Goal: Communication & Community: Answer question/provide support

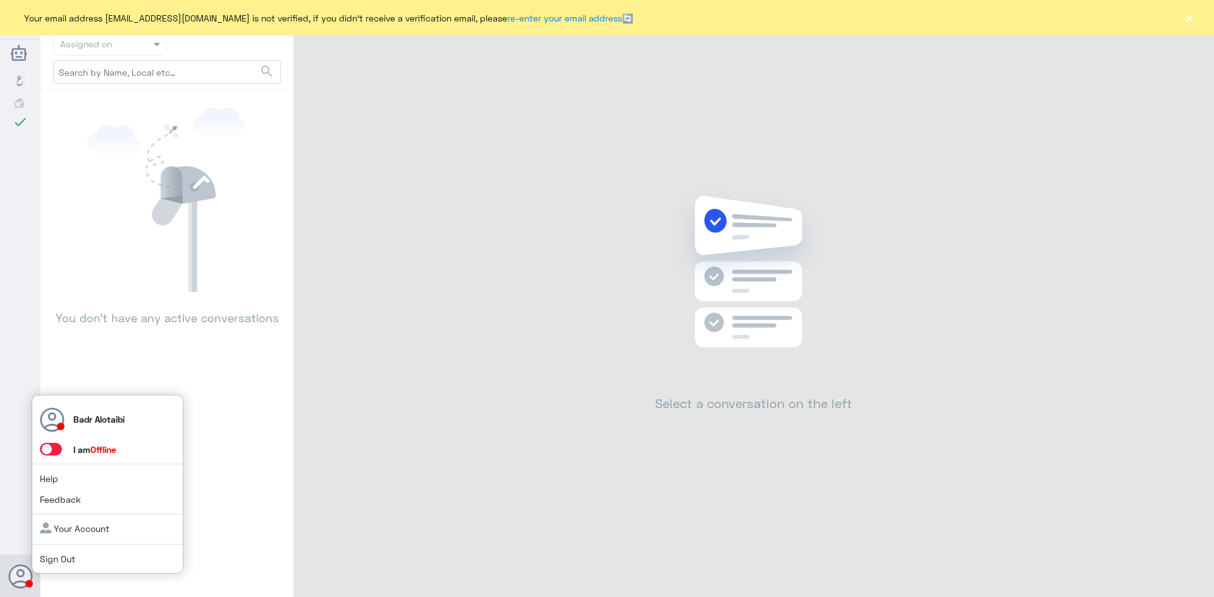
click at [47, 451] on span at bounding box center [51, 449] width 22 height 13
click at [0, 0] on input "checkbox" at bounding box center [0, 0] width 0 height 0
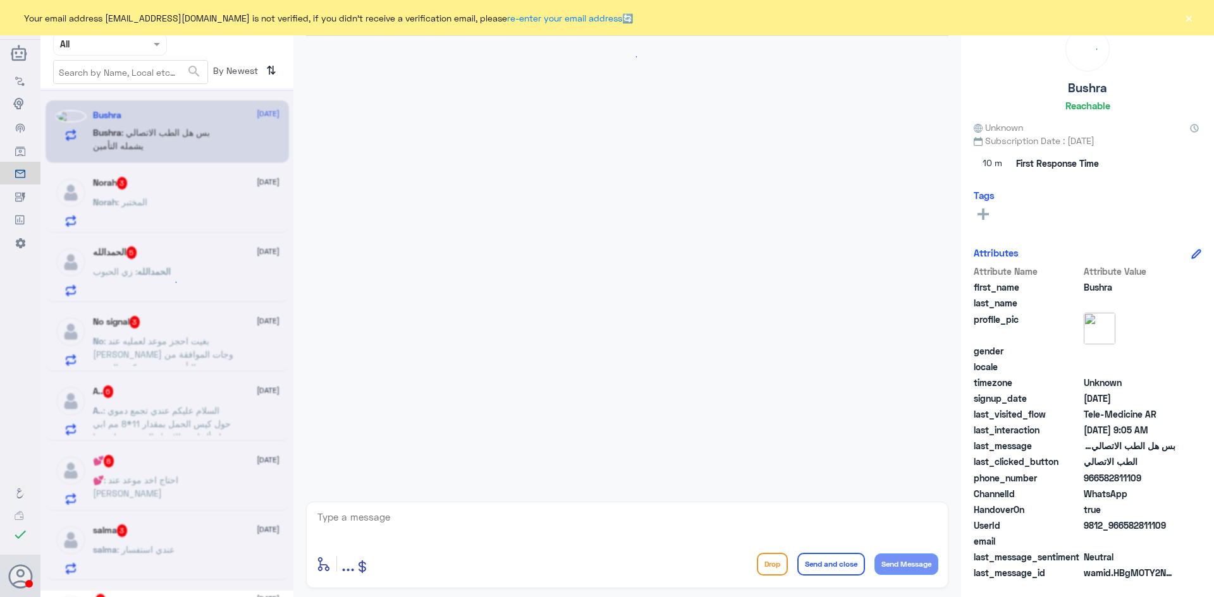
drag, startPoint x: 1179, startPoint y: 19, endPoint x: 1189, endPoint y: 25, distance: 12.2
click at [1185, 23] on div "Your email address [EMAIL_ADDRESS][DOMAIN_NAME] is not verified, if you didn't …" at bounding box center [607, 17] width 1214 height 35
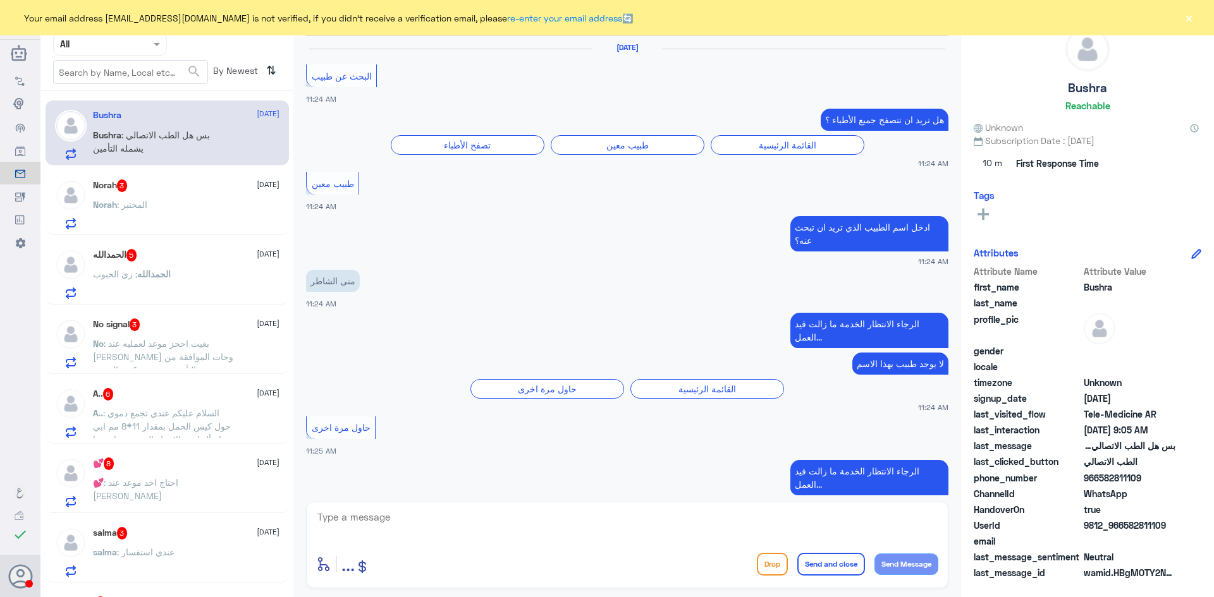
scroll to position [836, 0]
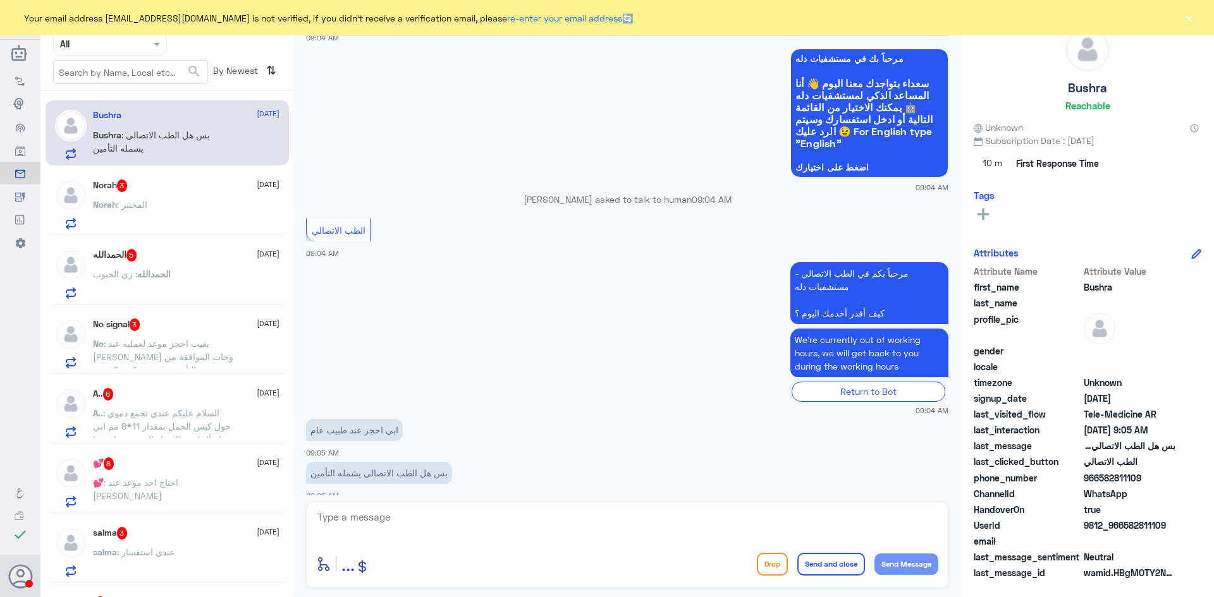
click at [1191, 23] on button "×" at bounding box center [1188, 17] width 13 height 13
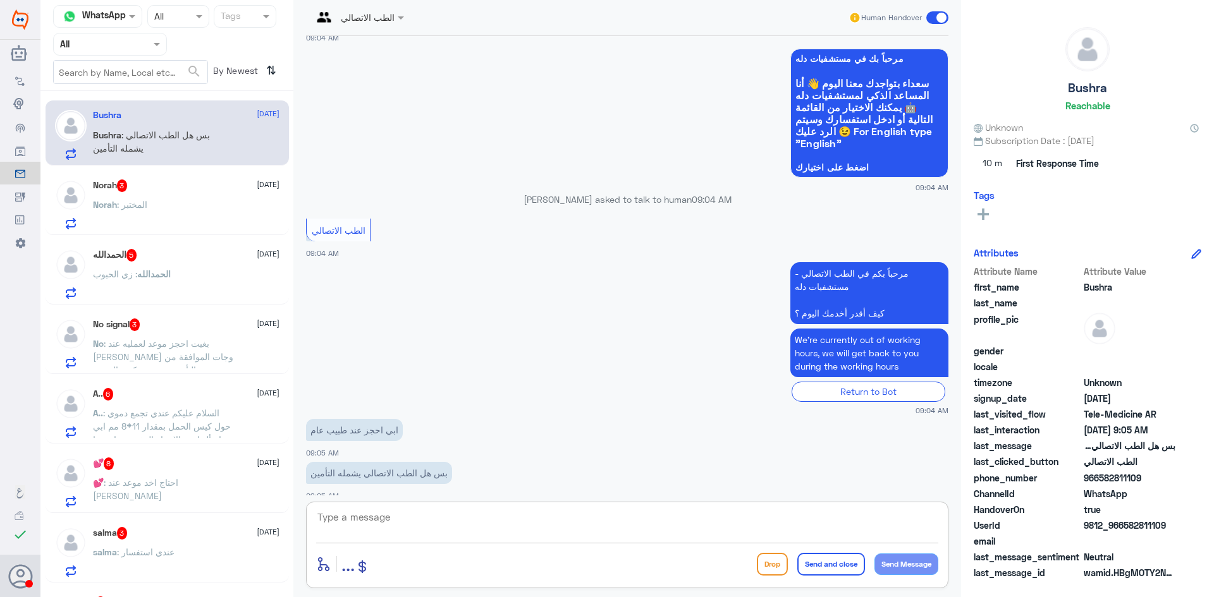
click at [427, 515] on textarea at bounding box center [627, 524] width 622 height 31
click at [503, 530] on textarea at bounding box center [627, 524] width 622 height 31
click at [547, 529] on textarea at bounding box center [627, 524] width 622 height 31
type textarea "I"
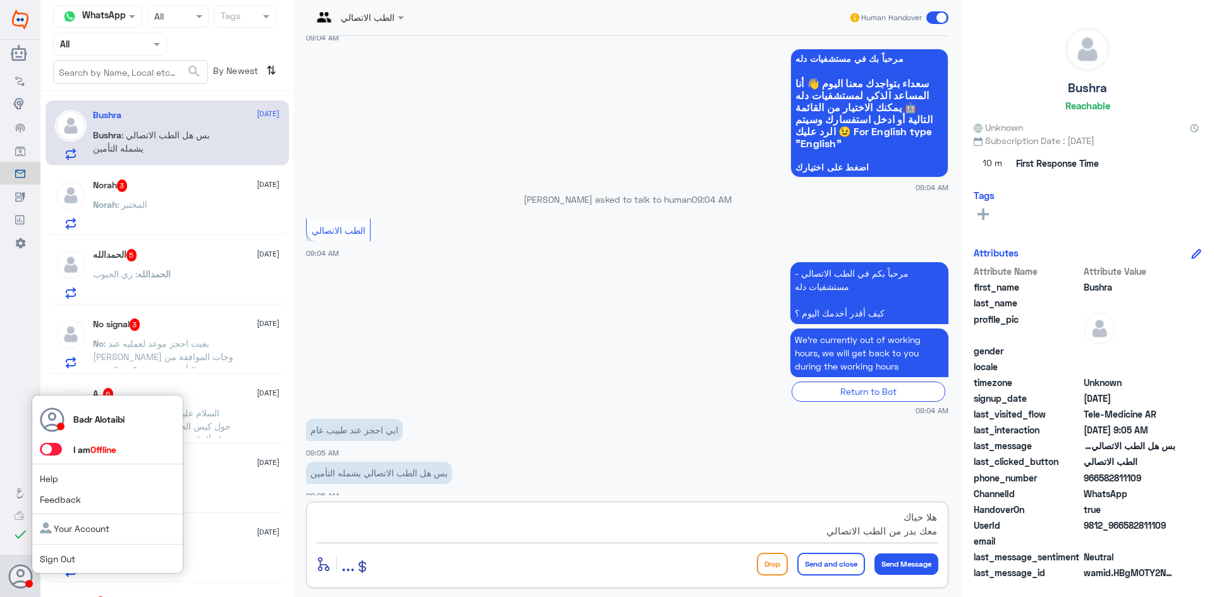
type textarea "هلا حياك معك بدر من الطب الاتصالي"
click at [50, 450] on span at bounding box center [51, 449] width 22 height 13
click at [0, 0] on input "checkbox" at bounding box center [0, 0] width 0 height 0
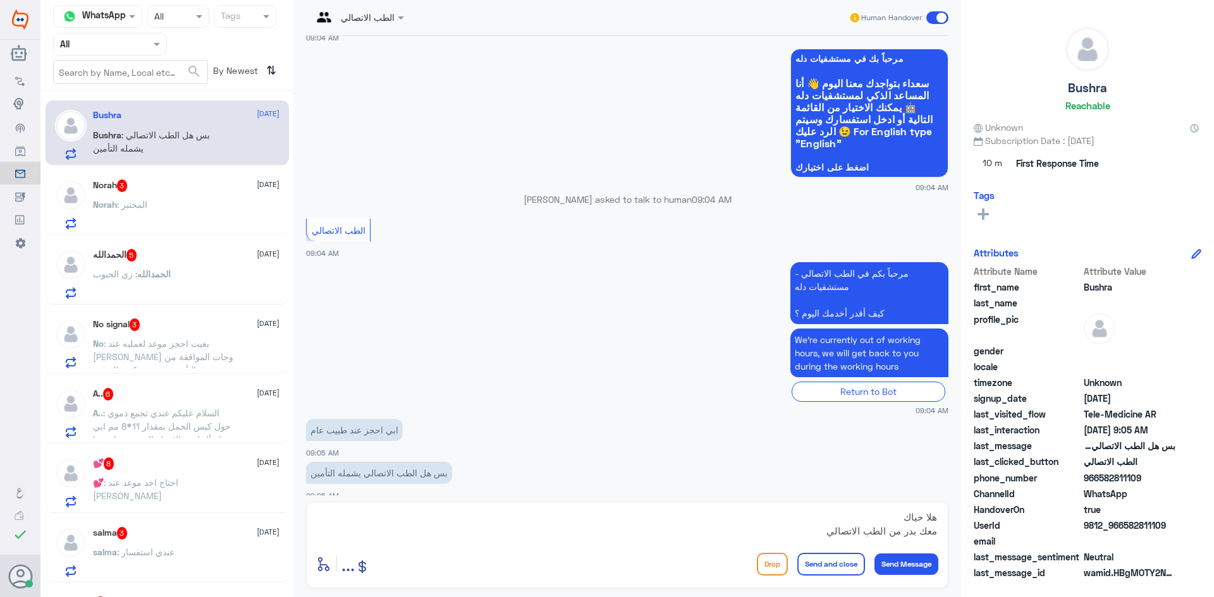
click at [804, 527] on textarea "هلا حياك معك بدر من الطب الاتصالي" at bounding box center [627, 524] width 622 height 31
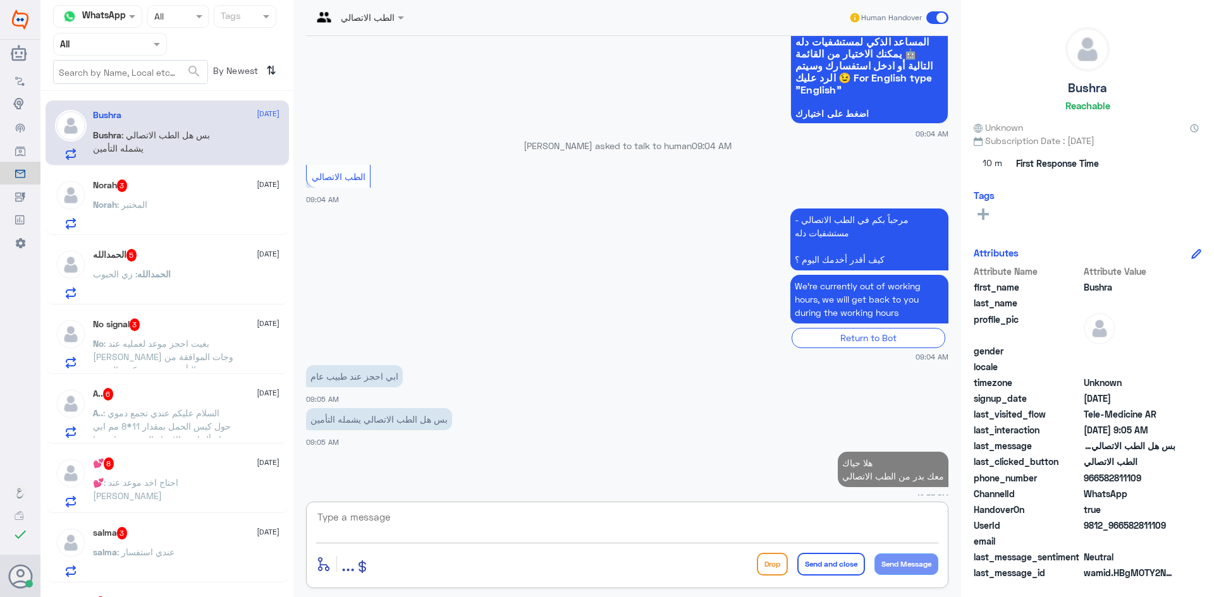
click at [783, 518] on textarea at bounding box center [627, 524] width 622 height 31
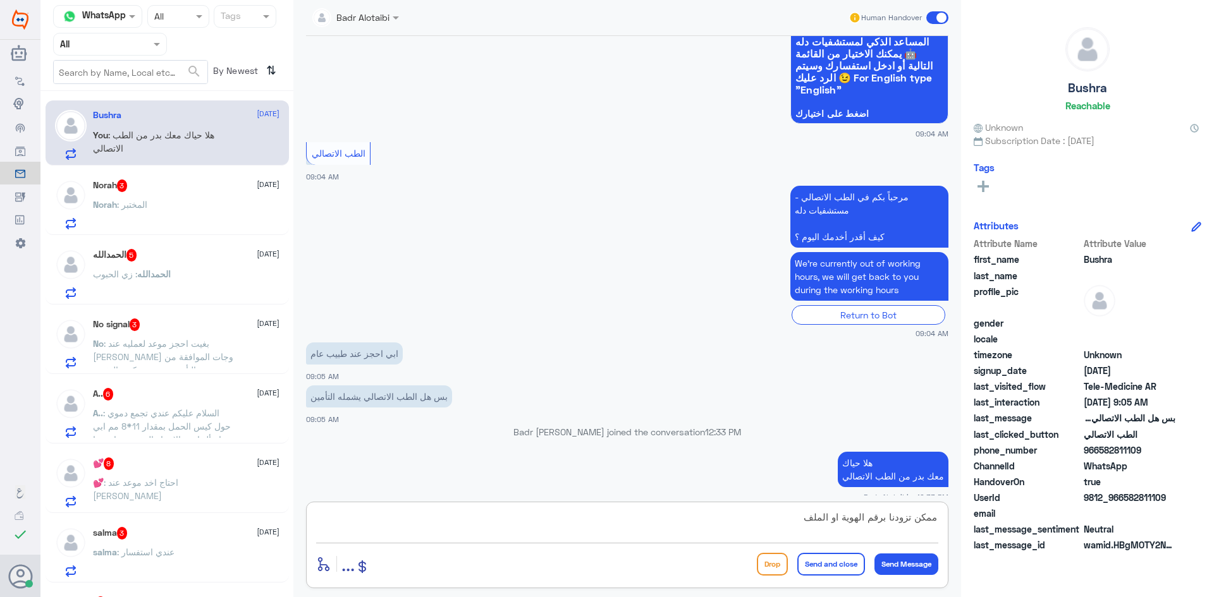
type textarea "ممكن تزودنا برقم الهوية او الملف"
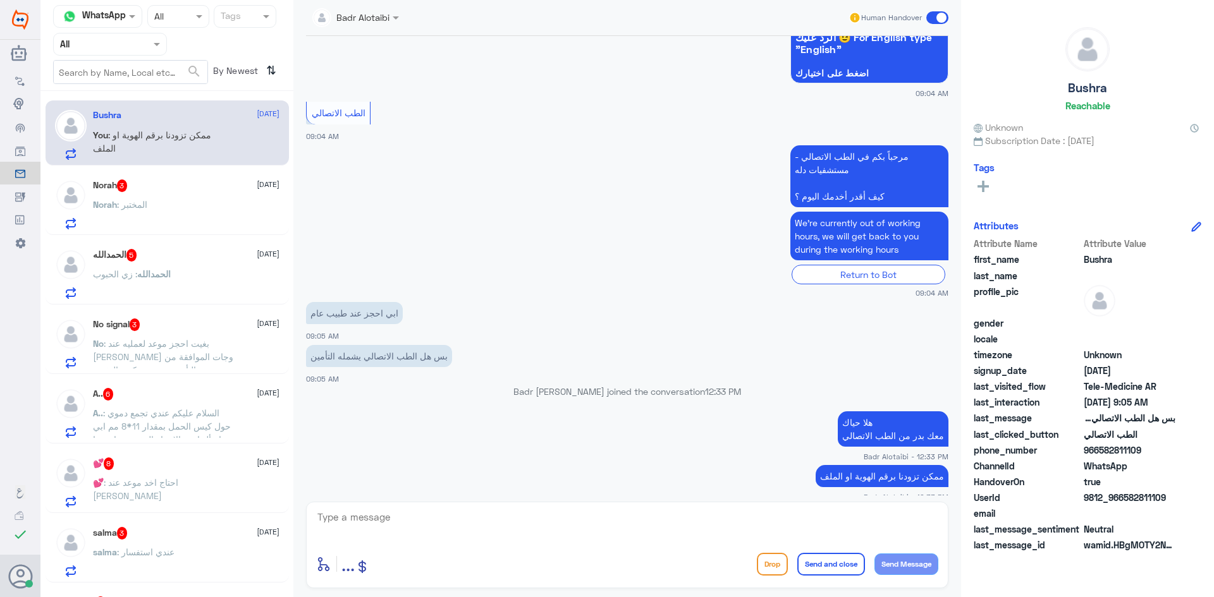
click at [214, 187] on div "Norah 3 15 August" at bounding box center [186, 186] width 187 height 13
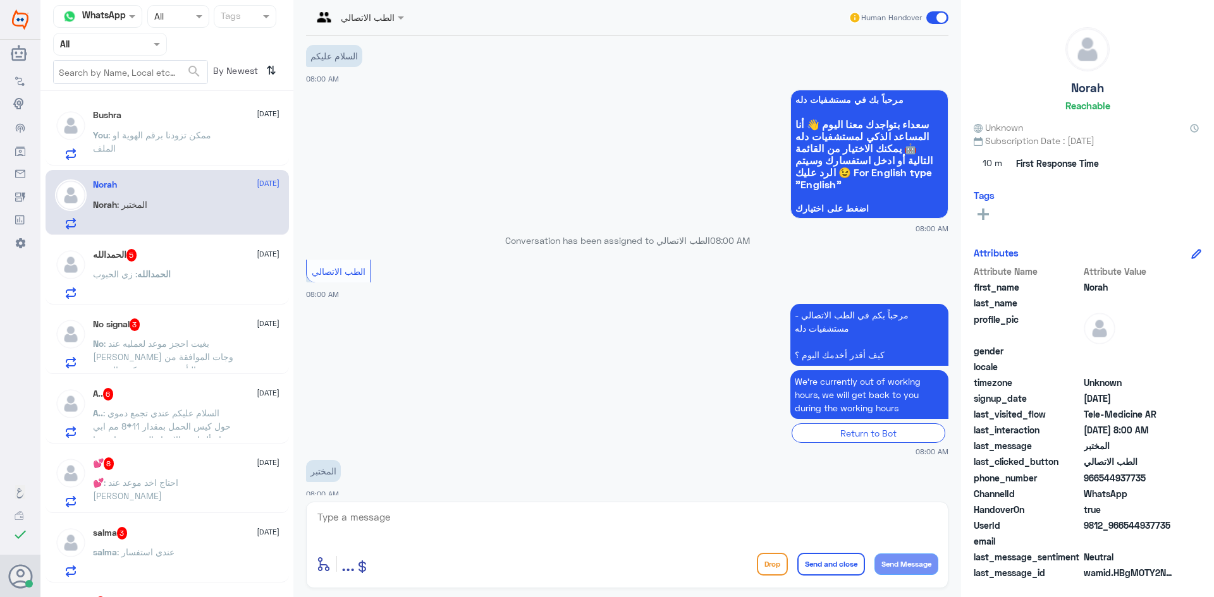
scroll to position [30, 0]
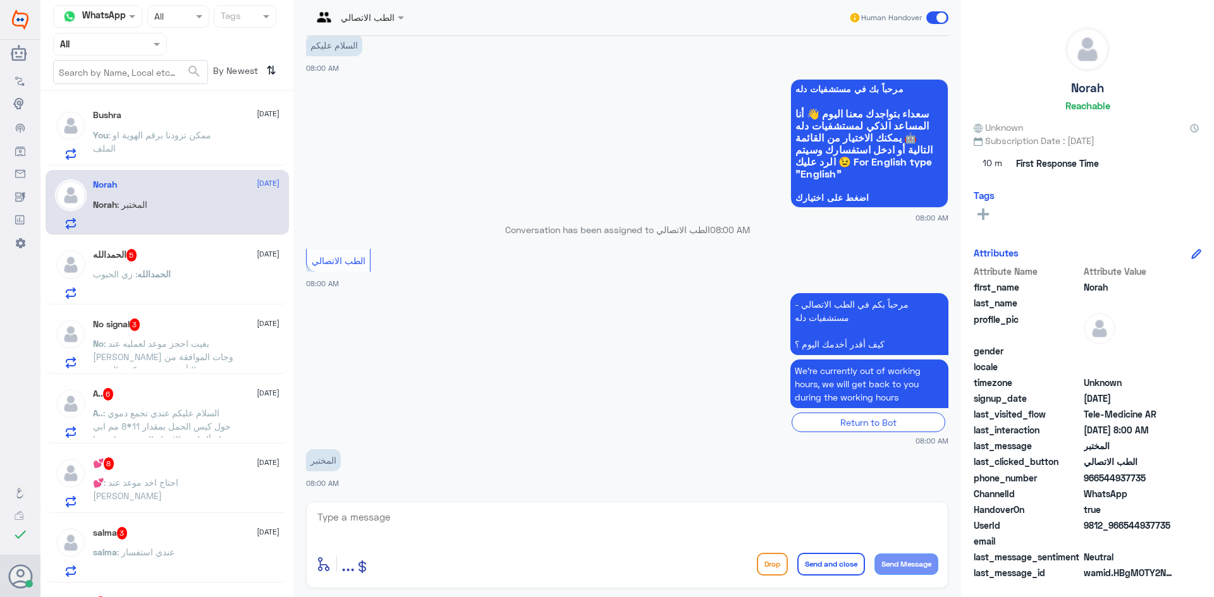
click at [111, 243] on div "الحمدالله 5 15 August الحمدالله : زي الحبوب" at bounding box center [167, 272] width 243 height 65
click at [217, 262] on div "الحمدالله 5 15 August الحمدالله : زي الحبوب" at bounding box center [186, 274] width 187 height 50
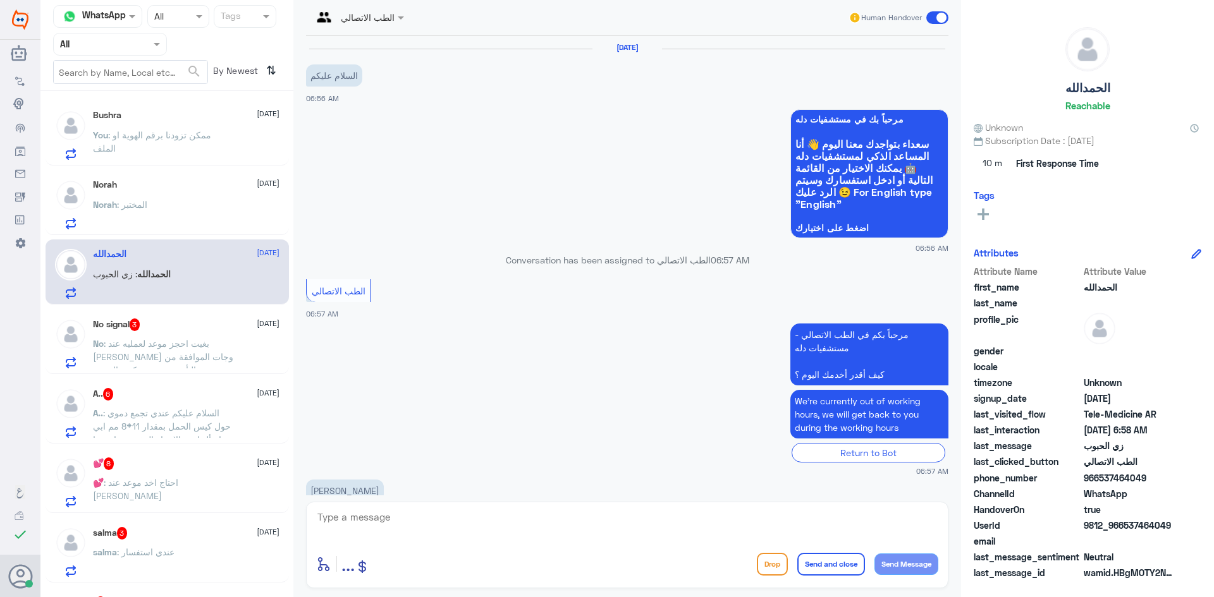
scroll to position [117, 0]
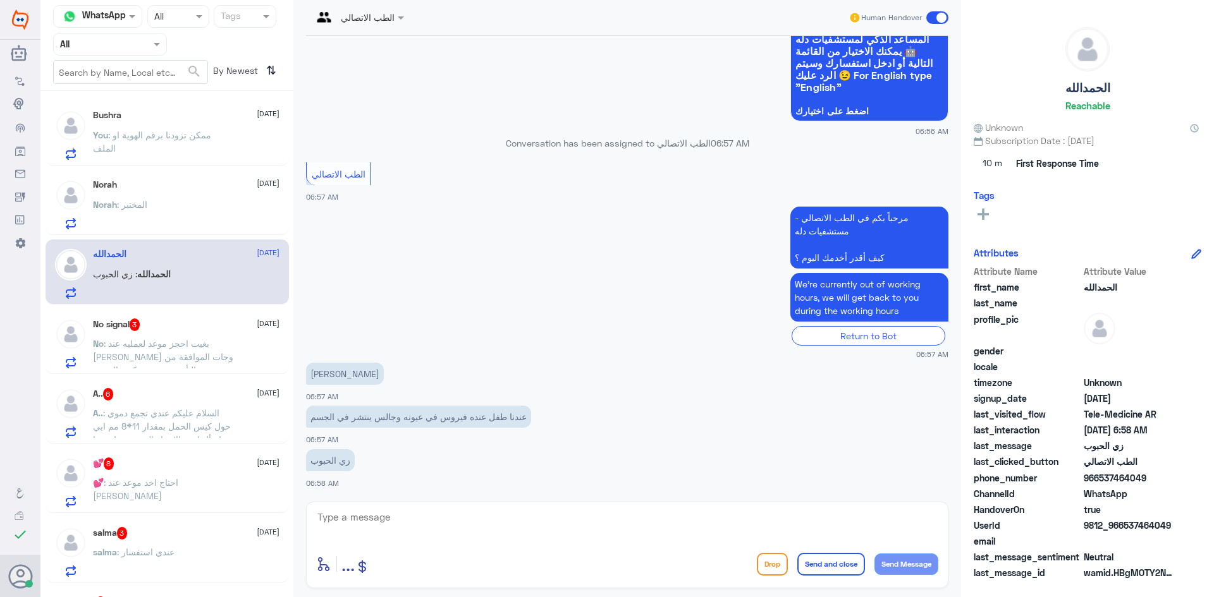
click at [183, 322] on div "No signal 3 15 August" at bounding box center [186, 325] width 187 height 13
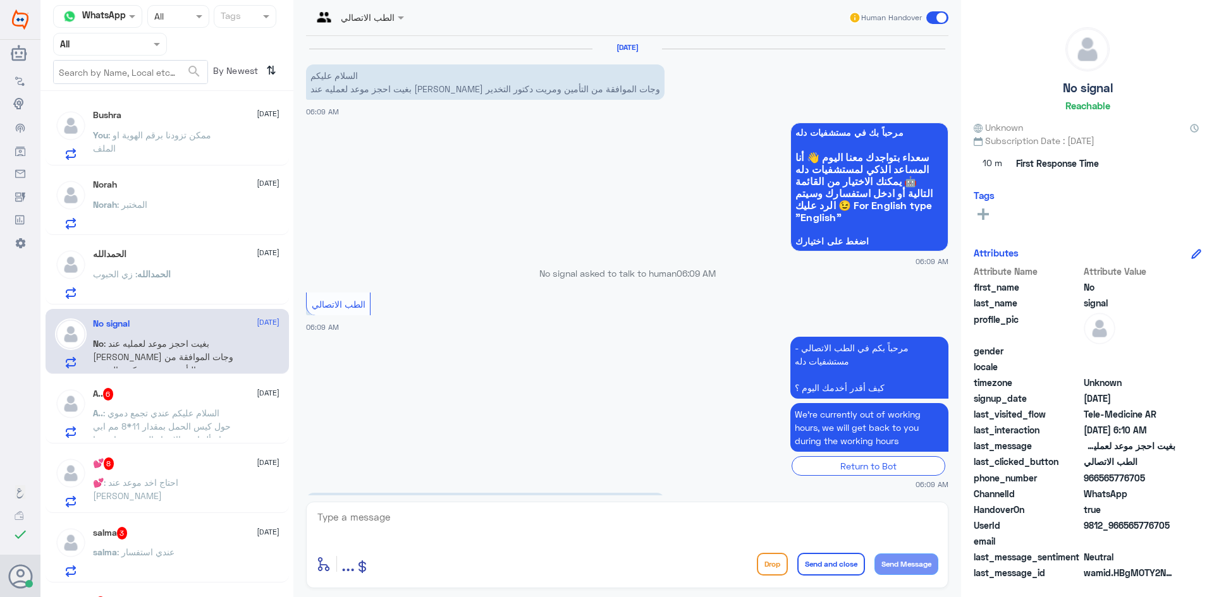
scroll to position [44, 0]
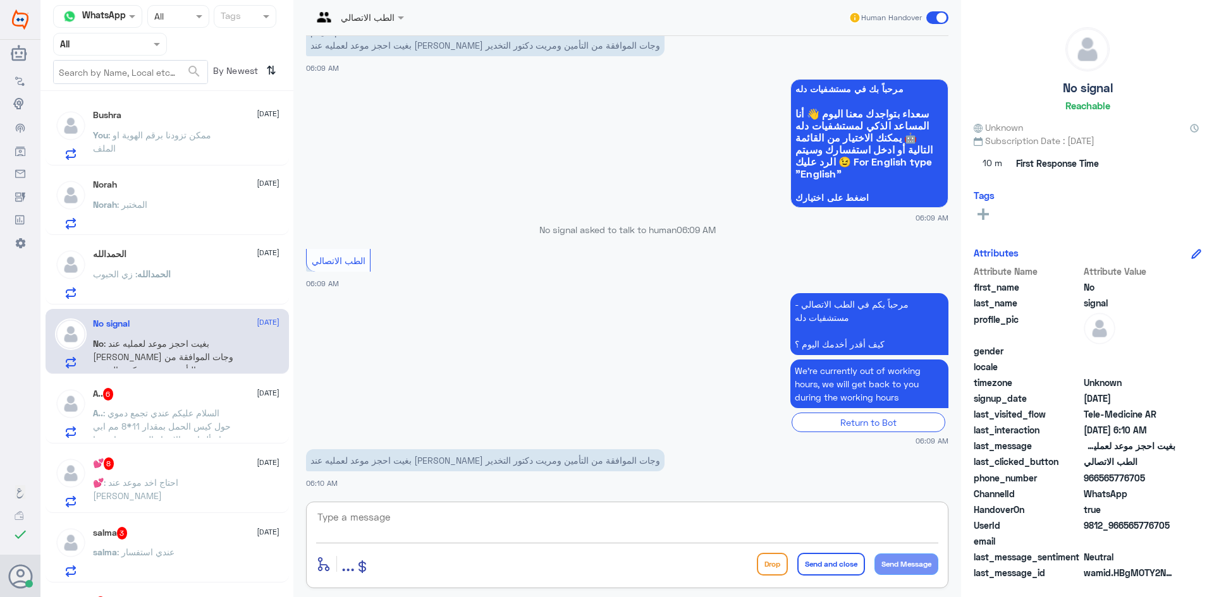
click at [482, 520] on textarea at bounding box center [627, 524] width 622 height 31
click at [481, 518] on textarea at bounding box center [627, 524] width 622 height 31
type textarea "ل"
click at [174, 417] on span ": السلام عليكم عندي تجمع دموي حول كيس الحمل بمقدار 11*8 مم ابي اسأل ايش الاشياء…" at bounding box center [162, 433] width 138 height 51
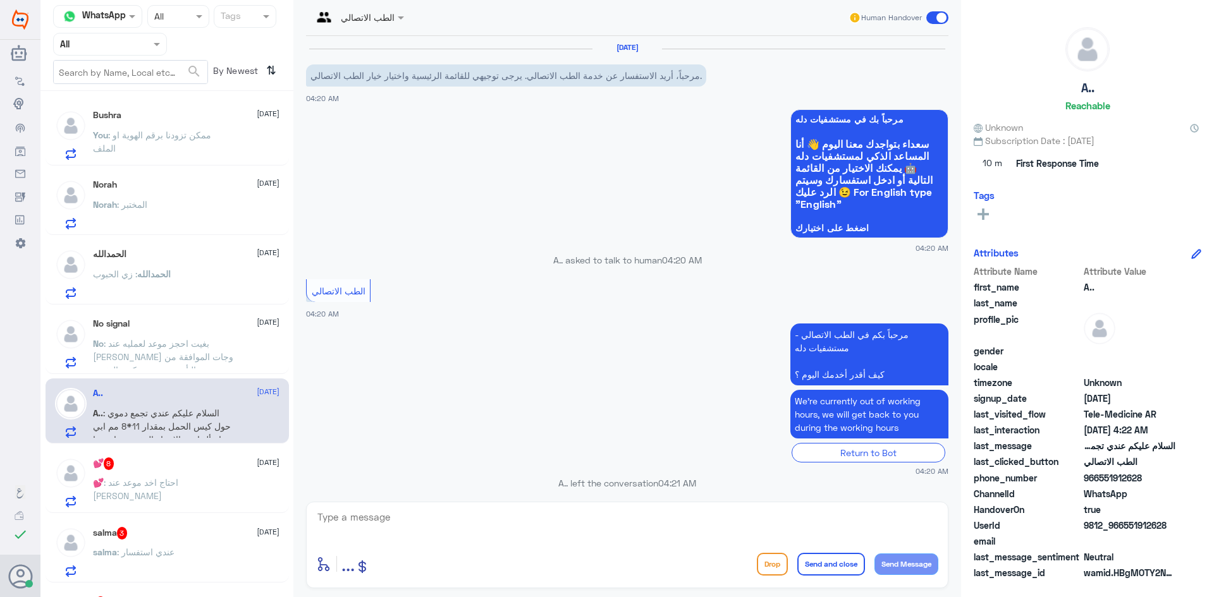
scroll to position [566, 0]
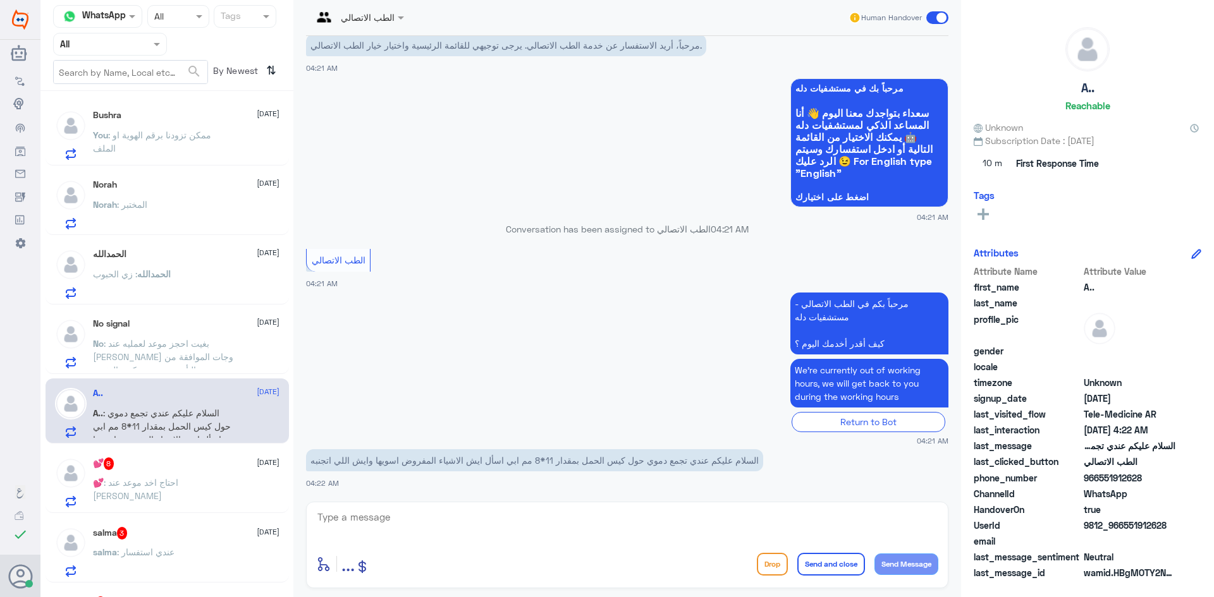
click at [400, 28] on div "الطب الاتصالي Human Handover" at bounding box center [627, 18] width 642 height 36
click at [398, 22] on span at bounding box center [403, 17] width 16 height 13
click at [178, 480] on span ": احتاج اخد موعد عند ابراهيم الذيابي" at bounding box center [135, 489] width 85 height 24
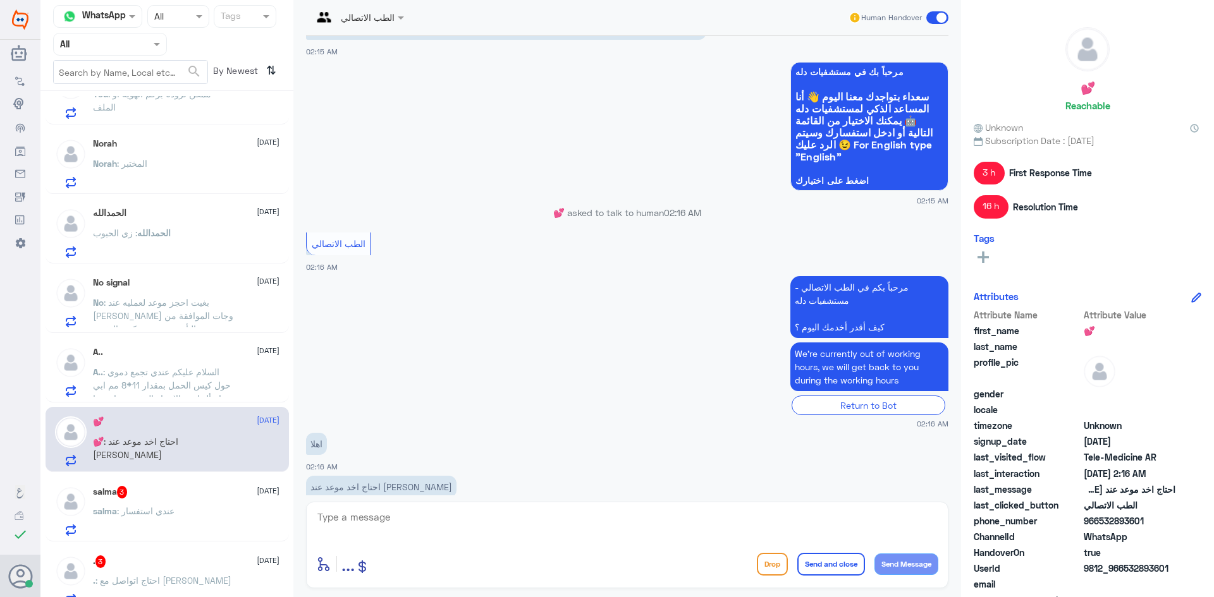
scroll to position [63, 0]
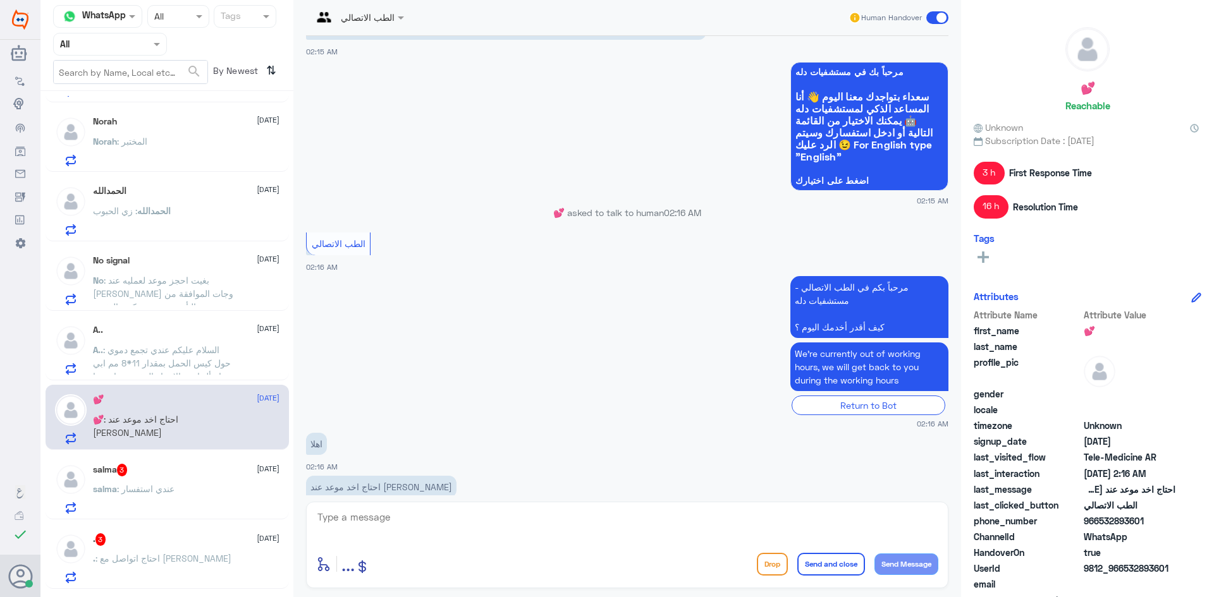
click at [186, 462] on div "salma 3 15 August salma : عندي استفسار" at bounding box center [167, 487] width 243 height 65
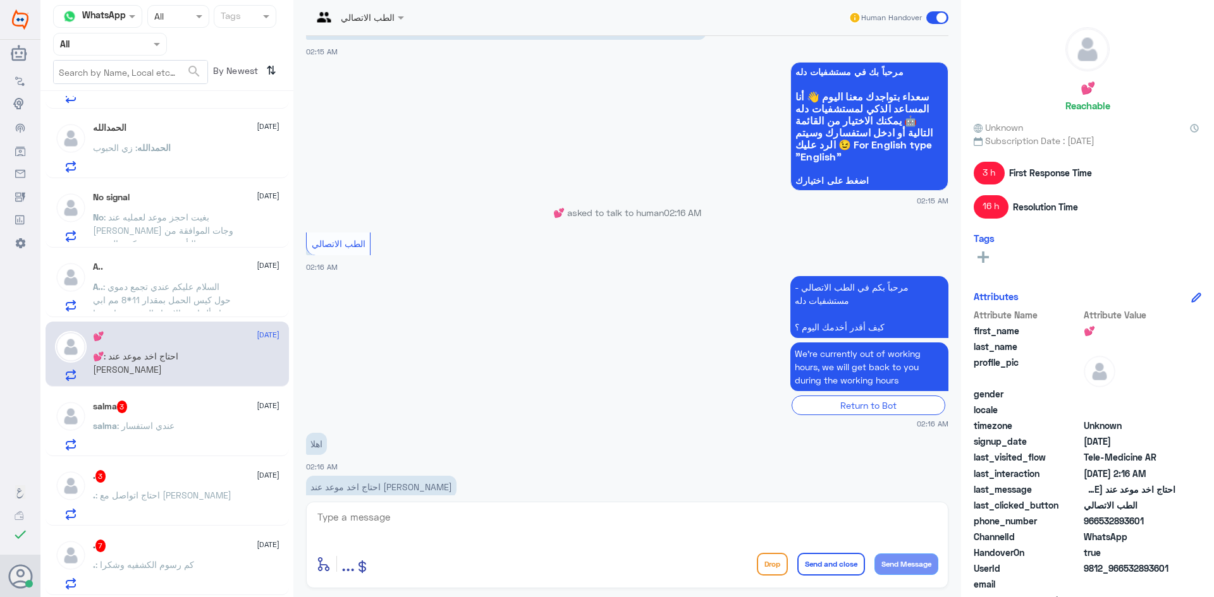
click at [188, 478] on div ". 3 15 August" at bounding box center [186, 476] width 187 height 13
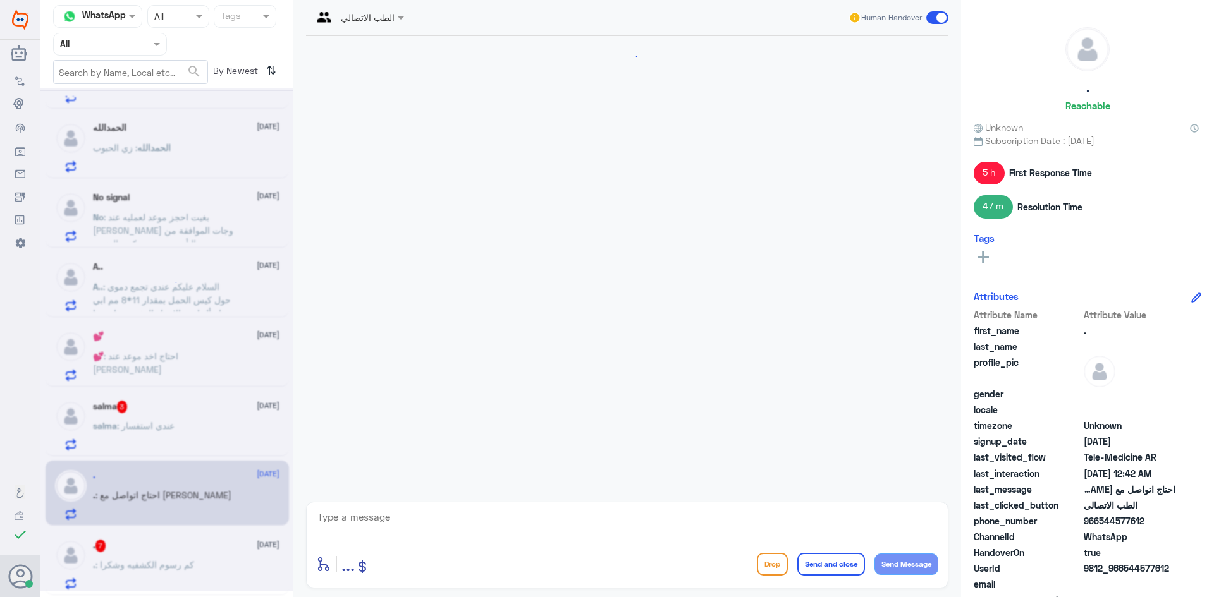
scroll to position [692, 0]
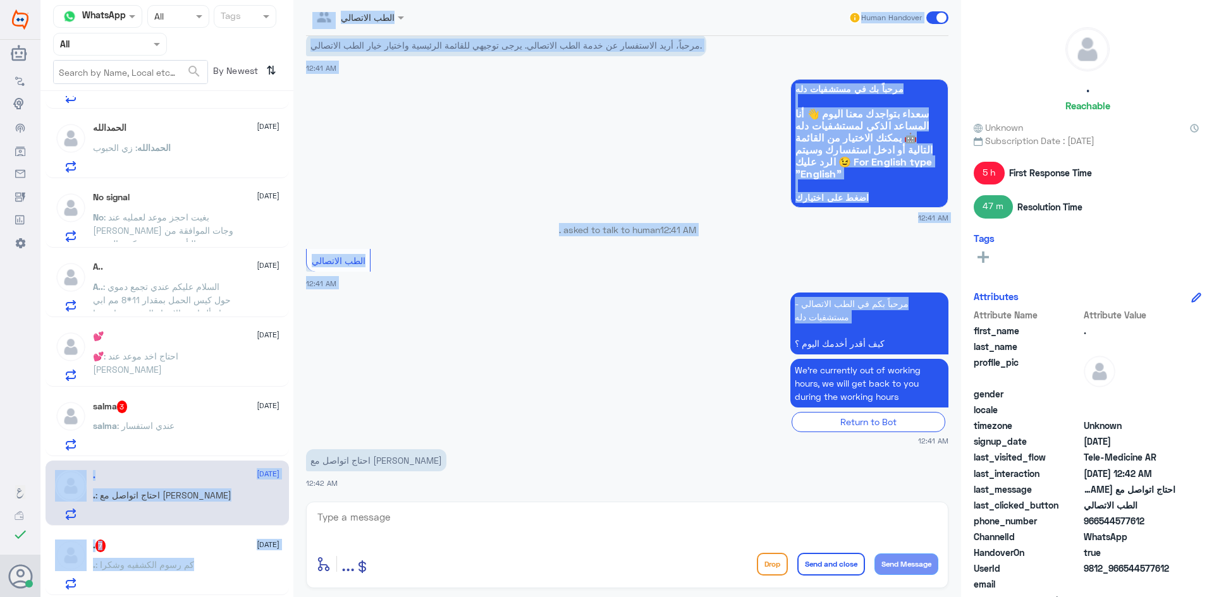
drag, startPoint x: 188, startPoint y: 427, endPoint x: 454, endPoint y: 333, distance: 282.1
click at [454, 333] on div "Channel WhatsApp Status × All Tags Agent Filter All search By Newest ⇅ Bushra 1…" at bounding box center [626, 300] width 1173 height 601
click at [586, 322] on app-msgs-text "مرحباً بكم في الطب الاتصالي - مستشفيات دله كيف أقدر أخدمك اليوم ؟" at bounding box center [627, 324] width 642 height 63
click at [713, 33] on div "الطب الاتصالي Human Handover" at bounding box center [627, 18] width 642 height 36
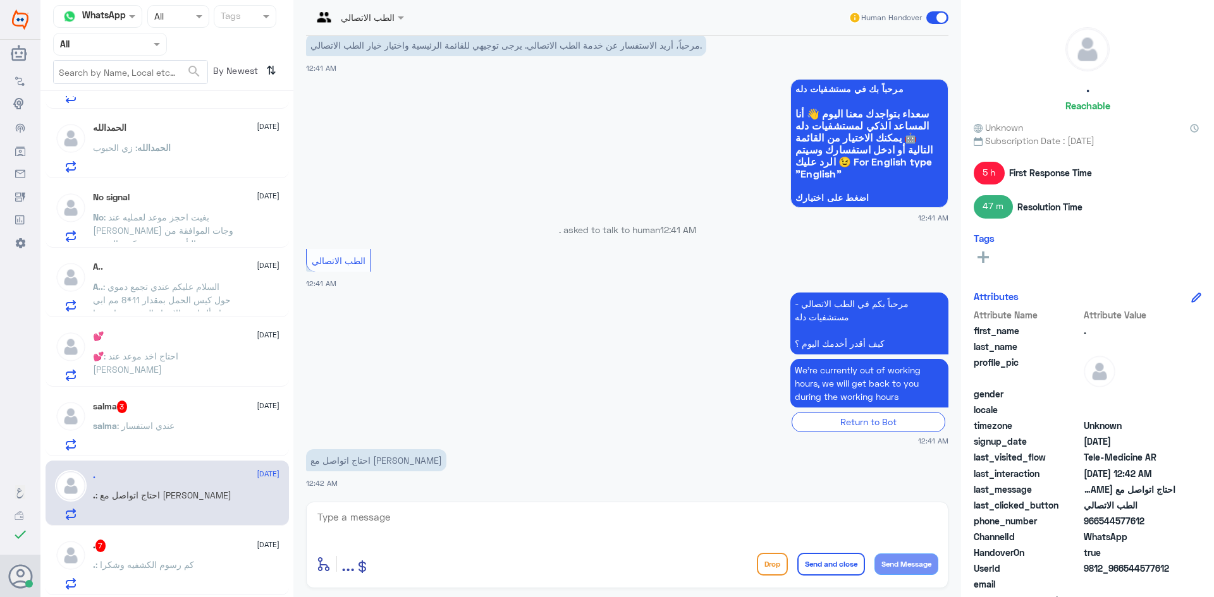
click at [928, 17] on span at bounding box center [937, 17] width 22 height 13
click at [0, 0] on input "checkbox" at bounding box center [0, 0] width 0 height 0
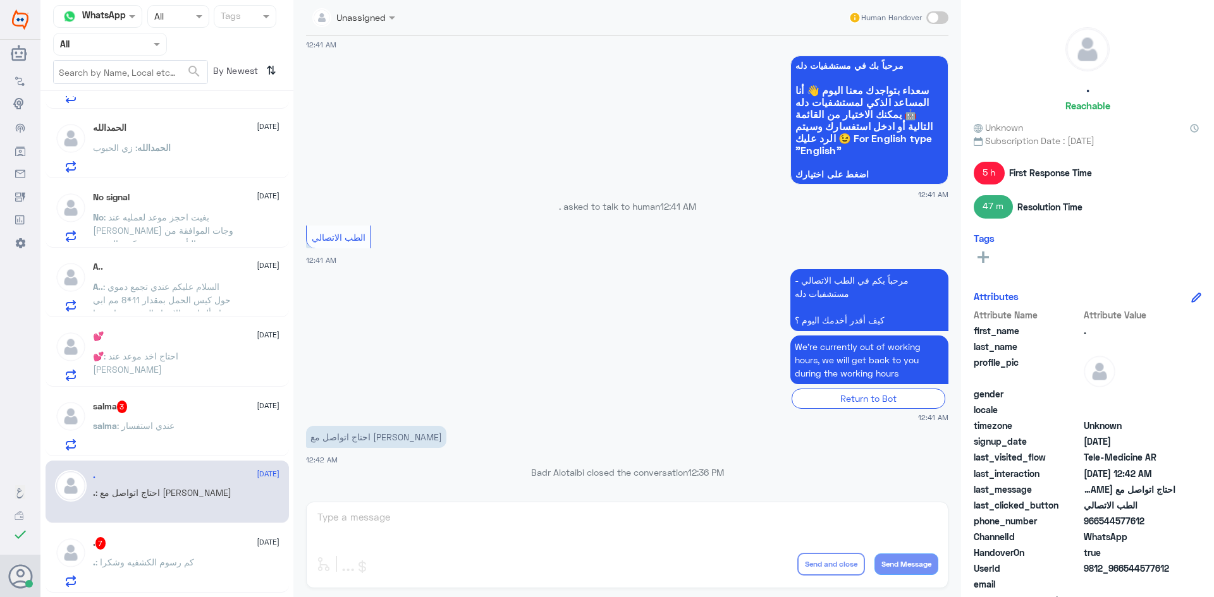
click at [178, 429] on div "salma : عندي استفسار" at bounding box center [186, 436] width 187 height 28
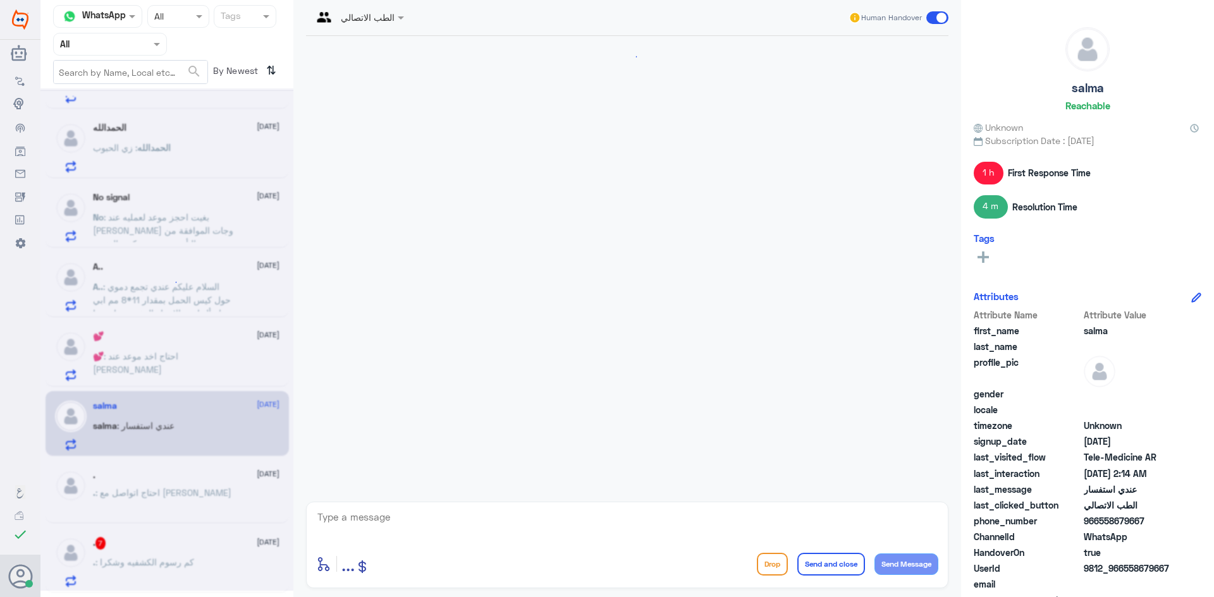
scroll to position [905, 0]
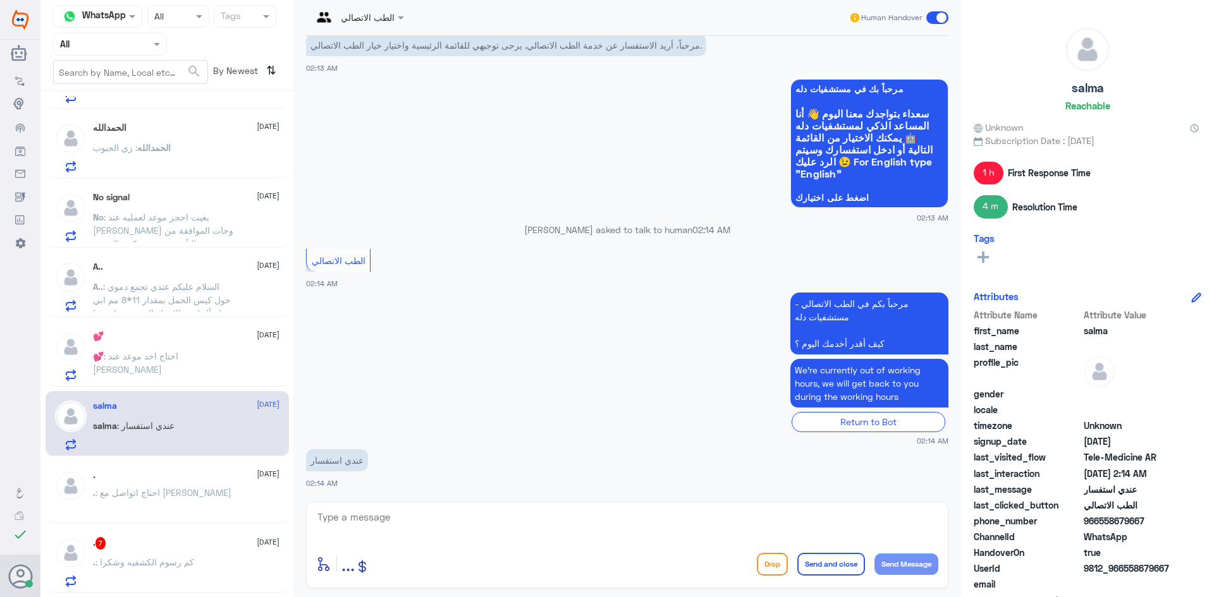
click at [481, 518] on textarea at bounding box center [627, 524] width 622 height 31
type textarea "هلا حياك معك بدر من الطب الاتصالي تفضل كيف أقدر اساعدك ؟"
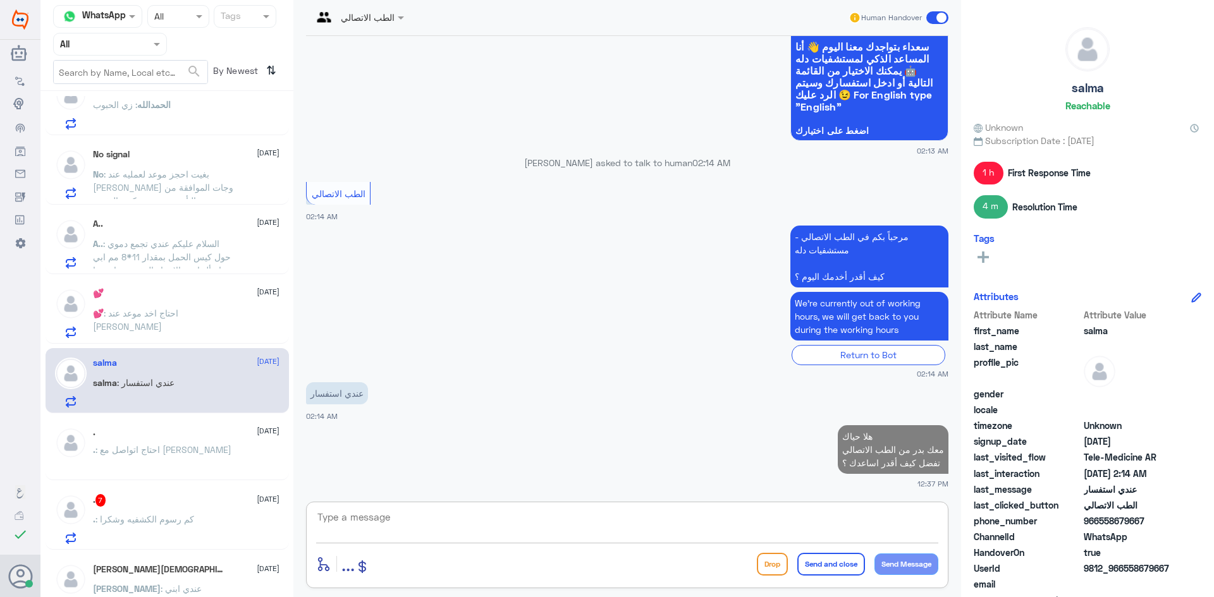
scroll to position [190, 0]
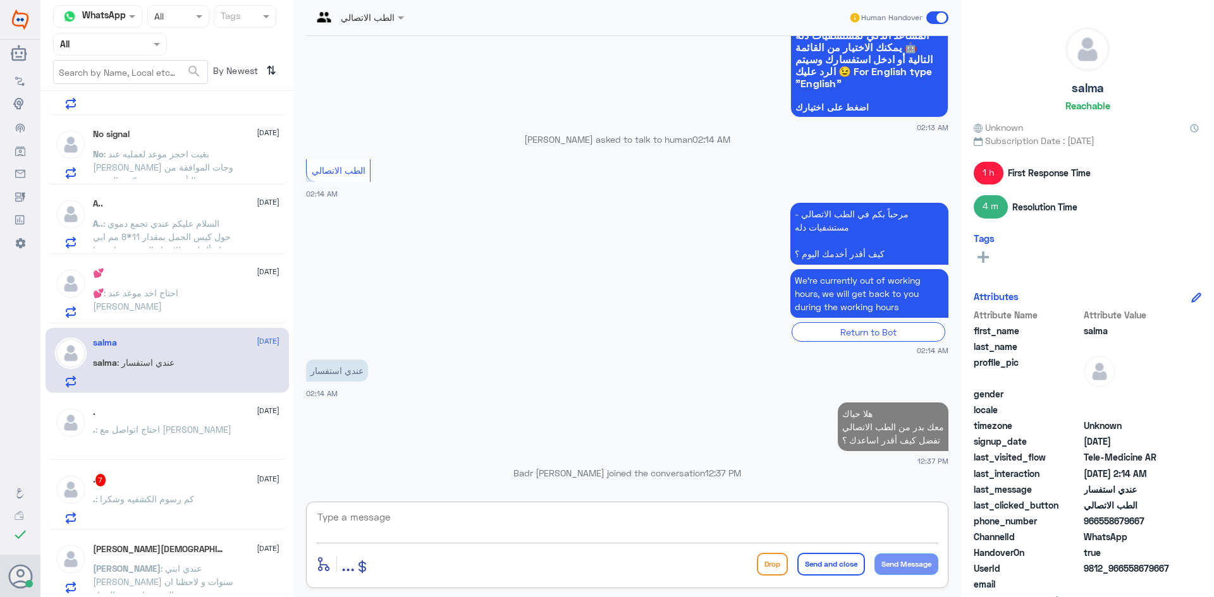
click at [212, 471] on div ". 7 15 August . : كم رسوم الكشفيه وشكرا" at bounding box center [167, 497] width 243 height 65
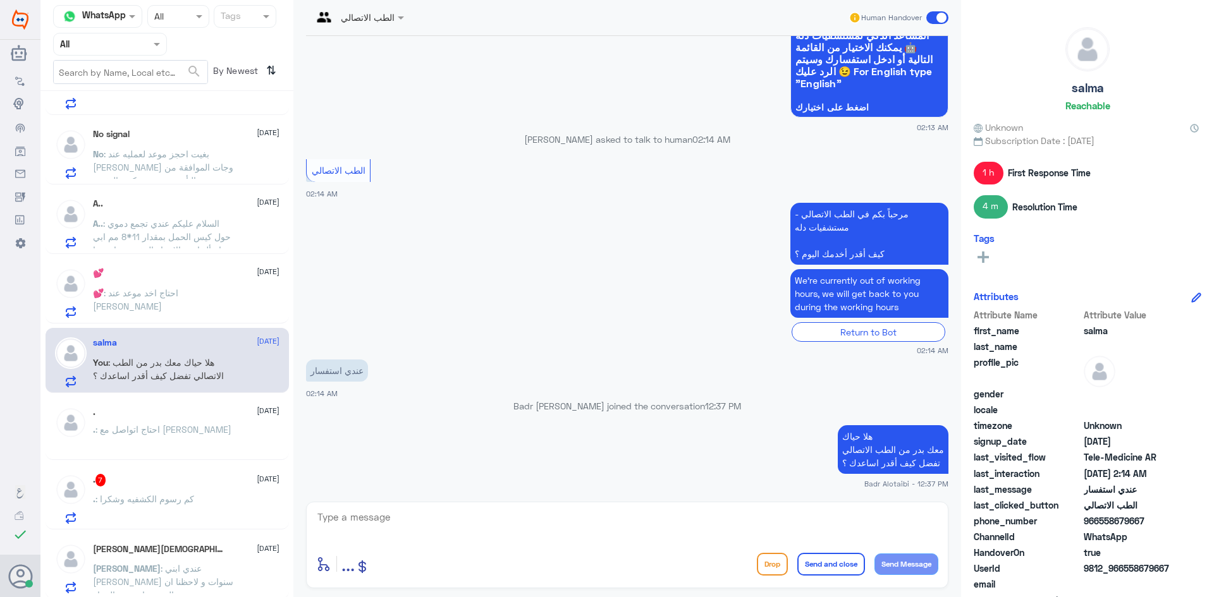
click at [212, 477] on div ". 7 15 August" at bounding box center [186, 480] width 187 height 13
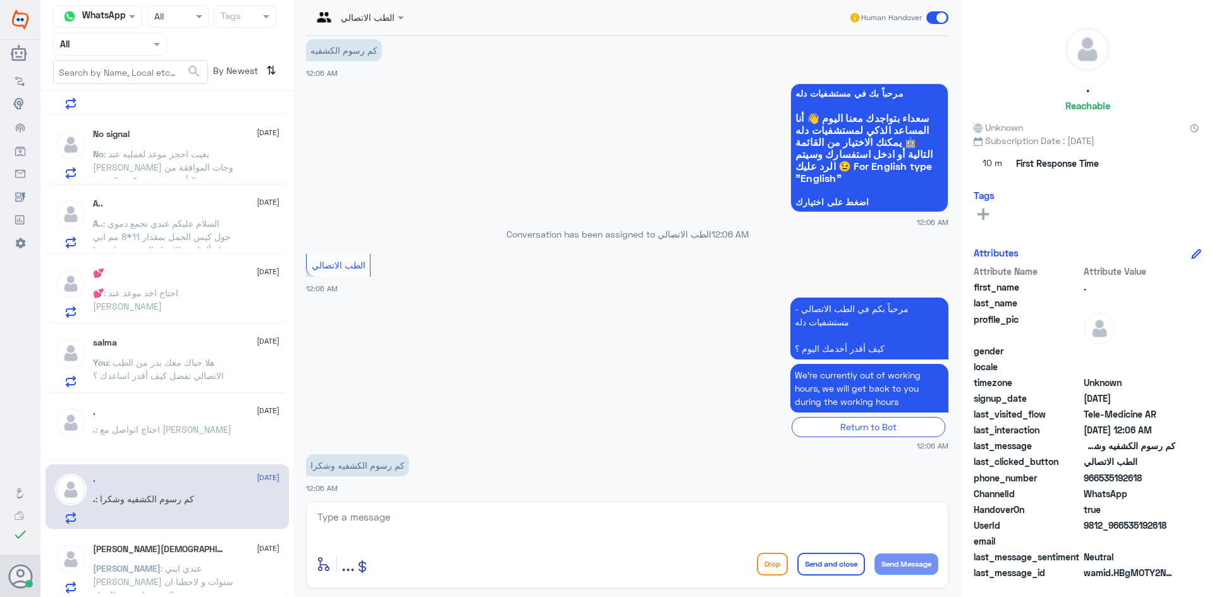
scroll to position [852, 0]
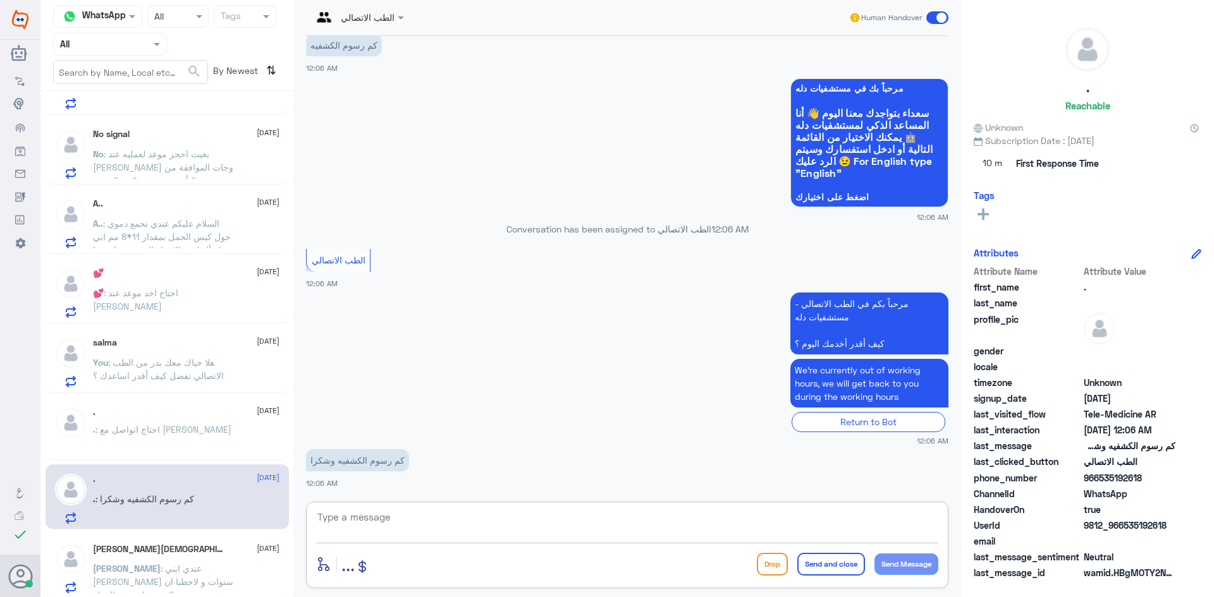
drag, startPoint x: 461, startPoint y: 524, endPoint x: 468, endPoint y: 524, distance: 7.6
click at [462, 524] on textarea at bounding box center [627, 524] width 622 height 31
type textarea "هلا حياك معك بدر من الطب الاتصالي"
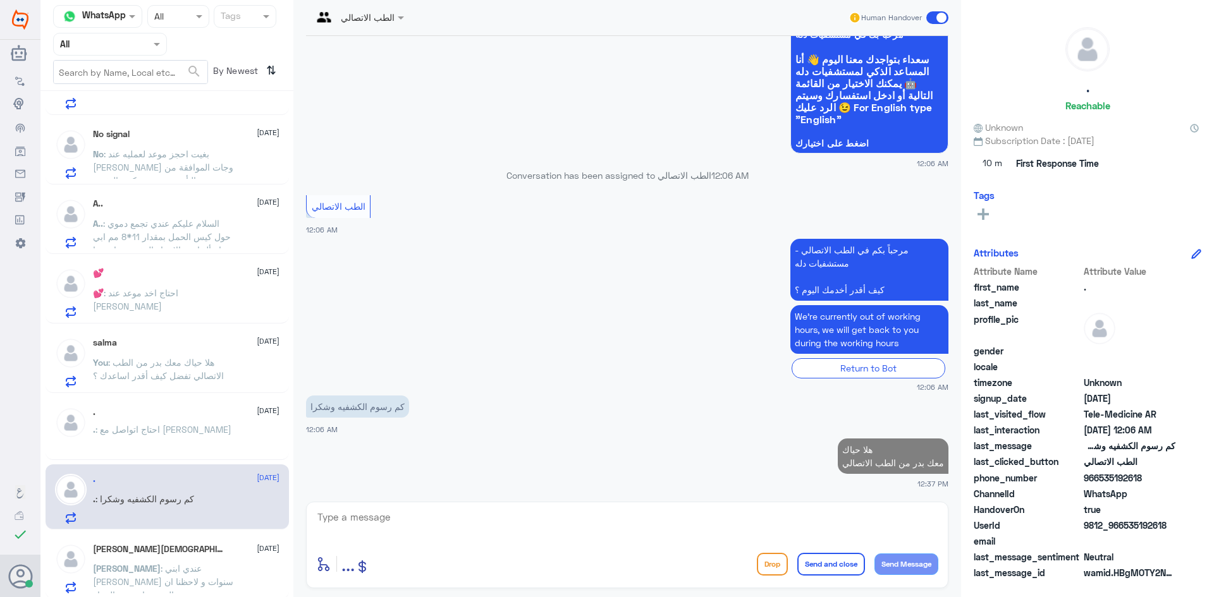
drag, startPoint x: 1166, startPoint y: 524, endPoint x: 1125, endPoint y: 530, distance: 41.0
click at [1125, 530] on span "9812_966535192618" at bounding box center [1130, 525] width 92 height 13
copy span "535192618"
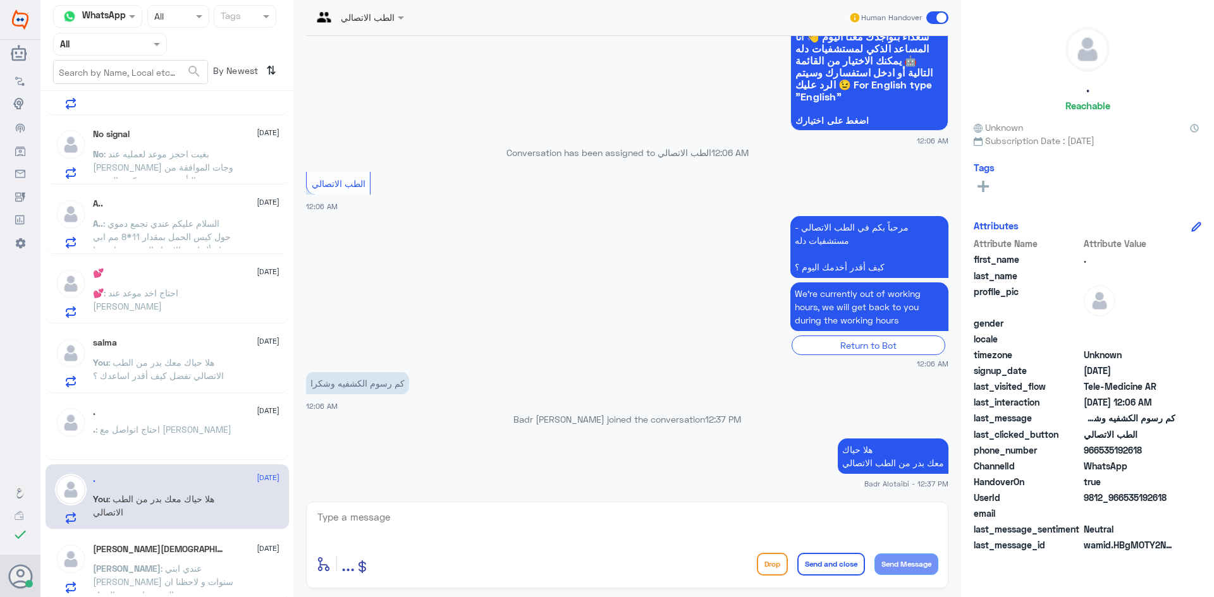
click at [1187, 503] on div "UserId 9812_966535192618" at bounding box center [1088, 499] width 228 height 16
drag, startPoint x: 1177, startPoint y: 501, endPoint x: 1122, endPoint y: 496, distance: 55.8
click at [1122, 496] on div "UserId 9812_966535192618" at bounding box center [1088, 499] width 228 height 16
copy span "535192618"
click at [779, 511] on textarea at bounding box center [627, 524] width 622 height 31
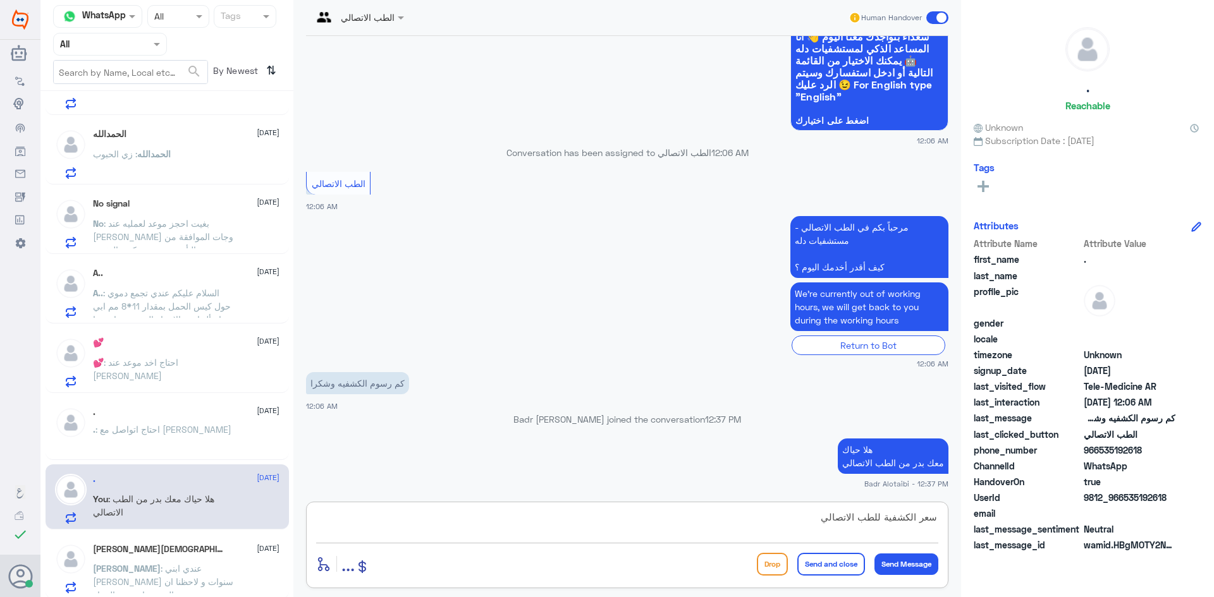
paste textarea "26.57"
type textarea "سعر الكشفية للطب الاتصالي 26.57"
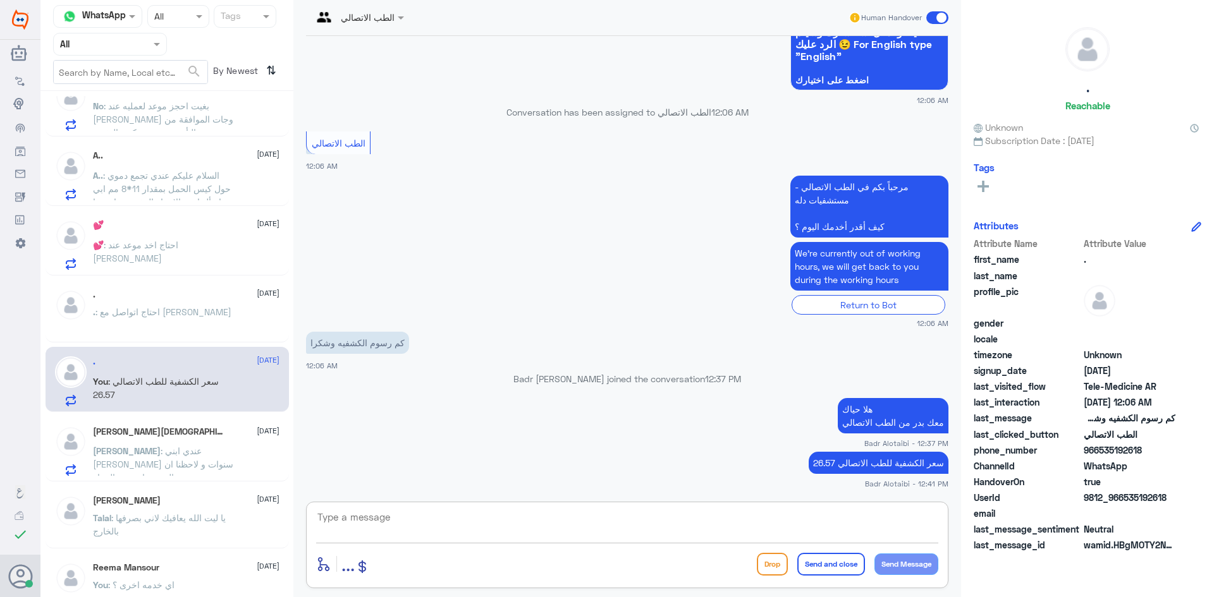
scroll to position [316, 0]
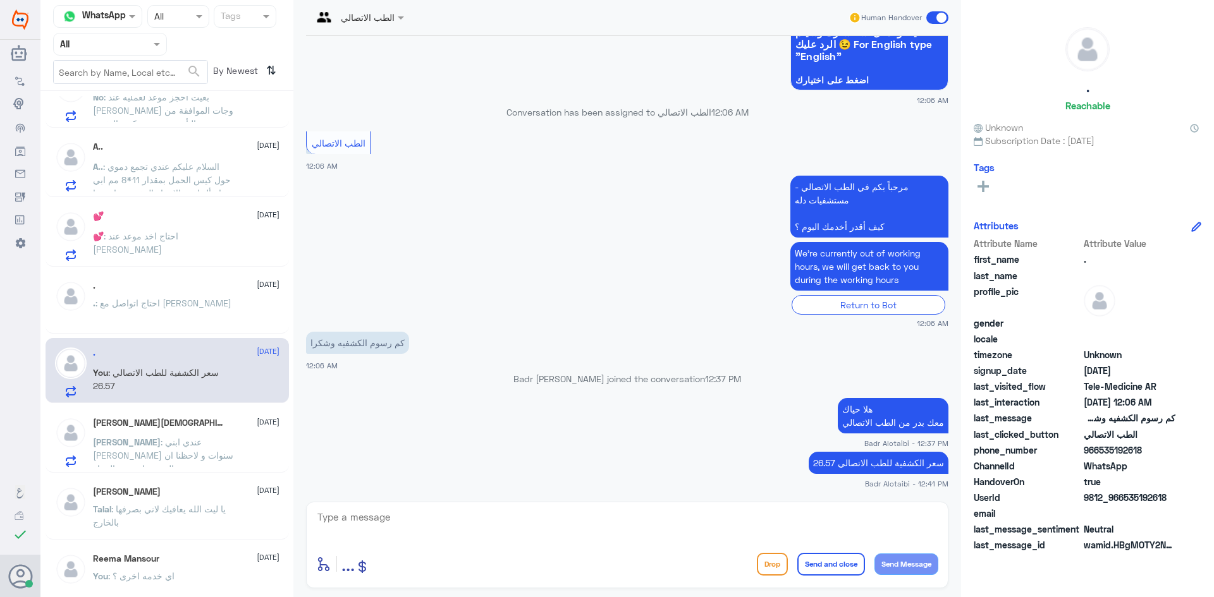
click at [193, 482] on div "Talal Alruwaished 5 August Talal : يا ليت الله يعافيك لاني بصرفها بالخارج" at bounding box center [167, 508] width 243 height 63
click at [188, 457] on span ": عندي ابني عمره ٧ سنوات و لاحظنا ان من جهة صدرة اليمين وارم عن اليسار ولا يوجد…" at bounding box center [163, 469] width 140 height 64
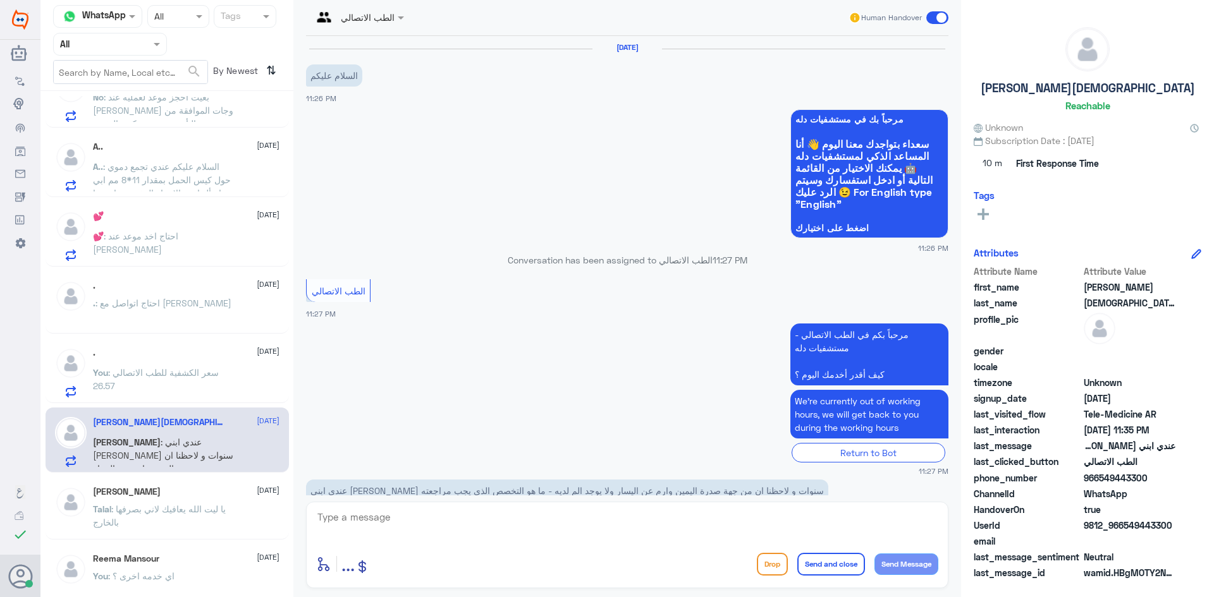
scroll to position [30, 0]
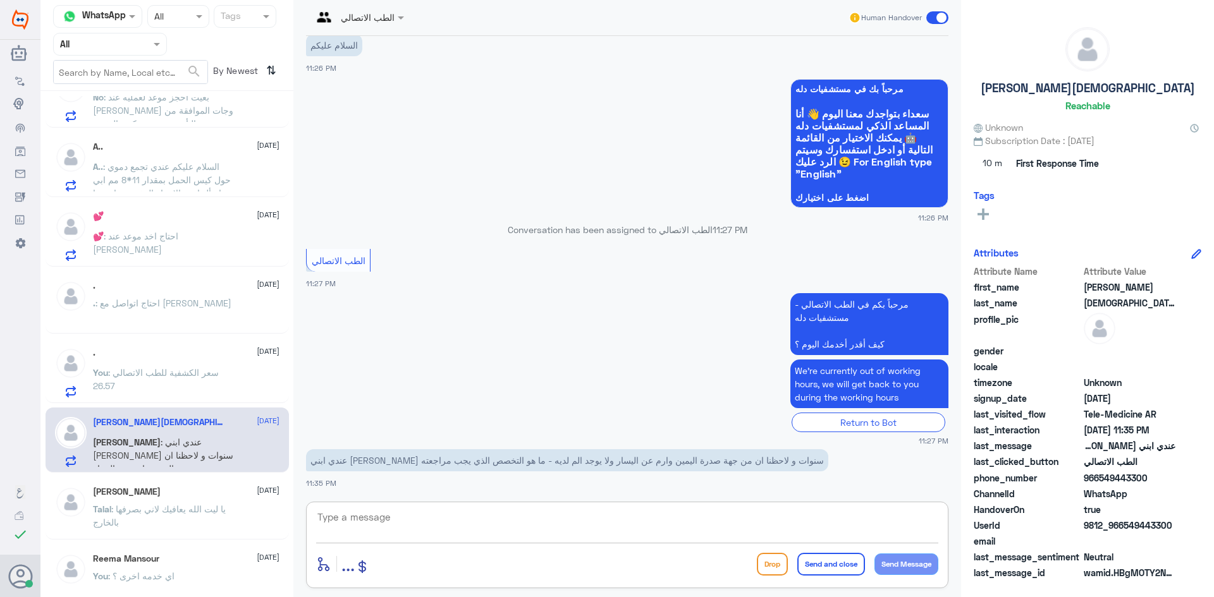
click at [672, 534] on textarea at bounding box center [627, 524] width 622 height 31
paste textarea "يمكنك تسجيل دخولك للتطبيق، واختر أيقونة "استشارة فورية" لطلب صرف الأدوية، أو إج…"
type textarea "يمكنك تسجيل دخولك للتطبيق، واختر أيقونة "استشارة فورية" لطلب صرف الأدوية، أو إج…"
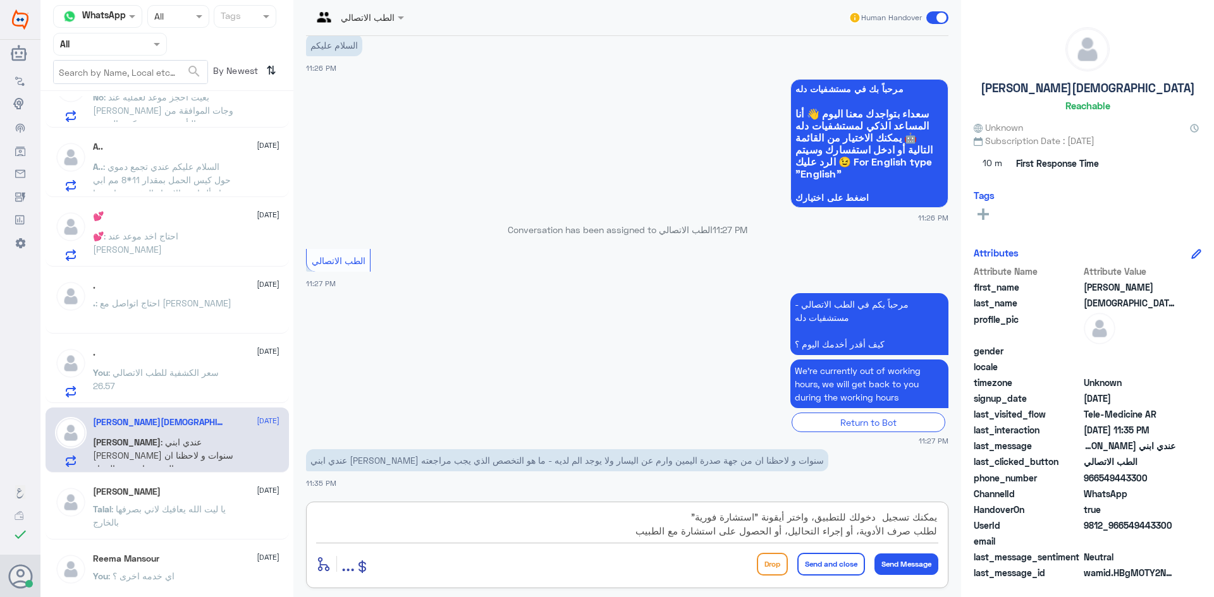
drag, startPoint x: 640, startPoint y: 536, endPoint x: 953, endPoint y: 511, distance: 313.9
click at [953, 511] on div "الطب الاتصالي Human Handover 14 Aug 2025 السلام عليكم 11:26 PM مرحباً بك في مست…" at bounding box center [627, 300] width 668 height 601
type textarea "هلا حياك معك بدر من الطب الاتصالي"
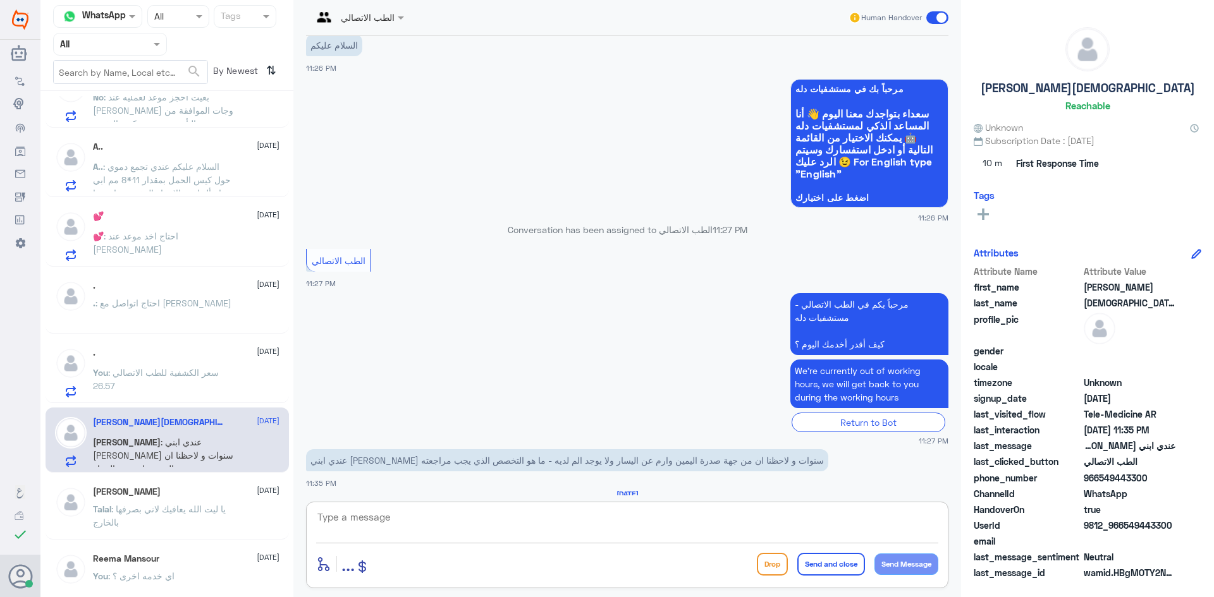
scroll to position [104, 0]
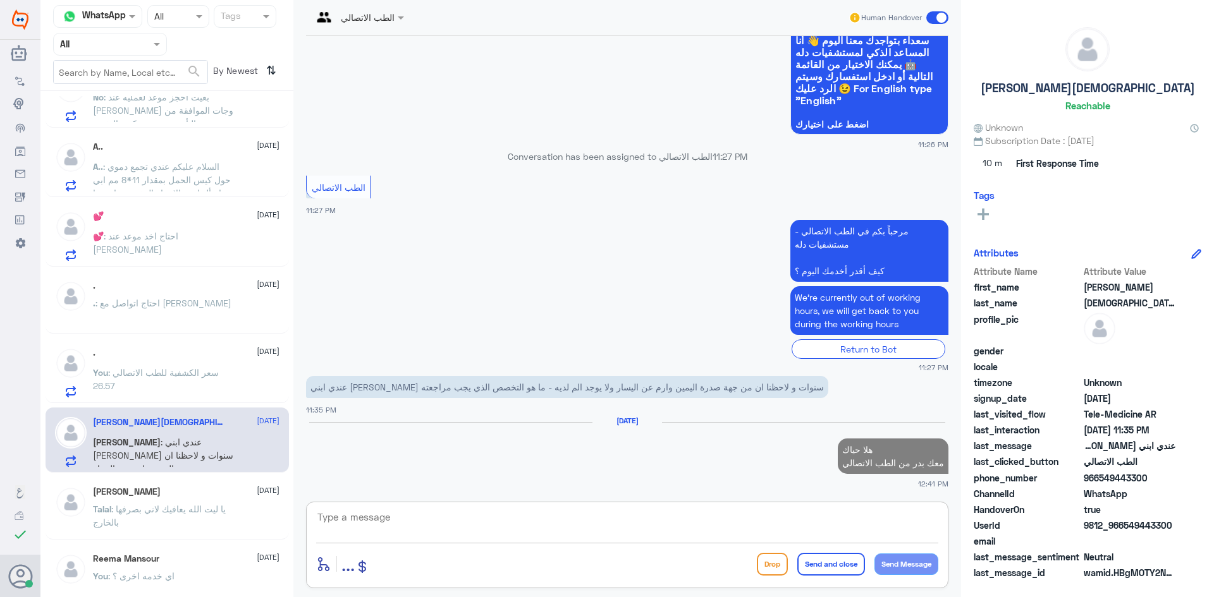
click at [877, 518] on textarea at bounding box center [627, 524] width 622 height 31
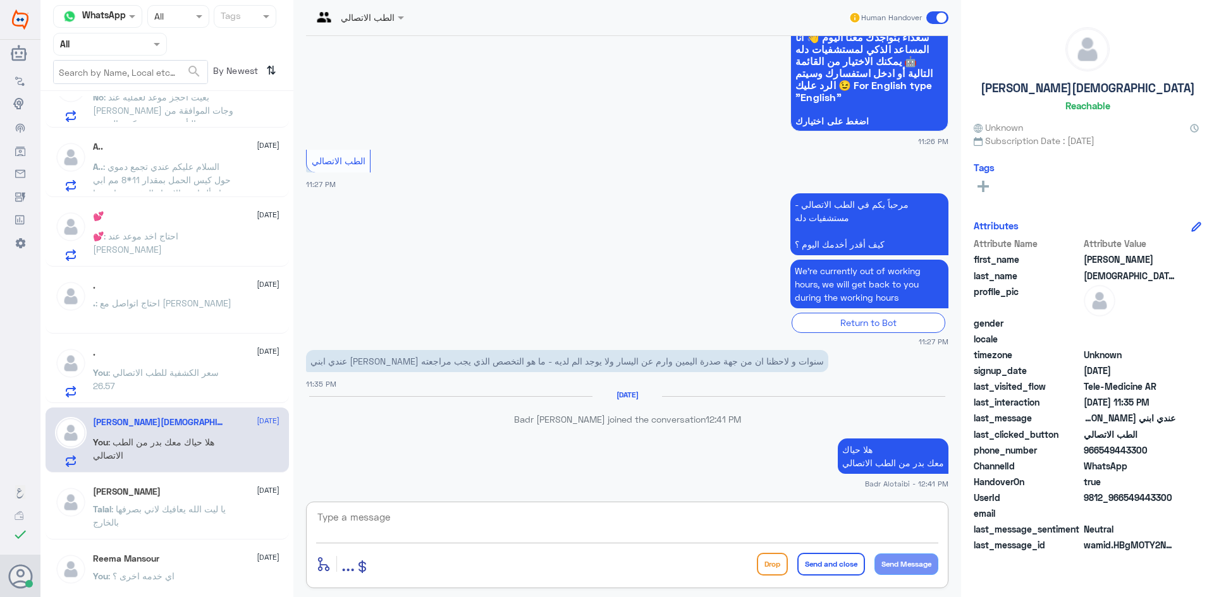
paste textarea "يمكنك تسجيل دخولك للتطبيق، واختر أيقونة "استشارة فورية" لطلب صرف الأدوية، أو إج…"
type textarea "يمكنك تسجيل دخولك للتطبيق، واختر أيقونة "استشارة فورية" لطلب صرف الأدوية، أو إج…"
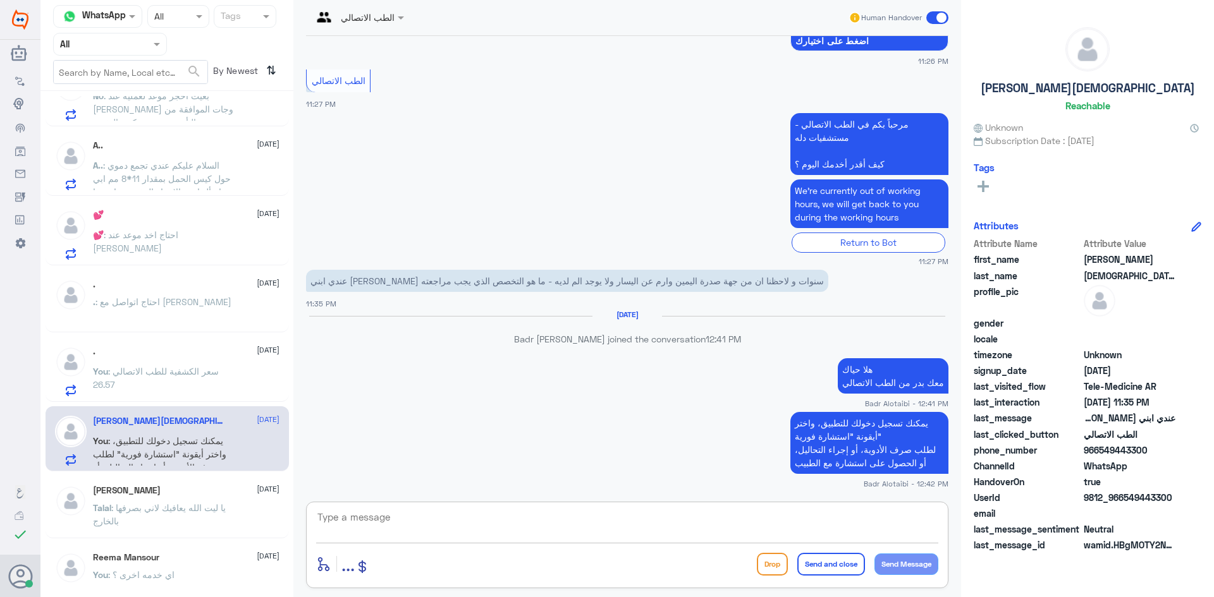
scroll to position [316, 0]
click at [175, 400] on div ". 15 August You : سعر الكشفية للطب الاتصالي 26.57" at bounding box center [167, 370] width 243 height 65
click at [176, 393] on p "You : سعر الكشفية للطب الاتصالي 26.57" at bounding box center [164, 382] width 142 height 32
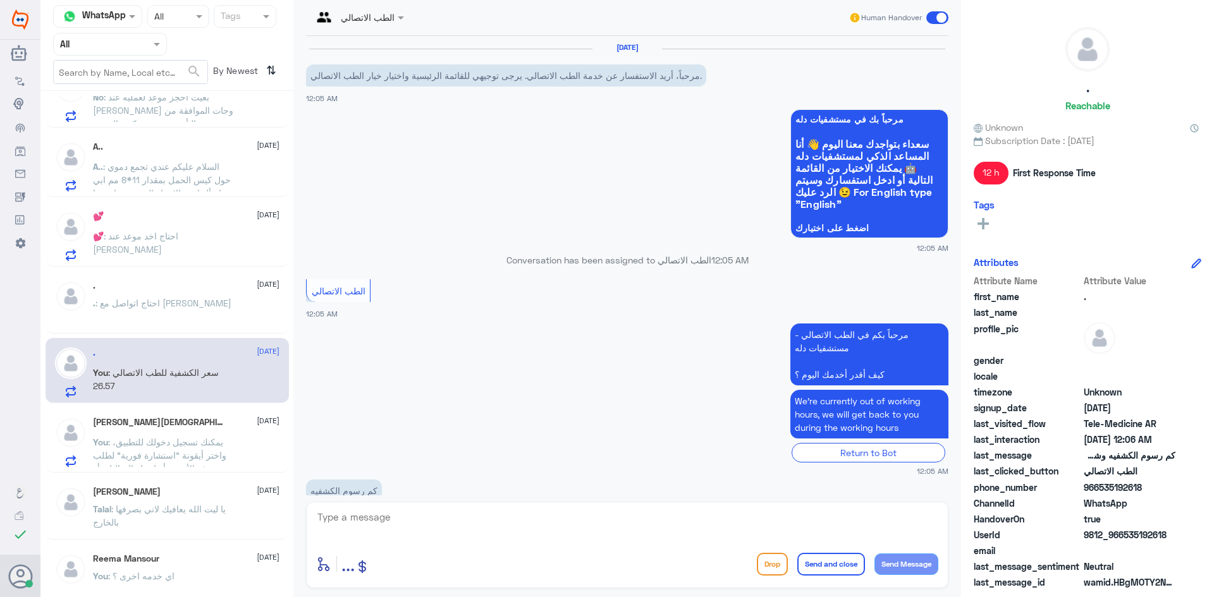
scroll to position [727, 0]
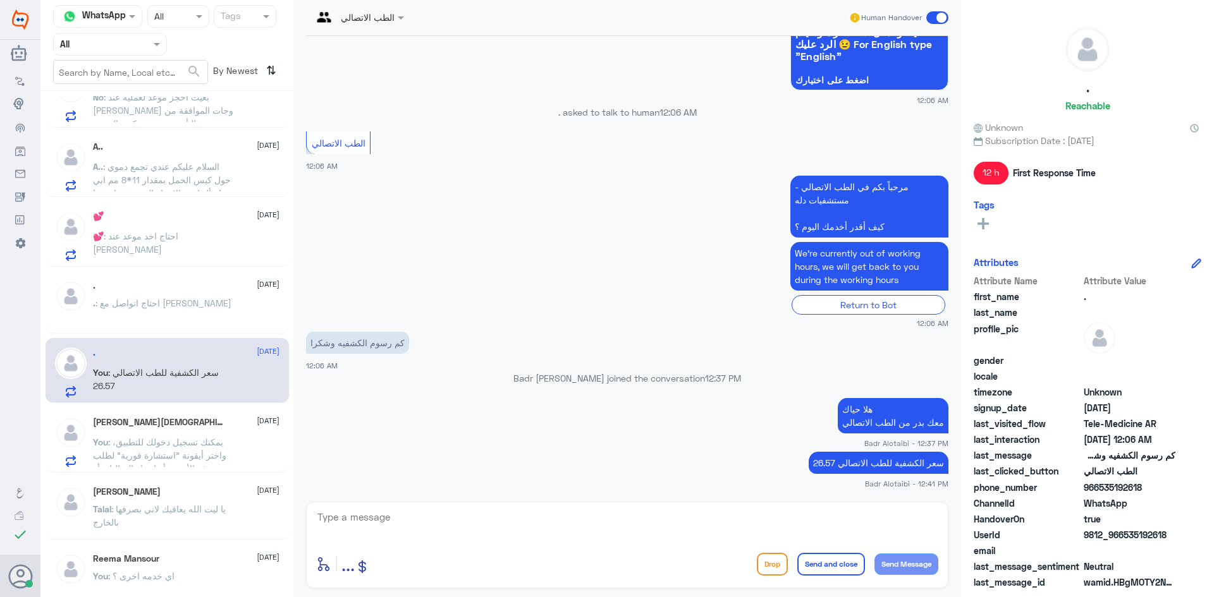
click at [936, 22] on span at bounding box center [937, 17] width 22 height 13
click at [0, 0] on input "checkbox" at bounding box center [0, 0] width 0 height 0
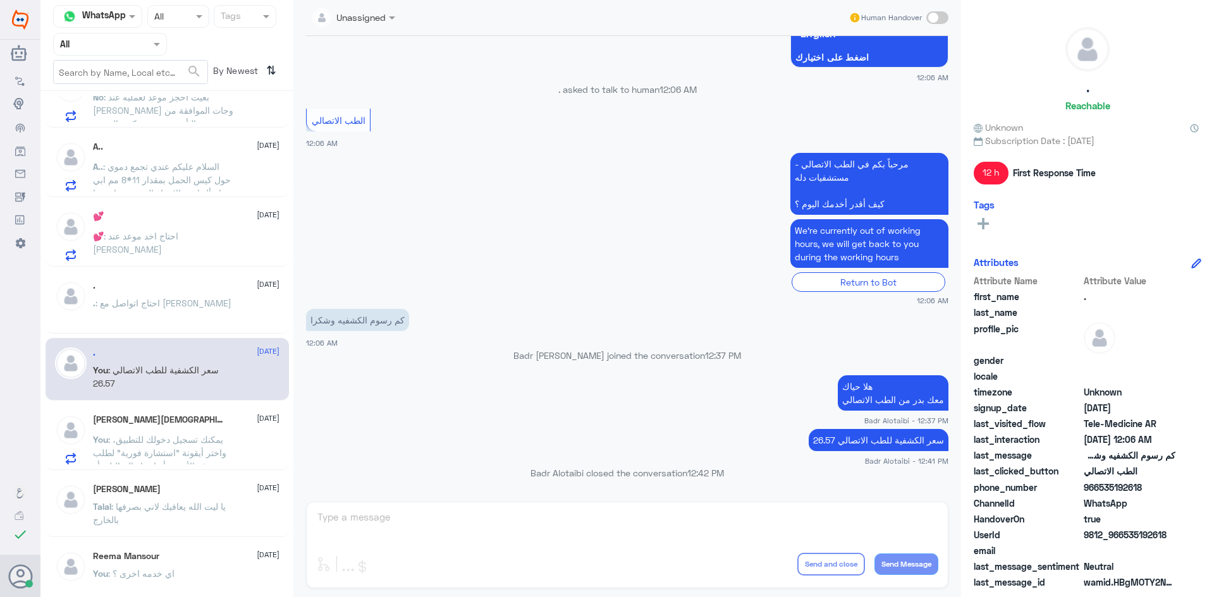
click at [101, 303] on span ": احتاج اتواصل مع الدكتور طه عبدالغفار" at bounding box center [163, 303] width 136 height 11
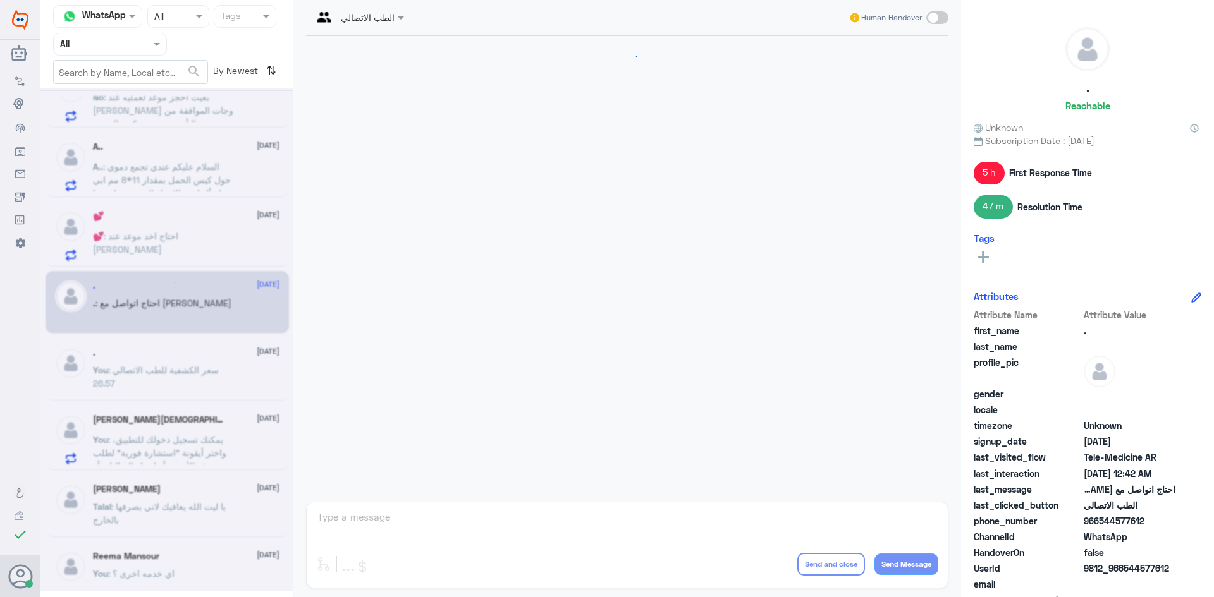
scroll to position [715, 0]
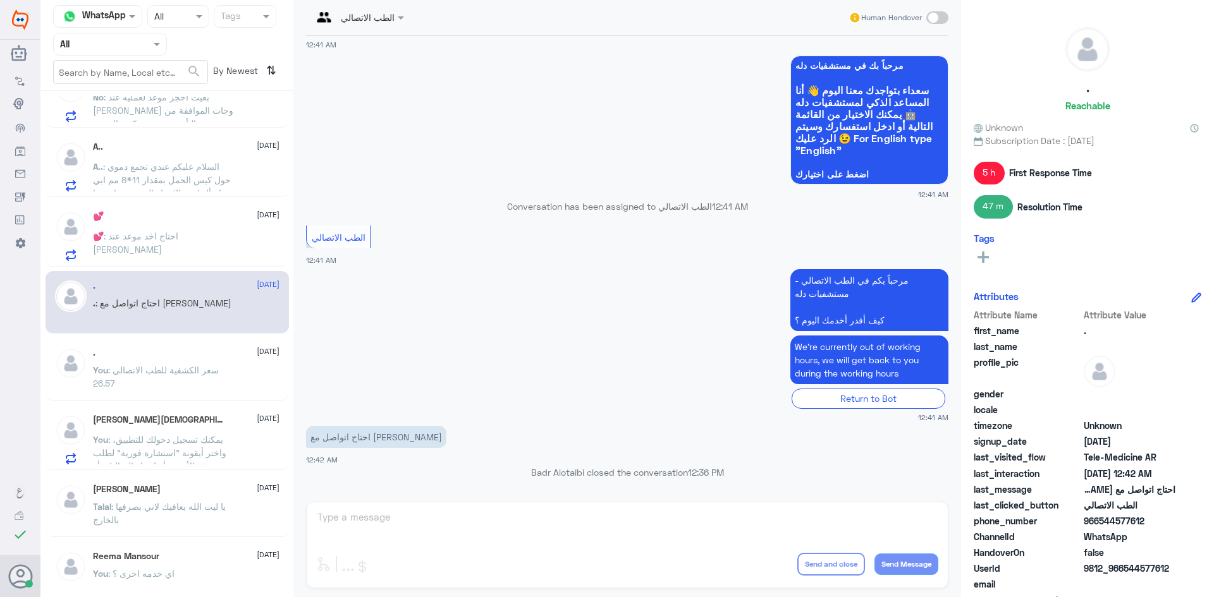
click at [200, 228] on div "💕 15 August 💕 : احتاج اخد موعد عند ابراهيم الذيابي" at bounding box center [186, 236] width 187 height 50
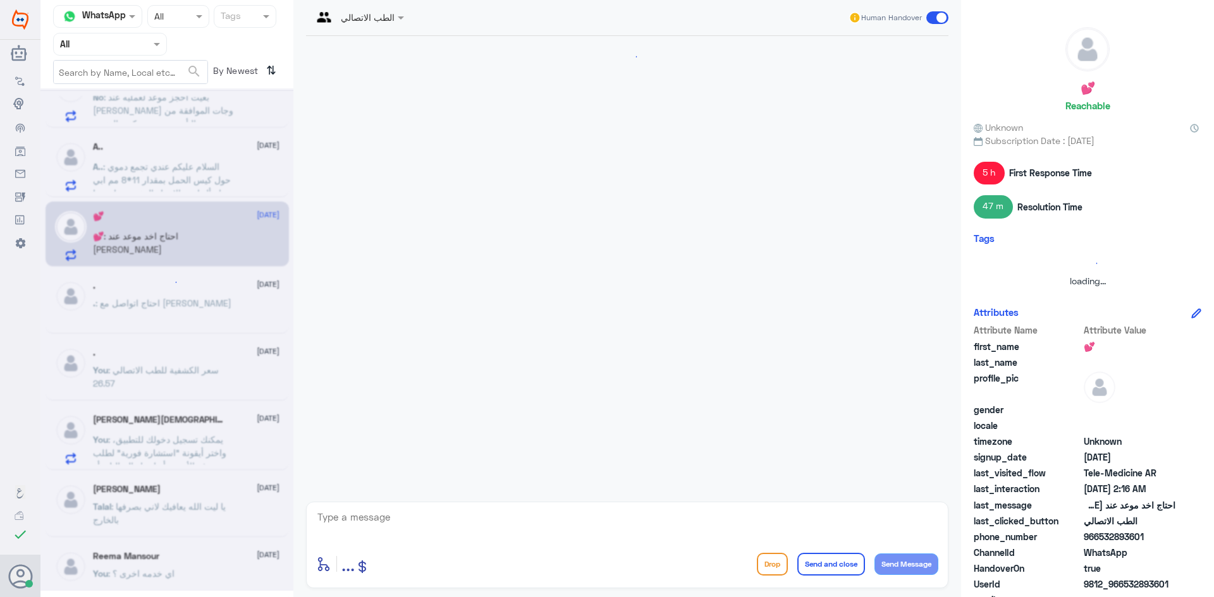
scroll to position [907, 0]
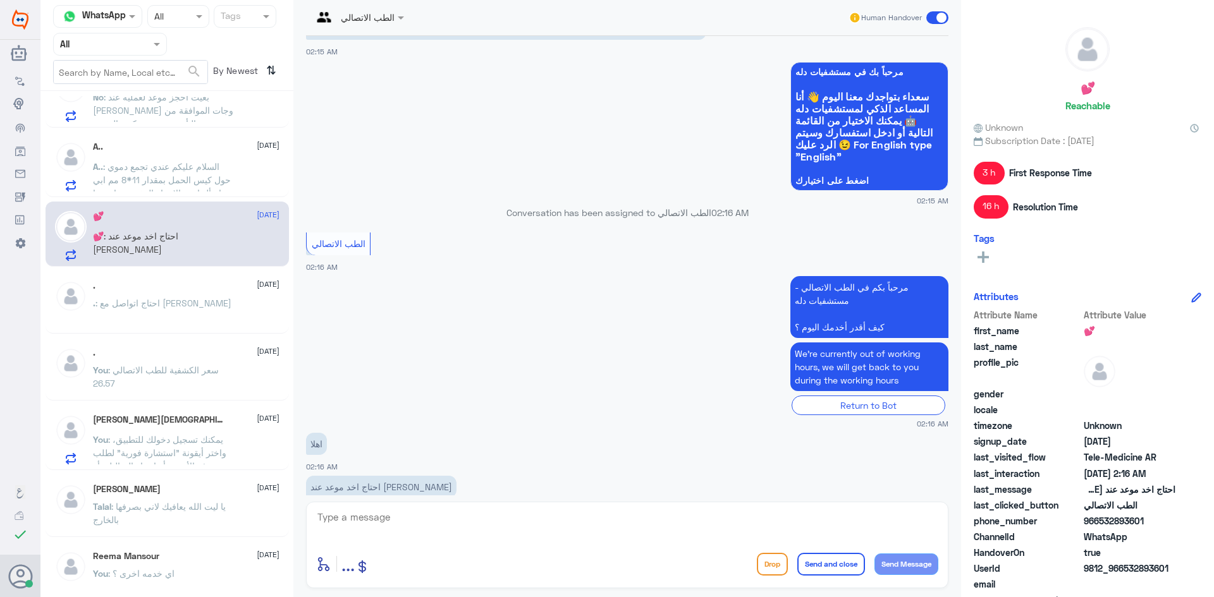
click at [556, 521] on textarea at bounding box center [627, 524] width 622 height 31
click at [623, 520] on textarea at bounding box center [627, 524] width 622 height 31
type textarea "ه"
click at [941, 18] on span at bounding box center [937, 17] width 22 height 13
click at [0, 0] on input "checkbox" at bounding box center [0, 0] width 0 height 0
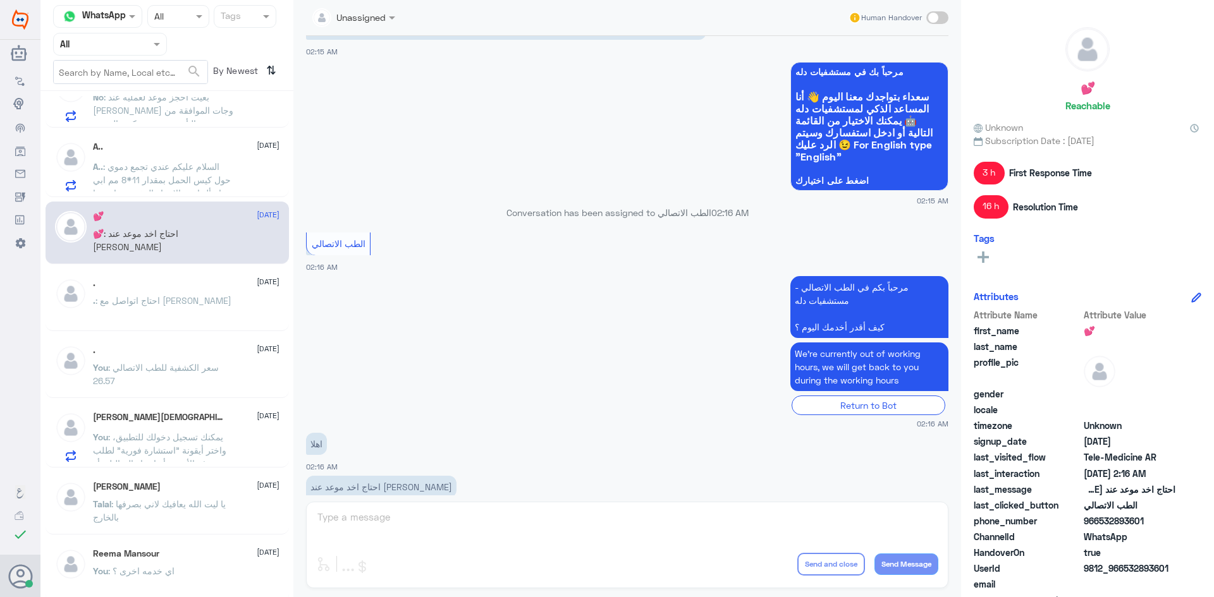
scroll to position [931, 0]
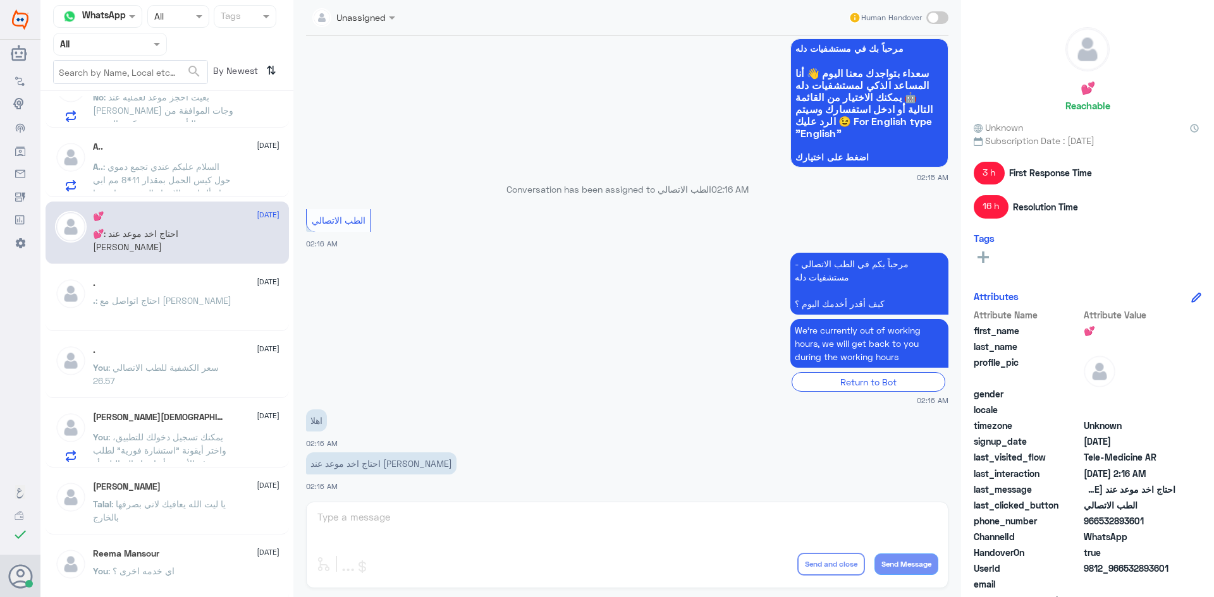
click at [96, 171] on span "A.." at bounding box center [98, 166] width 10 height 11
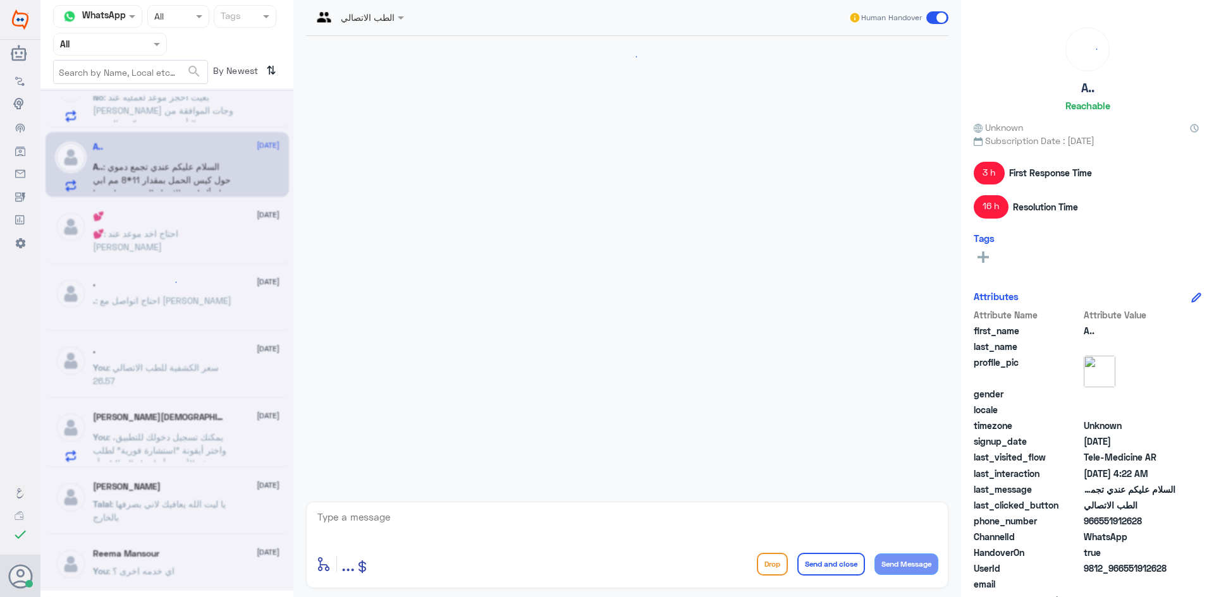
scroll to position [566, 0]
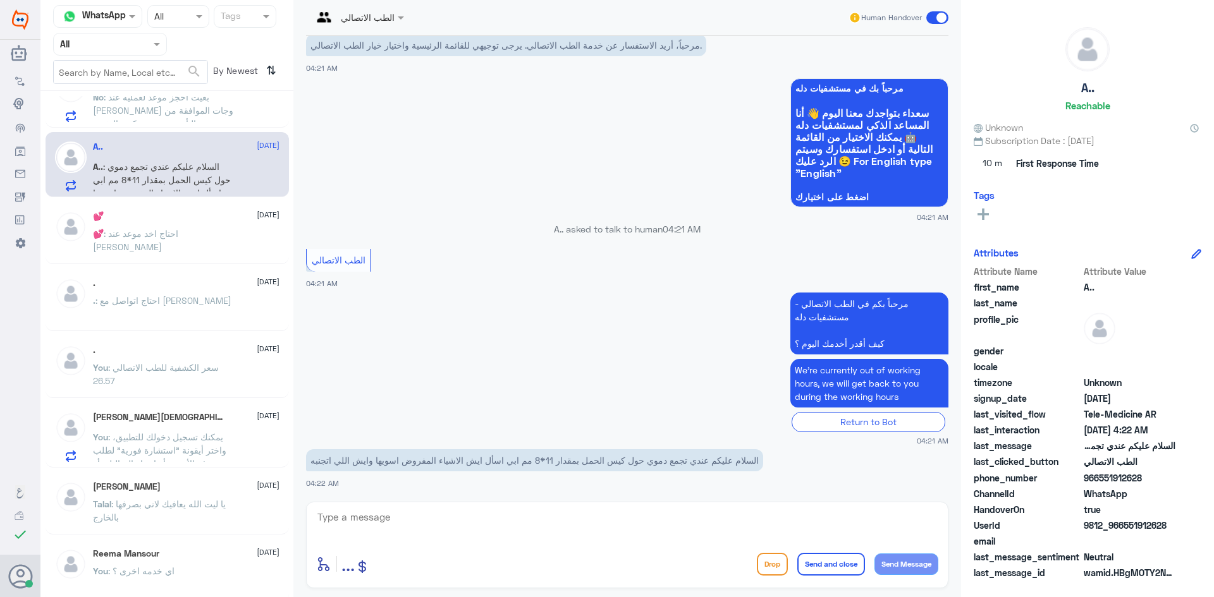
click at [540, 524] on textarea at bounding box center [627, 524] width 622 height 31
type textarea "هلا حياك معك بدر من الطب الاتصالي"
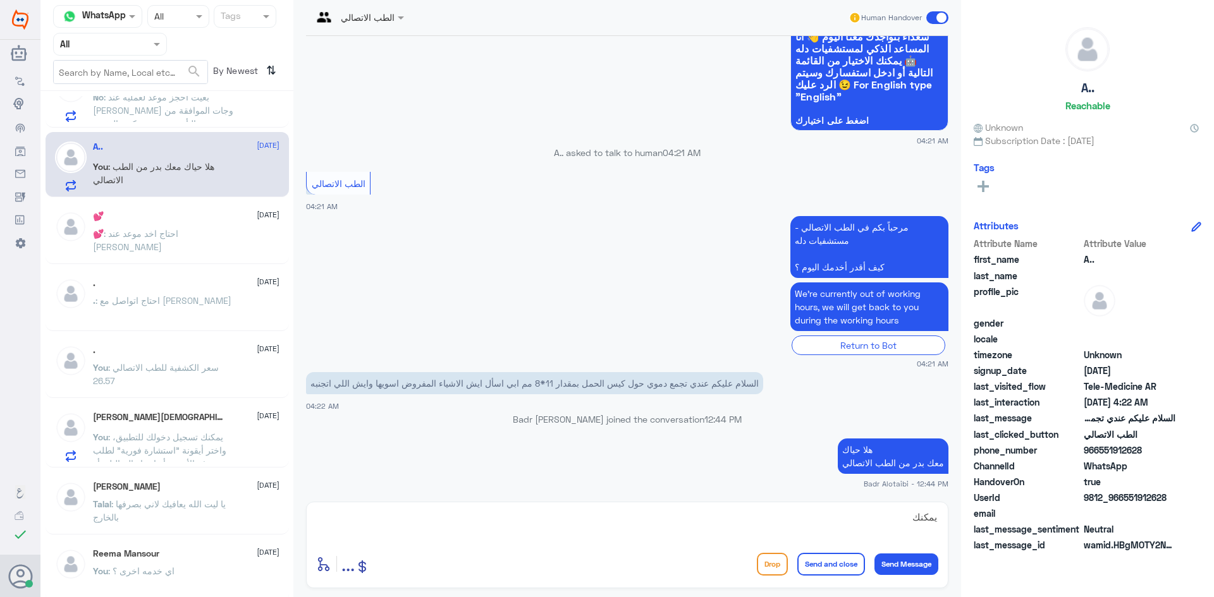
drag, startPoint x: 1172, startPoint y: 497, endPoint x: 1125, endPoint y: 501, distance: 46.9
click at [1125, 501] on span "9812_966551912628" at bounding box center [1130, 497] width 92 height 13
copy span "551912628"
click at [835, 512] on textarea "يمكنك" at bounding box center [627, 524] width 622 height 31
type textarea "ي"
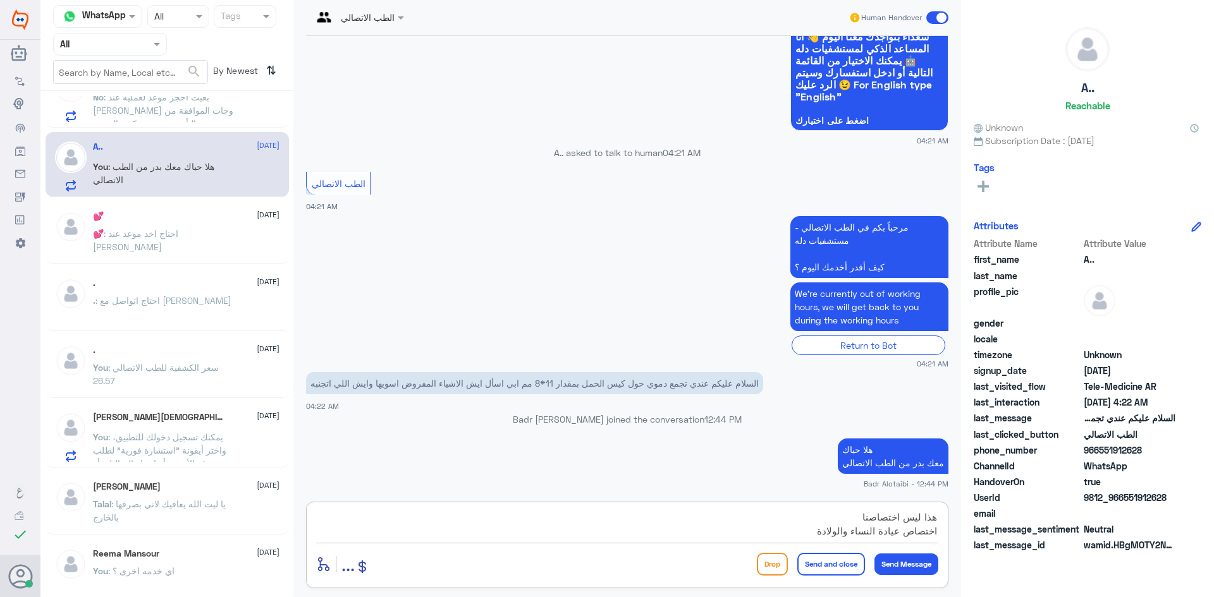
type textarea "هذا ليس اختصاصنا اختصاص عيادة النساء والولادة"
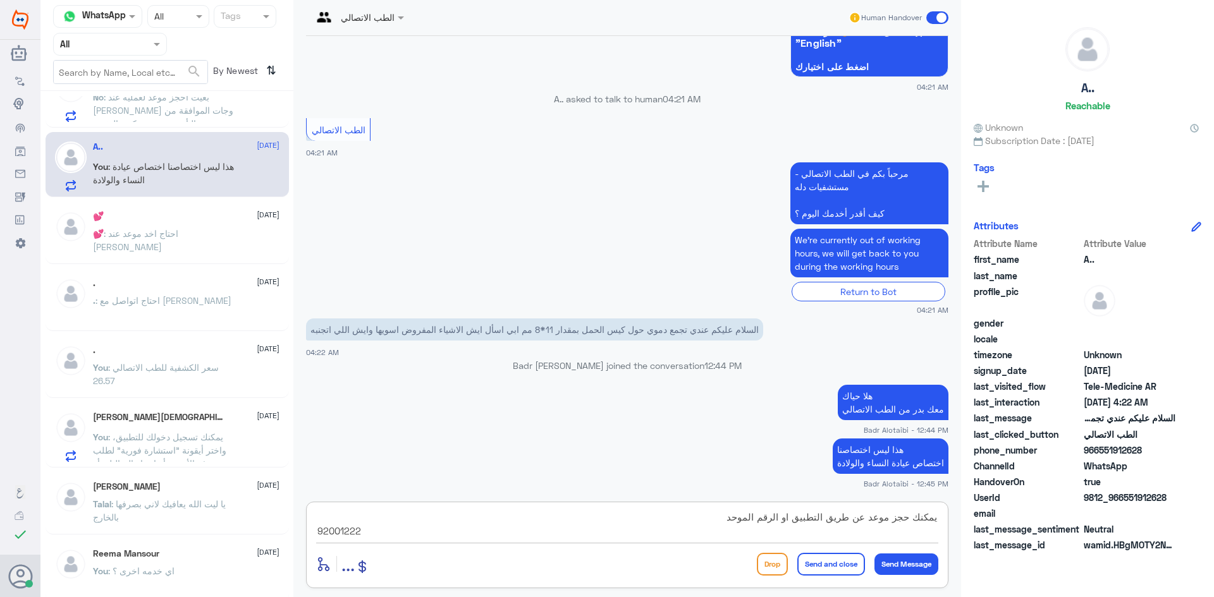
type textarea "يمكنك حجز موعد عن طريق التطبيق او الرقم الموحد 920012222"
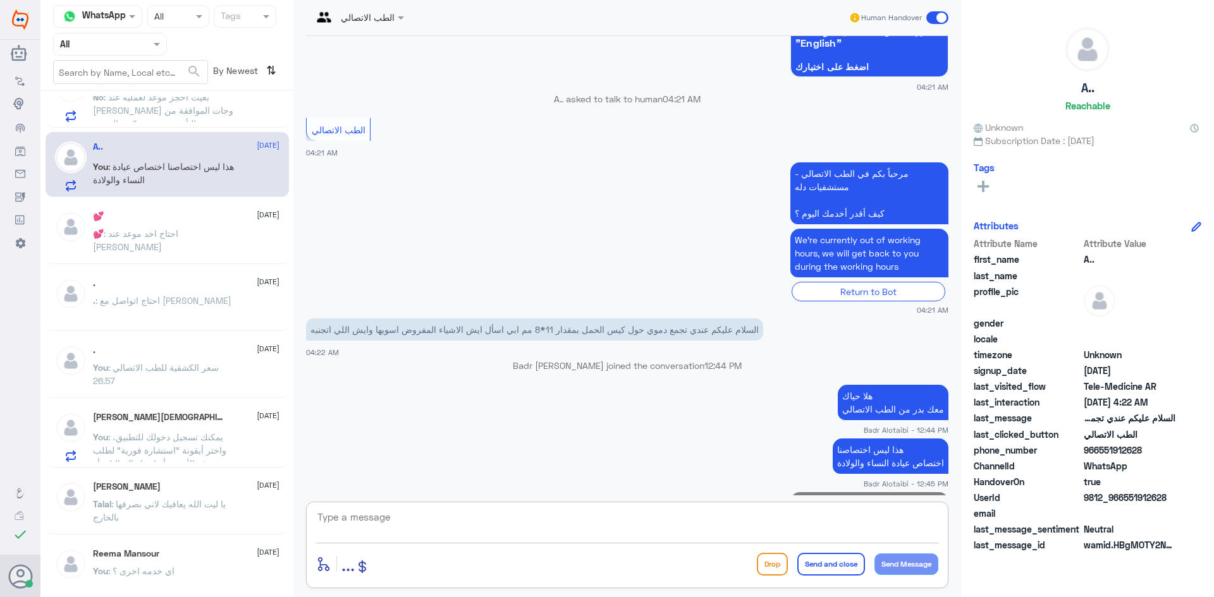
scroll to position [741, 0]
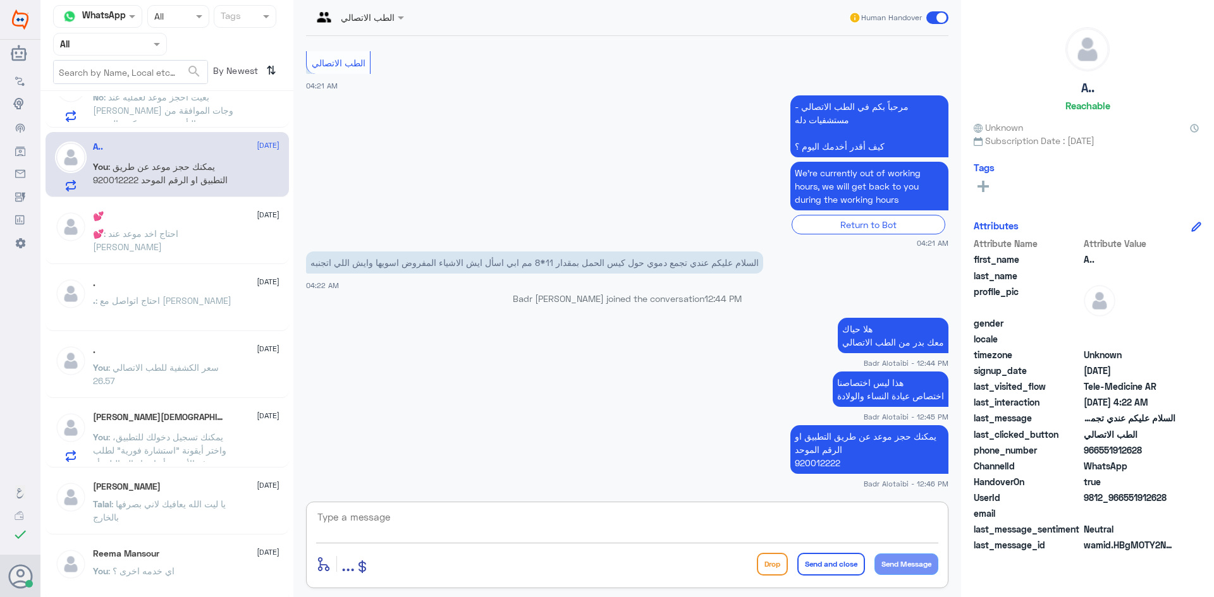
click at [941, 21] on span at bounding box center [937, 17] width 22 height 13
click at [0, 0] on input "checkbox" at bounding box center [0, 0] width 0 height 0
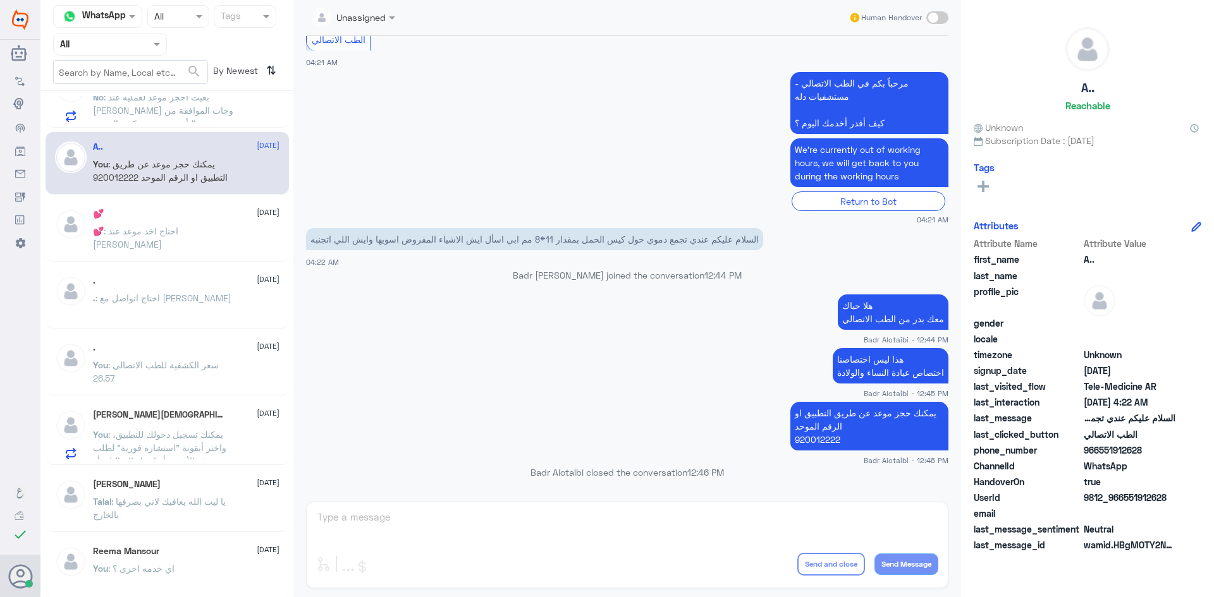
click at [216, 108] on p "No : بغيت احجز موعد لعمليه عند الدكتور عبدالرحمن السرحاني وجات الموافقة من التأ…" at bounding box center [164, 106] width 142 height 32
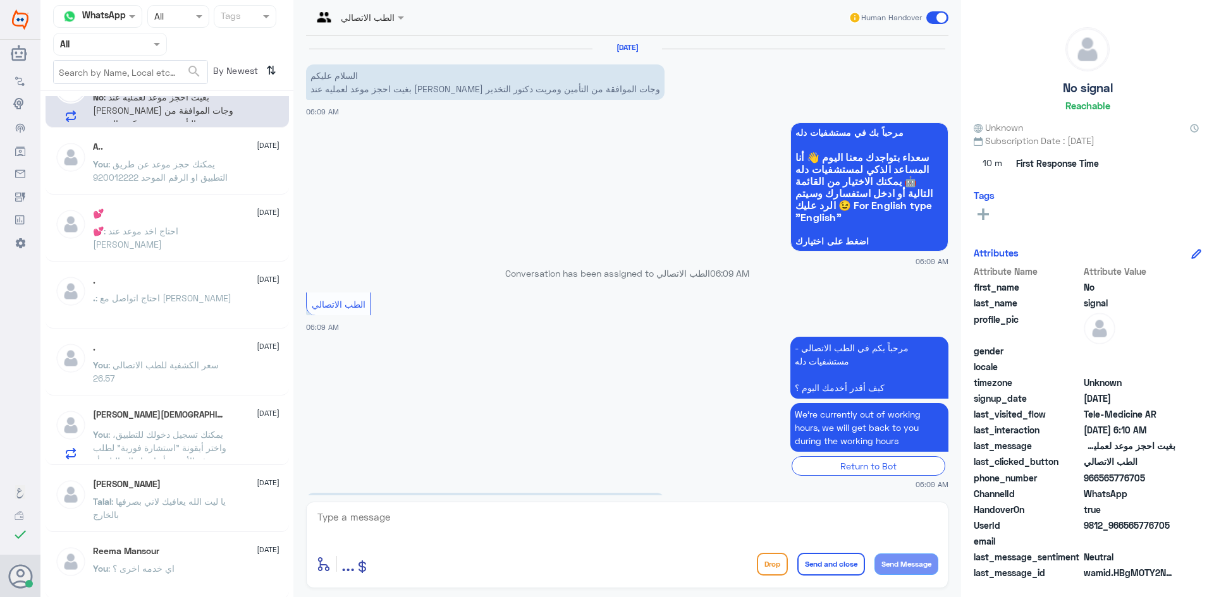
scroll to position [44, 0]
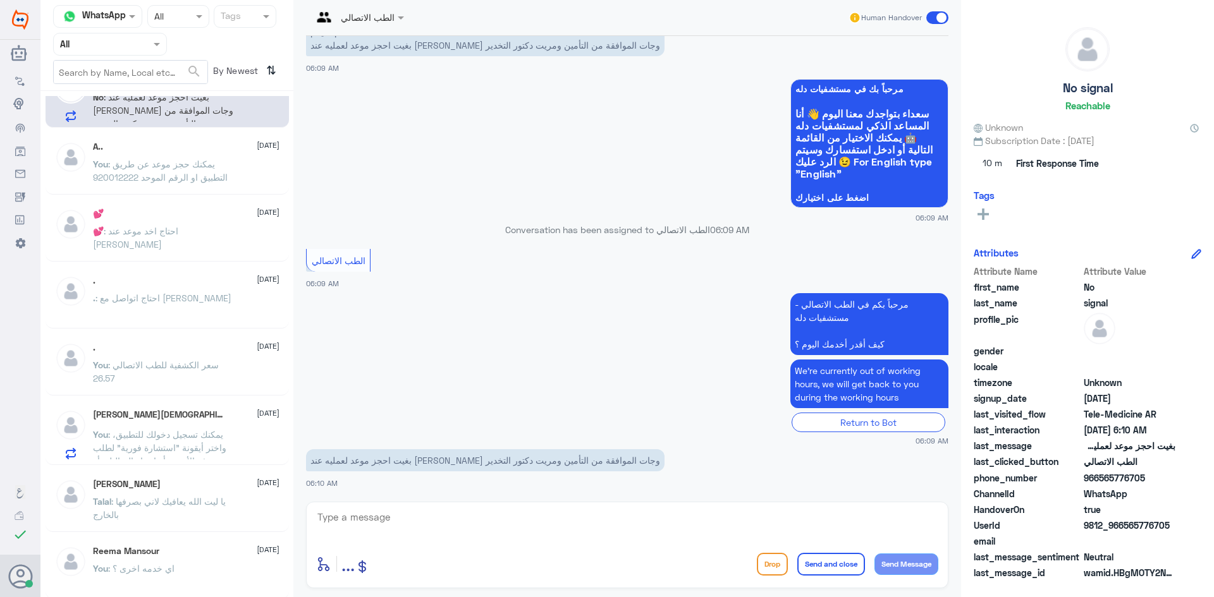
click at [938, 15] on span at bounding box center [937, 17] width 22 height 13
click at [0, 0] on input "checkbox" at bounding box center [0, 0] width 0 height 0
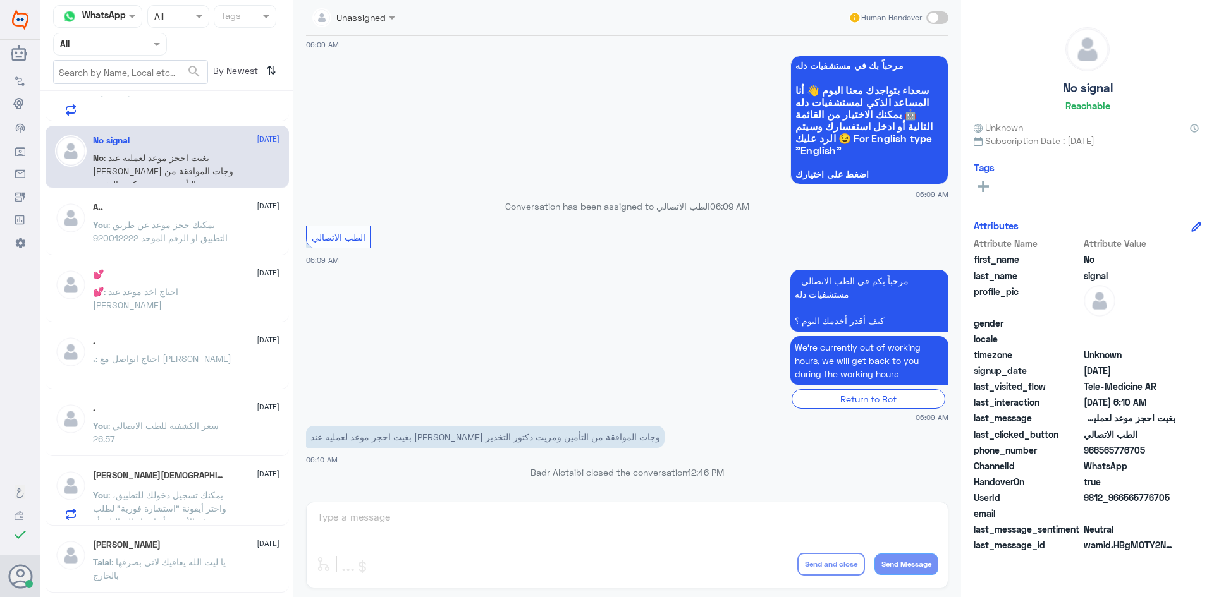
scroll to position [190, 0]
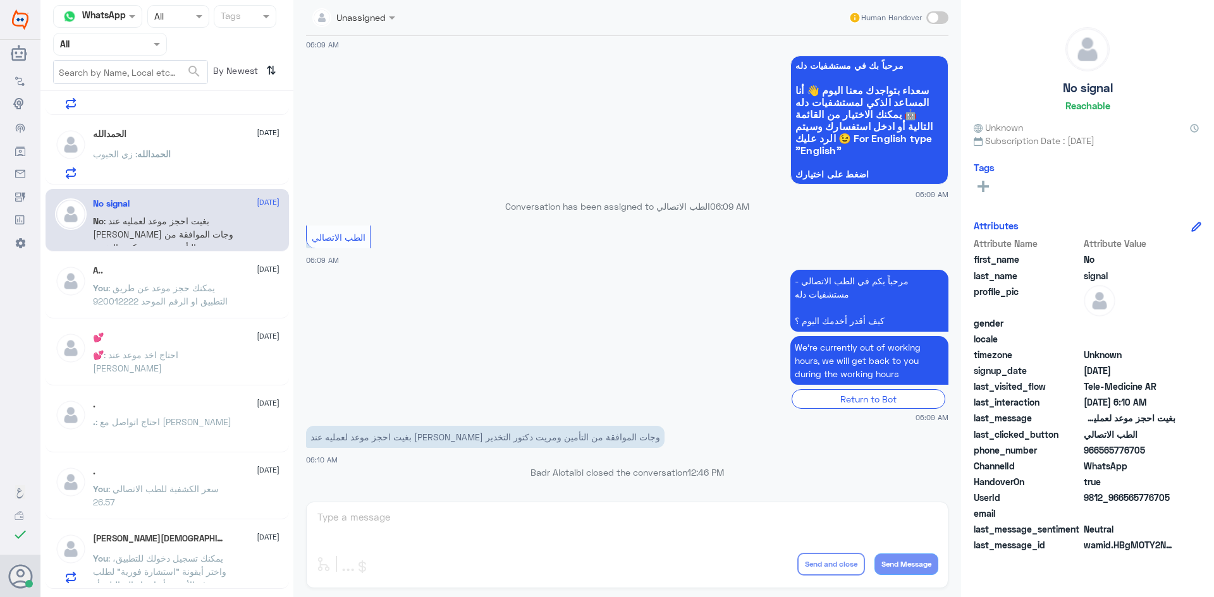
click at [212, 147] on div "الحمدالله 15 August الحمدالله : زي الحبوب" at bounding box center [186, 154] width 187 height 50
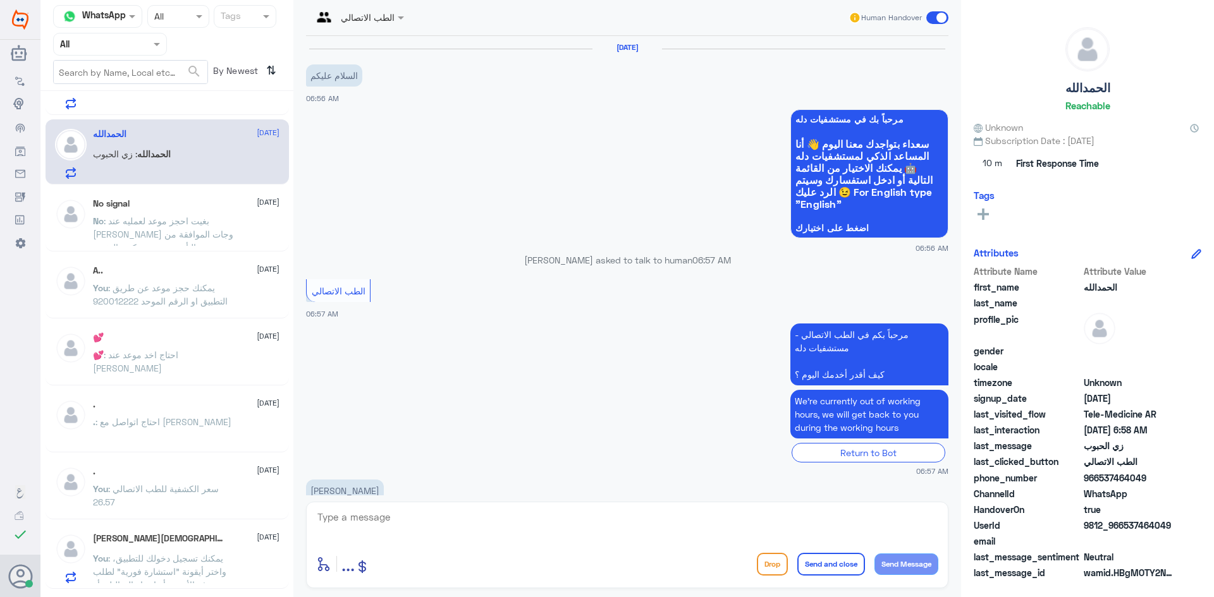
scroll to position [117, 0]
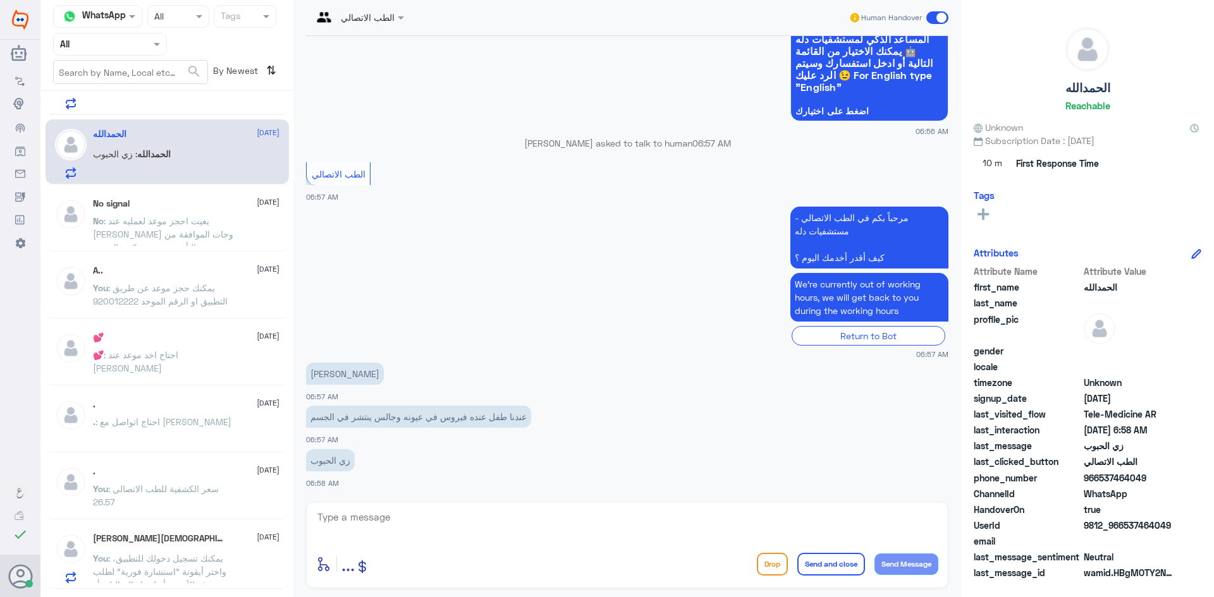
drag, startPoint x: 1172, startPoint y: 527, endPoint x: 1126, endPoint y: 529, distance: 46.2
click at [1126, 529] on span "9812_966537464049" at bounding box center [1130, 525] width 92 height 13
copy span "537464049"
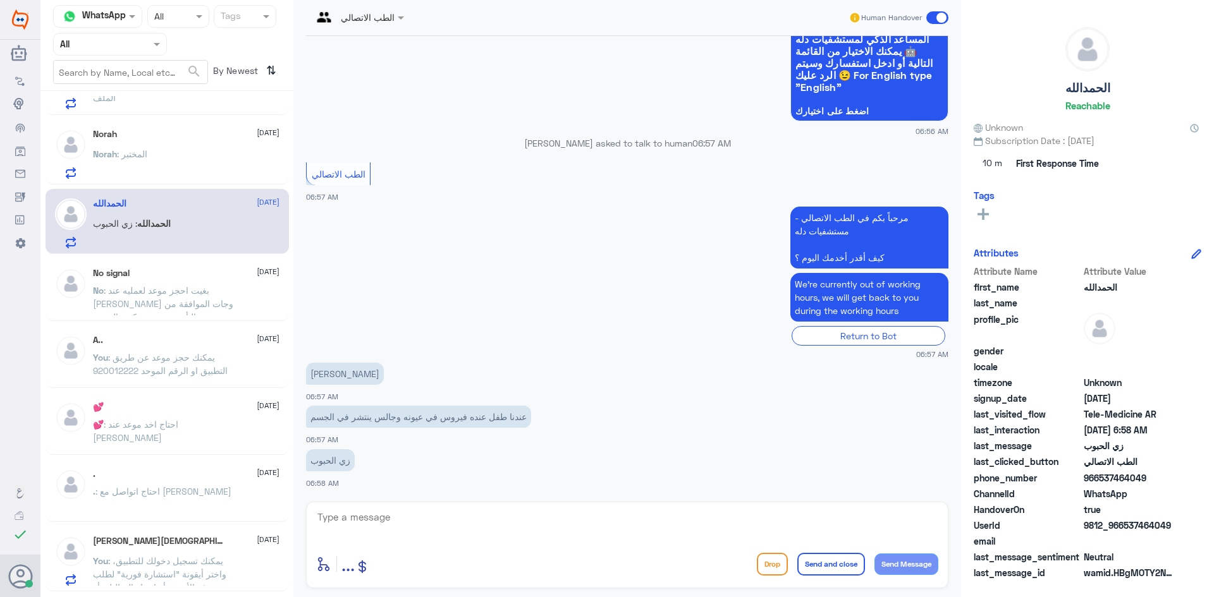
click at [943, 16] on span at bounding box center [937, 17] width 22 height 13
click at [0, 0] on input "checkbox" at bounding box center [0, 0] width 0 height 0
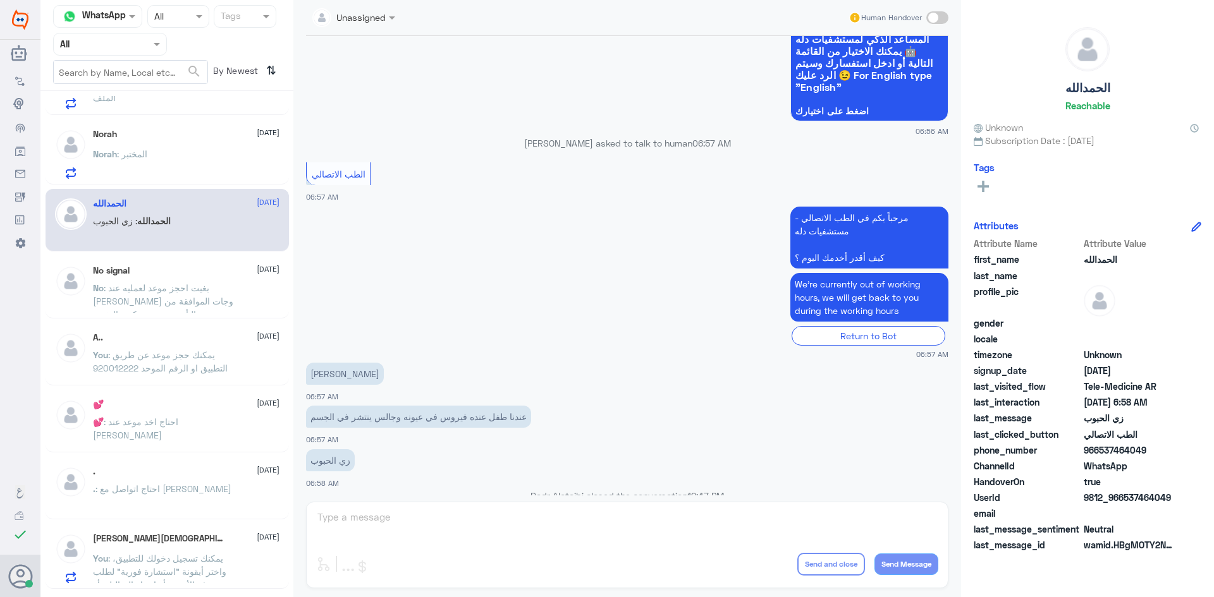
scroll to position [140, 0]
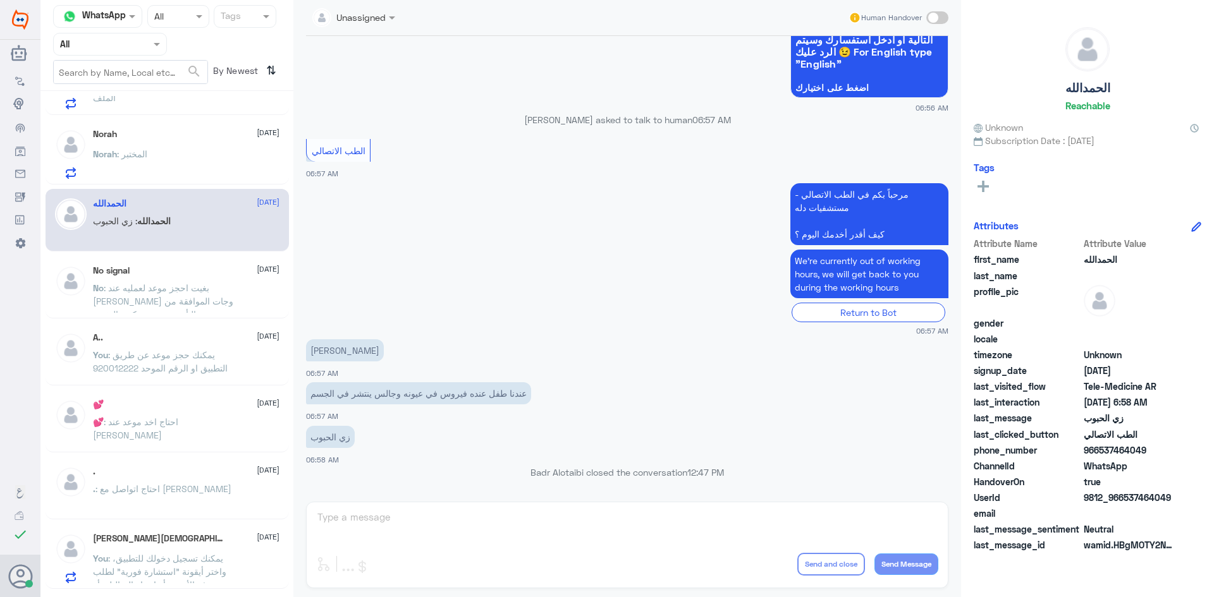
click at [133, 144] on div "Norah 15 August Norah : المختبر" at bounding box center [186, 154] width 187 height 50
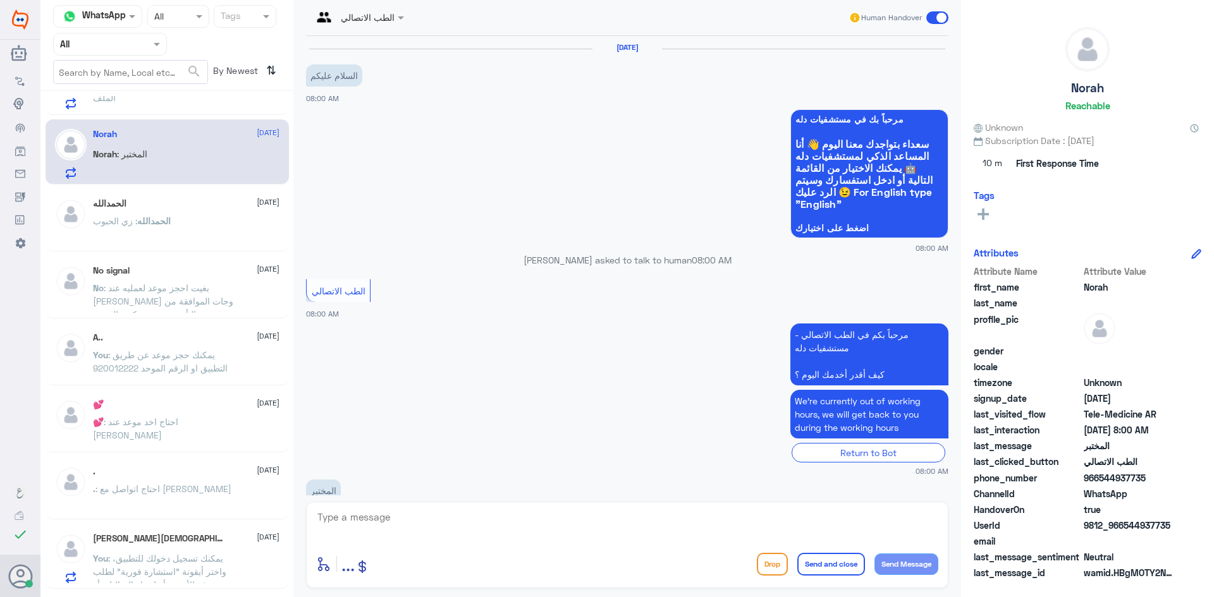
scroll to position [30, 0]
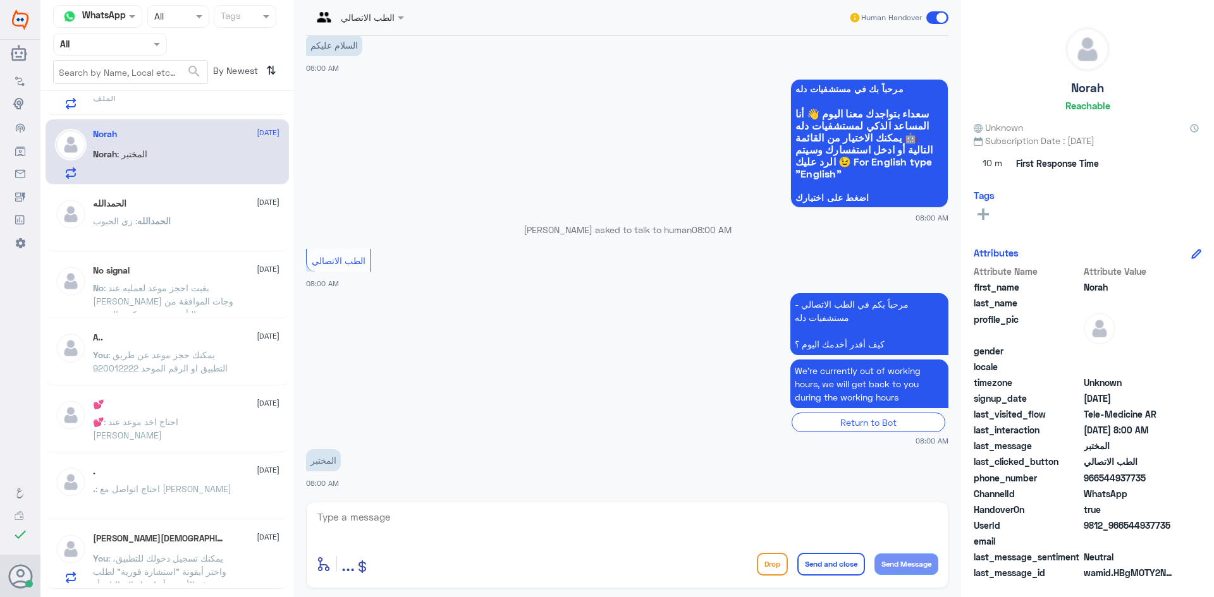
click at [945, 20] on span at bounding box center [937, 17] width 22 height 13
click at [0, 0] on input "checkbox" at bounding box center [0, 0] width 0 height 0
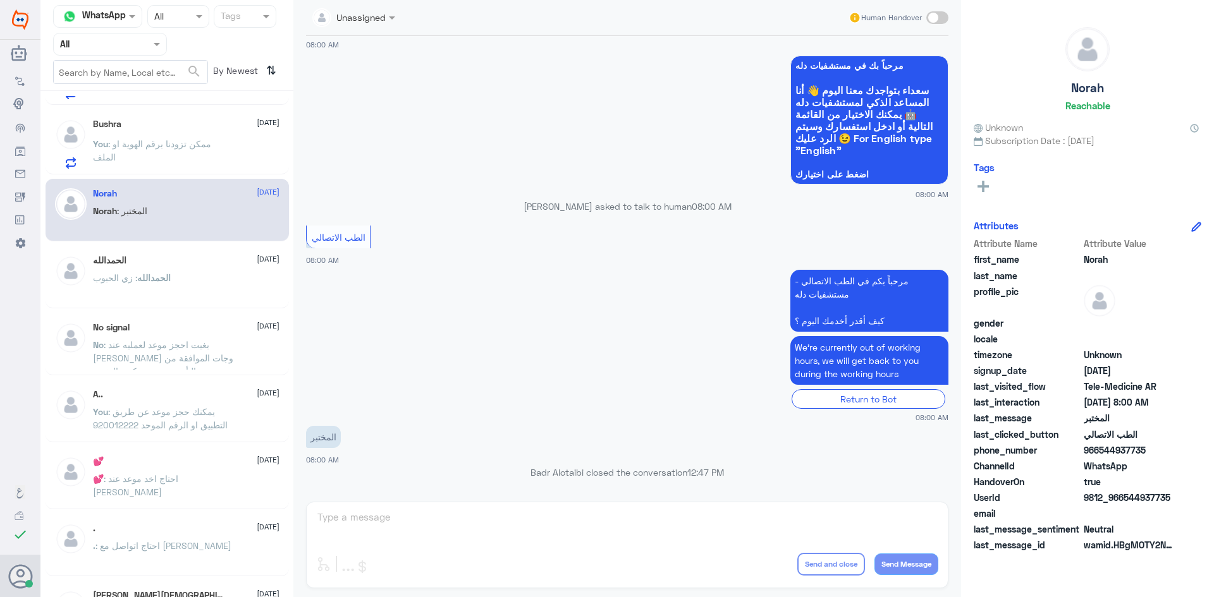
scroll to position [61, 0]
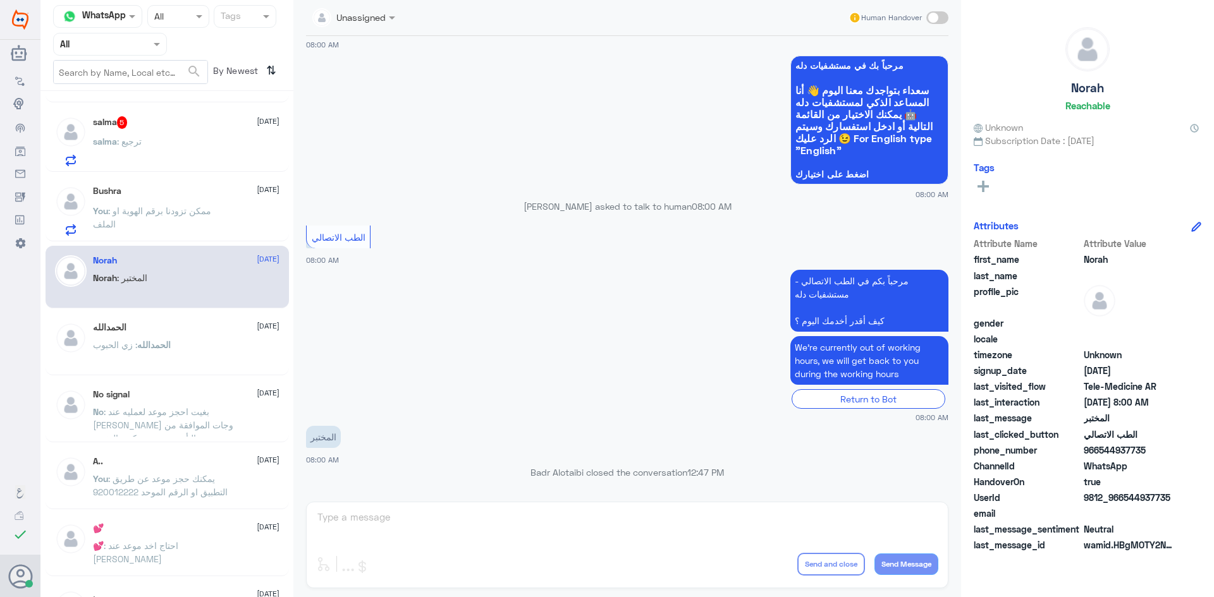
click at [178, 201] on div "Bushra 15 August You : ممكن تزودنا برقم الهوية او الملف" at bounding box center [186, 211] width 187 height 50
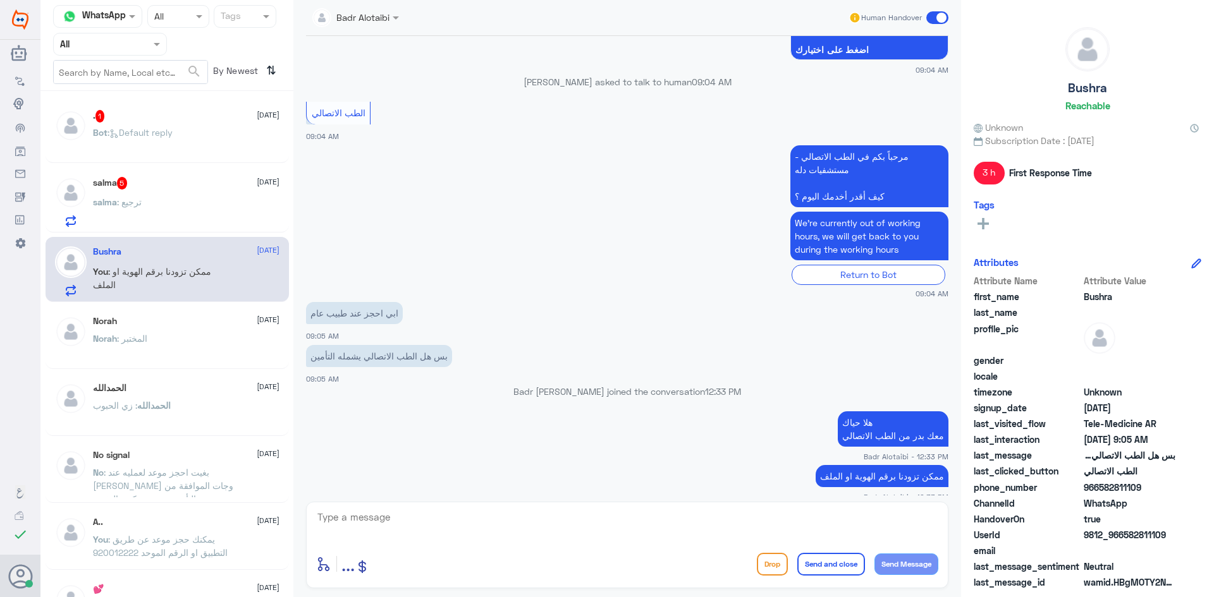
click at [204, 191] on div "salma 5 15 August salma : ترجيع" at bounding box center [186, 202] width 187 height 50
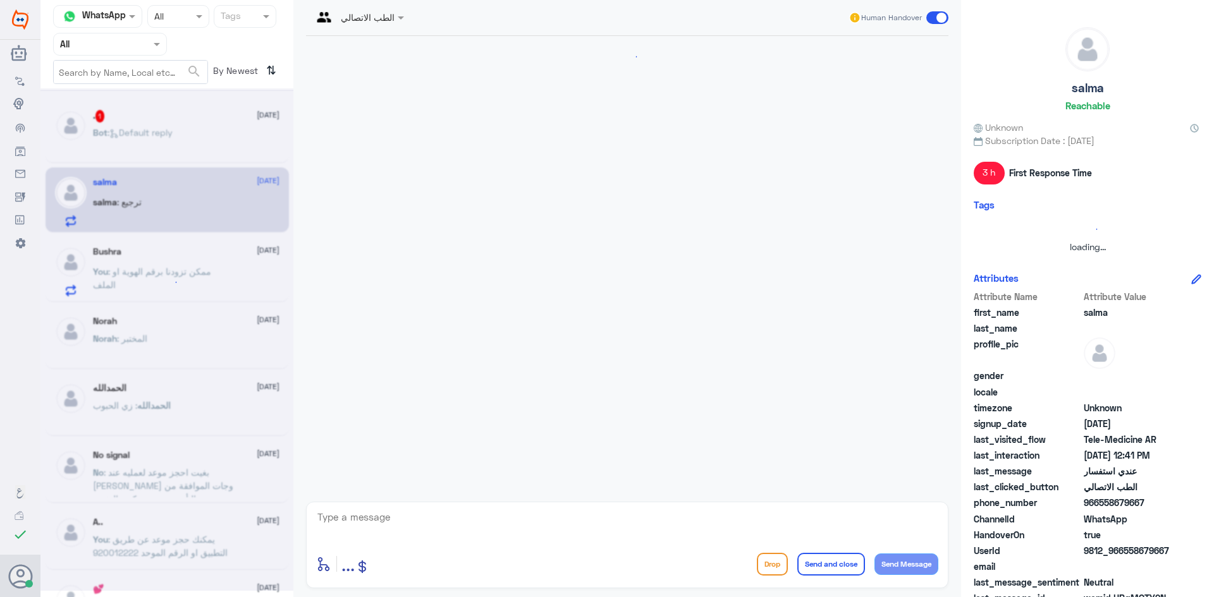
scroll to position [837, 0]
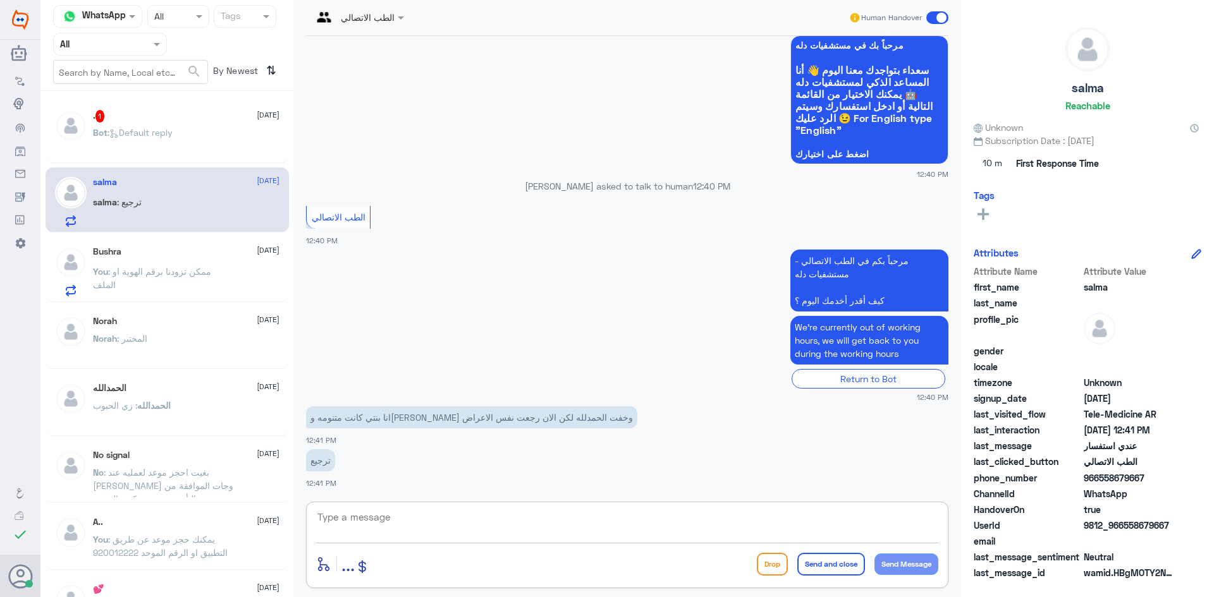
click at [552, 517] on textarea at bounding box center [627, 524] width 622 height 31
drag, startPoint x: 1168, startPoint y: 527, endPoint x: 1123, endPoint y: 527, distance: 44.9
click at [1123, 527] on span "9812_966558679667" at bounding box center [1130, 525] width 92 height 13
copy span "558679667"
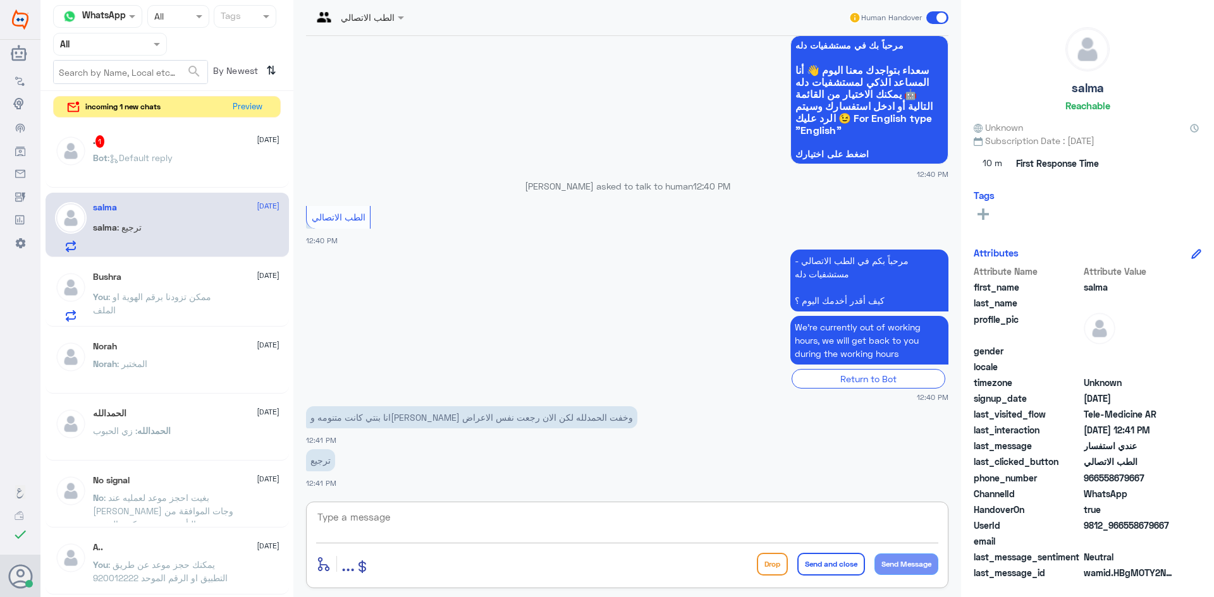
click at [621, 516] on textarea at bounding box center [627, 524] width 622 height 31
type textarea "ه"
type textarea "هلا حياك معك بدر من الطب الاتصالي"
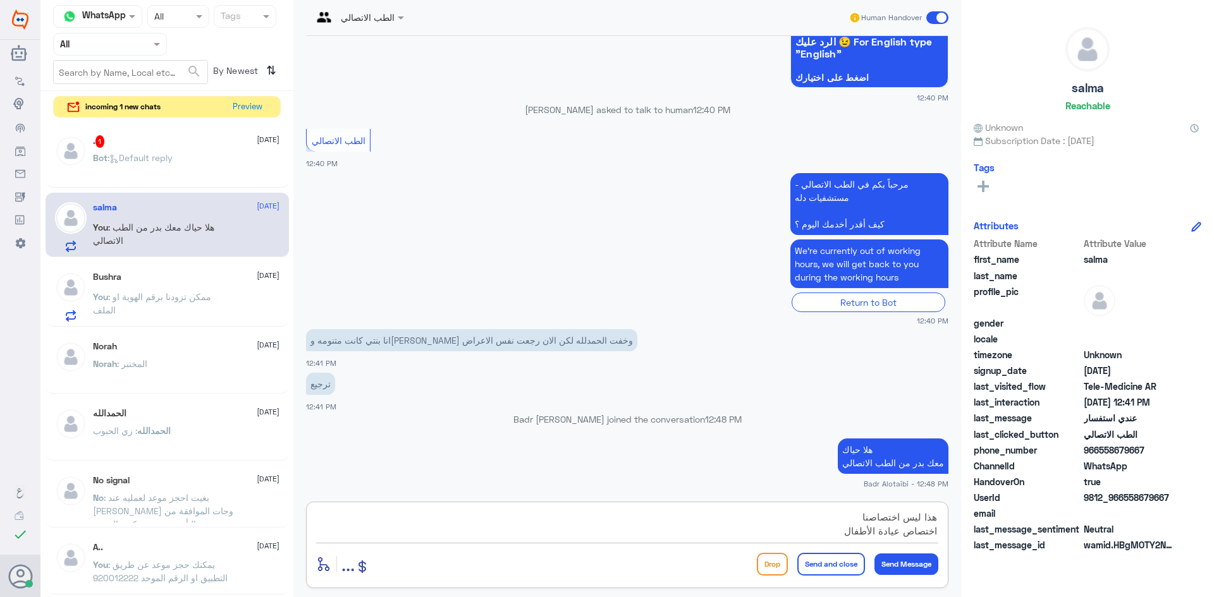
type textarea "هذا ليس اختصاصنا اختصاص عيادة الأطفال"
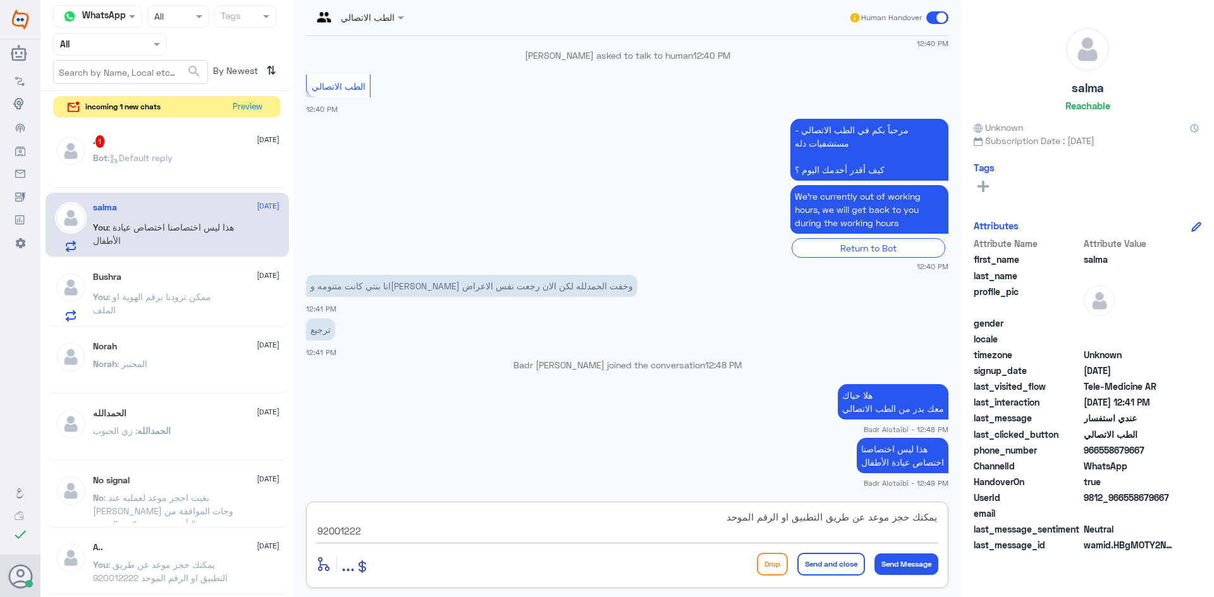
type textarea "يمكنك حجز موعد عن طريق التطبيق او الرقم الموحد 920012222"
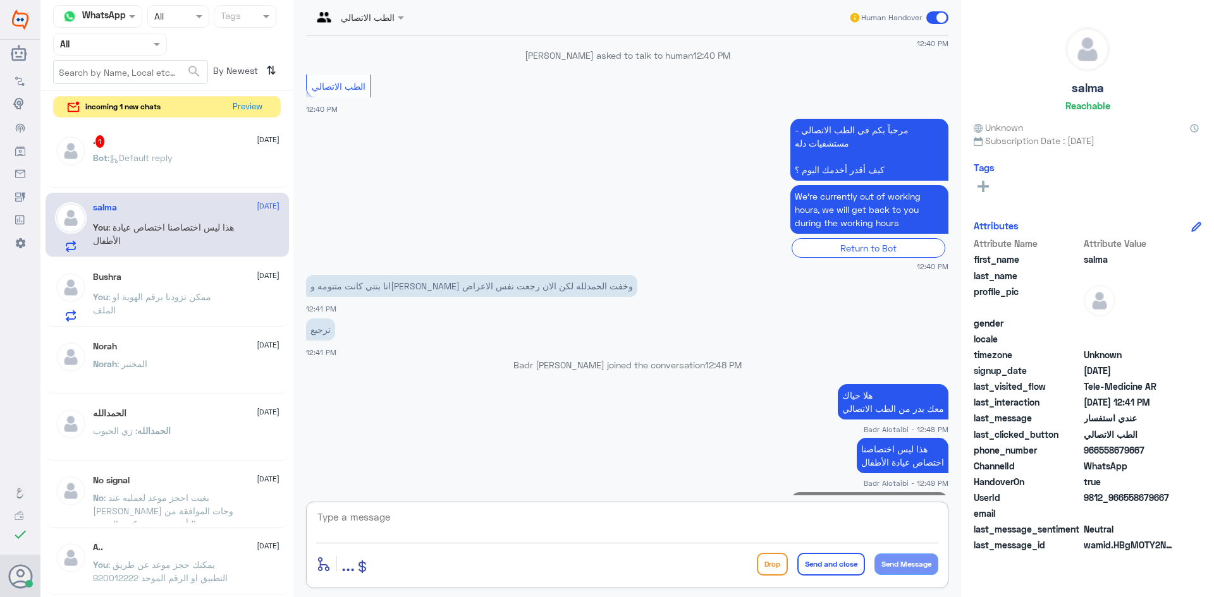
scroll to position [1012, 0]
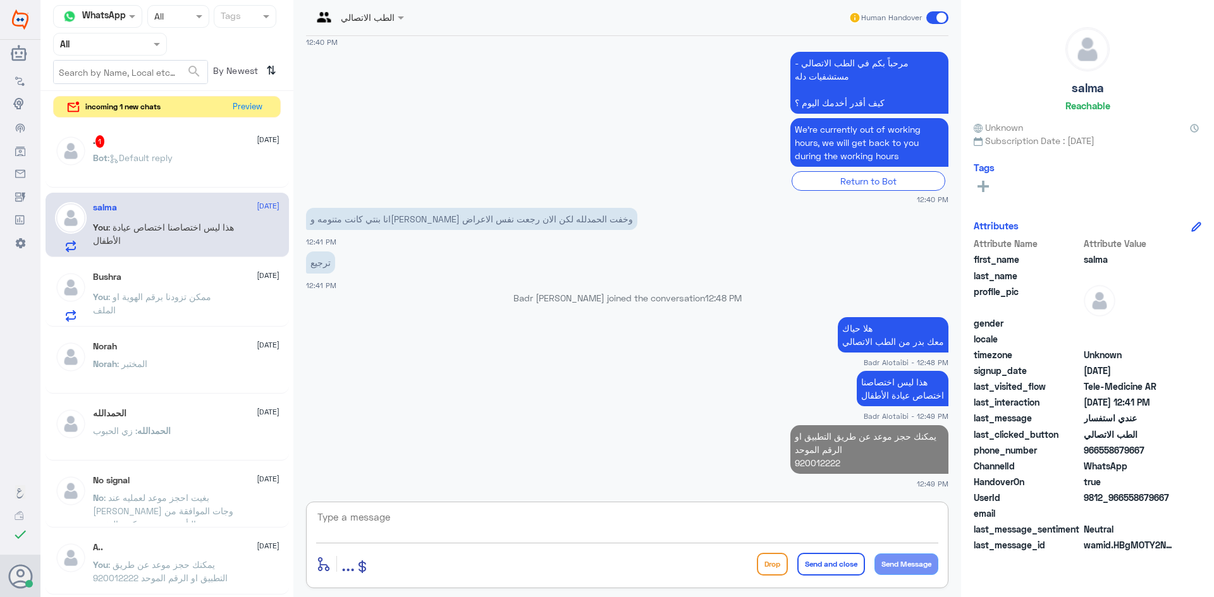
click at [211, 291] on span ": ممكن تزودنا برقم الهوية او الملف" at bounding box center [152, 303] width 118 height 24
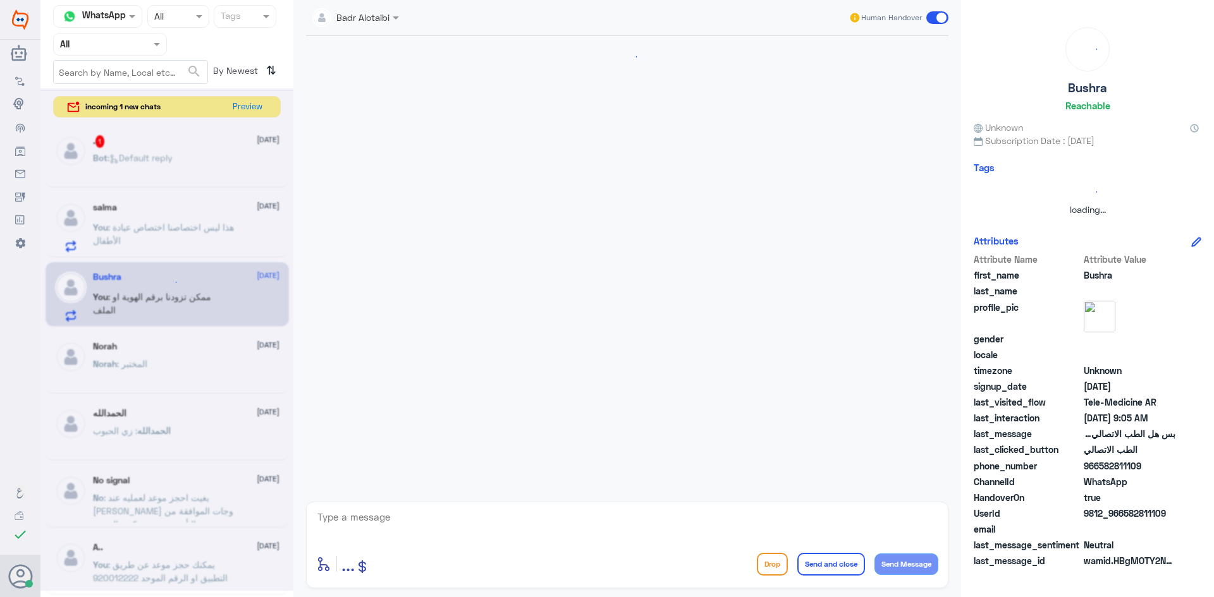
scroll to position [802, 0]
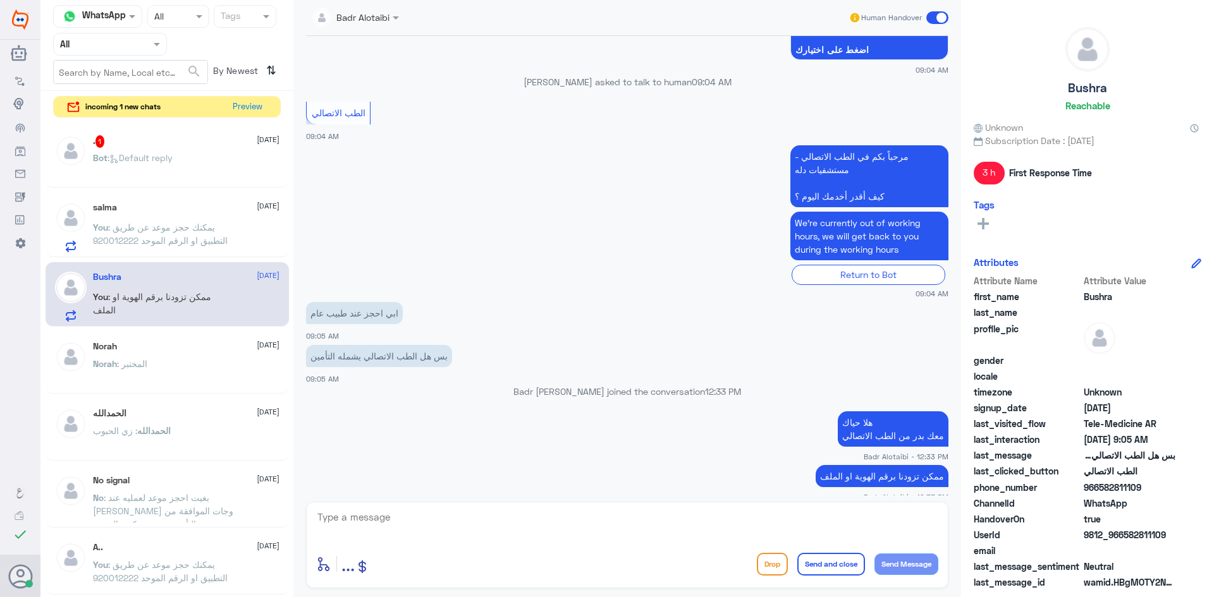
click at [212, 161] on div "Bot : Default reply" at bounding box center [186, 168] width 187 height 28
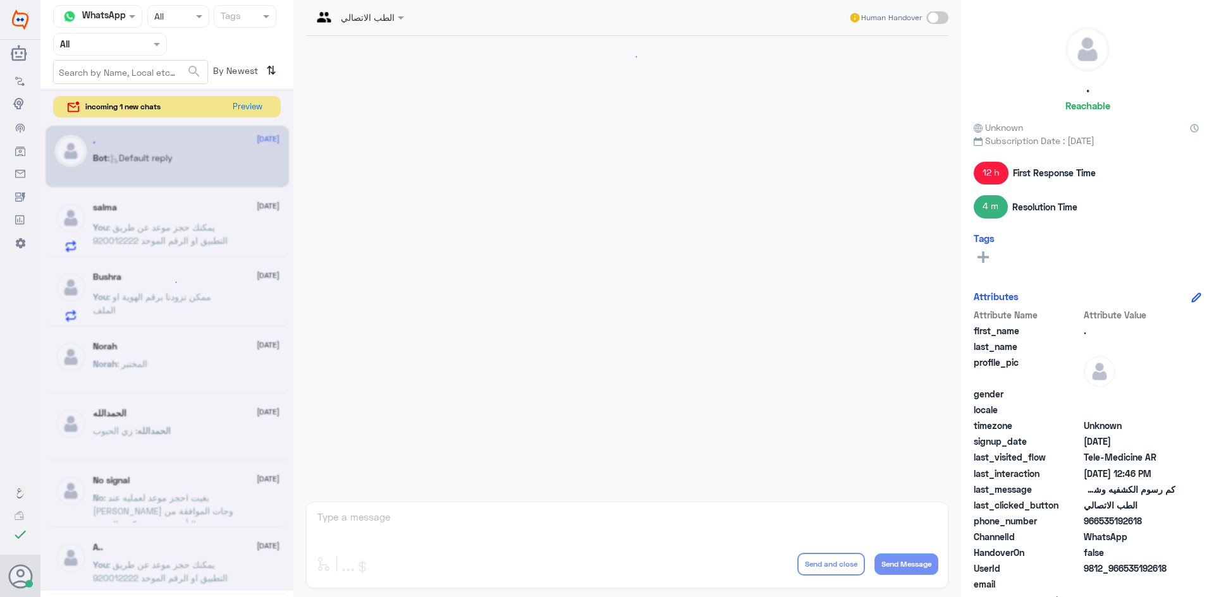
scroll to position [753, 0]
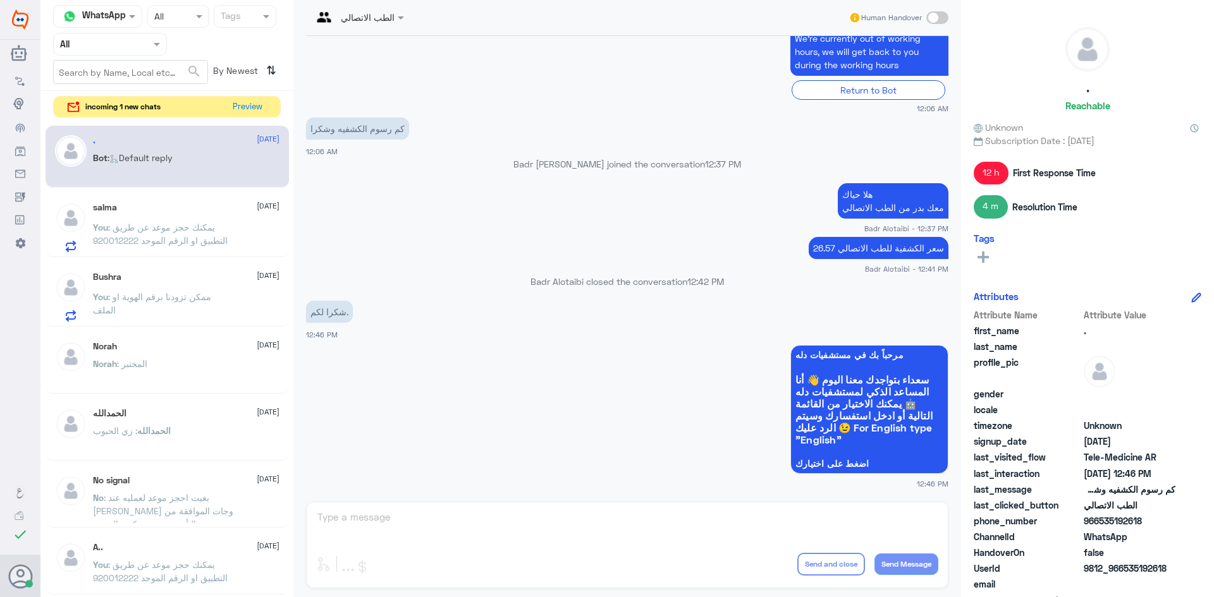
click at [501, 513] on div "الطب الاتصالي Human Handover 15 Aug 2025 Conversation has been assigned to الطب…" at bounding box center [627, 300] width 668 height 601
click at [931, 21] on span at bounding box center [937, 17] width 22 height 13
click at [0, 0] on input "checkbox" at bounding box center [0, 0] width 0 height 0
click at [500, 527] on textarea at bounding box center [627, 524] width 622 height 31
type textarea "ل"
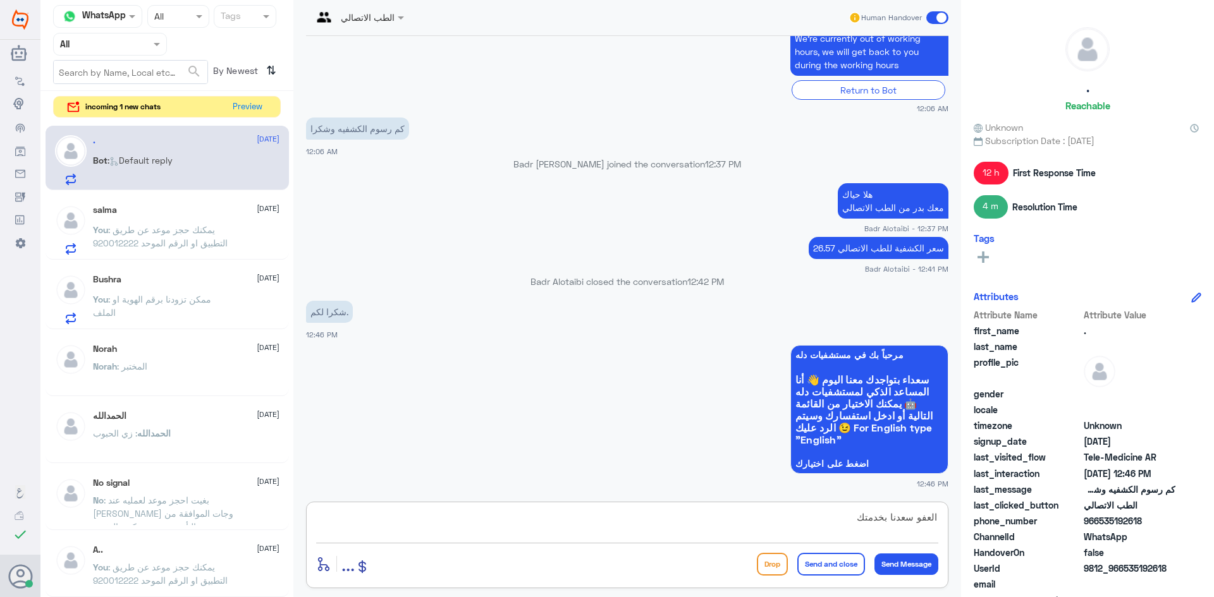
type textarea "العفو سعدنا بخدمتك"
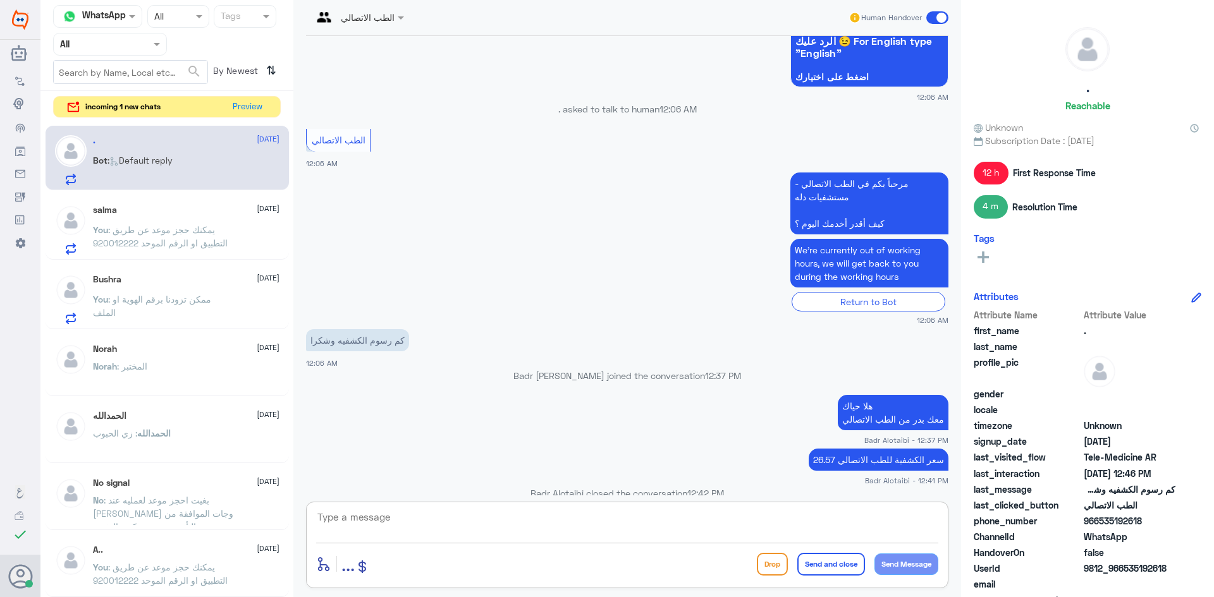
scroll to position [791, 0]
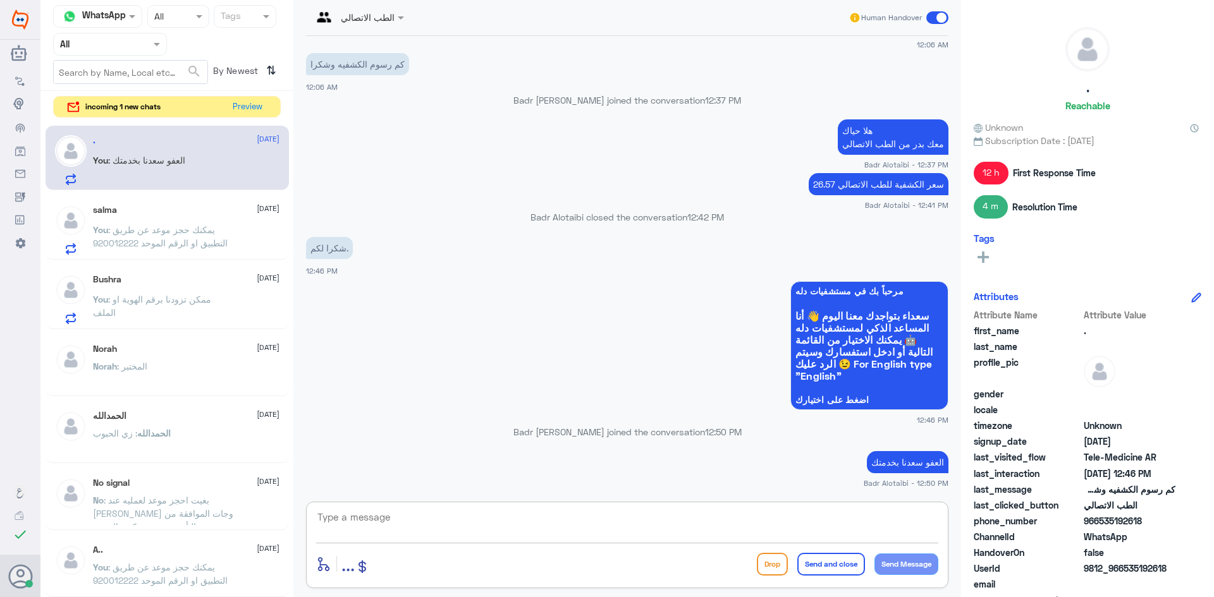
click at [934, 18] on span at bounding box center [937, 17] width 22 height 13
click at [0, 0] on input "checkbox" at bounding box center [0, 0] width 0 height 0
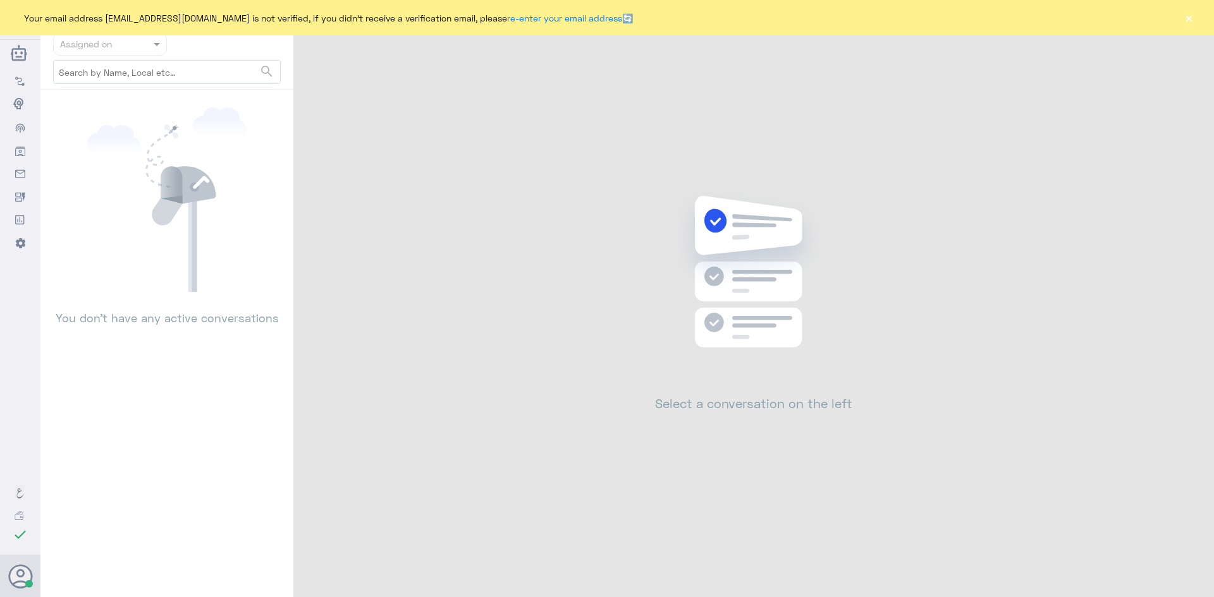
click at [1186, 19] on button "×" at bounding box center [1188, 17] width 13 height 13
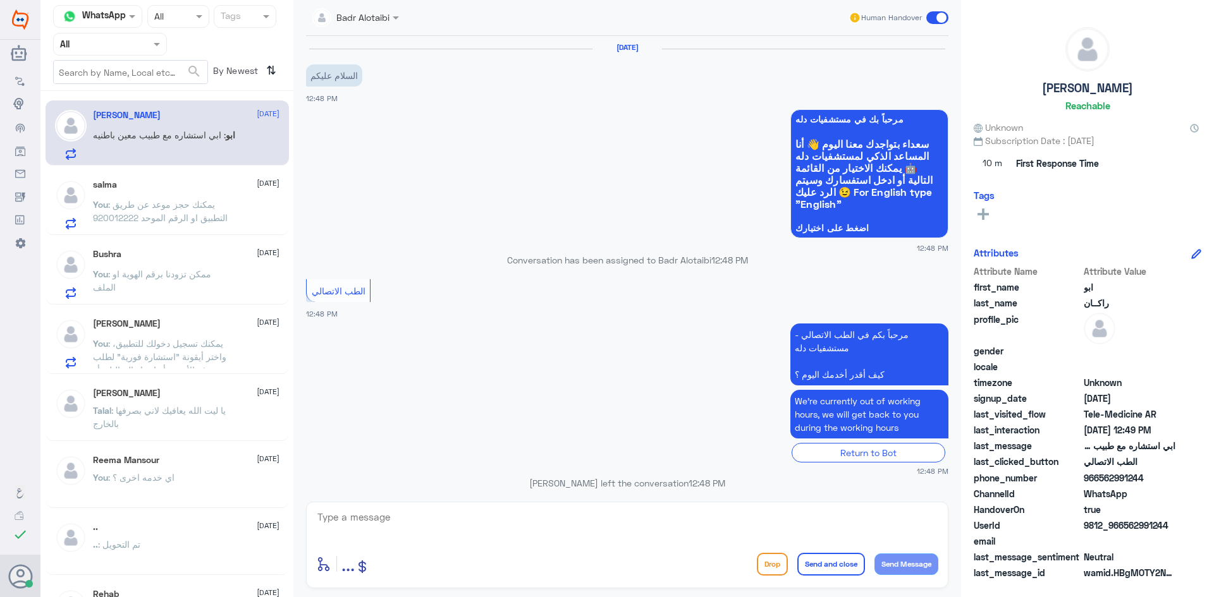
scroll to position [566, 0]
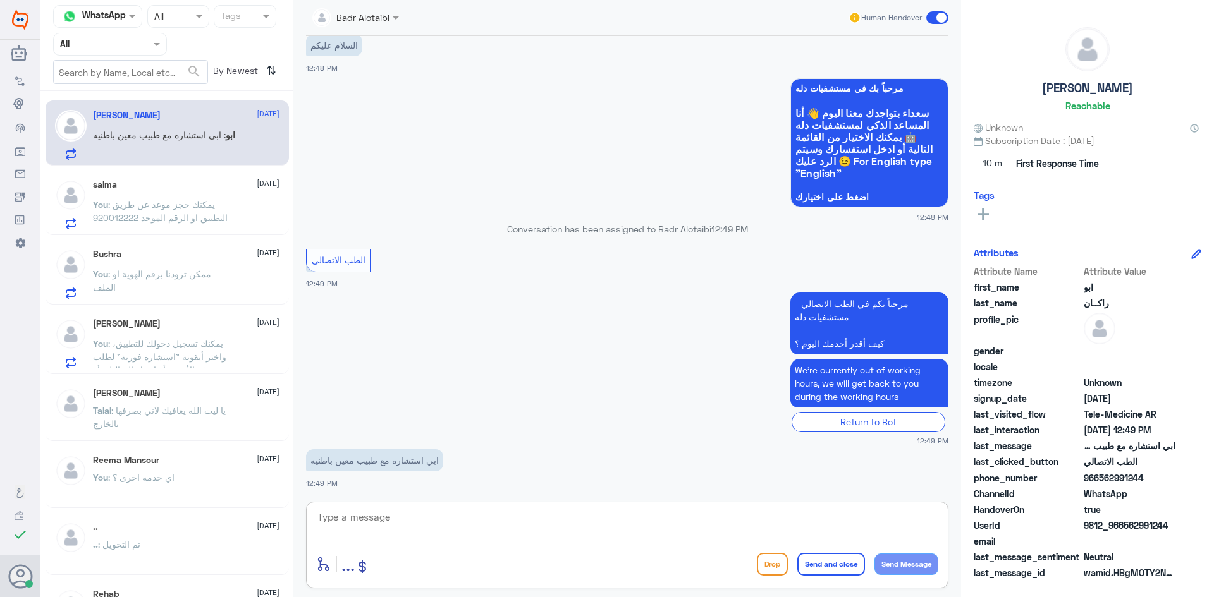
click at [514, 531] on textarea at bounding box center [627, 524] width 622 height 31
drag, startPoint x: 1172, startPoint y: 526, endPoint x: 1124, endPoint y: 527, distance: 47.4
click at [1124, 527] on span "9812_966562991244" at bounding box center [1130, 525] width 92 height 13
copy span "562991244"
click at [631, 504] on div "enter flow name ... Drop Send and close Send Message" at bounding box center [627, 545] width 642 height 87
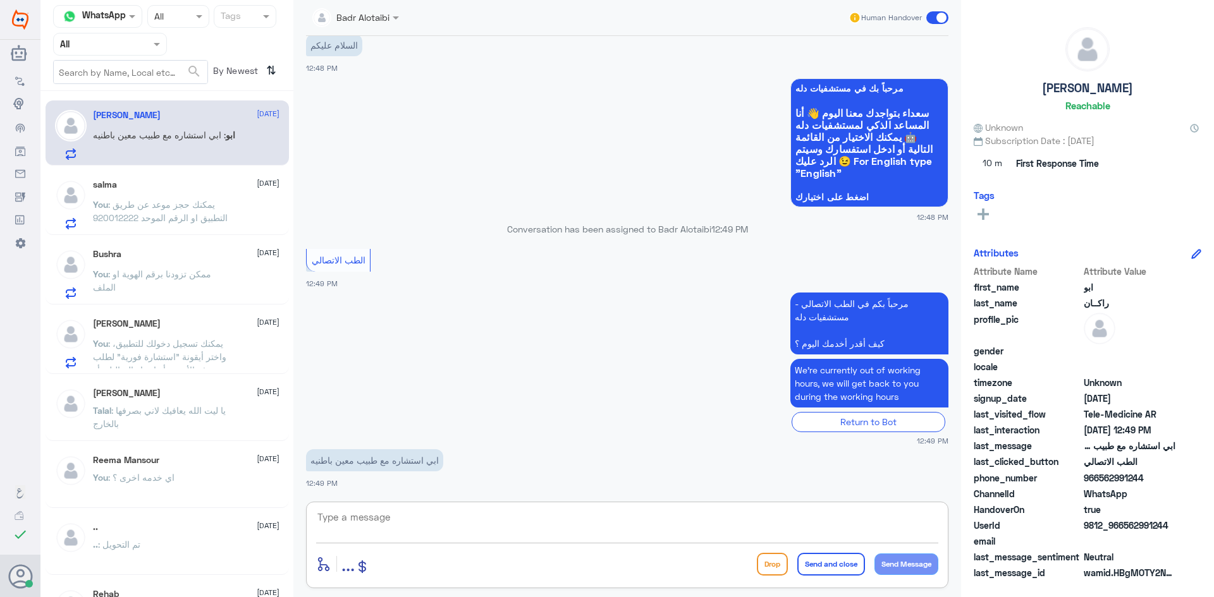
click at [630, 521] on textarea at bounding box center [627, 524] width 622 height 31
type textarea "ه"
type textarea "و"
type textarea "وعليكم السلام ورحمة الله وبركاته معك بدر من الطب الاتصالي"
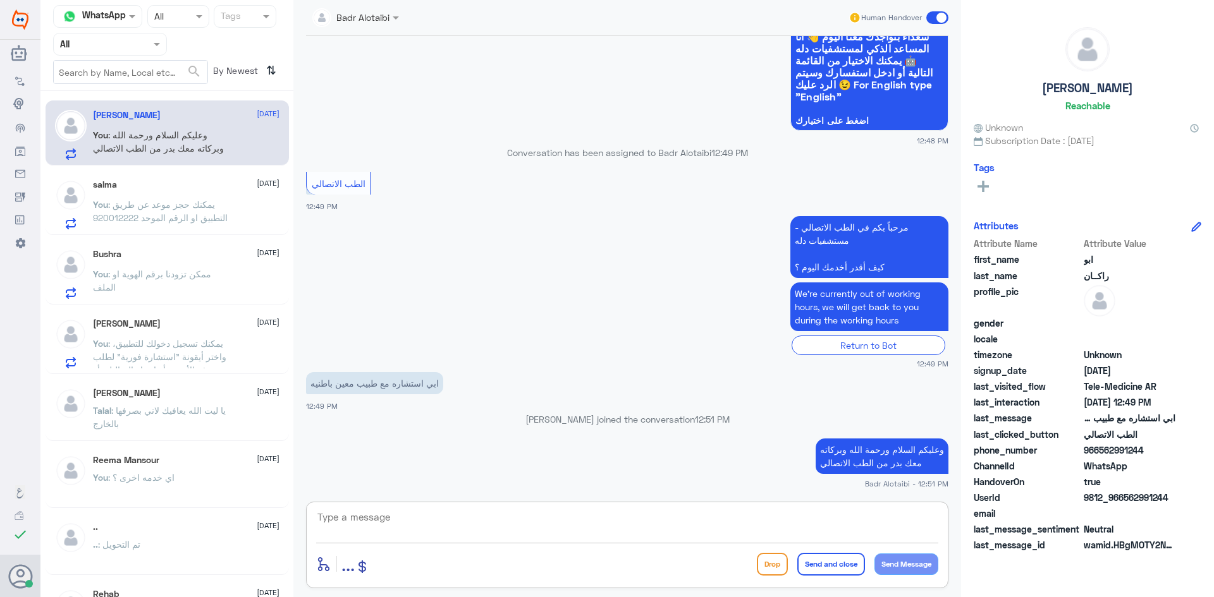
paste textarea "يمكنك تسجيل دخولك للتطبيق، واختر أيقونة "استشارة فورية" لطلب صرف الأدوية، أو إج…"
type textarea "يمكنك تسجيل دخولك للتطبيق، واختر أيقونة "استشارة فورية" لطلب صرف الأدوية، أو إج…"
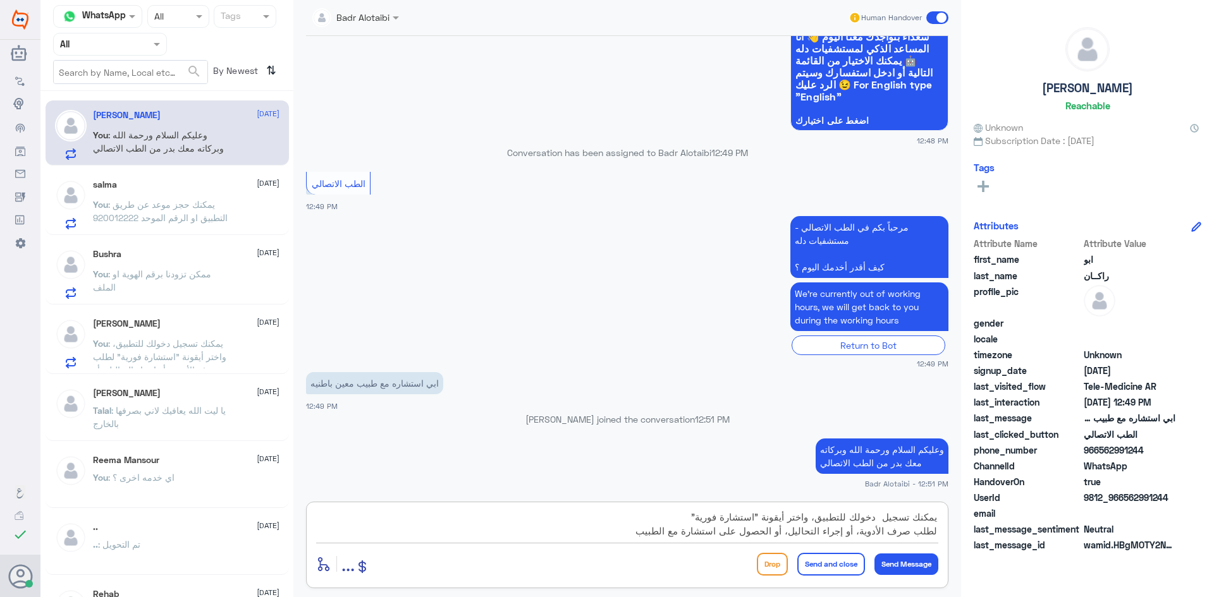
click at [635, 523] on textarea "يمكنك تسجيل دخولك للتطبيق، واختر أيقونة "استشارة فورية" لطلب صرف الأدوية، أو إج…" at bounding box center [627, 524] width 622 height 31
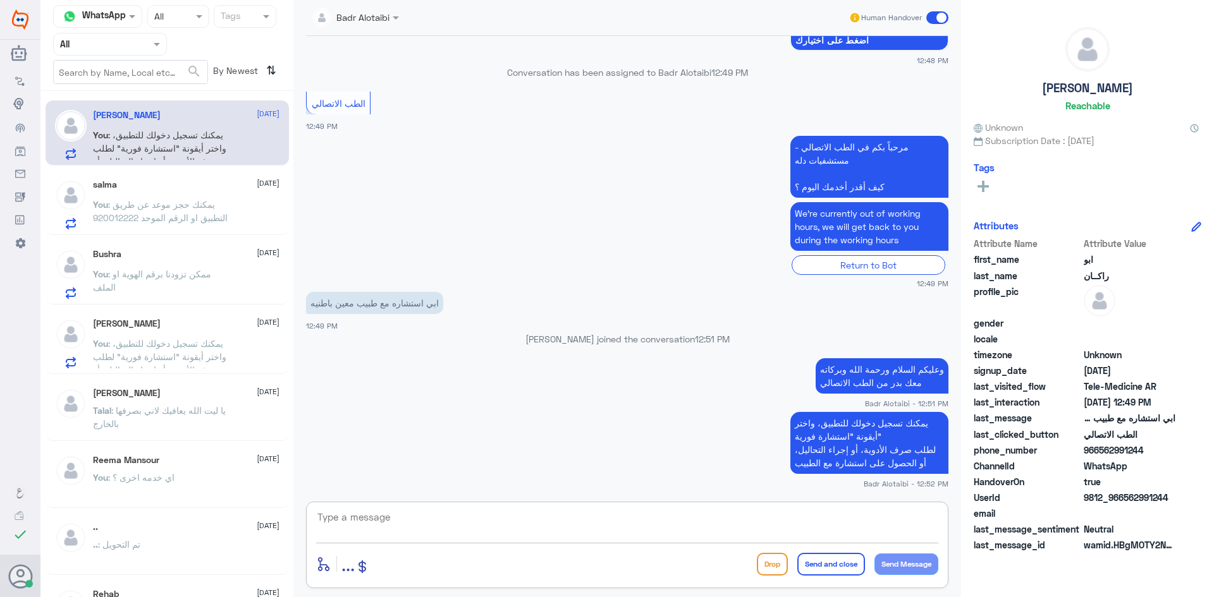
click at [153, 213] on span ": يمكنك حجز موعد عن طريق التطبيق او الرقم الموحد 920012222" at bounding box center [160, 211] width 135 height 24
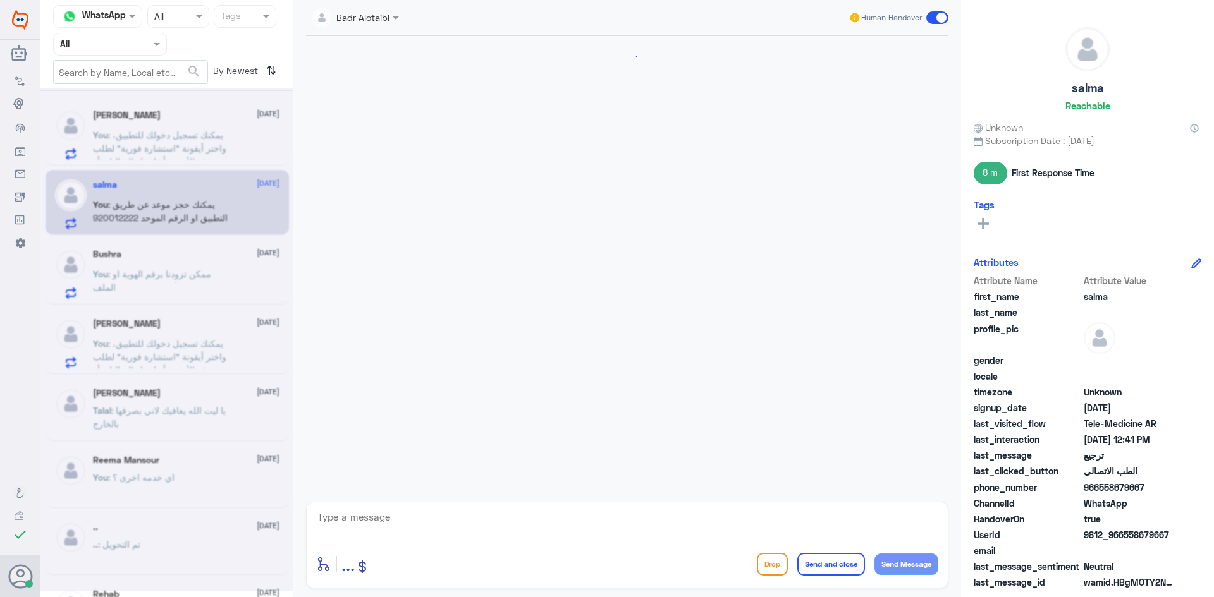
scroll to position [820, 0]
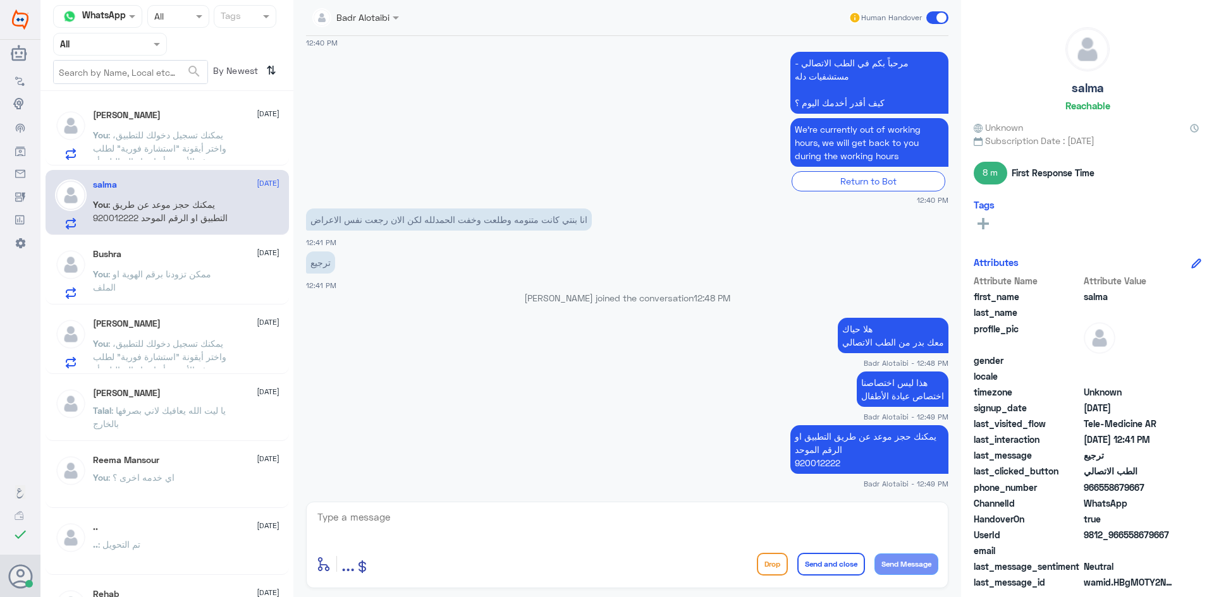
click at [921, 18] on span "Human Handover" at bounding box center [891, 17] width 61 height 11
click at [934, 18] on span at bounding box center [937, 17] width 22 height 13
click at [0, 0] on input "checkbox" at bounding box center [0, 0] width 0 height 0
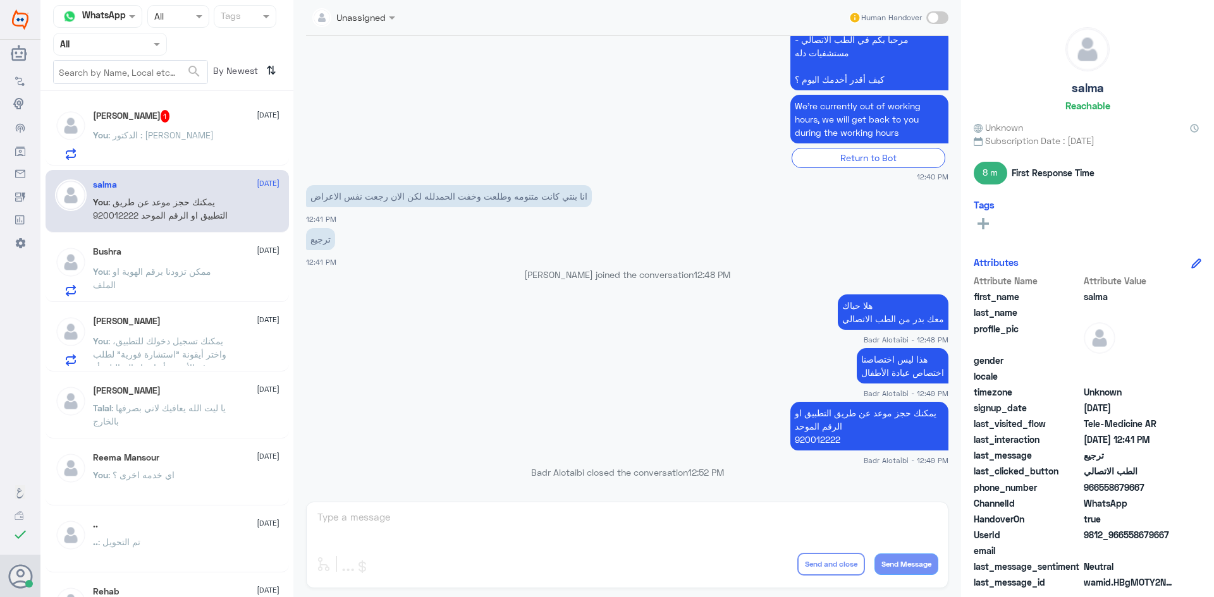
click at [194, 136] on span ": الدكتور : عبدالفتاح اسماعيل" at bounding box center [161, 135] width 106 height 11
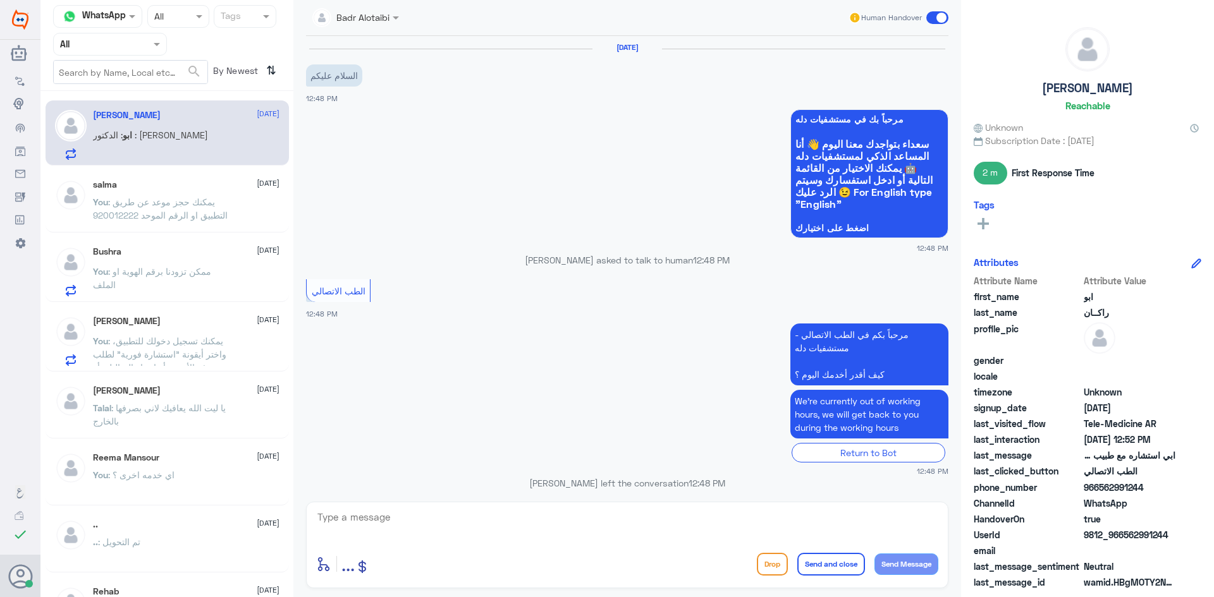
scroll to position [767, 0]
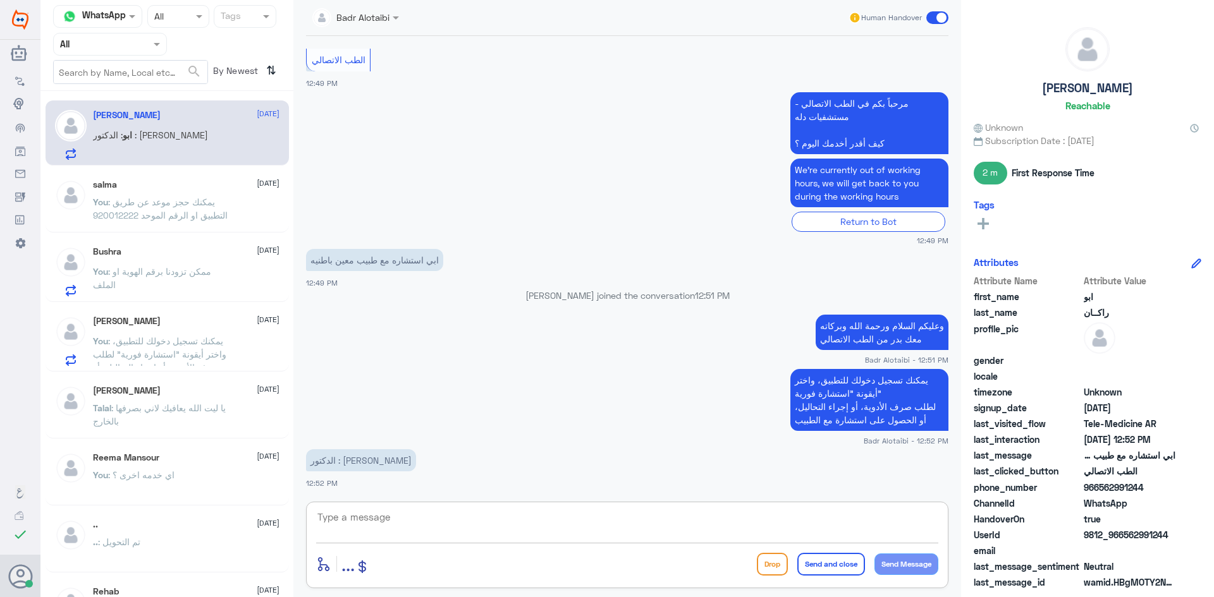
click at [458, 524] on textarea at bounding box center [627, 524] width 622 height 31
type textarea "ع"
type textarea "د"
type textarea "ه"
type textarea "م"
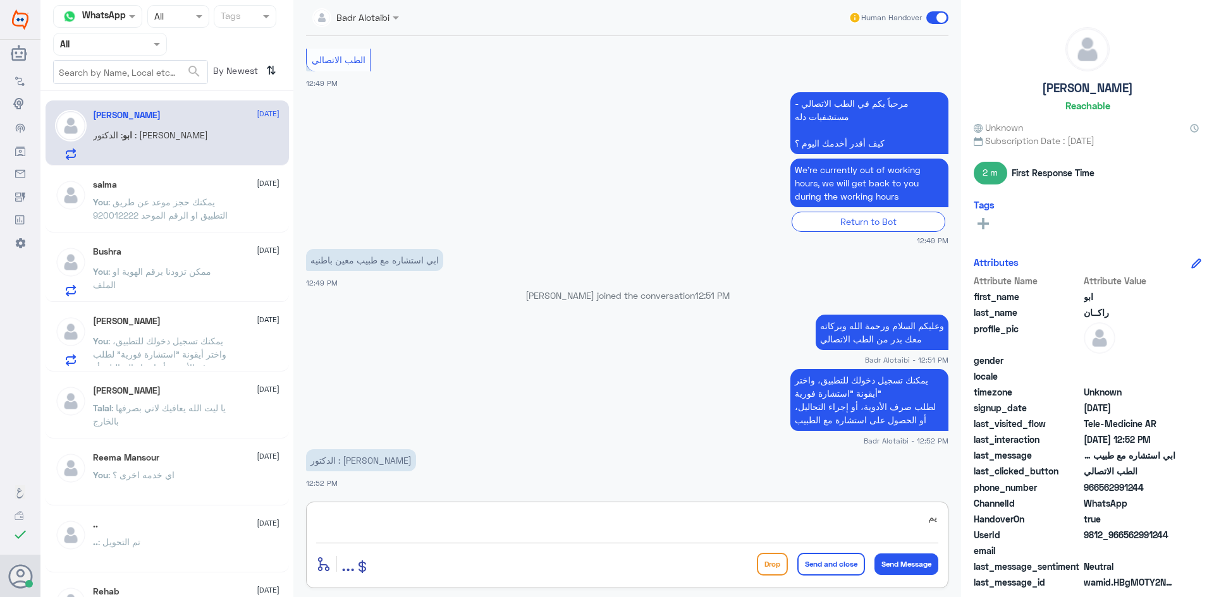
type textarea "ي"
type textarea "ا"
type textarea "موعد عن بعد الحجز من التطبيق فقط"
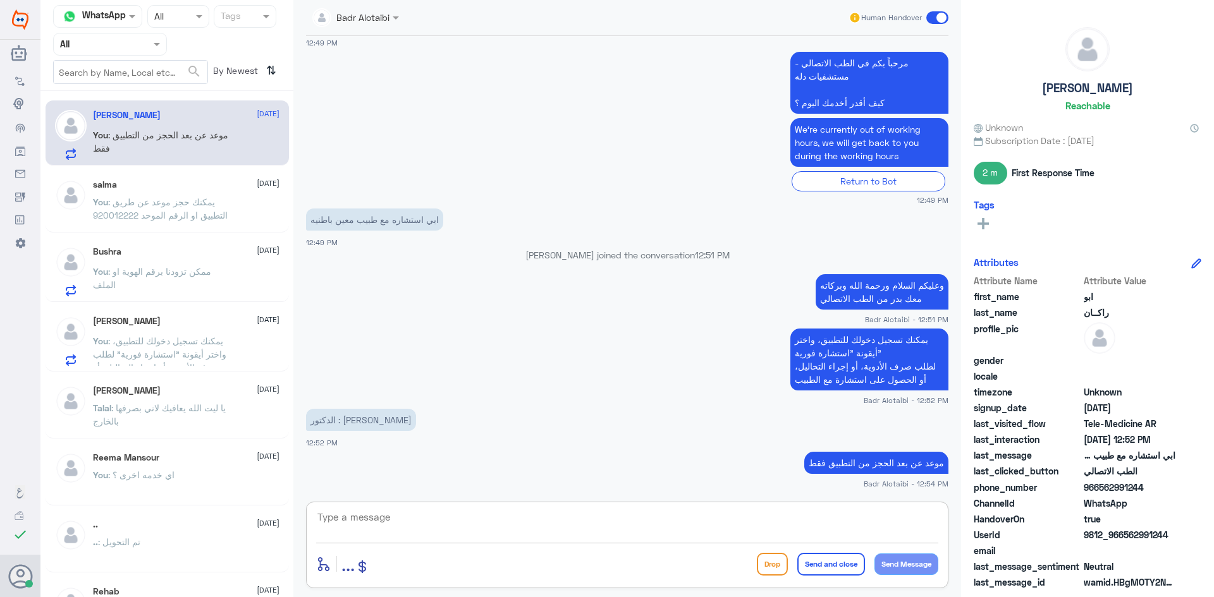
scroll to position [851, 0]
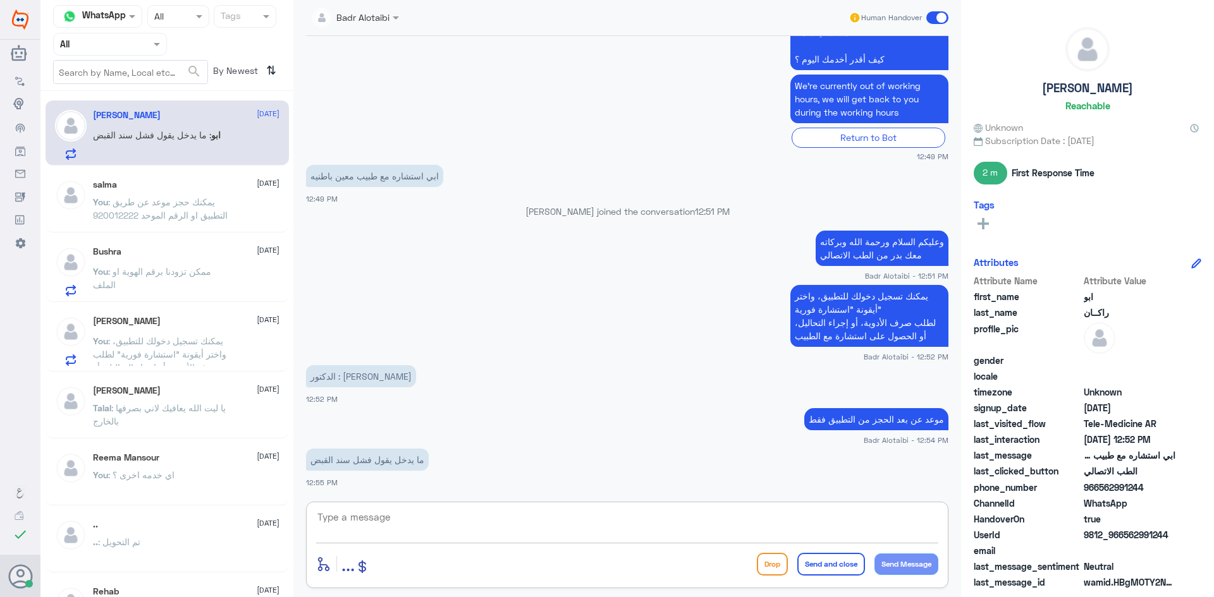
click at [534, 538] on textarea at bounding box center [627, 524] width 622 height 31
click at [609, 559] on div "enter flow name ... Drop Send and close Send Message" at bounding box center [627, 564] width 622 height 28
click at [596, 548] on div "enter flow name ... Drop Send and close Send Message" at bounding box center [627, 545] width 642 height 87
drag, startPoint x: 590, startPoint y: 541, endPoint x: 566, endPoint y: 535, distance: 24.1
click at [585, 539] on div at bounding box center [627, 526] width 622 height 34
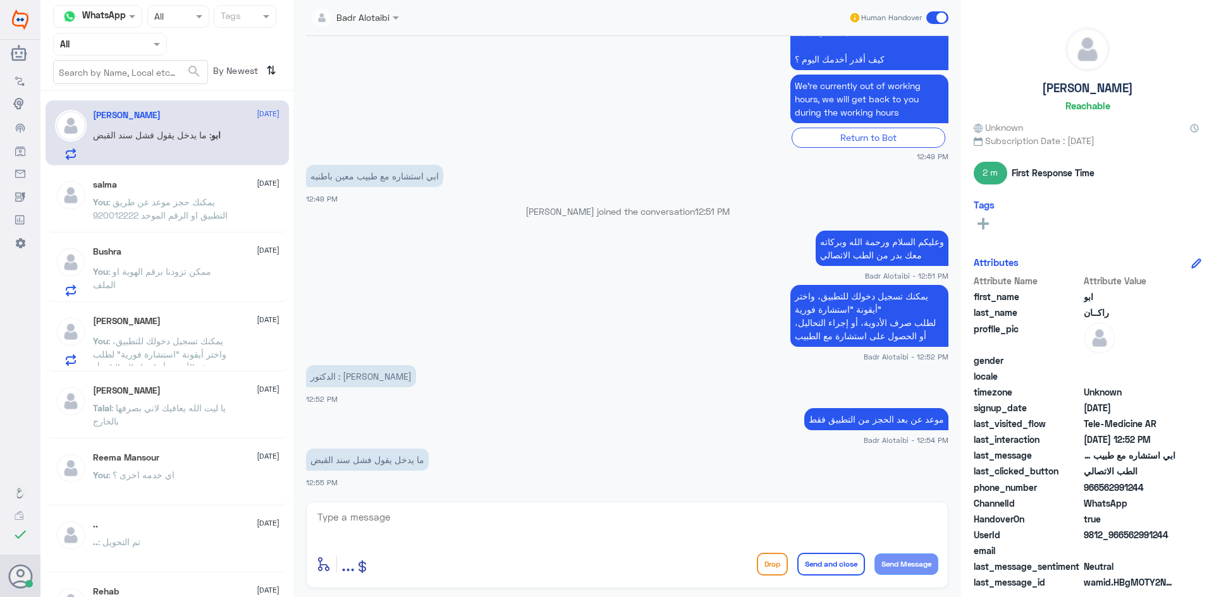
click at [549, 530] on textarea at bounding box center [627, 524] width 622 height 31
click at [458, 521] on textarea "الطبيب ليس لديه اليوم" at bounding box center [627, 524] width 622 height 31
type textarea "الطبيب ليس لديه اليوم عياده عن بعد"
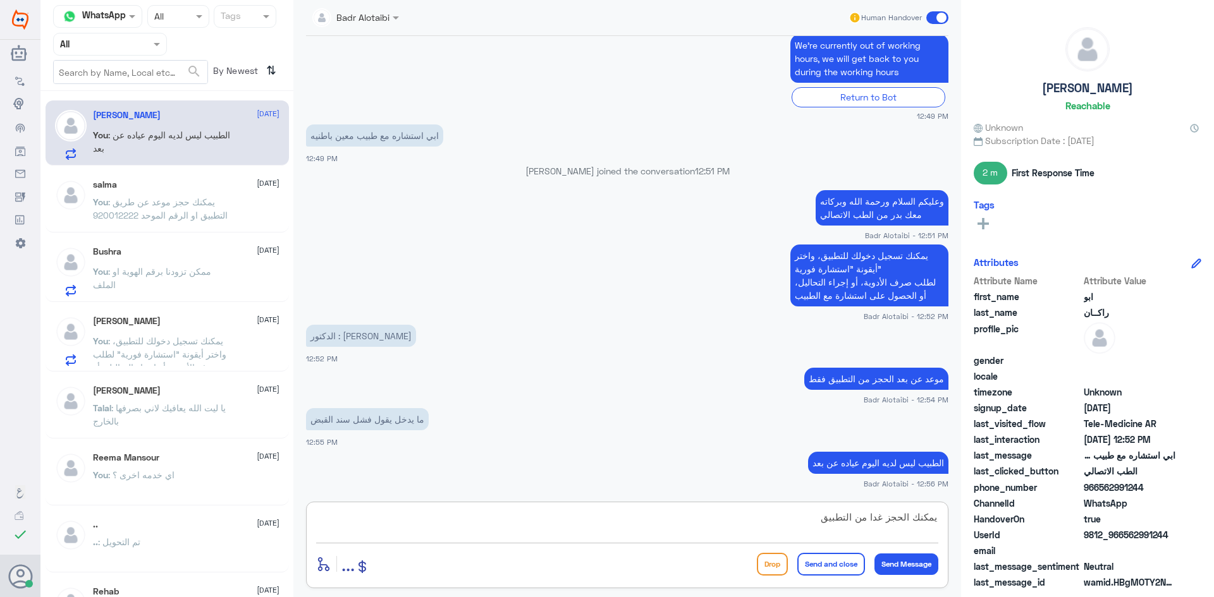
type textarea "يمكنك الحجز غدا من التطبيق"
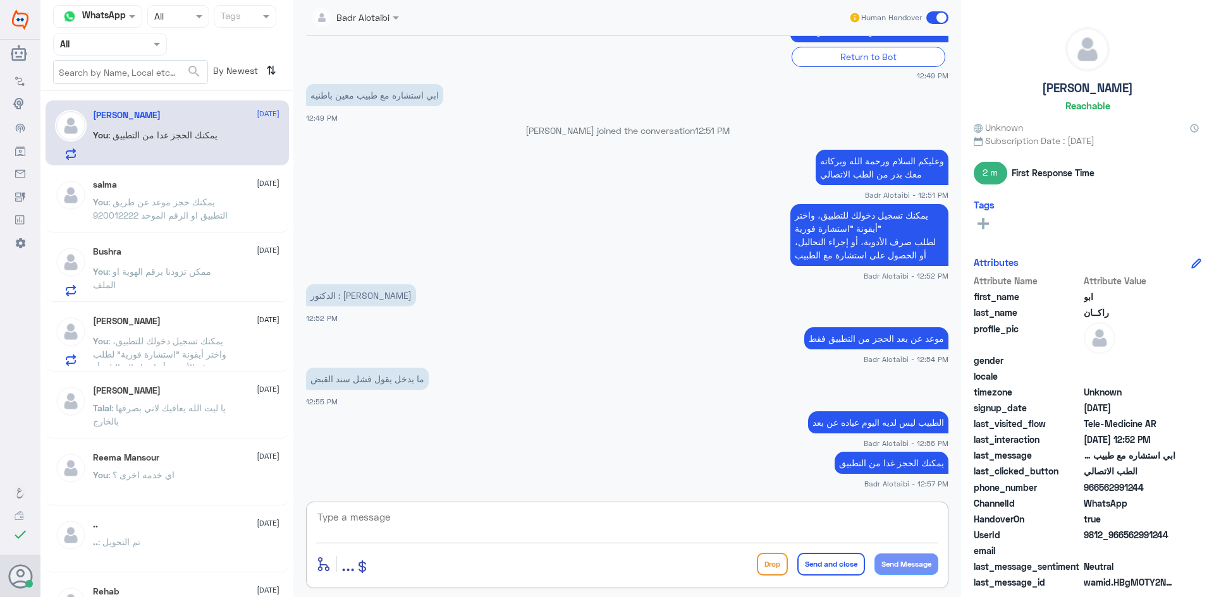
click at [202, 211] on span ": يمكنك حجز موعد عن طريق التطبيق او الرقم الموحد 920012222" at bounding box center [160, 209] width 135 height 24
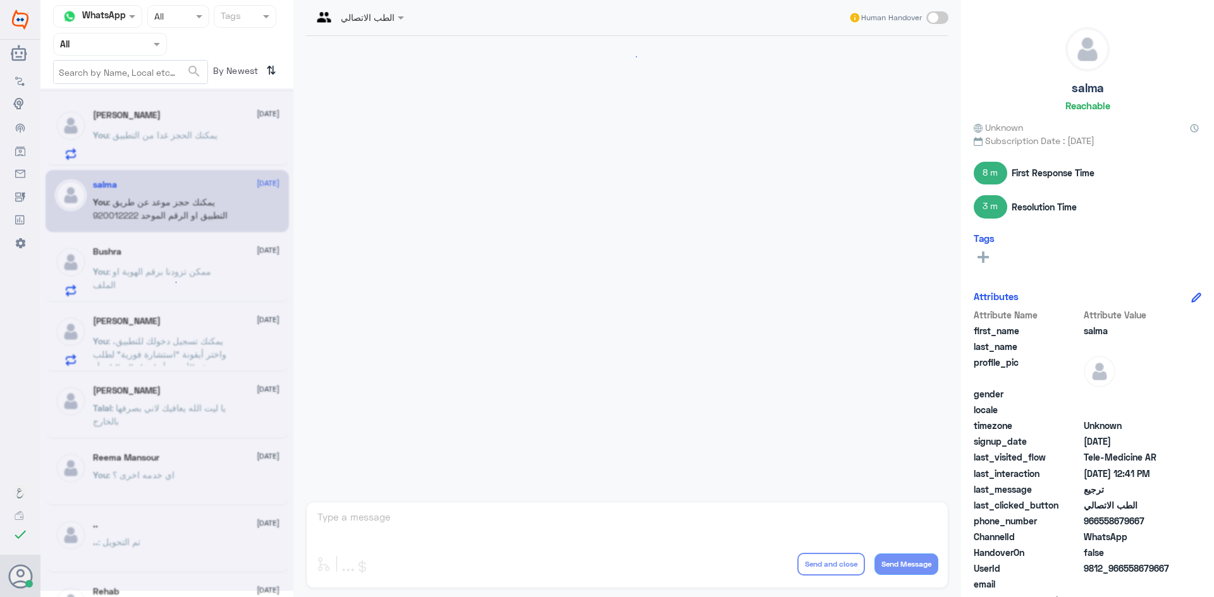
scroll to position [799, 0]
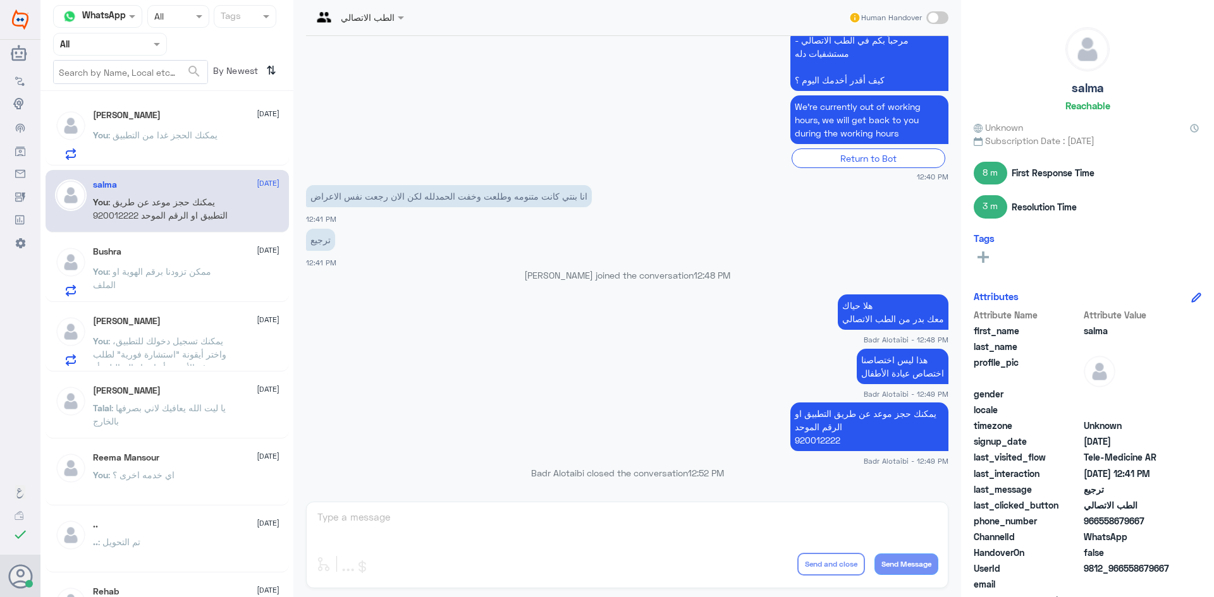
click at [180, 276] on span ": ممكن تزودنا برقم الهوية او الملف" at bounding box center [152, 278] width 118 height 24
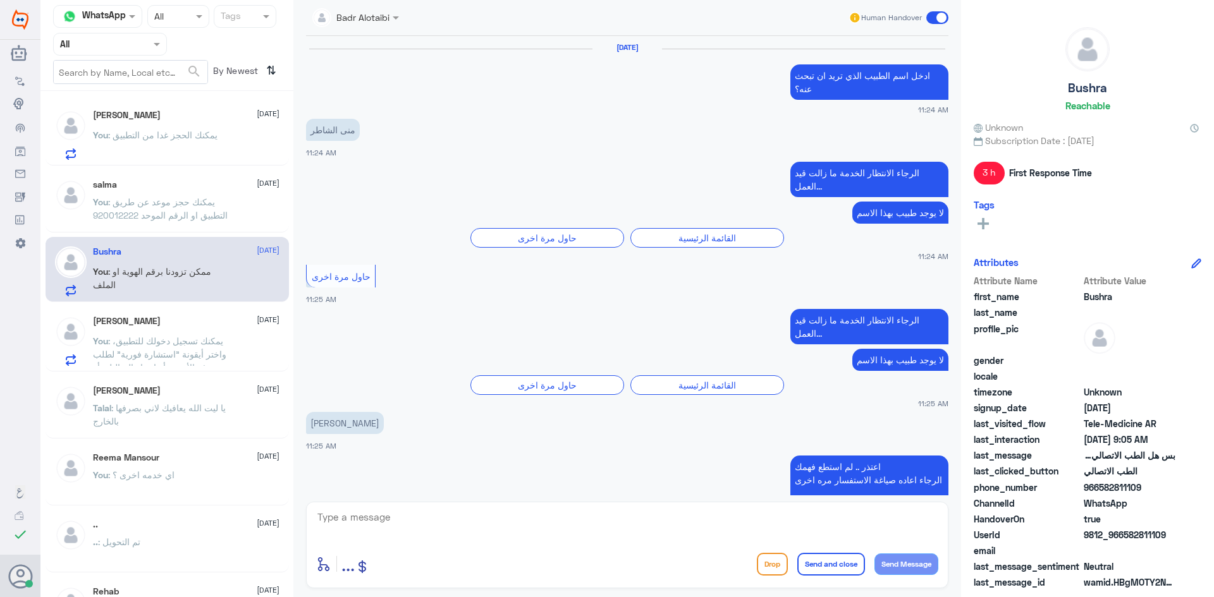
scroll to position [802, 0]
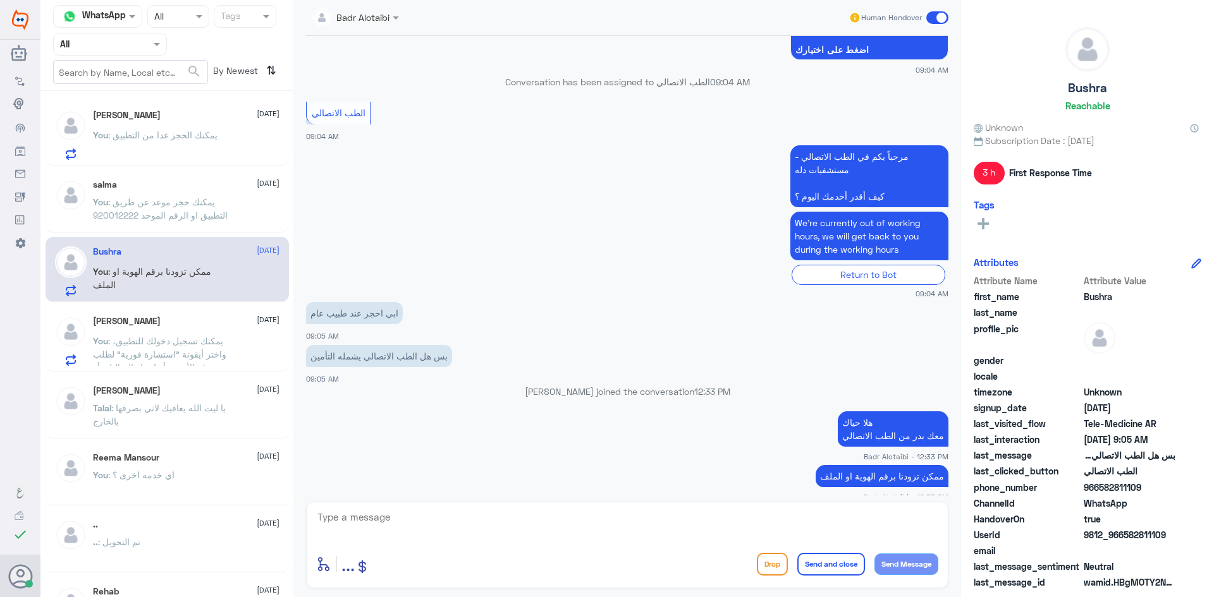
click at [940, 22] on span at bounding box center [937, 17] width 22 height 13
click at [0, 0] on input "checkbox" at bounding box center [0, 0] width 0 height 0
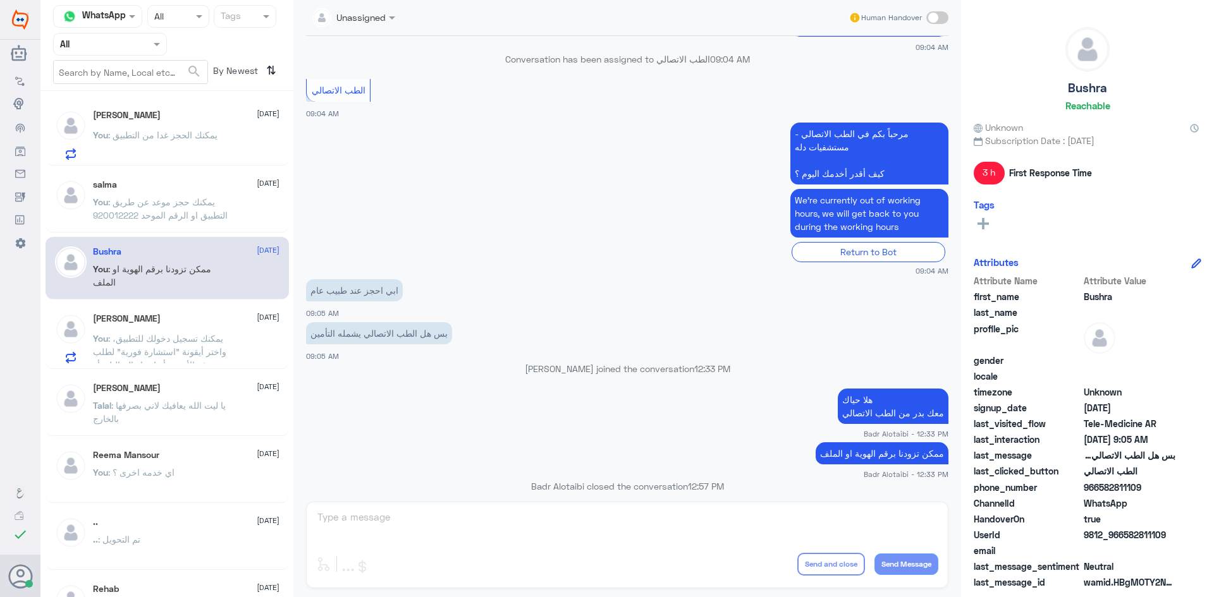
click at [224, 341] on p "You : يمكنك تسجيل دخولك للتطبيق، واختر أيقونة "استشارة فورية" لطلب صرف الأدوية،…" at bounding box center [164, 348] width 142 height 32
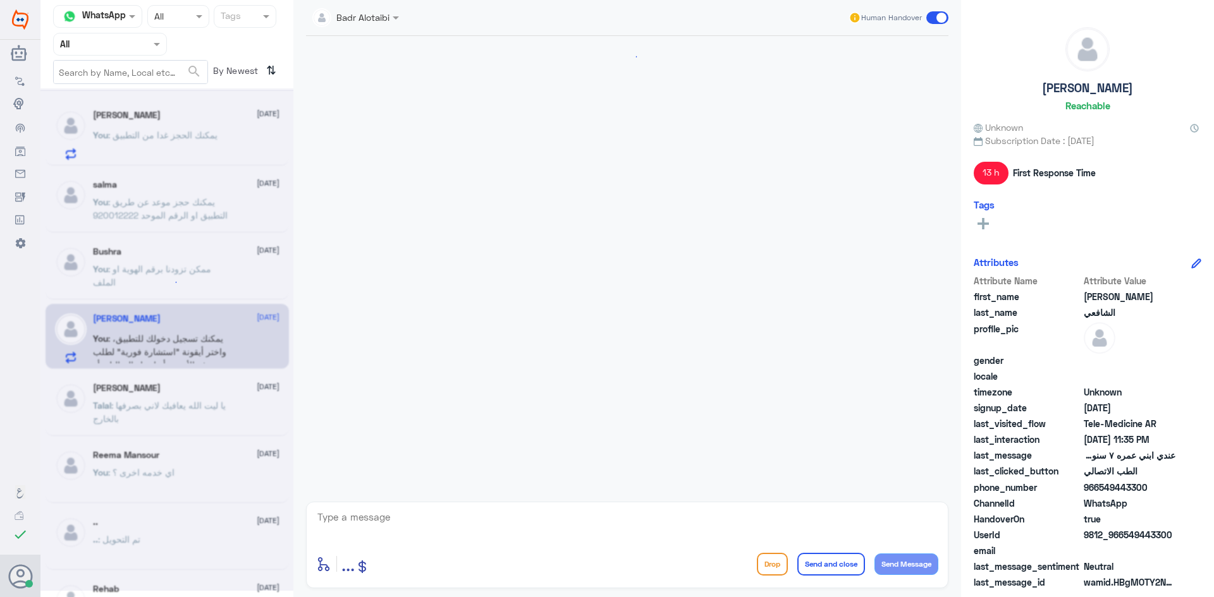
scroll to position [210, 0]
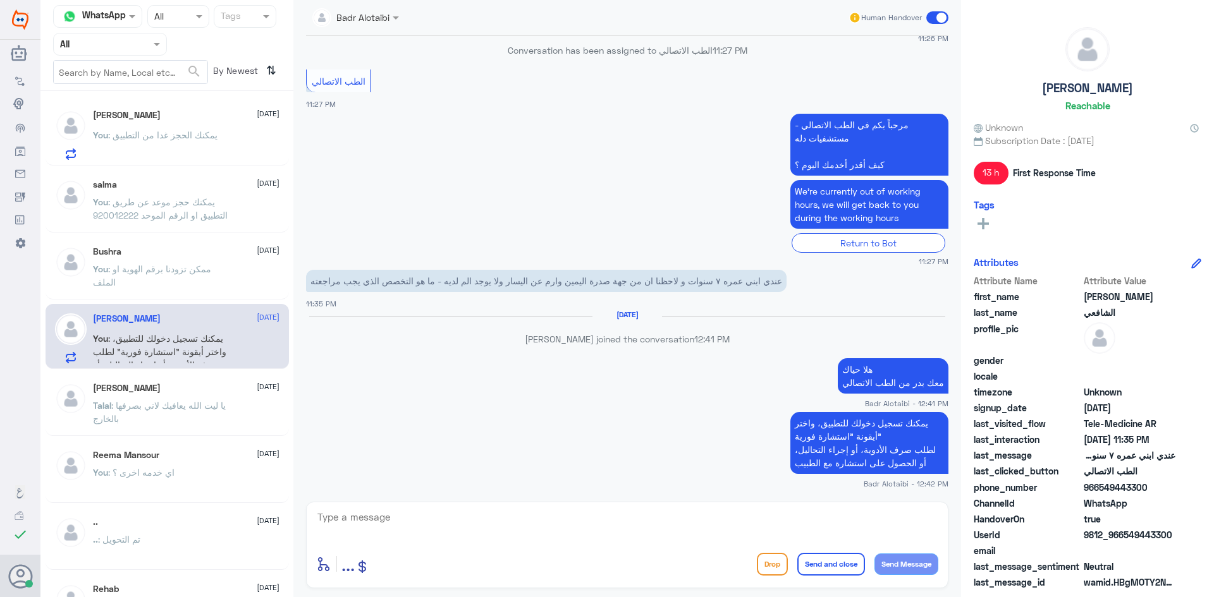
click at [936, 17] on span at bounding box center [937, 17] width 22 height 13
click at [0, 0] on input "checkbox" at bounding box center [0, 0] width 0 height 0
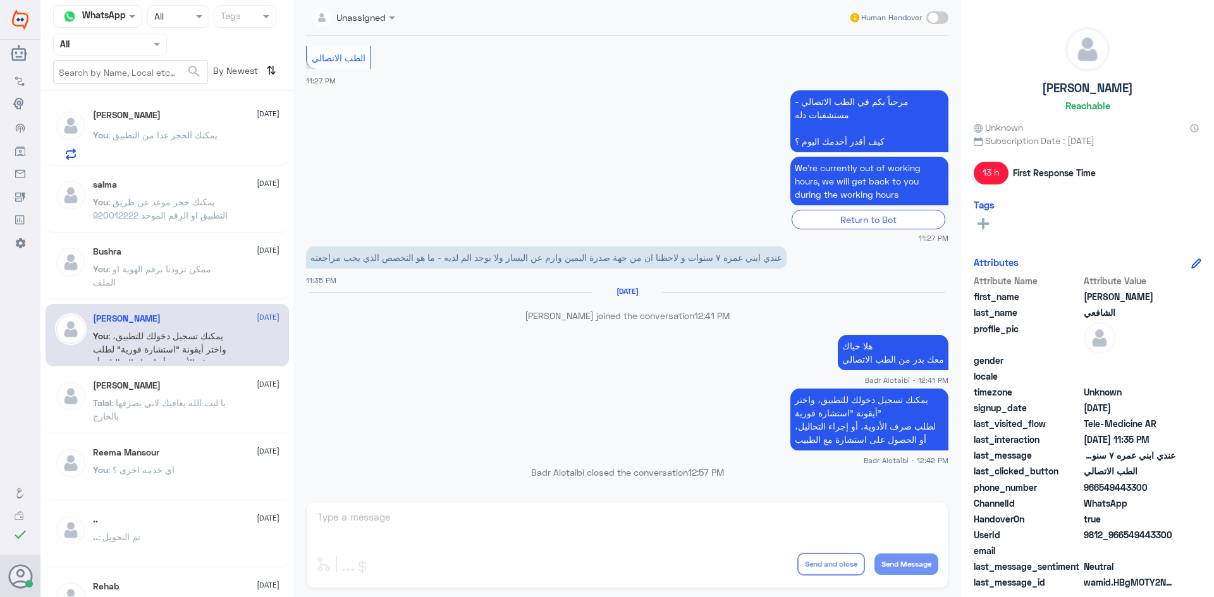
click at [147, 396] on div "Talal Alruwaished 5 August Talal : يا ليت الله يعافيك لاني بصرفها بالخارج" at bounding box center [186, 404] width 187 height 47
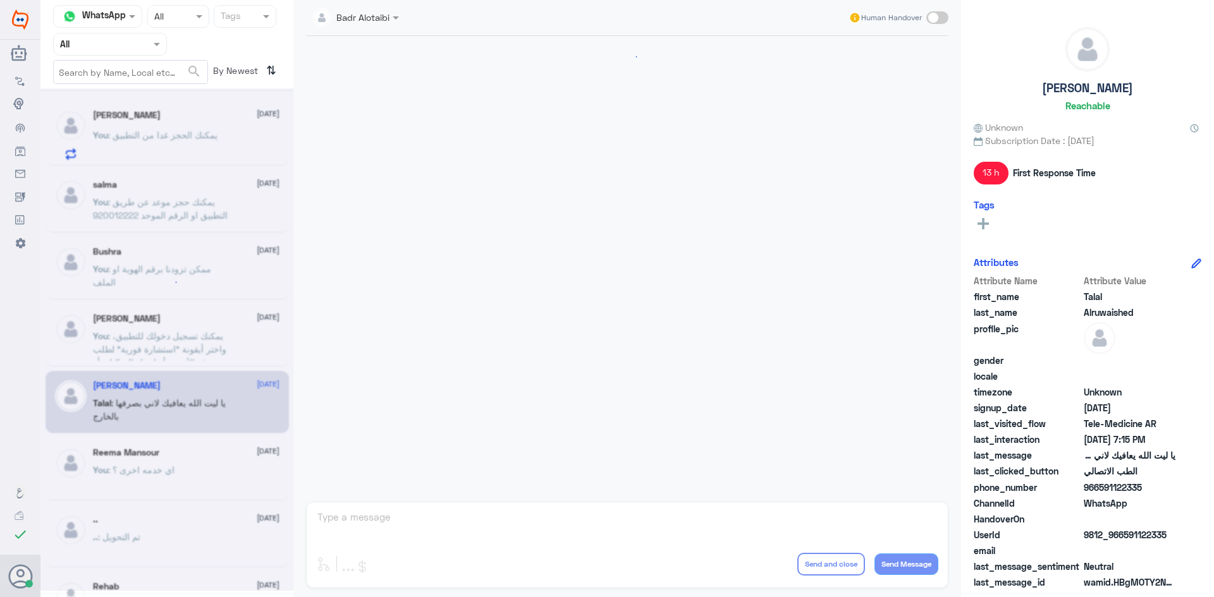
scroll to position [288, 0]
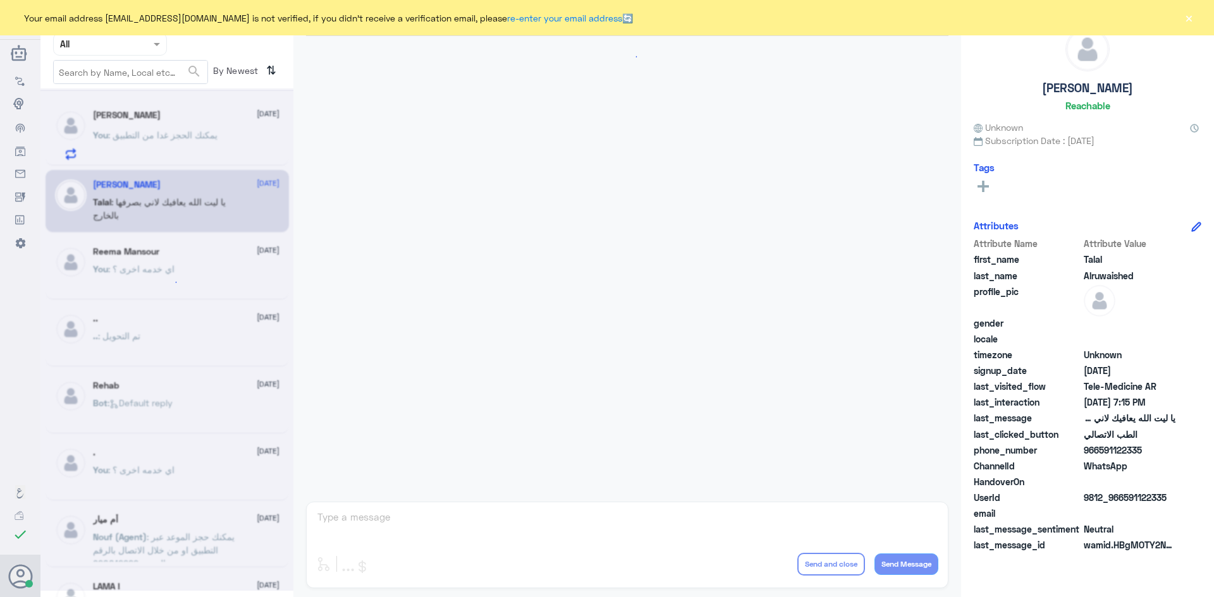
scroll to position [717, 0]
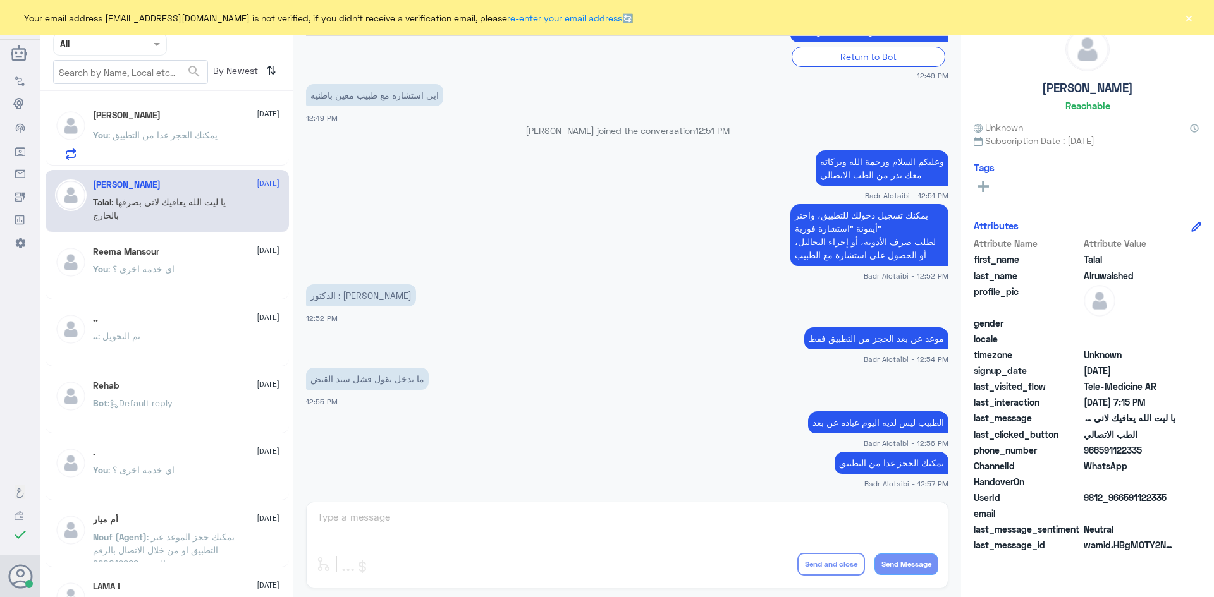
click at [1187, 24] on button "×" at bounding box center [1188, 17] width 13 height 13
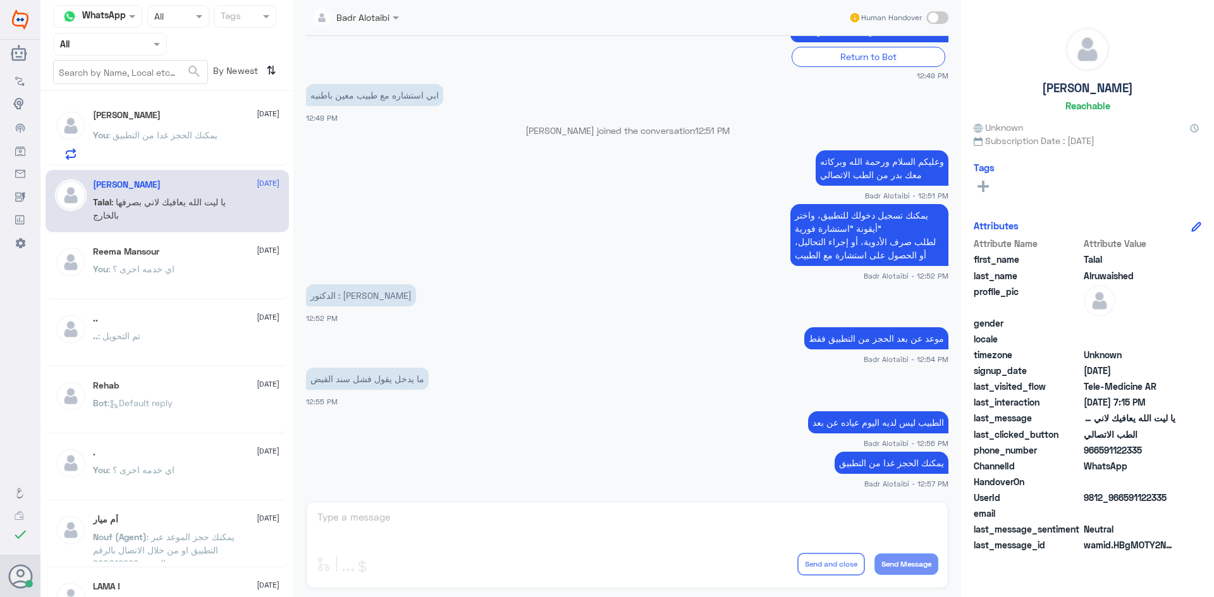
click at [209, 147] on p "You : يمكنك الحجز غدا من التطبيق" at bounding box center [155, 144] width 125 height 32
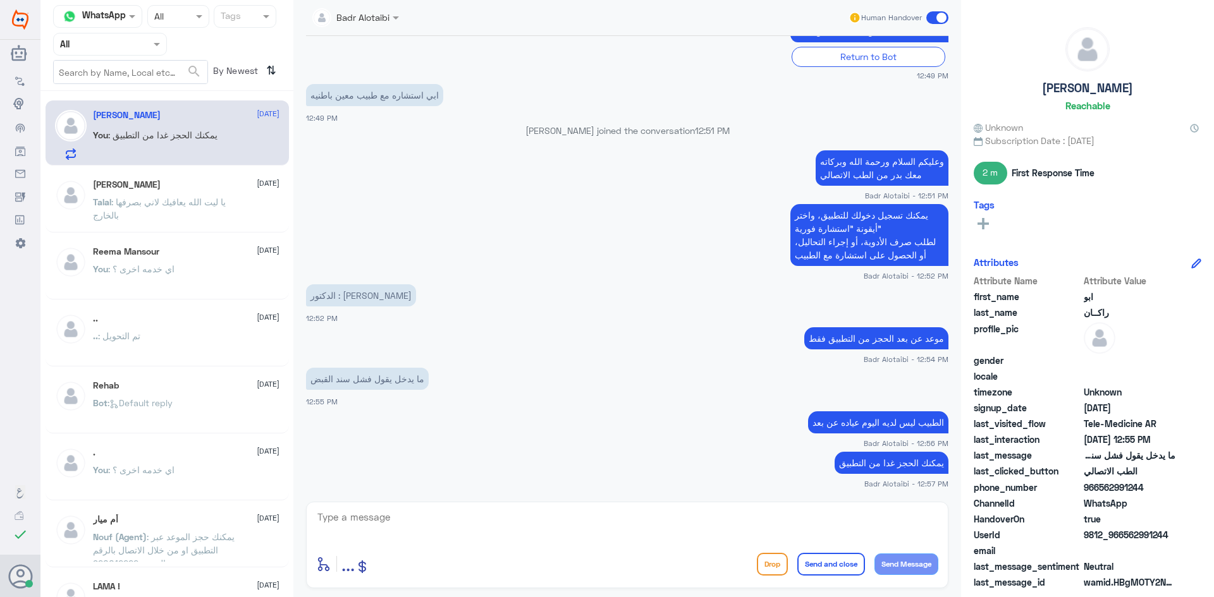
scroll to position [760, 0]
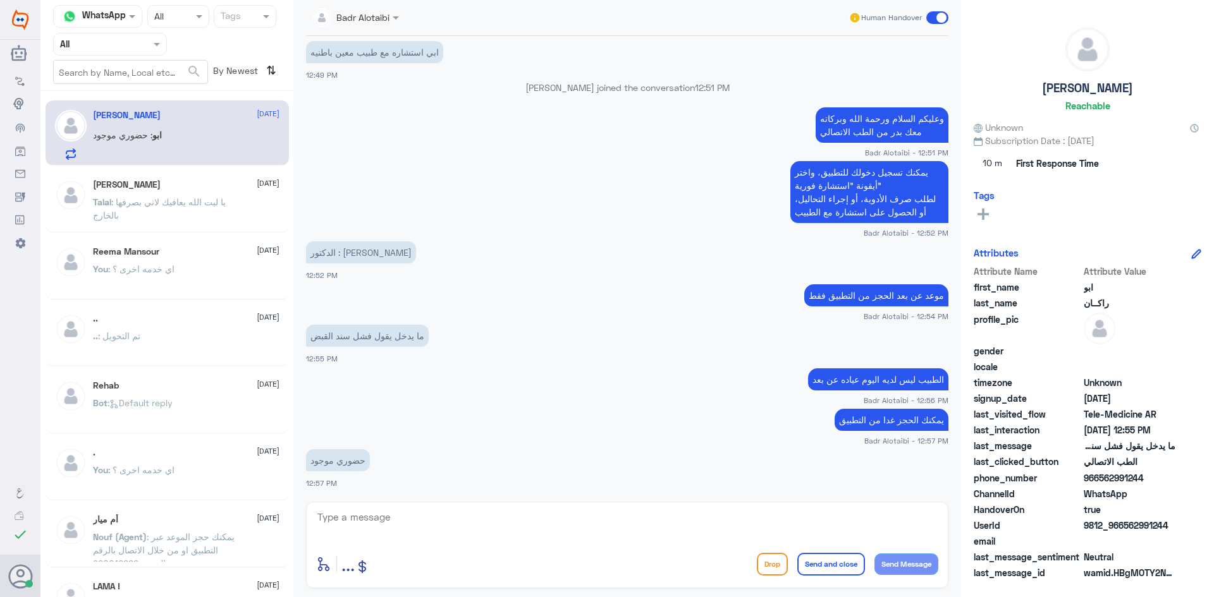
click at [411, 514] on textarea at bounding box center [627, 524] width 622 height 31
type textarea "حضوري وعن بعد"
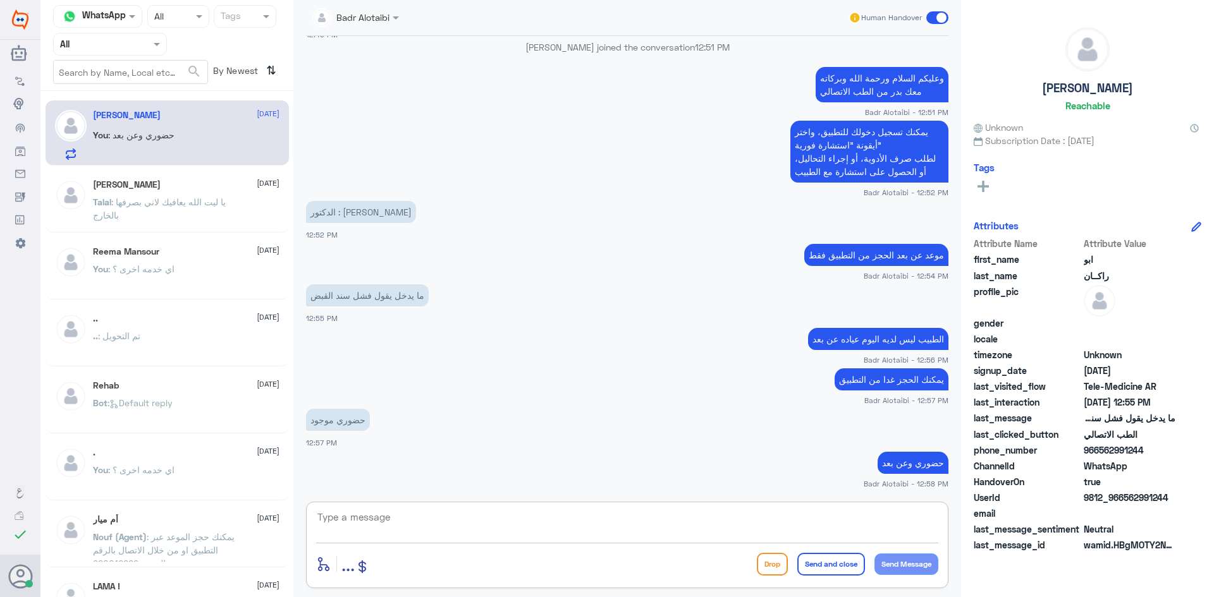
click at [190, 180] on div "Talal Alruwaished 5 August Talal : يا ليت الله يعافيك لاني بصرفها بالخارج" at bounding box center [167, 201] width 243 height 63
click at [174, 271] on div "You : اي خدمه اخرى ؟" at bounding box center [186, 280] width 187 height 28
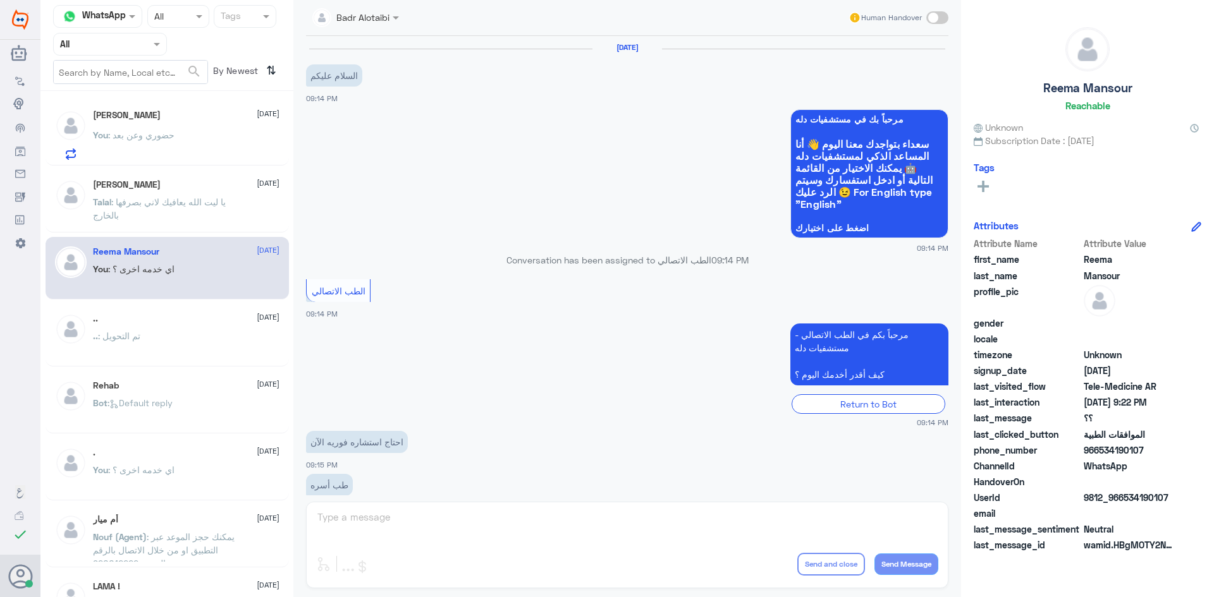
scroll to position [461, 0]
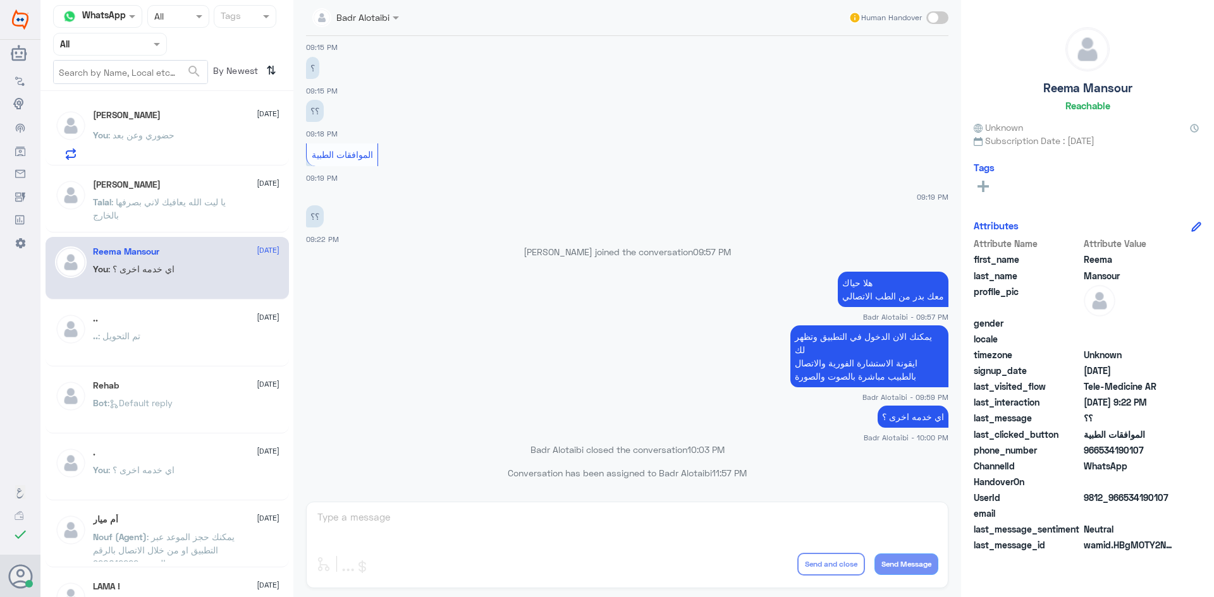
click at [123, 185] on h5 "[PERSON_NAME]" at bounding box center [127, 185] width 68 height 11
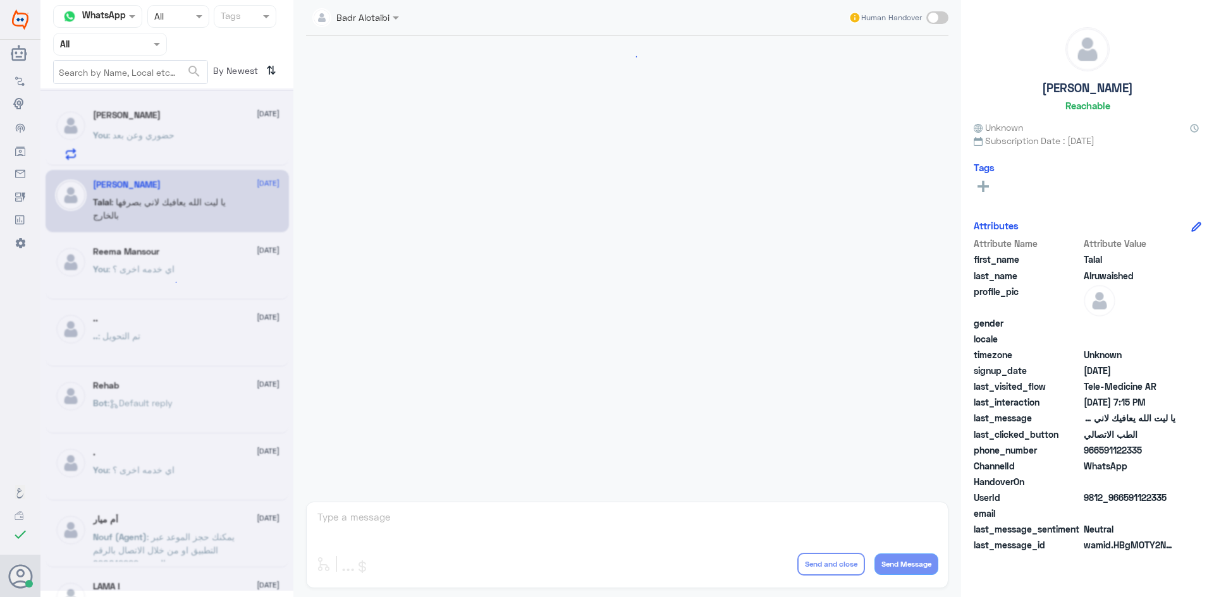
scroll to position [288, 0]
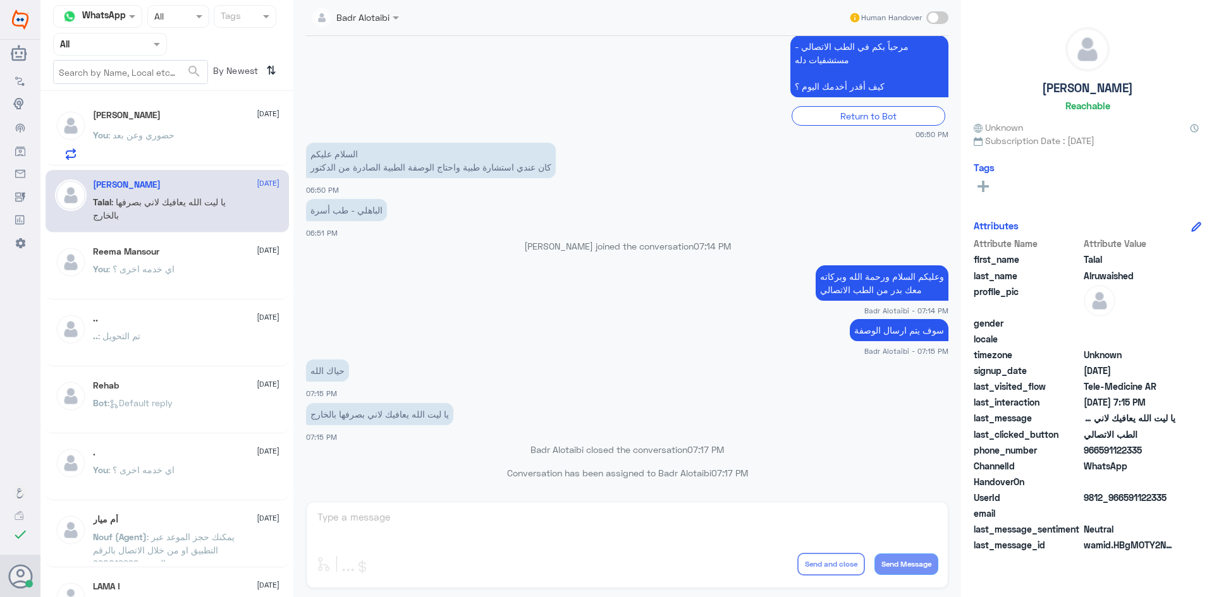
click at [188, 149] on div "You : حضوري وعن بعد" at bounding box center [186, 146] width 187 height 28
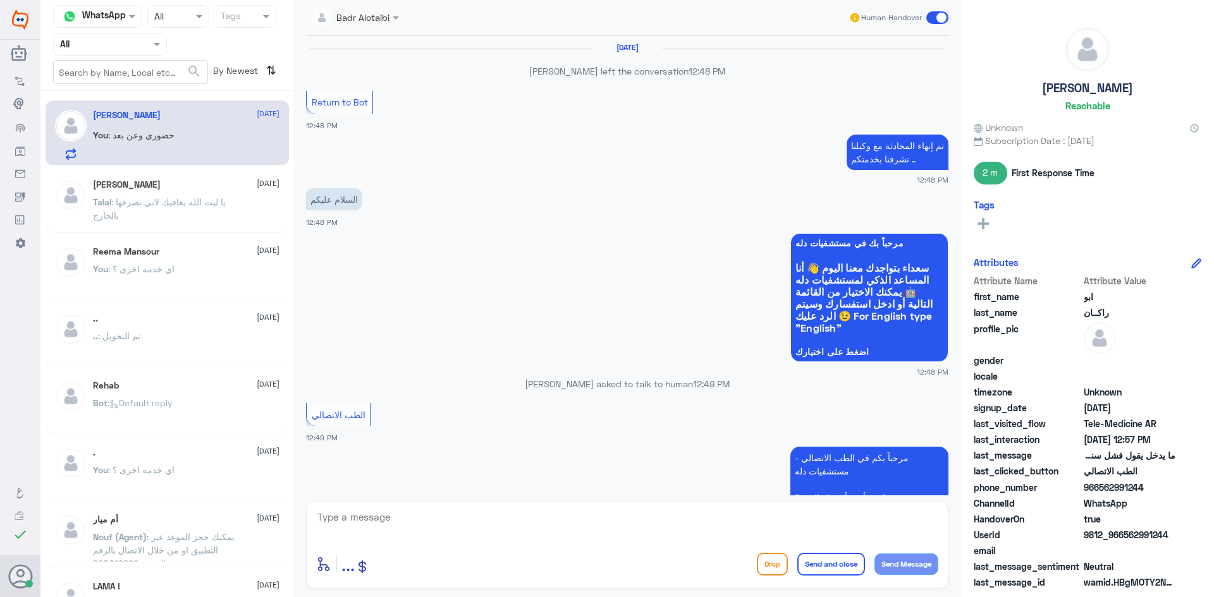
scroll to position [604, 0]
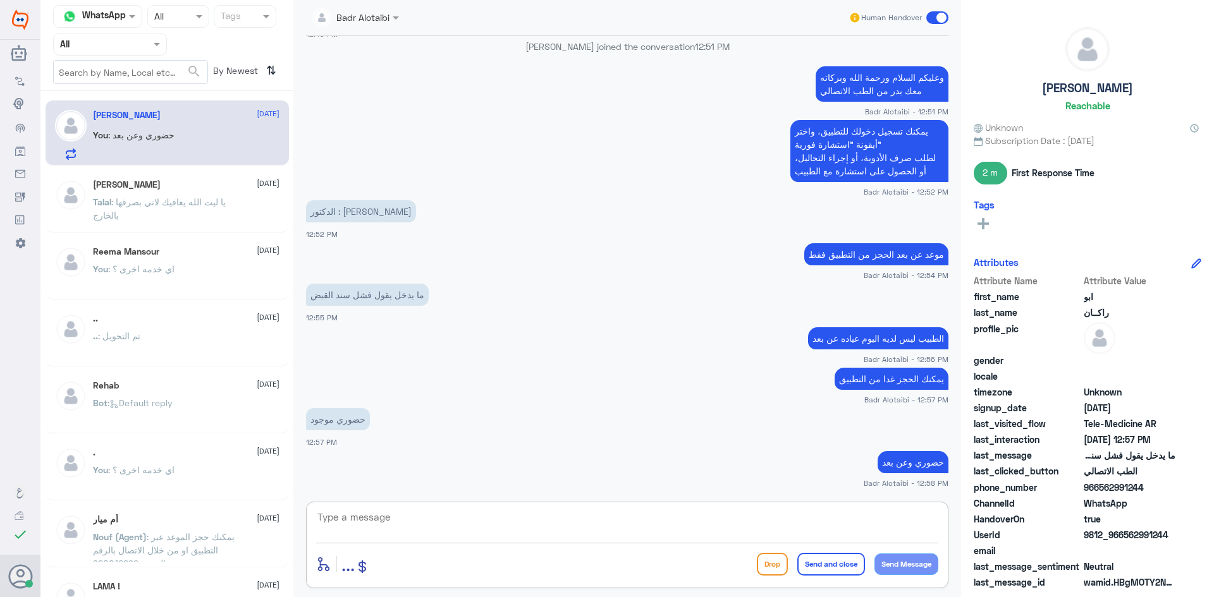
click at [485, 525] on textarea at bounding box center [627, 524] width 622 height 31
click at [594, 536] on textarea at bounding box center [627, 524] width 622 height 31
click at [937, 18] on span at bounding box center [937, 17] width 22 height 13
click at [0, 0] on input "checkbox" at bounding box center [0, 0] width 0 height 0
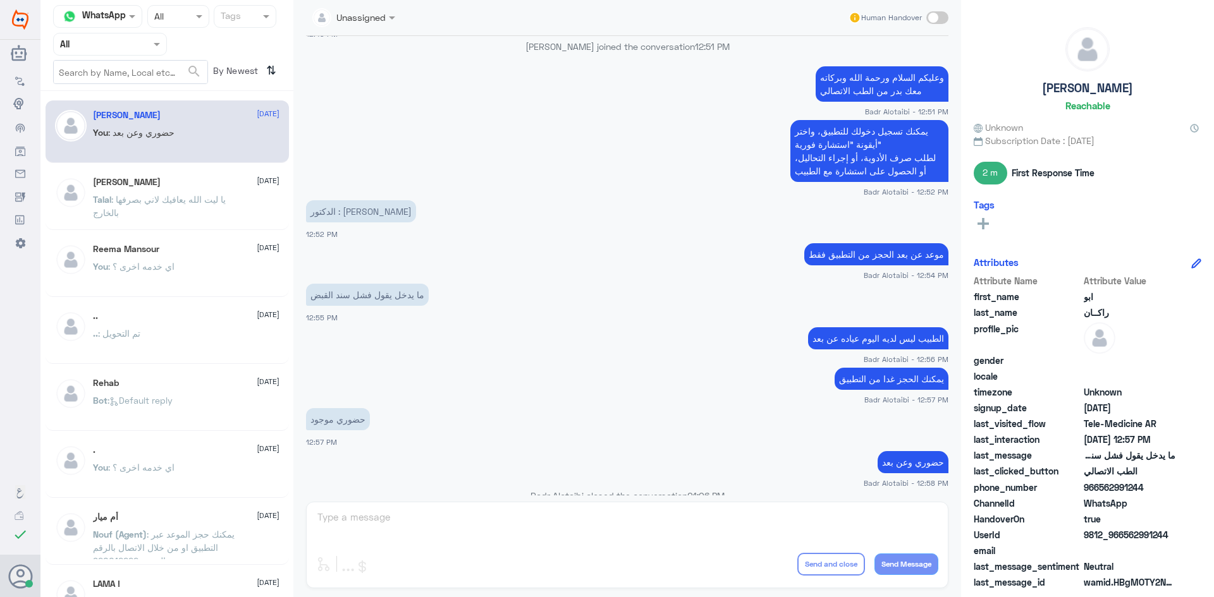
scroll to position [627, 0]
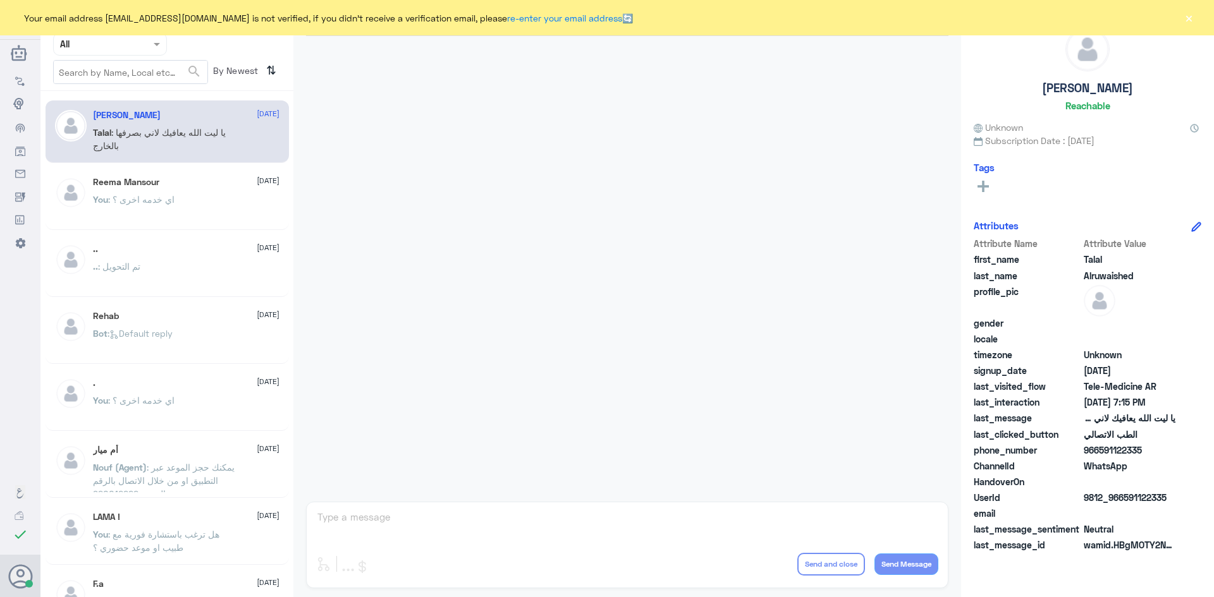
click at [1189, 29] on div "Your email address [EMAIL_ADDRESS][DOMAIN_NAME] is not verified, if you didn't …" at bounding box center [607, 17] width 1214 height 35
click at [1187, 20] on button "×" at bounding box center [1188, 17] width 13 height 13
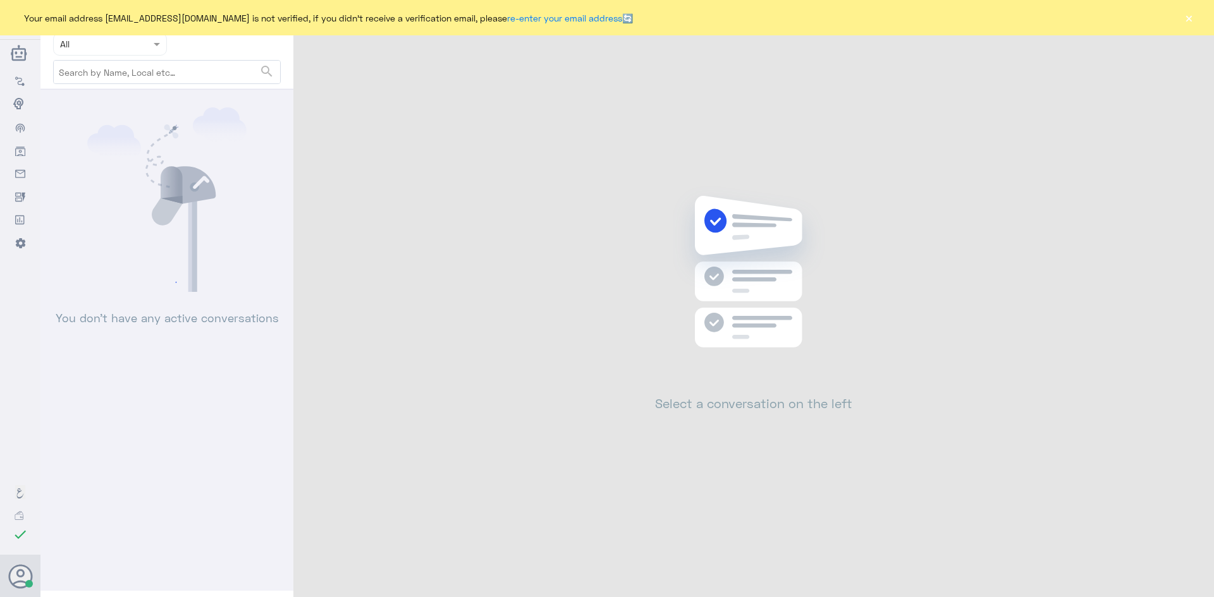
click at [1187, 18] on button "×" at bounding box center [1188, 17] width 13 height 13
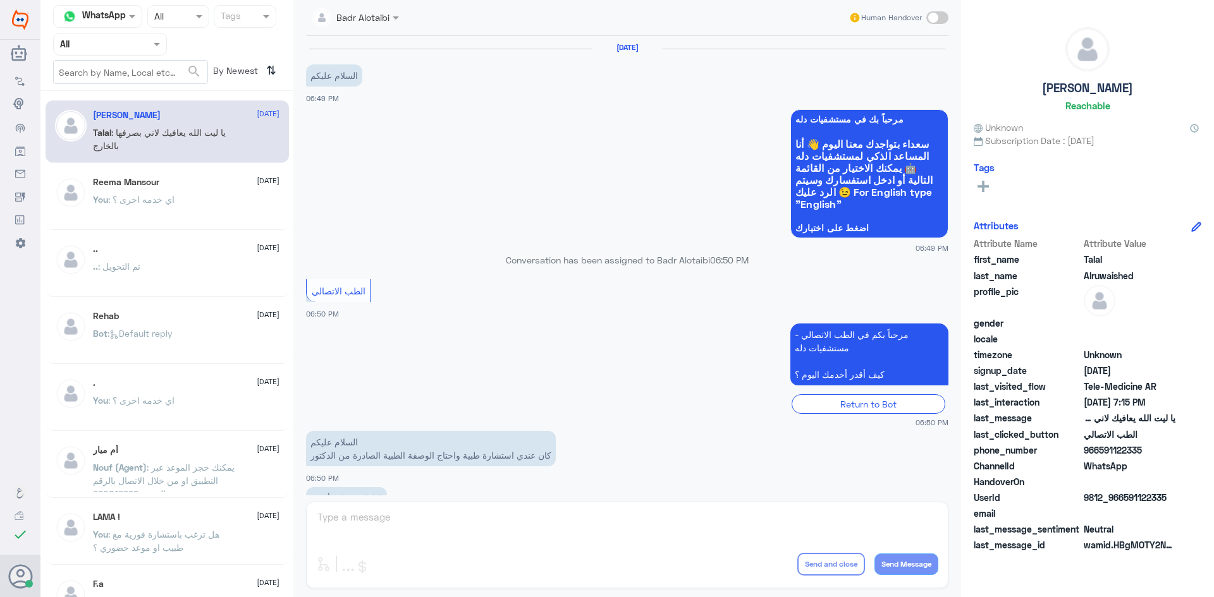
scroll to position [288, 0]
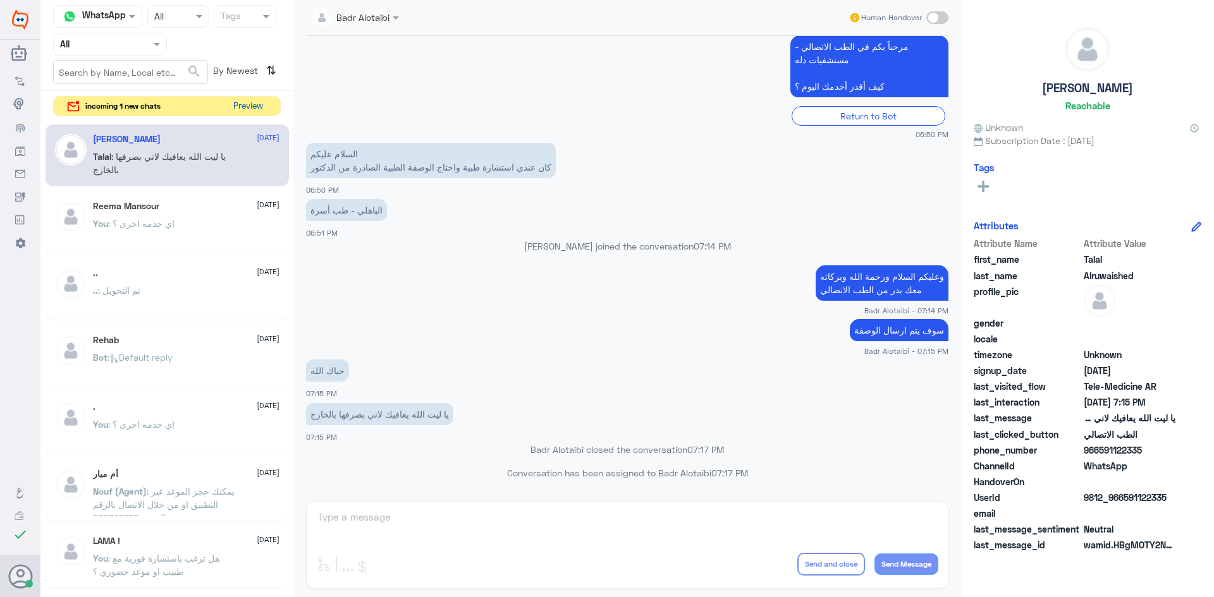
click at [240, 108] on button "Preview" at bounding box center [247, 107] width 39 height 20
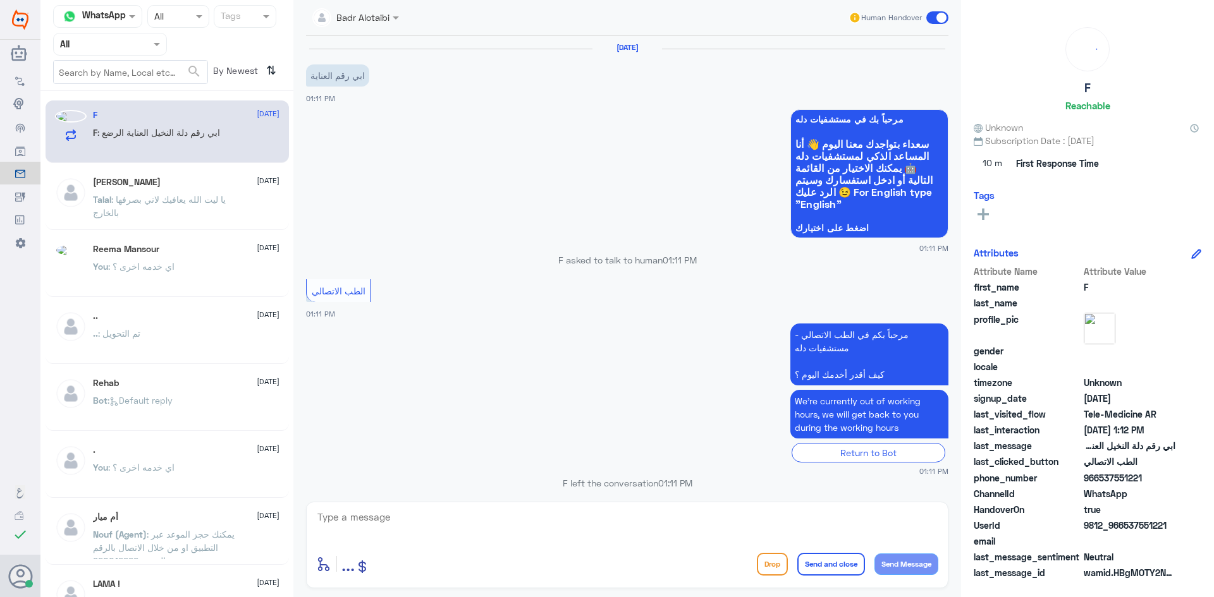
scroll to position [566, 0]
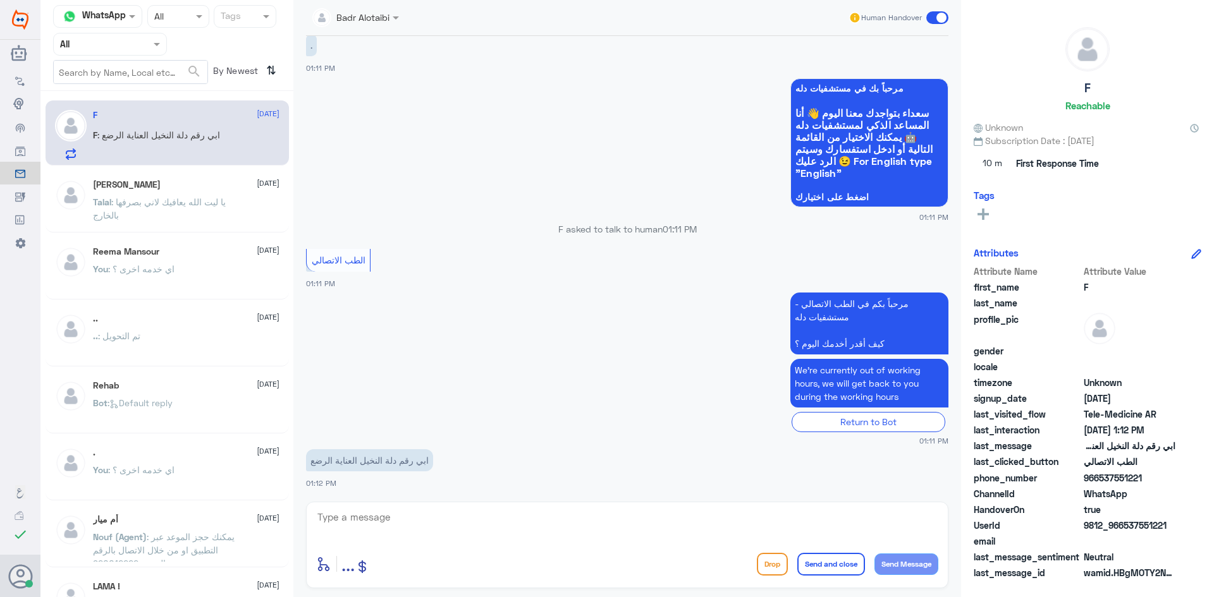
click at [455, 526] on textarea at bounding box center [627, 524] width 622 height 31
type textarea "ه"
click at [945, 15] on span at bounding box center [937, 17] width 22 height 13
click at [0, 0] on input "checkbox" at bounding box center [0, 0] width 0 height 0
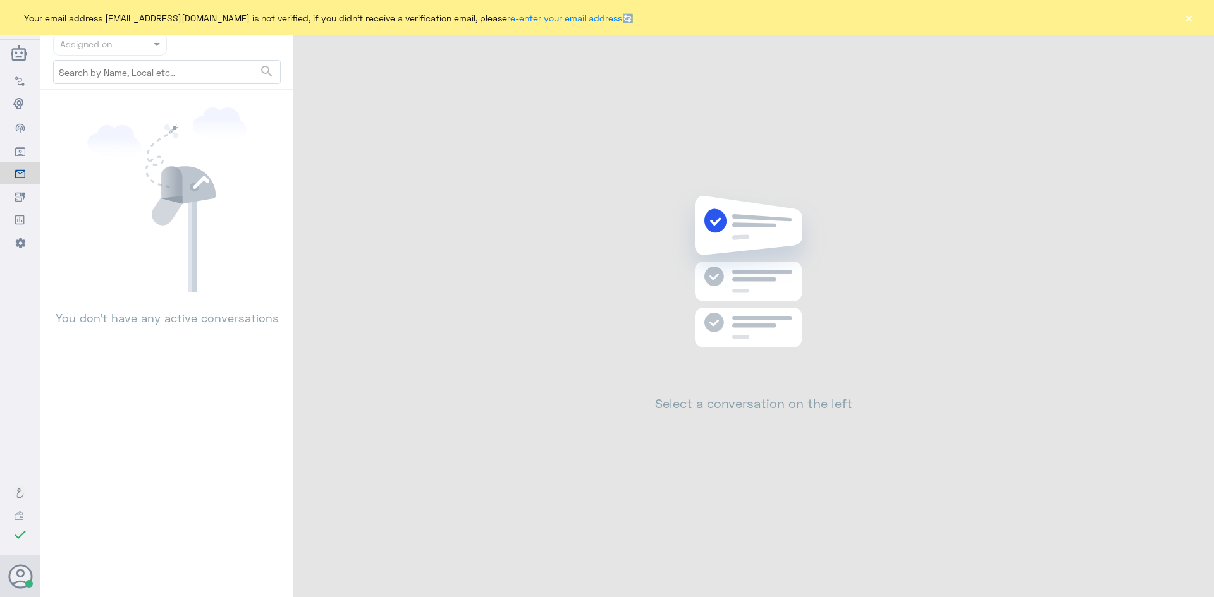
click at [1188, 18] on button "×" at bounding box center [1188, 17] width 13 height 13
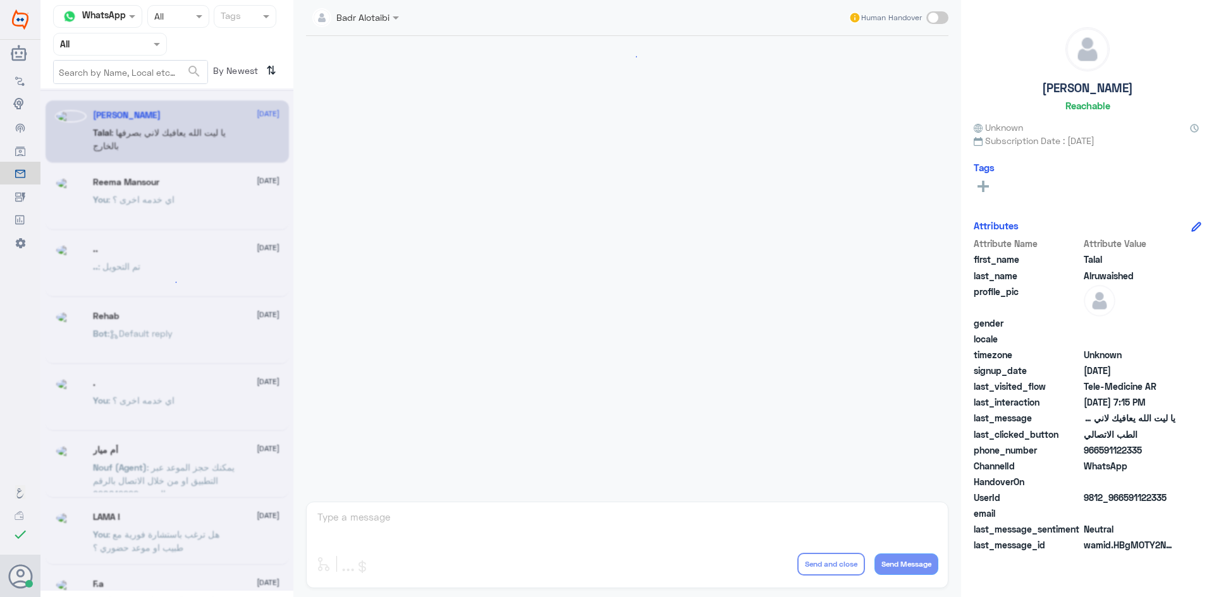
scroll to position [288, 0]
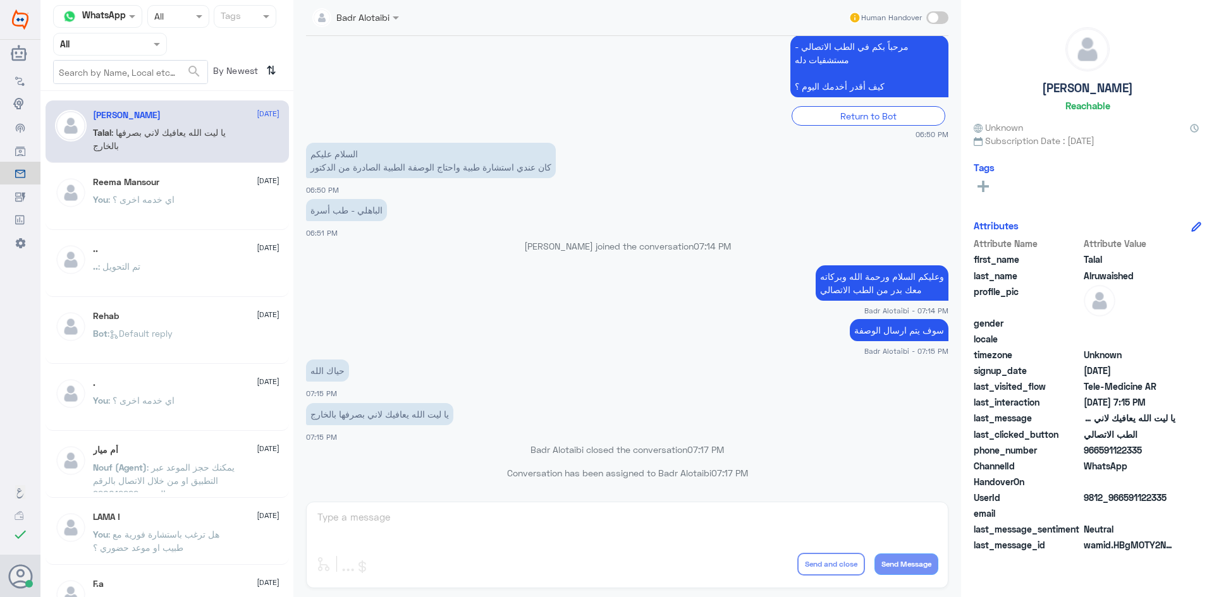
click at [139, 49] on div at bounding box center [110, 44] width 113 height 15
click at [126, 94] on b "Unassigned" at bounding box center [106, 98] width 48 height 11
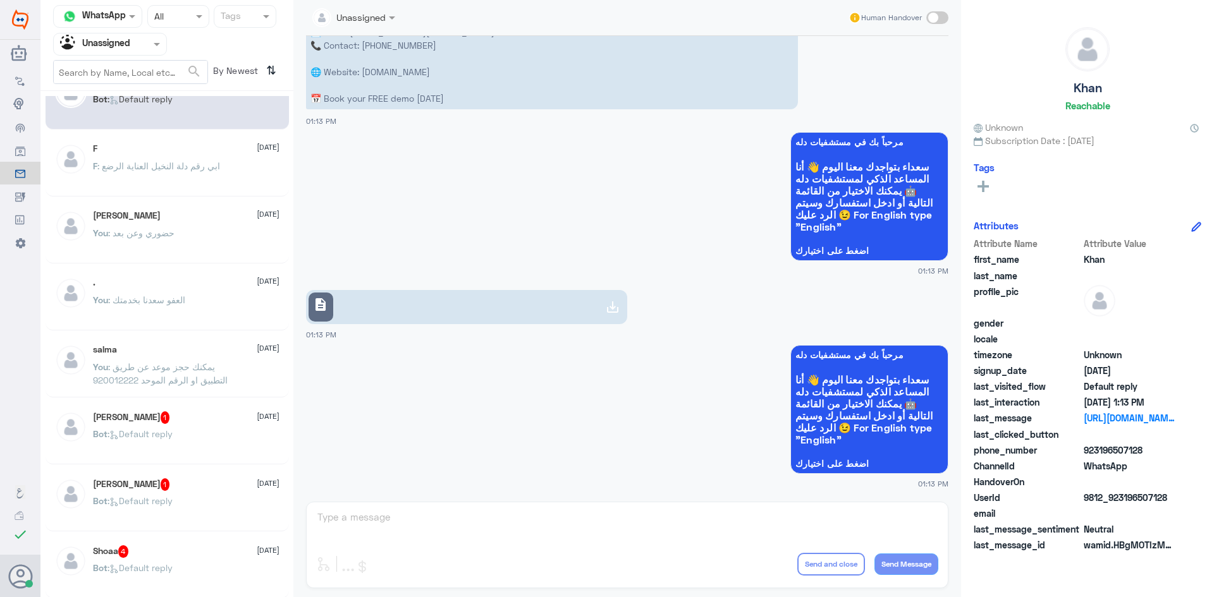
scroll to position [63, 0]
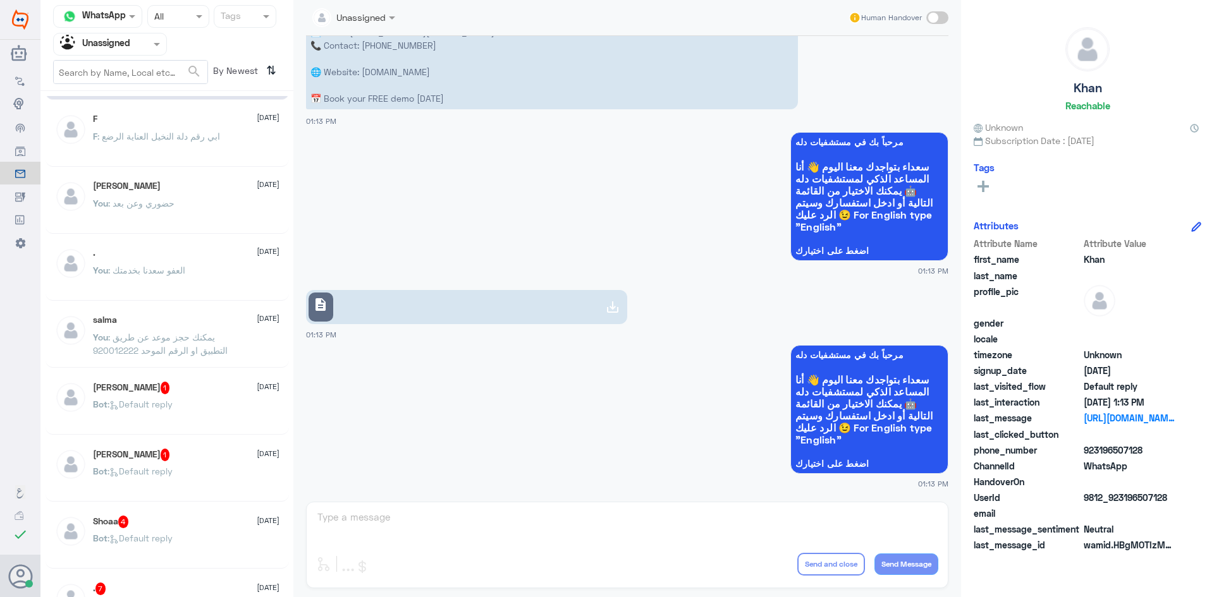
click at [187, 388] on div "Hasna Alshammari 1 15 August" at bounding box center [186, 388] width 187 height 13
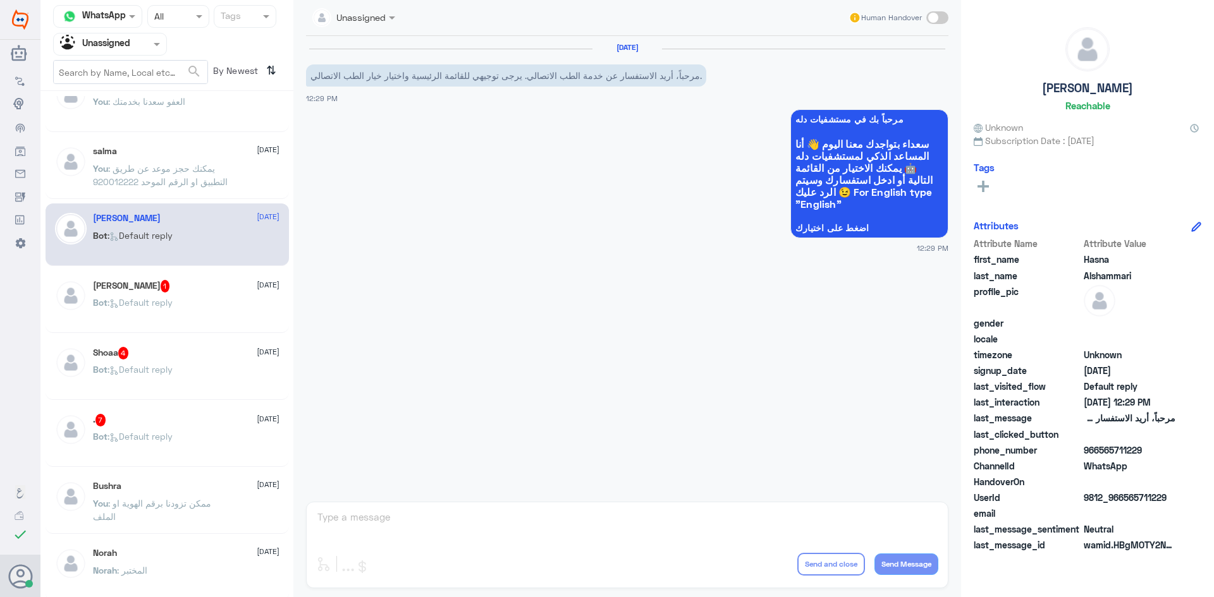
scroll to position [253, 0]
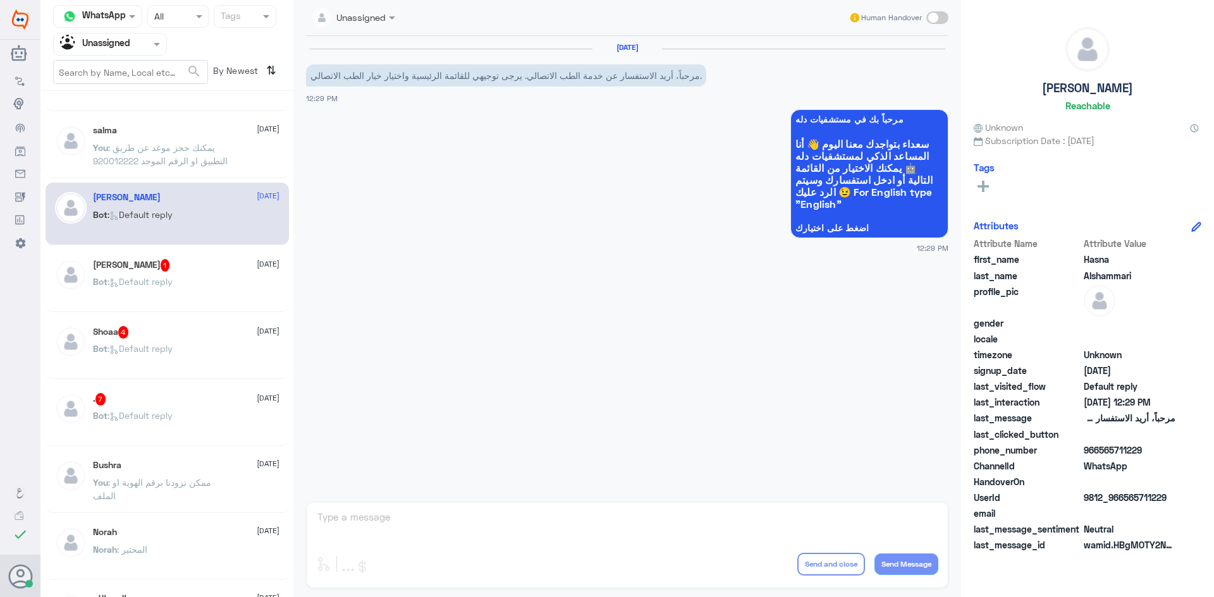
click at [205, 264] on div "محمد يـونس 1 15 August" at bounding box center [186, 265] width 187 height 13
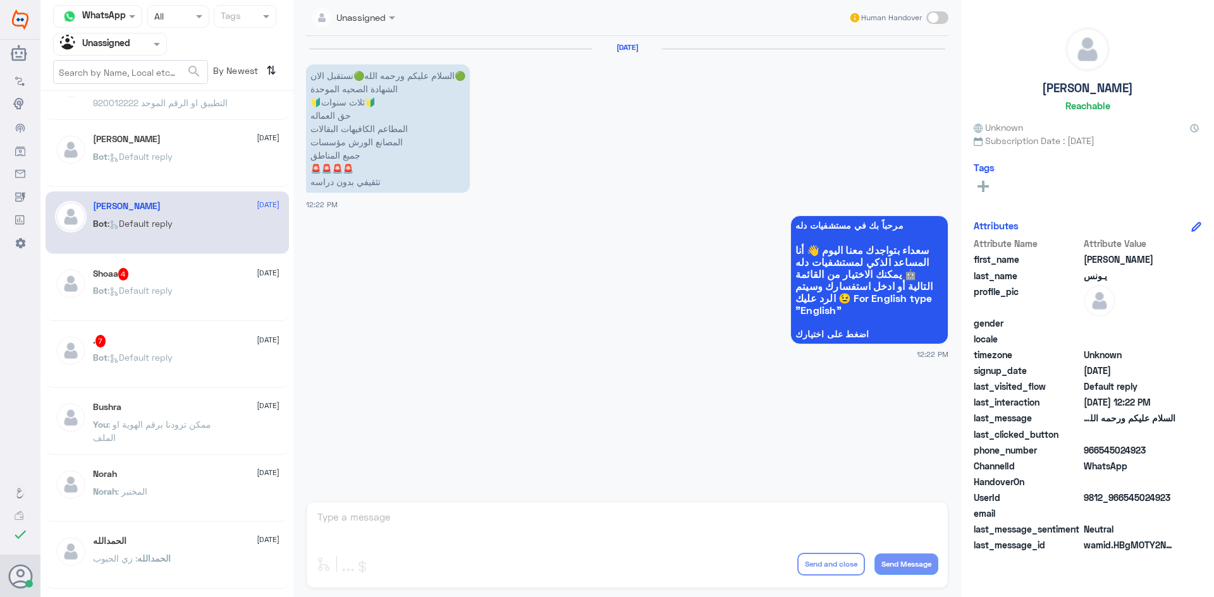
scroll to position [379, 0]
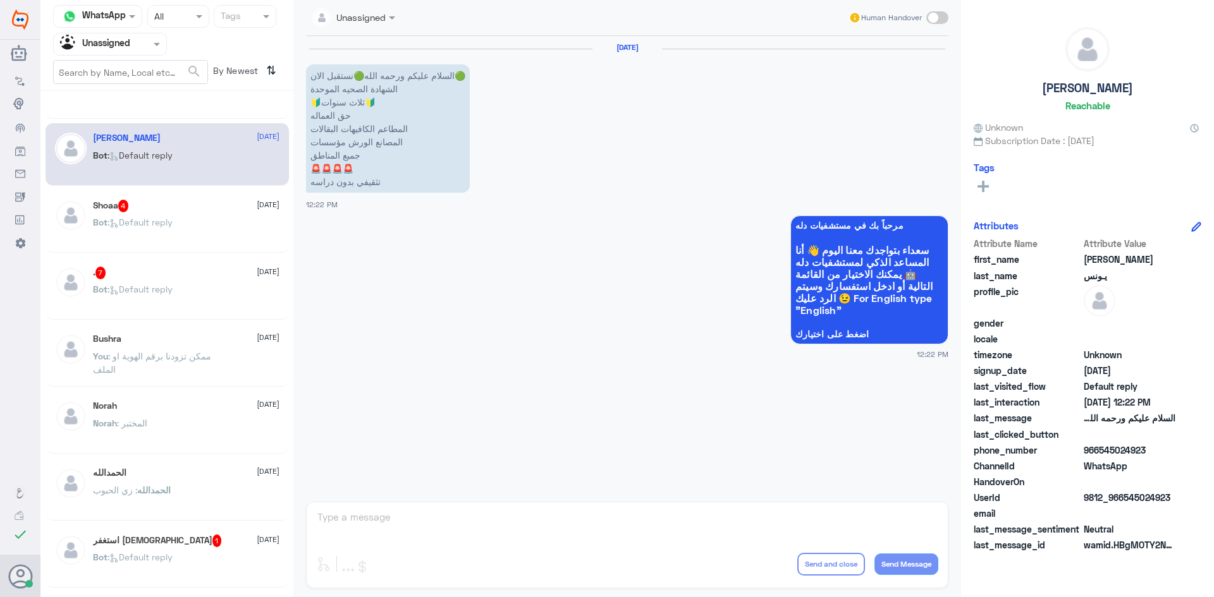
click at [202, 223] on div "Bot : Default reply" at bounding box center [186, 233] width 187 height 28
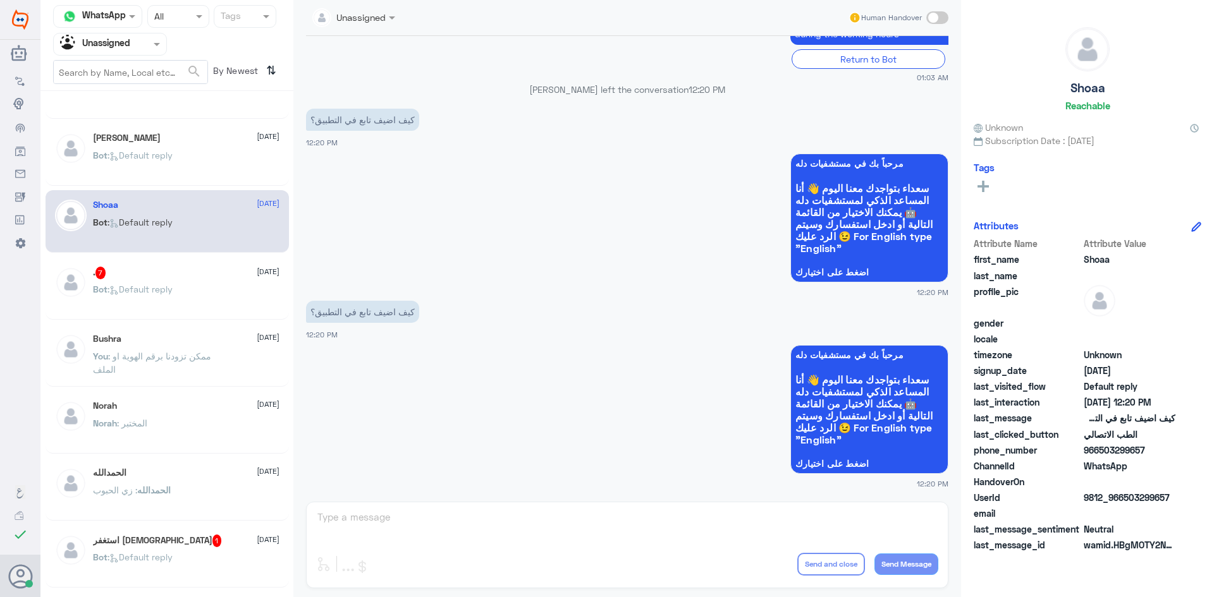
scroll to position [443, 0]
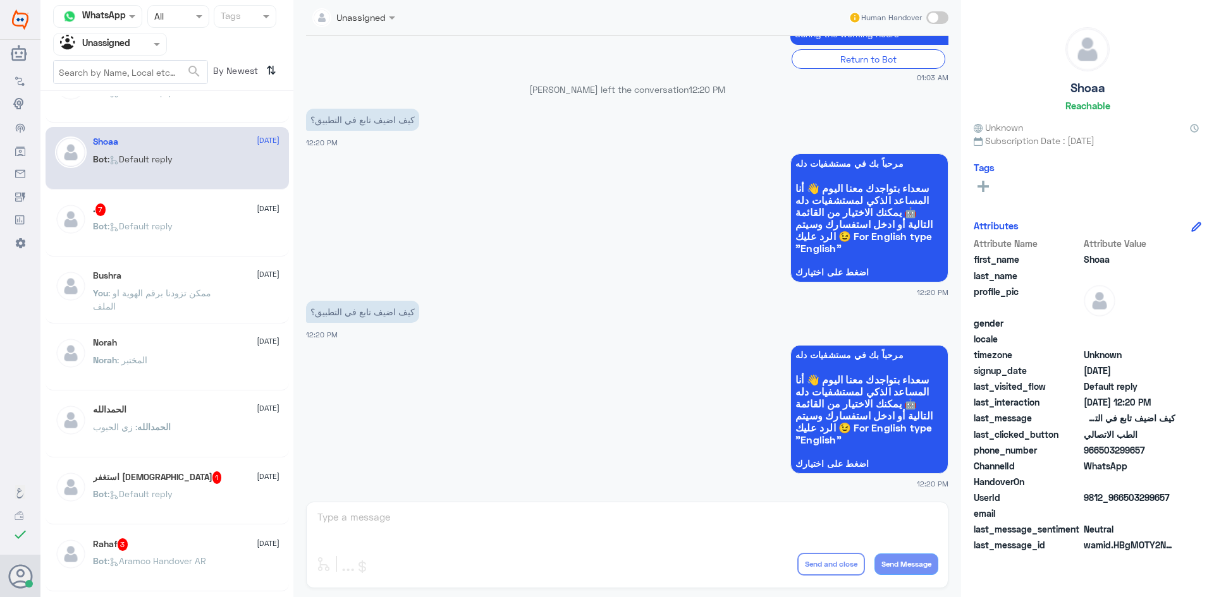
click at [201, 221] on div ". 7 15 August Bot : Default reply" at bounding box center [186, 227] width 187 height 47
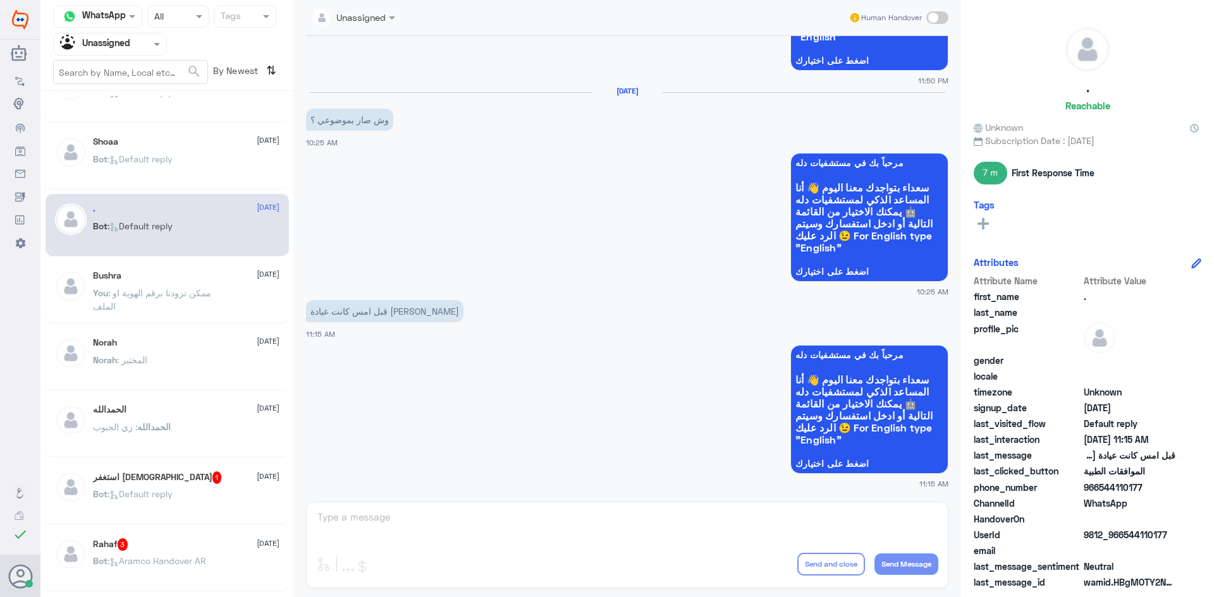
scroll to position [506, 0]
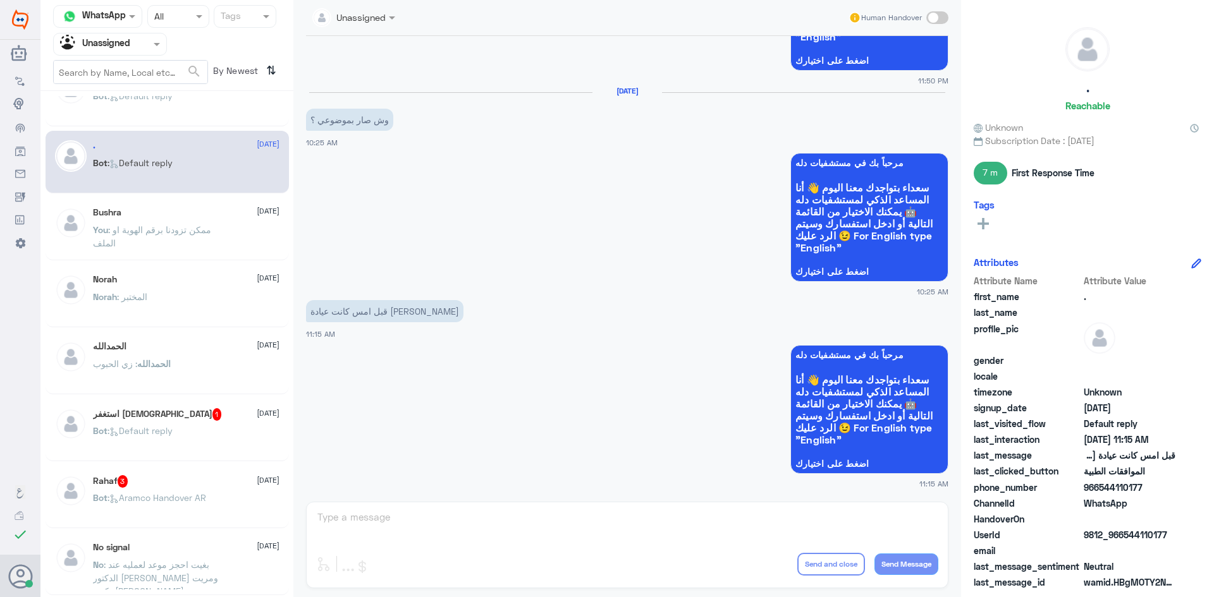
click at [202, 219] on div "Bushra 15 August You : ممكن تزودنا برقم الهوية او الملف" at bounding box center [186, 230] width 187 height 47
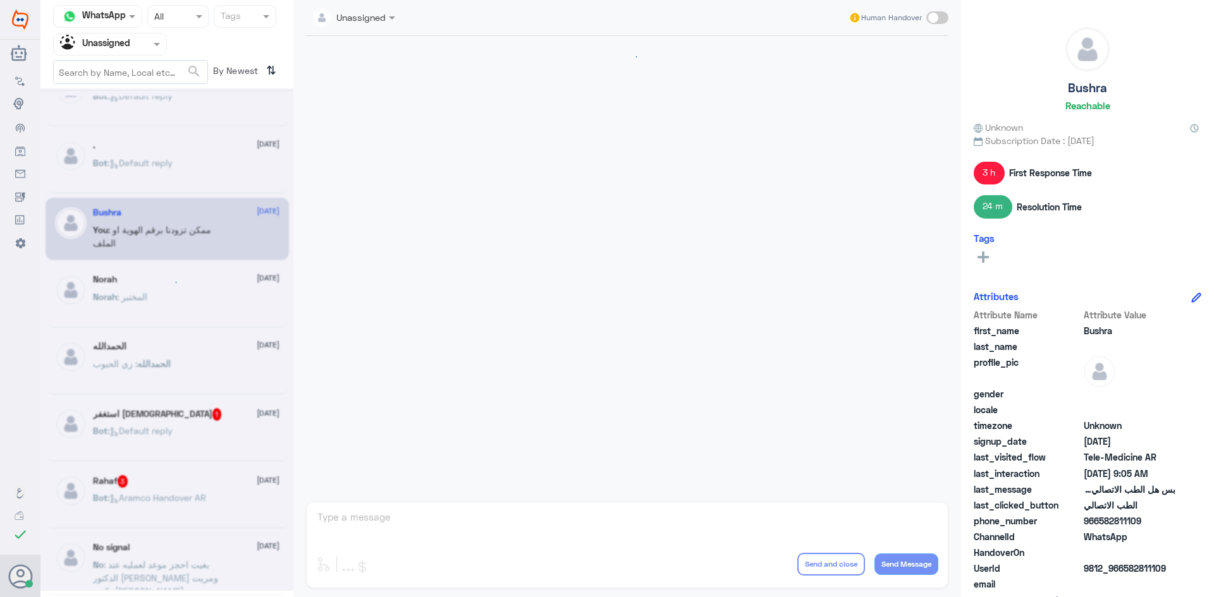
scroll to position [771, 0]
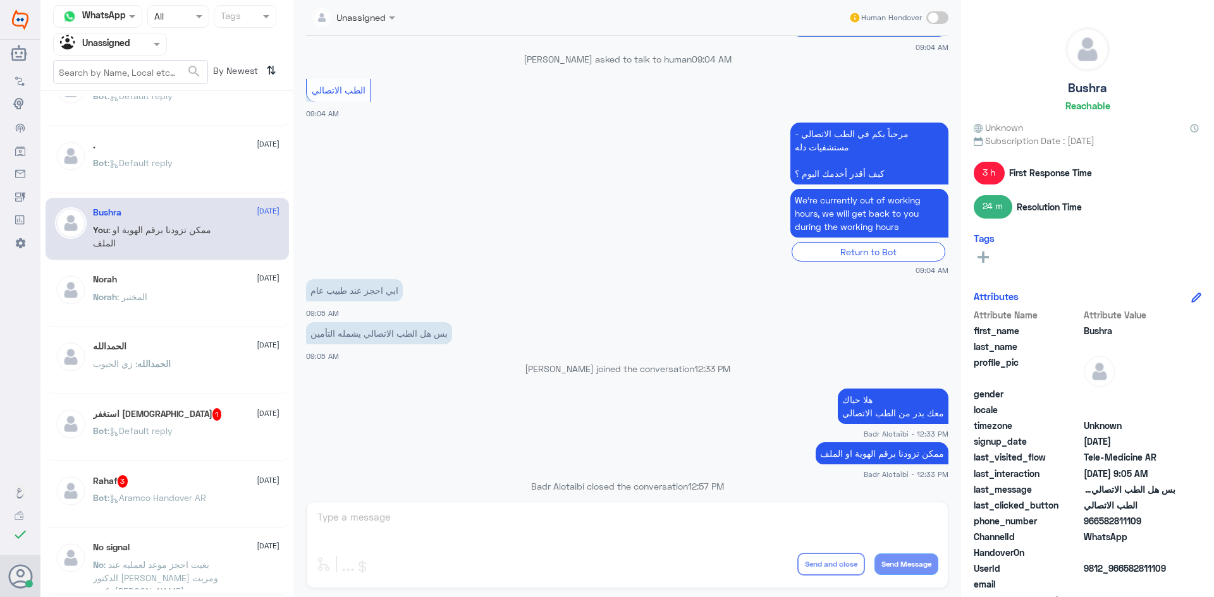
click at [168, 277] on div "Norah 15 August" at bounding box center [186, 279] width 187 height 11
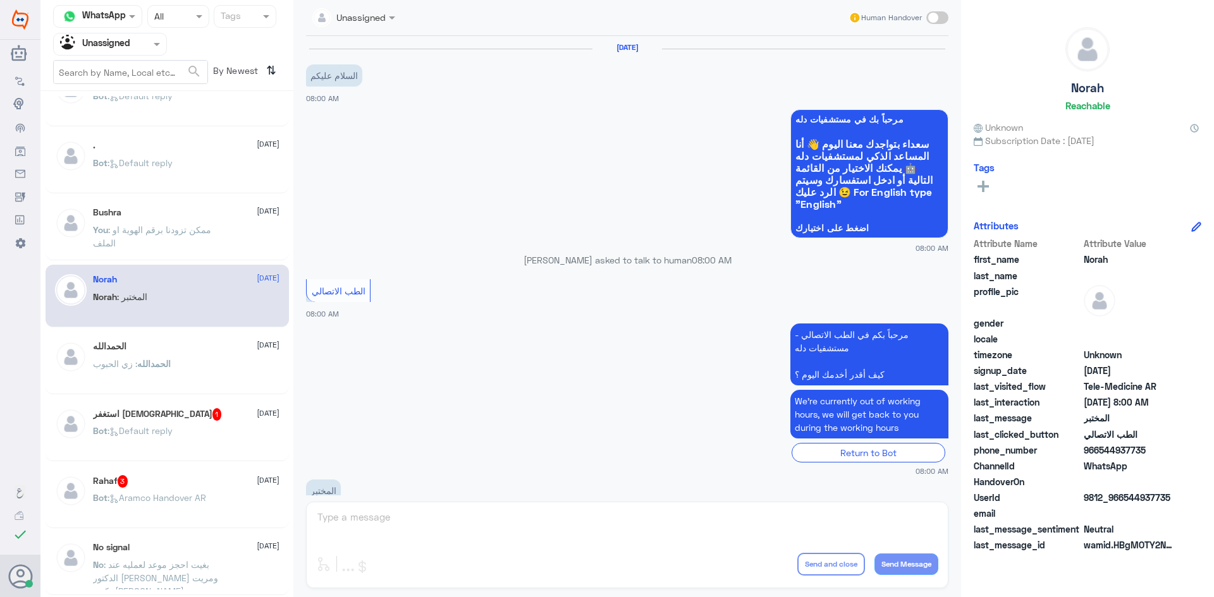
scroll to position [54, 0]
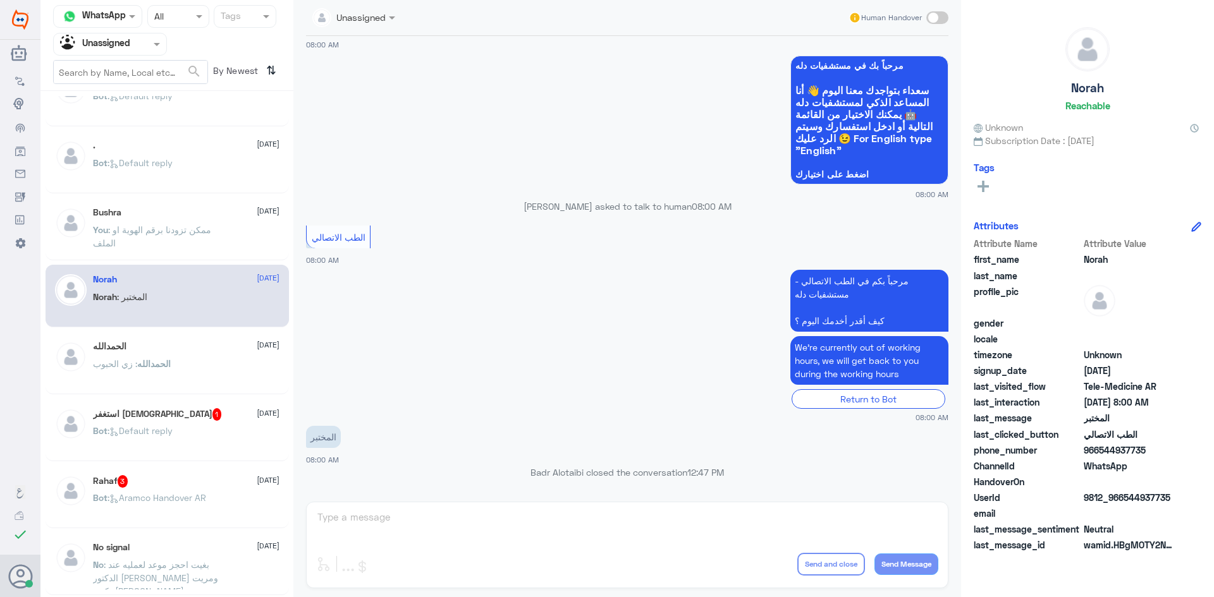
click at [140, 325] on div "Norah 15 August Norah : المختبر" at bounding box center [167, 296] width 243 height 63
click at [140, 335] on div "الحمدالله 15 August الحمدالله : زي الحبوب" at bounding box center [167, 363] width 243 height 63
click at [141, 351] on div "الحمدالله 15 August" at bounding box center [186, 346] width 187 height 11
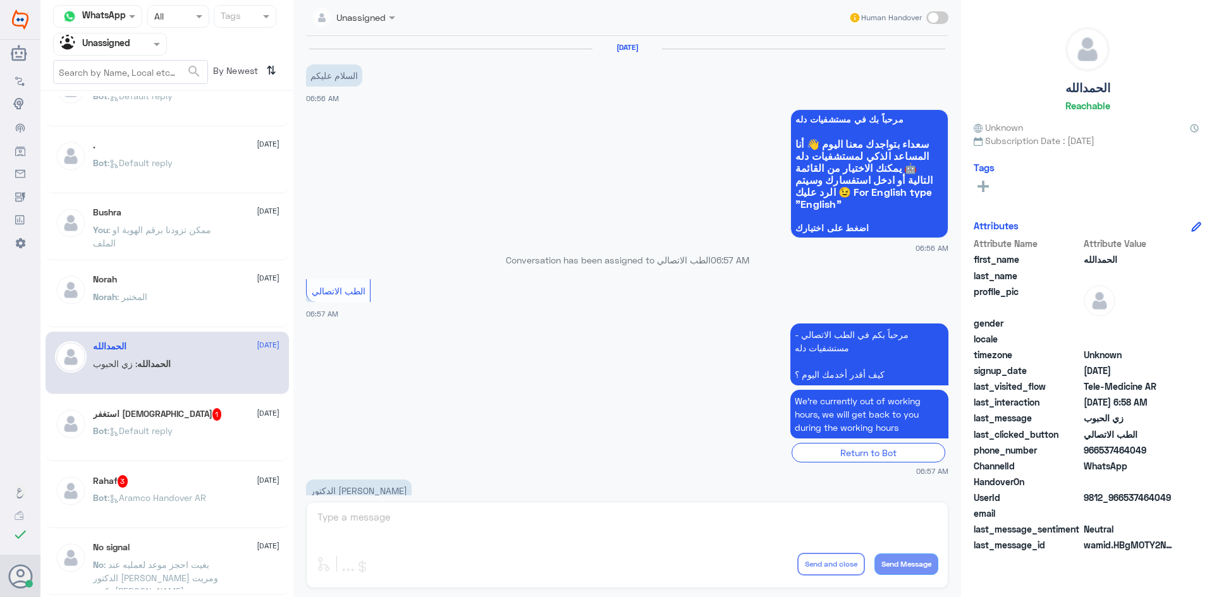
scroll to position [140, 0]
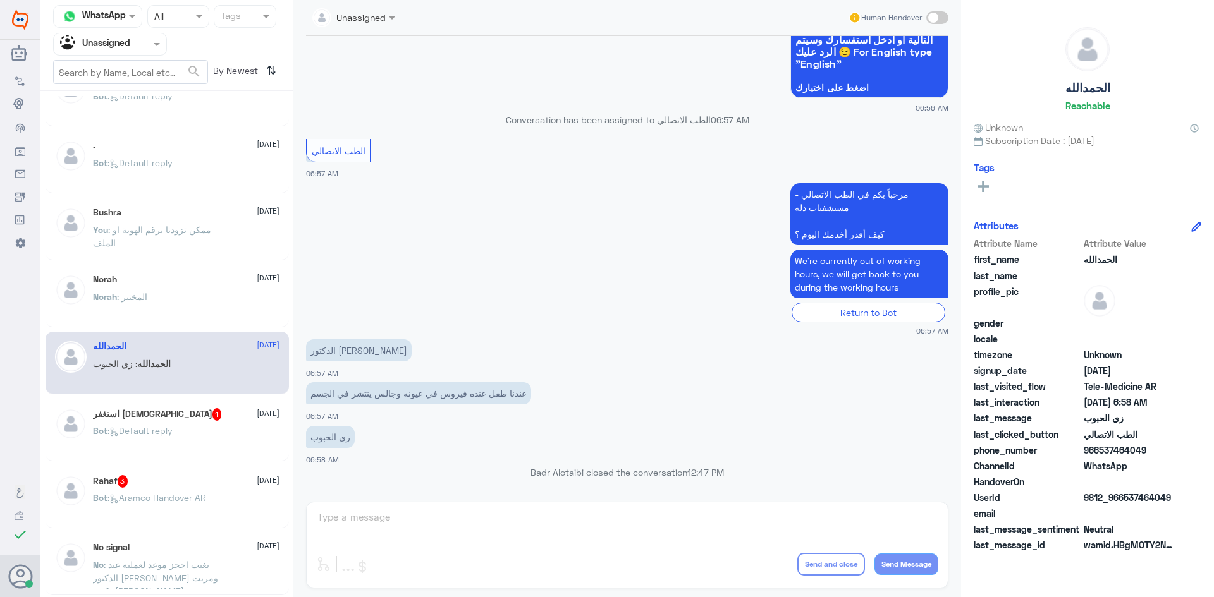
click at [164, 434] on span ": Default reply" at bounding box center [139, 430] width 65 height 11
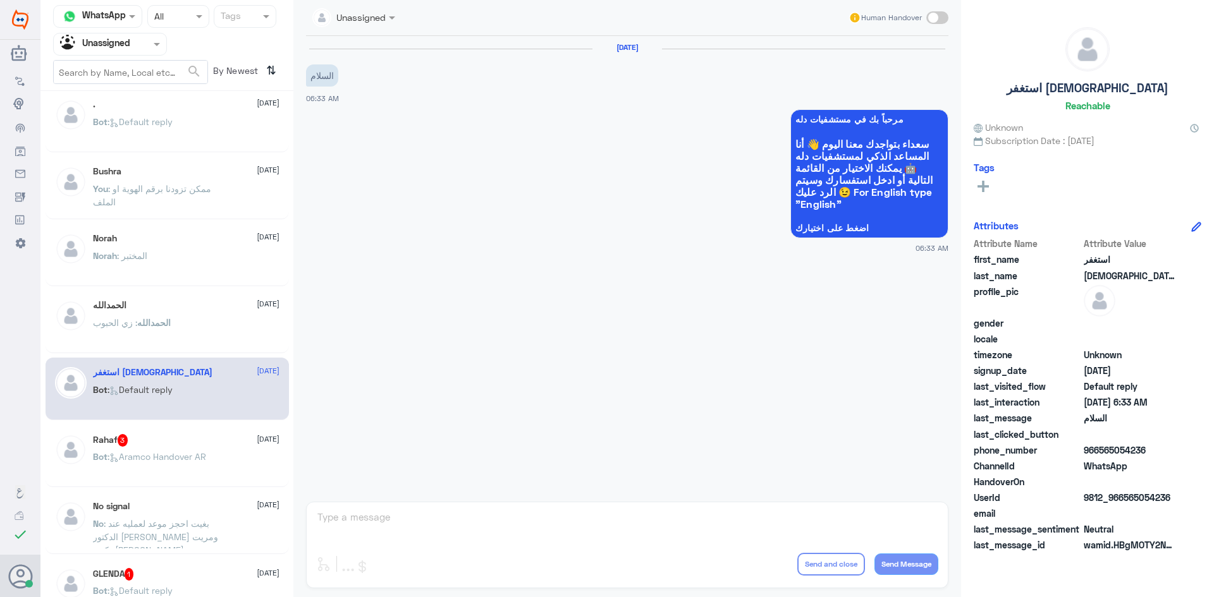
scroll to position [569, 0]
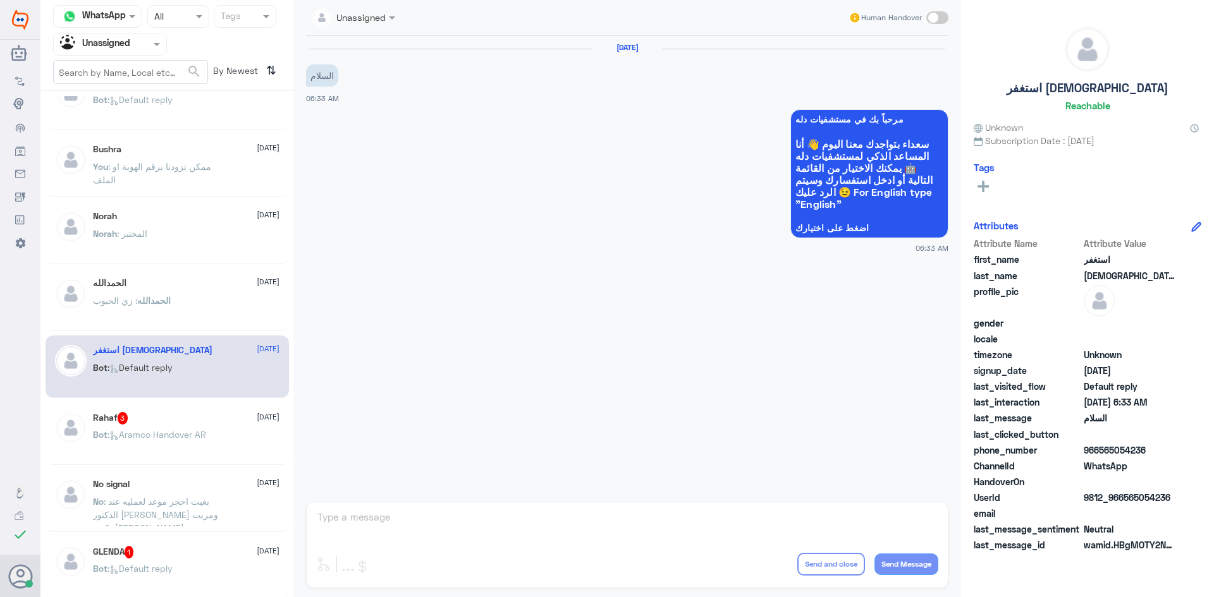
click at [166, 375] on p "Bot : Default reply" at bounding box center [133, 377] width 80 height 32
click at [154, 410] on div "Rahaf 3 15 August Bot : Aramco Handover AR" at bounding box center [167, 434] width 243 height 63
click at [153, 412] on div "Rahaf 3 15 August Bot : Aramco Handover AR" at bounding box center [167, 434] width 243 height 63
click at [149, 422] on div "Rahaf 3 15 August" at bounding box center [186, 418] width 187 height 13
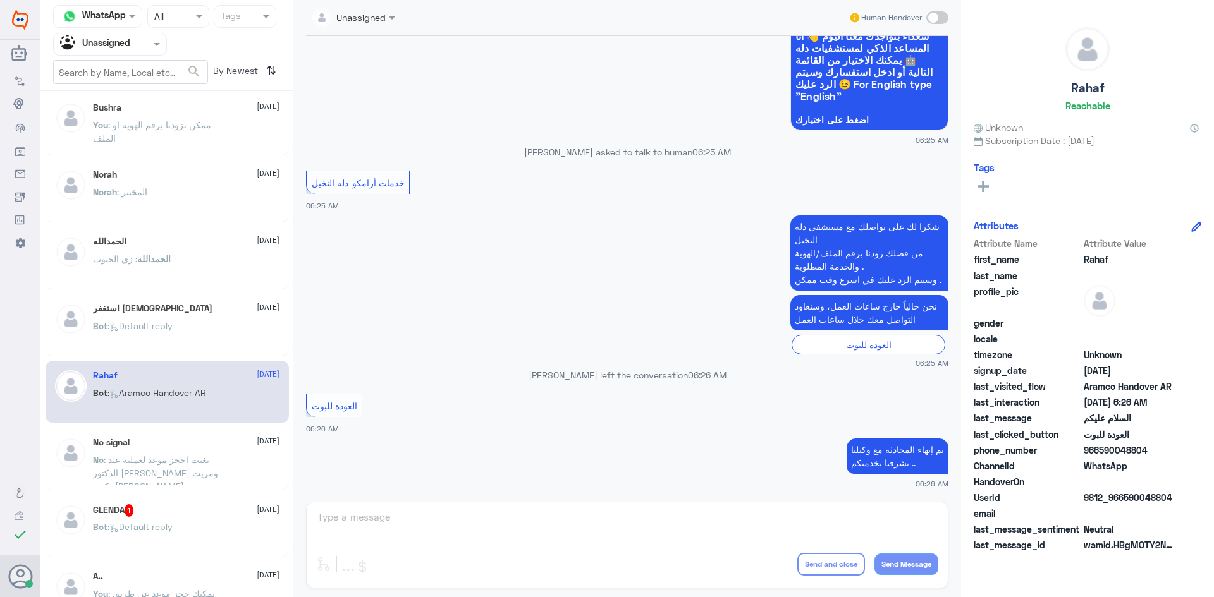
scroll to position [695, 0]
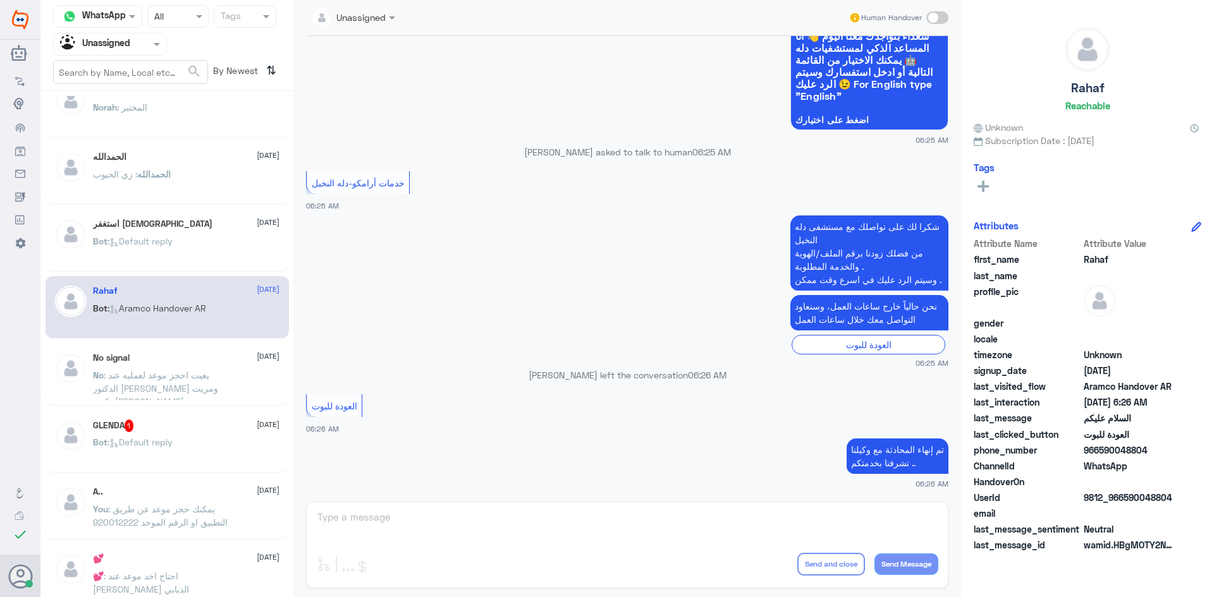
click at [158, 417] on div "GLENDA 1 15 August Bot : Default reply" at bounding box center [167, 441] width 243 height 63
click at [156, 421] on div "GLENDA 1 15 August" at bounding box center [186, 426] width 187 height 13
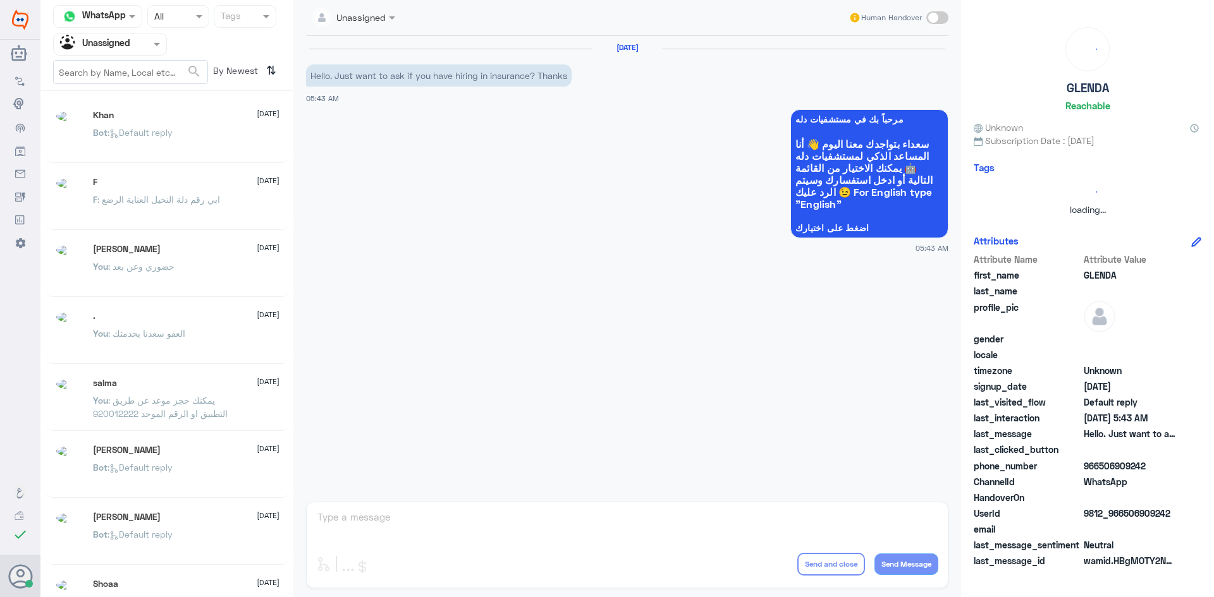
scroll to position [6, 0]
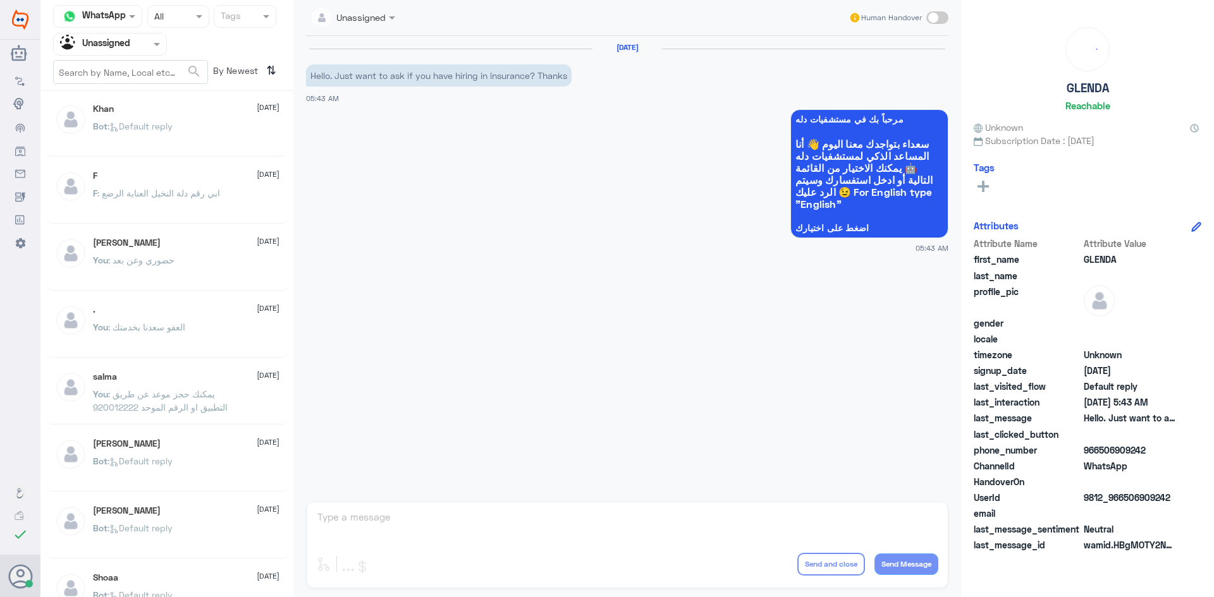
click at [129, 47] on input "text" at bounding box center [95, 44] width 70 height 15
click at [104, 70] on div "All" at bounding box center [110, 73] width 114 height 23
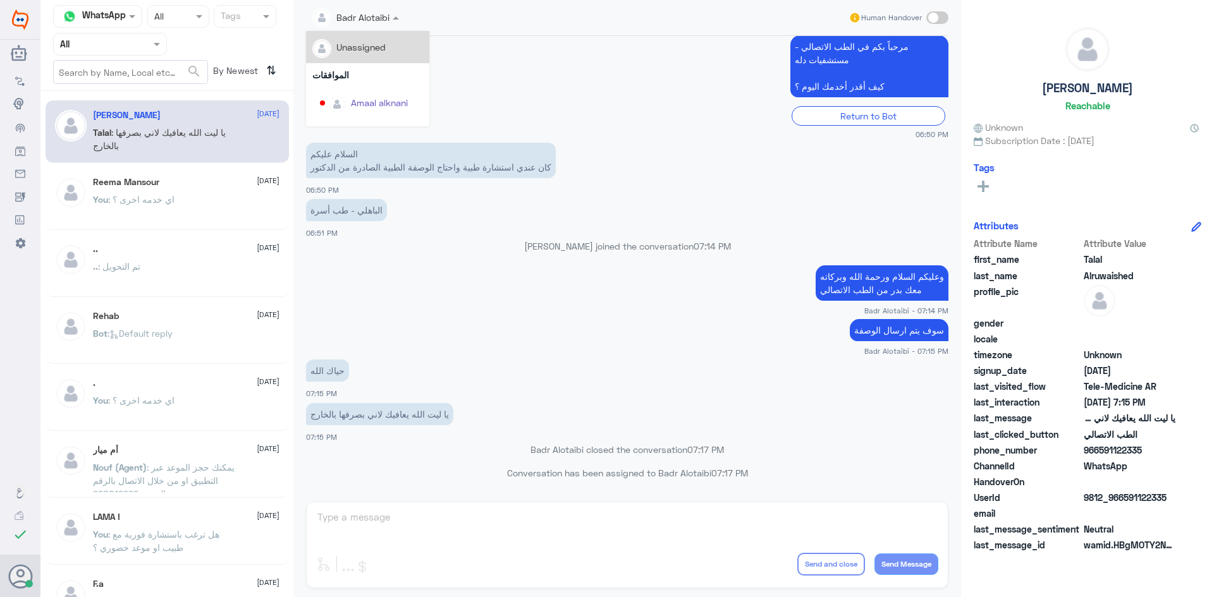
click at [377, 22] on div at bounding box center [355, 16] width 99 height 15
click at [594, 109] on div "Return to Bot" at bounding box center [627, 116] width 642 height 20
click at [130, 49] on div at bounding box center [110, 44] width 113 height 15
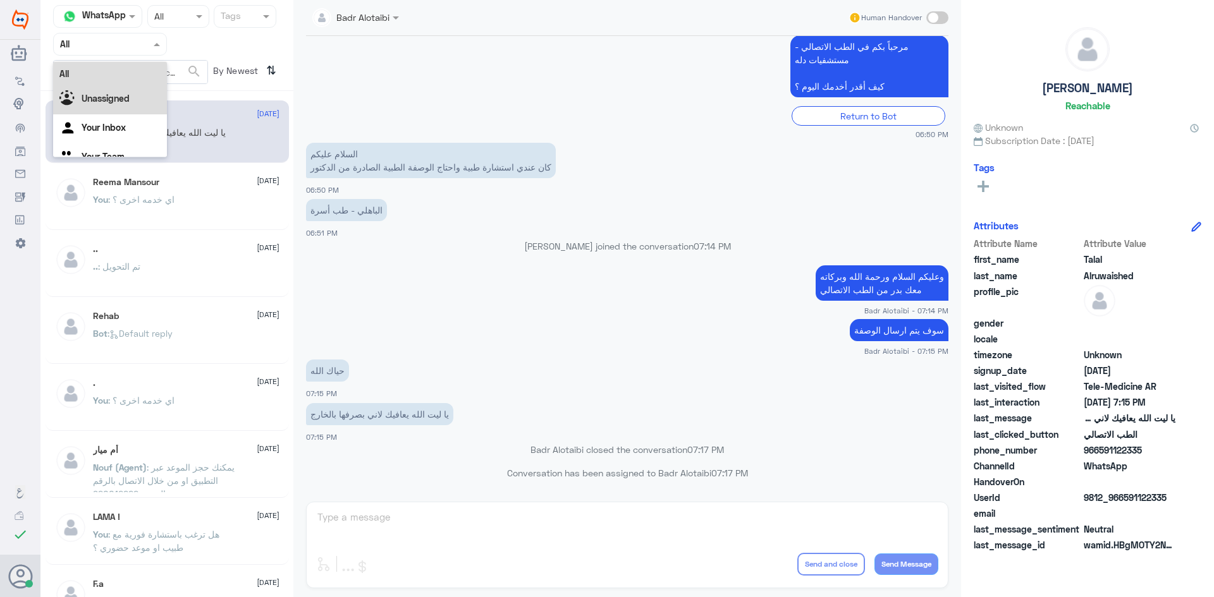
click at [134, 102] on div "Unassigned" at bounding box center [110, 99] width 114 height 29
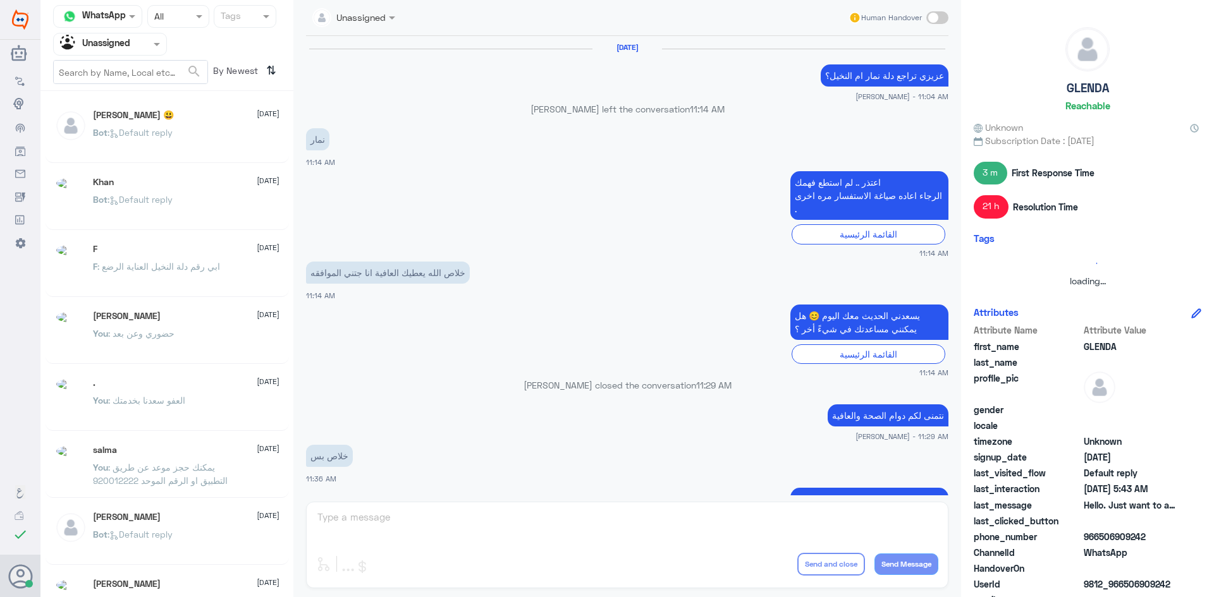
scroll to position [890, 0]
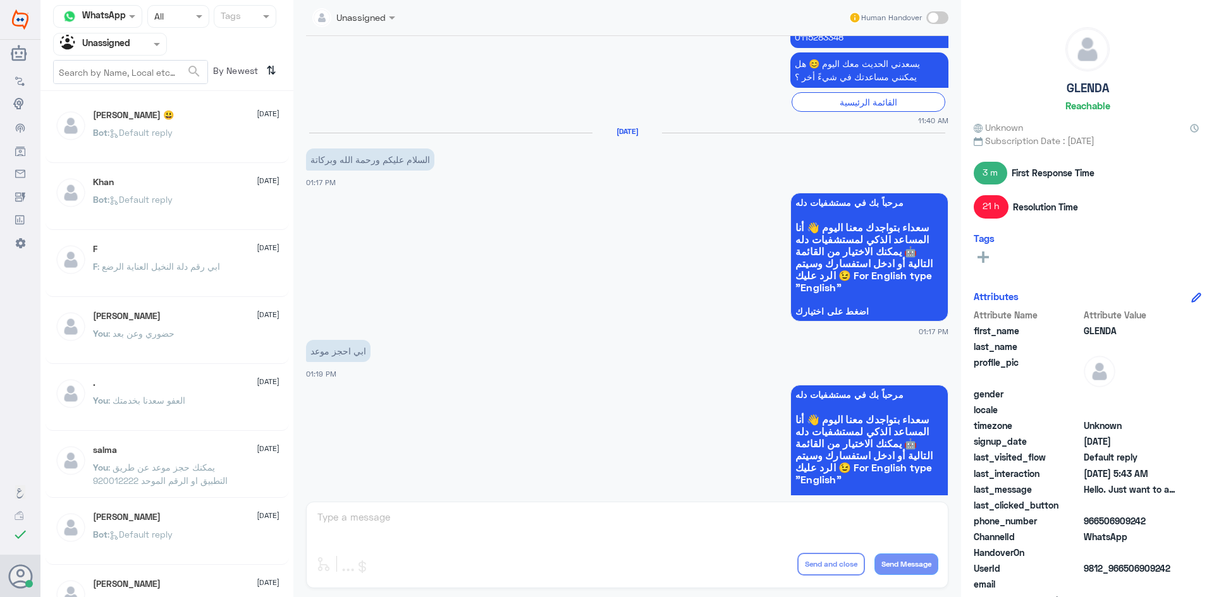
click at [164, 121] on div "ابو نواف 😃 15 August Bot : Default reply" at bounding box center [186, 133] width 187 height 47
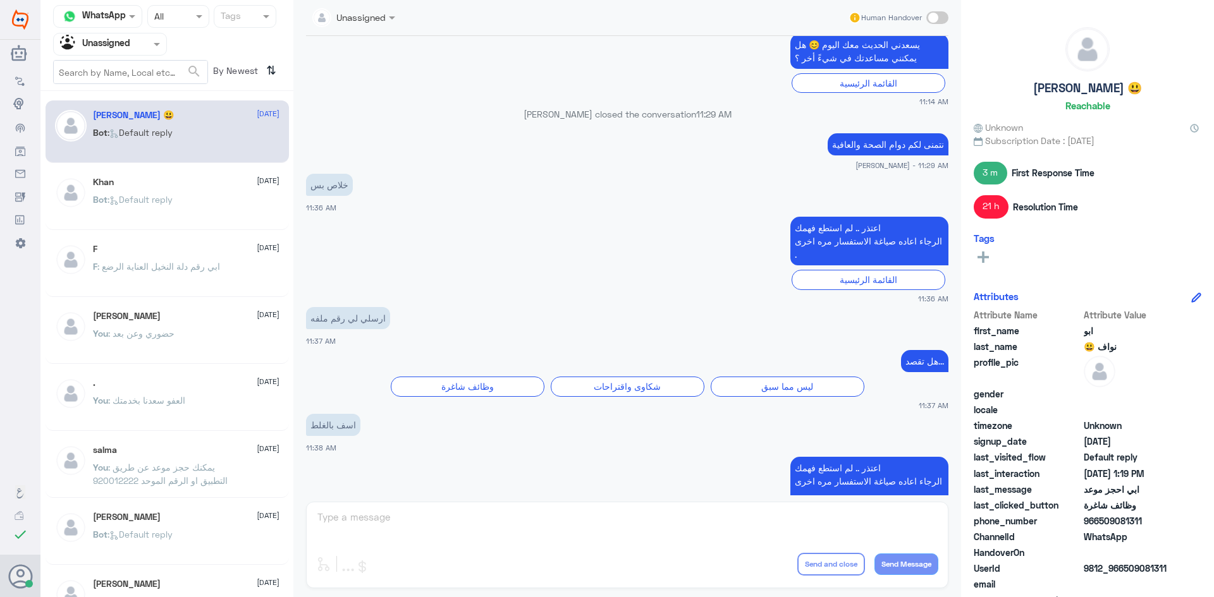
scroll to position [194, 0]
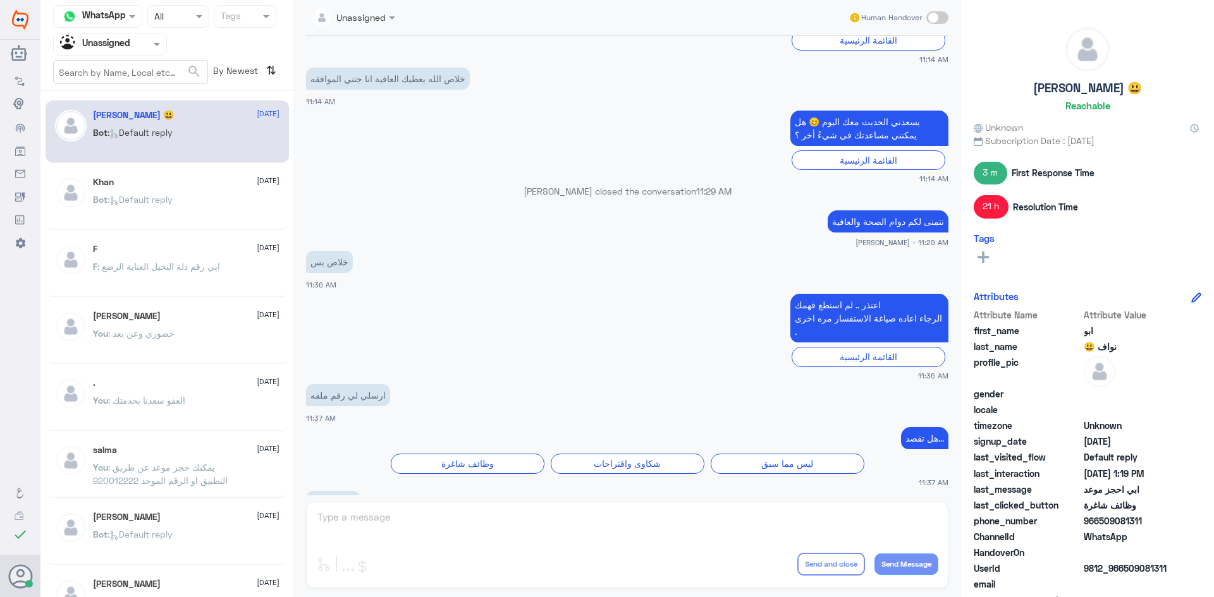
click at [219, 202] on div "Bot : Default reply" at bounding box center [186, 210] width 187 height 28
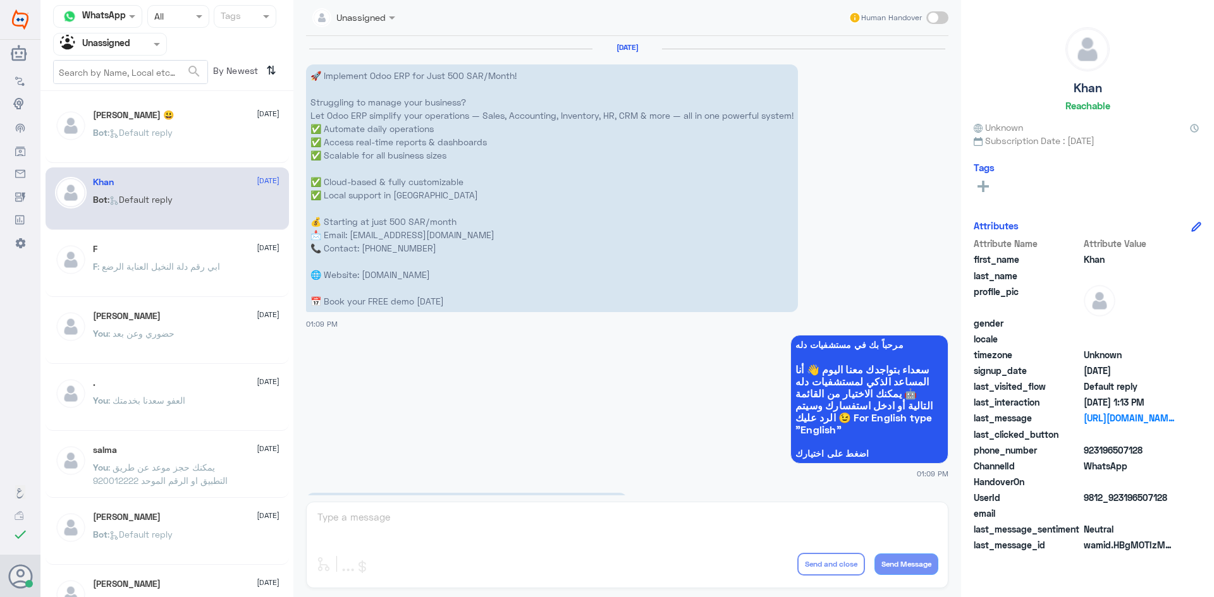
scroll to position [834, 0]
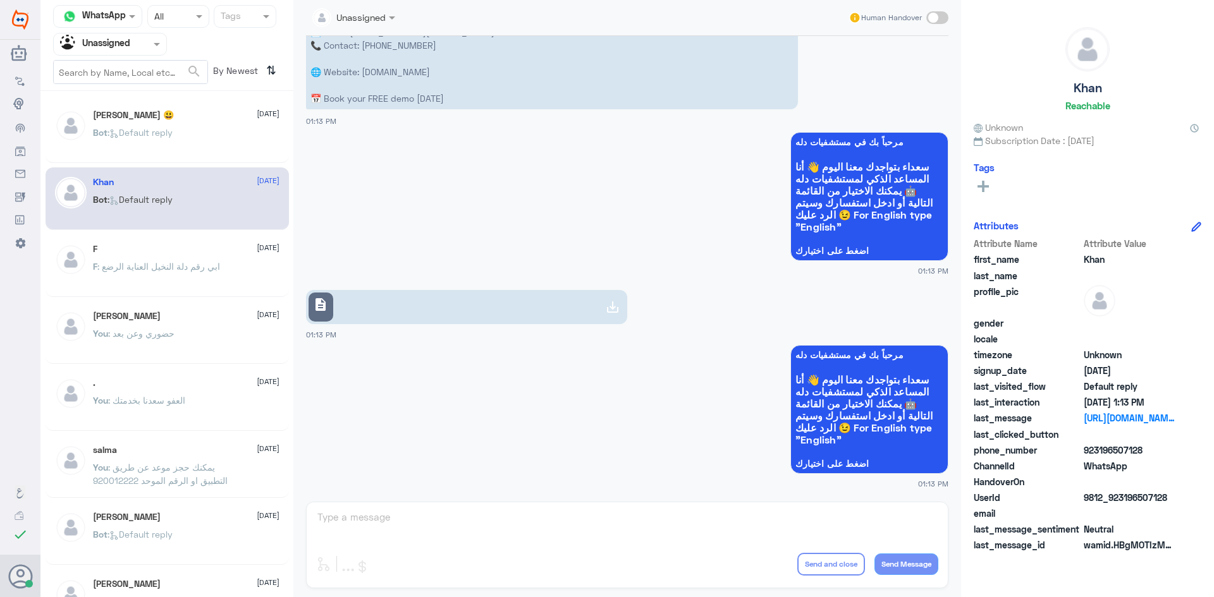
click at [210, 260] on p "F : ابي رقم دلة النخيل العناية الرضع" at bounding box center [156, 276] width 127 height 32
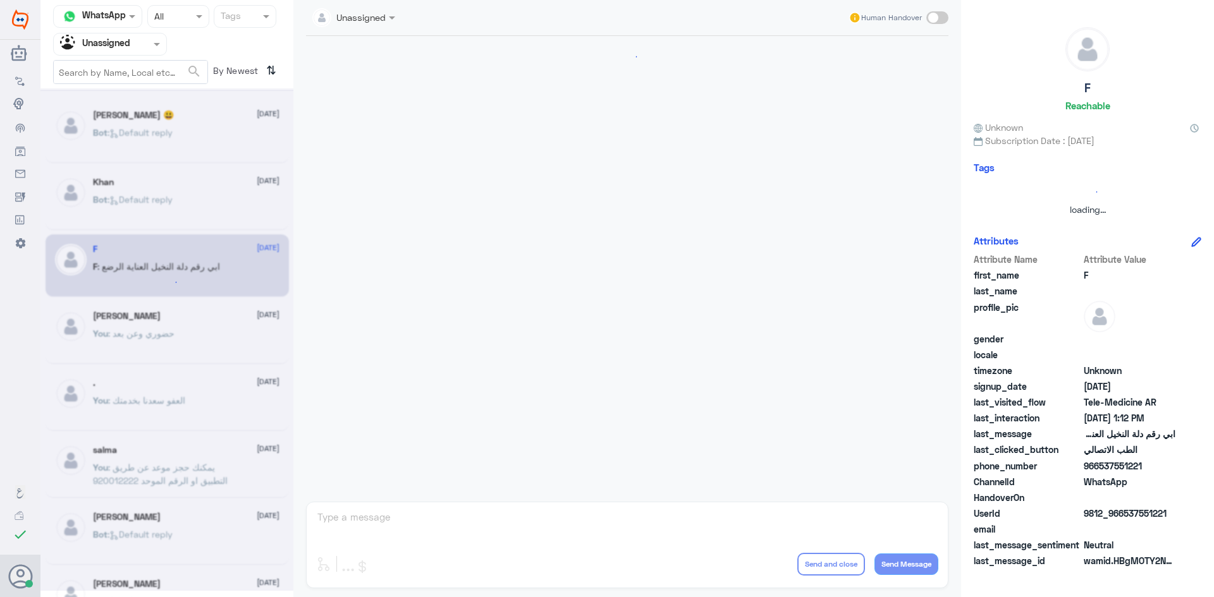
scroll to position [589, 0]
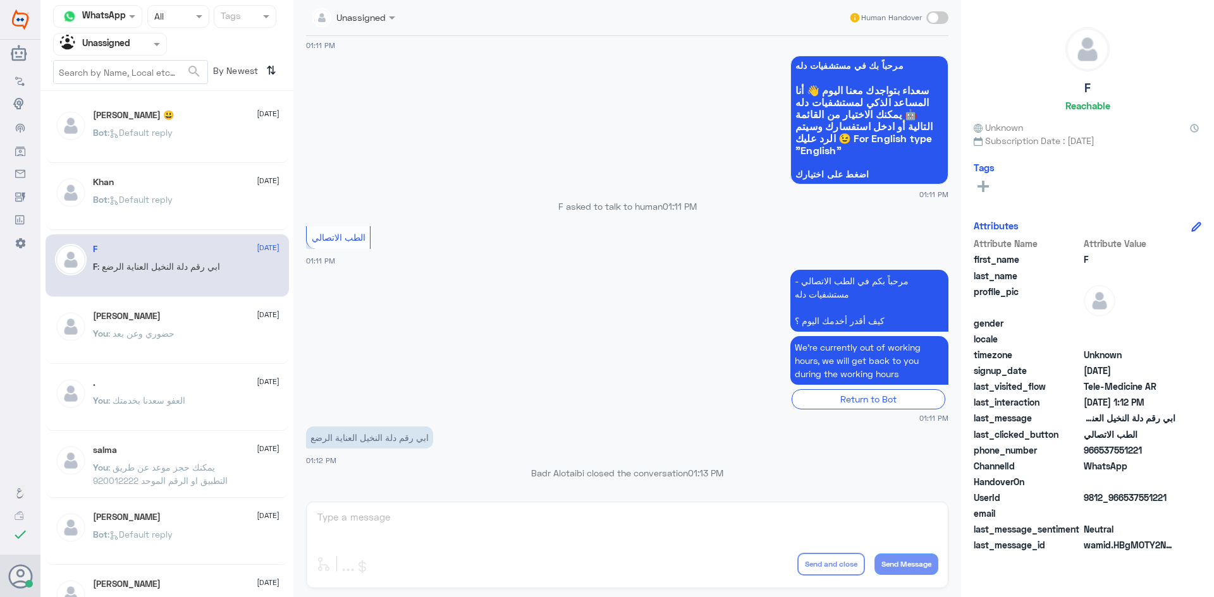
click at [216, 338] on div "You : حضوري وعن بعد" at bounding box center [186, 344] width 187 height 28
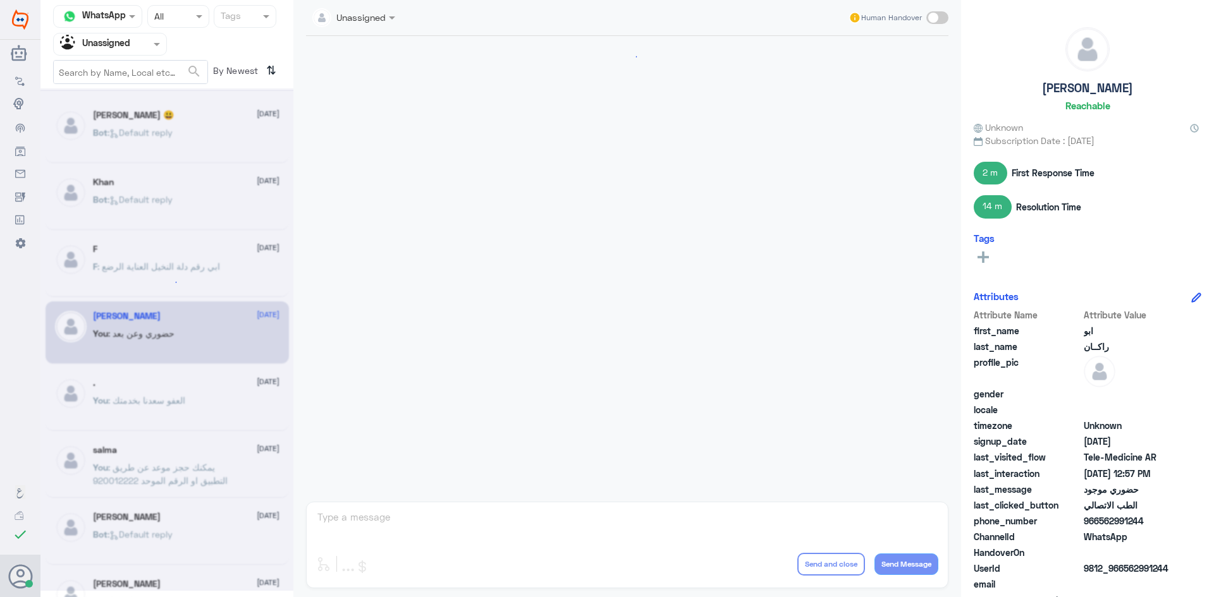
scroll to position [601, 0]
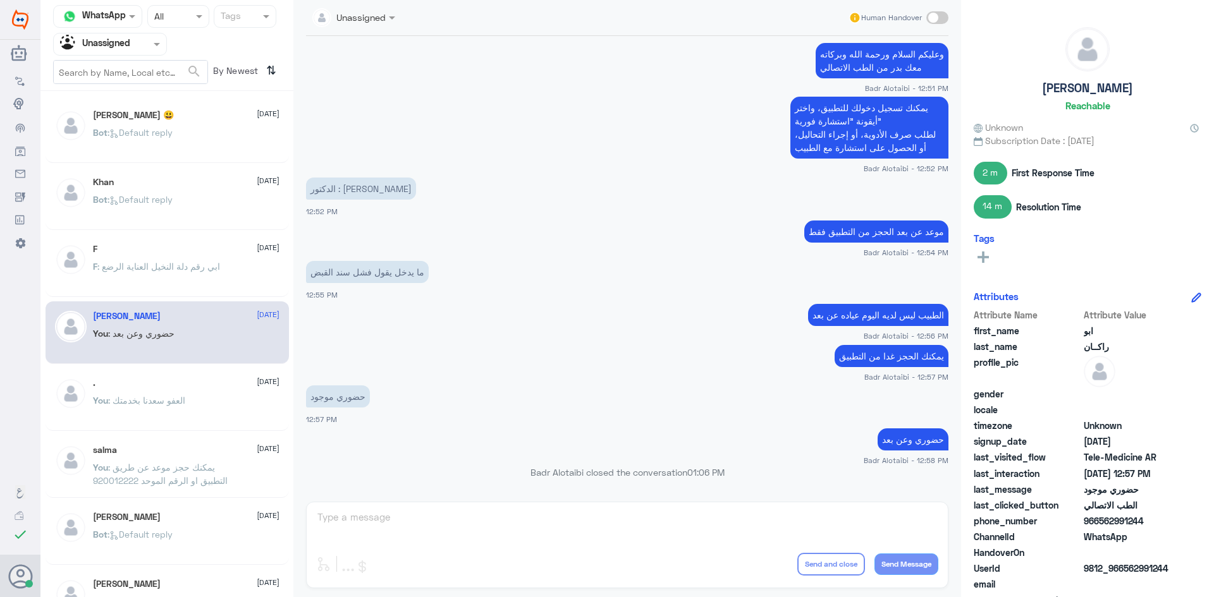
click at [150, 51] on div at bounding box center [110, 44] width 113 height 15
click at [133, 73] on div "All" at bounding box center [110, 73] width 114 height 23
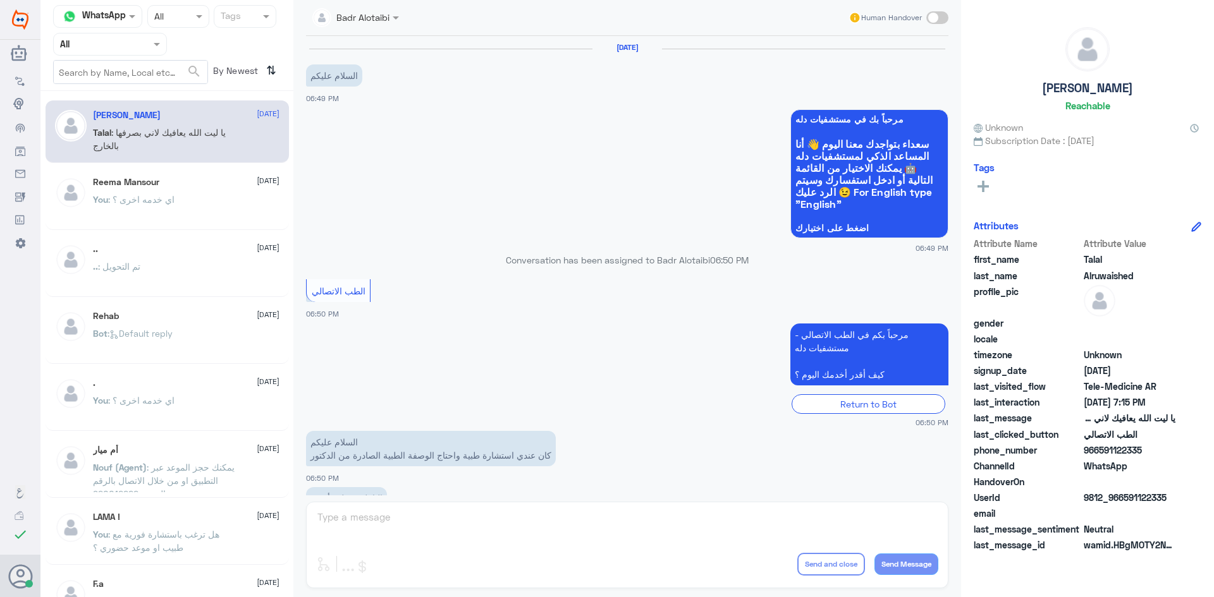
scroll to position [288, 0]
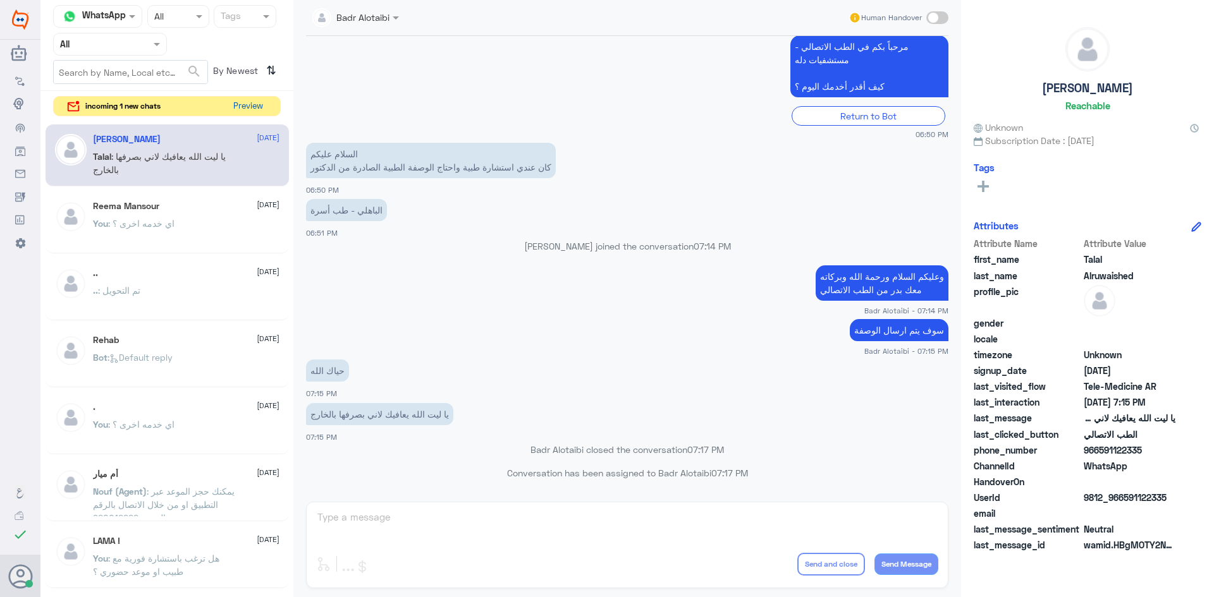
click at [247, 112] on button "Preview" at bounding box center [247, 107] width 39 height 20
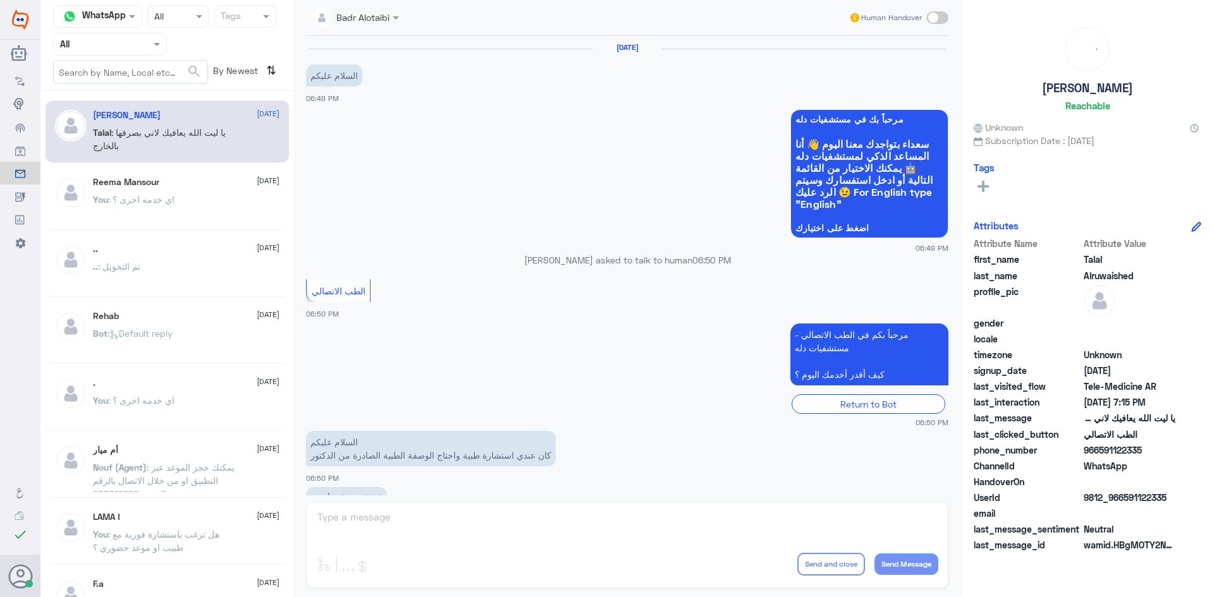
scroll to position [288, 0]
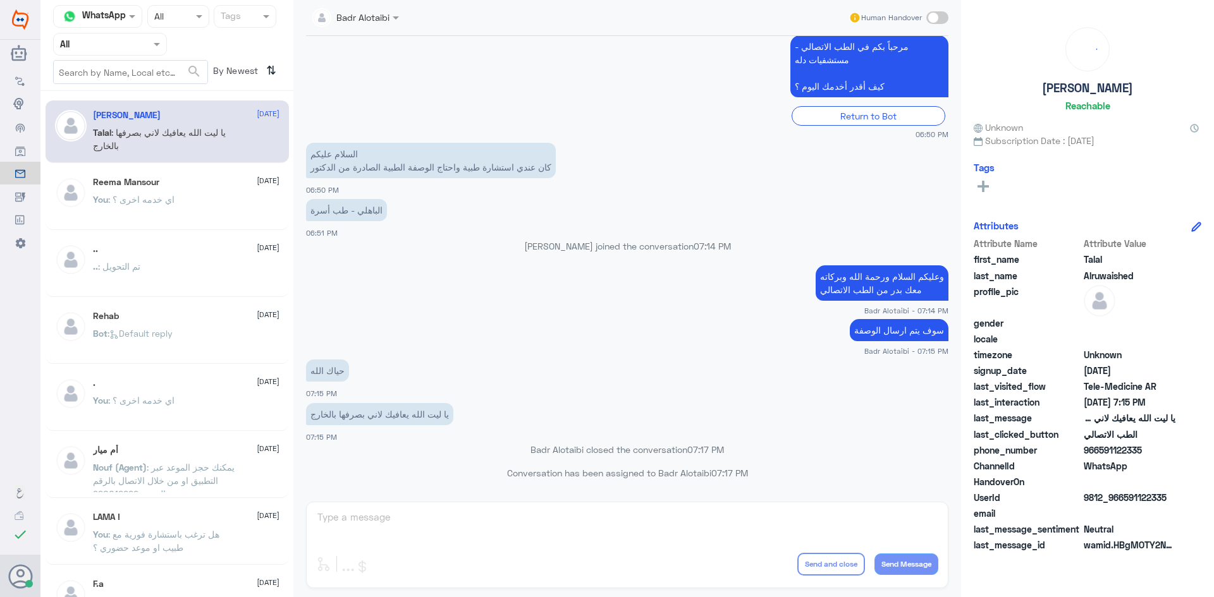
click at [137, 48] on div at bounding box center [110, 44] width 113 height 15
click at [125, 91] on div "Unassigned" at bounding box center [110, 99] width 114 height 29
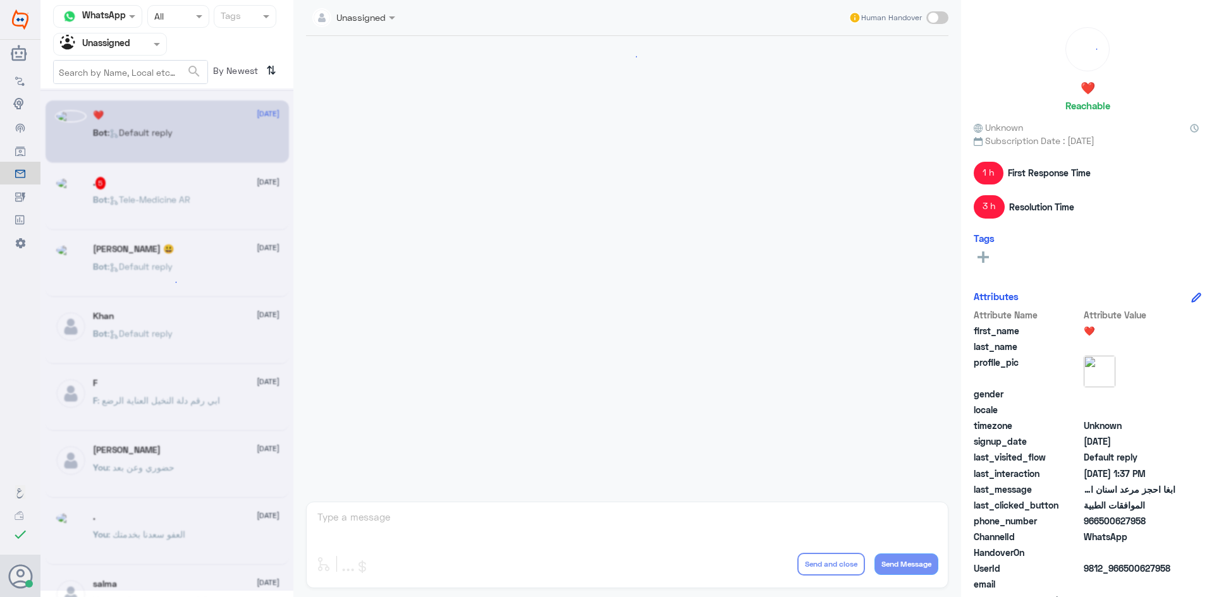
scroll to position [935, 0]
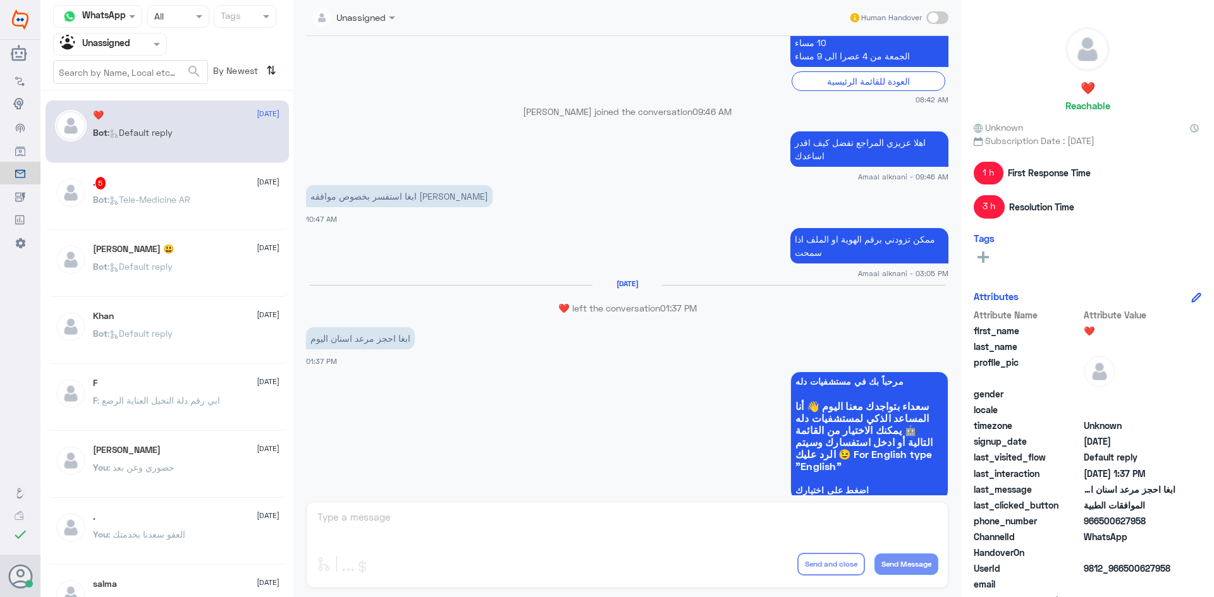
click at [178, 173] on div ". 5 15 August Bot : Tele-Medicine AR" at bounding box center [167, 199] width 243 height 63
click at [179, 187] on div ". 5 15 August" at bounding box center [186, 183] width 187 height 13
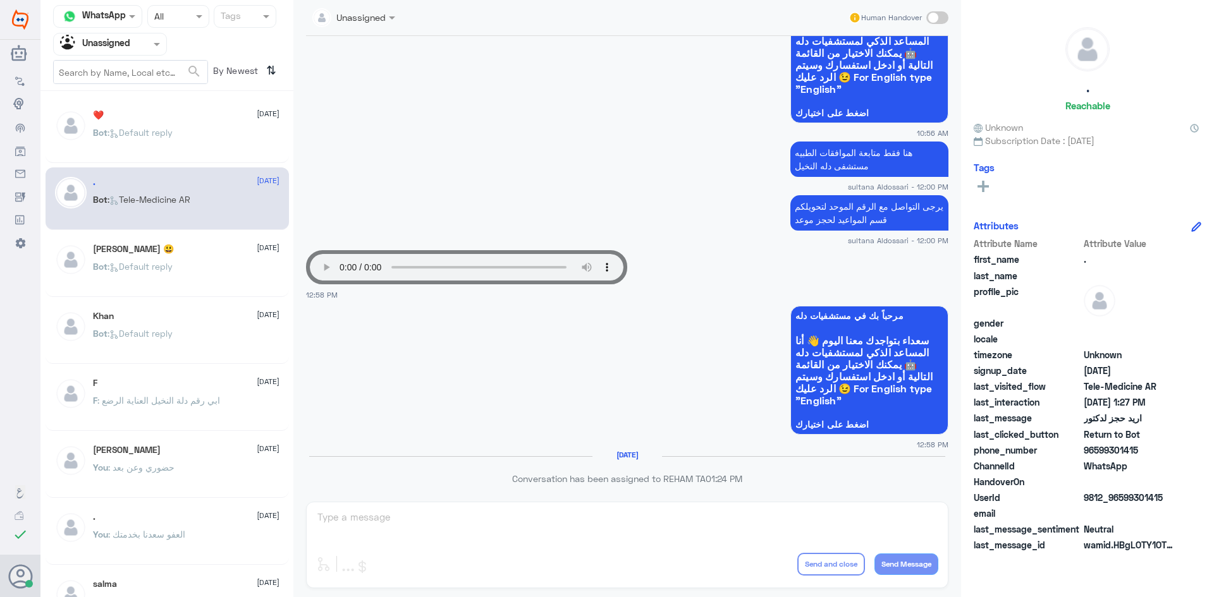
scroll to position [1608, 0]
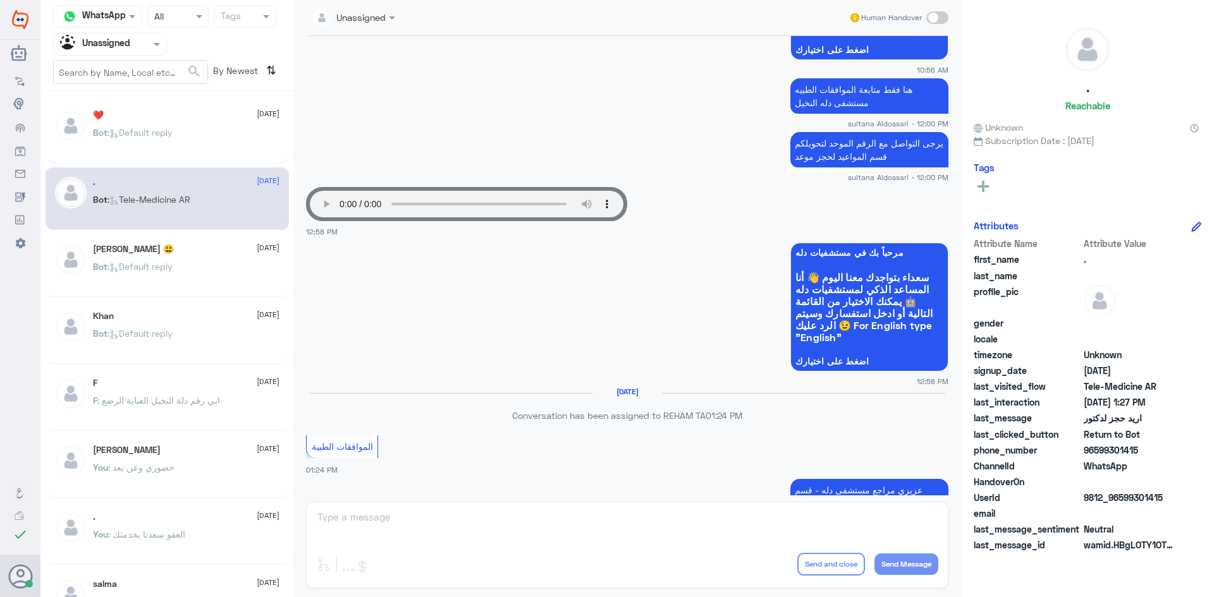
drag, startPoint x: 1149, startPoint y: 496, endPoint x: 1120, endPoint y: 496, distance: 29.7
click at [1120, 496] on span "9812_96599301415" at bounding box center [1130, 497] width 92 height 13
copy span "599301415"
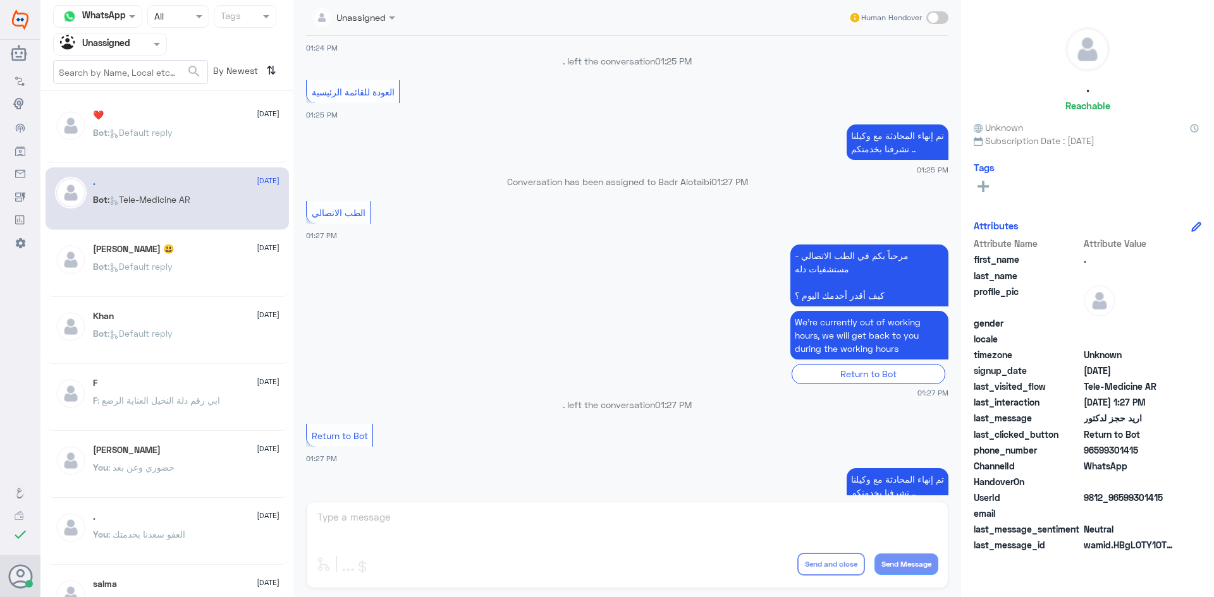
scroll to position [2445, 0]
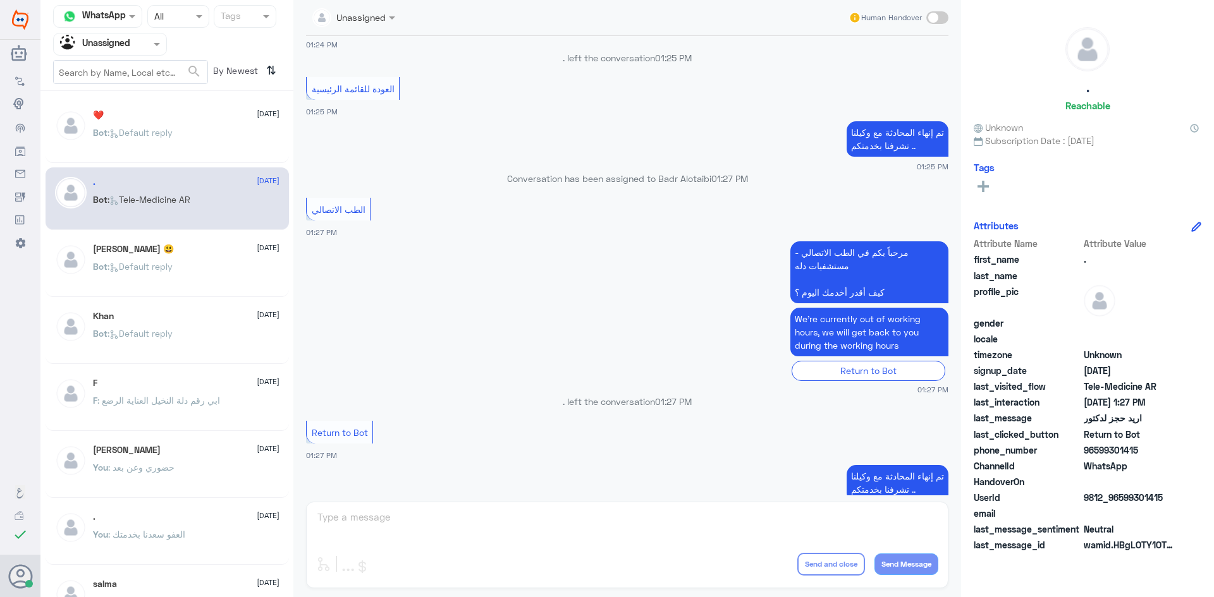
click at [105, 256] on div "ابو نواف 😃 15 August Bot : Default reply" at bounding box center [186, 267] width 187 height 47
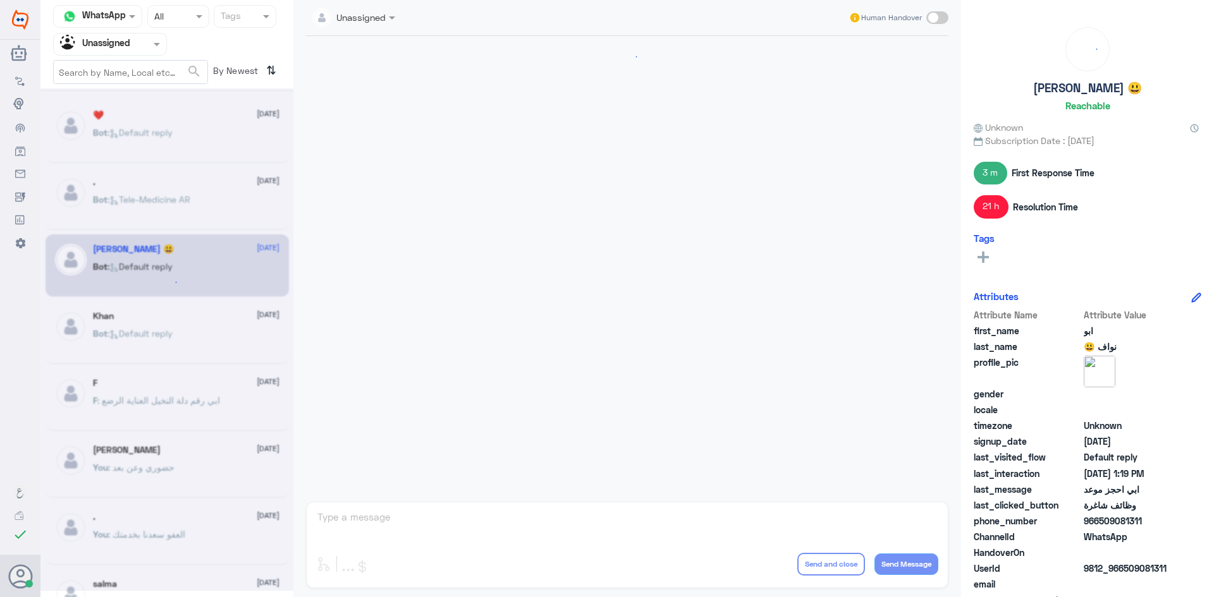
scroll to position [890, 0]
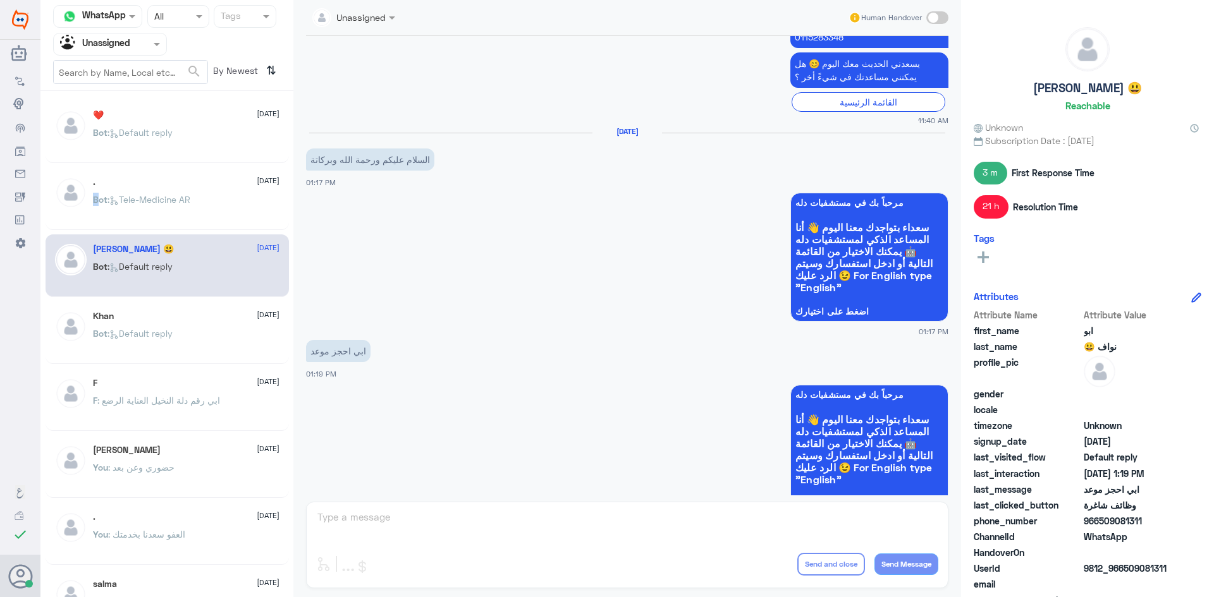
click at [94, 195] on span "Bot" at bounding box center [100, 199] width 15 height 11
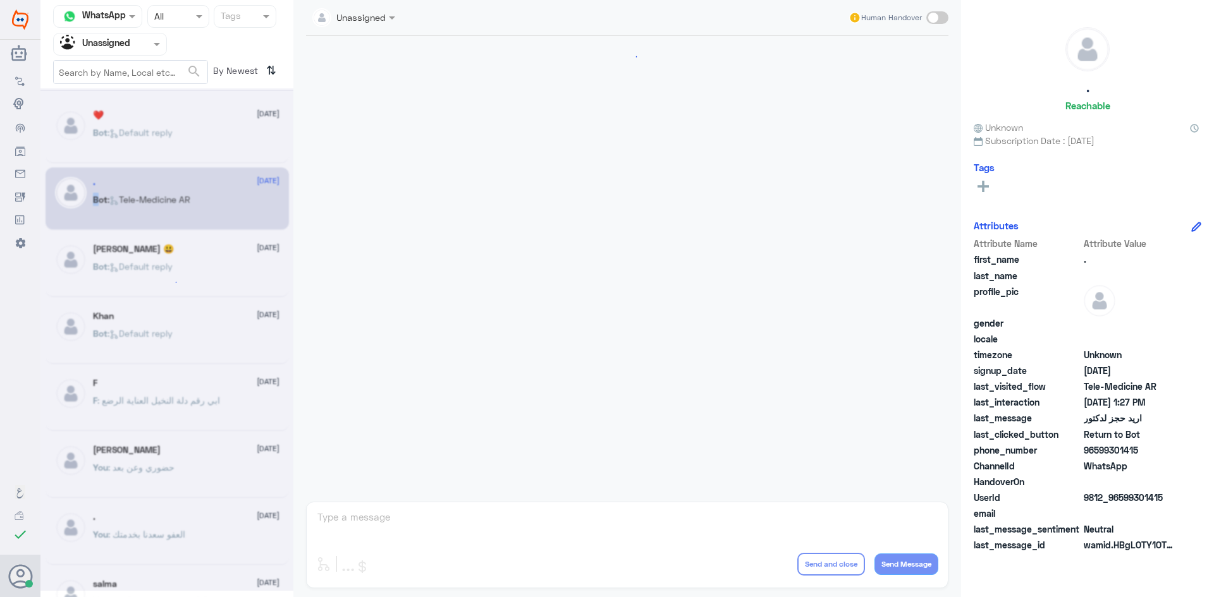
scroll to position [998, 0]
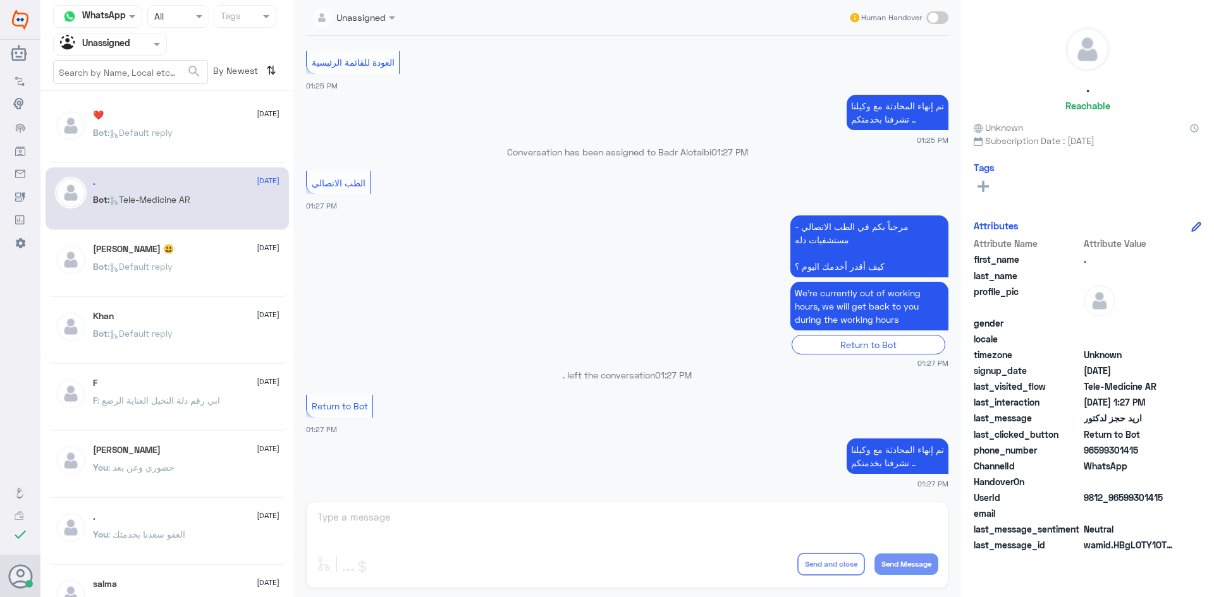
click at [383, 13] on div at bounding box center [353, 16] width 95 height 15
click at [368, 56] on div "Badr Alotaibi" at bounding box center [371, 45] width 103 height 22
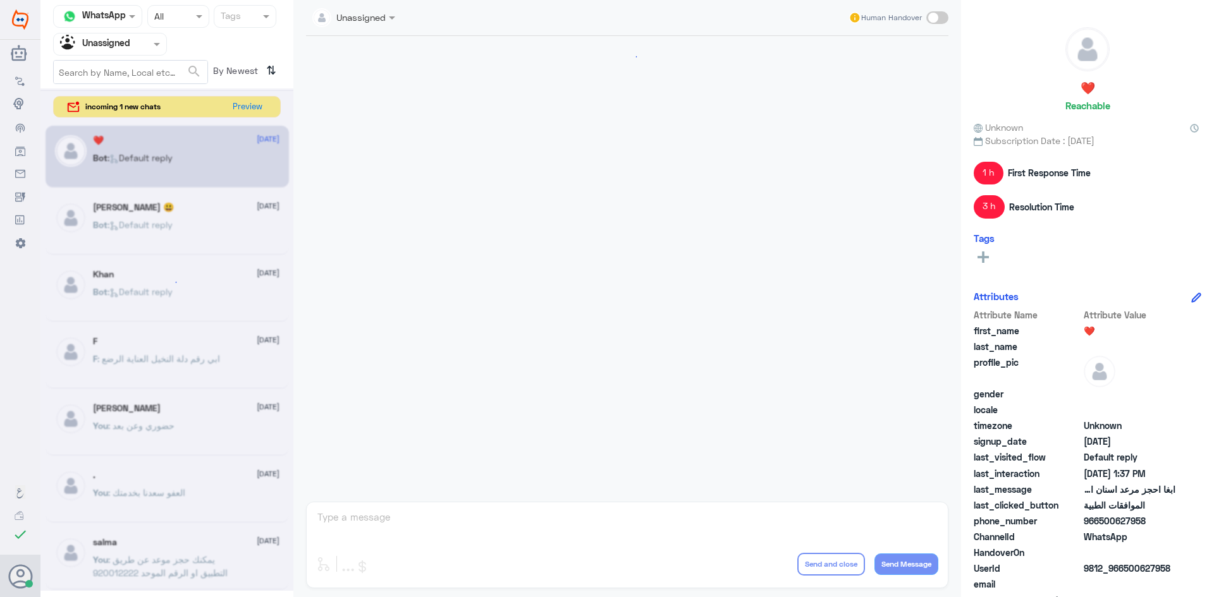
scroll to position [935, 0]
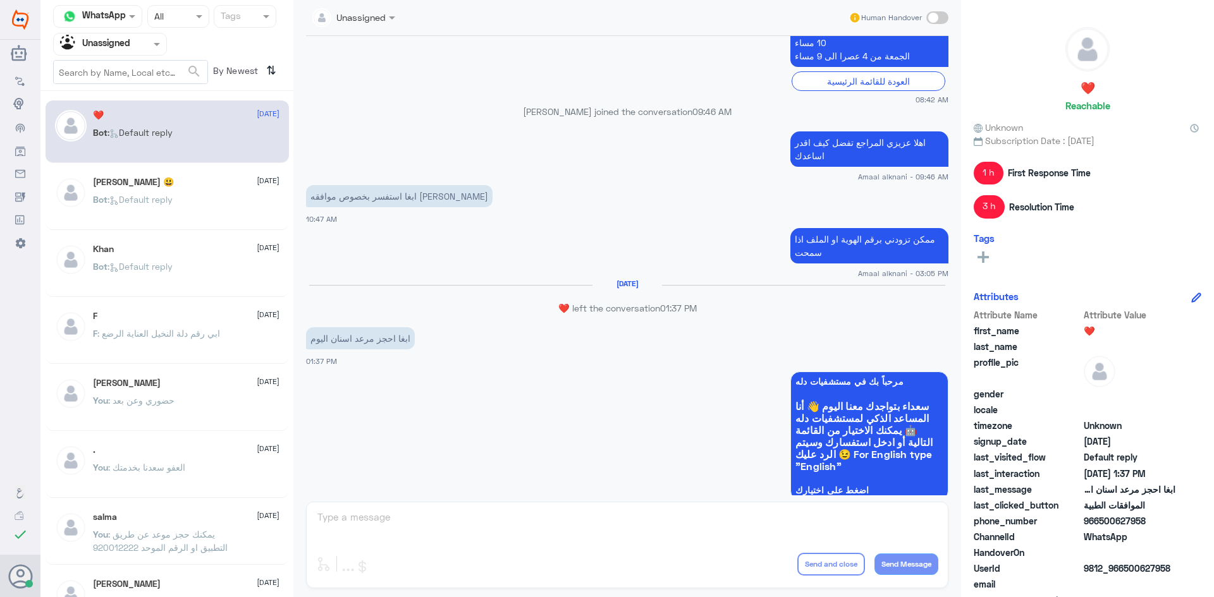
click at [169, 169] on div "ابو نواف 😃 15 August Bot : Default reply" at bounding box center [167, 199] width 243 height 63
click at [173, 193] on p "Bot : Default reply" at bounding box center [133, 209] width 80 height 32
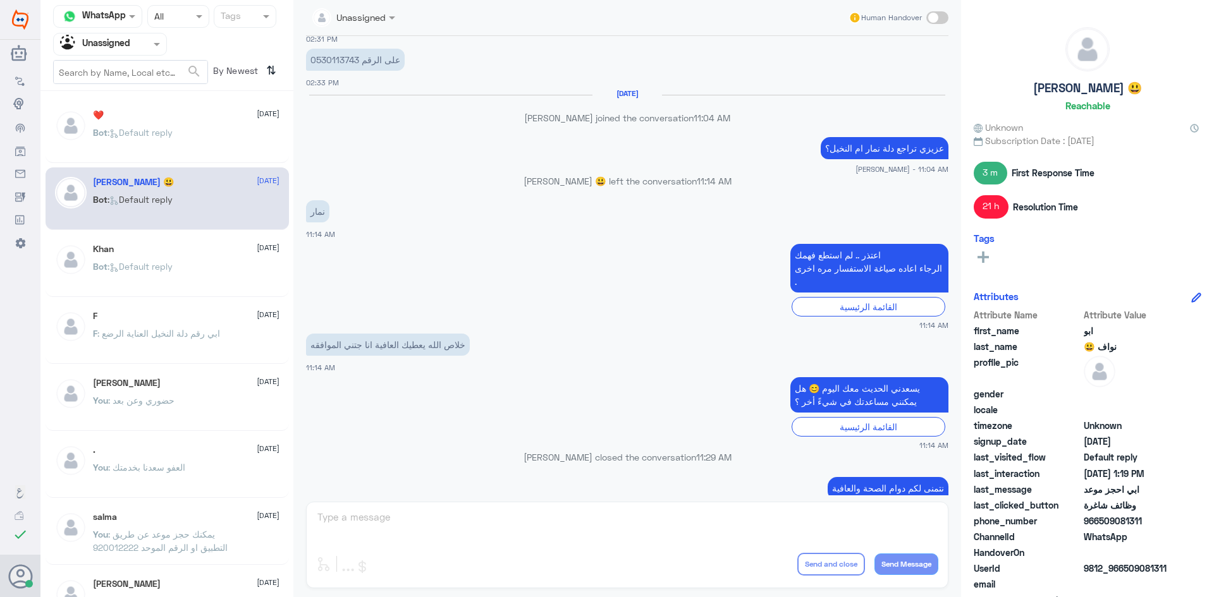
scroll to position [1025, 0]
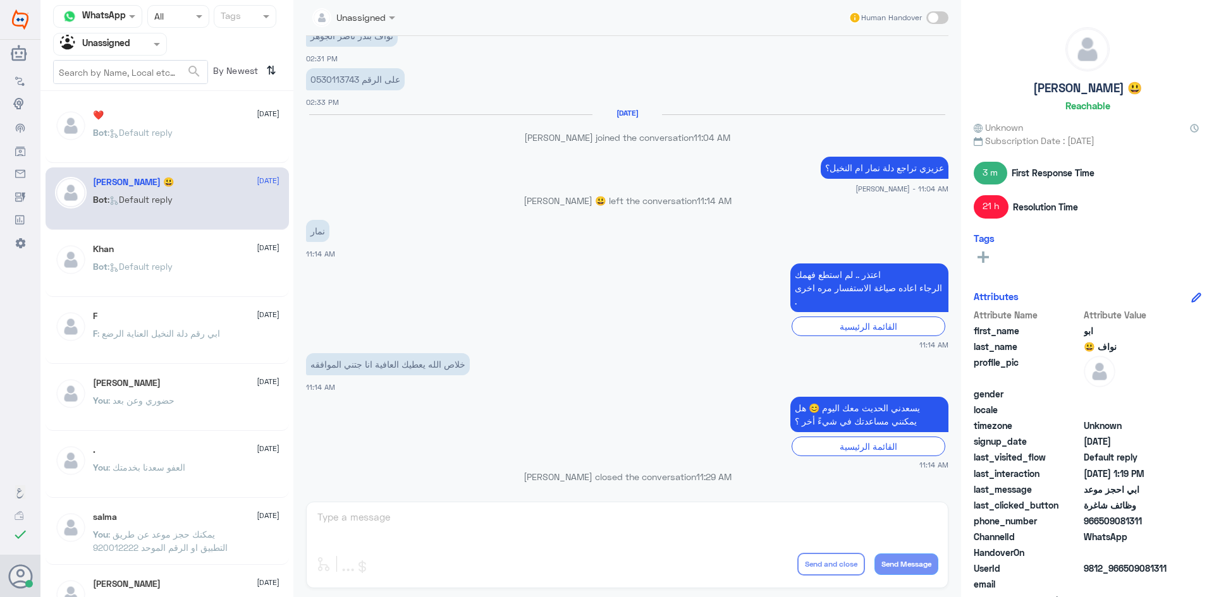
click at [199, 280] on div "Bot : Default reply" at bounding box center [186, 277] width 187 height 28
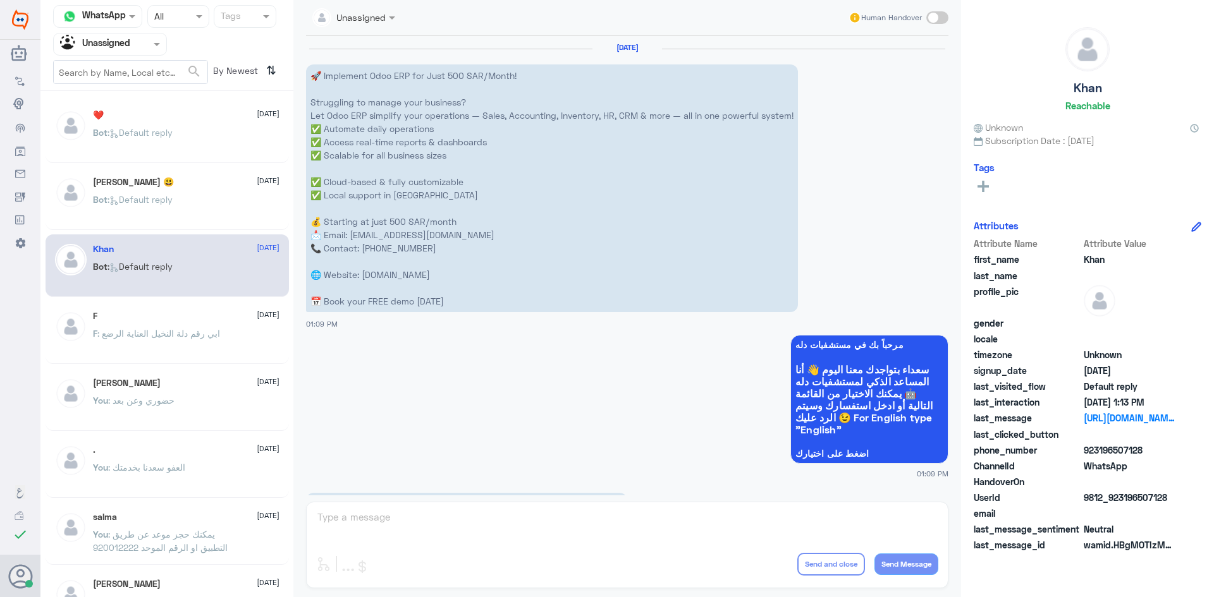
scroll to position [834, 0]
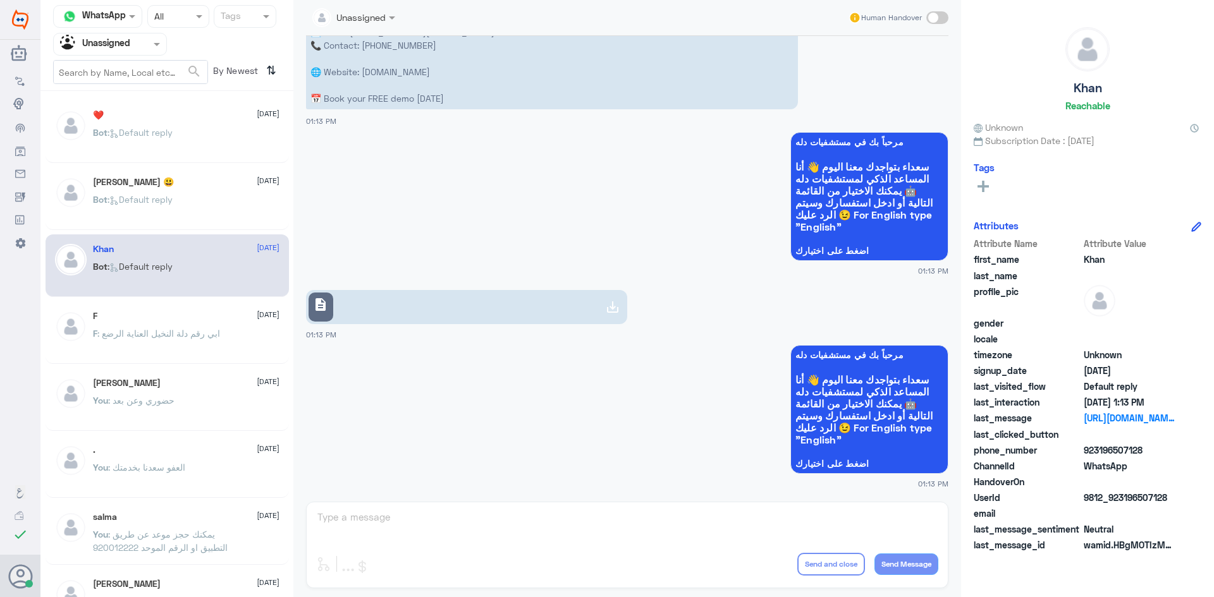
click at [182, 312] on div "F 15 August" at bounding box center [186, 316] width 187 height 11
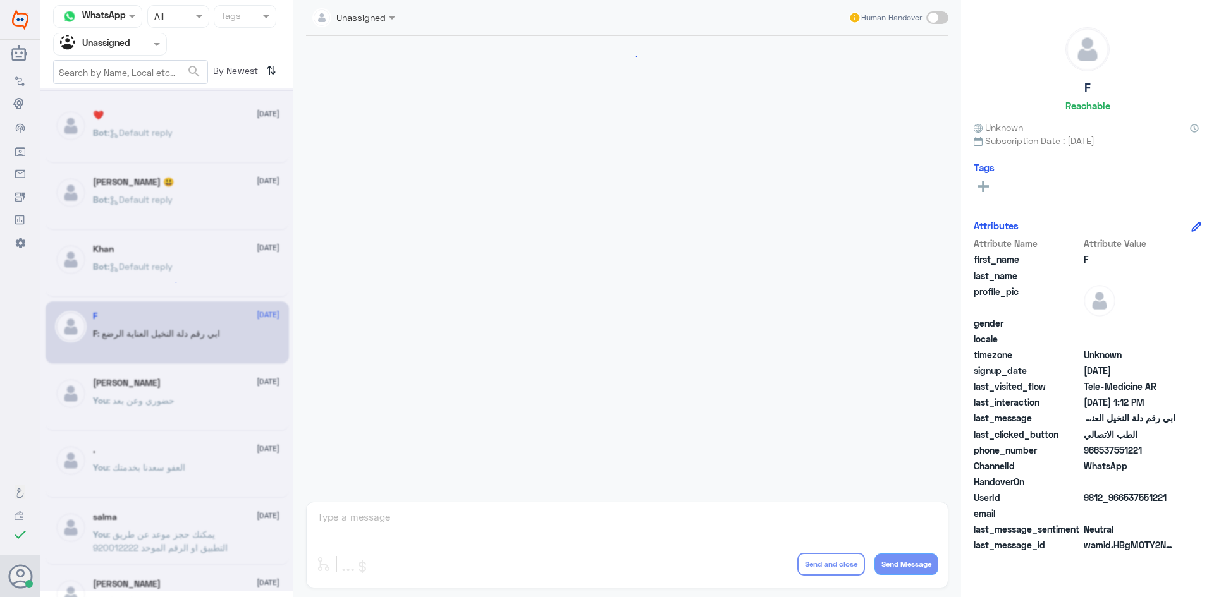
scroll to position [589, 0]
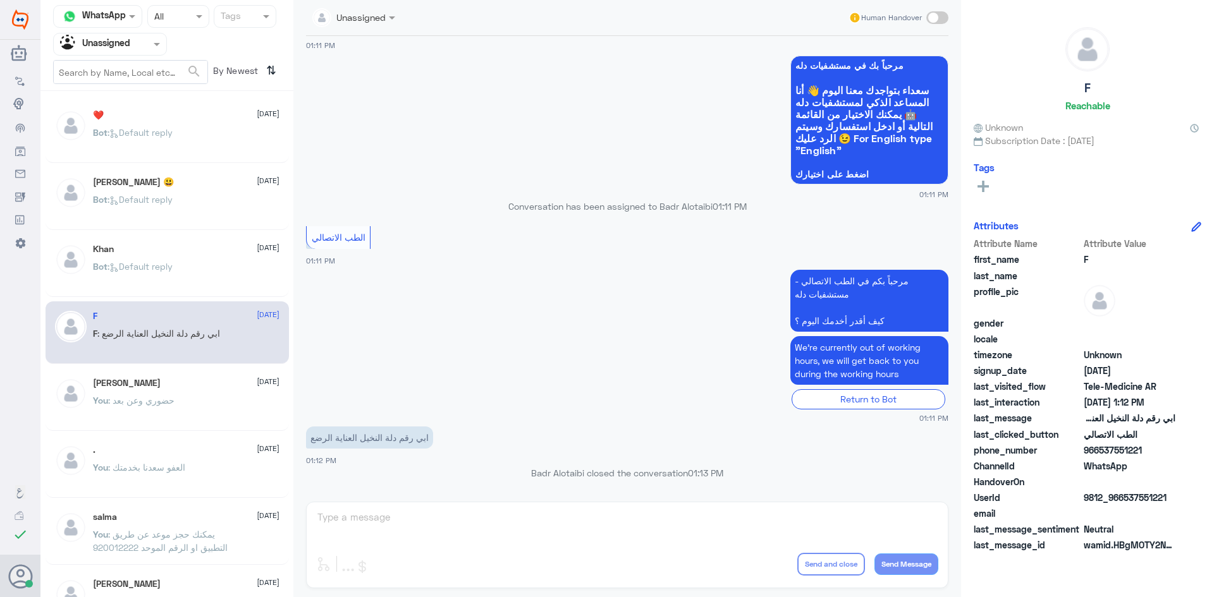
click at [223, 125] on div "❤️ 15 August Bot : Default reply" at bounding box center [186, 133] width 187 height 47
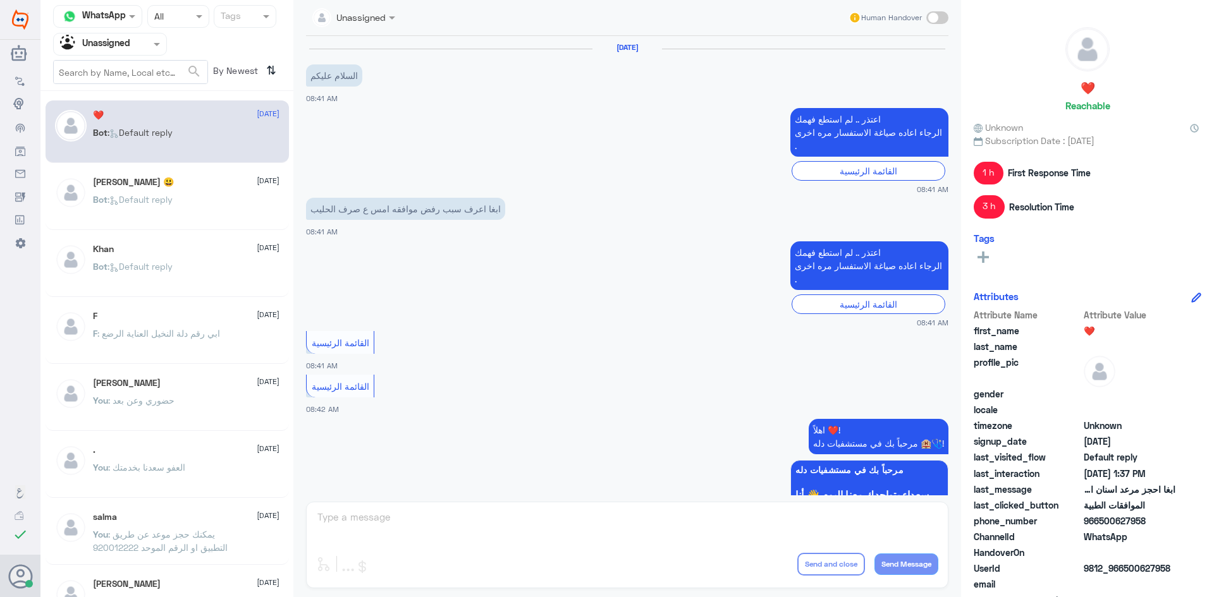
scroll to position [935, 0]
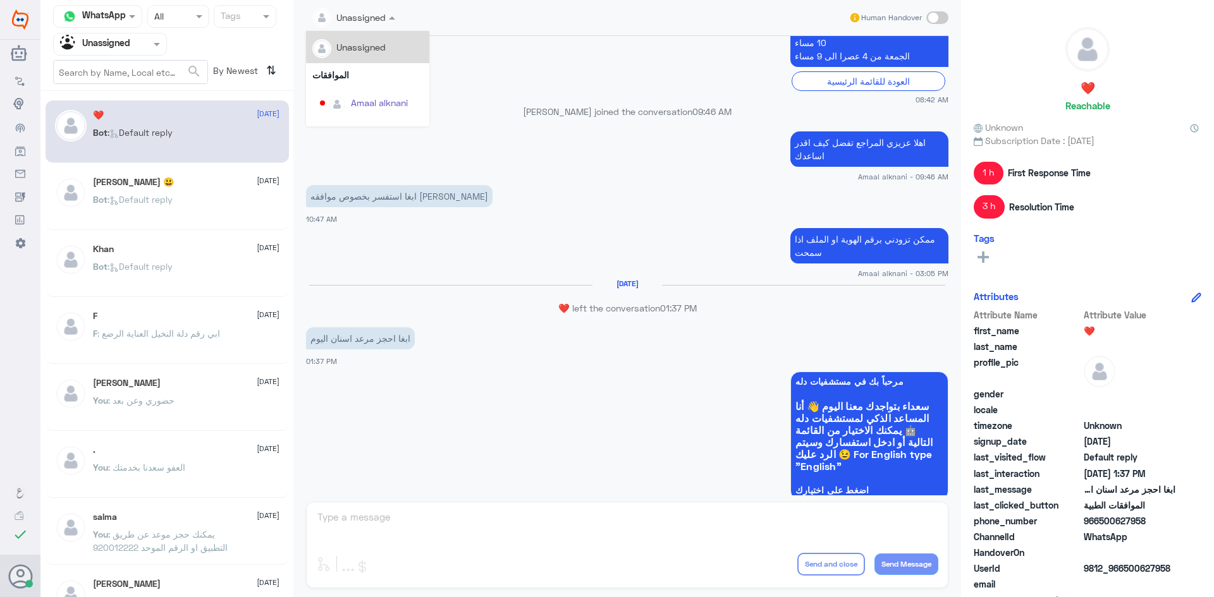
click at [388, 16] on span at bounding box center [394, 17] width 16 height 13
click at [645, 185] on app-msgs-text "ابغا استفسر بخصوص موافقه حليب باسم نجد فهد الحارثي" at bounding box center [627, 196] width 642 height 23
click at [181, 176] on div "ابو نواف 😃 15 August Bot : Default reply" at bounding box center [167, 199] width 243 height 63
click at [188, 188] on div "ابو نواف 😃 15 August Bot : Default reply" at bounding box center [186, 200] width 187 height 47
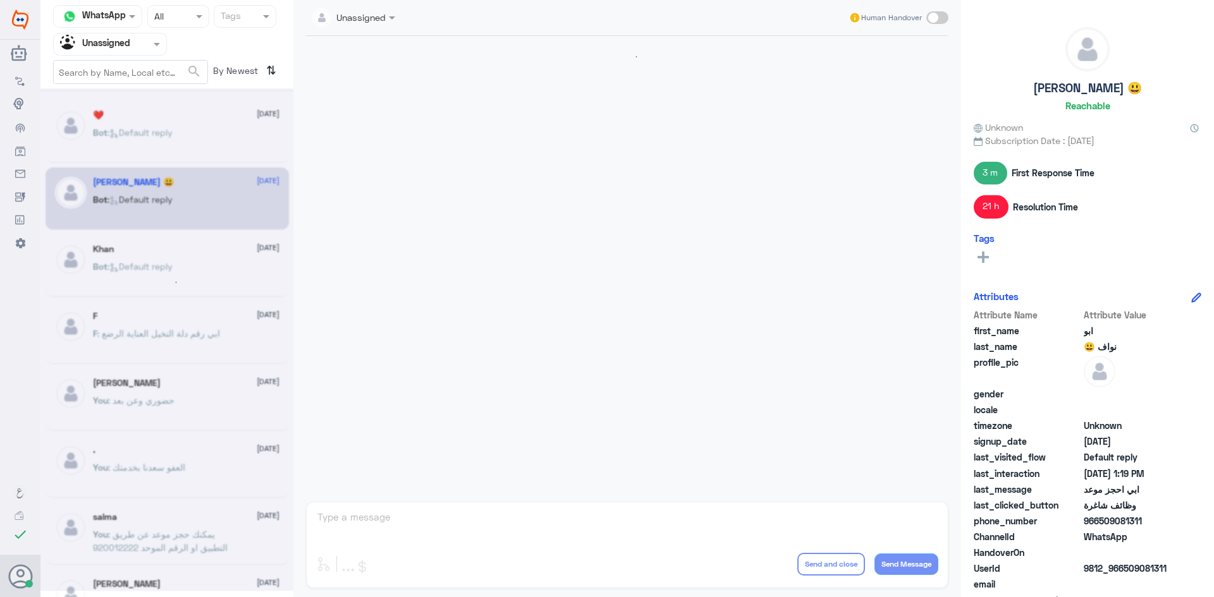
scroll to position [890, 0]
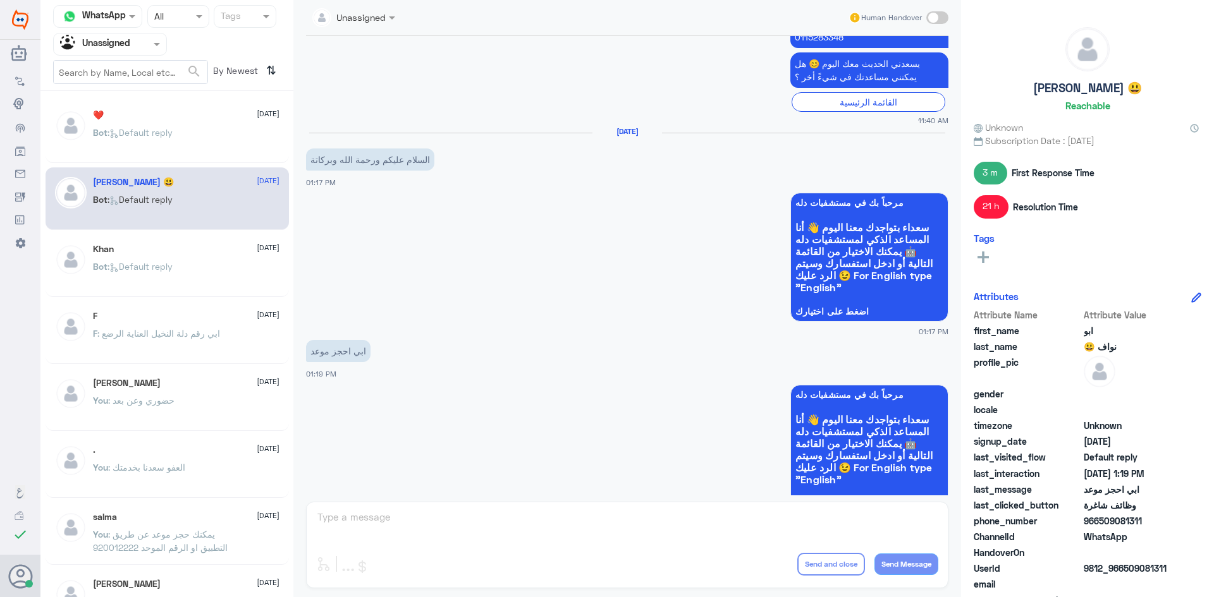
click at [162, 245] on div "Khan 15 August Bot : Default reply" at bounding box center [167, 266] width 243 height 63
click at [150, 395] on span ": حضوري وعن بعد" at bounding box center [141, 400] width 66 height 11
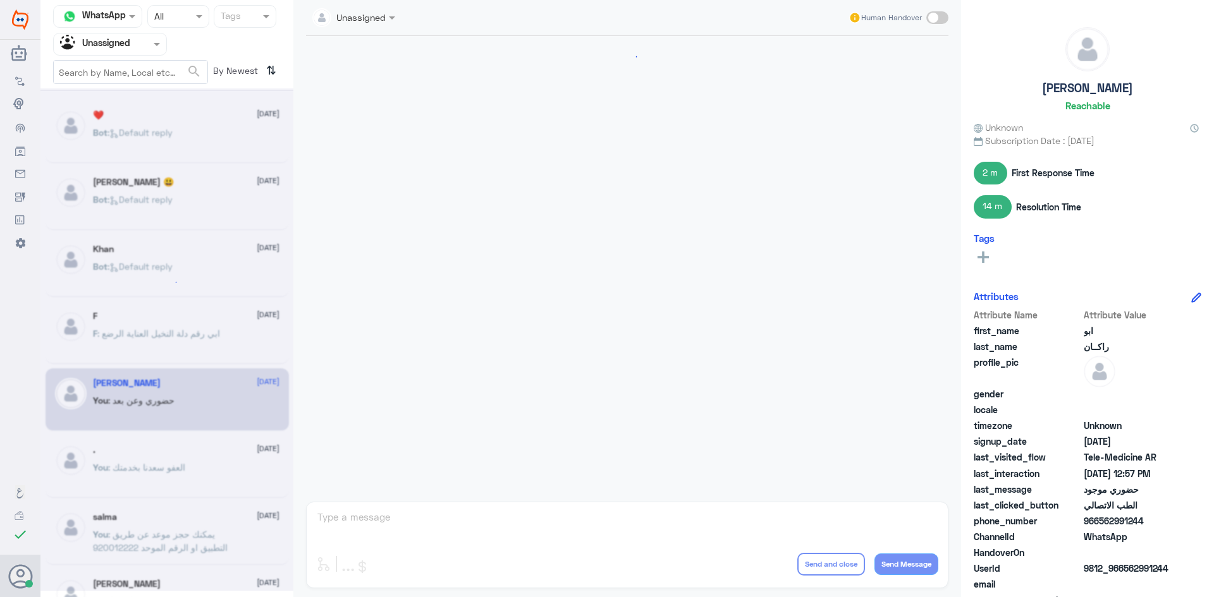
scroll to position [601, 0]
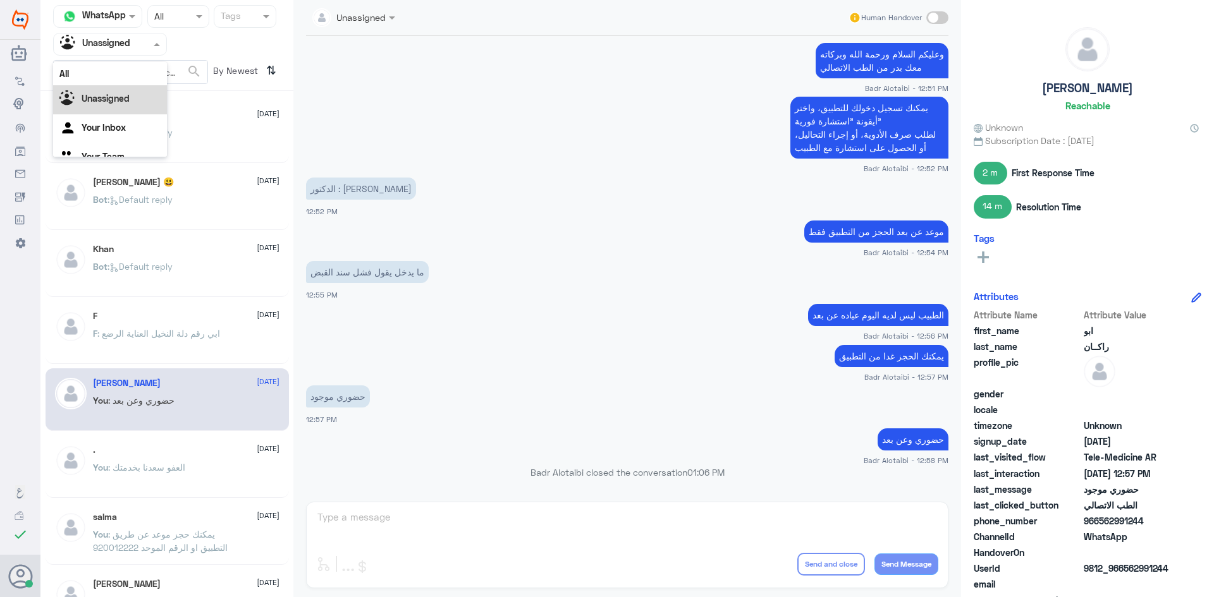
click at [128, 43] on input "text" at bounding box center [95, 44] width 70 height 15
click at [128, 67] on div "All" at bounding box center [110, 73] width 114 height 23
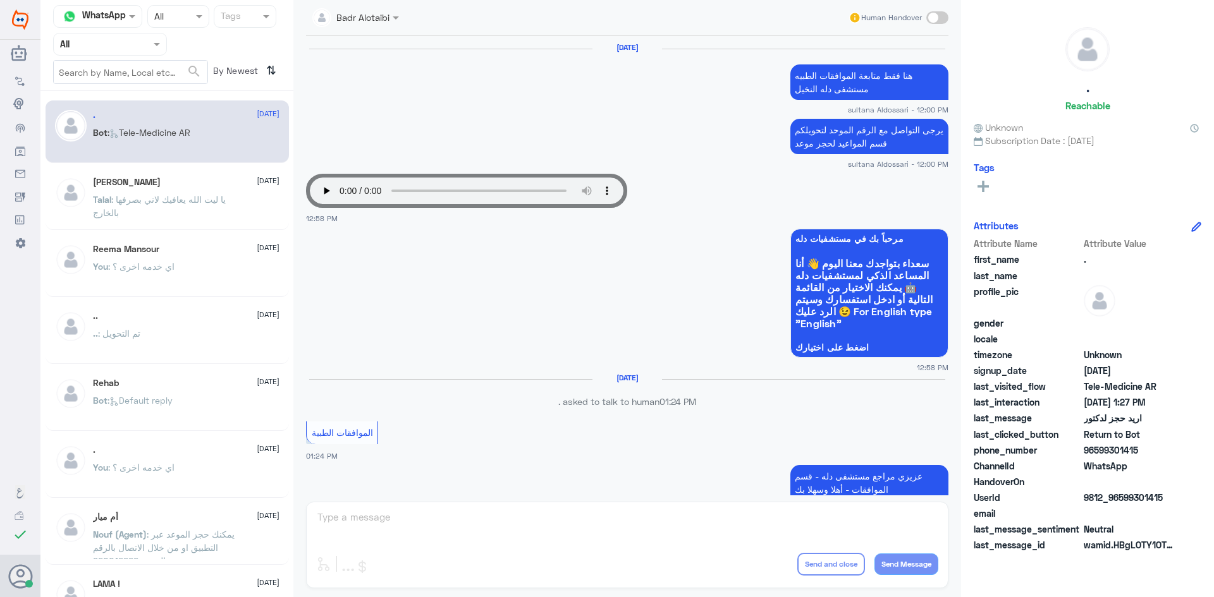
scroll to position [872, 0]
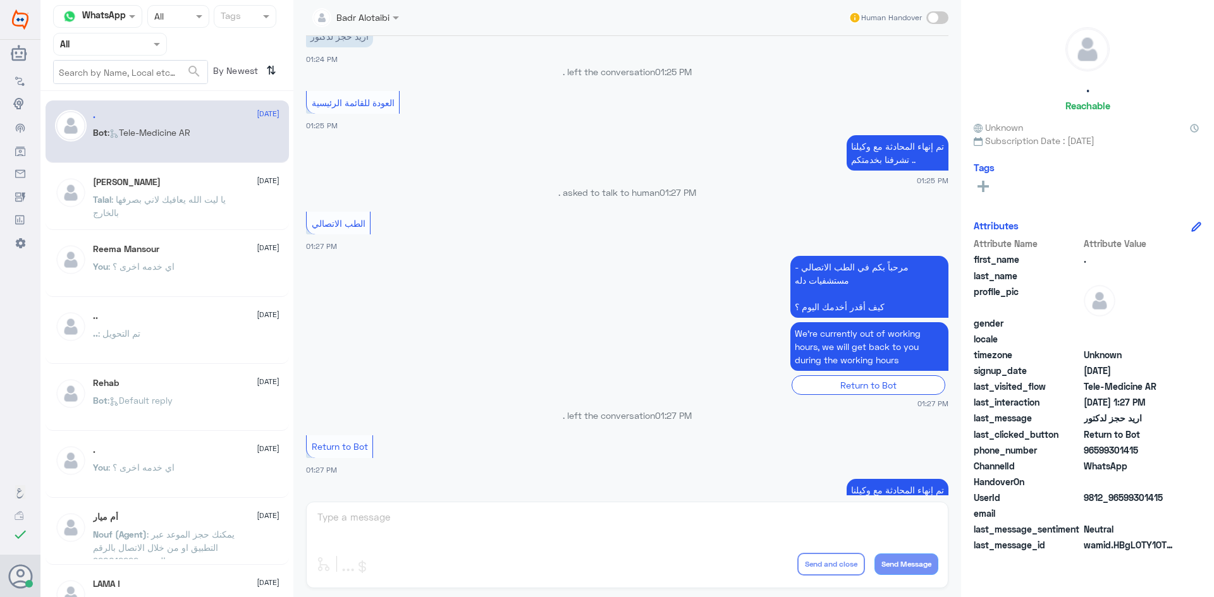
click at [934, 21] on span at bounding box center [937, 17] width 22 height 13
click at [0, 0] on input "checkbox" at bounding box center [0, 0] width 0 height 0
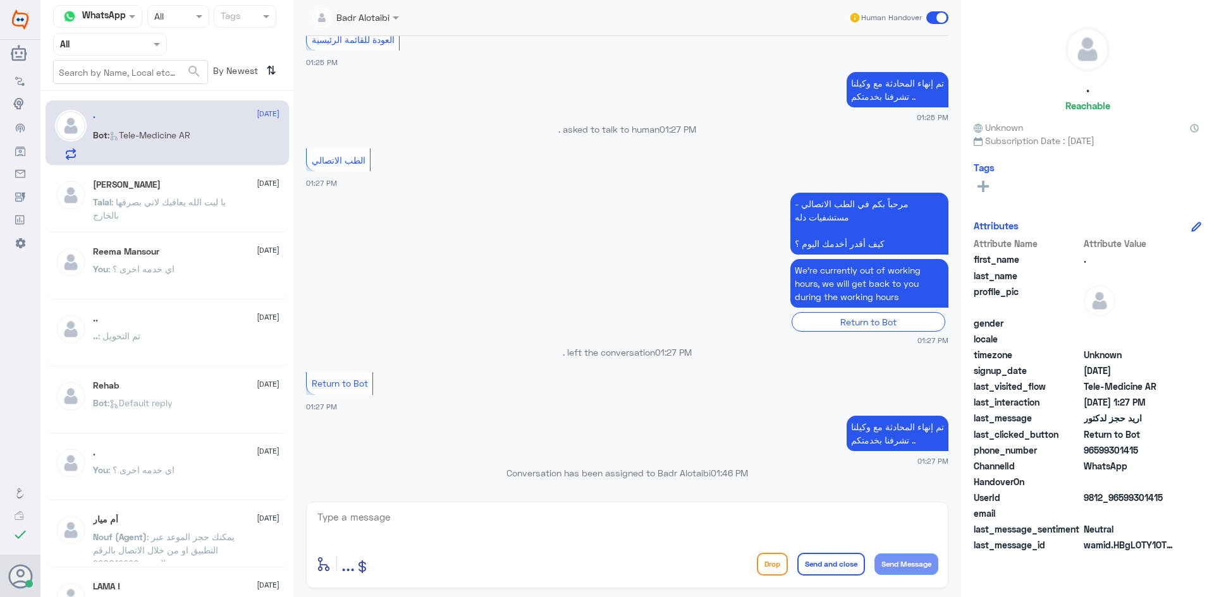
drag, startPoint x: 546, startPoint y: 513, endPoint x: 544, endPoint y: 520, distance: 7.1
click at [544, 519] on textarea at bounding box center [627, 524] width 622 height 31
type textarea "I"
type textarea "خ"
type textarea "هلا حياك معك بدر من الطب الاتصالي"
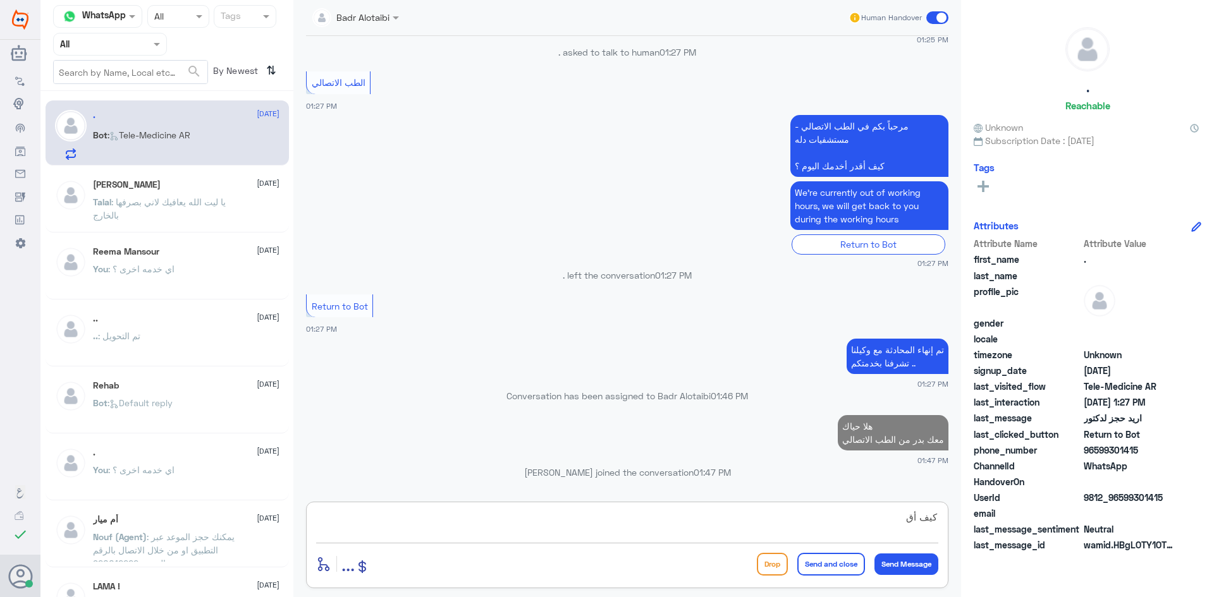
scroll to position [924, 0]
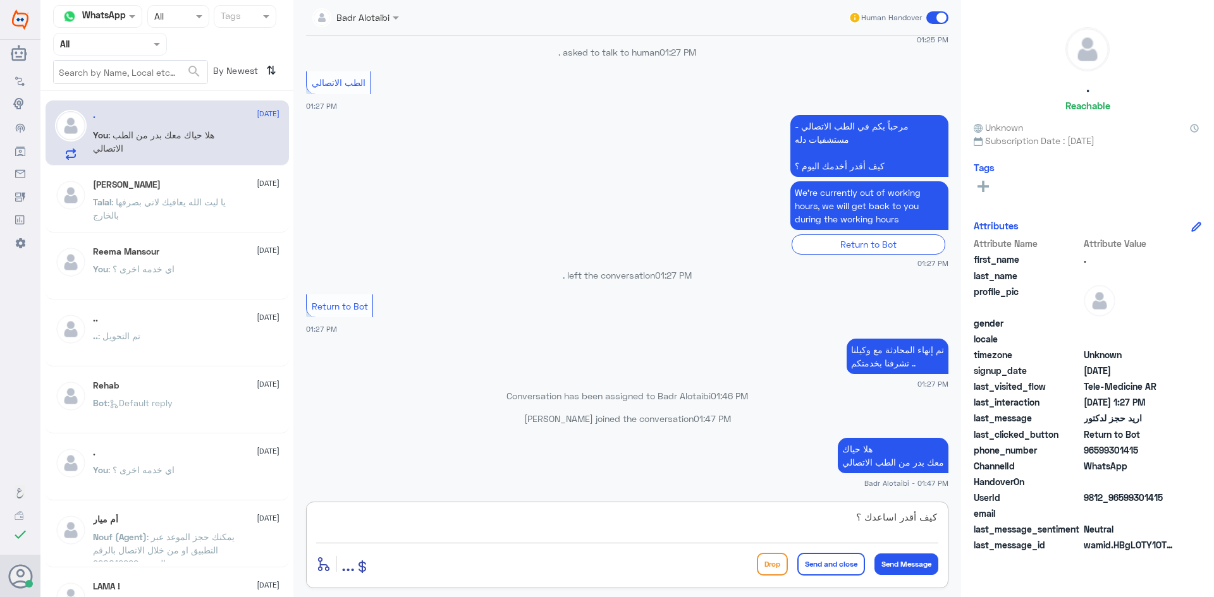
type textarea "كيف أقدر اساعدك ؟"
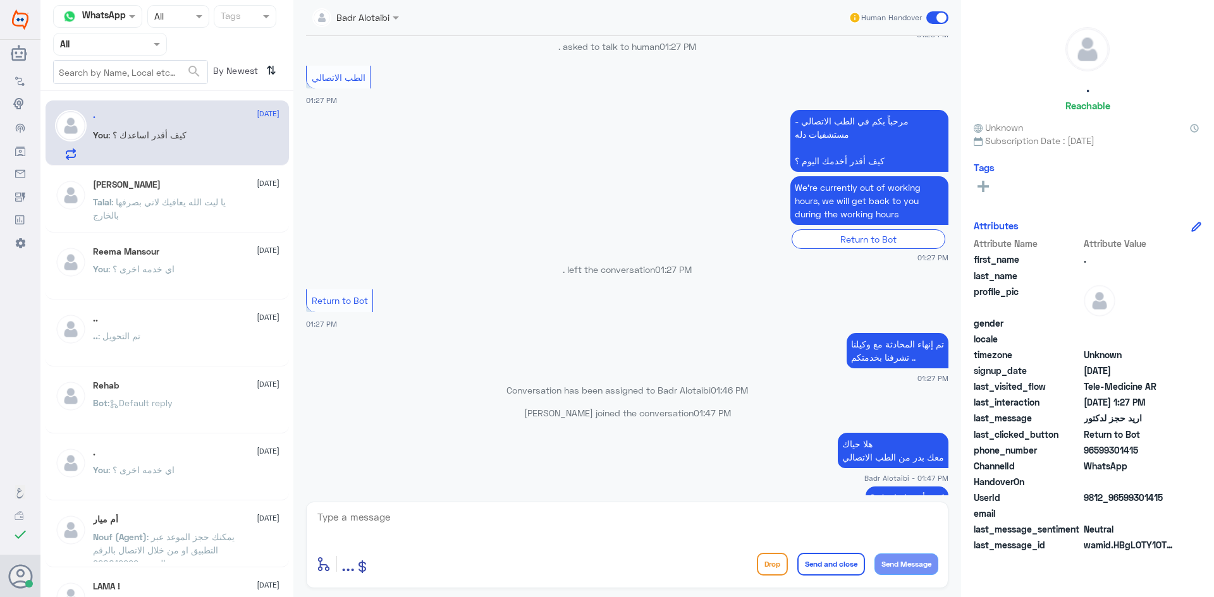
scroll to position [2246, 0]
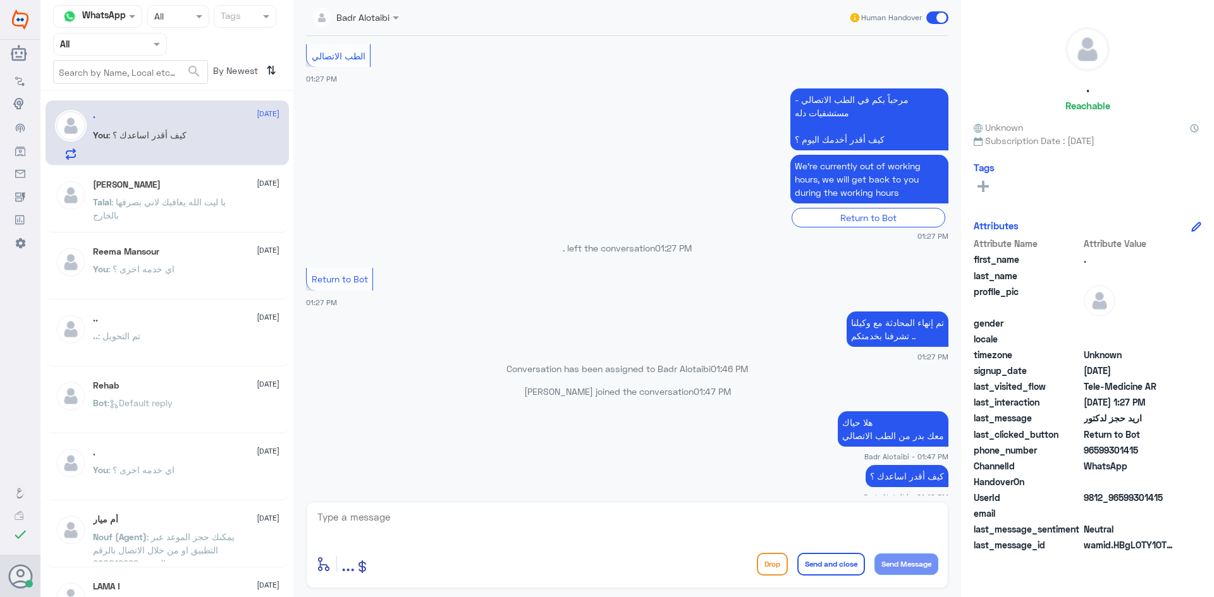
click at [202, 211] on p "Talal : يا ليت الله يعافيك لاني بصرفها بالخارج" at bounding box center [164, 211] width 142 height 32
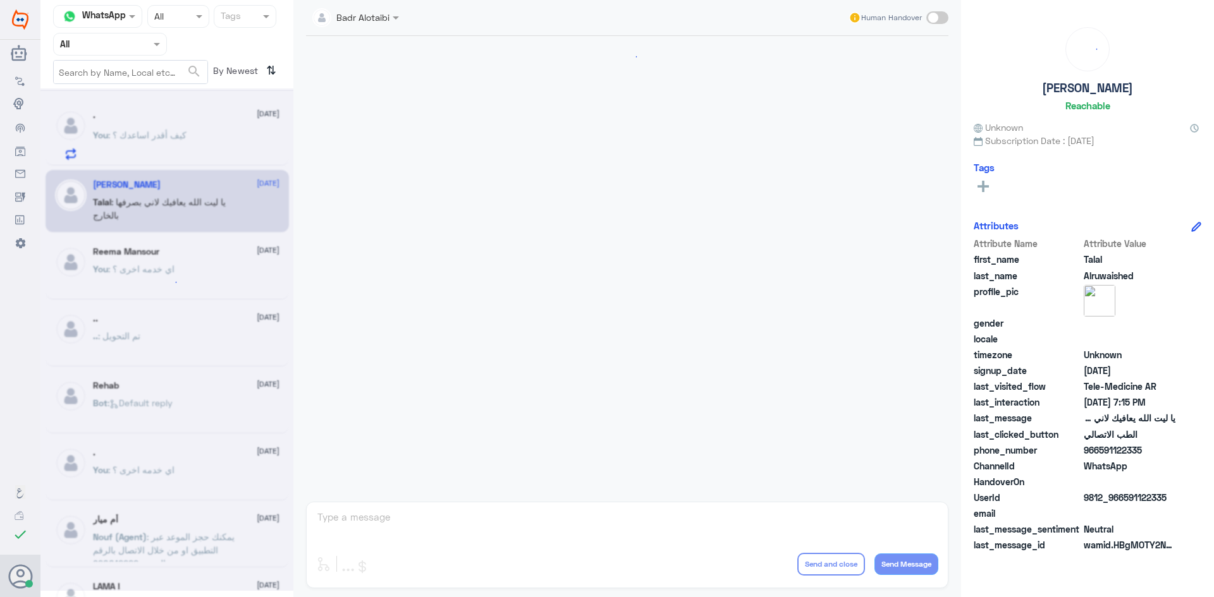
scroll to position [288, 0]
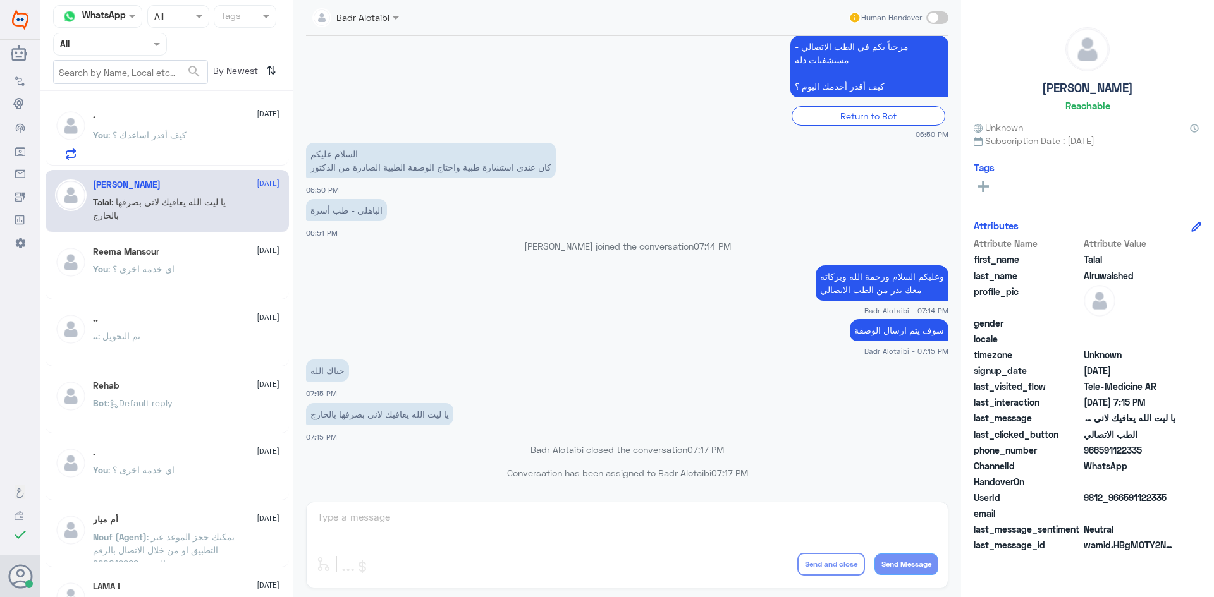
click at [182, 120] on div ". 15 August" at bounding box center [186, 115] width 187 height 11
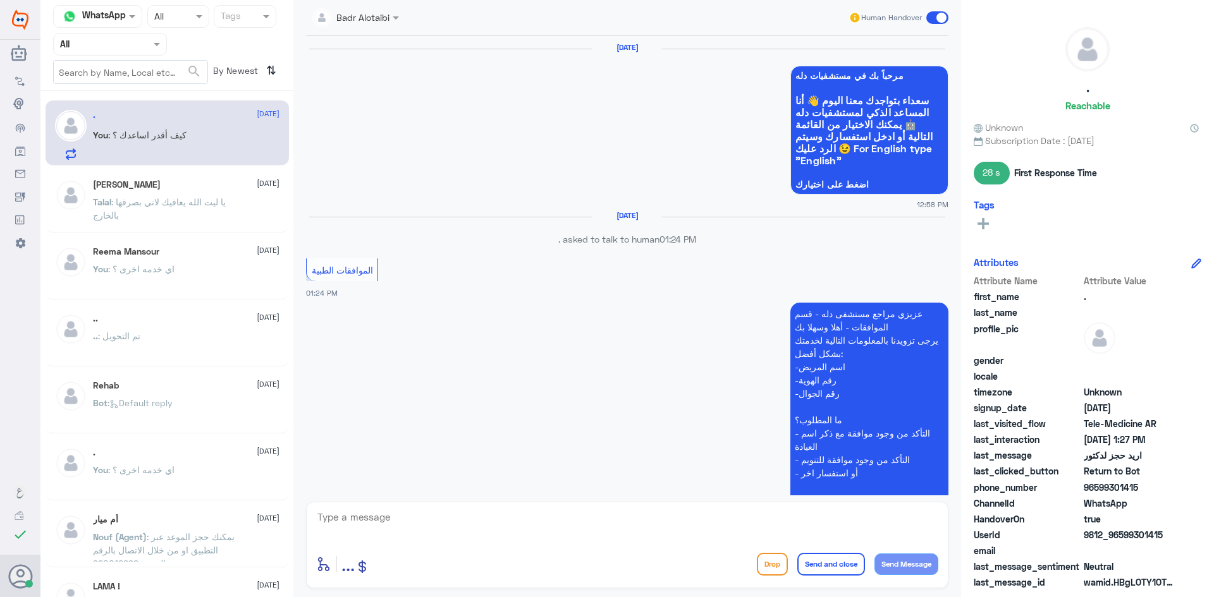
scroll to position [827, 0]
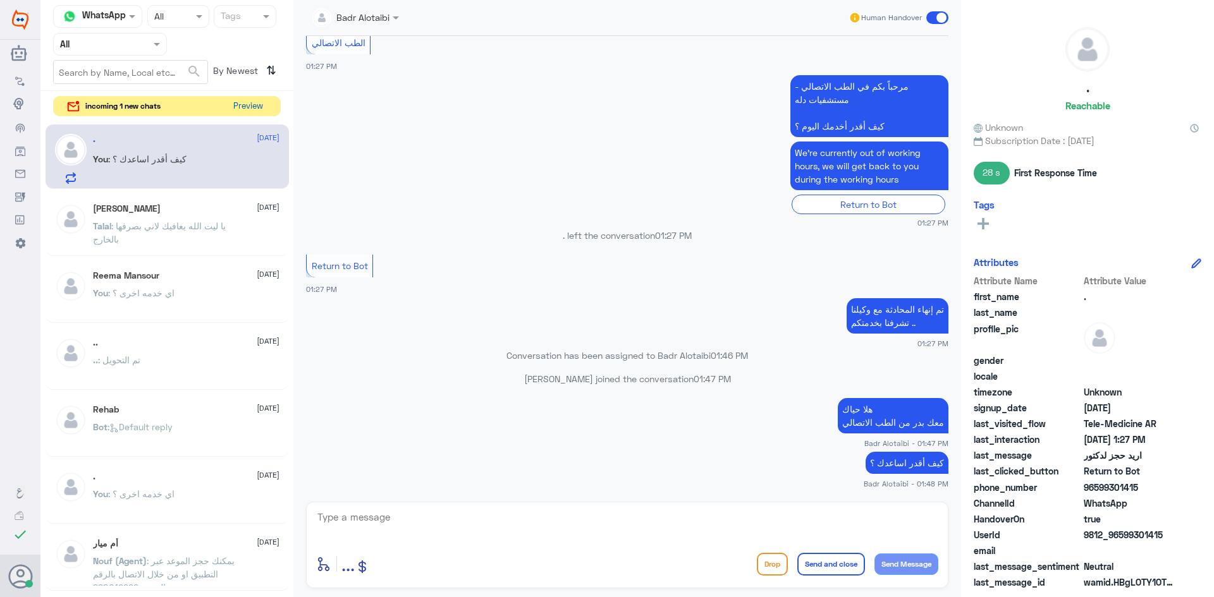
click at [249, 113] on button "Preview" at bounding box center [247, 107] width 39 height 20
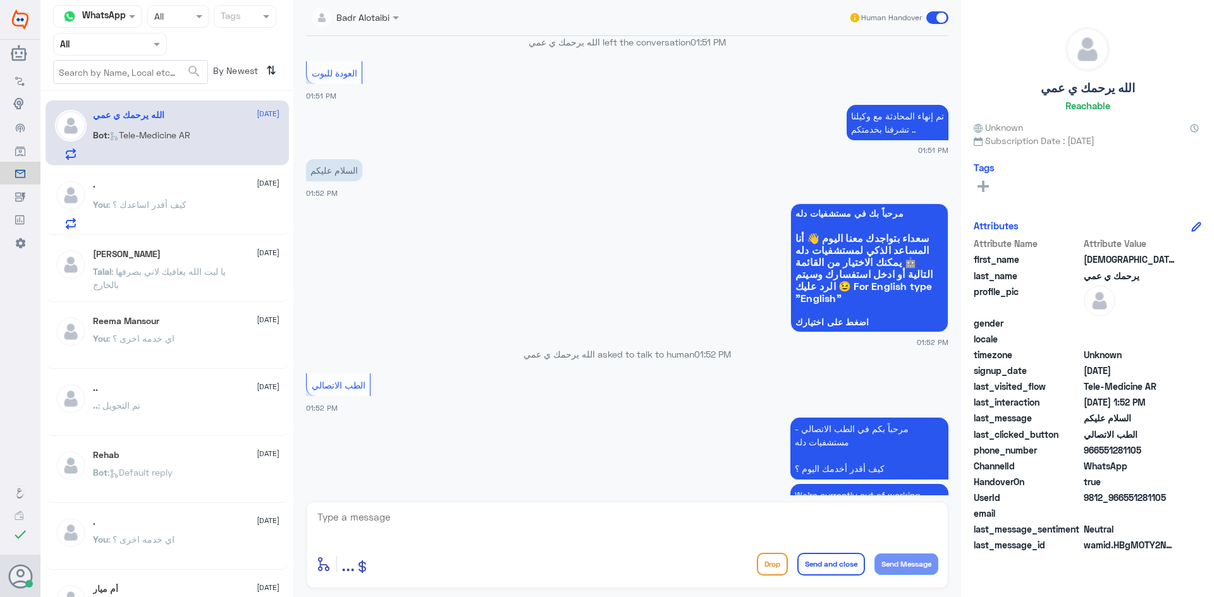
scroll to position [967, 0]
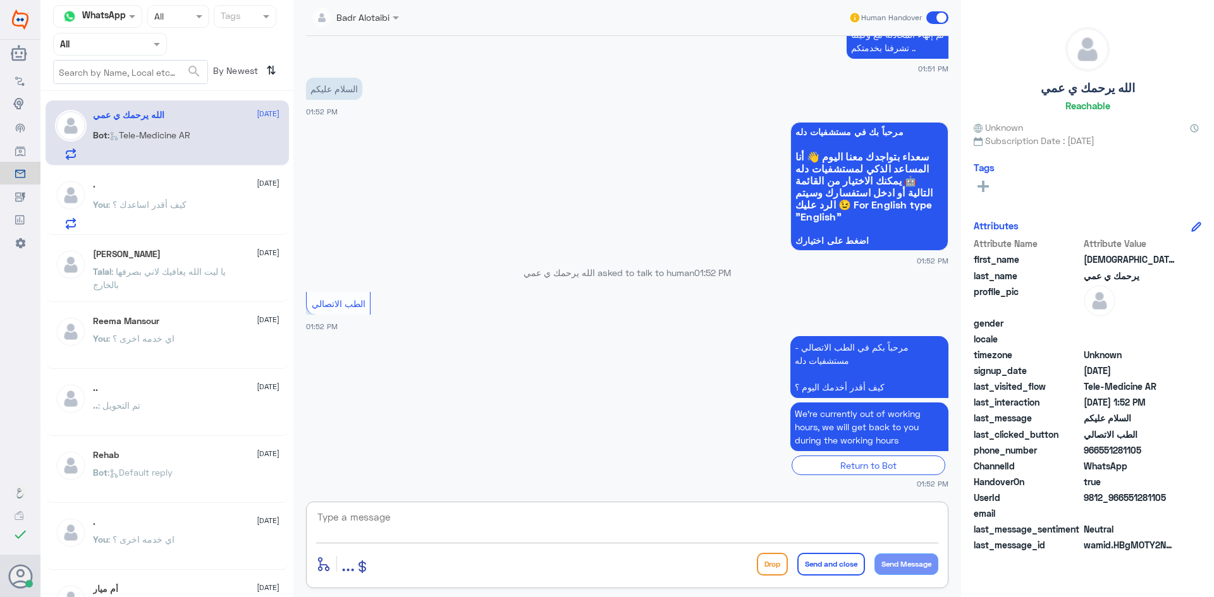
click at [484, 536] on textarea at bounding box center [627, 524] width 622 height 31
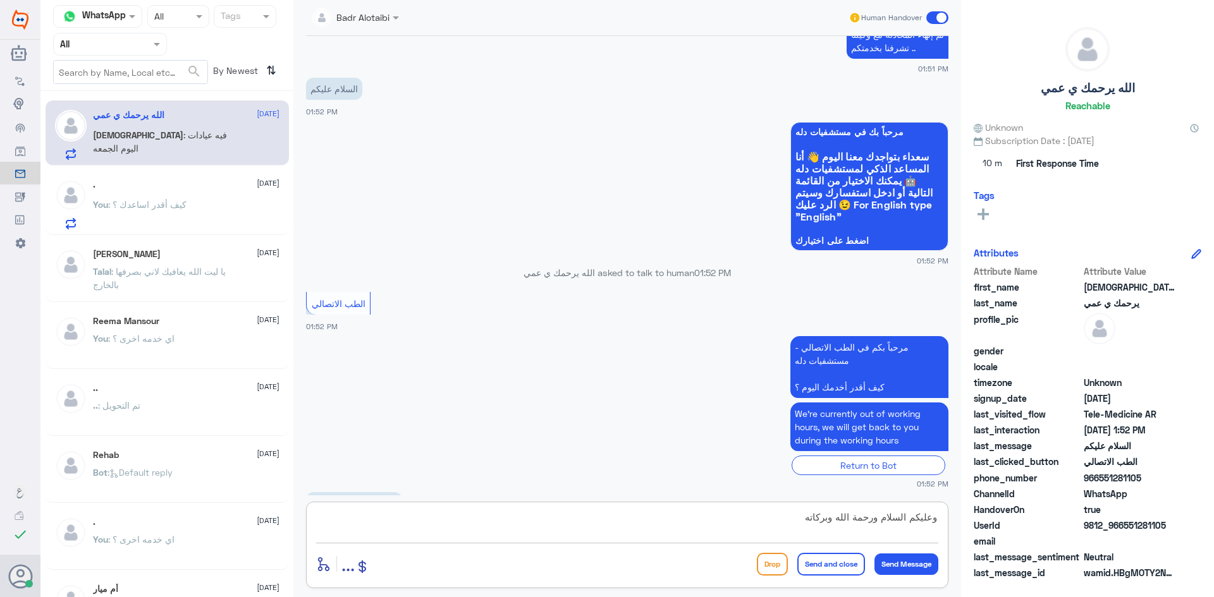
scroll to position [1010, 0]
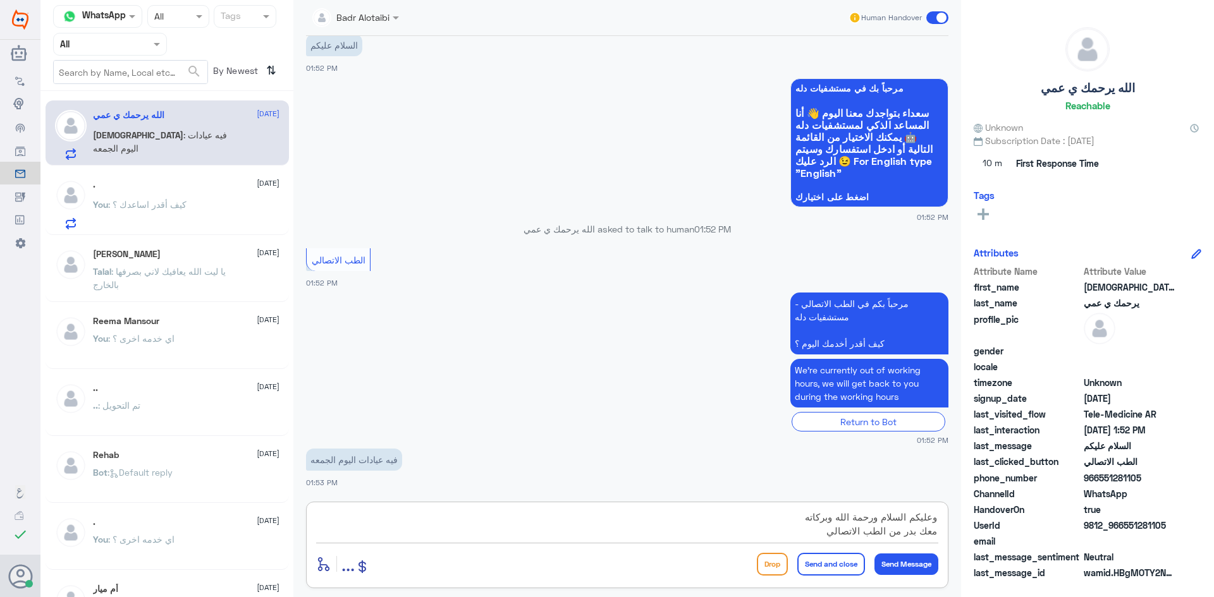
type textarea "وعليكم السلام ورحمة الله وبركاته معك بدر من الطب الاتصالي"
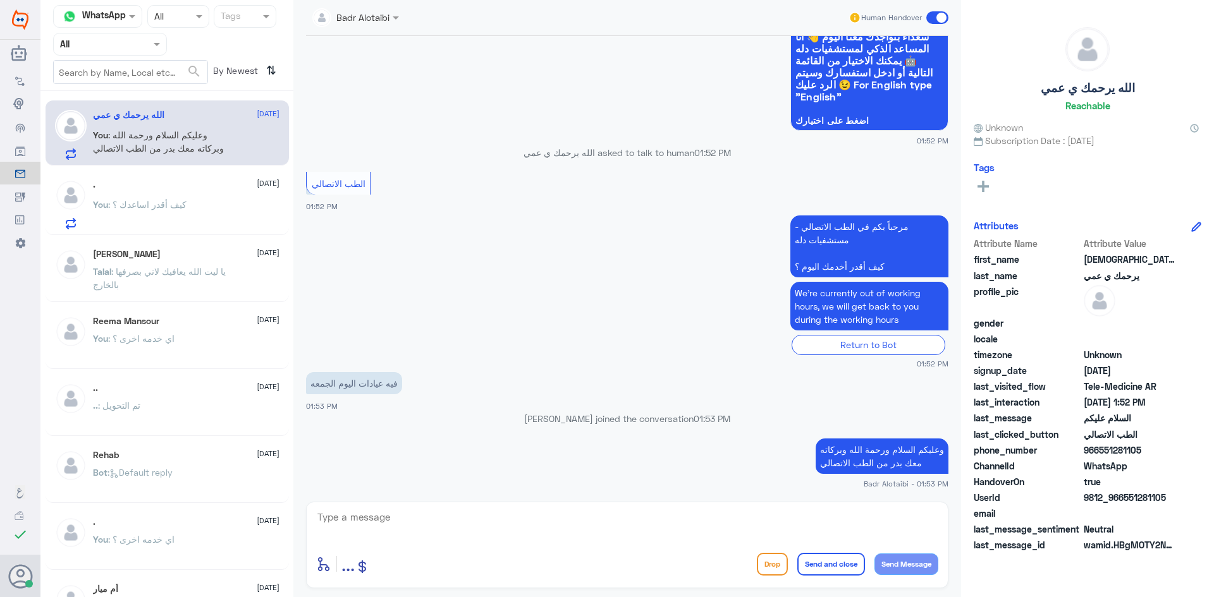
drag, startPoint x: 1169, startPoint y: 496, endPoint x: 1123, endPoint y: 496, distance: 46.2
click at [1123, 496] on span "9812_966551281105" at bounding box center [1130, 497] width 92 height 13
copy span "551281105"
click at [752, 520] on textarea at bounding box center [627, 524] width 622 height 31
type textarea "نعم"
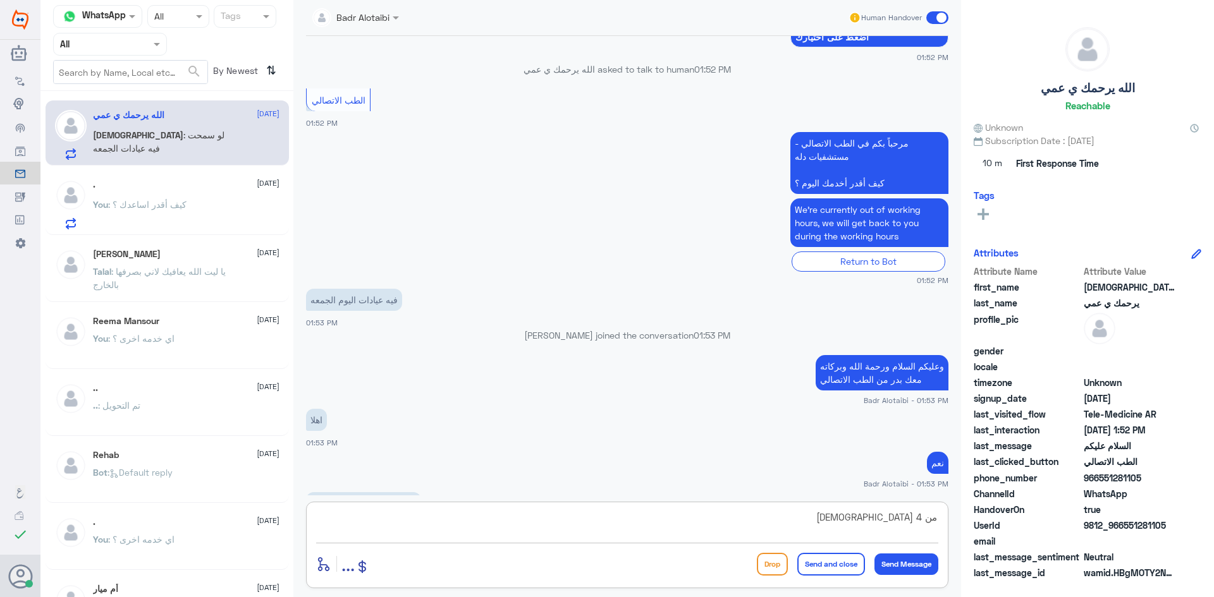
scroll to position [1191, 0]
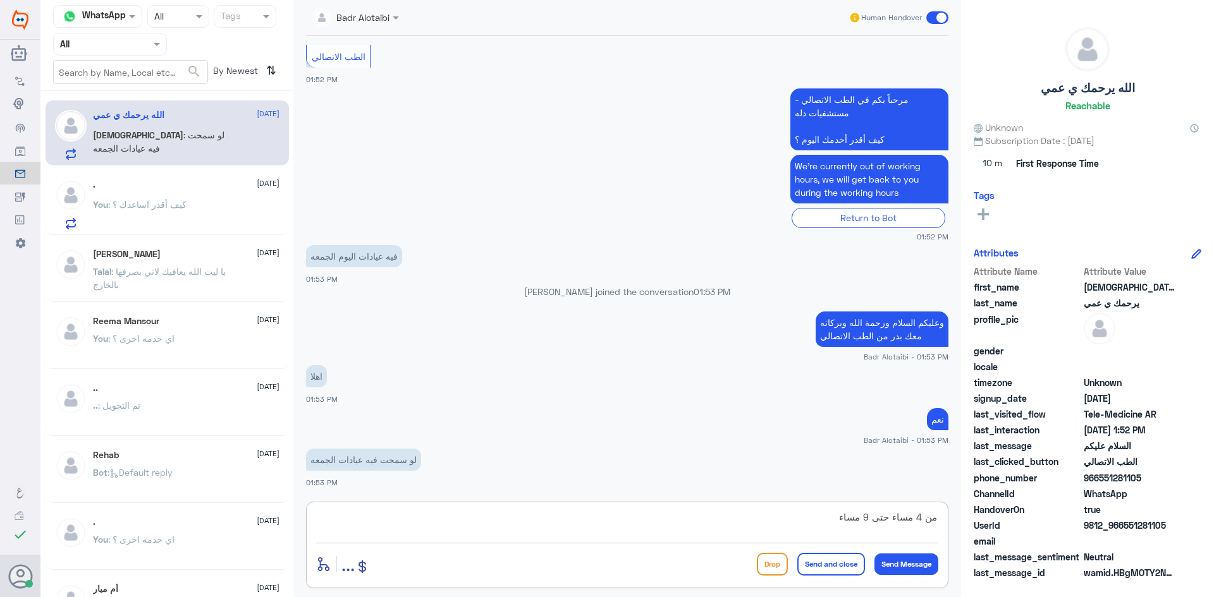
type textarea "من 4 مساء حتى 9 مساء"
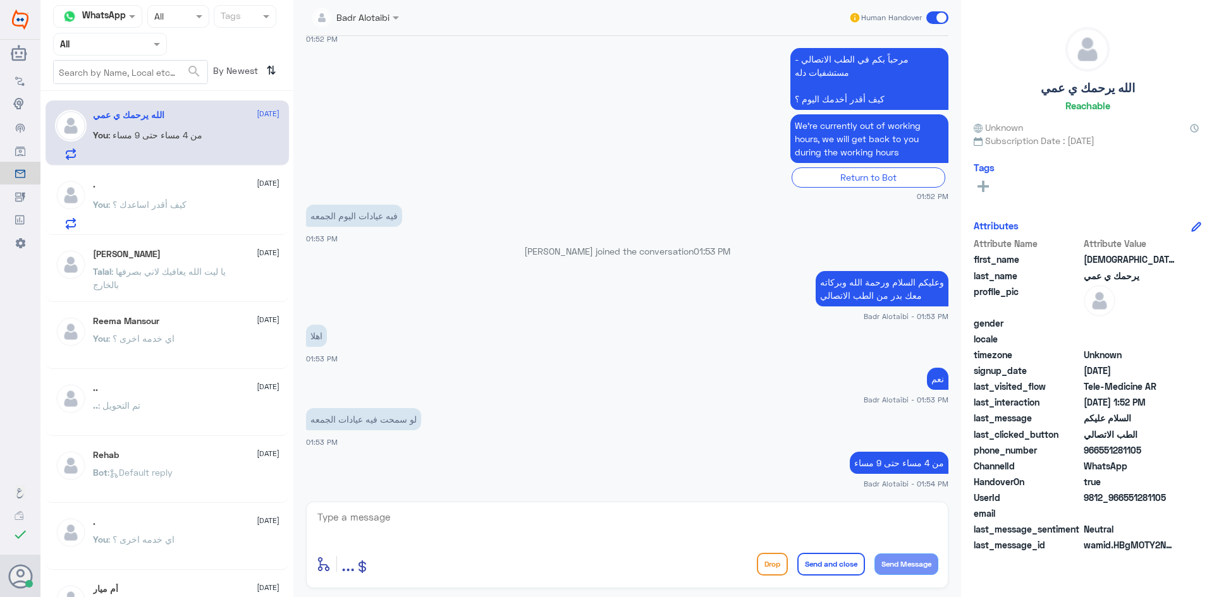
click at [153, 198] on p "You : كيف أقدر اساعدك ؟" at bounding box center [140, 214] width 94 height 32
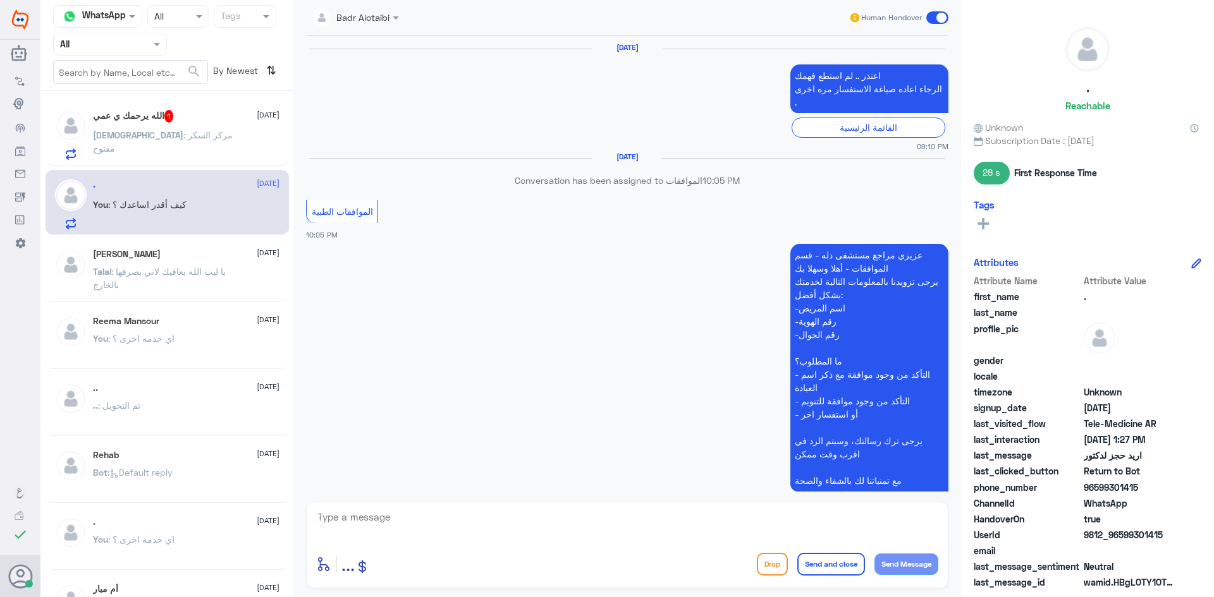
scroll to position [1417, 0]
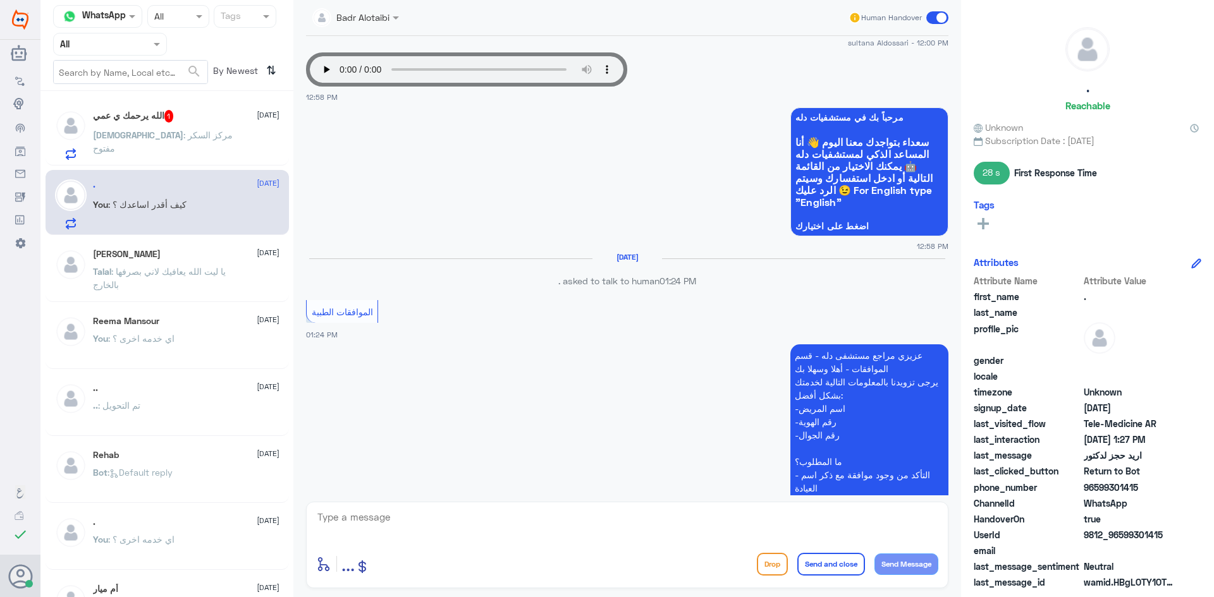
click at [240, 150] on div "الله : مركز السكر مفتوح" at bounding box center [186, 146] width 187 height 28
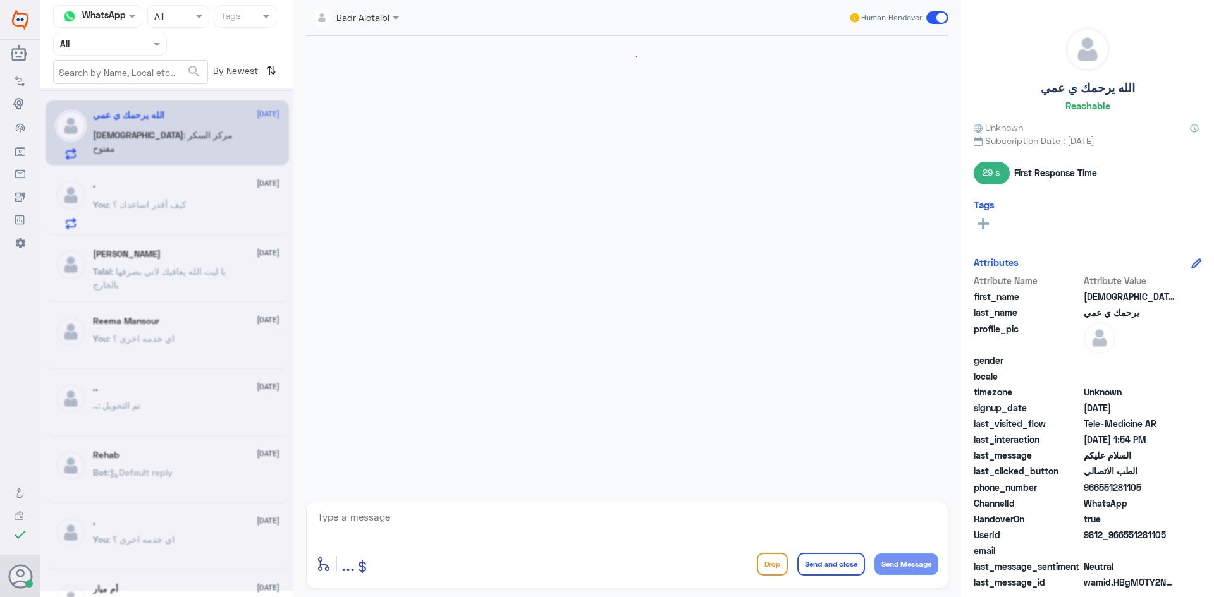
scroll to position [665, 0]
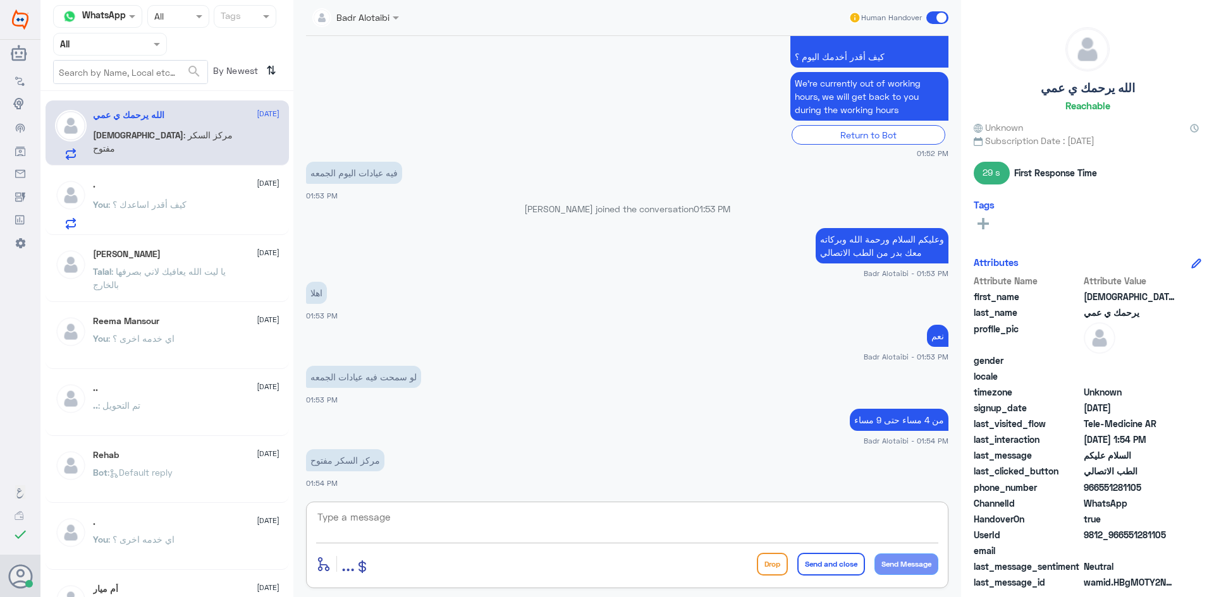
click at [760, 532] on textarea at bounding box center [627, 524] width 622 height 31
type textarea "نعم جميع العيادات تكون مفتوحة في العيادات الشمالية 4 مساء حتى 9 مساء"
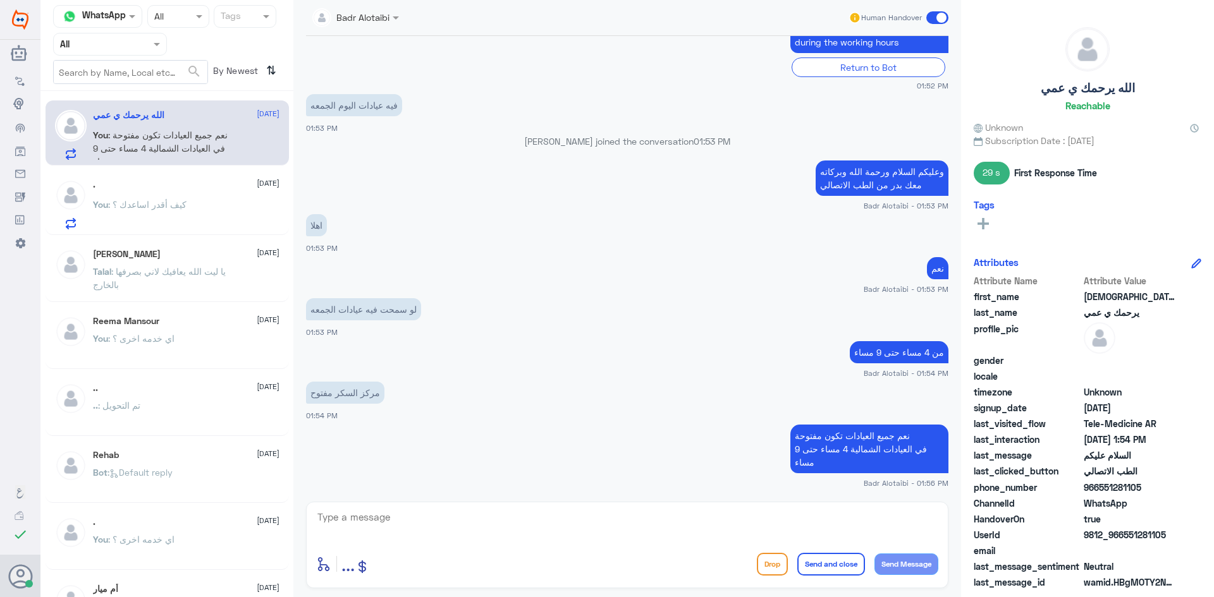
click at [205, 188] on div ". 15 August" at bounding box center [186, 185] width 187 height 11
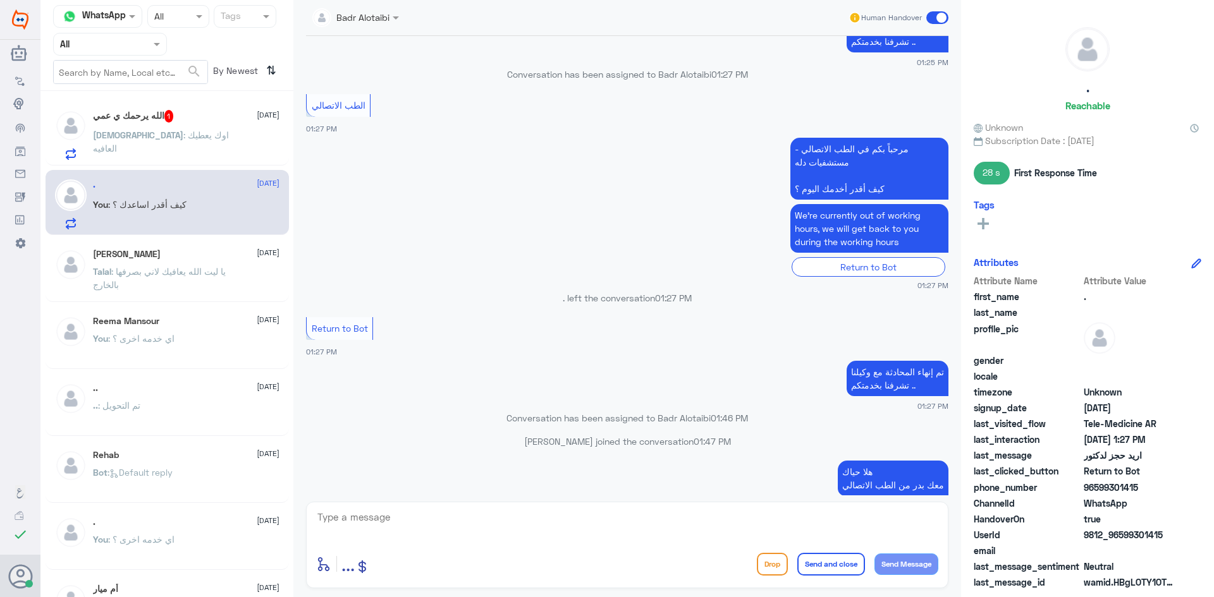
scroll to position [574, 0]
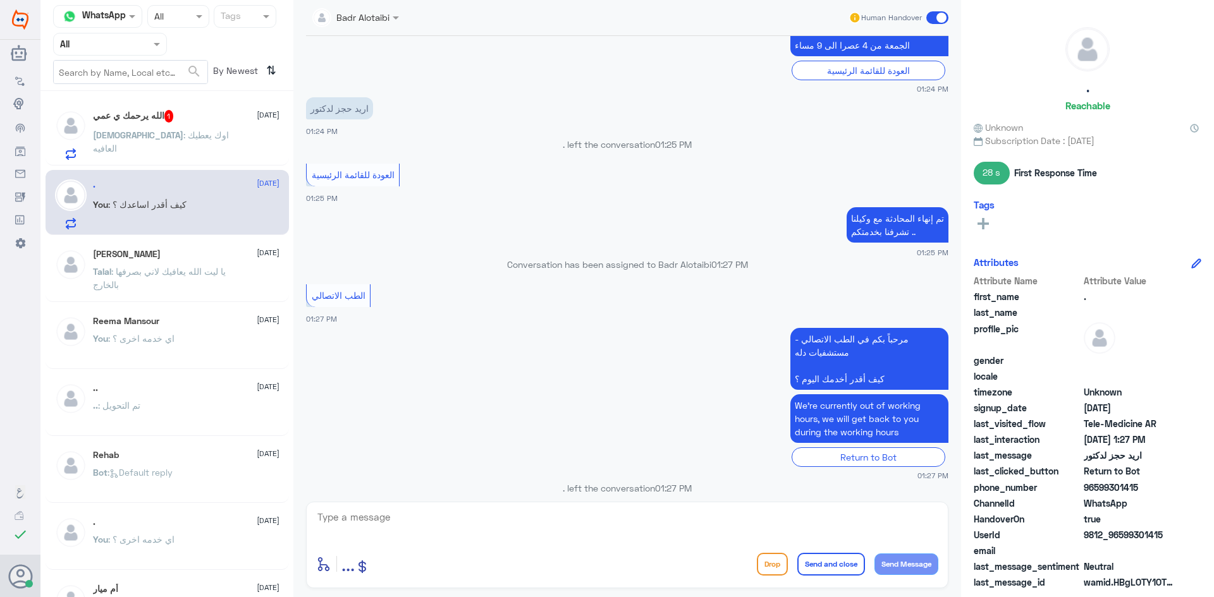
click at [230, 149] on div "الله : اوك يعطيك العافيه" at bounding box center [186, 146] width 187 height 28
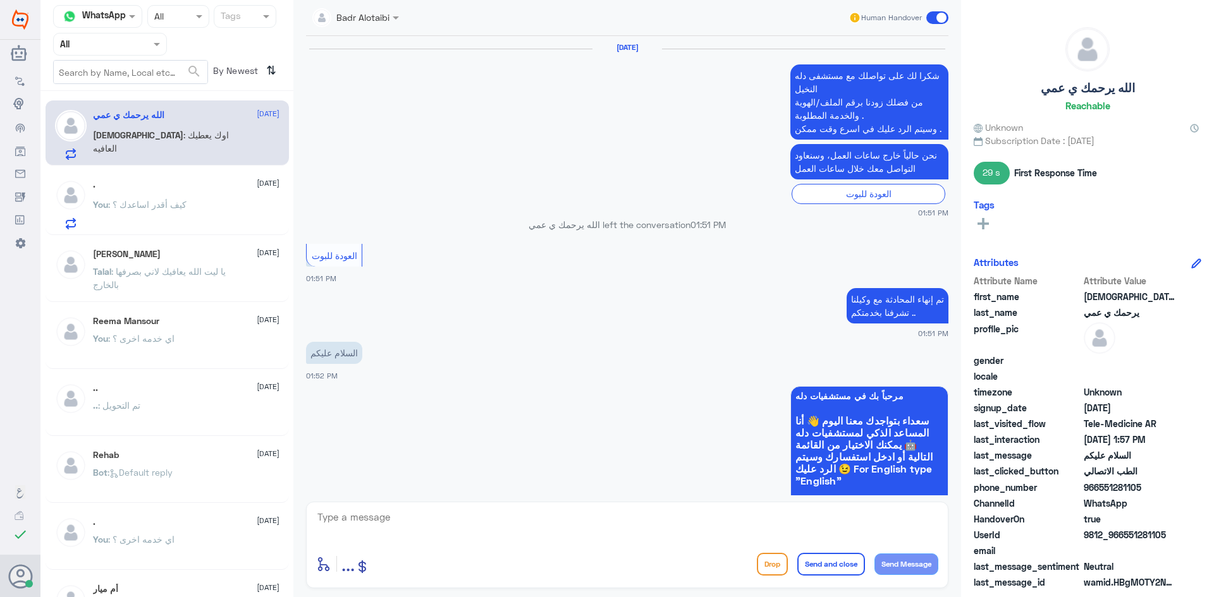
scroll to position [706, 0]
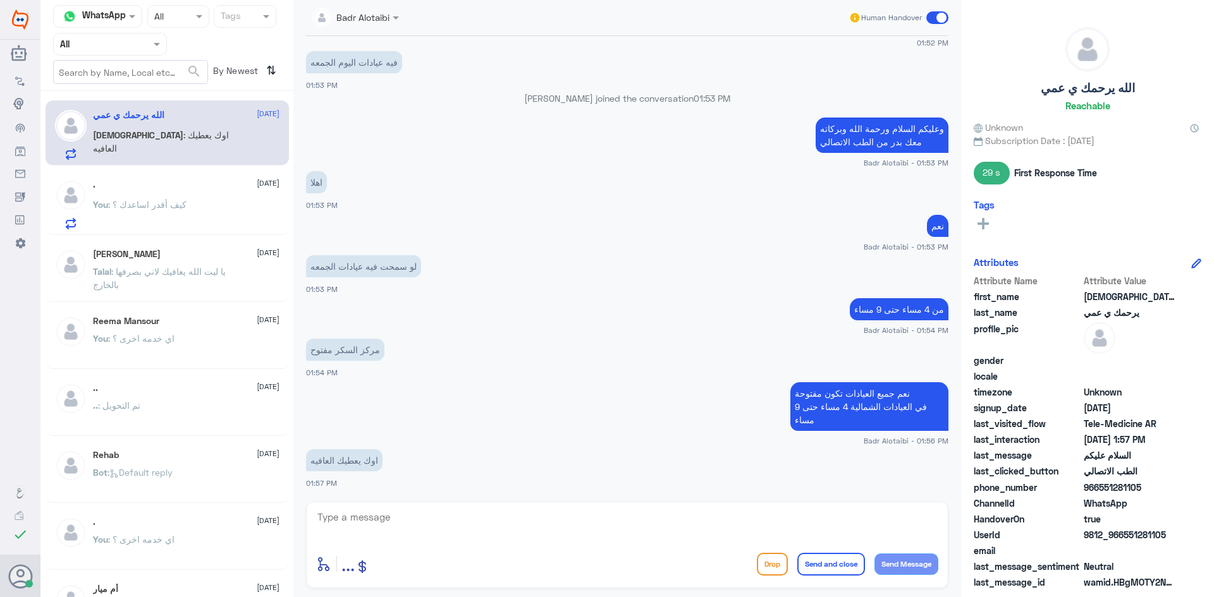
click at [468, 529] on textarea at bounding box center [627, 524] width 622 height 31
type textarea "الله يعافيك سعدنا بخدمتك"
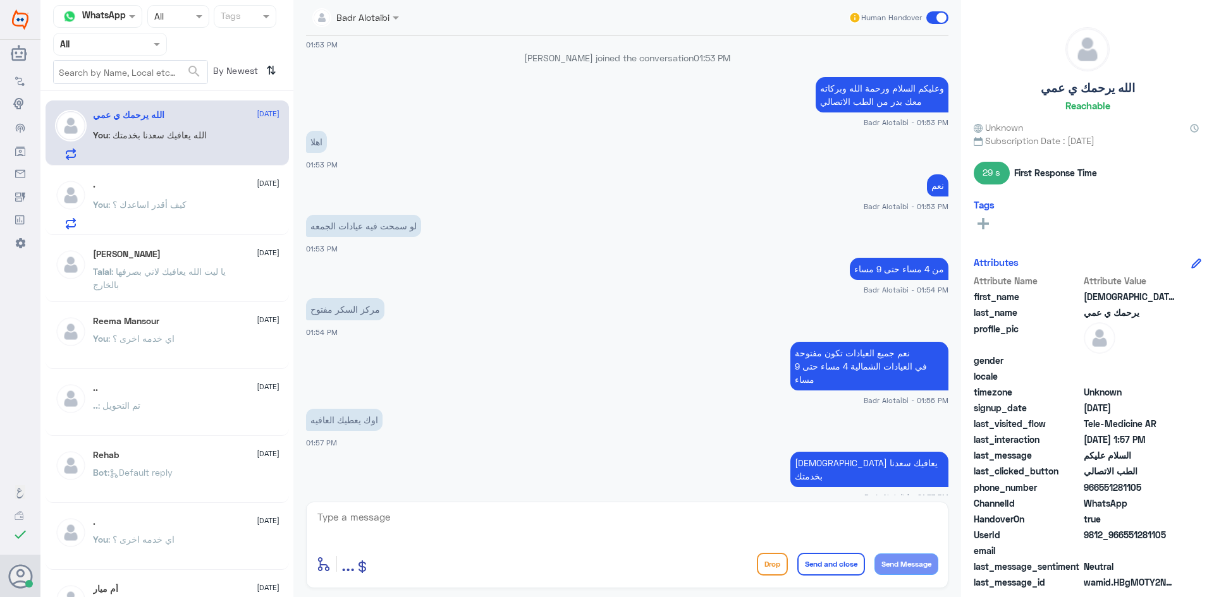
click at [934, 18] on span at bounding box center [937, 17] width 22 height 13
click at [0, 0] on input "checkbox" at bounding box center [0, 0] width 0 height 0
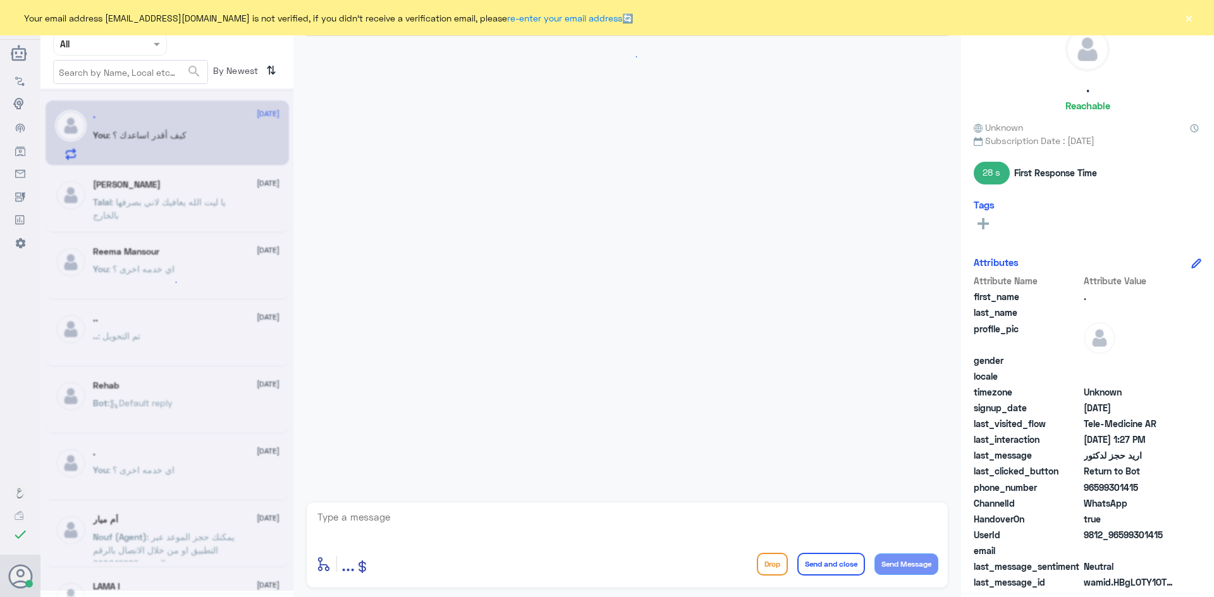
scroll to position [827, 0]
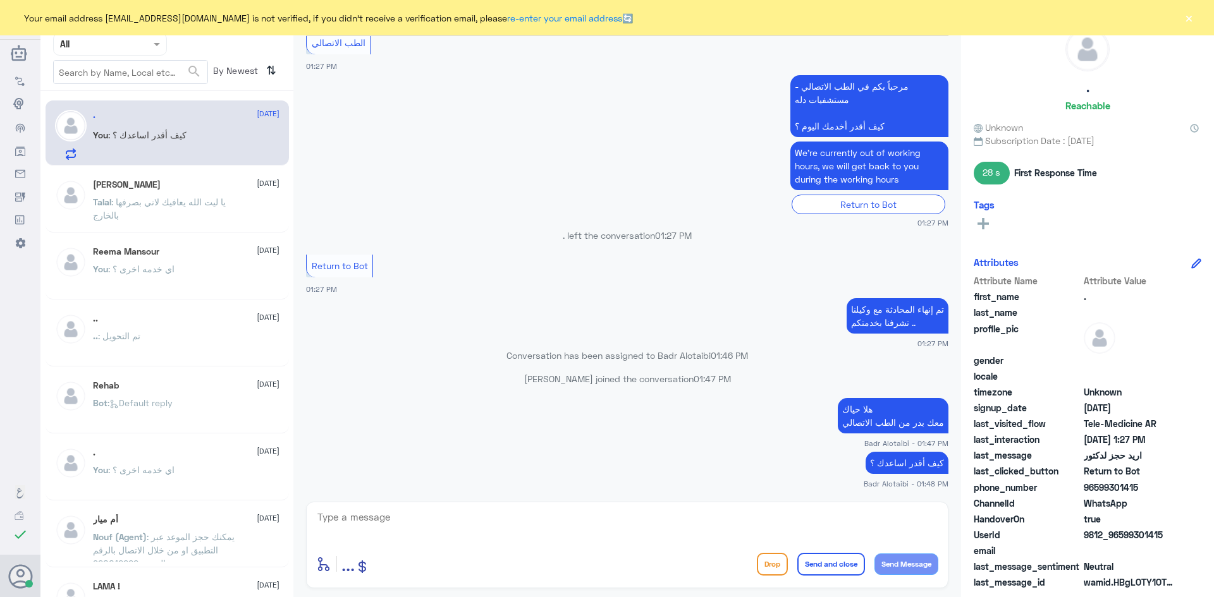
click at [1184, 15] on button "×" at bounding box center [1188, 17] width 13 height 13
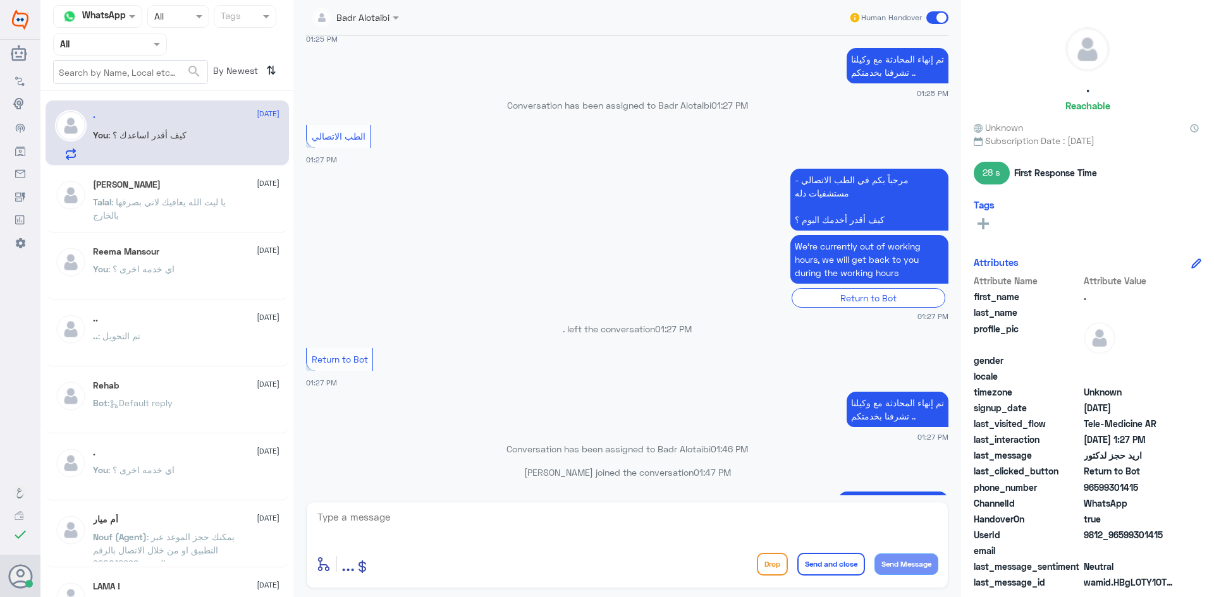
scroll to position [2272, 0]
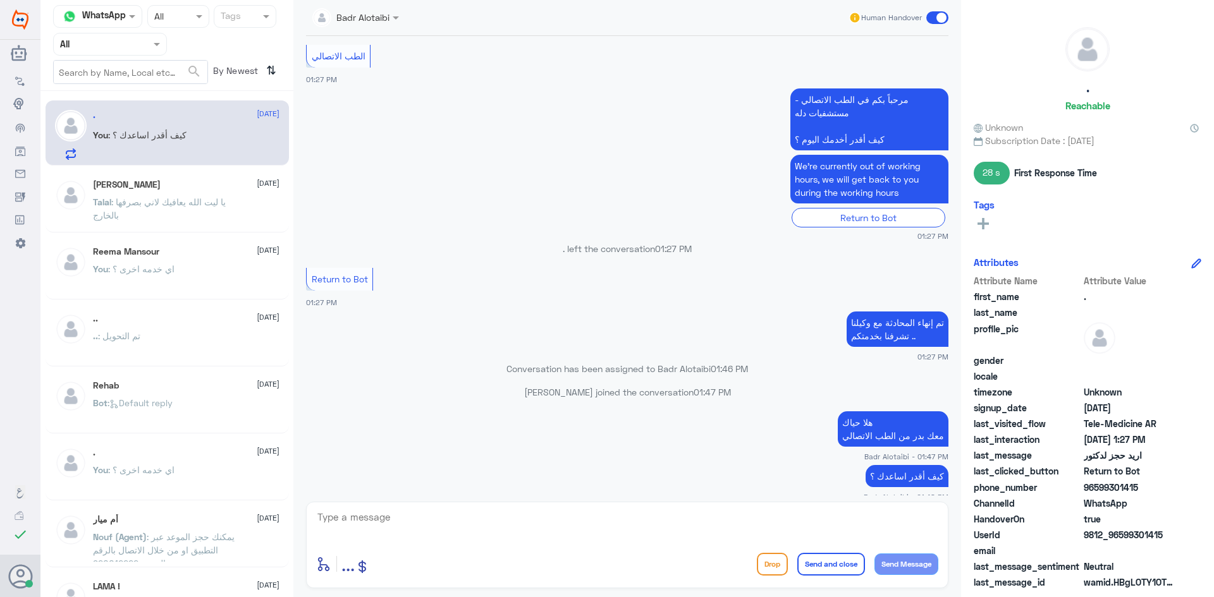
click at [943, 20] on span at bounding box center [937, 17] width 22 height 13
click at [0, 0] on input "checkbox" at bounding box center [0, 0] width 0 height 0
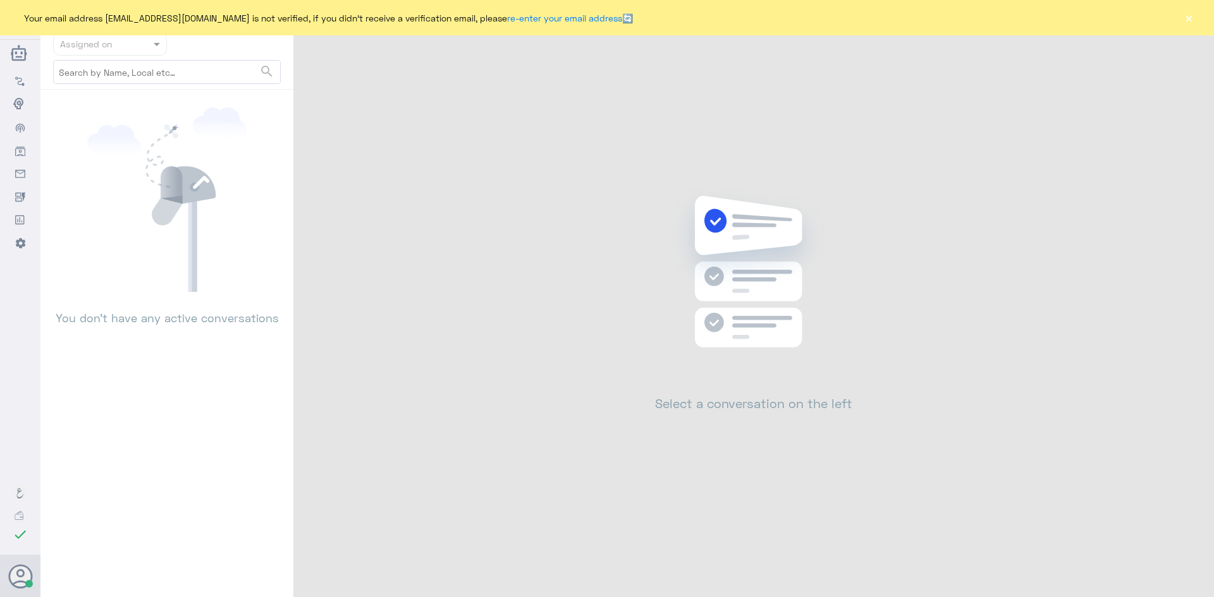
click at [1182, 21] on button "×" at bounding box center [1188, 17] width 13 height 13
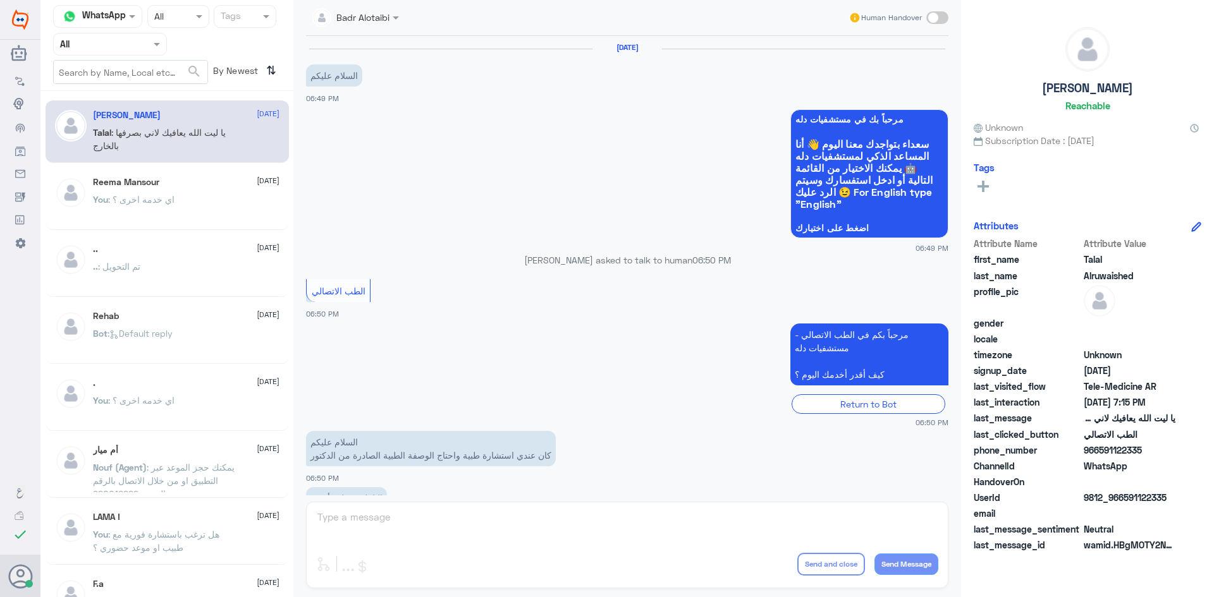
scroll to position [288, 0]
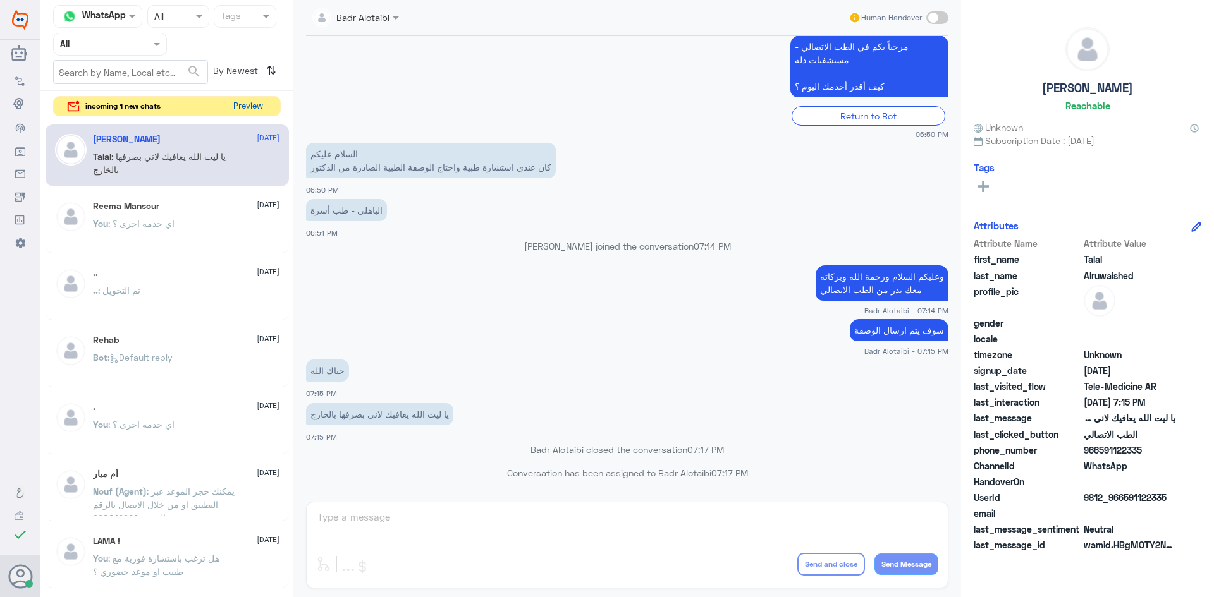
click at [247, 108] on button "Preview" at bounding box center [247, 107] width 39 height 20
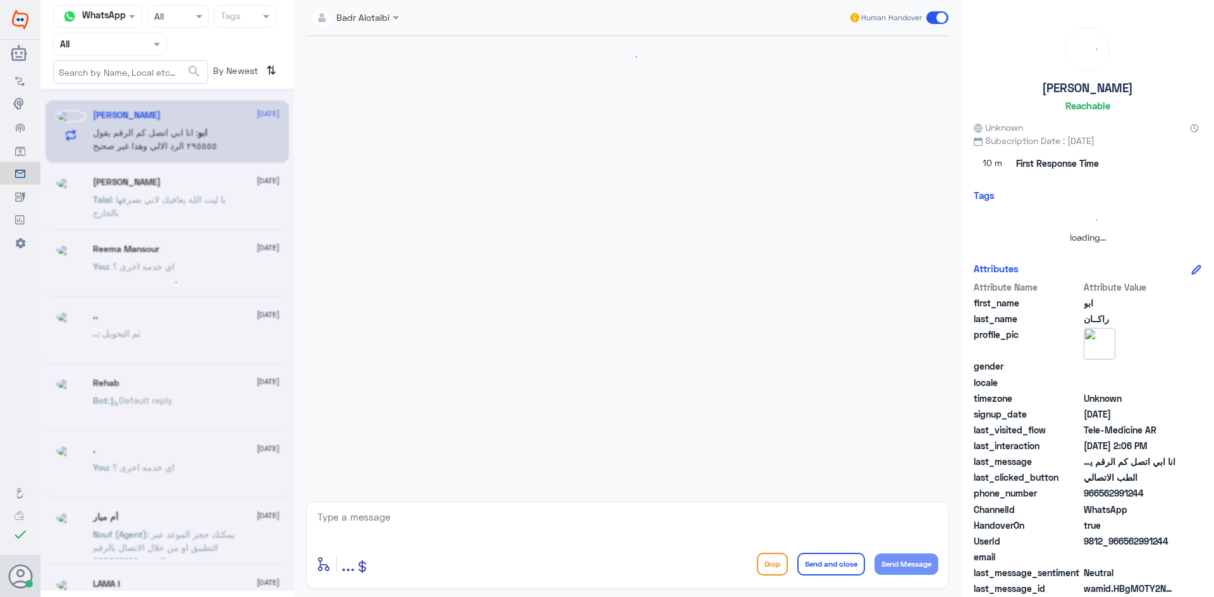
scroll to position [778, 0]
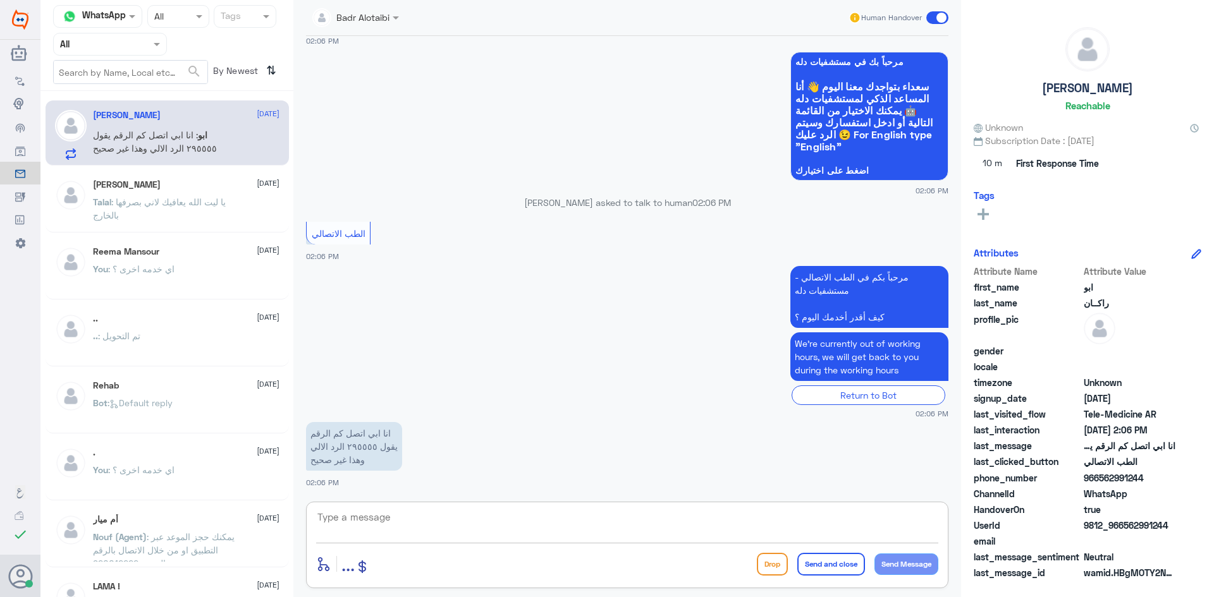
click at [418, 516] on textarea at bounding box center [627, 524] width 622 height 31
click at [413, 522] on textarea at bounding box center [627, 524] width 622 height 31
type textarea "ا"
type textarea "هل تريد الرقم الموحد ؟"
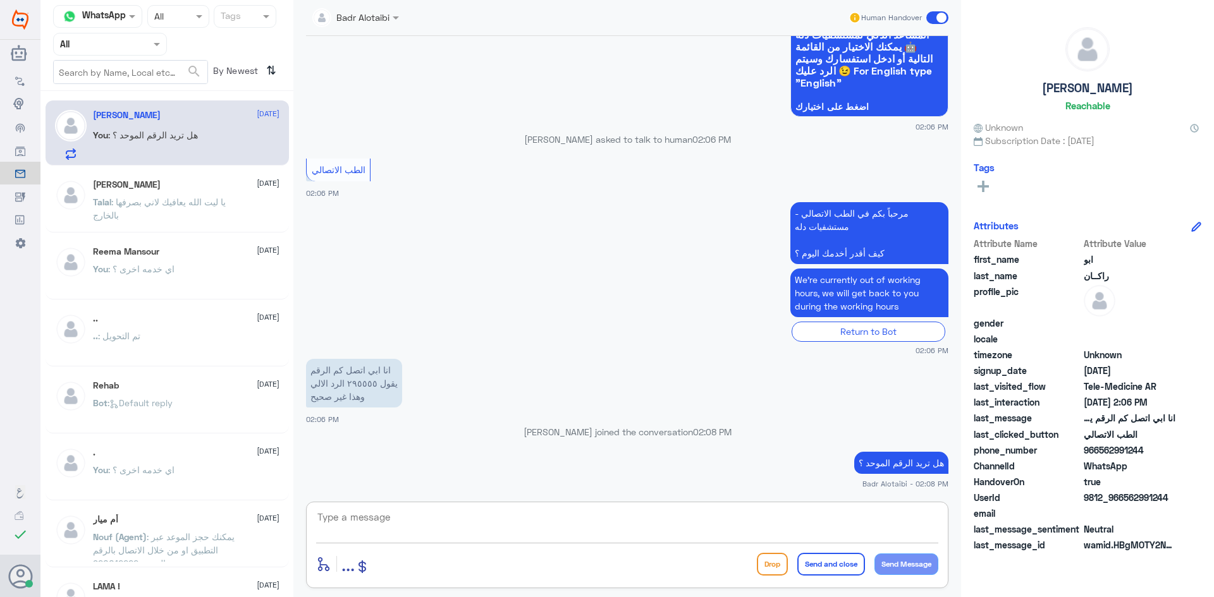
scroll to position [815, 0]
click at [166, 46] on span at bounding box center [158, 43] width 16 height 13
click at [136, 90] on div "Unassigned" at bounding box center [110, 99] width 114 height 29
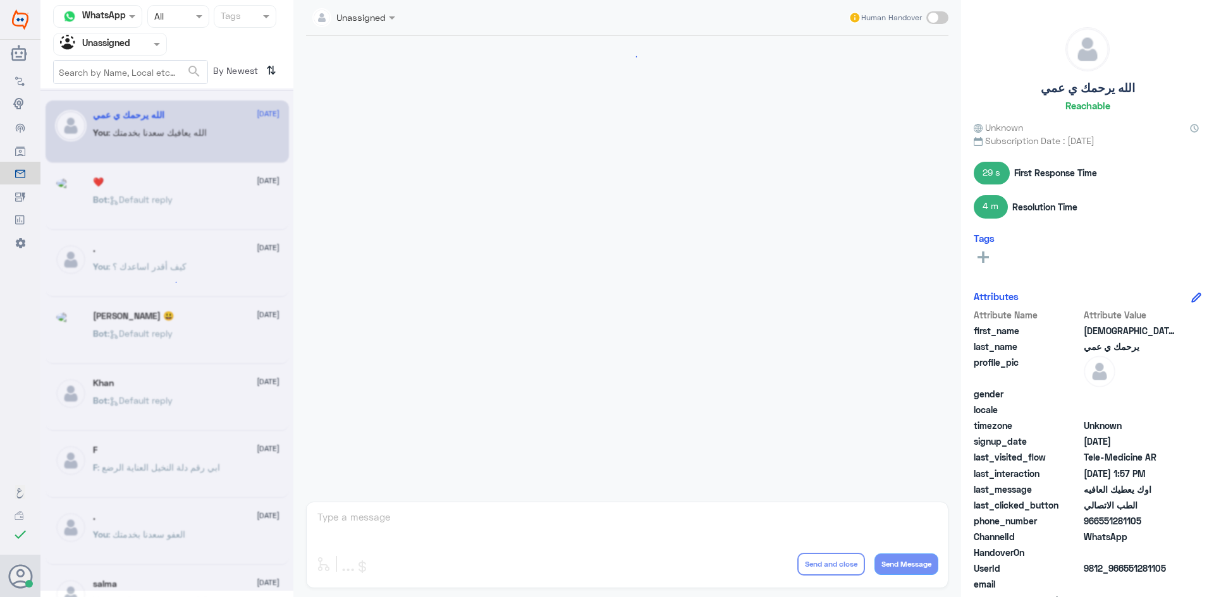
scroll to position [590, 0]
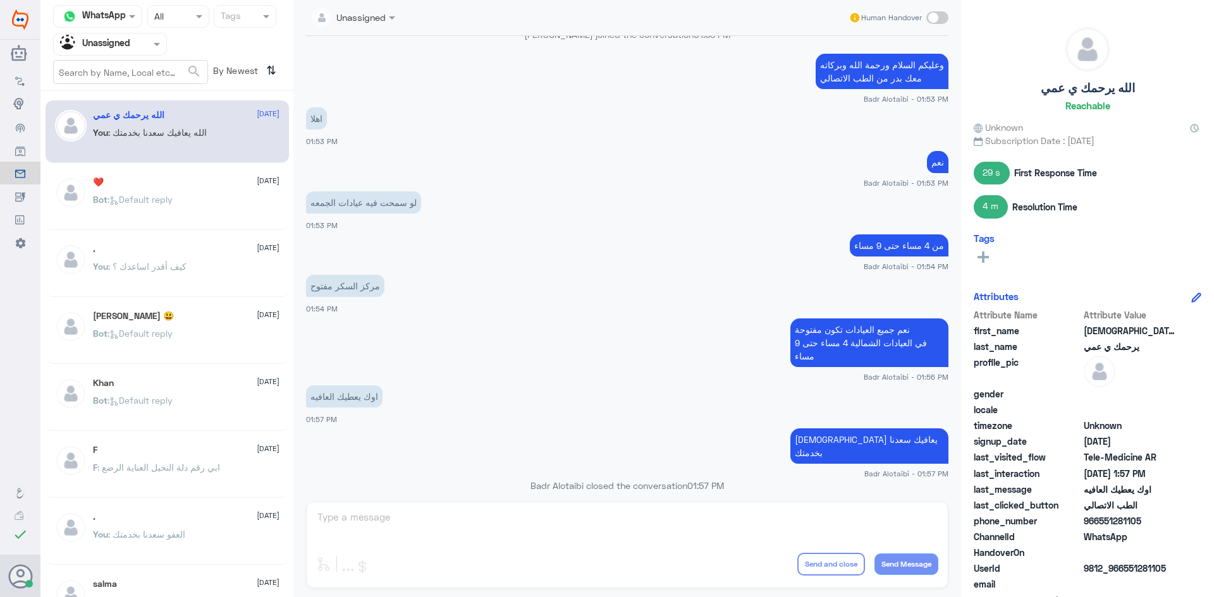
click at [159, 197] on span ": Default reply" at bounding box center [139, 199] width 65 height 11
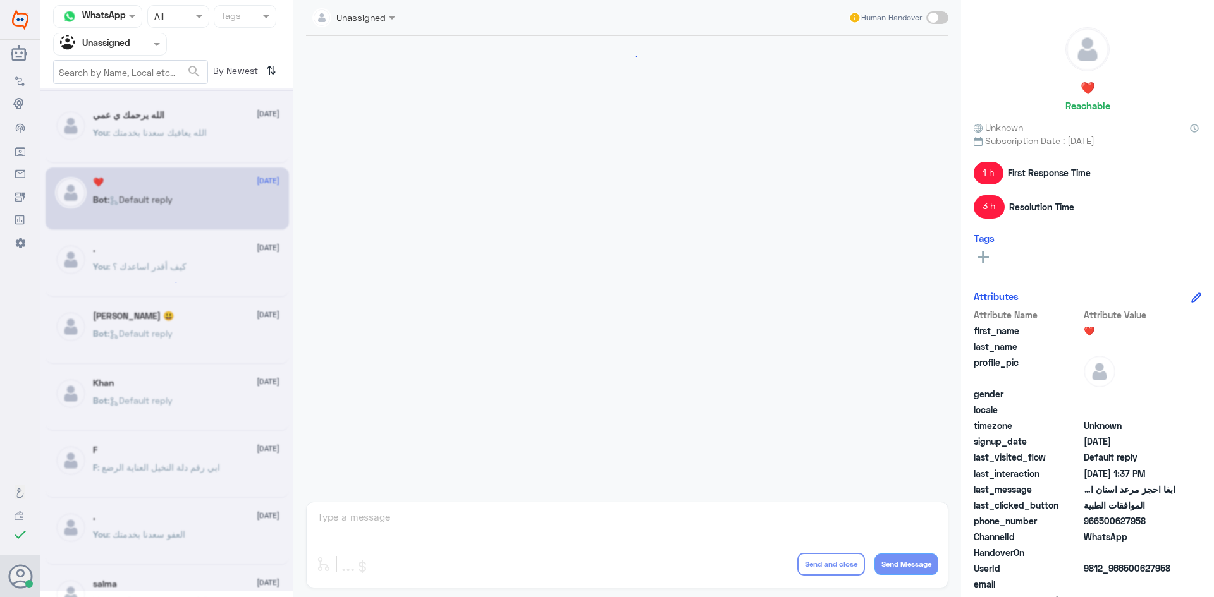
scroll to position [935, 0]
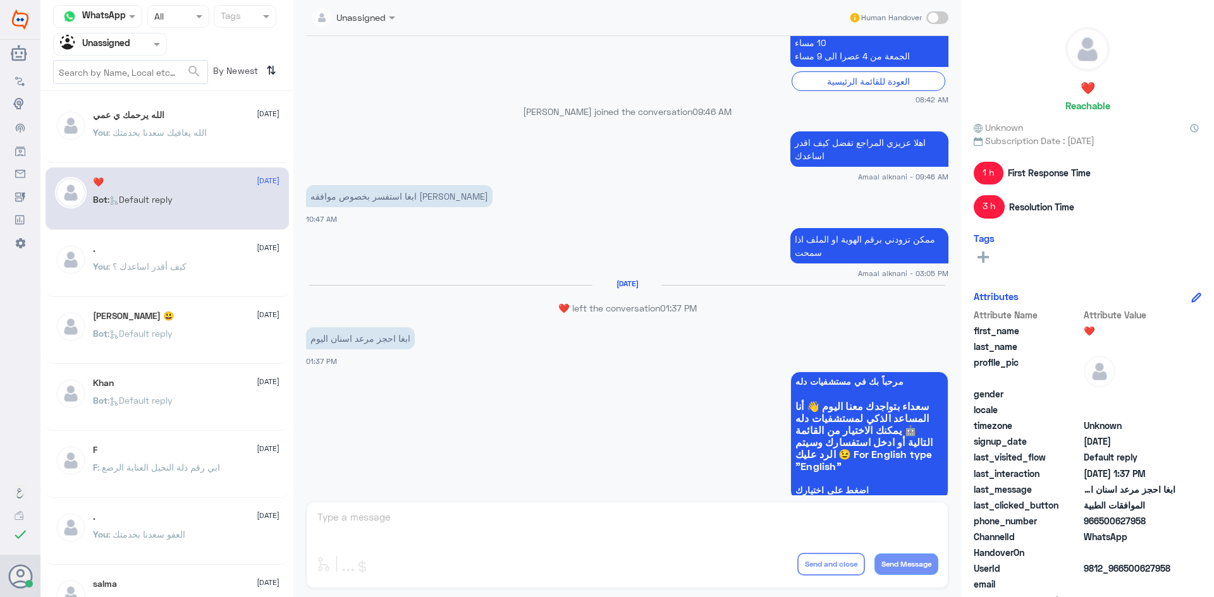
click at [156, 266] on span ": كيف أقدر اساعدك ؟" at bounding box center [147, 266] width 78 height 11
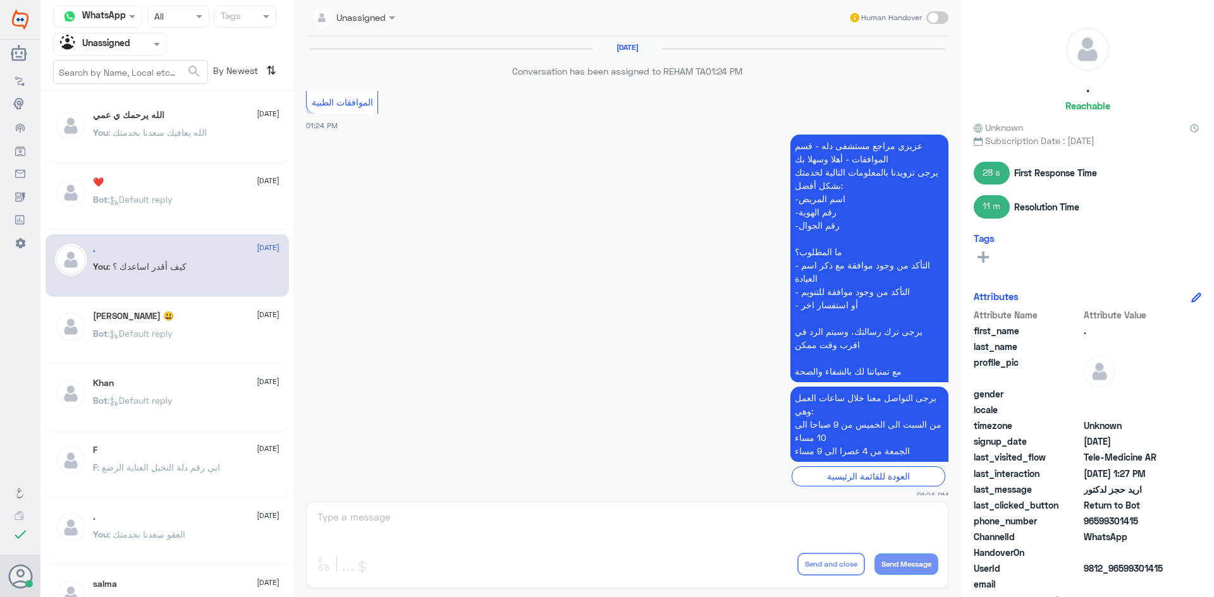
scroll to position [682, 0]
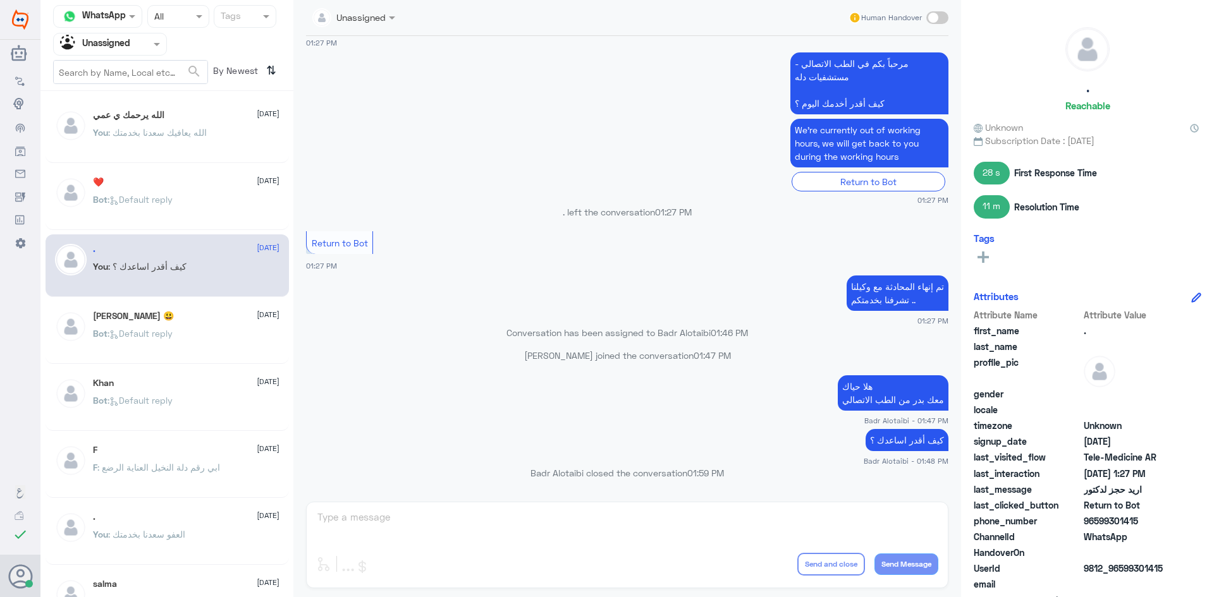
click at [192, 119] on div "الله يرحمك ي عمي [DATE]" at bounding box center [186, 115] width 187 height 11
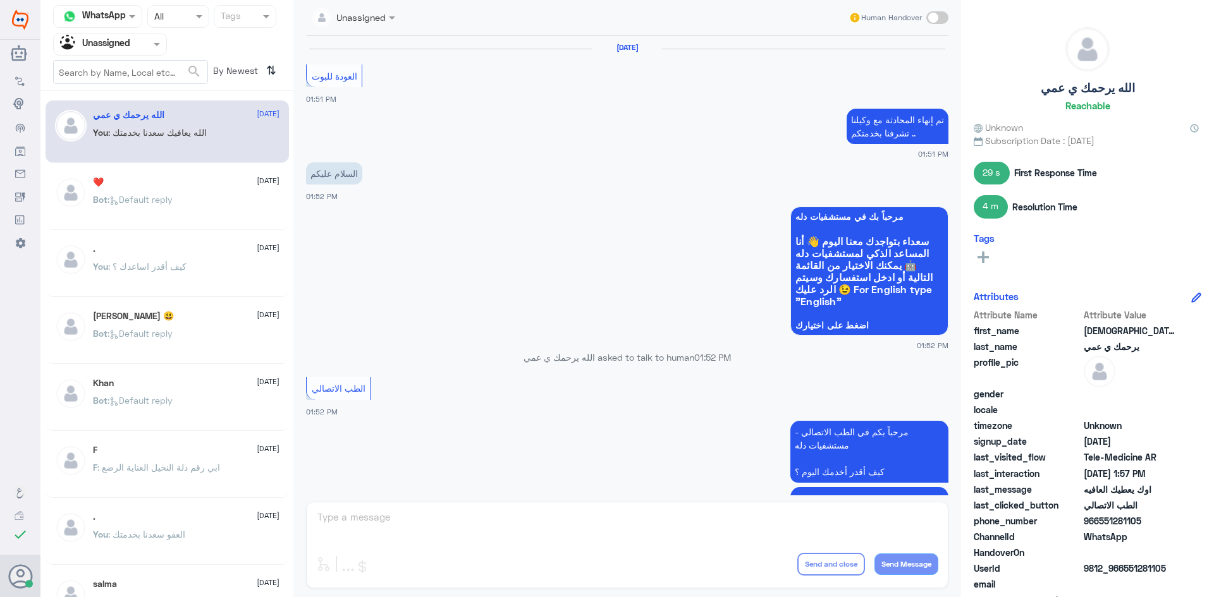
scroll to position [590, 0]
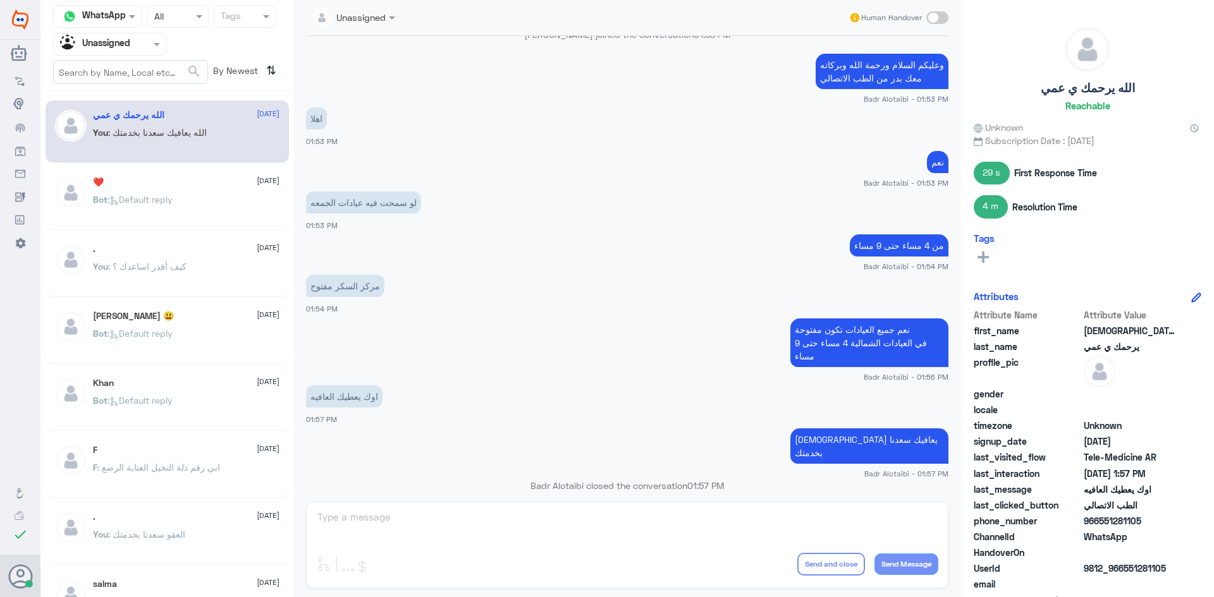
click at [133, 40] on div at bounding box center [110, 44] width 113 height 15
click at [125, 82] on div "All" at bounding box center [110, 73] width 114 height 23
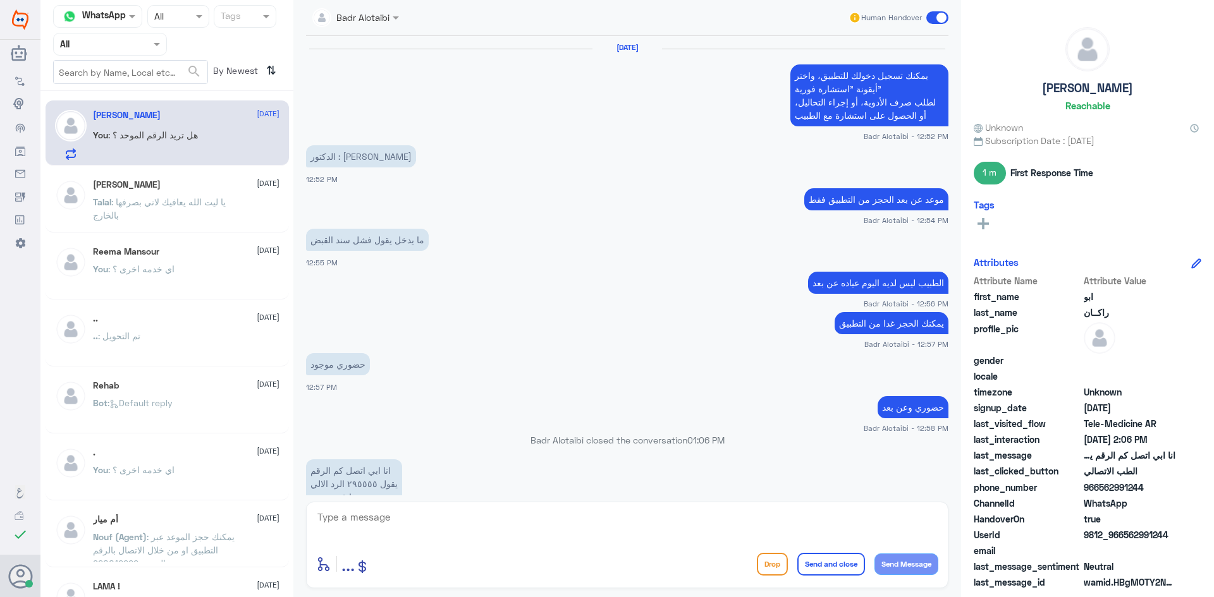
scroll to position [761, 0]
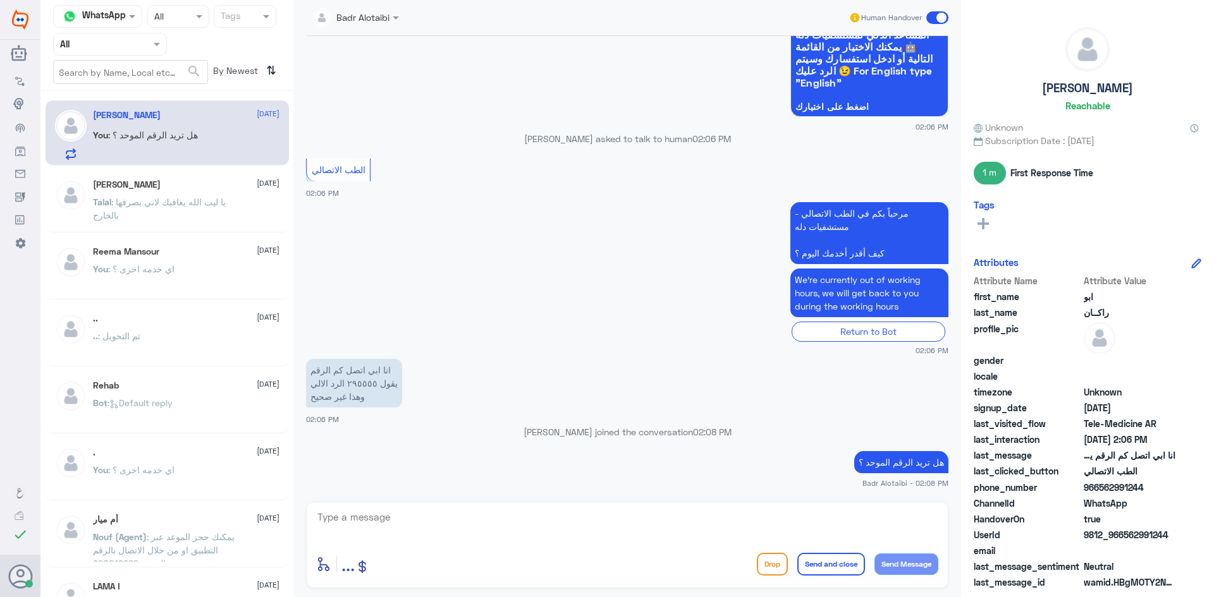
click at [643, 522] on textarea at bounding box center [627, 524] width 622 height 31
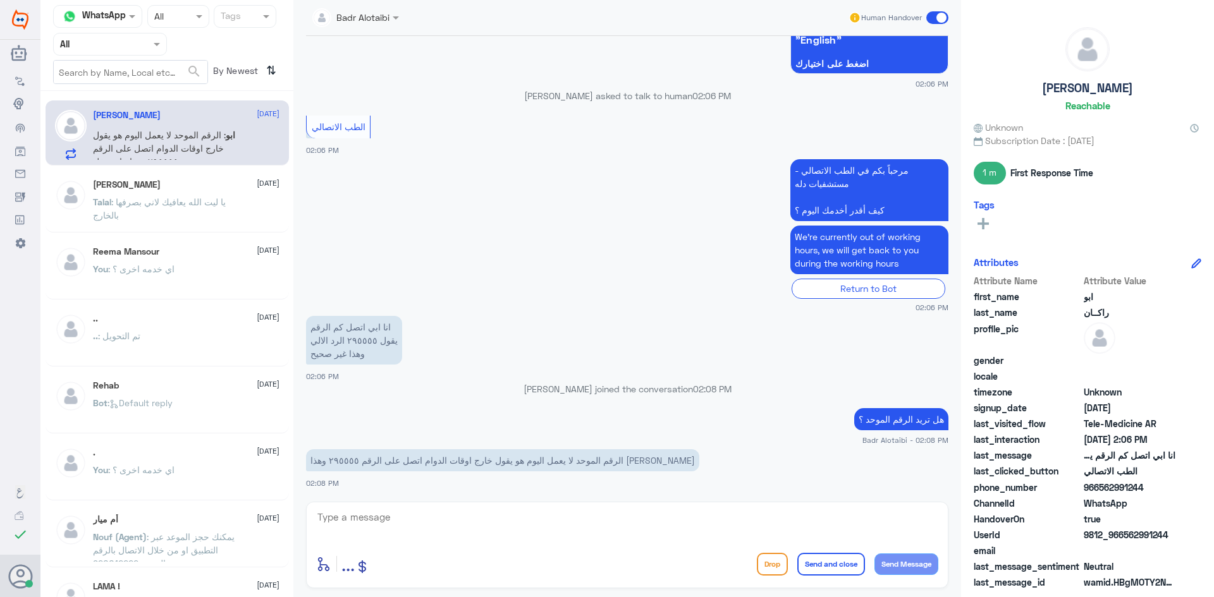
click at [737, 549] on div "enter flow name ... Drop Send and close Send Message" at bounding box center [627, 545] width 642 height 87
click at [732, 540] on div at bounding box center [627, 526] width 622 height 34
click at [762, 522] on textarea at bounding box center [627, 524] width 622 height 31
type textarea "2995555"
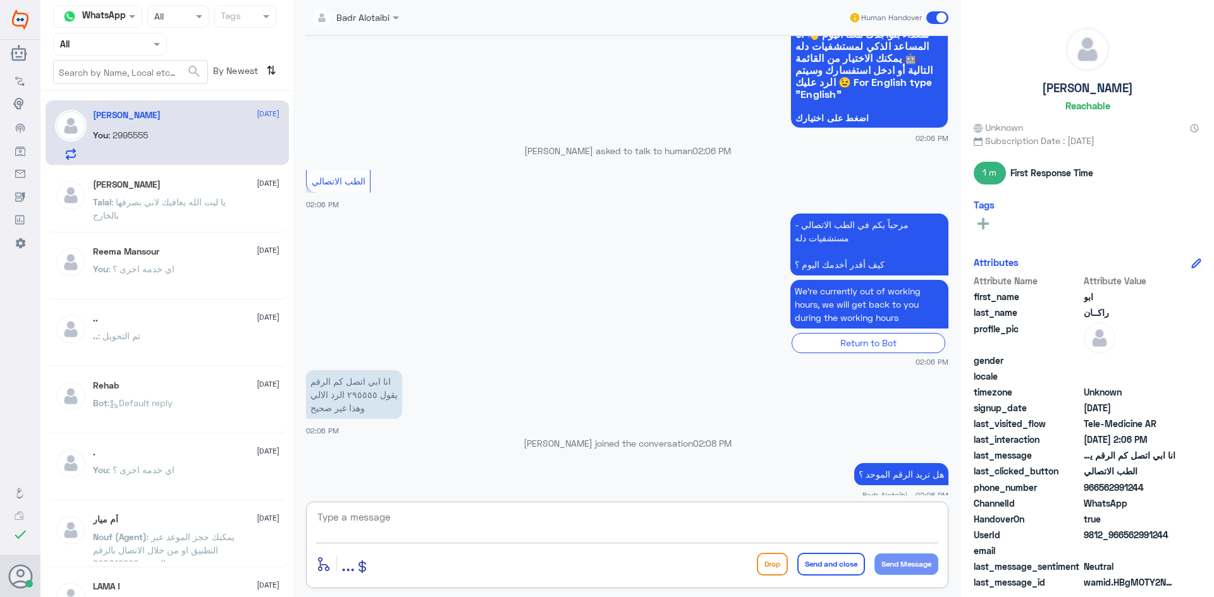
scroll to position [1916, 0]
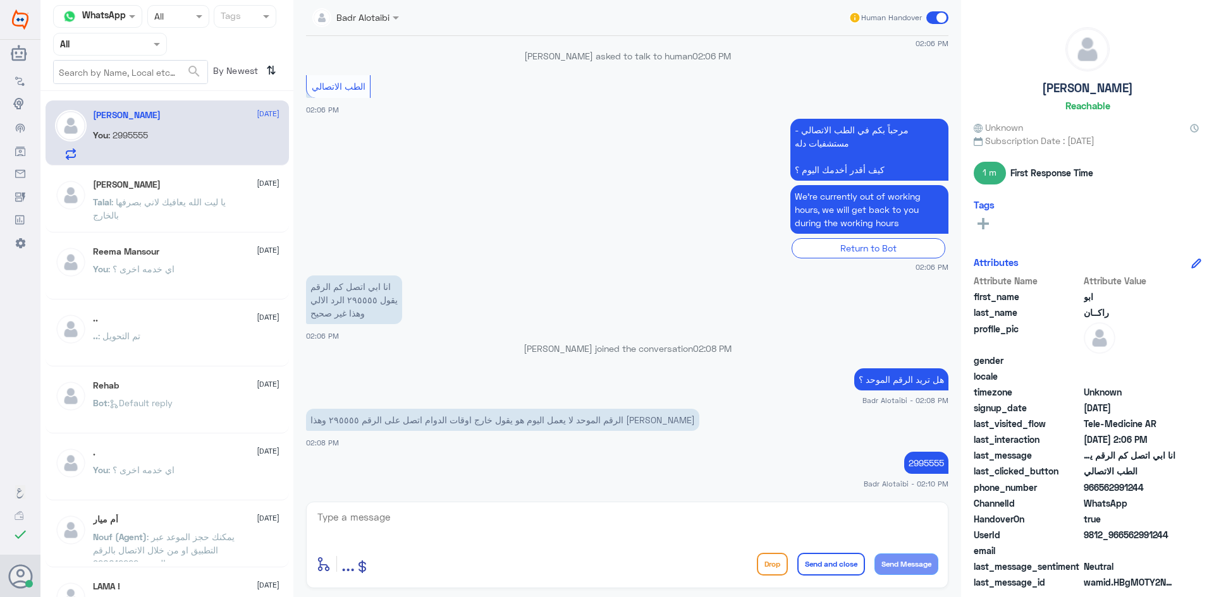
drag, startPoint x: 1167, startPoint y: 533, endPoint x: 1123, endPoint y: 535, distance: 43.7
click at [1123, 535] on span "9812_966562991244" at bounding box center [1130, 535] width 92 height 13
copy span "562991244"
click at [549, 385] on app-msgs-text "هل تريد الرقم الموحد ؟" at bounding box center [627, 380] width 642 height 23
click at [938, 18] on span at bounding box center [937, 17] width 22 height 13
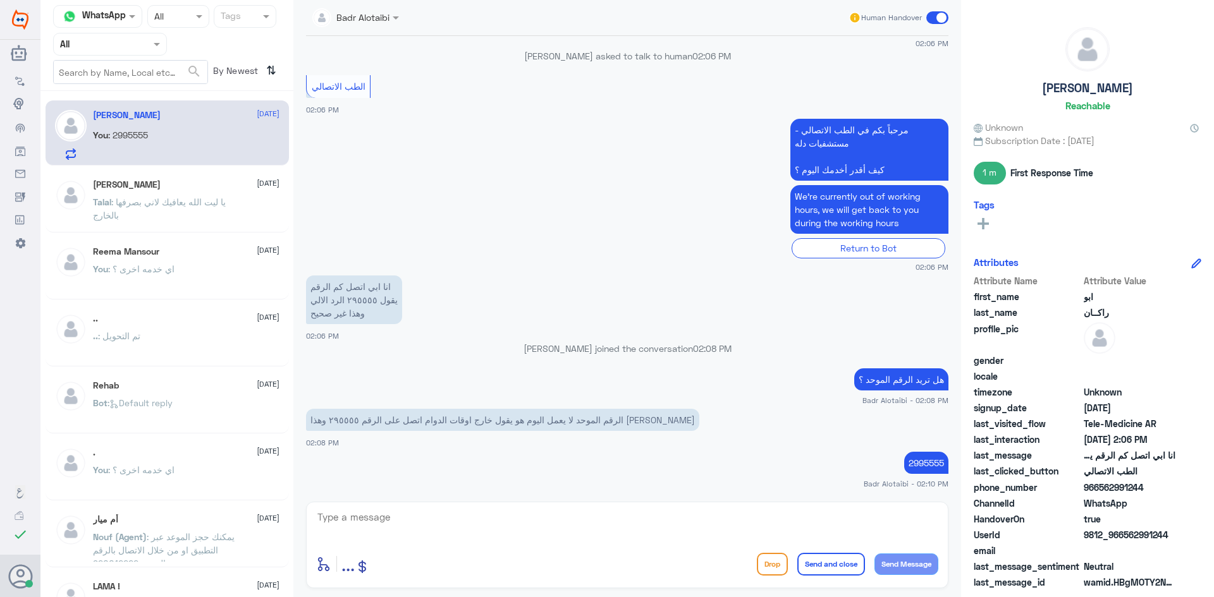
click at [0, 0] on input "checkbox" at bounding box center [0, 0] width 0 height 0
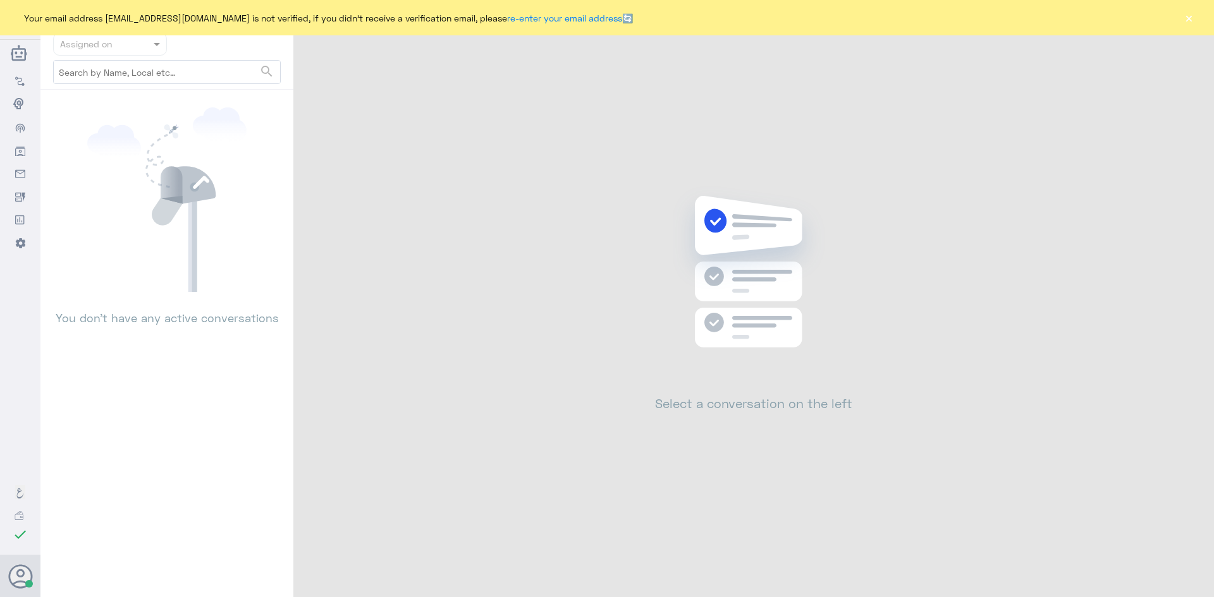
click at [1185, 15] on button "×" at bounding box center [1188, 17] width 13 height 13
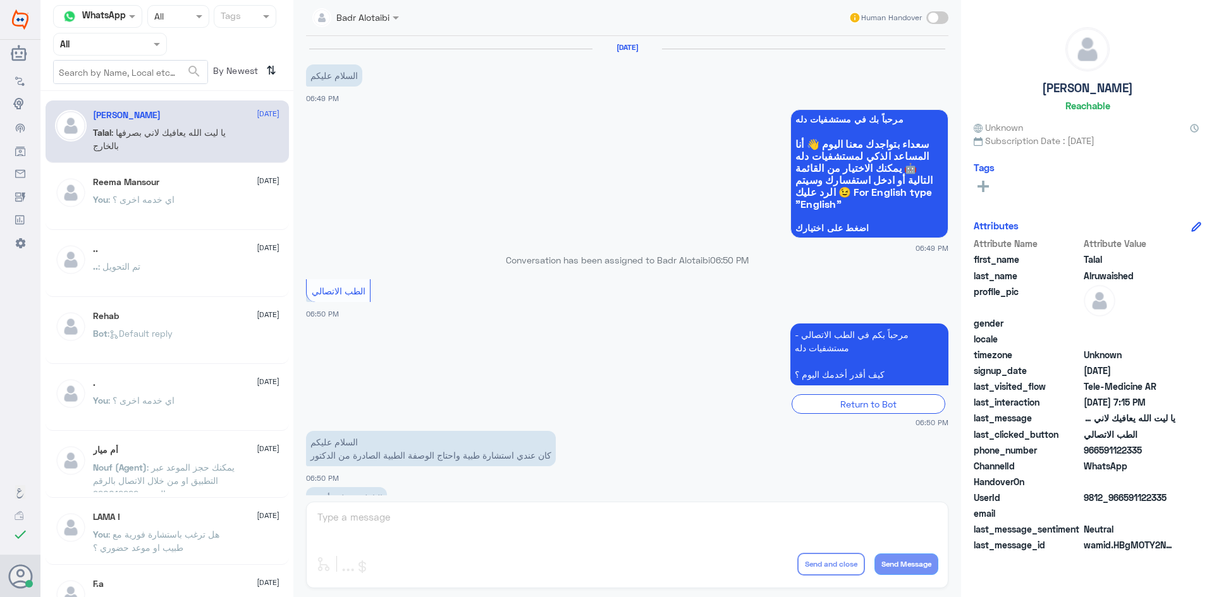
scroll to position [288, 0]
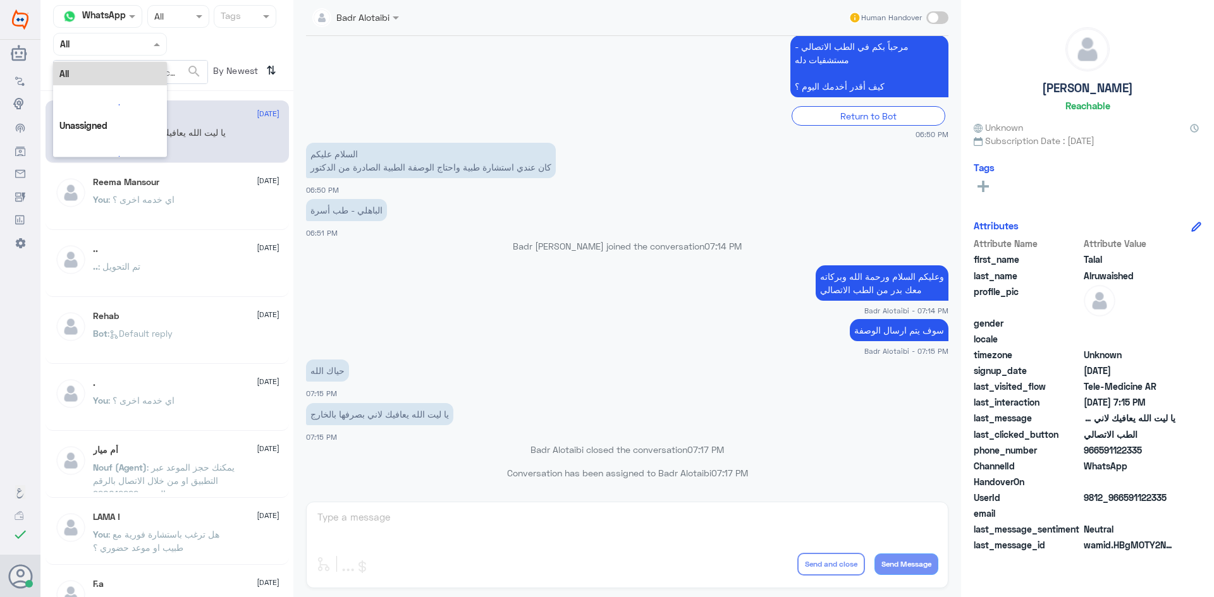
click at [113, 52] on div "Agent Filter All" at bounding box center [110, 44] width 114 height 23
click at [122, 94] on b "Unassigned" at bounding box center [106, 98] width 48 height 11
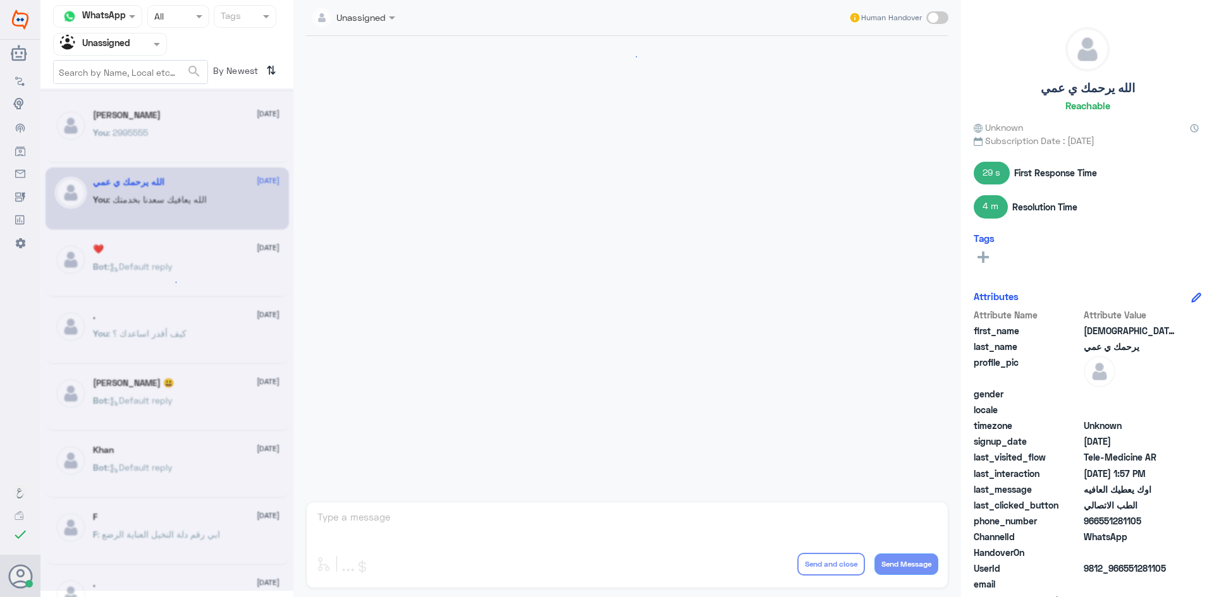
scroll to position [590, 0]
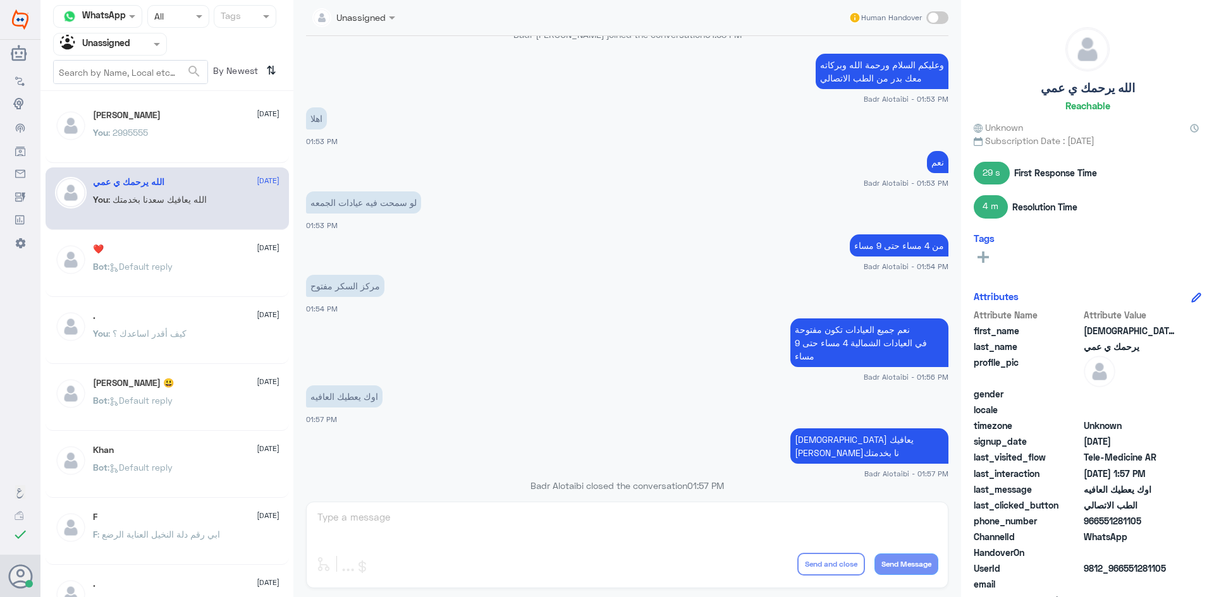
click at [148, 225] on div "الله يرحمك ي عمي 15 August You : الله يعافيك سعدنا بخدمتك" at bounding box center [167, 199] width 243 height 63
click at [173, 283] on p "Bot : Default reply" at bounding box center [133, 276] width 80 height 32
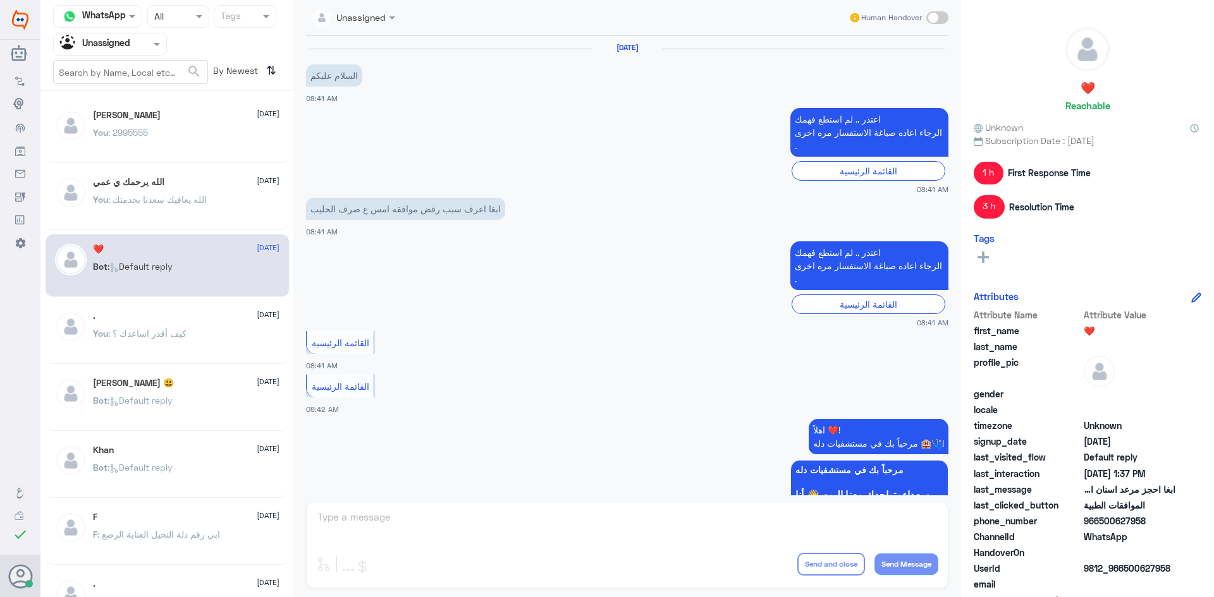
scroll to position [935, 0]
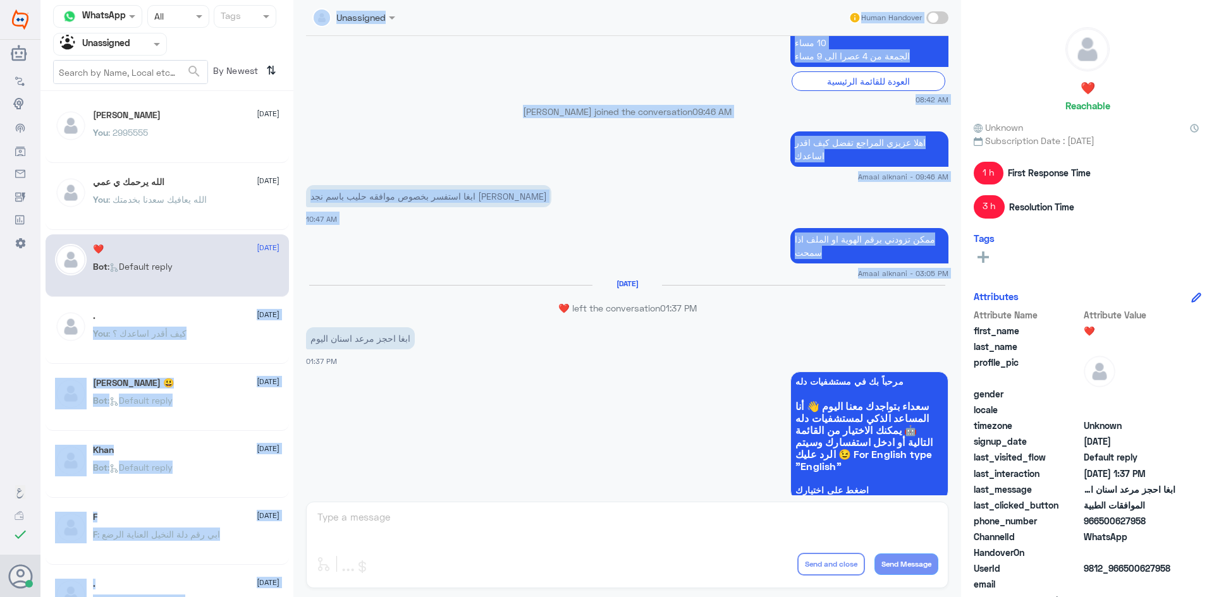
drag, startPoint x: 169, startPoint y: 316, endPoint x: 405, endPoint y: 257, distance: 243.0
click at [405, 257] on div "Channel WhatsApp Status × All Tags Agent Filter Unassigned search By Newest ⇅ ا…" at bounding box center [626, 300] width 1173 height 601
click at [462, 241] on div "ممكن تزودني برقم الهوية او الملف اذا سمحت Amaal alknani - 03:05 PM" at bounding box center [627, 252] width 642 height 54
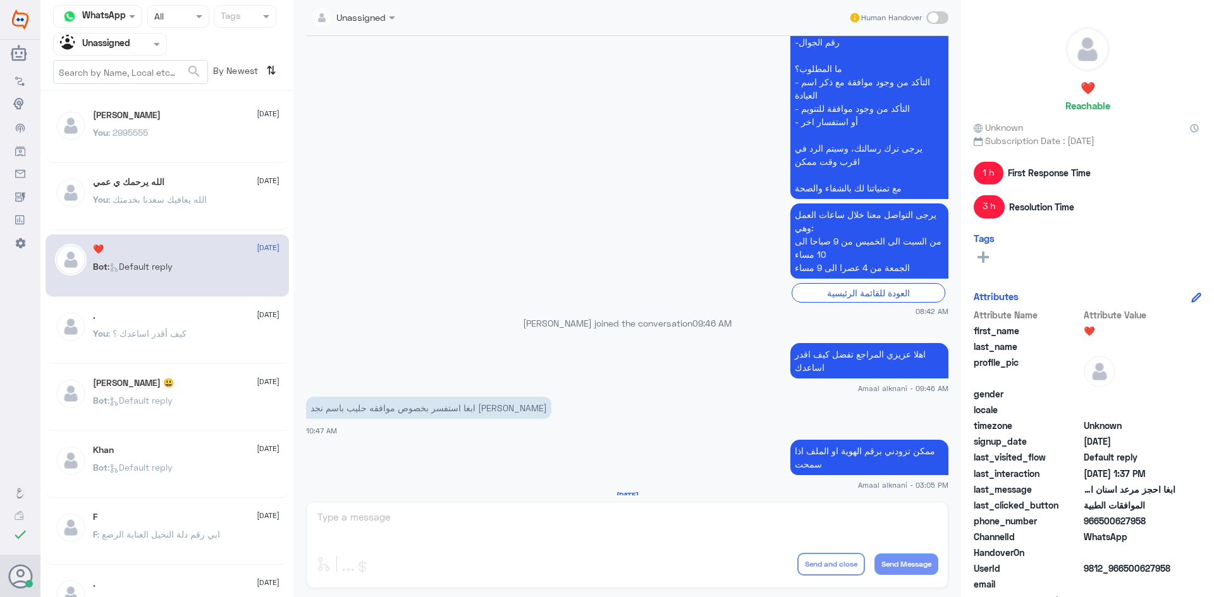
scroll to position [745, 0]
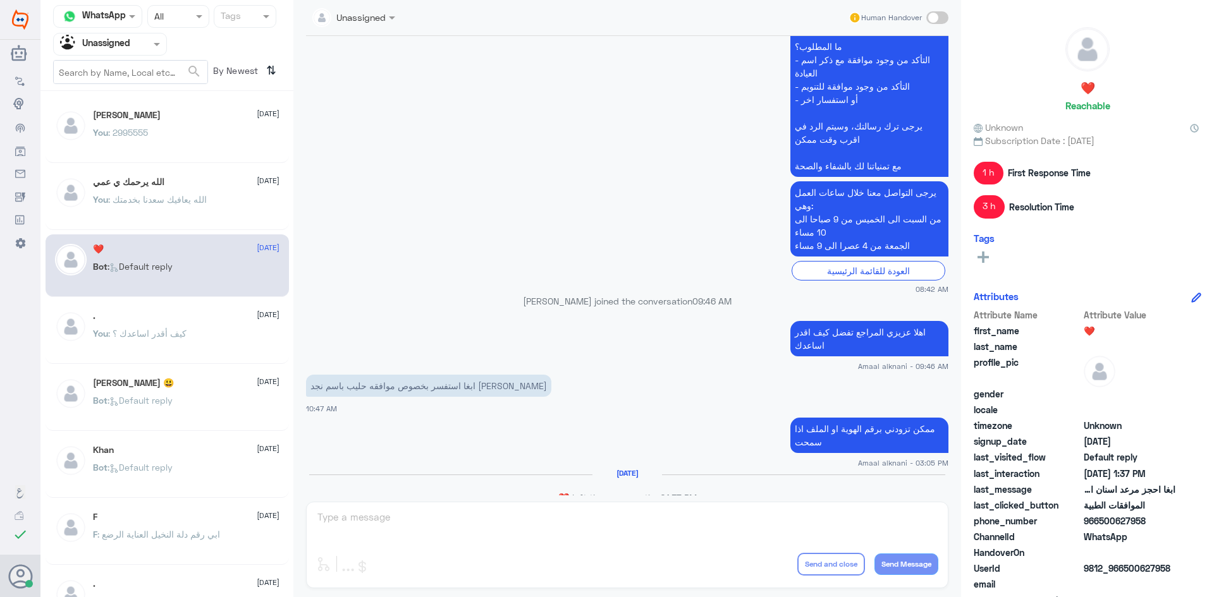
click at [209, 317] on div ". 15 August" at bounding box center [186, 316] width 187 height 11
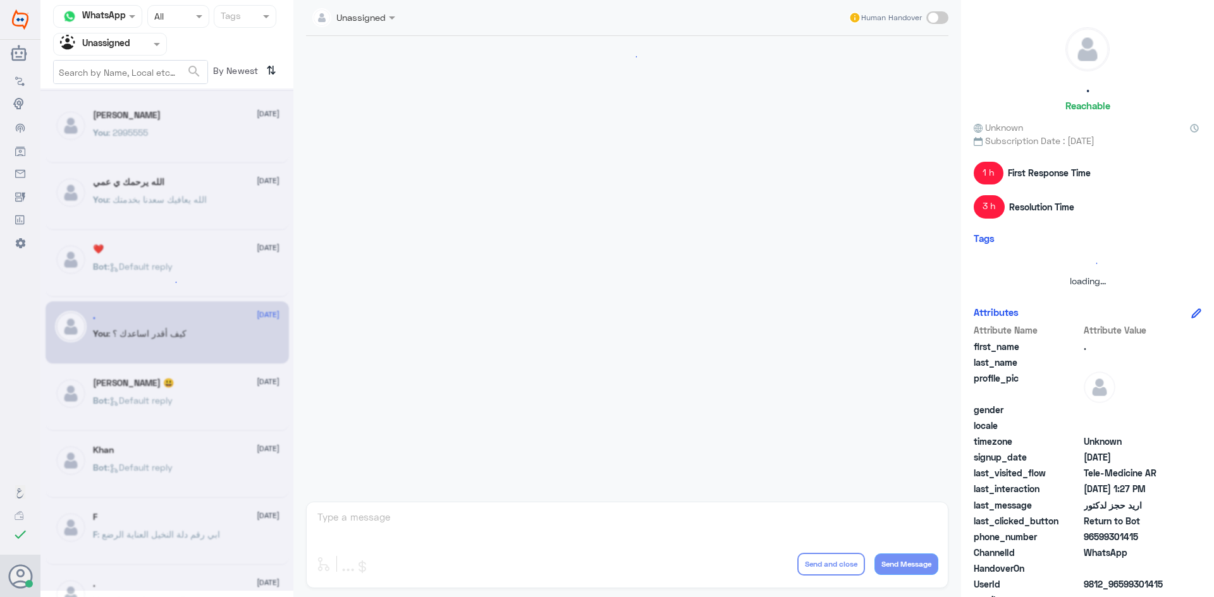
scroll to position [682, 0]
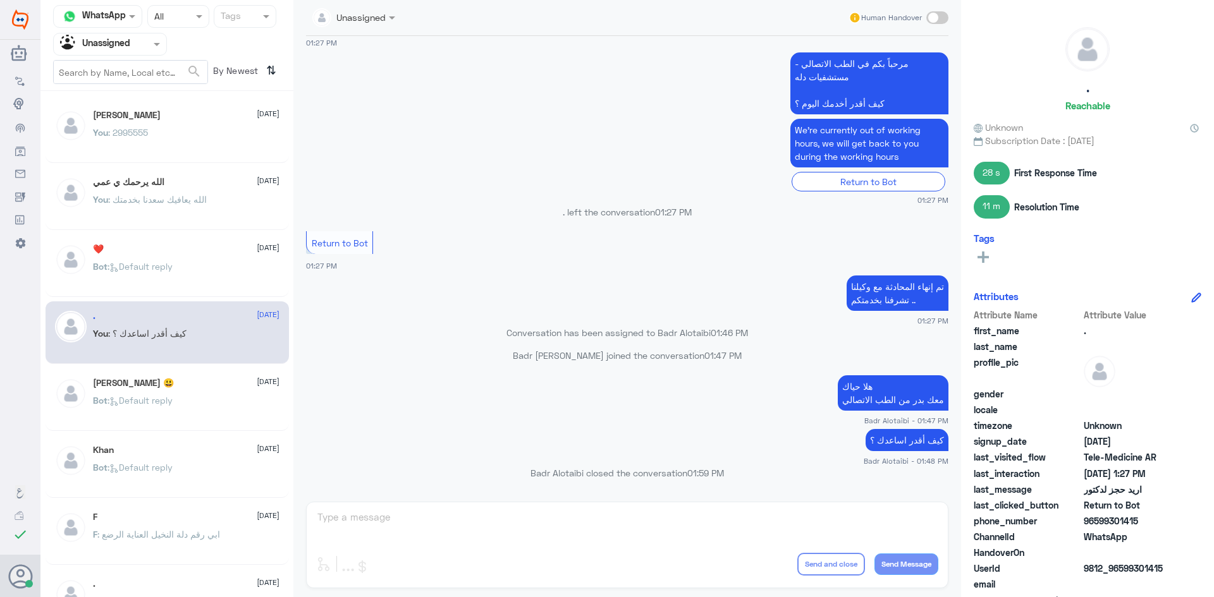
click at [152, 46] on span at bounding box center [158, 43] width 16 height 13
click at [105, 71] on div "All" at bounding box center [110, 73] width 114 height 23
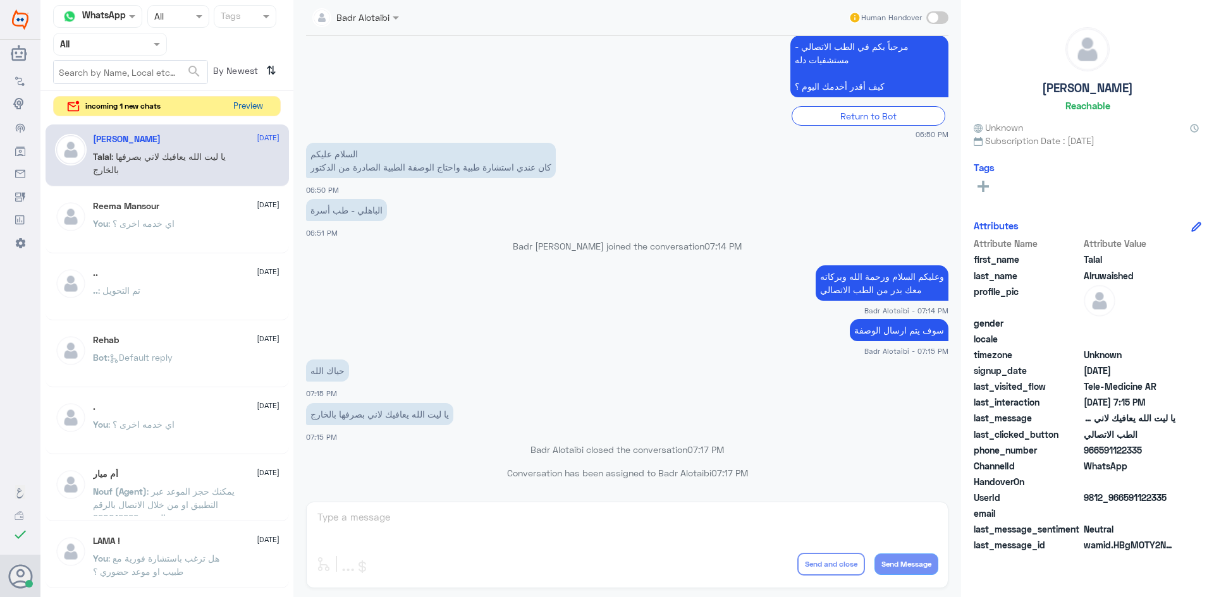
click at [260, 100] on button "Preview" at bounding box center [247, 107] width 39 height 20
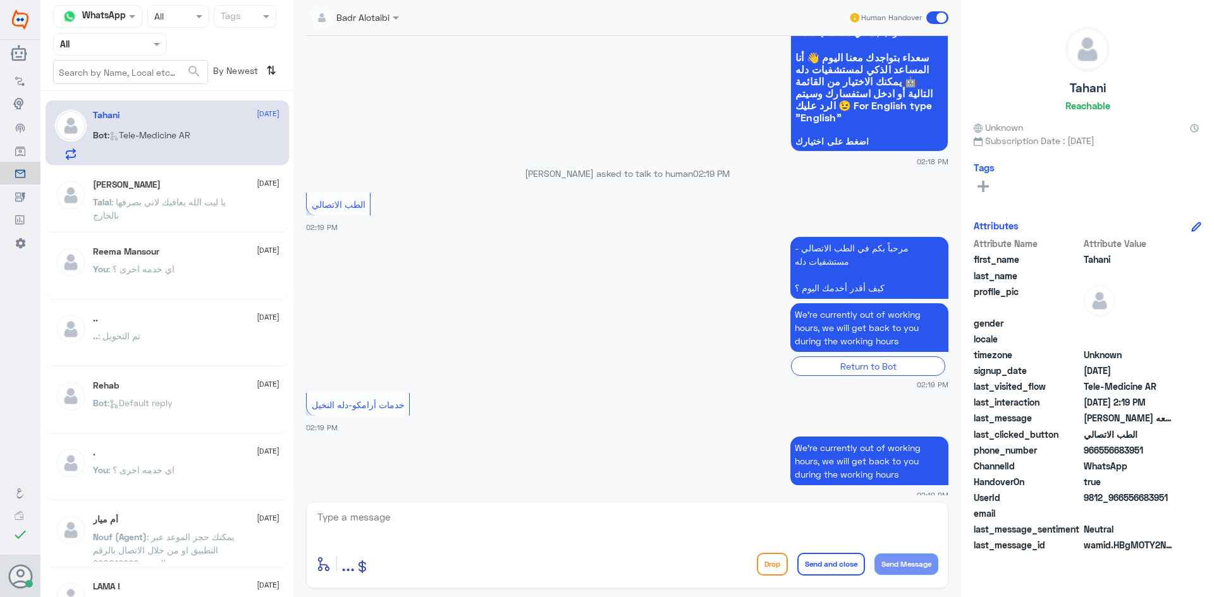
scroll to position [99, 0]
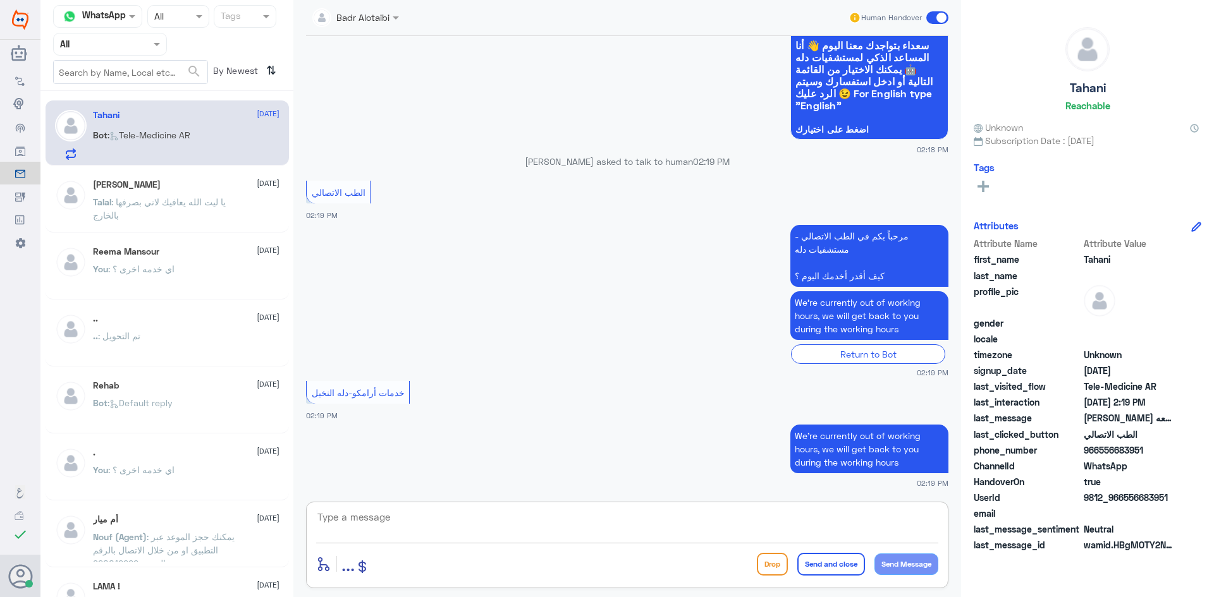
click at [528, 531] on textarea at bounding box center [627, 524] width 622 height 31
type textarea "هلا حياك معك بدر من الطب الاتصالي"
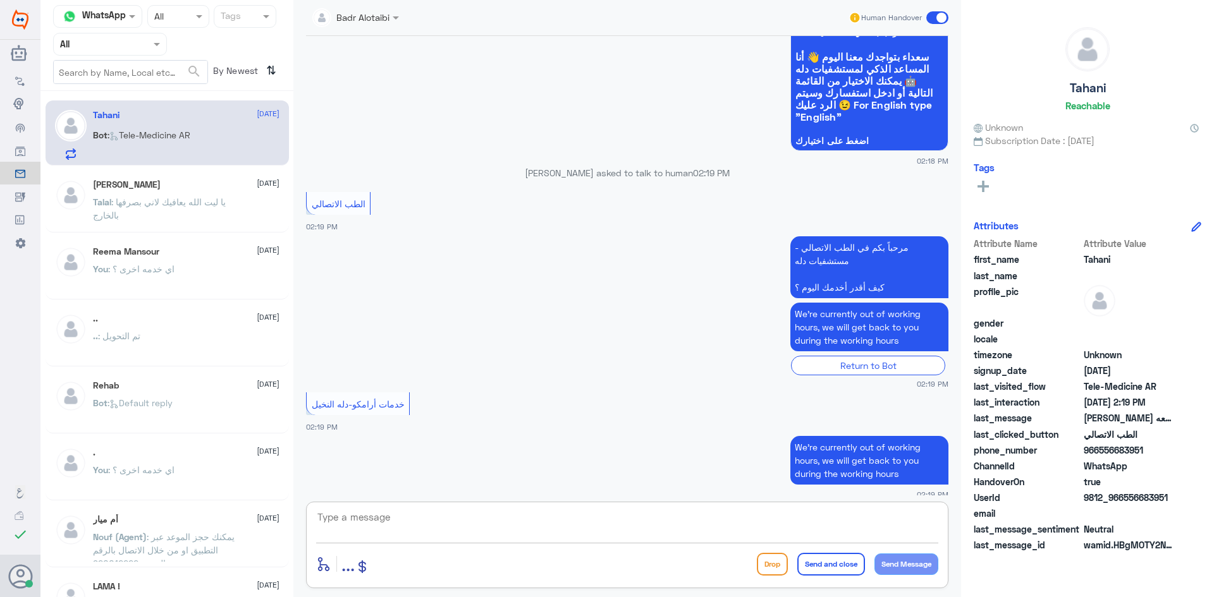
scroll to position [0, 0]
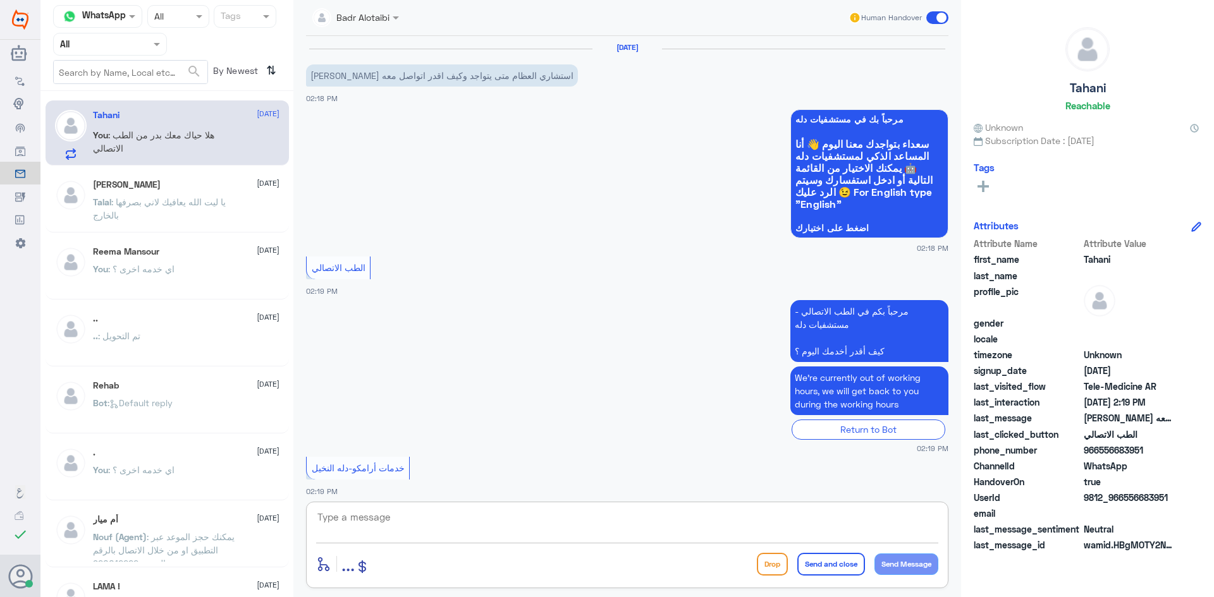
click at [620, 516] on textarea at bounding box center [627, 524] width 622 height 31
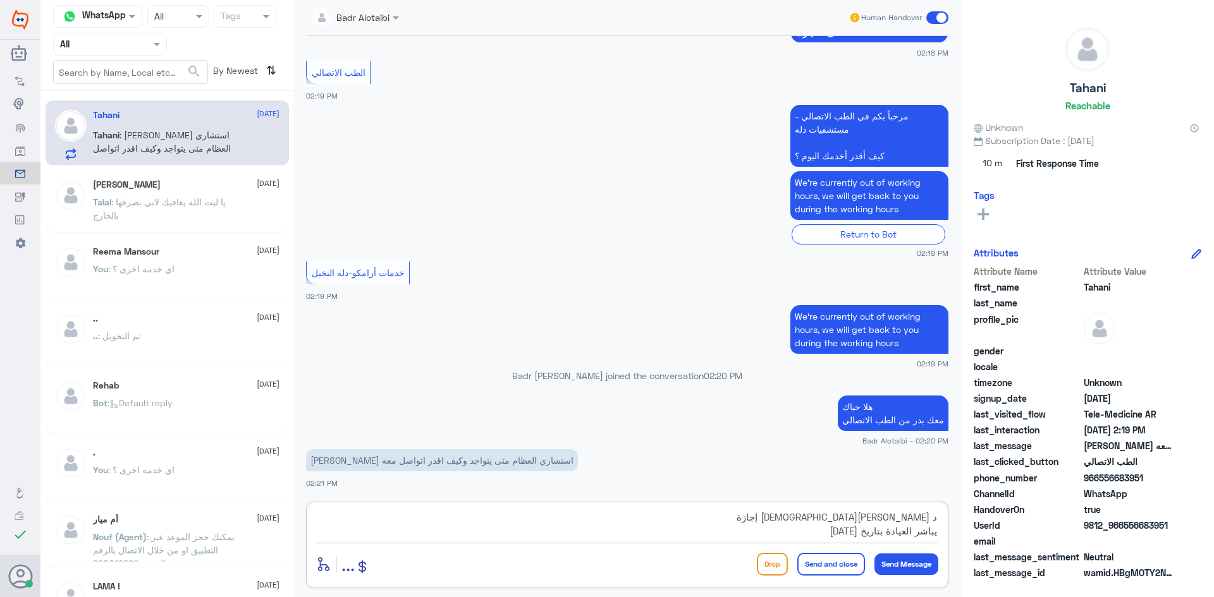
type textarea "د عبدالعزيز التركي إجازة يباشر العيادة بتاريخ 23 أغسطس"
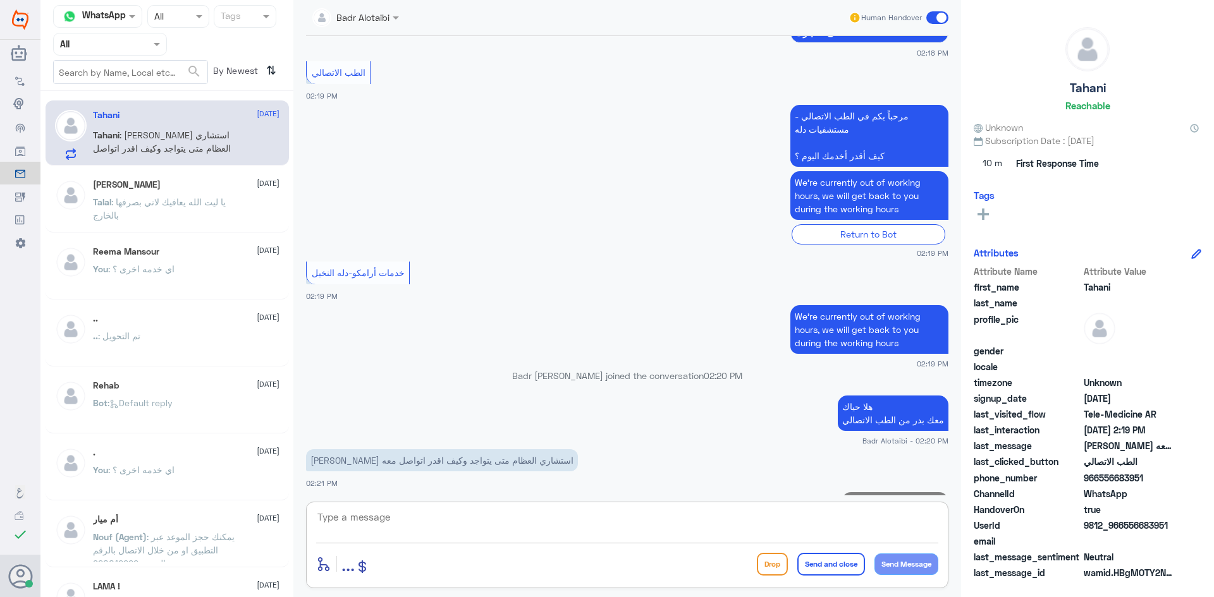
scroll to position [249, 0]
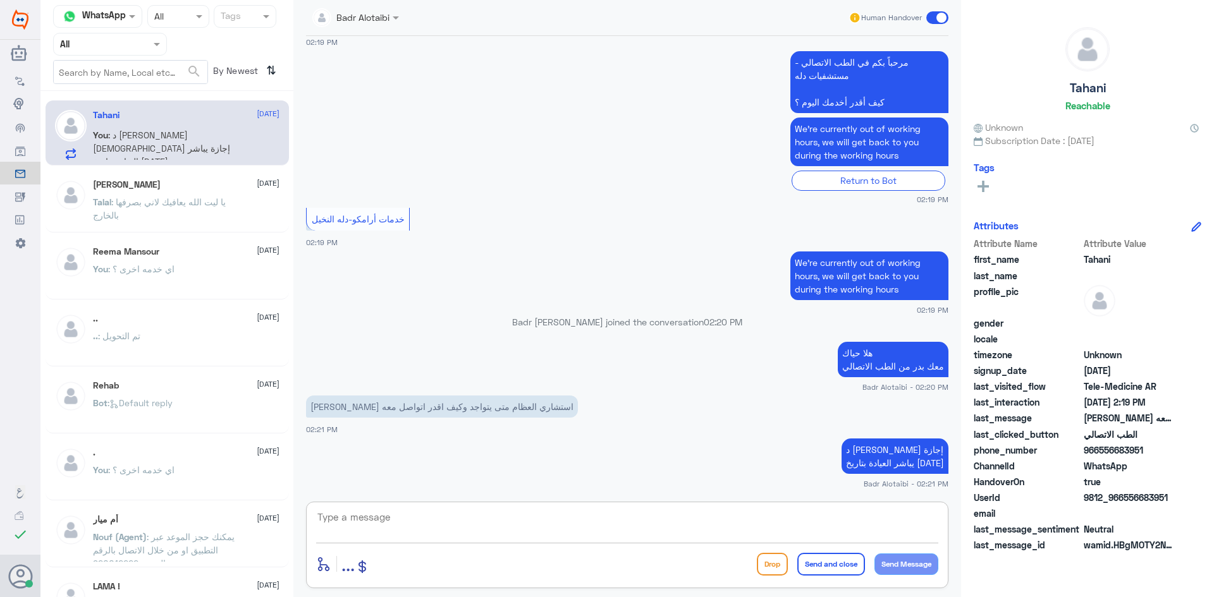
click at [133, 39] on div at bounding box center [110, 44] width 113 height 15
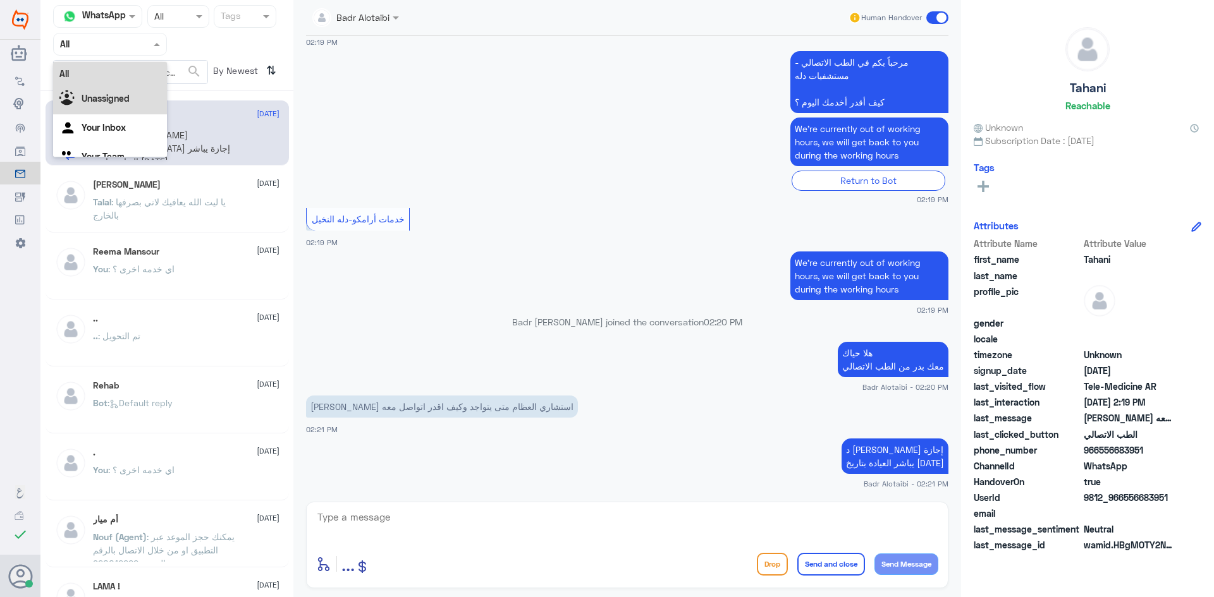
click at [121, 94] on b "Unassigned" at bounding box center [106, 98] width 48 height 11
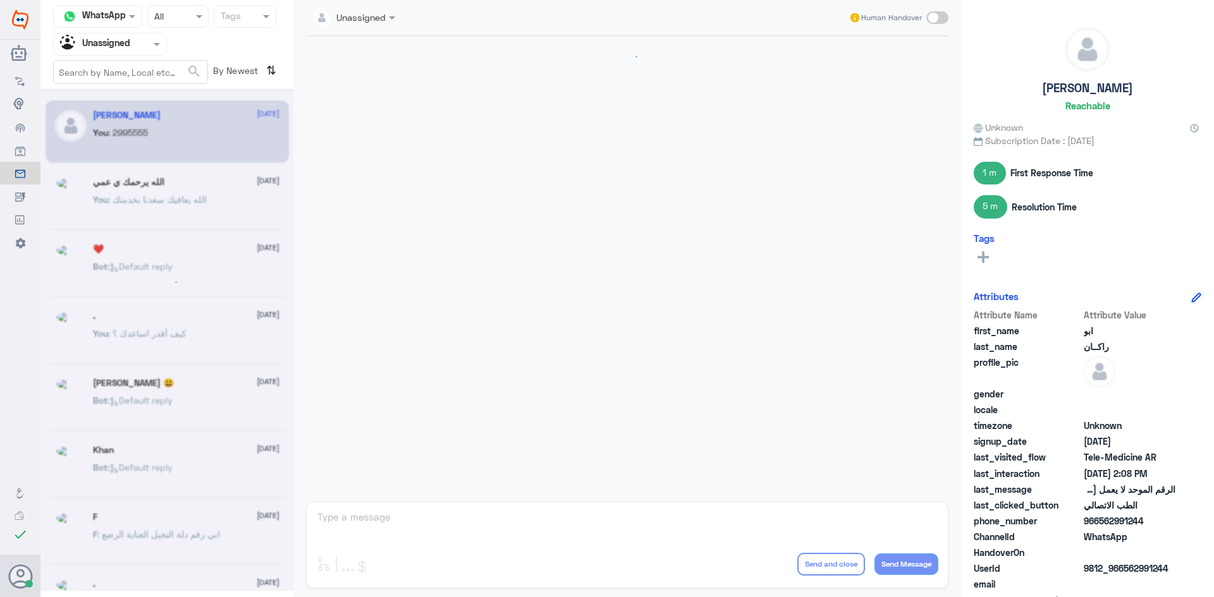
scroll to position [704, 0]
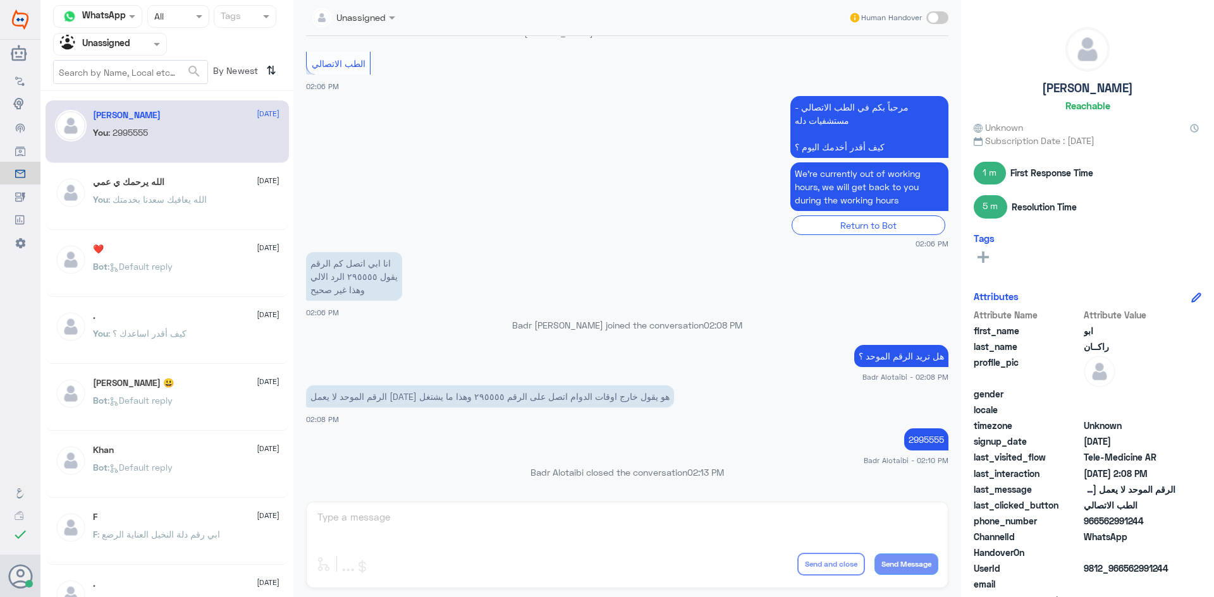
click at [209, 192] on div "الله يرحمك ي عمي [DATE] You : الله يعافيك سعدنا بخدمتك" at bounding box center [186, 200] width 187 height 47
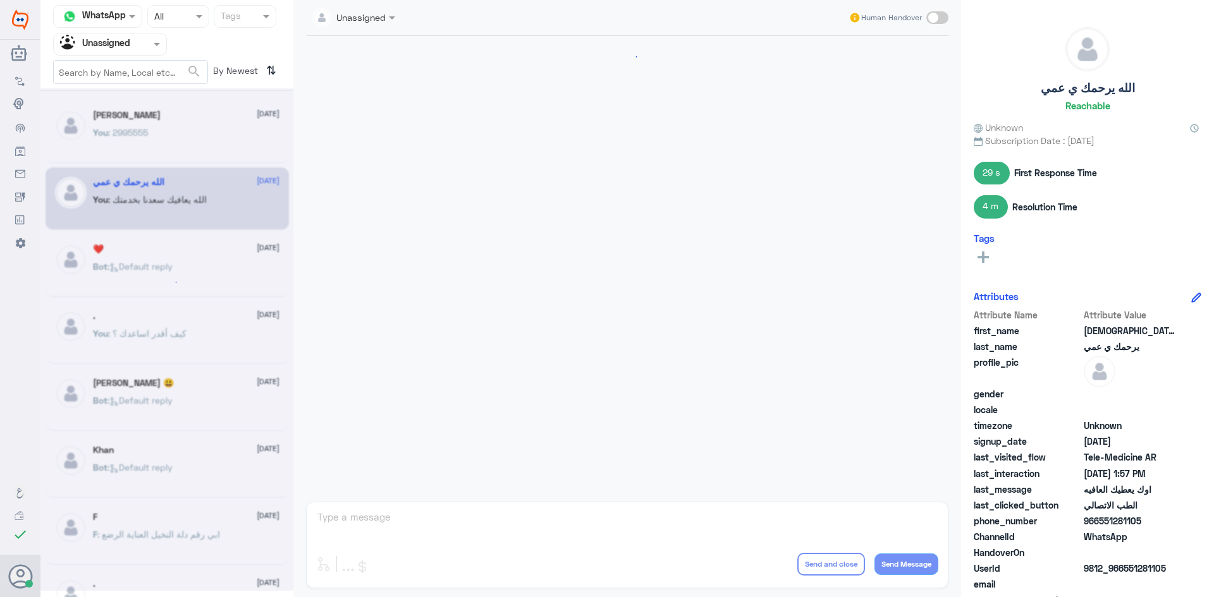
scroll to position [590, 0]
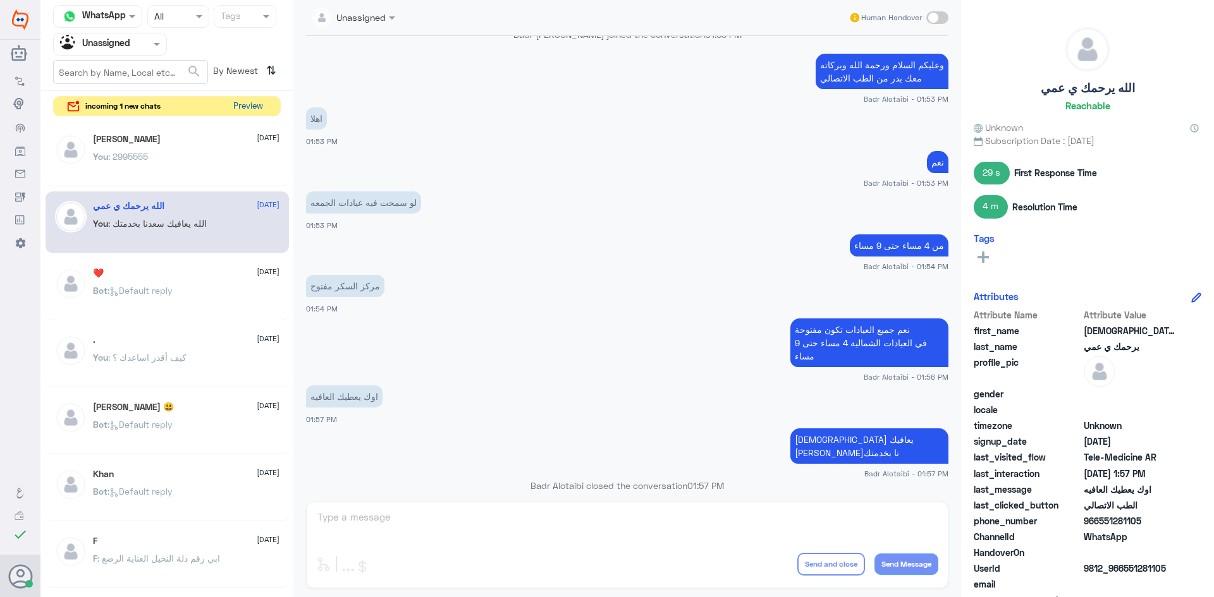
click at [244, 108] on button "Preview" at bounding box center [247, 107] width 39 height 20
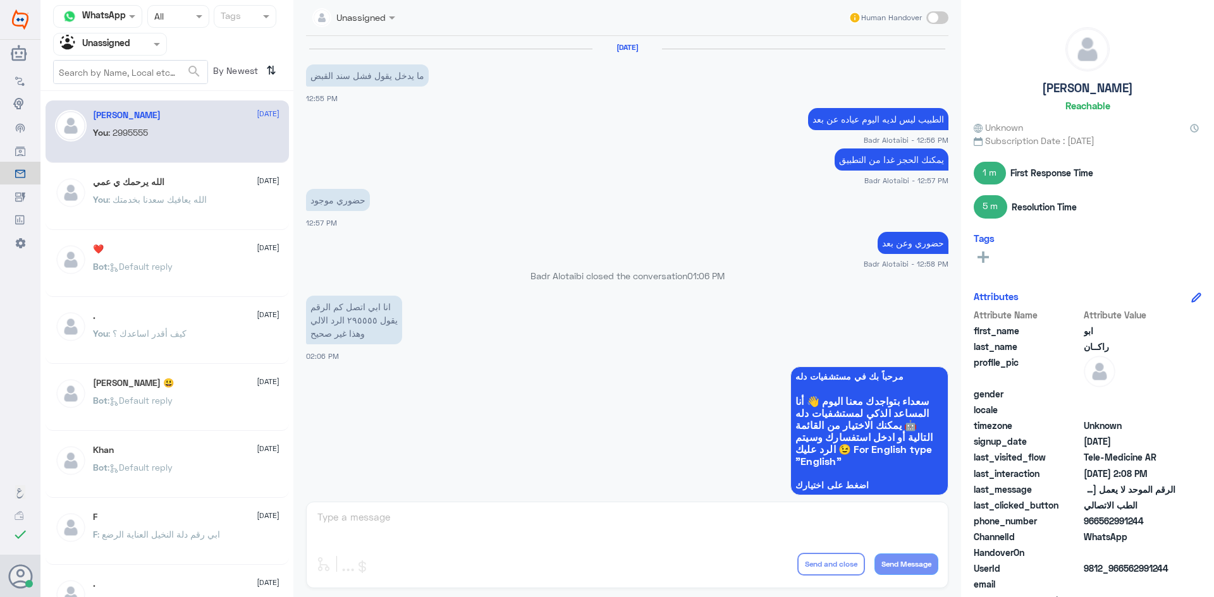
scroll to position [704, 0]
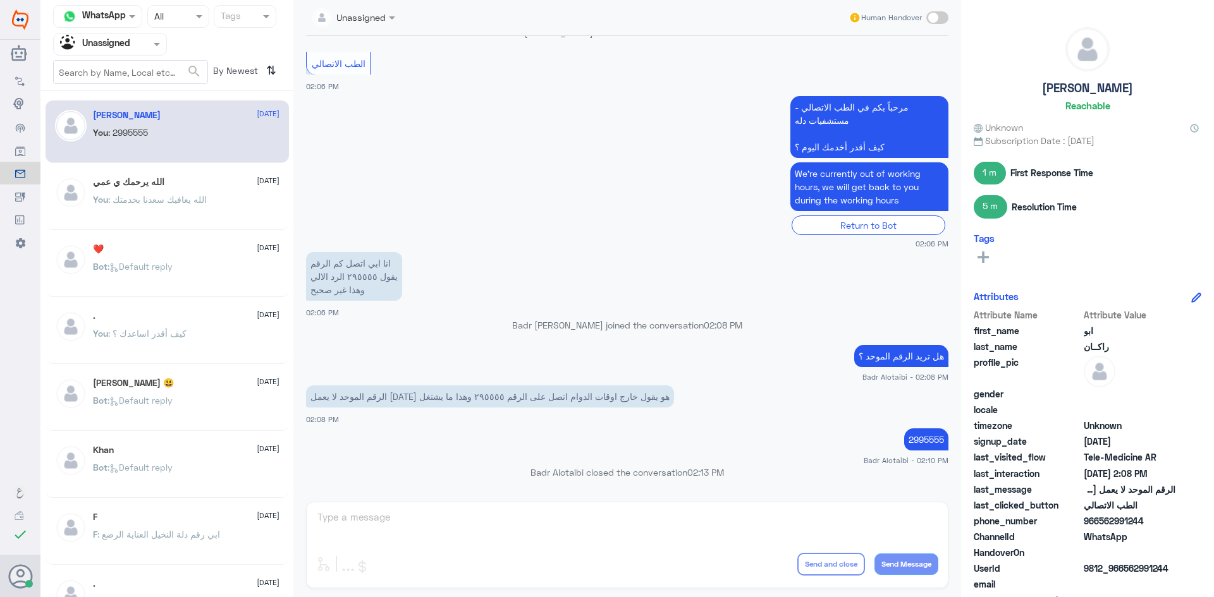
drag, startPoint x: 149, startPoint y: 45, endPoint x: 142, endPoint y: 59, distance: 15.6
click at [149, 44] on div at bounding box center [110, 44] width 113 height 15
click at [115, 77] on div "All" at bounding box center [110, 73] width 114 height 23
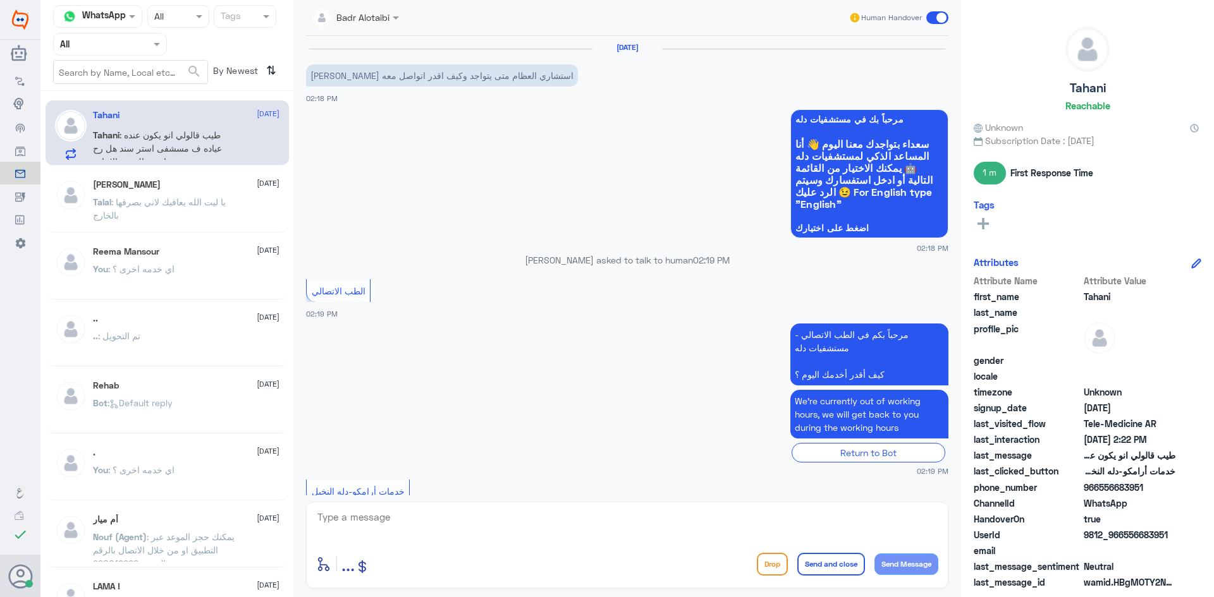
scroll to position [315, 0]
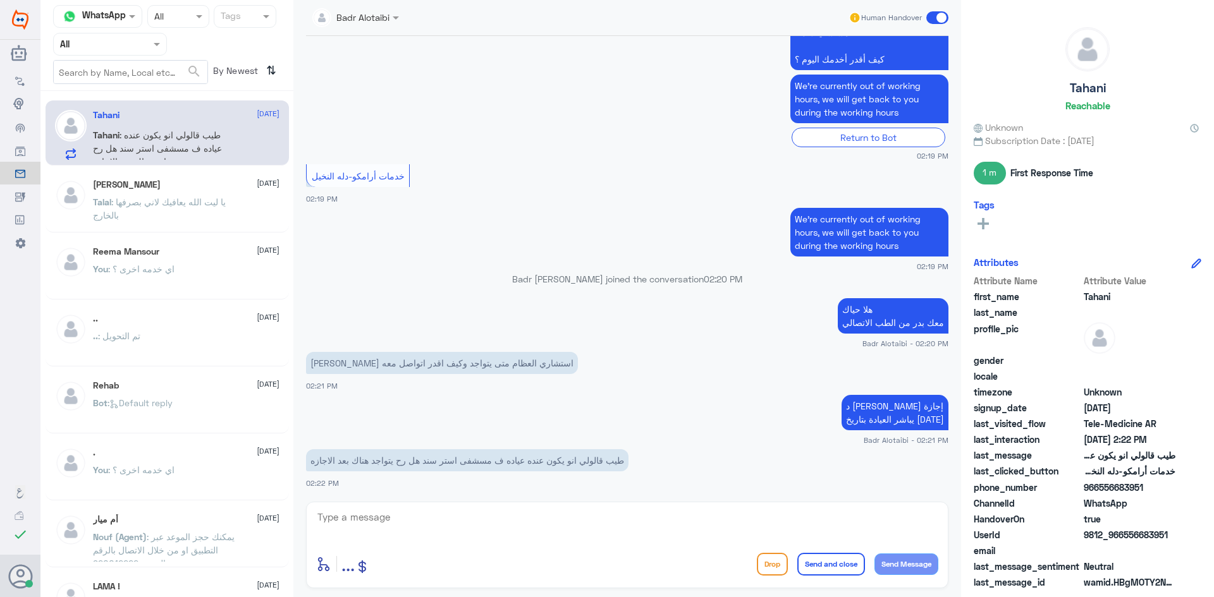
click at [598, 509] on div "enter flow name ... Drop Send and close Send Message" at bounding box center [627, 545] width 642 height 87
click at [598, 517] on textarea at bounding box center [627, 524] width 622 height 31
type textarea "ل"
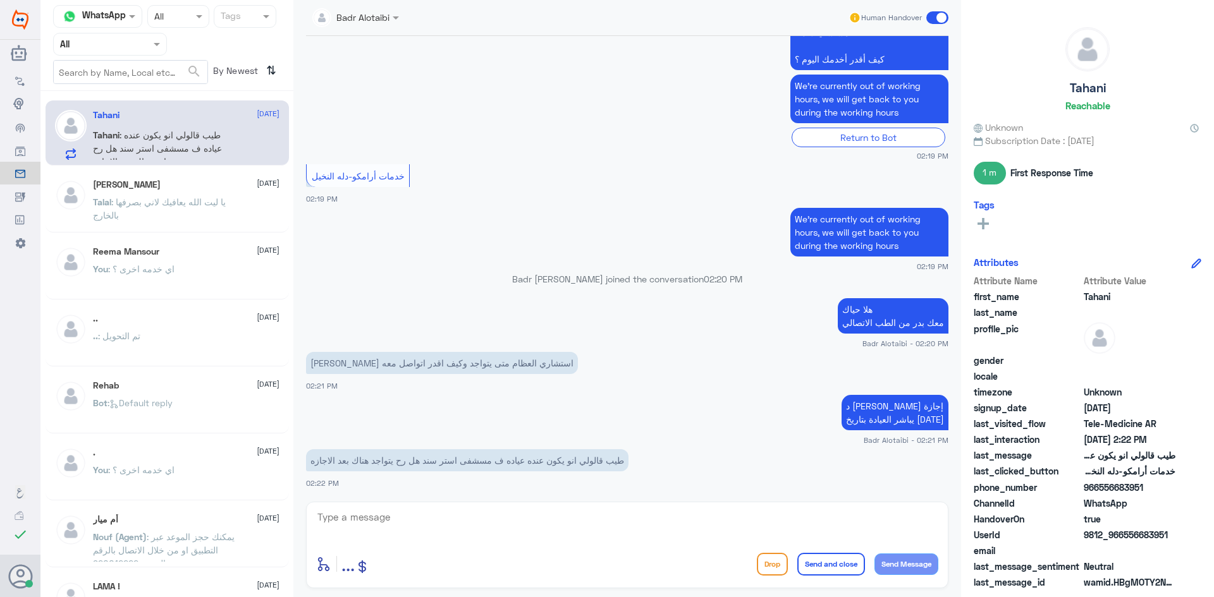
click at [941, 18] on span at bounding box center [937, 17] width 22 height 13
click at [0, 0] on input "checkbox" at bounding box center [0, 0] width 0 height 0
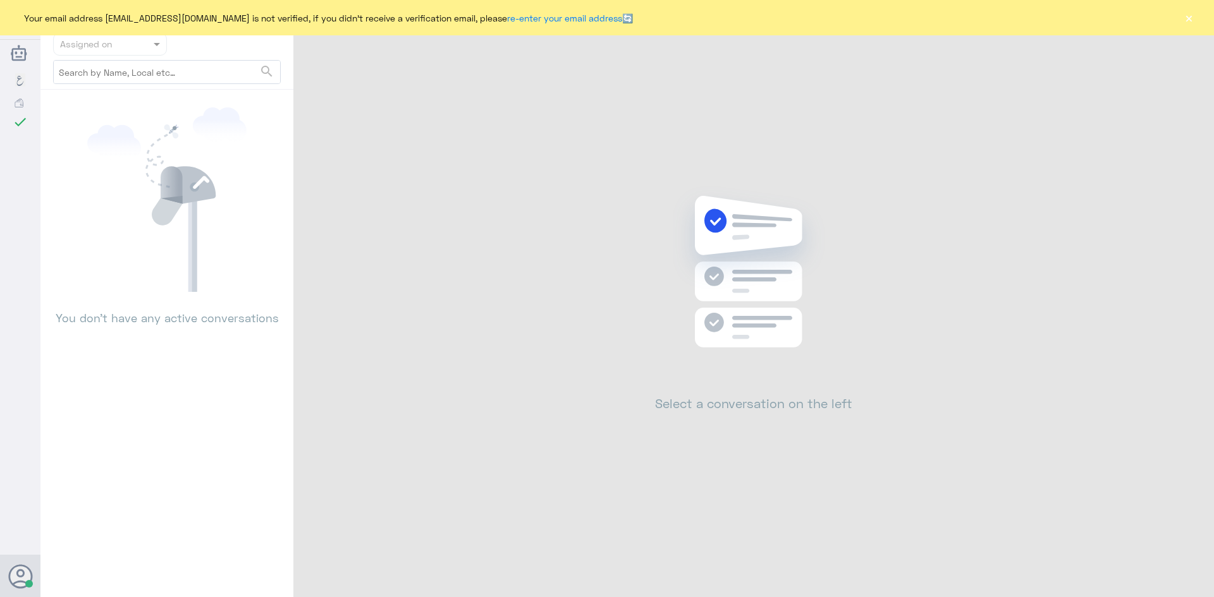
click at [1192, 21] on button "×" at bounding box center [1188, 17] width 13 height 13
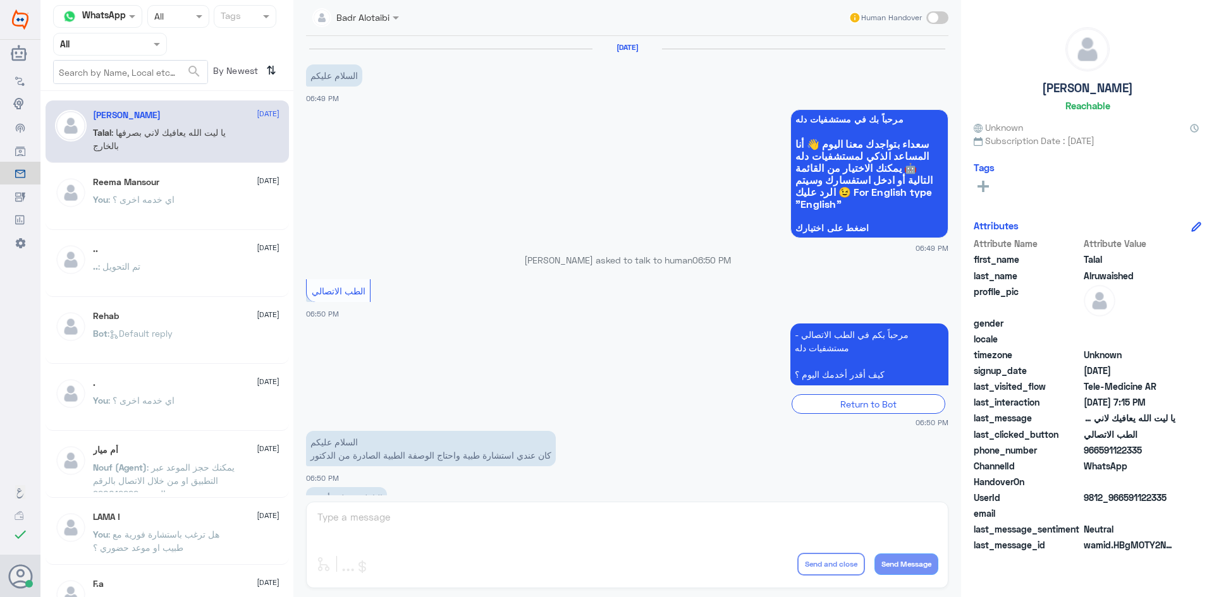
scroll to position [288, 0]
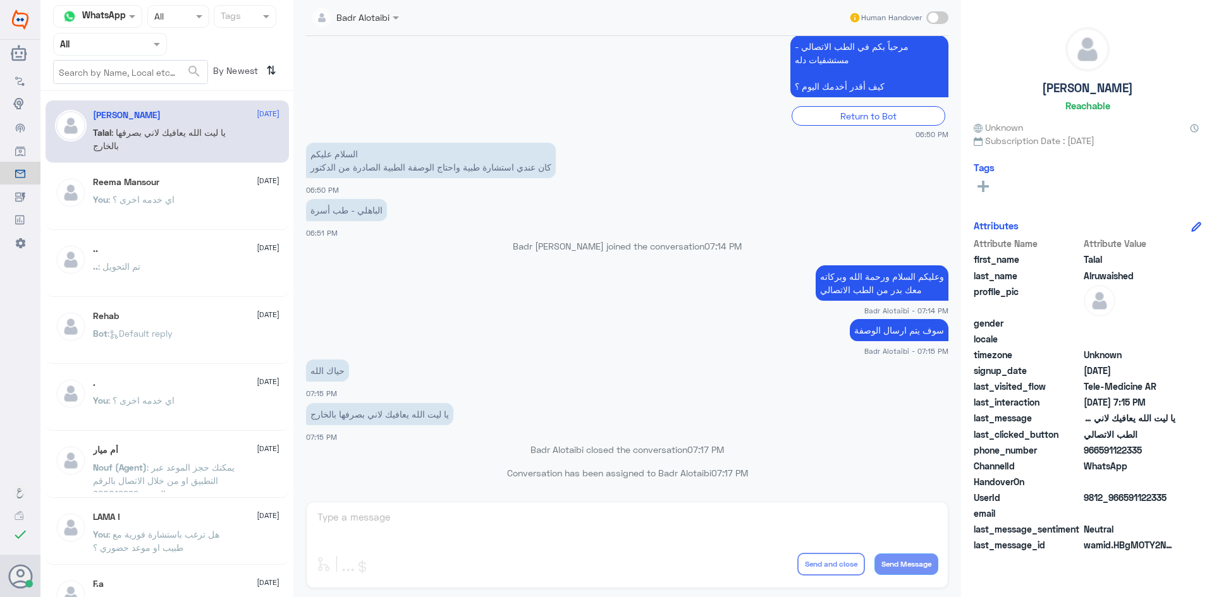
click at [147, 48] on div at bounding box center [110, 44] width 113 height 15
click at [133, 94] on div "Unassigned" at bounding box center [110, 99] width 114 height 29
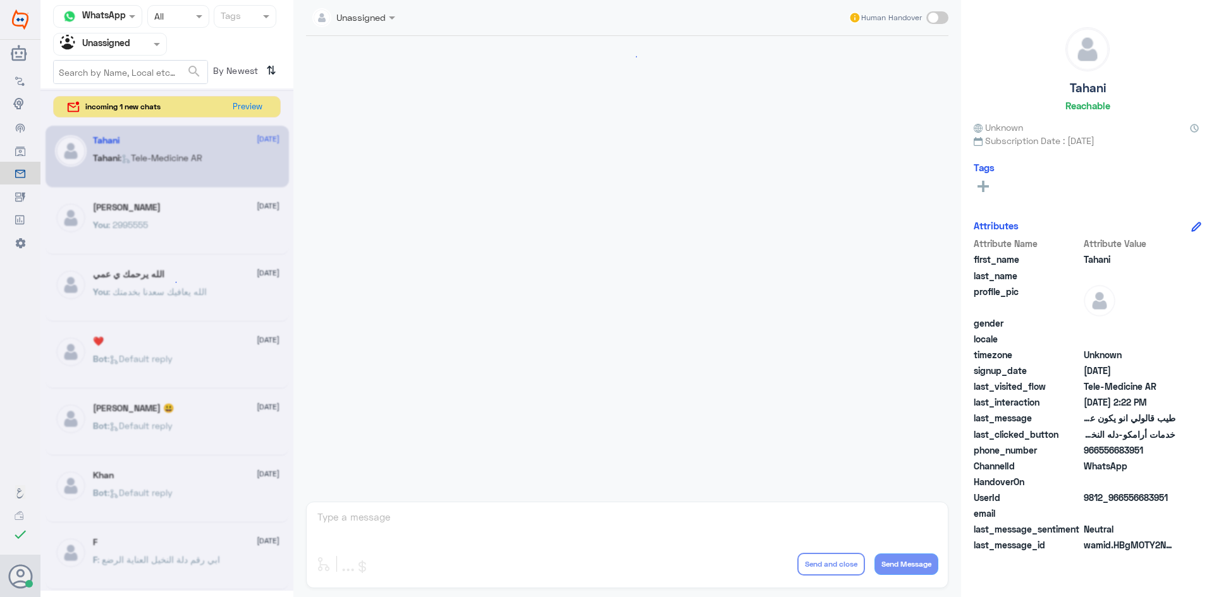
scroll to position [530, 0]
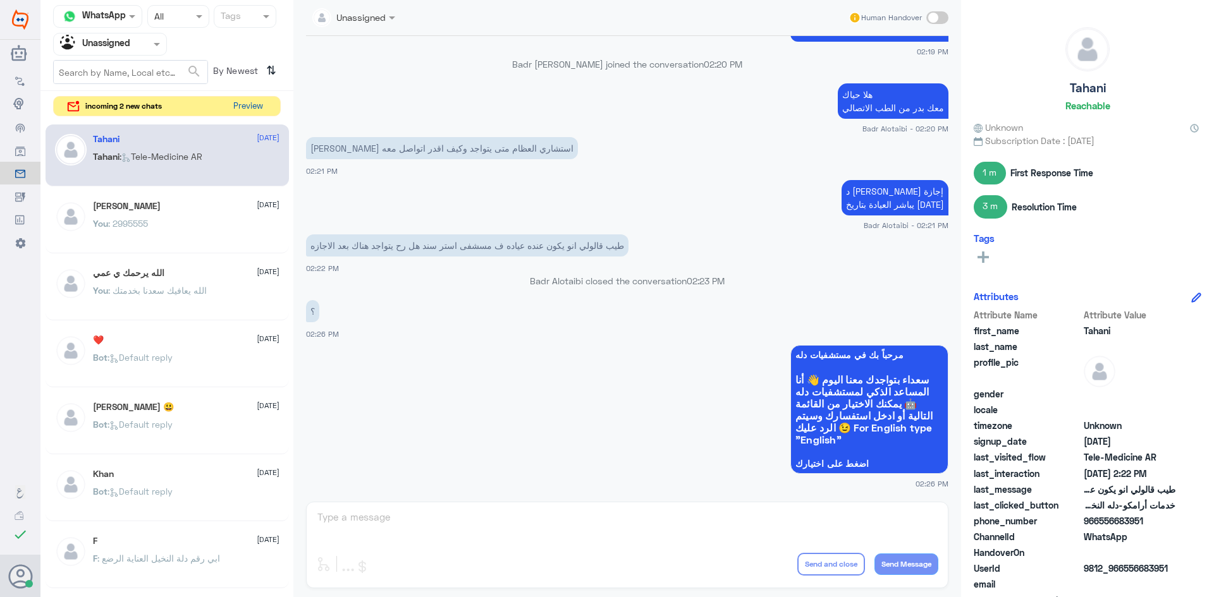
click at [235, 109] on button "Preview" at bounding box center [247, 107] width 39 height 20
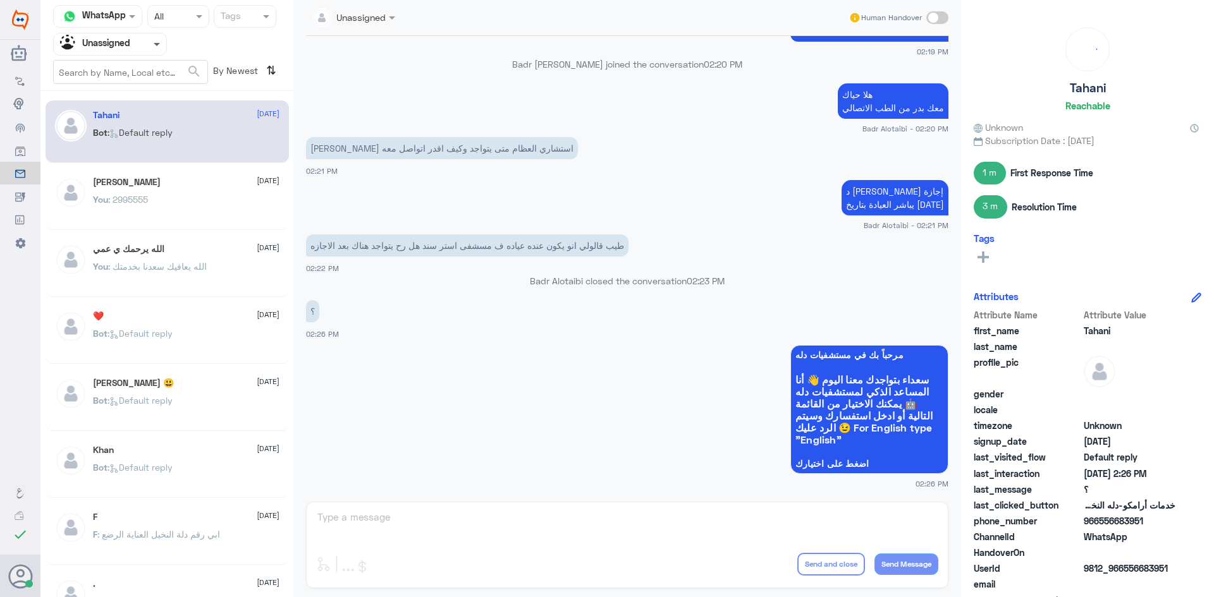
click at [159, 46] on span at bounding box center [157, 45] width 6 height 4
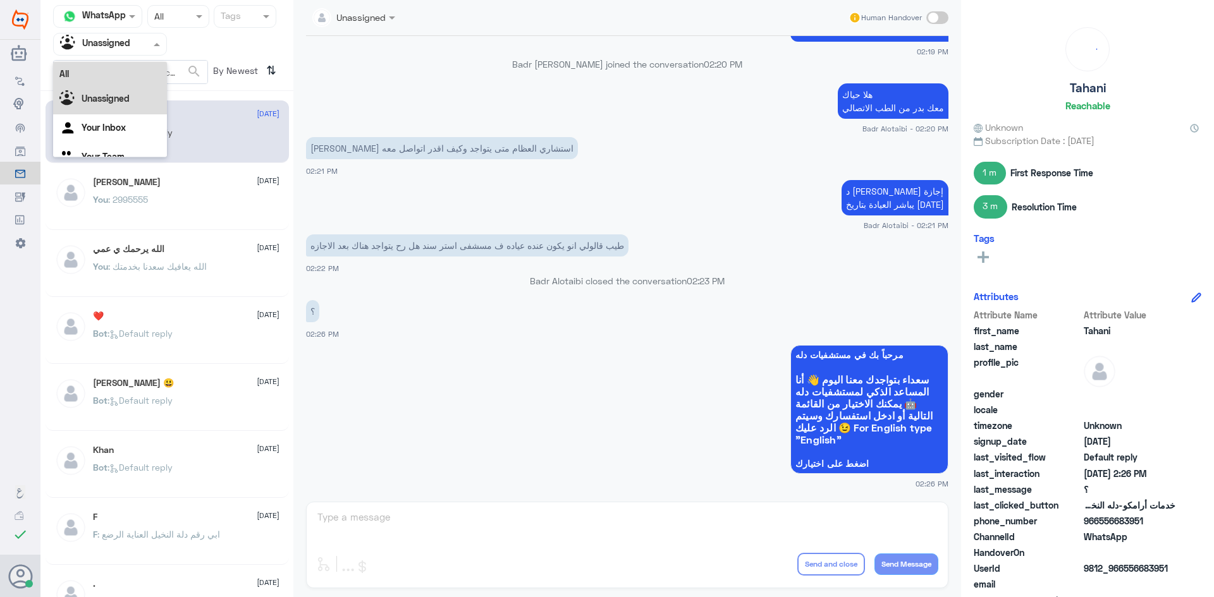
click at [126, 77] on div "All" at bounding box center [110, 73] width 114 height 23
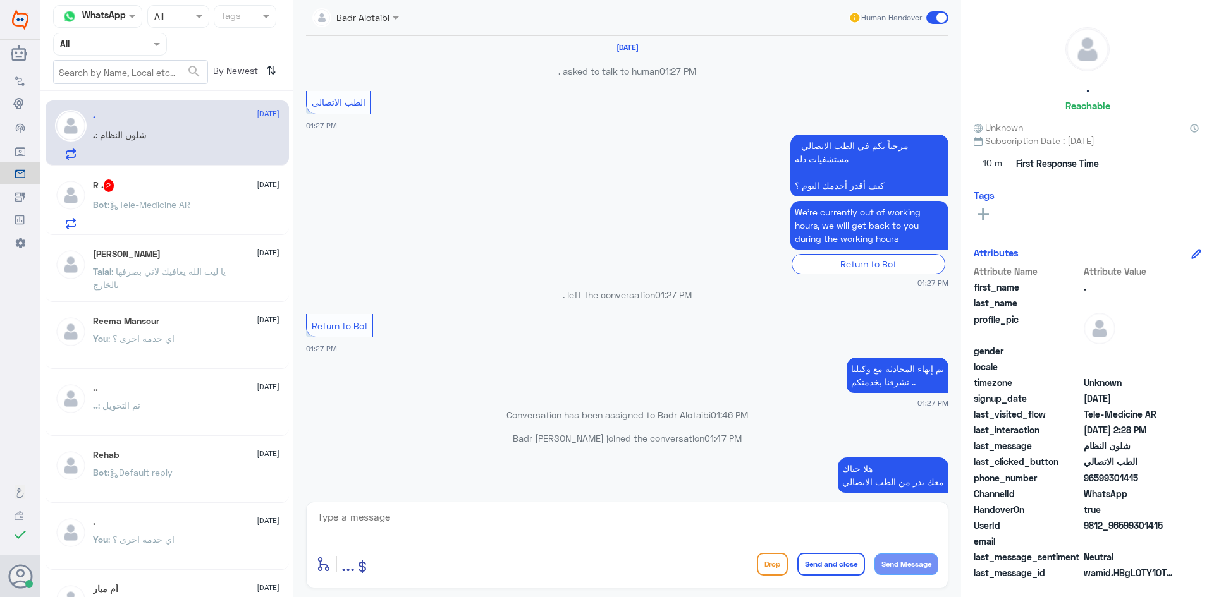
scroll to position [628, 0]
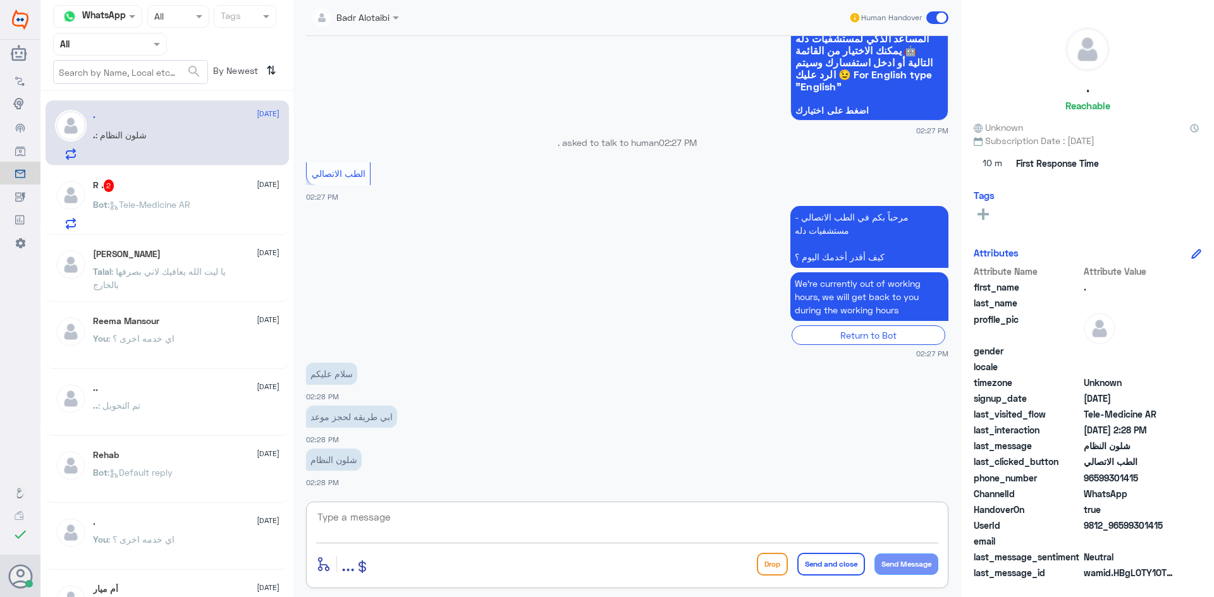
click at [496, 515] on textarea at bounding box center [627, 524] width 622 height 31
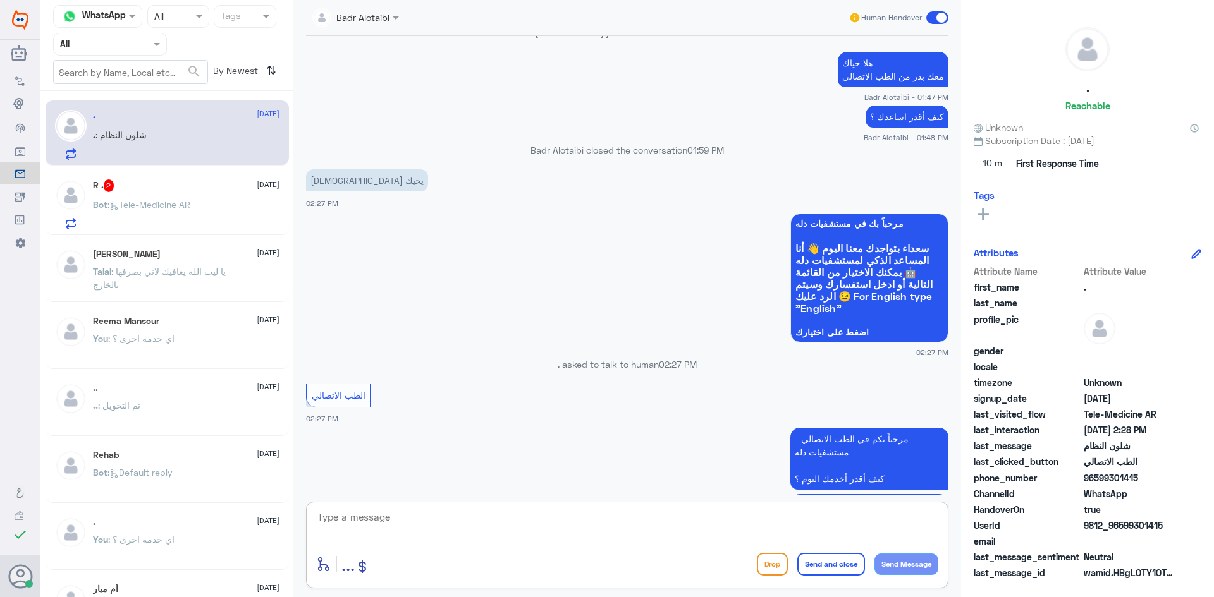
scroll to position [2059, 0]
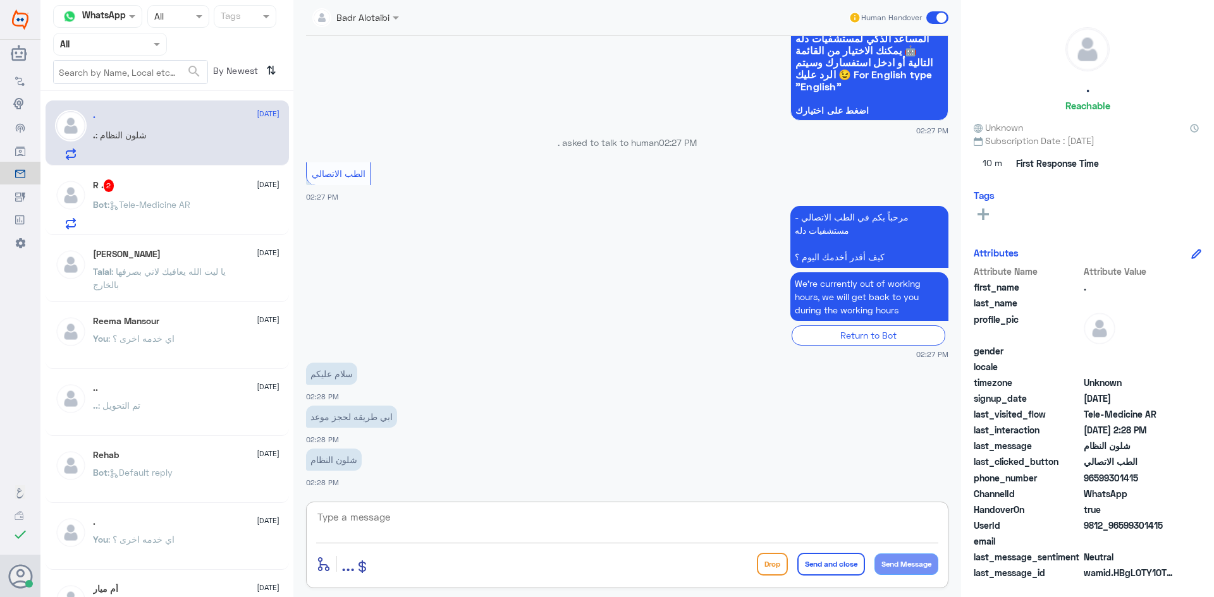
click at [452, 522] on textarea at bounding box center [627, 524] width 622 height 31
type textarea "وعليكم السلام ورحمة الله وبركاته"
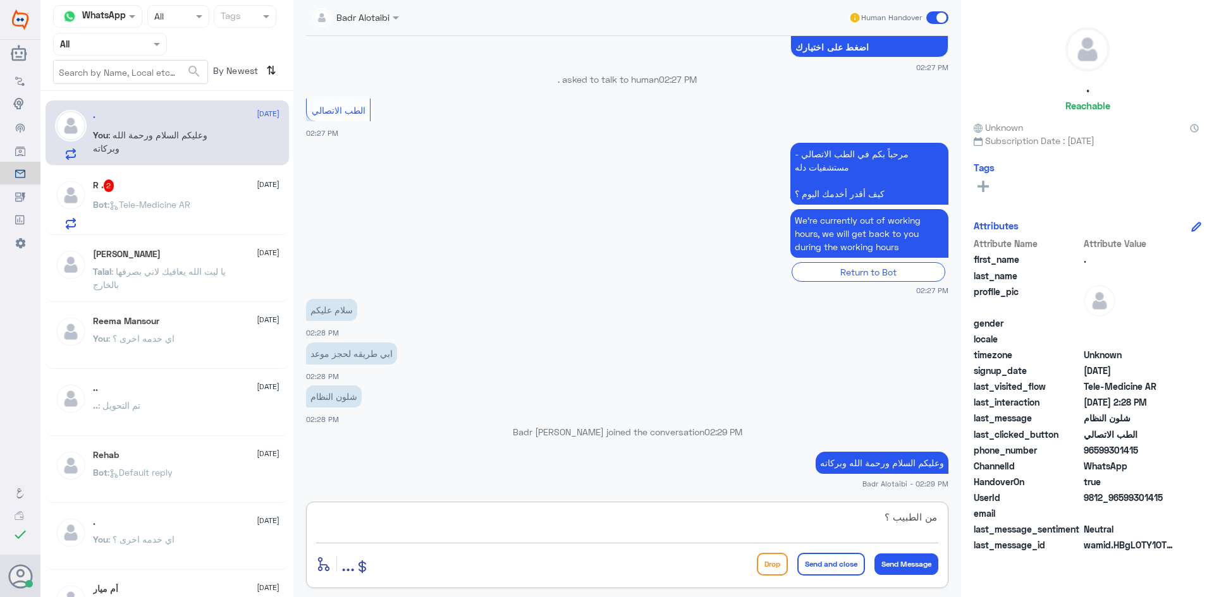
type textarea "من الطبيب ؟"
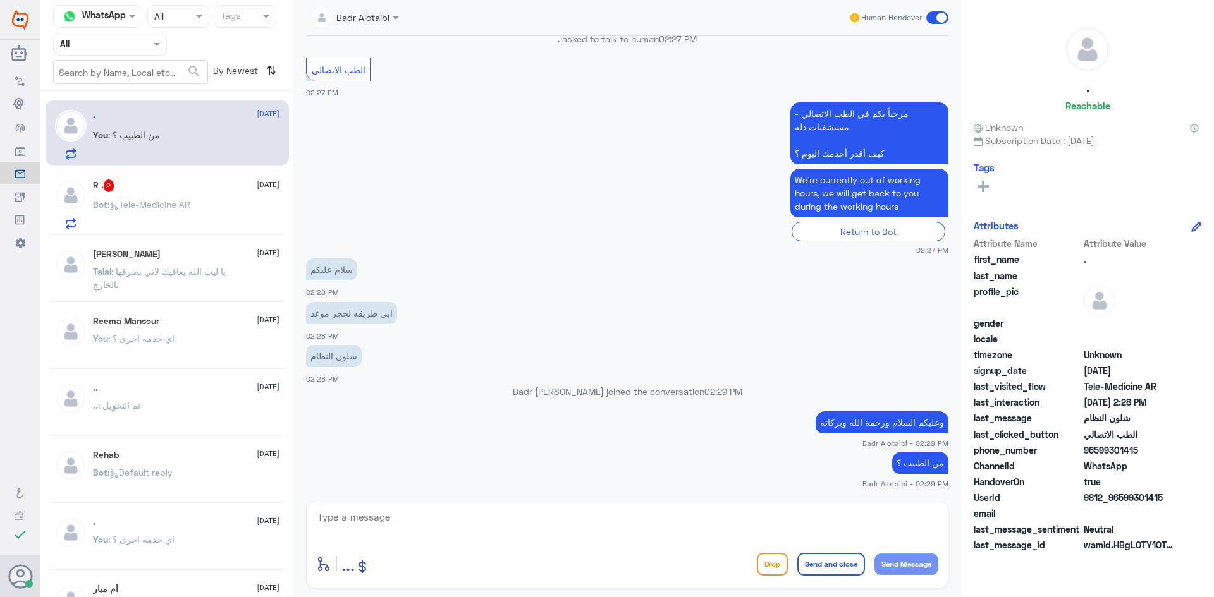
click at [202, 202] on div "Bot : Tele-Medicine AR" at bounding box center [186, 215] width 187 height 28
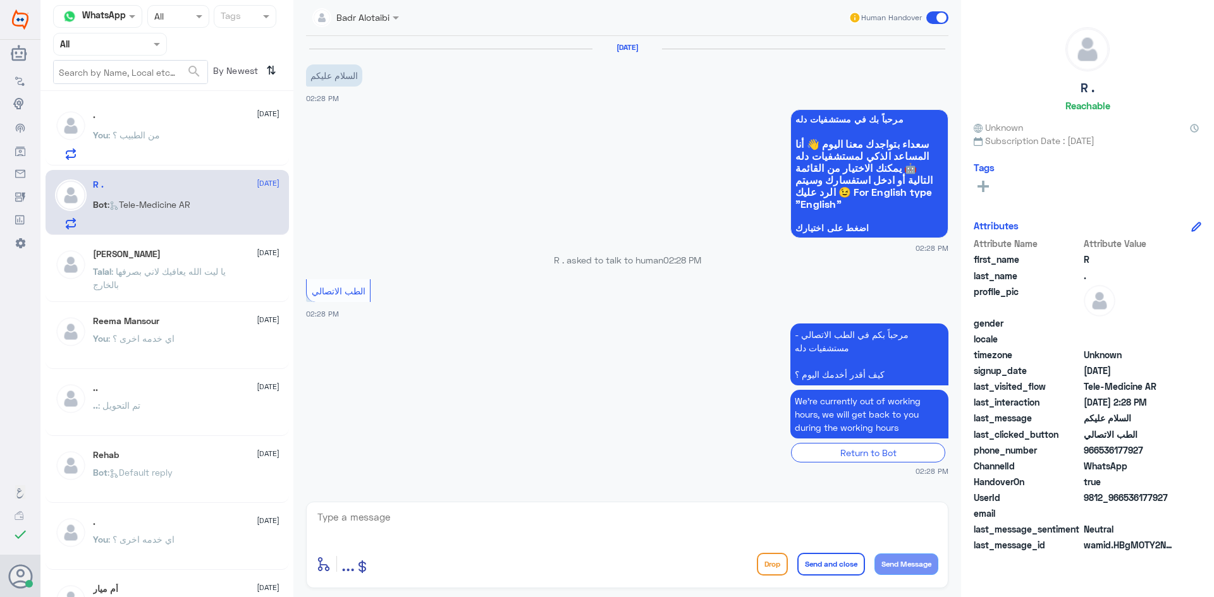
drag, startPoint x: 1170, startPoint y: 496, endPoint x: 1123, endPoint y: 499, distance: 46.9
click at [1123, 499] on span "9812_966536177927" at bounding box center [1130, 497] width 92 height 13
copy span "536177927"
click at [519, 517] on textarea at bounding box center [627, 524] width 622 height 31
type textarea "وعليكم السلام ورحمة الله وبركاته تفضل معك بدر من الطب الاتصالي"
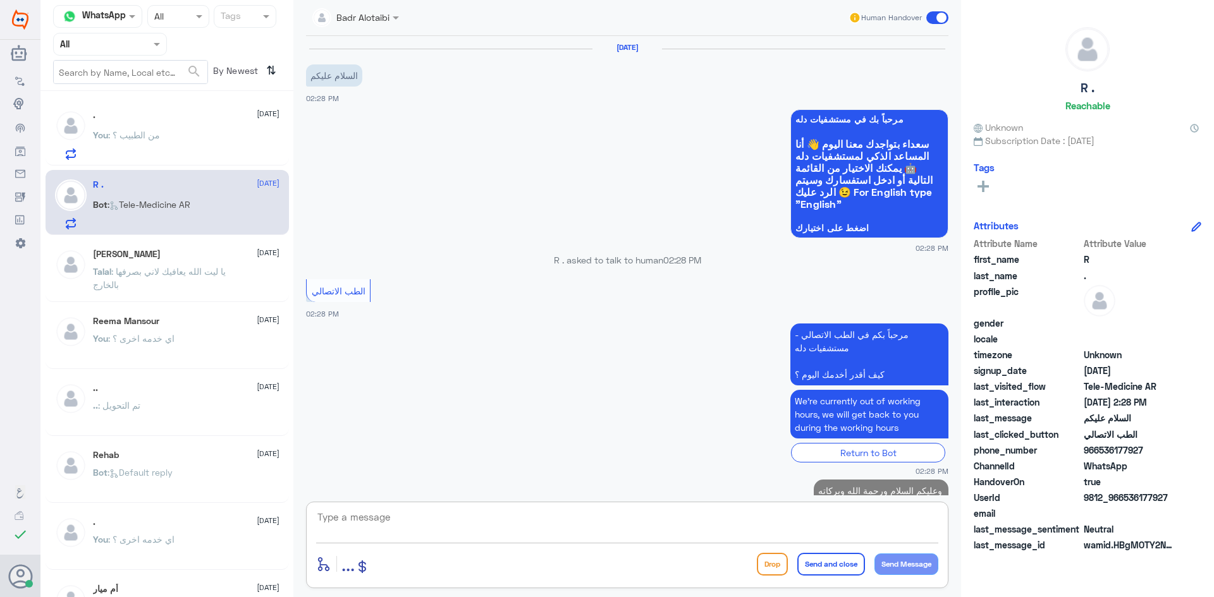
scroll to position [41, 0]
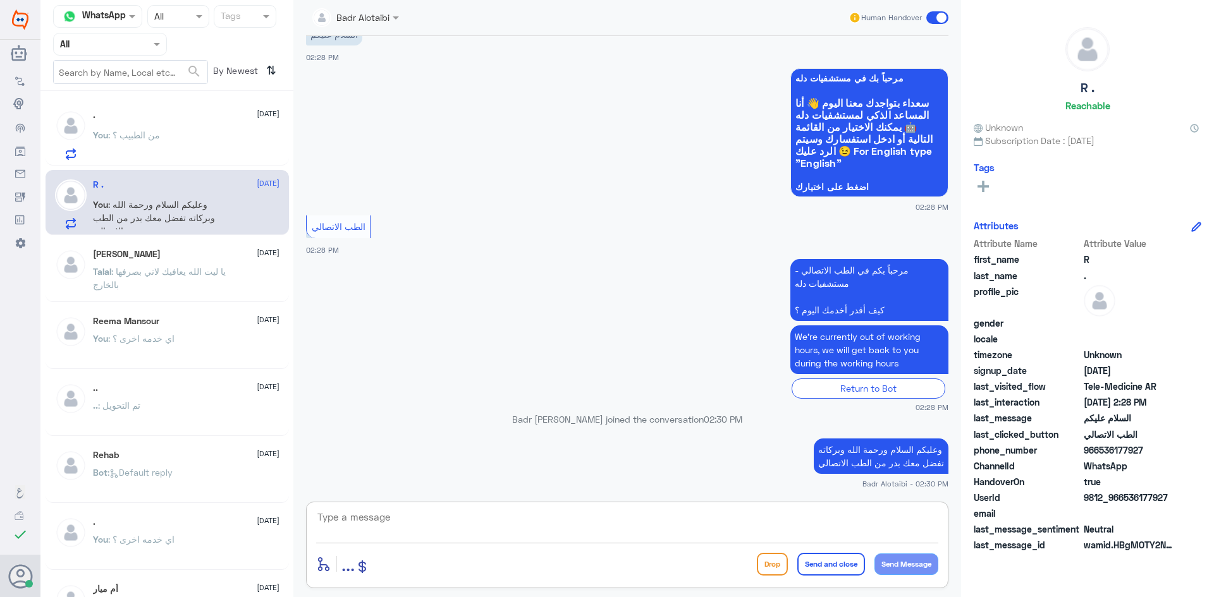
click at [169, 137] on div "You : من الطبيب ؟" at bounding box center [186, 146] width 187 height 28
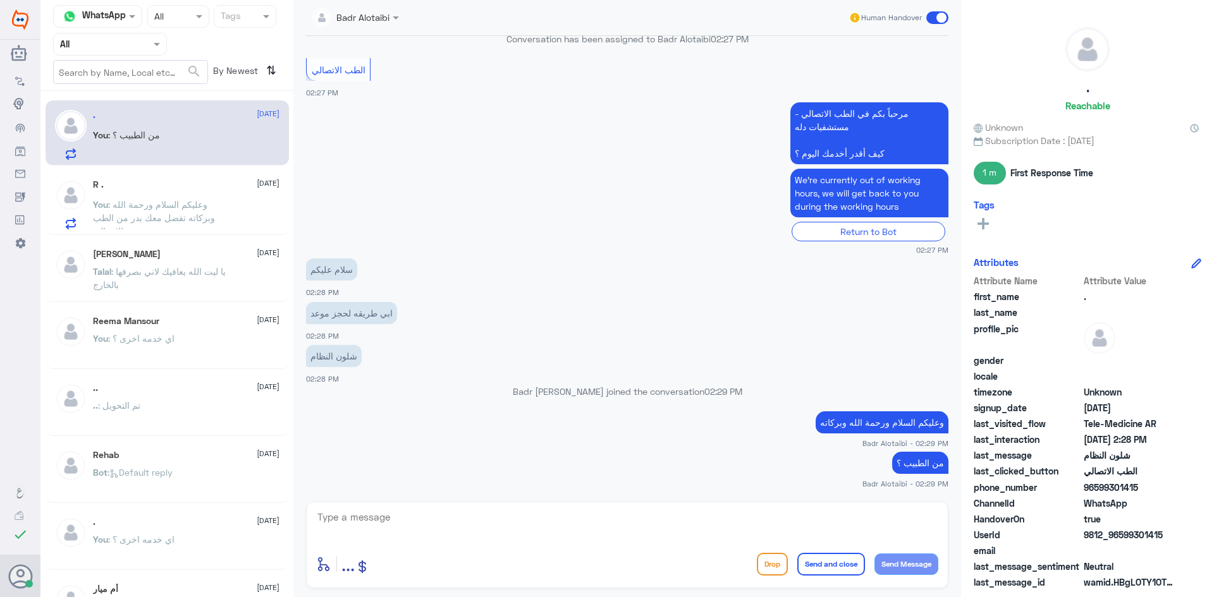
scroll to position [551, 0]
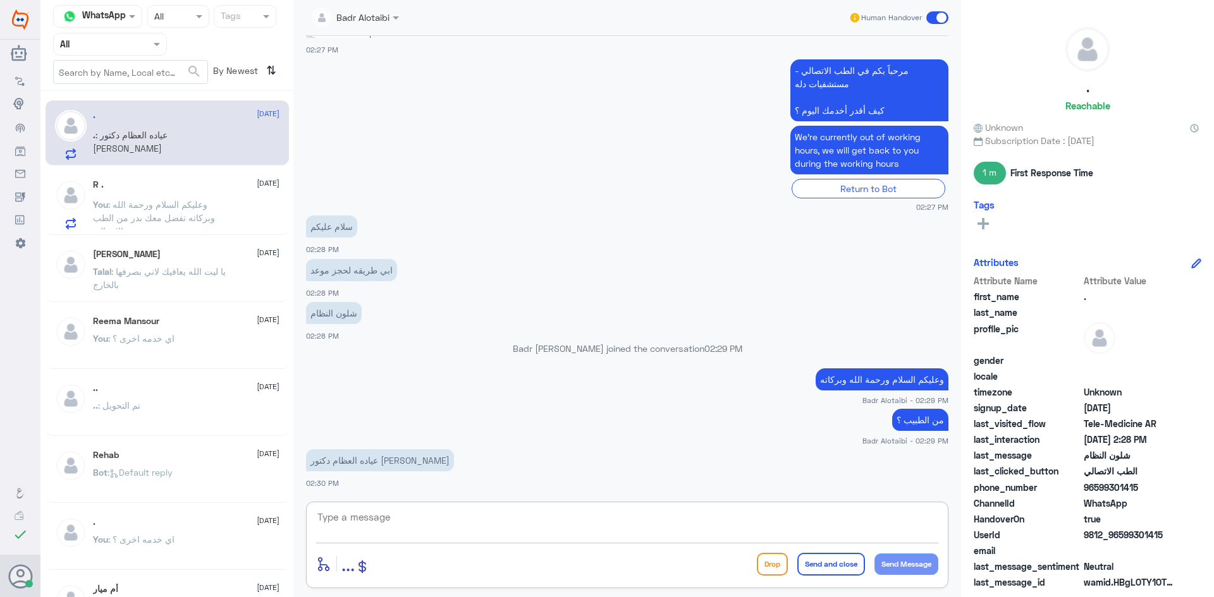
click at [463, 515] on textarea at bounding box center [627, 524] width 622 height 31
type textarea "زودني برقم الهوية او الملف من فضلك"
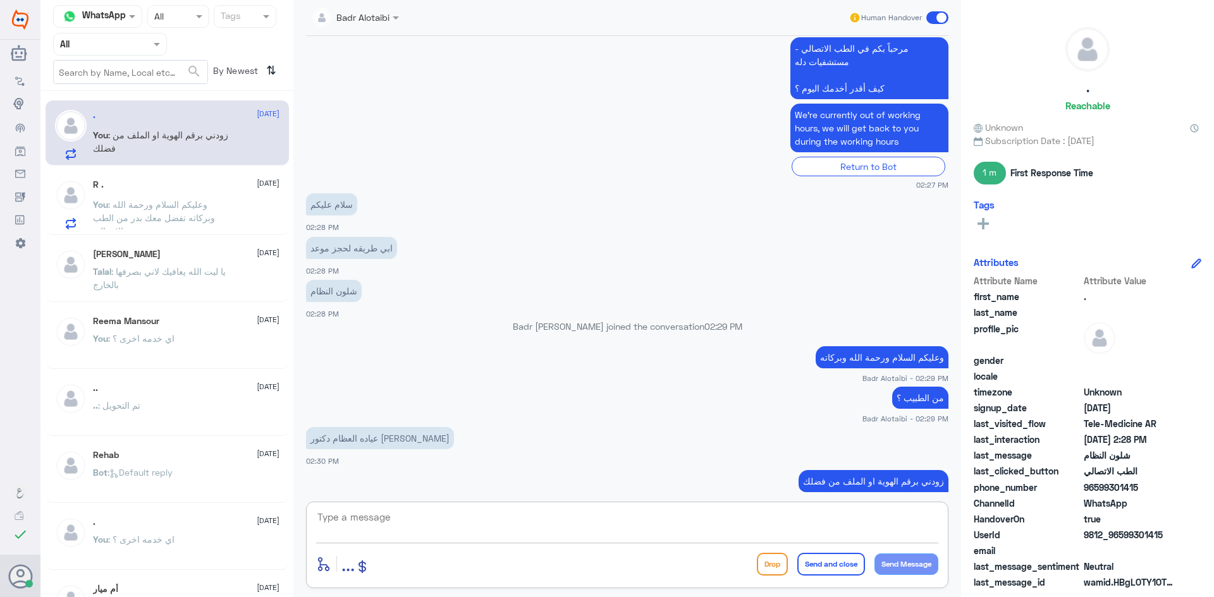
scroll to position [592, 0]
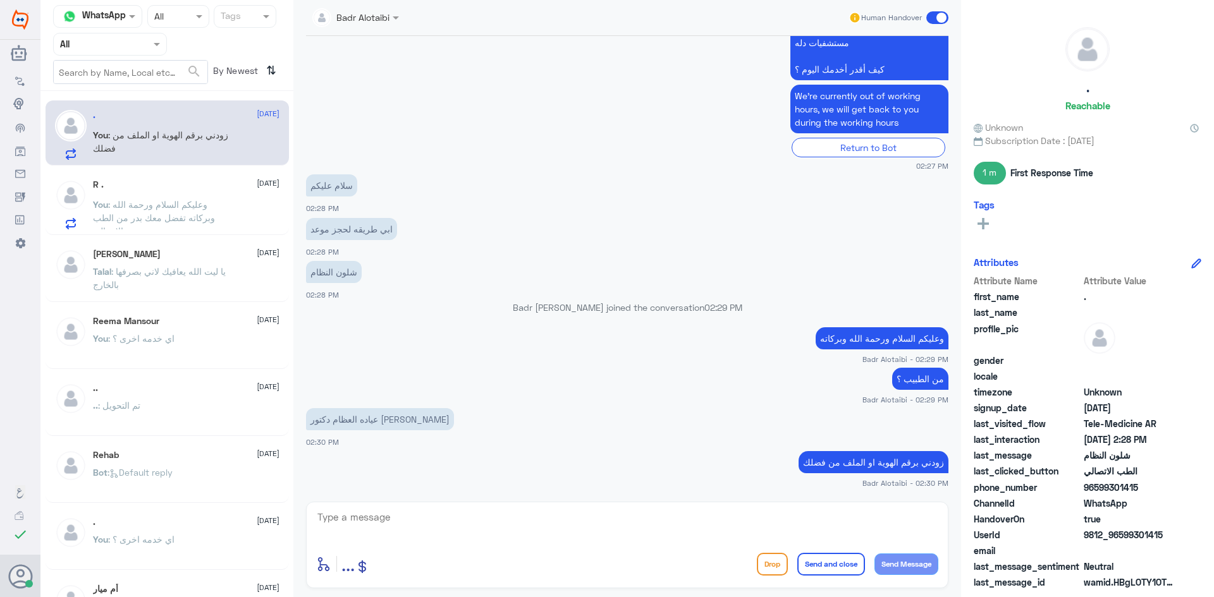
click at [230, 213] on p "You : وعليكم السلام ورحمة الله وبركاته تفضل معك بدر من الطب الاتصالي" at bounding box center [164, 214] width 142 height 32
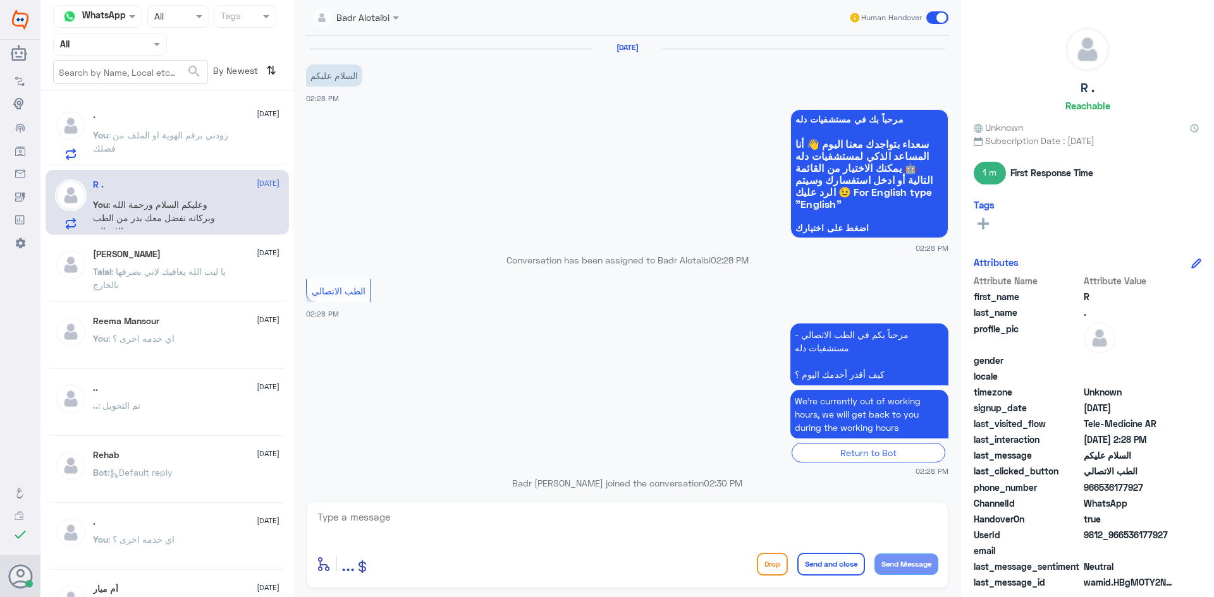
scroll to position [64, 0]
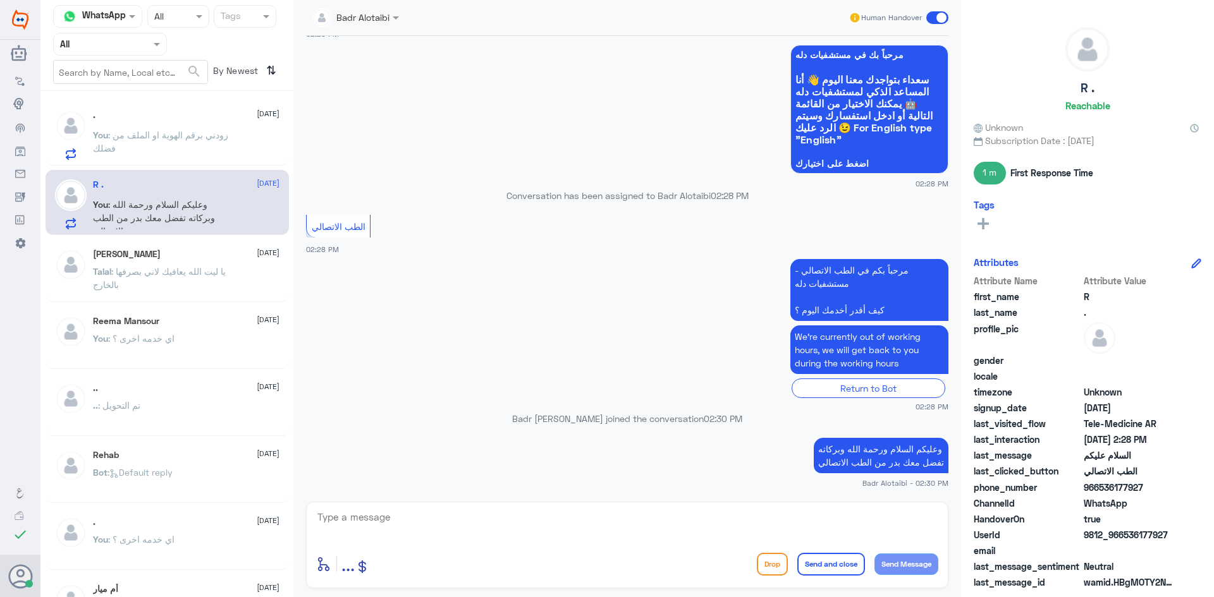
click at [193, 137] on span ": زودني برقم الهوية او الملف من فضلك" at bounding box center [160, 142] width 135 height 24
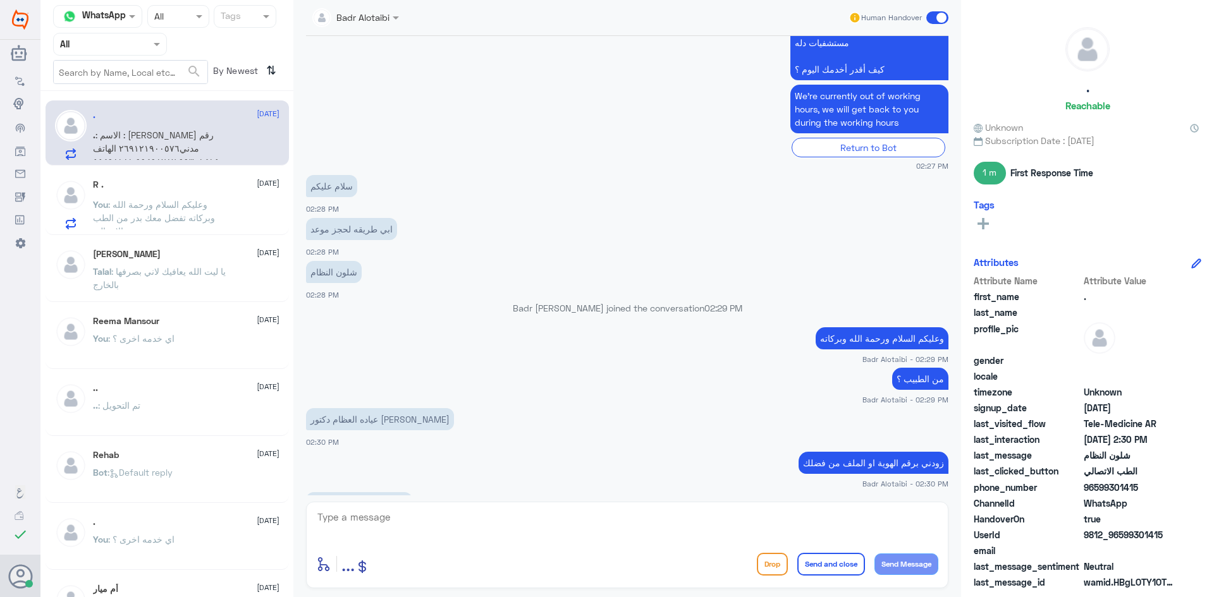
scroll to position [618, 0]
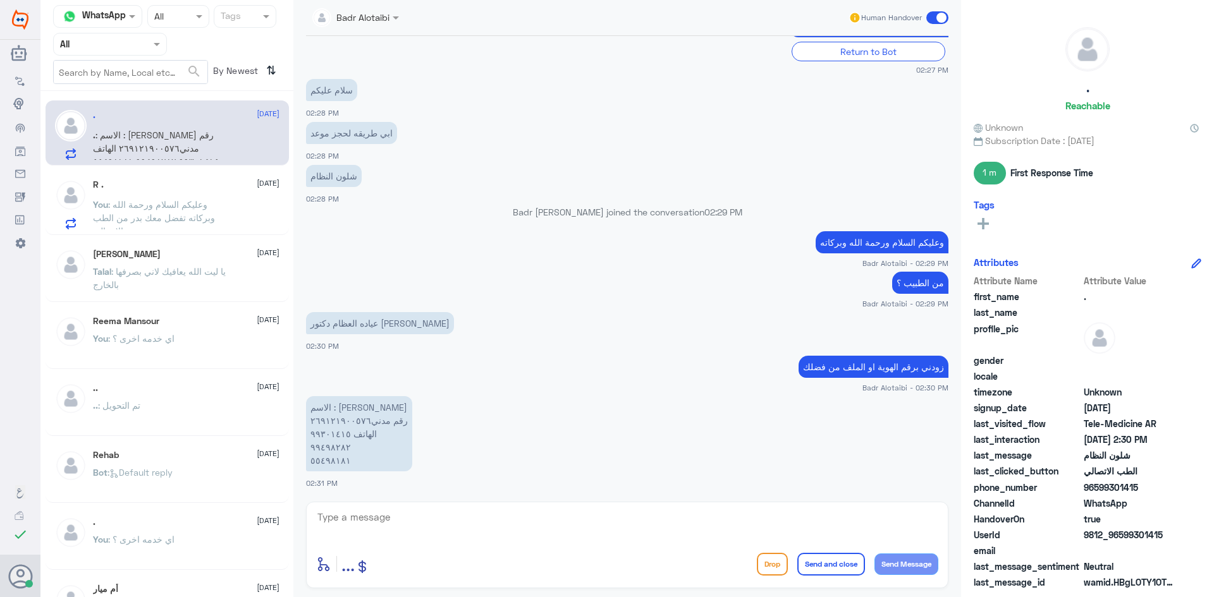
click at [364, 517] on textarea at bounding box center [627, 524] width 622 height 31
drag, startPoint x: 403, startPoint y: 511, endPoint x: 305, endPoint y: 517, distance: 98.8
click at [305, 517] on div "Badr Alotaibi Human Handover 15 Aug 2025 تم إنهاء المحادثة مع وكيلنا تشرفنا بخد…" at bounding box center [627, 300] width 668 height 601
type textarea "269121900576"
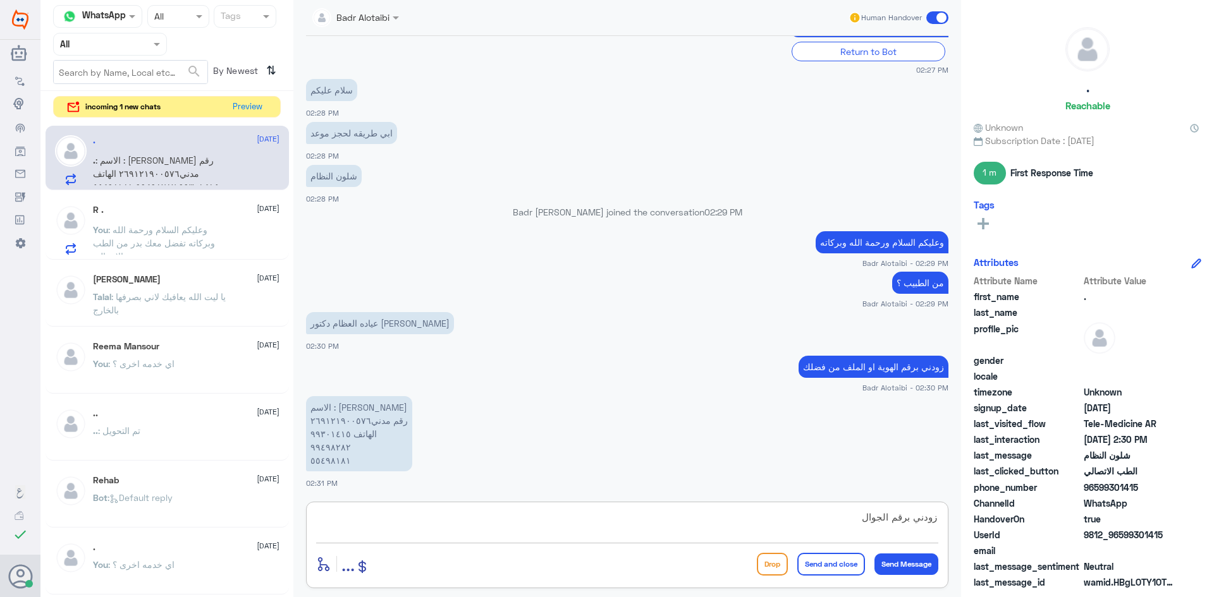
type textarea "زودني برقم الجوال"
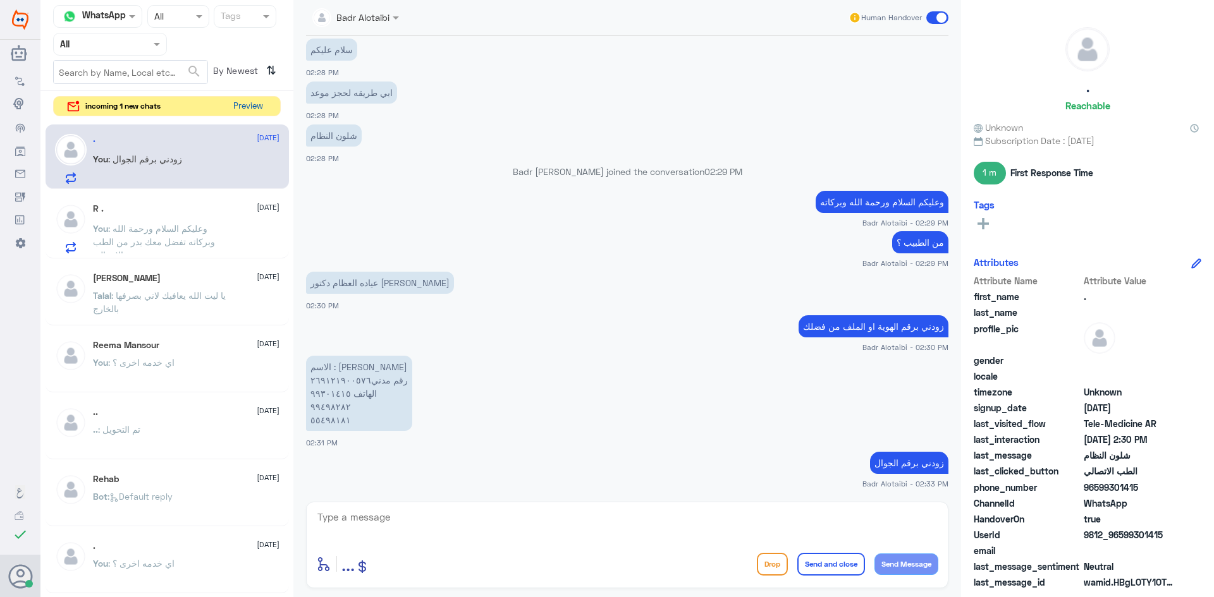
click at [239, 106] on button "Preview" at bounding box center [247, 107] width 39 height 20
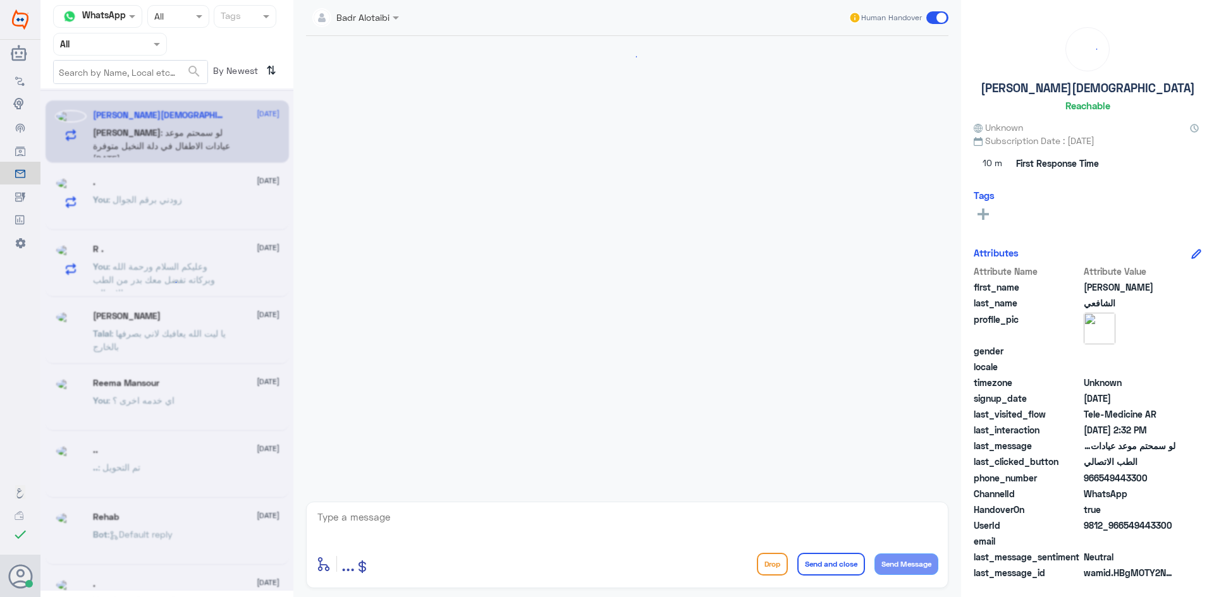
scroll to position [692, 0]
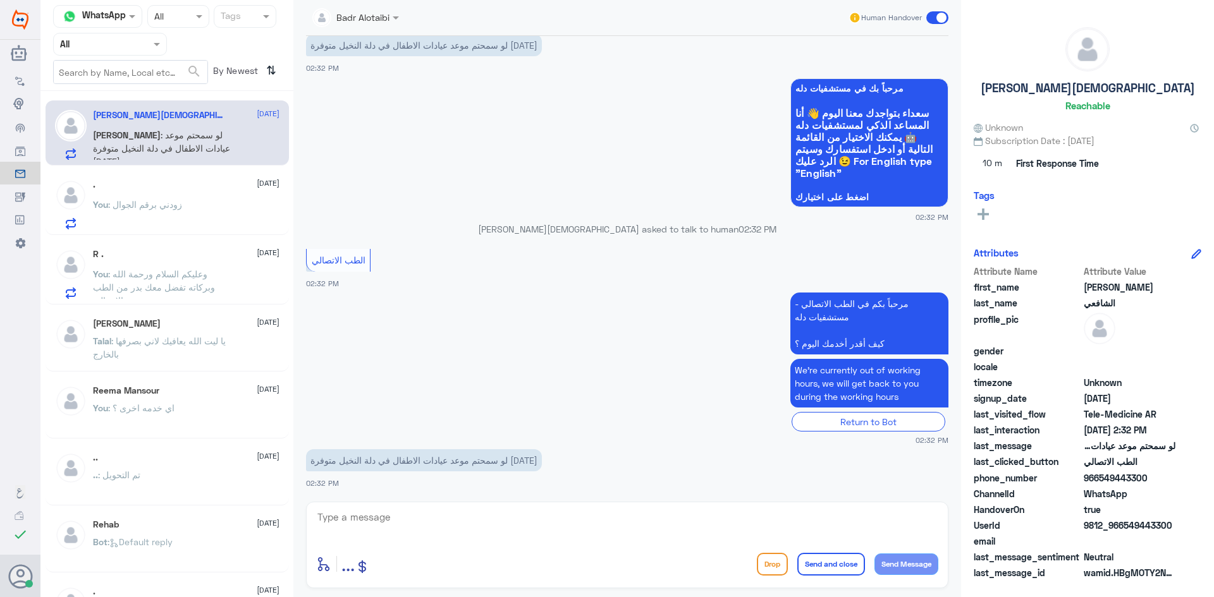
click at [221, 195] on div ". 15 August You : زودني برقم الجوال" at bounding box center [186, 205] width 187 height 50
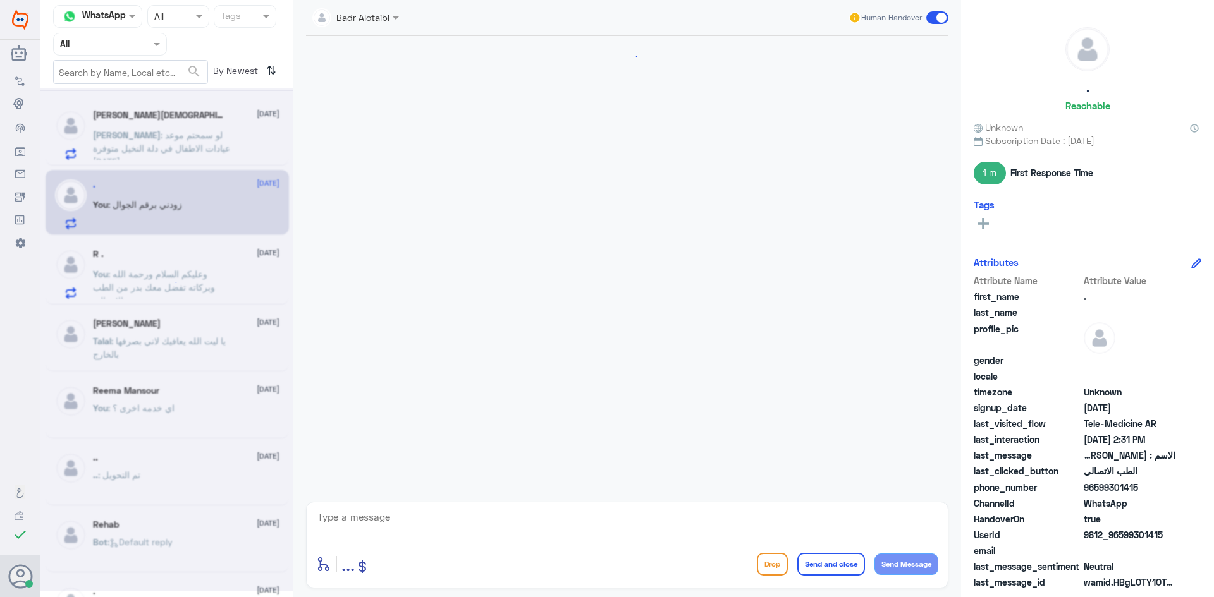
scroll to position [585, 0]
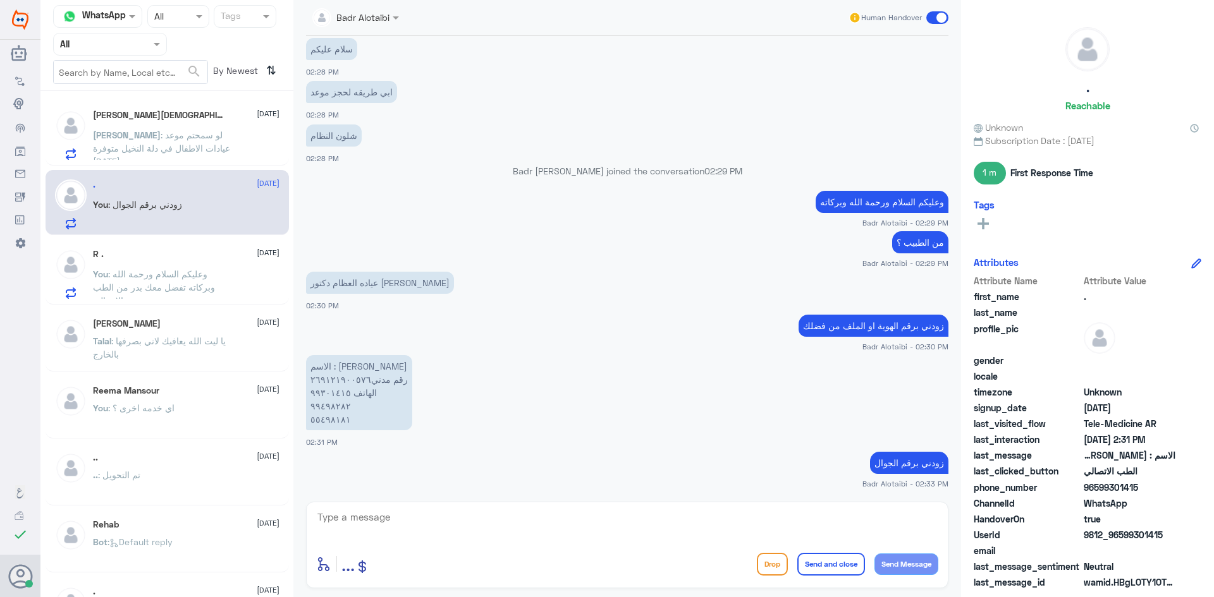
click at [161, 140] on span "[PERSON_NAME]" at bounding box center [127, 135] width 68 height 11
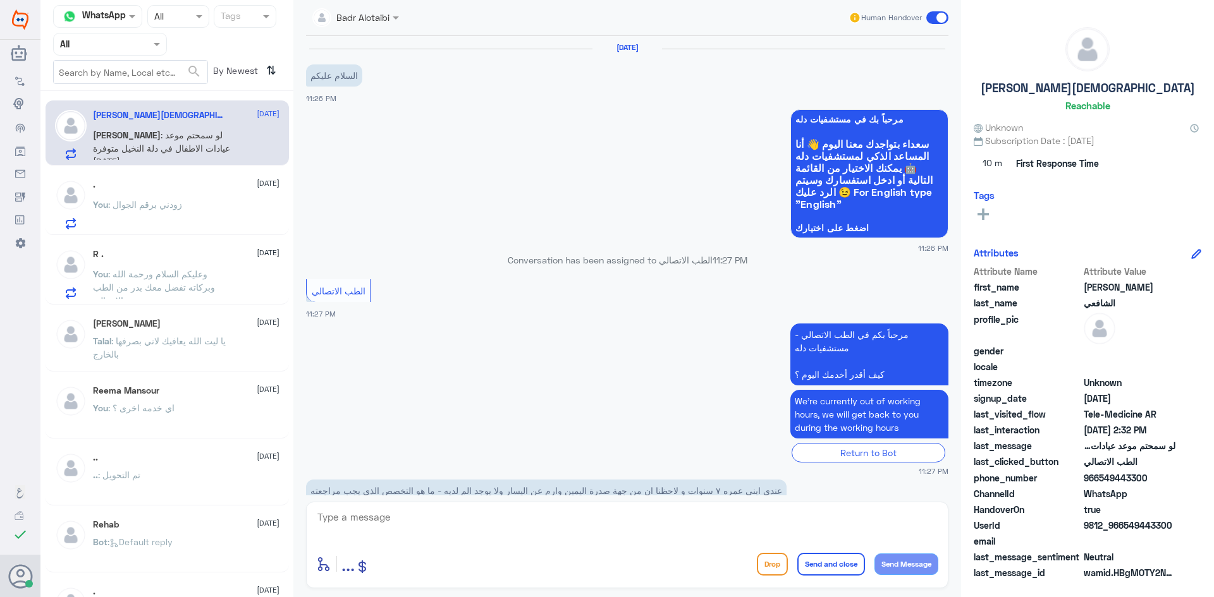
scroll to position [692, 0]
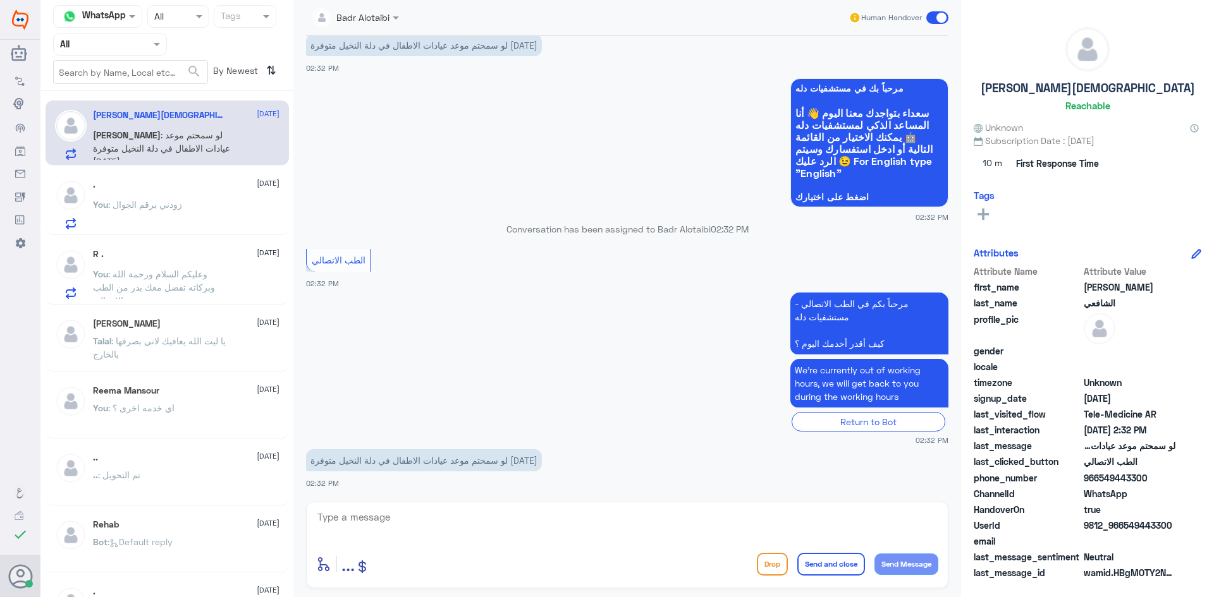
click at [732, 553] on div "enter flow name ... Drop Send and close Send Message" at bounding box center [627, 564] width 622 height 28
click at [697, 535] on textarea at bounding box center [627, 524] width 622 height 31
type textarea "هلا حياك معك بدر من الطب الاتصالي"
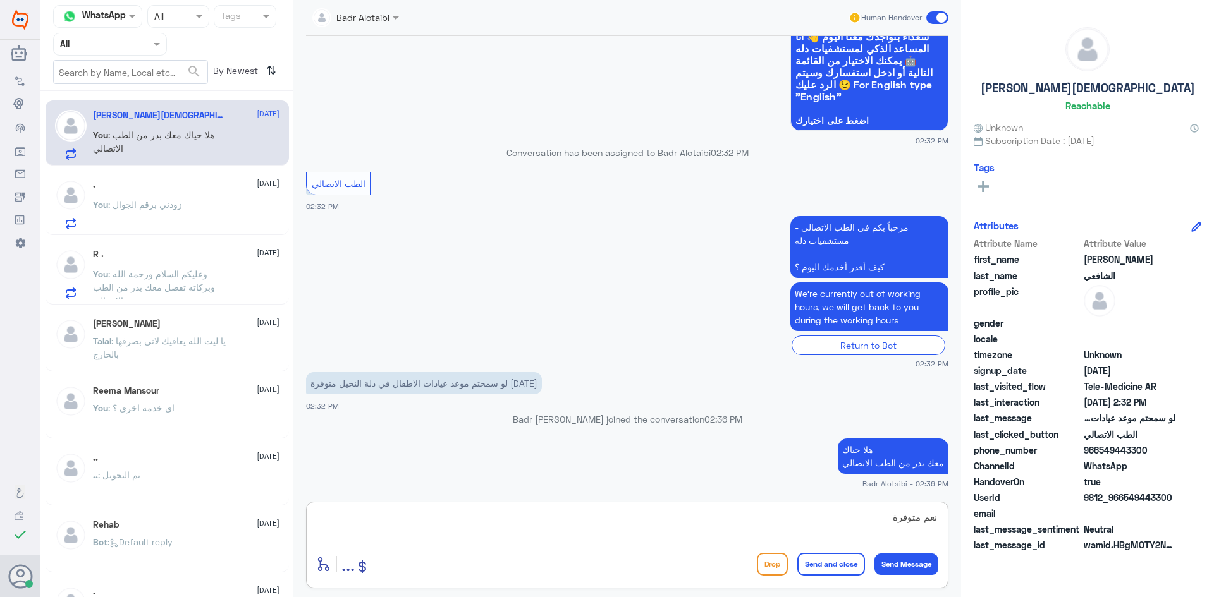
type textarea "نعم متوفرة"
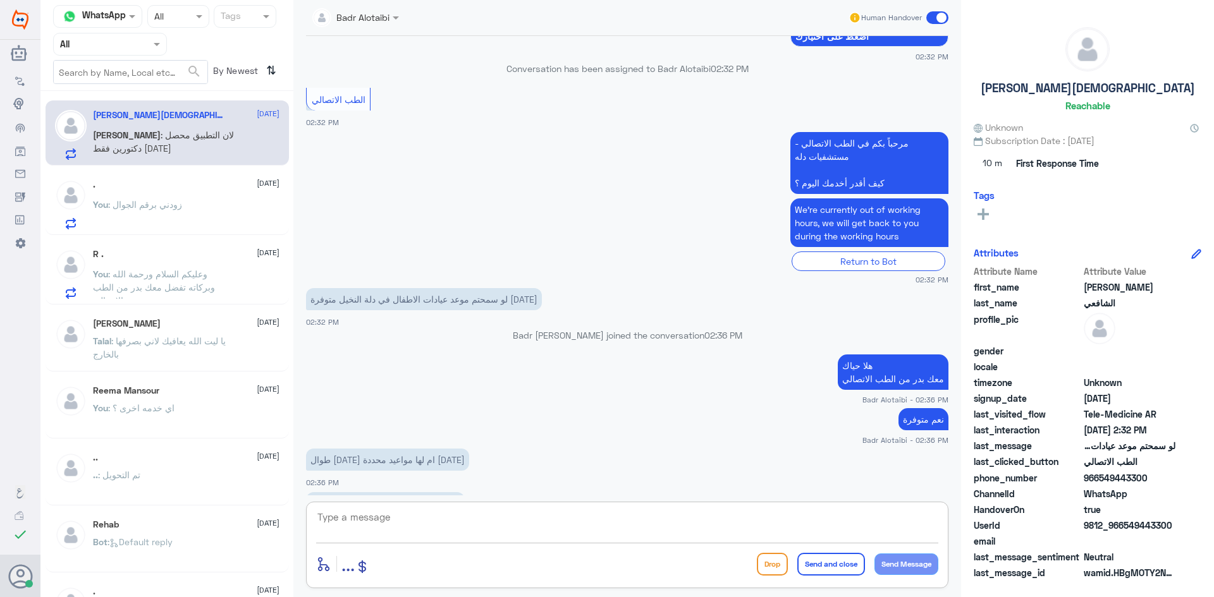
scroll to position [872, 0]
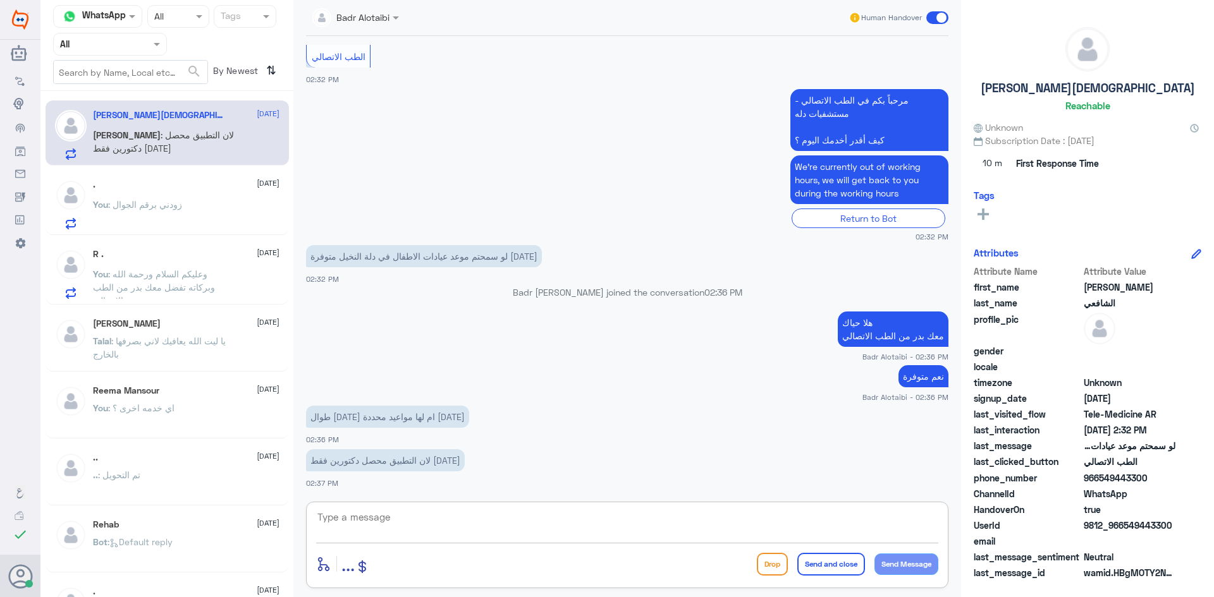
click at [763, 529] on textarea at bounding box center [627, 524] width 622 height 31
type textarea "من 4 مساء حتى 8:40 مساء"
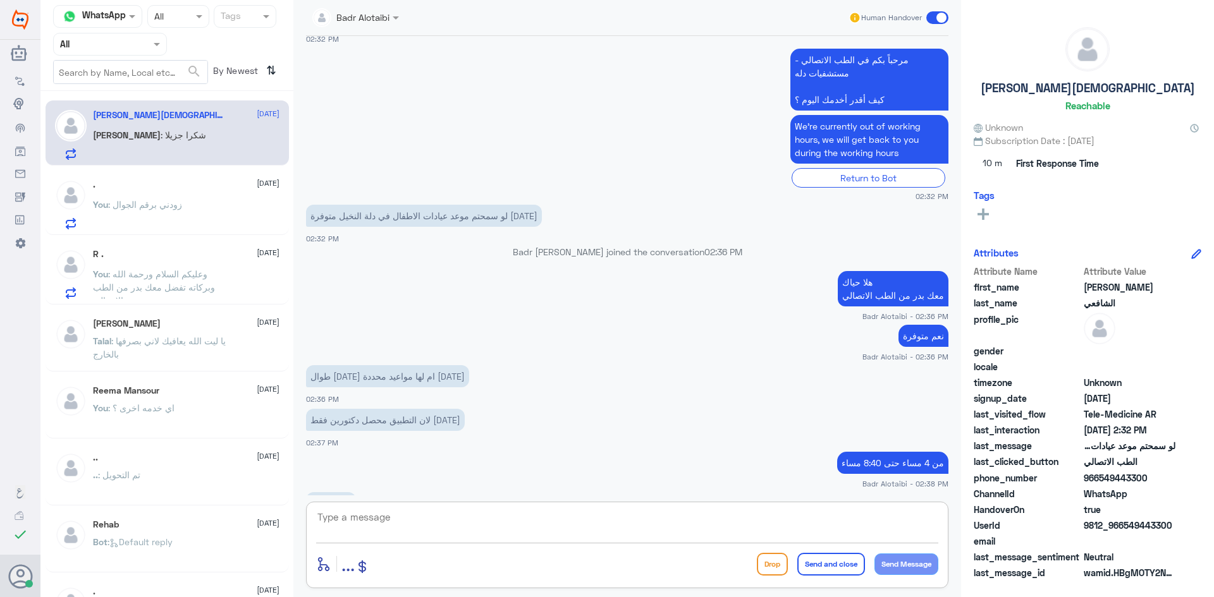
scroll to position [956, 0]
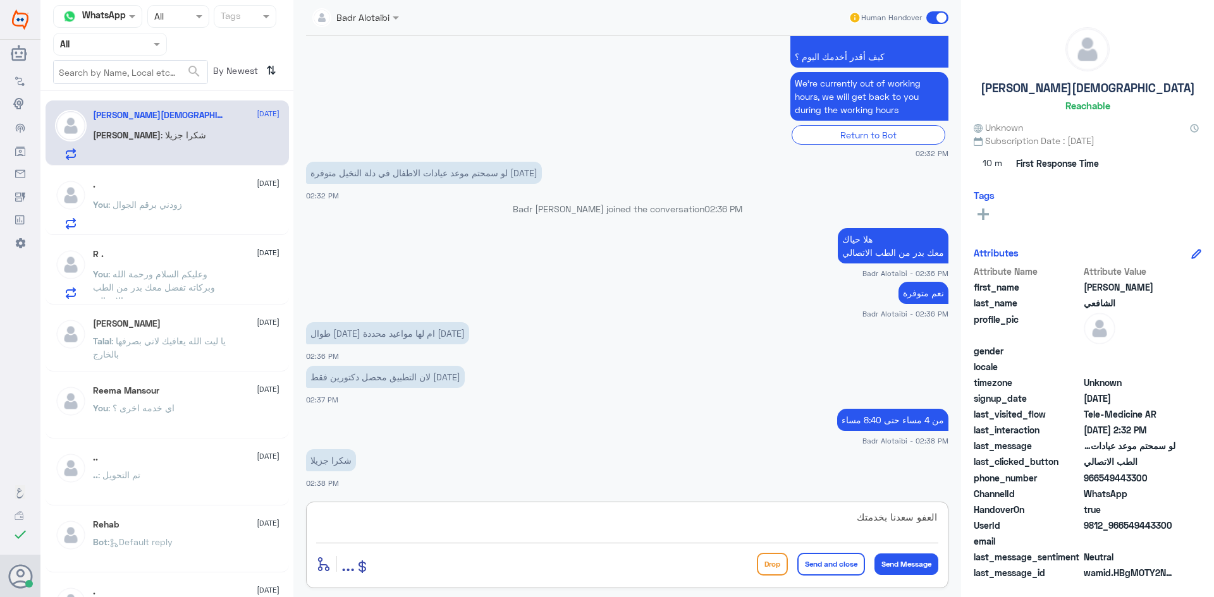
type textarea "العفو سعدنا بخدمتك"
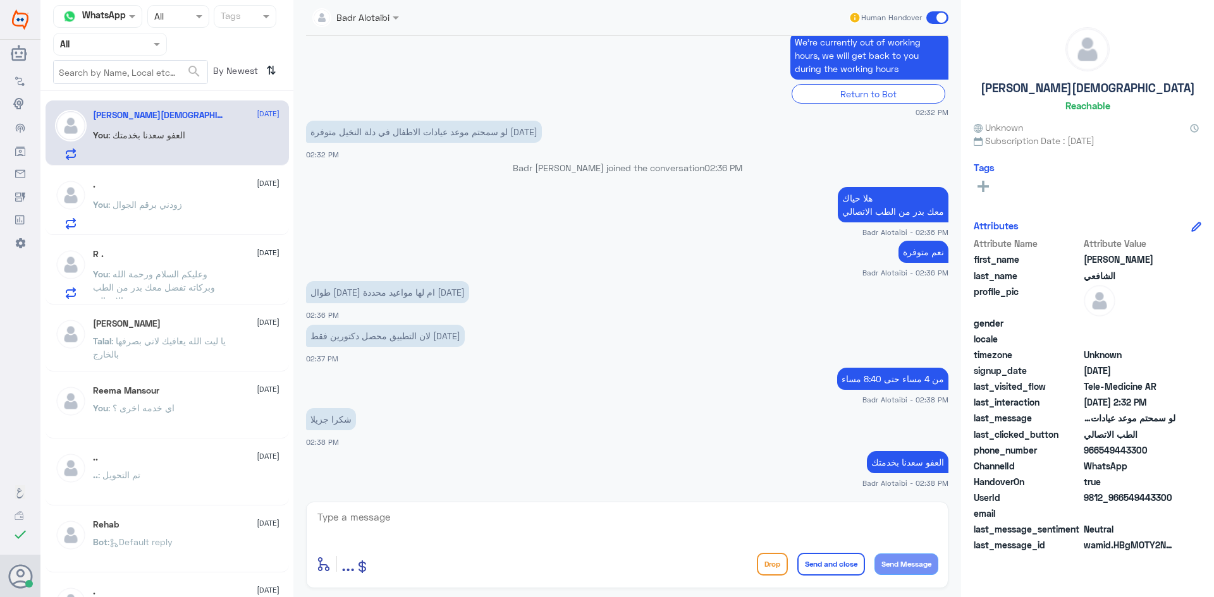
click at [932, 18] on span at bounding box center [937, 17] width 22 height 13
click at [0, 0] on input "checkbox" at bounding box center [0, 0] width 0 height 0
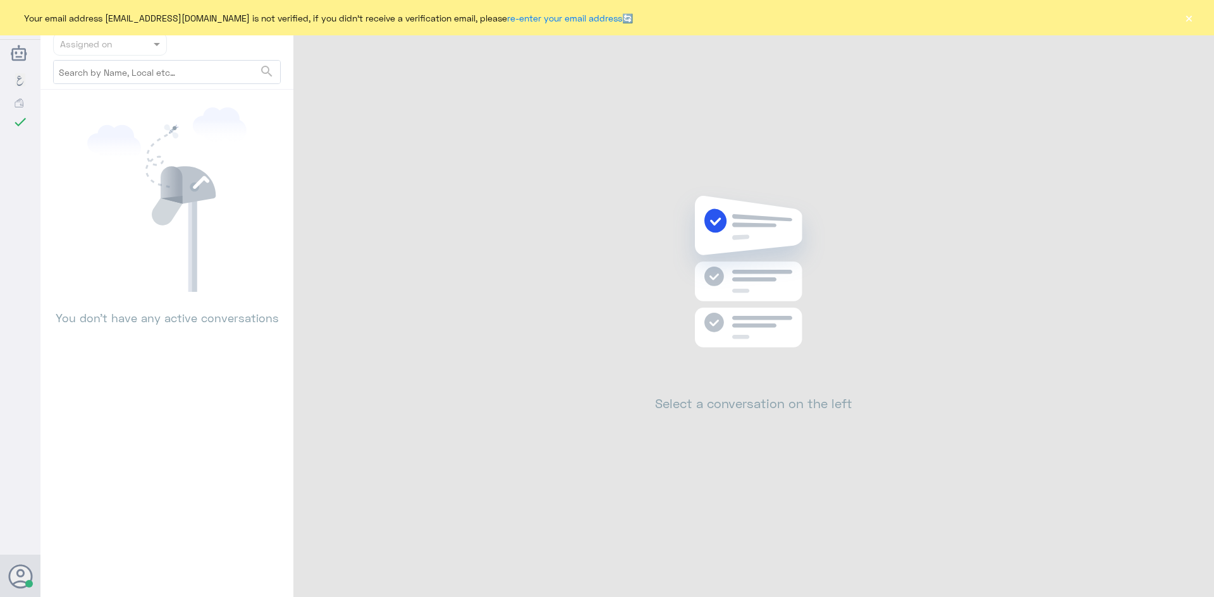
click at [1194, 22] on button "×" at bounding box center [1188, 17] width 13 height 13
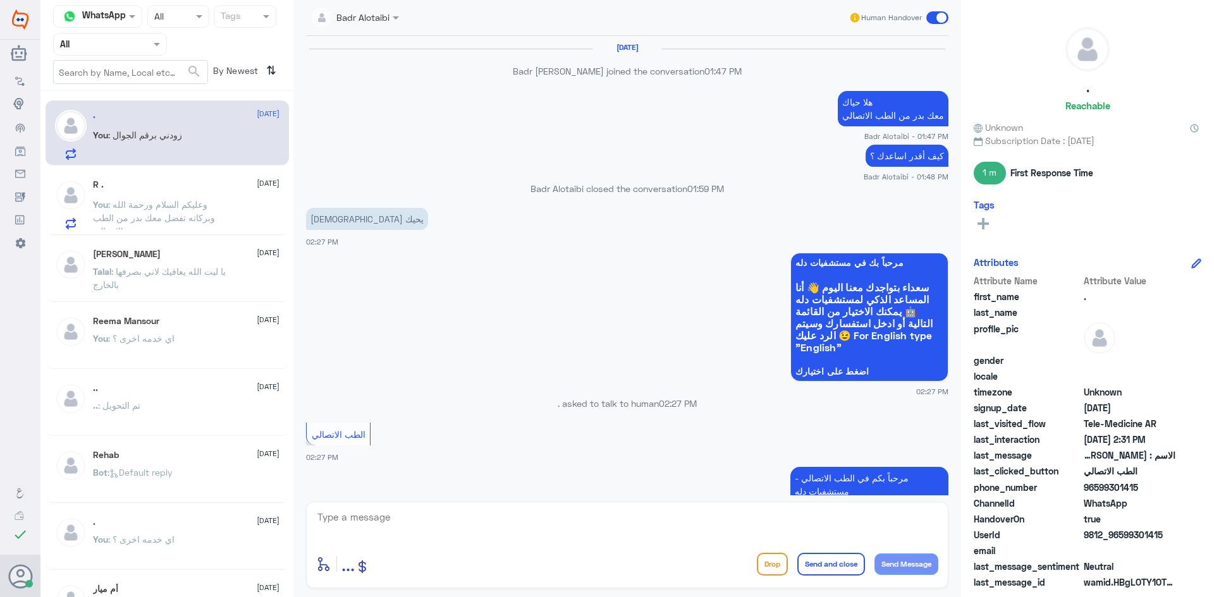
scroll to position [585, 0]
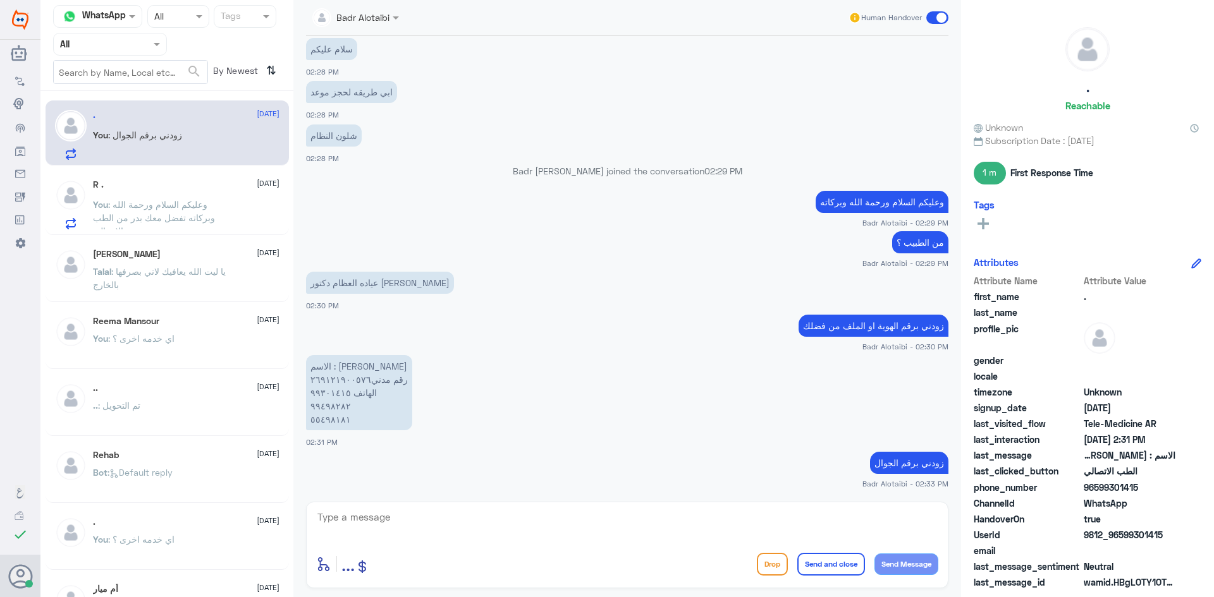
click at [943, 18] on span at bounding box center [937, 17] width 22 height 13
click at [0, 0] on input "checkbox" at bounding box center [0, 0] width 0 height 0
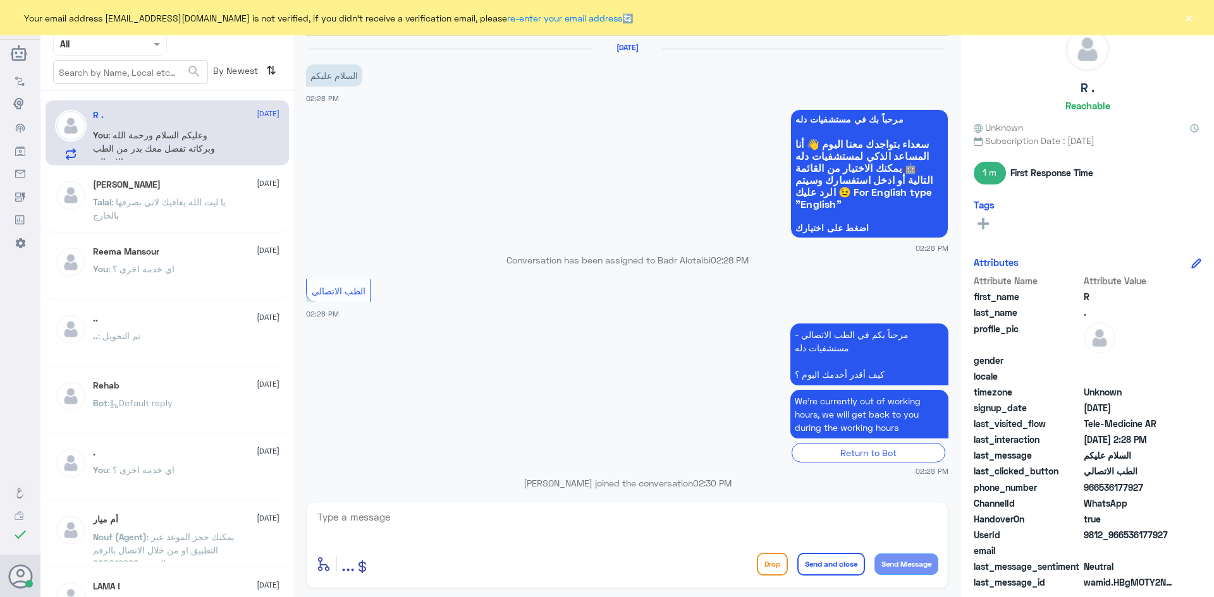
scroll to position [64, 0]
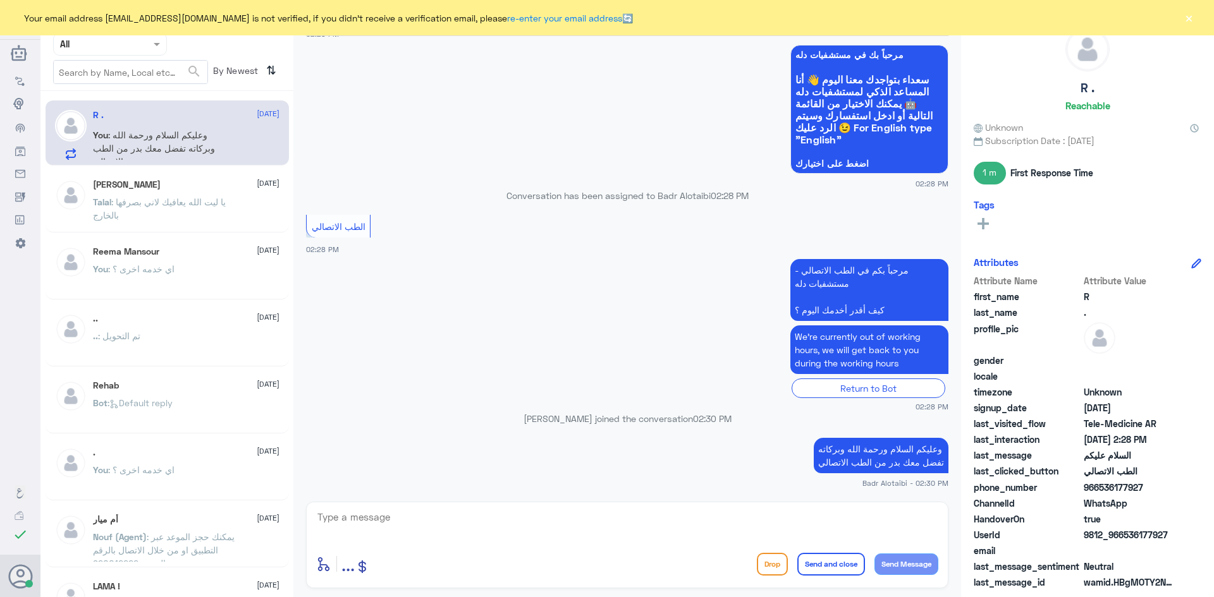
click at [1180, 16] on div "Your email address [EMAIL_ADDRESS][DOMAIN_NAME] is not verified, if you didn't …" at bounding box center [607, 17] width 1214 height 35
click at [1185, 18] on button "×" at bounding box center [1188, 17] width 13 height 13
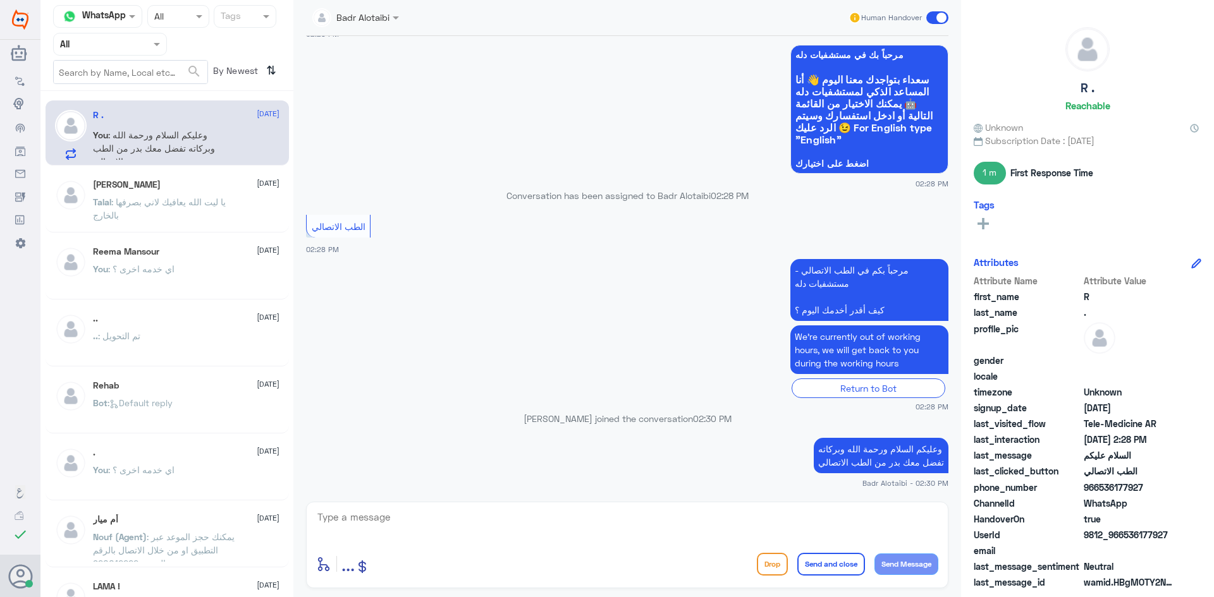
click at [152, 47] on span at bounding box center [158, 43] width 16 height 13
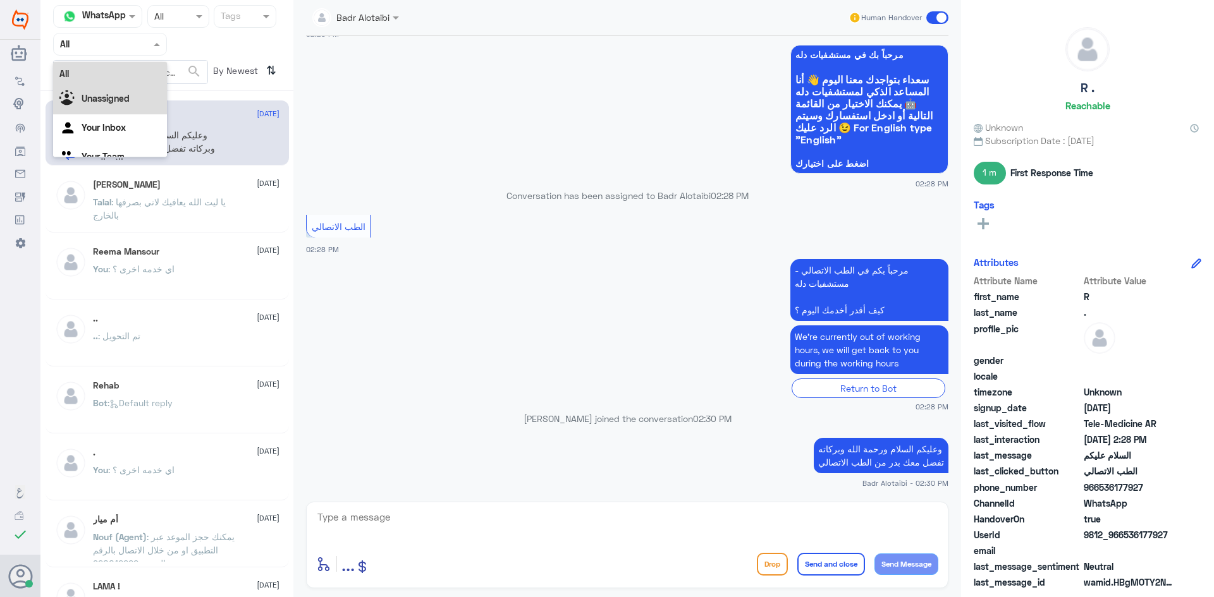
click at [132, 90] on div "Unassigned" at bounding box center [110, 99] width 114 height 29
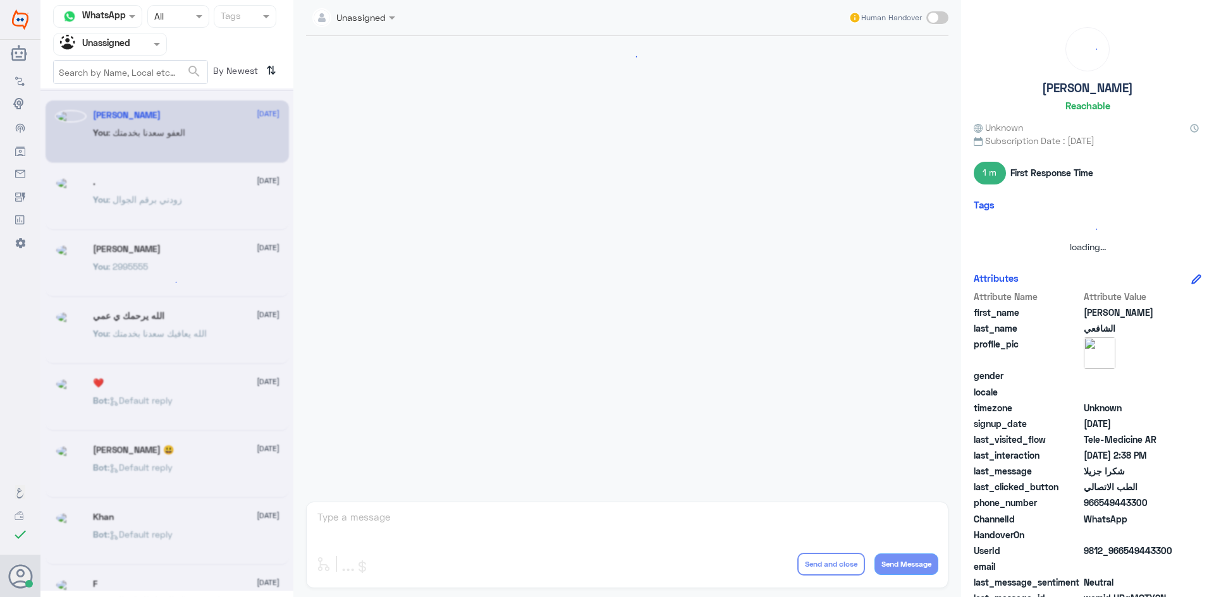
scroll to position [565, 0]
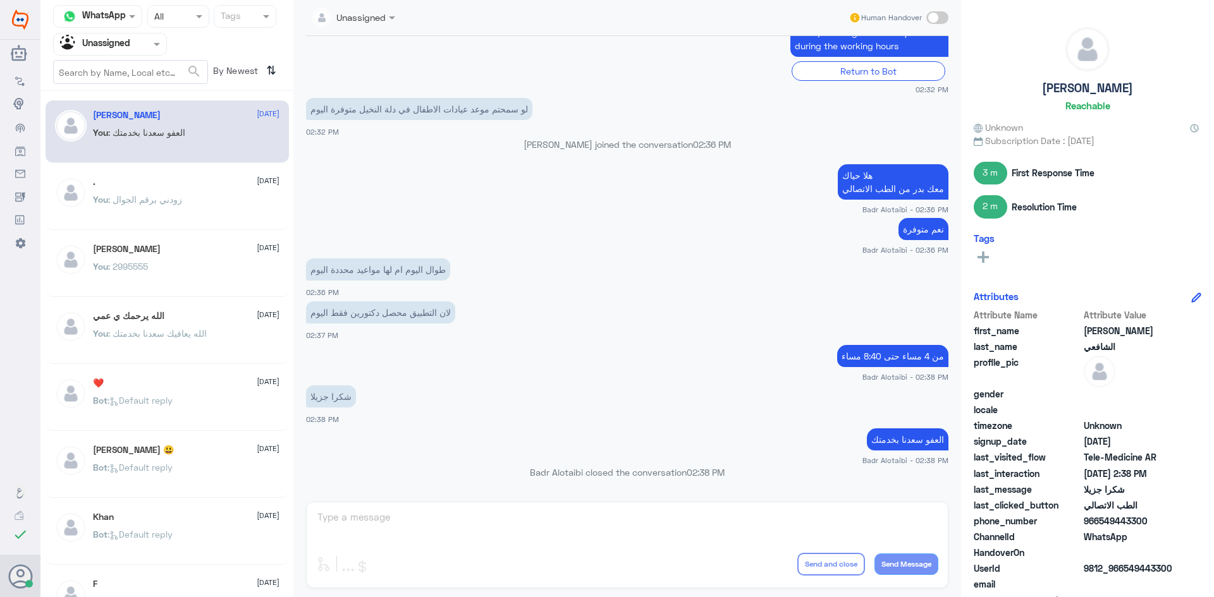
click at [143, 46] on div at bounding box center [110, 44] width 113 height 15
click at [125, 71] on div "All" at bounding box center [110, 73] width 114 height 23
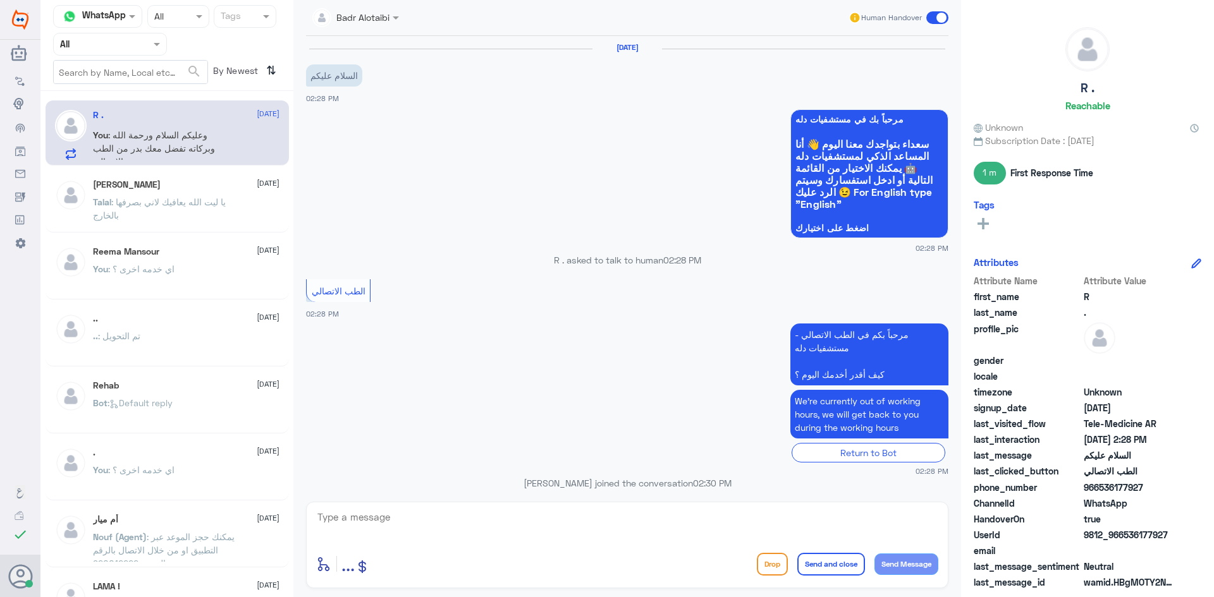
scroll to position [64, 0]
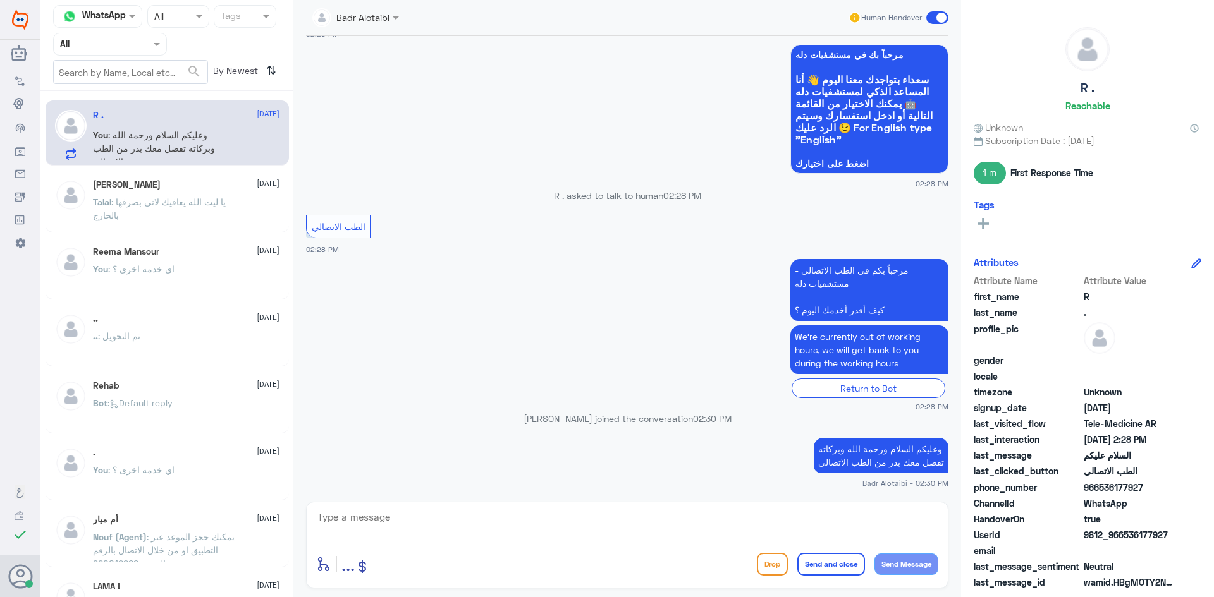
click at [938, 20] on span at bounding box center [937, 17] width 22 height 13
click at [0, 0] on input "checkbox" at bounding box center [0, 0] width 0 height 0
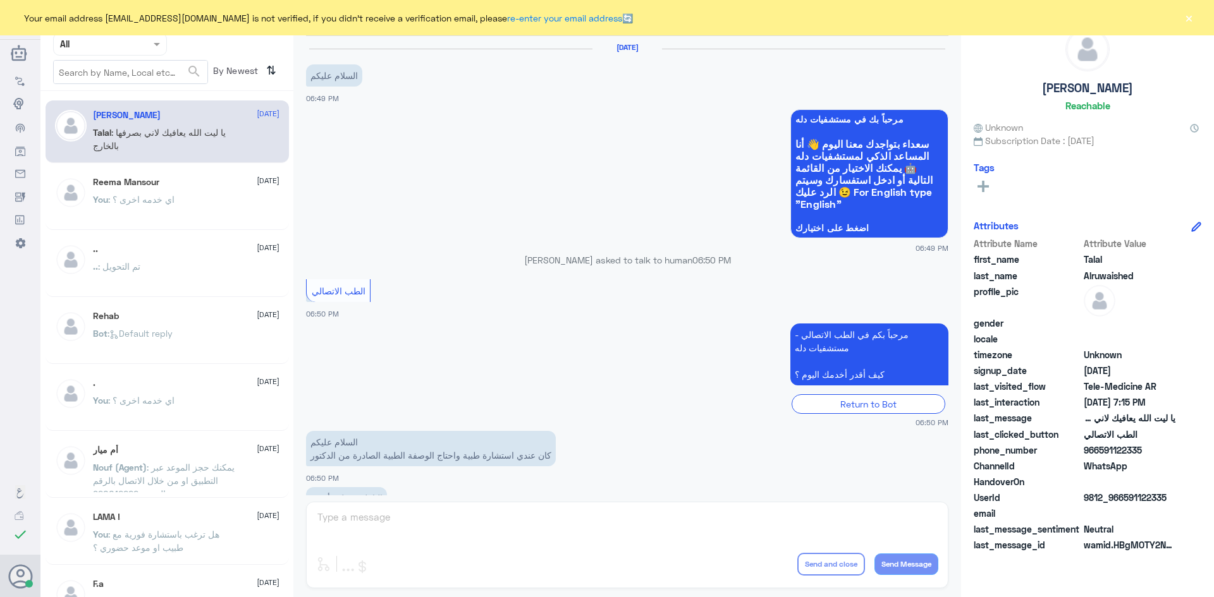
scroll to position [288, 0]
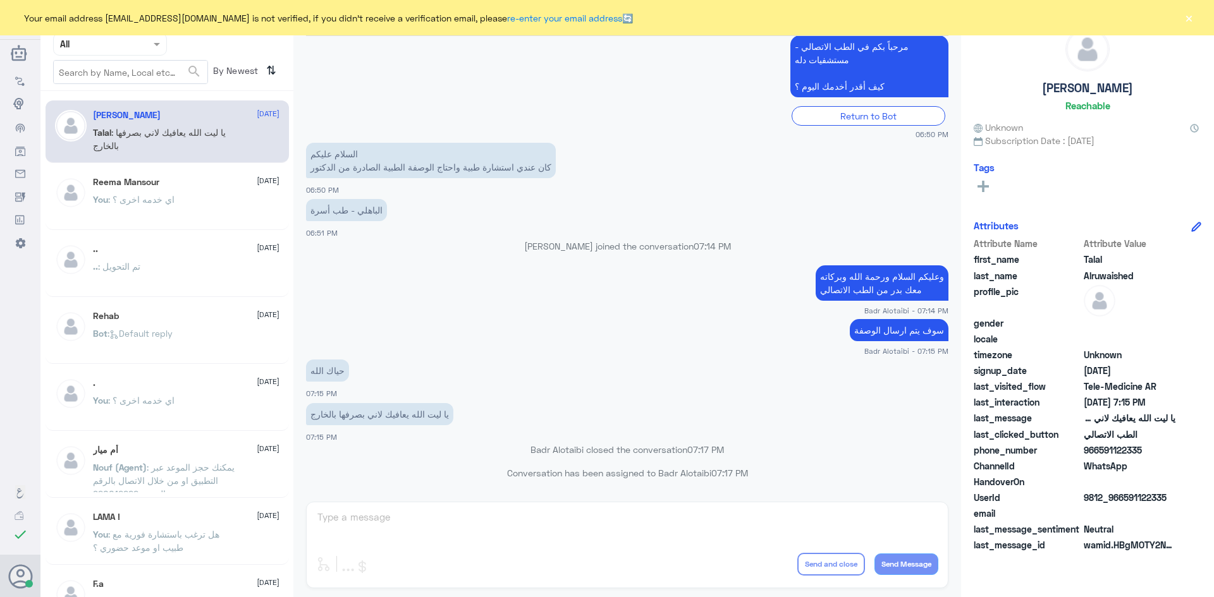
click at [1192, 16] on button "×" at bounding box center [1188, 17] width 13 height 13
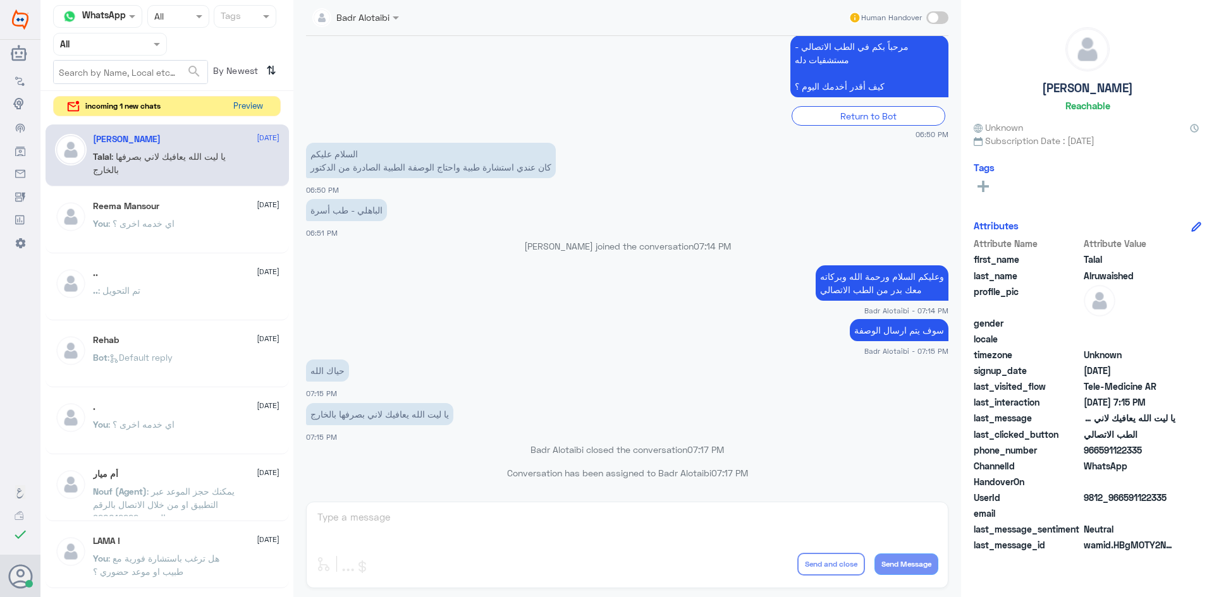
click at [259, 109] on button "Preview" at bounding box center [247, 107] width 39 height 20
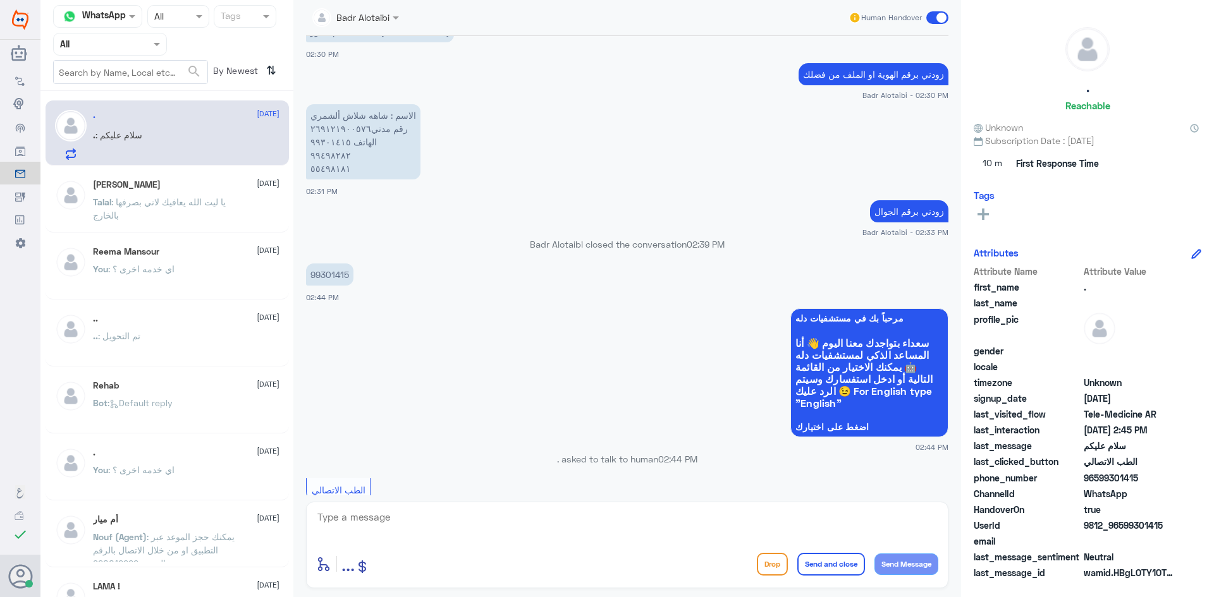
scroll to position [594, 0]
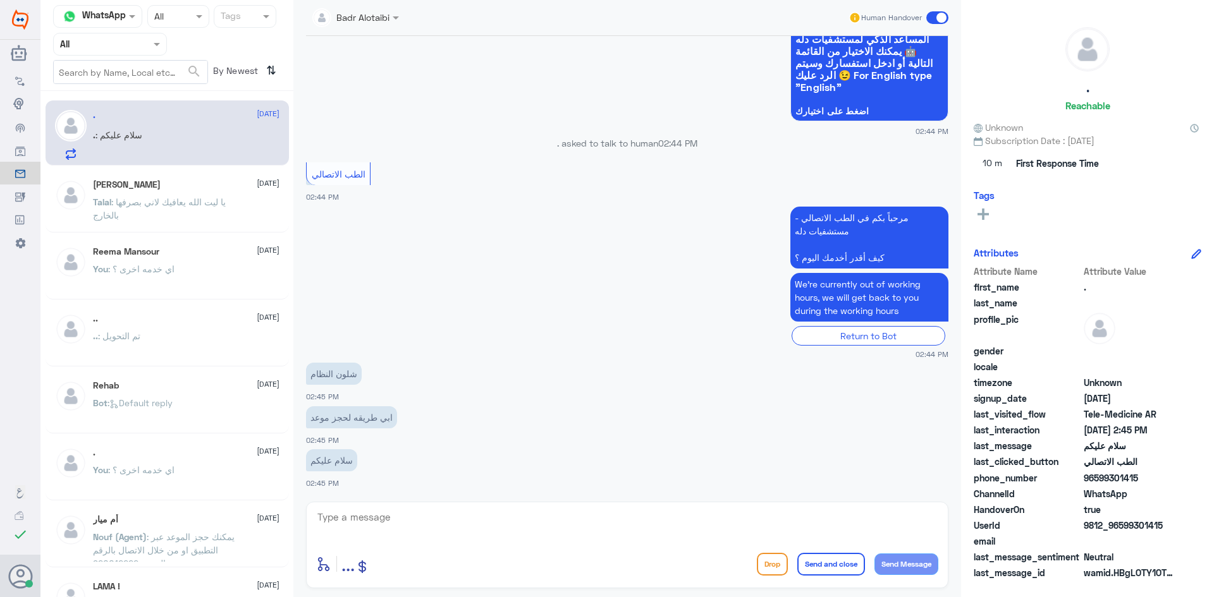
click at [468, 521] on textarea at bounding box center [627, 524] width 622 height 31
click at [456, 515] on textarea at bounding box center [627, 524] width 622 height 31
type textarea "م"
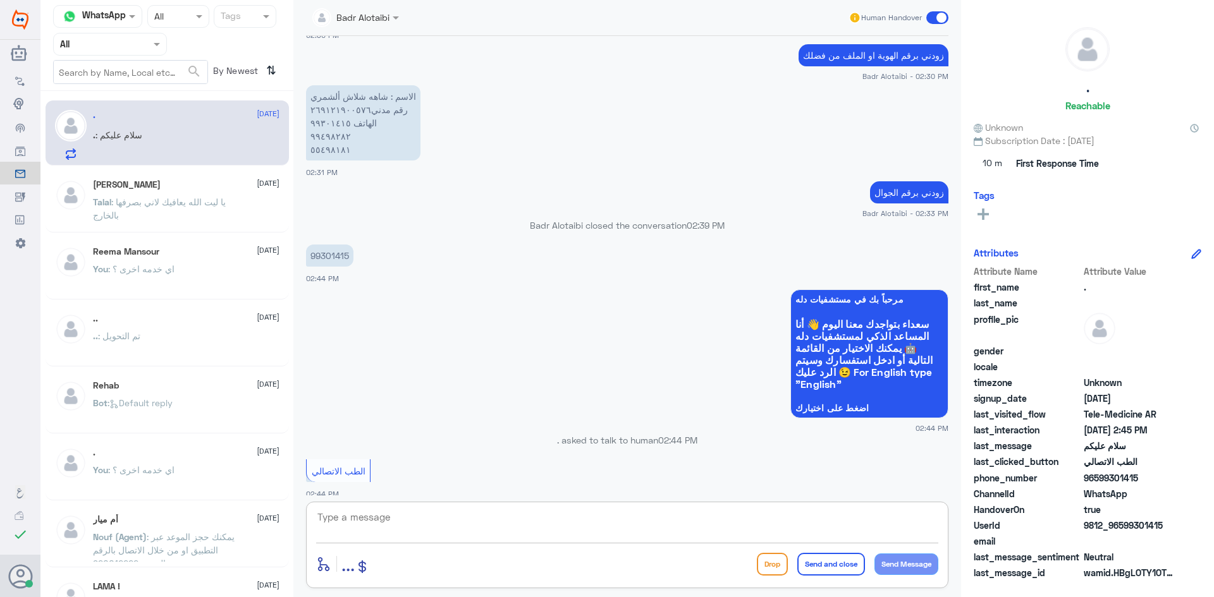
scroll to position [278, 0]
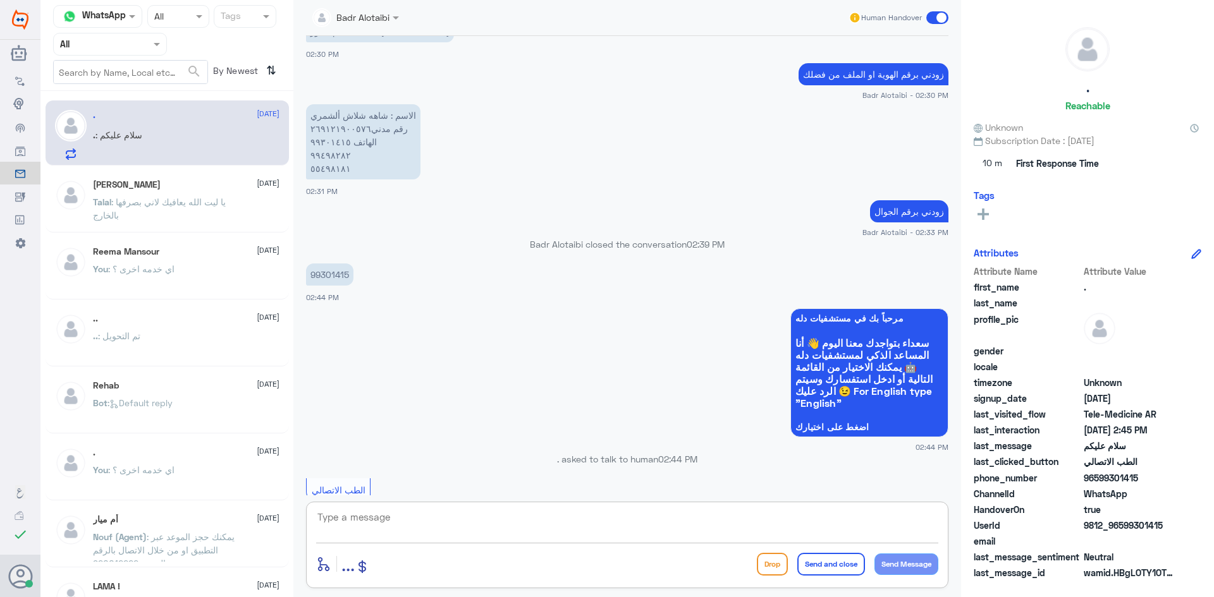
click at [396, 522] on textarea at bounding box center [627, 524] width 622 height 31
type textarea "269121900576"
click at [396, 522] on textarea "269121900576" at bounding box center [627, 524] width 622 height 31
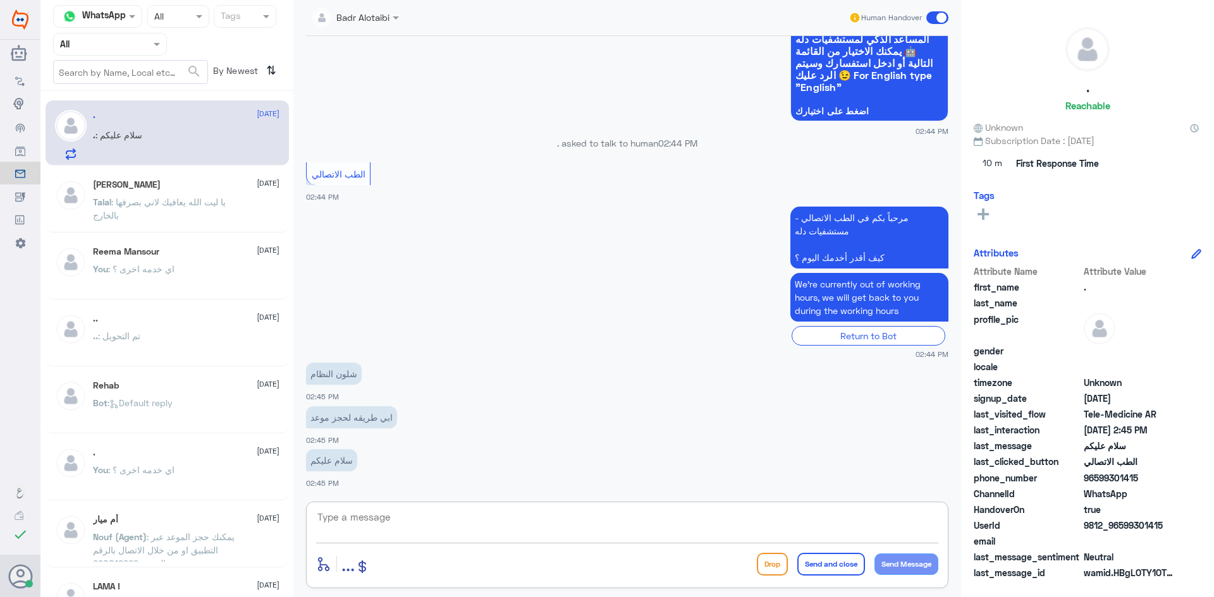
click at [472, 511] on textarea at bounding box center [627, 524] width 622 height 31
type textarea "م"
type textarea "ا"
type textarea "أي تاريخ ودك تحجز الموعد ؟"
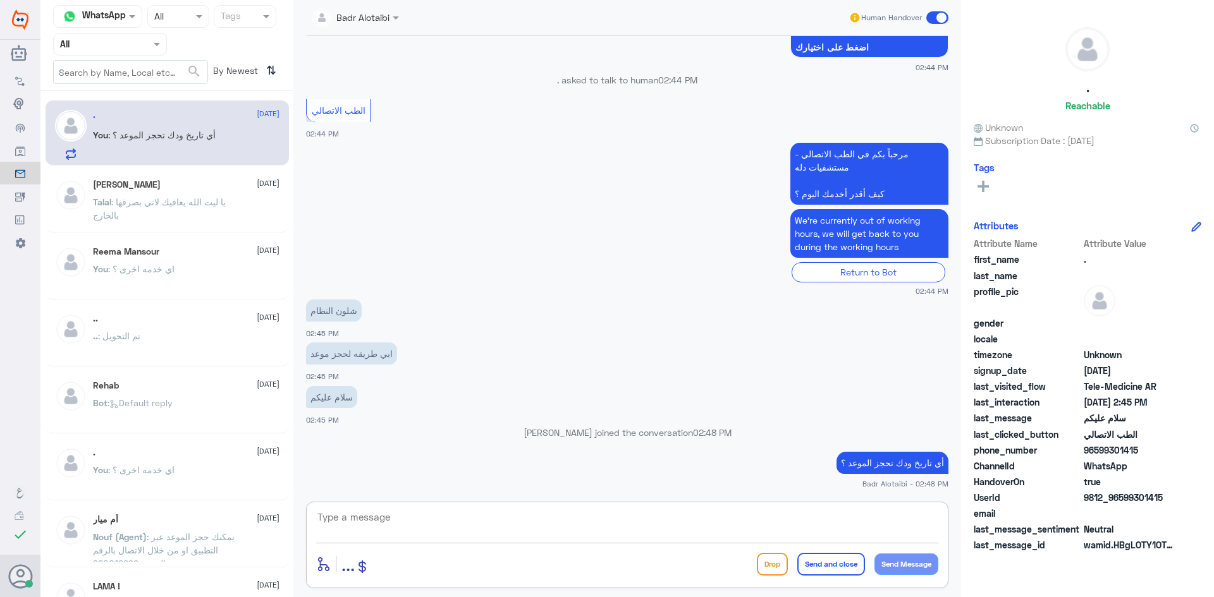
scroll to position [678, 0]
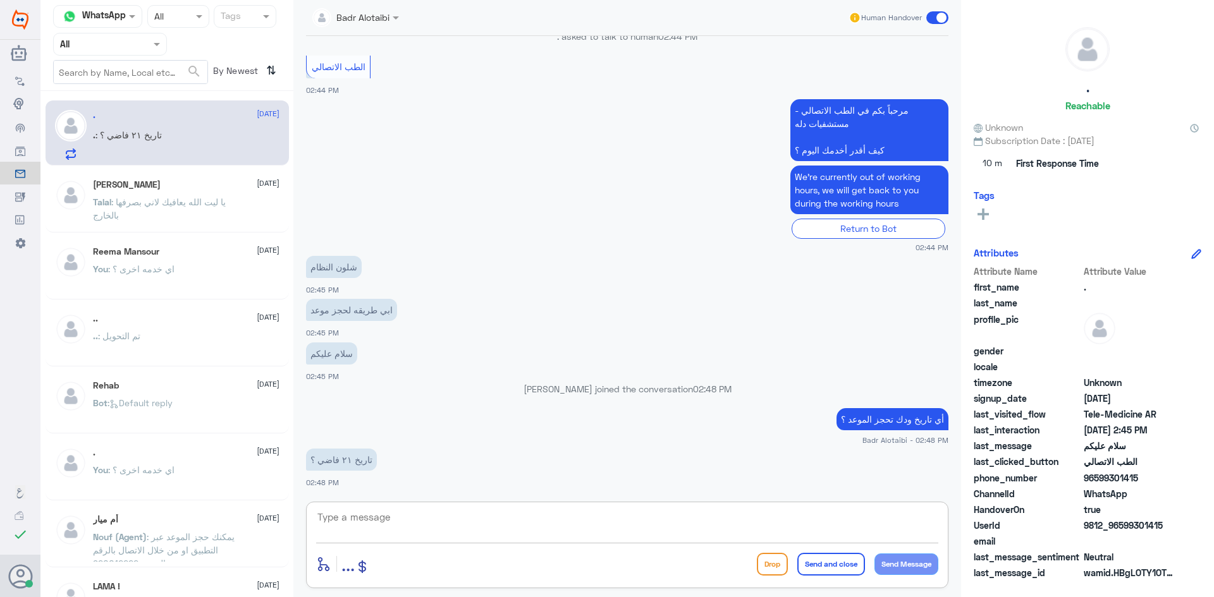
click at [716, 515] on textarea at bounding box center [627, 524] width 622 height 31
click at [737, 521] on textarea at bounding box center [627, 524] width 622 height 31
type textarea "21 ما فيه عيادة للطبيب"
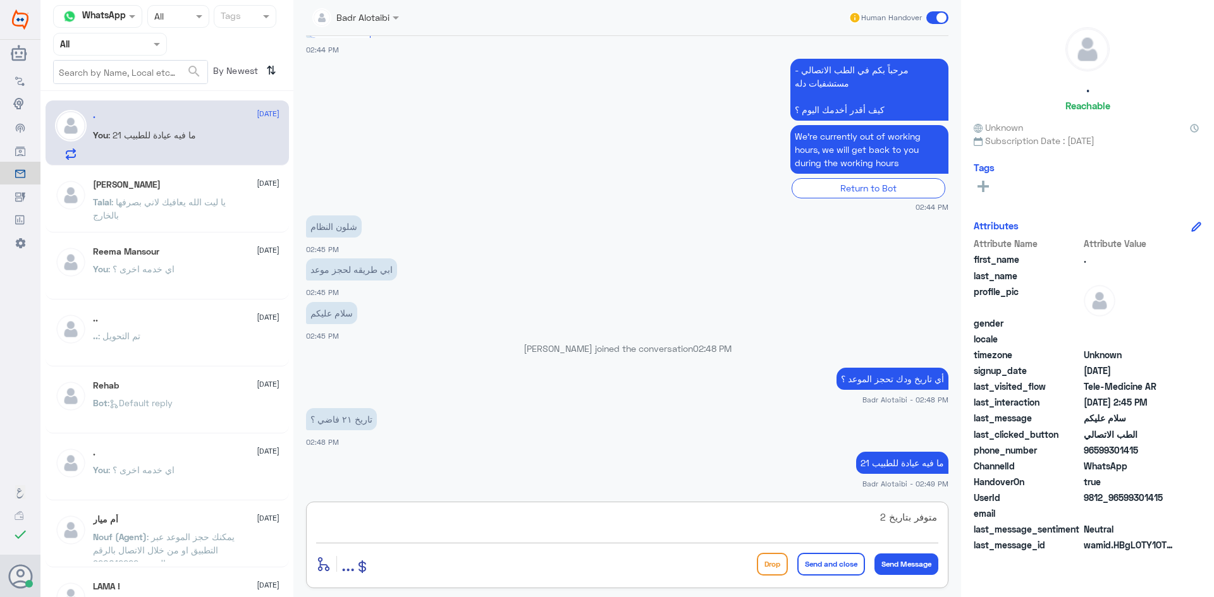
type textarea "متوفر بتاريخ 20"
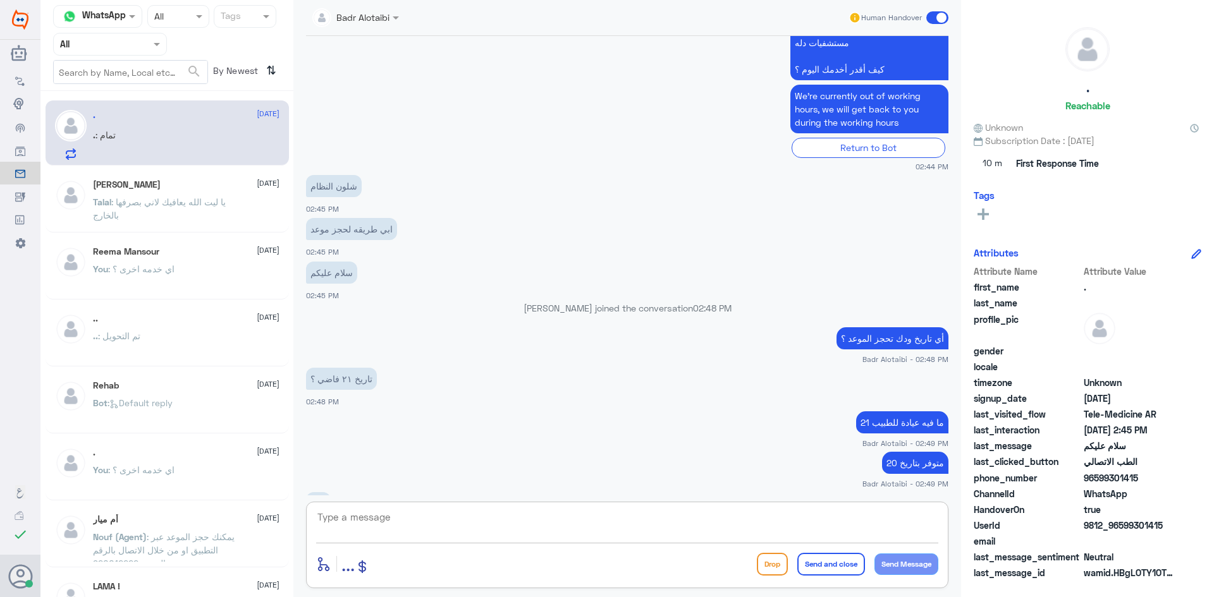
scroll to position [802, 0]
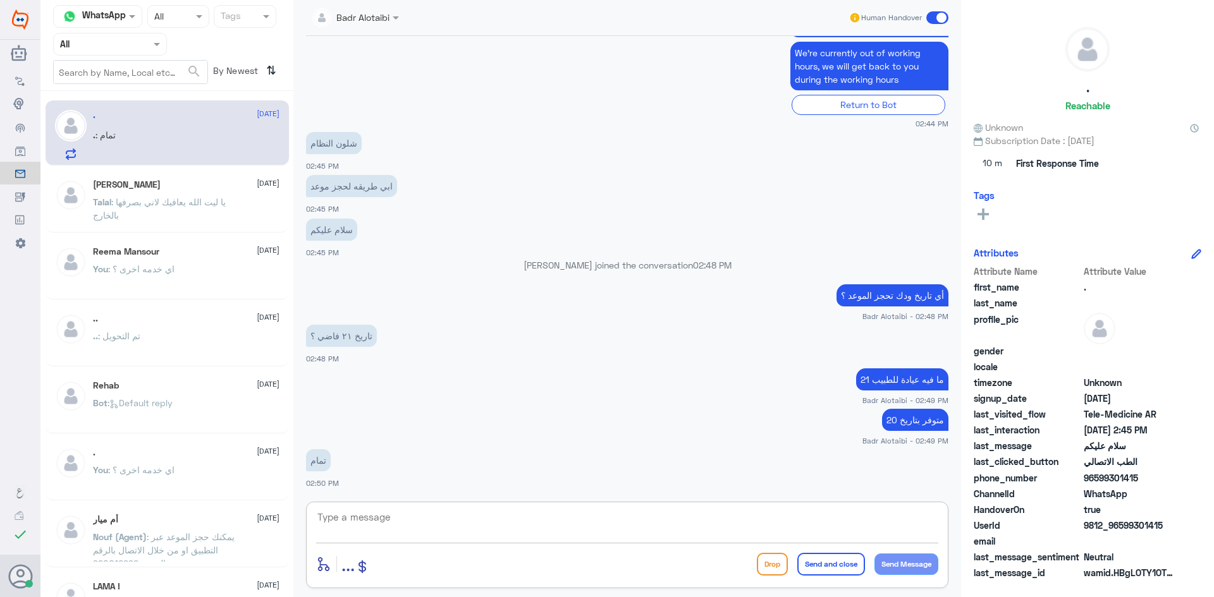
type textarea "ا"
type textarea "أي وقت يناسبك ؟"
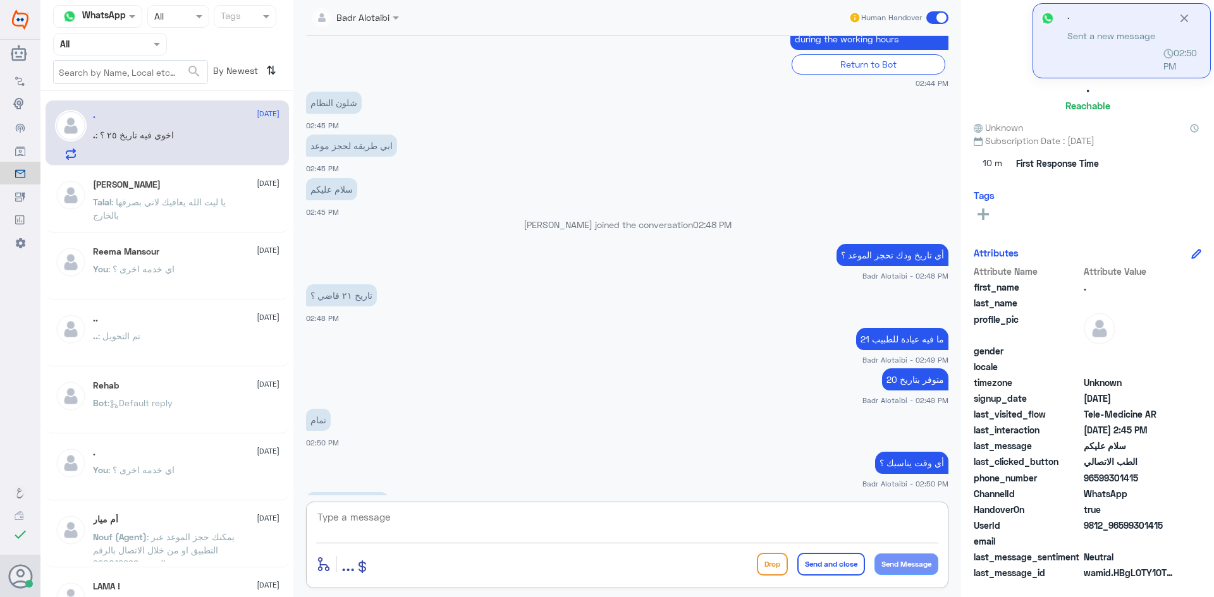
scroll to position [886, 0]
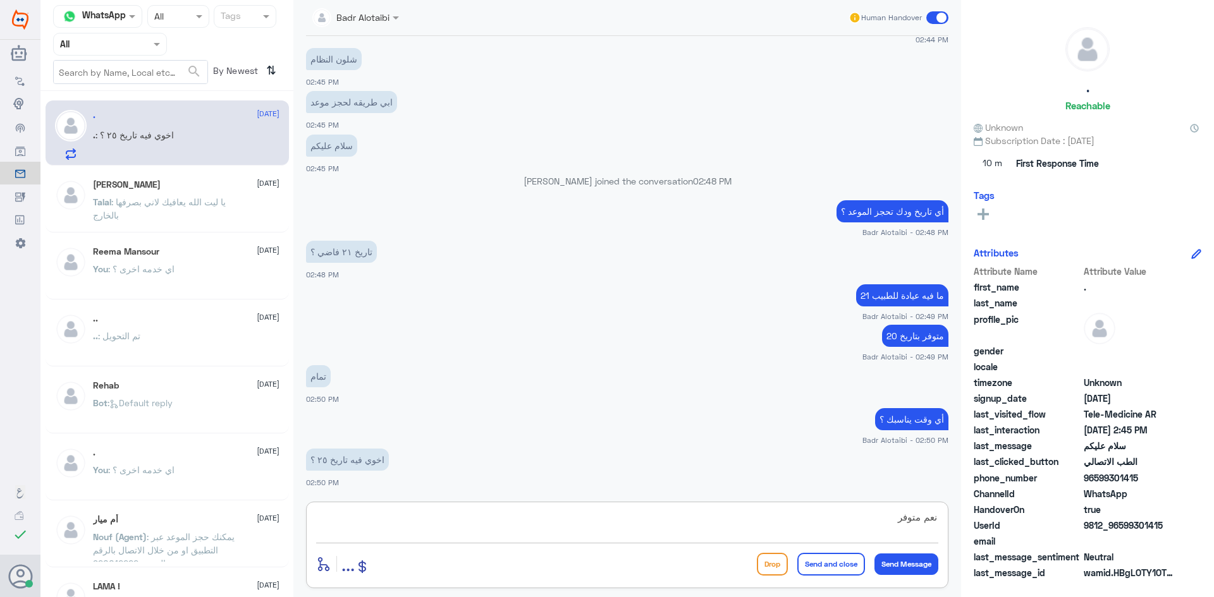
type textarea "نعم متوفر"
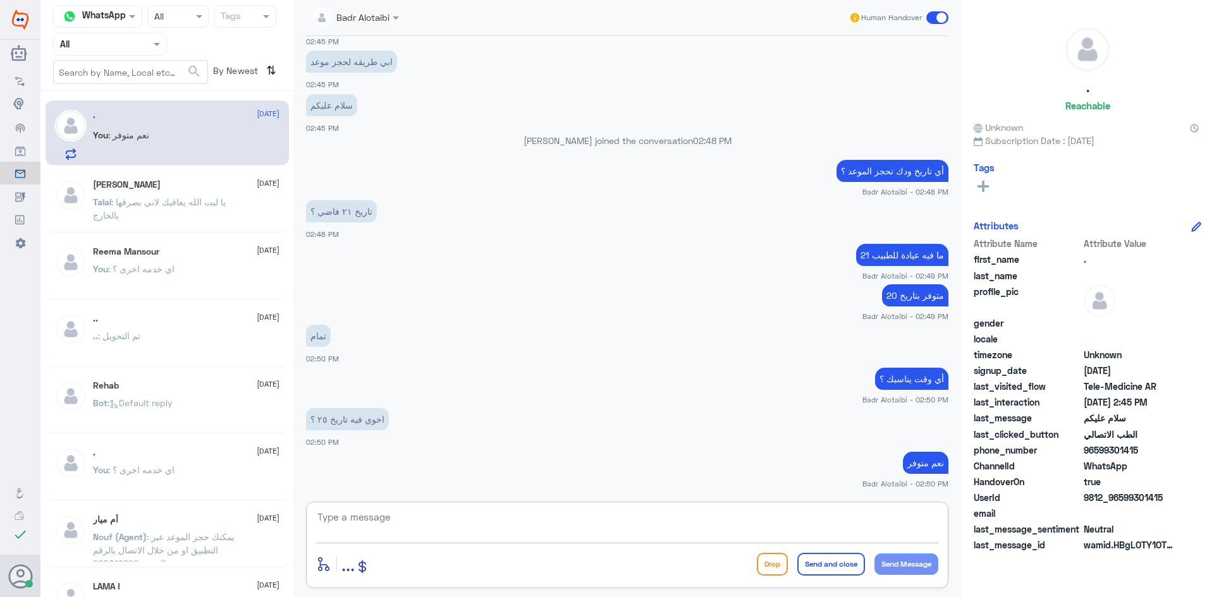
click at [759, 542] on div at bounding box center [627, 526] width 622 height 34
click at [702, 527] on textarea at bounding box center [627, 524] width 622 height 31
type textarea "من 4 مساء حتى 8:45 مساء"
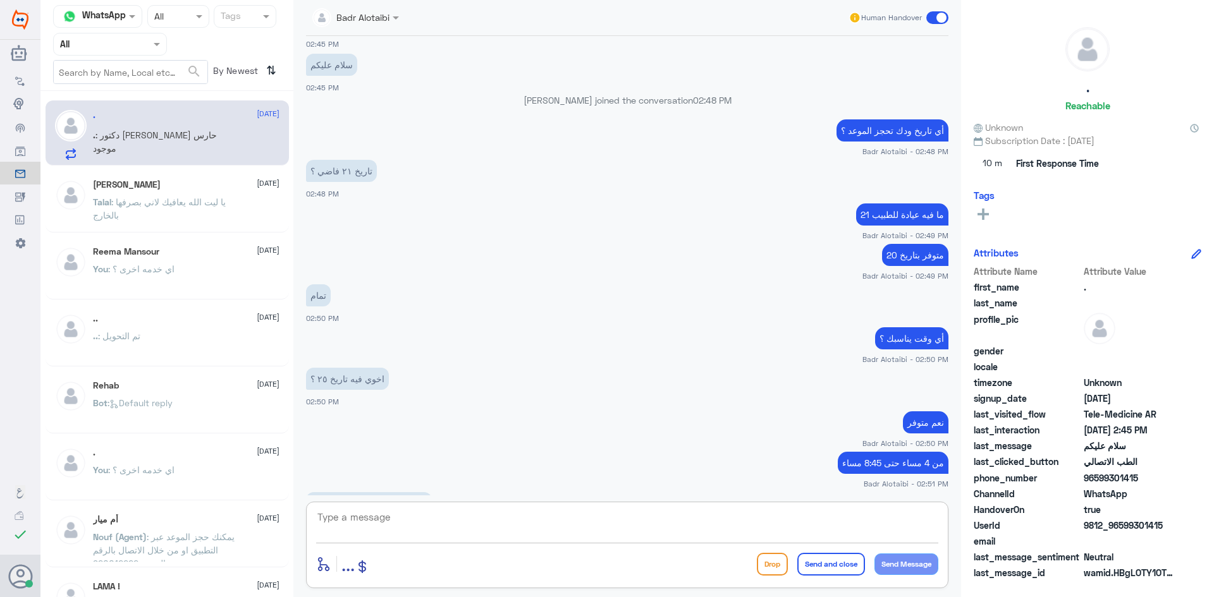
scroll to position [1010, 0]
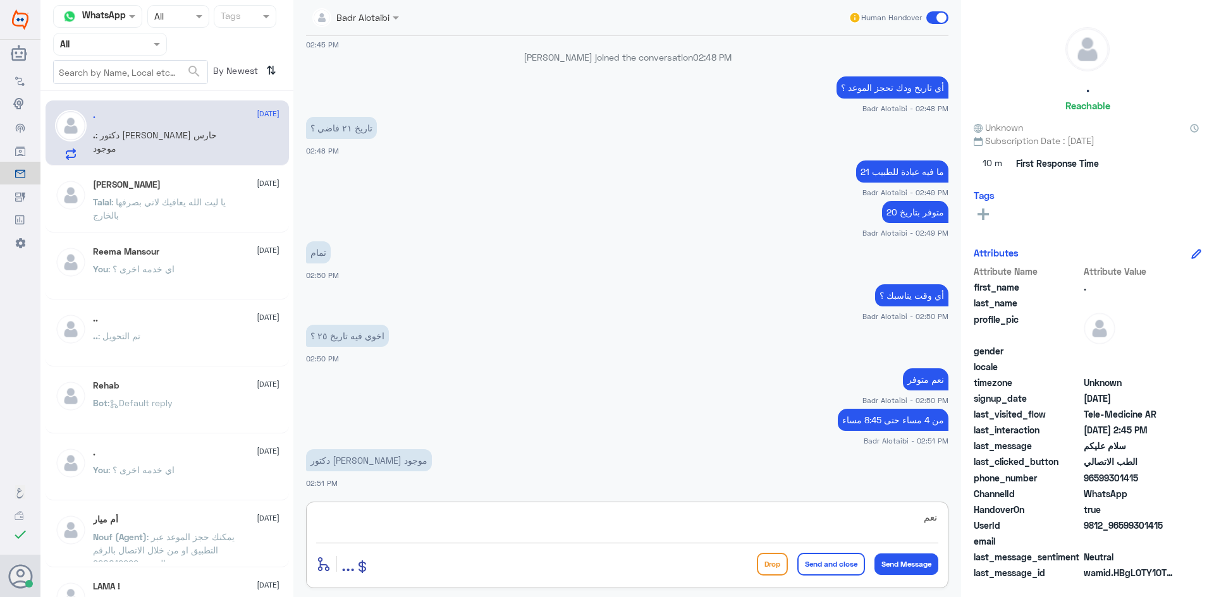
type textarea "نعم"
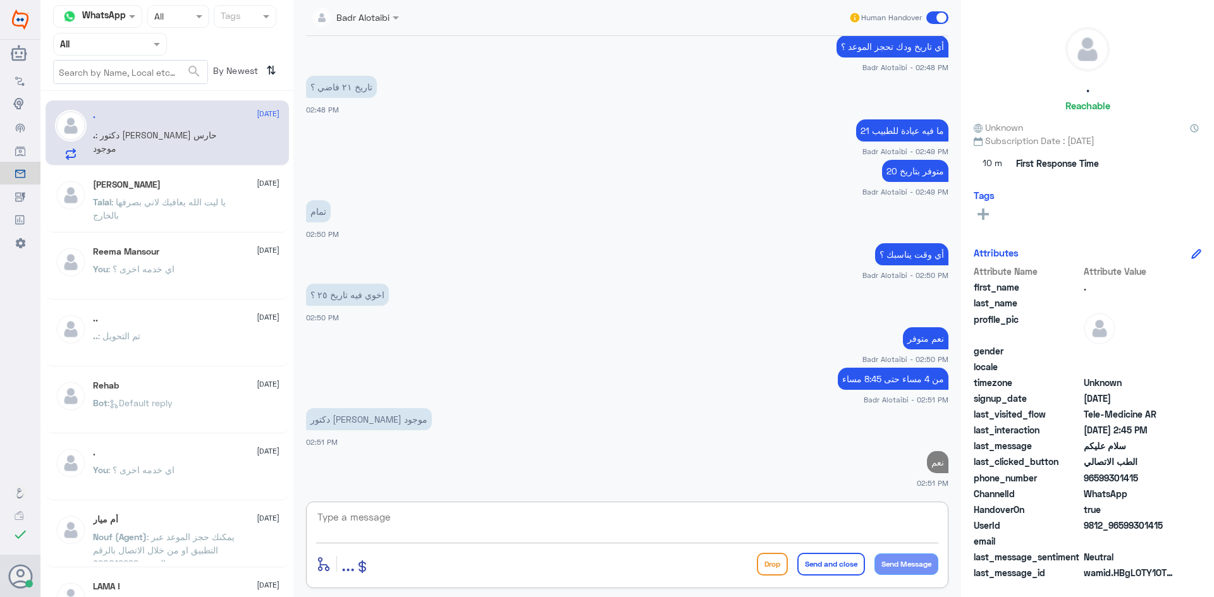
scroll to position [1051, 0]
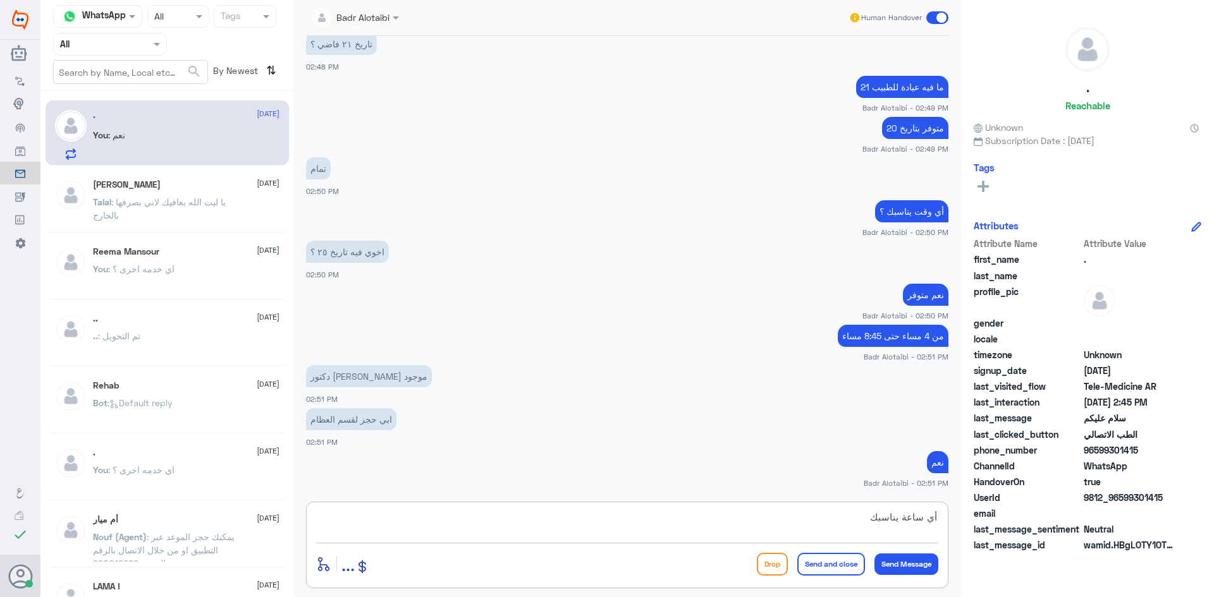
type textarea "أي ساعة يناسبك"
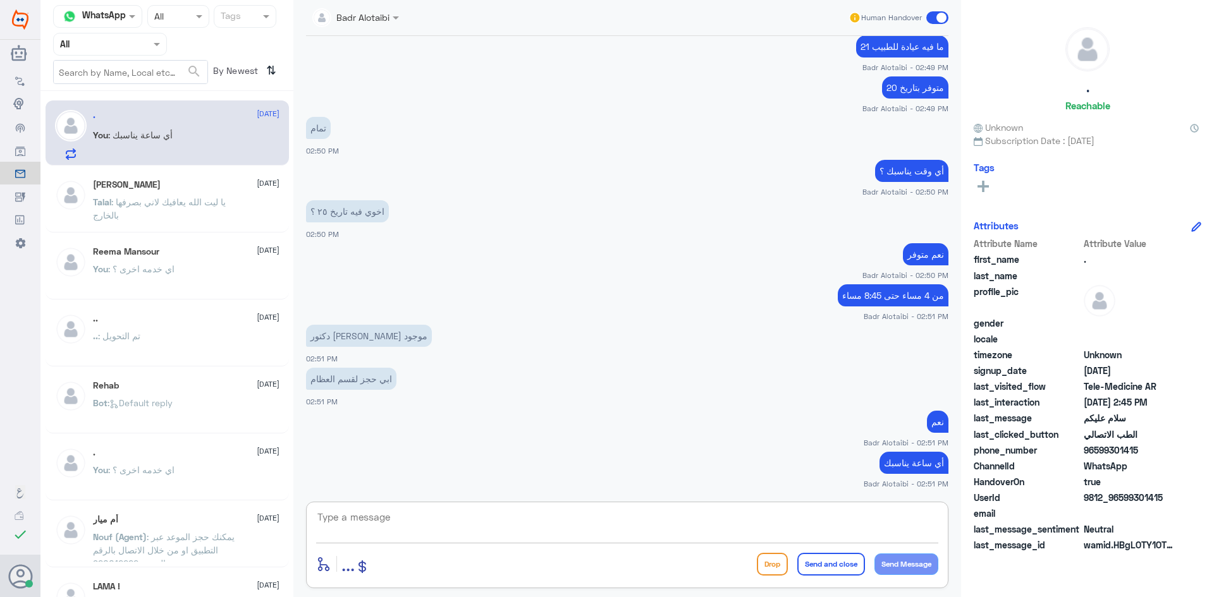
scroll to position [1135, 0]
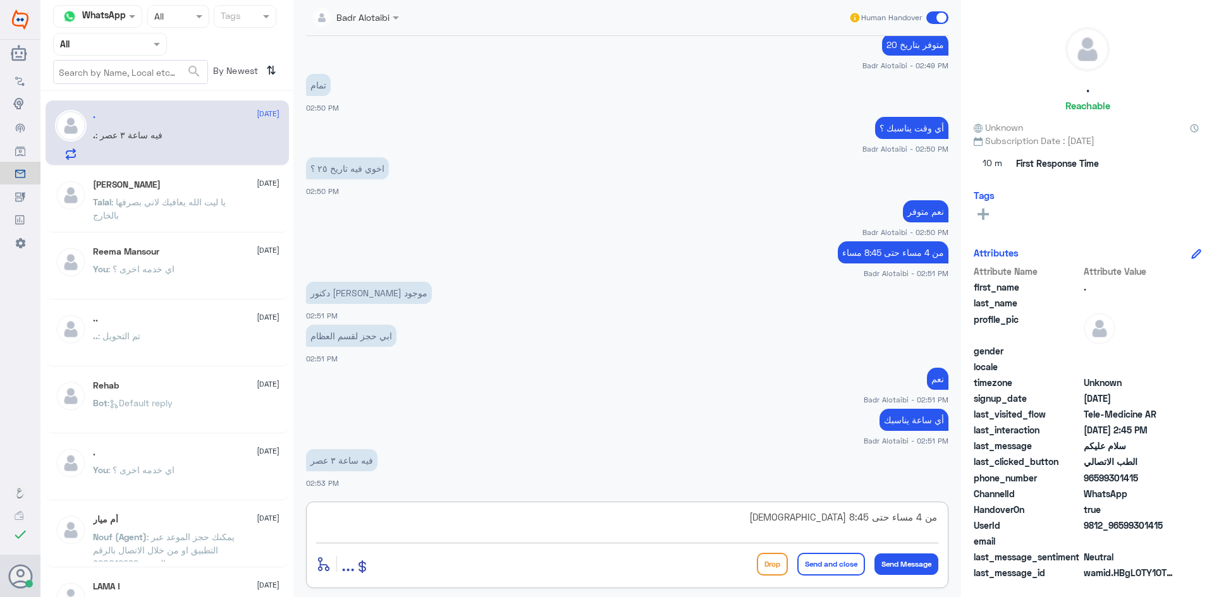
type textarea "من 4 مساء حتى 8:45 مساء"
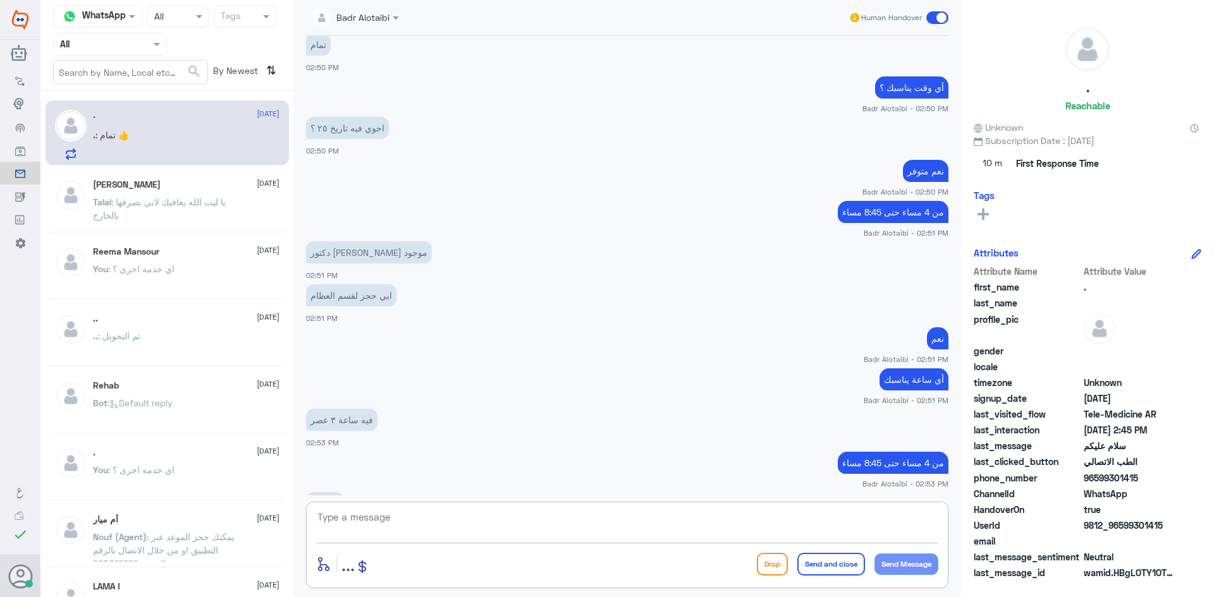
scroll to position [1219, 0]
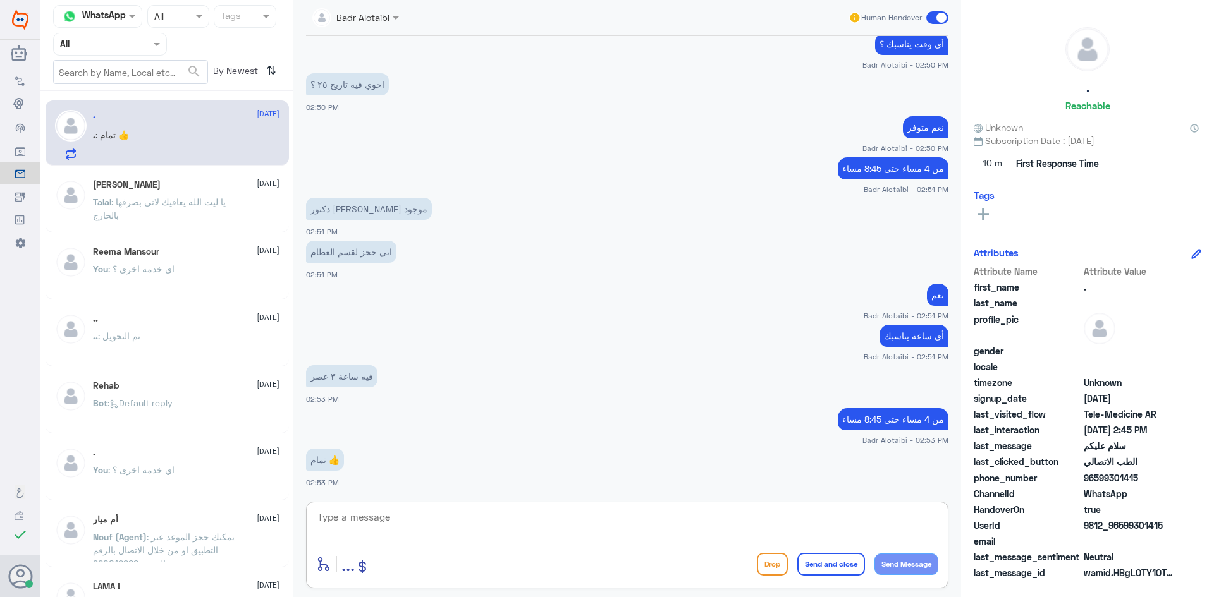
click at [641, 527] on textarea at bounding box center [627, 524] width 622 height 31
type textarea "أي ساعة يناسبك ؟"
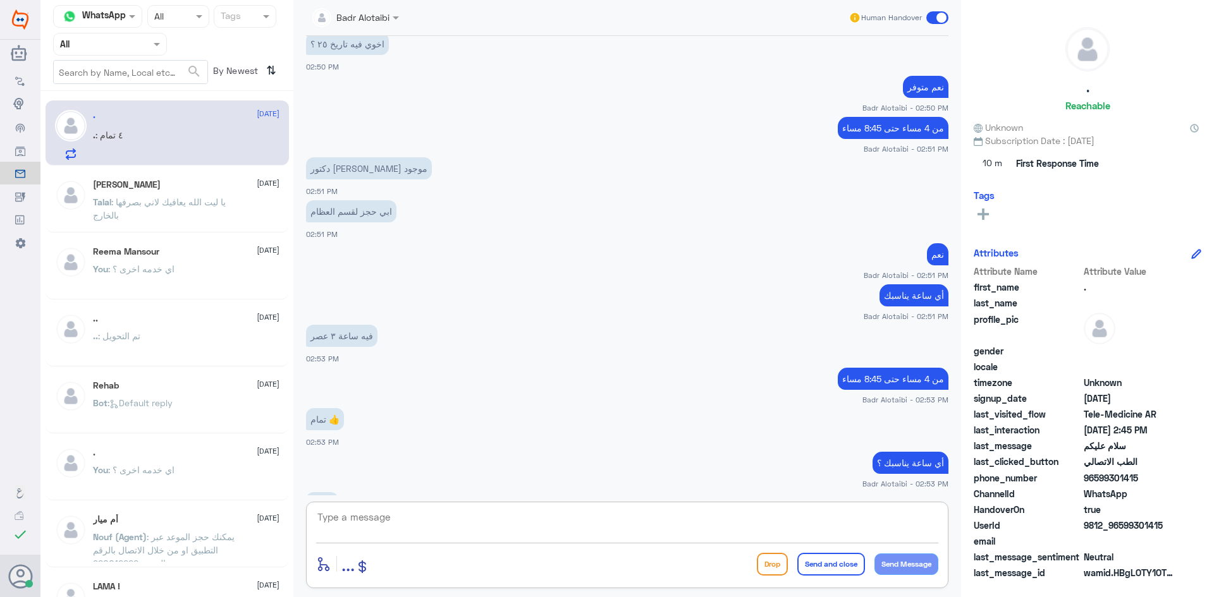
scroll to position [1302, 0]
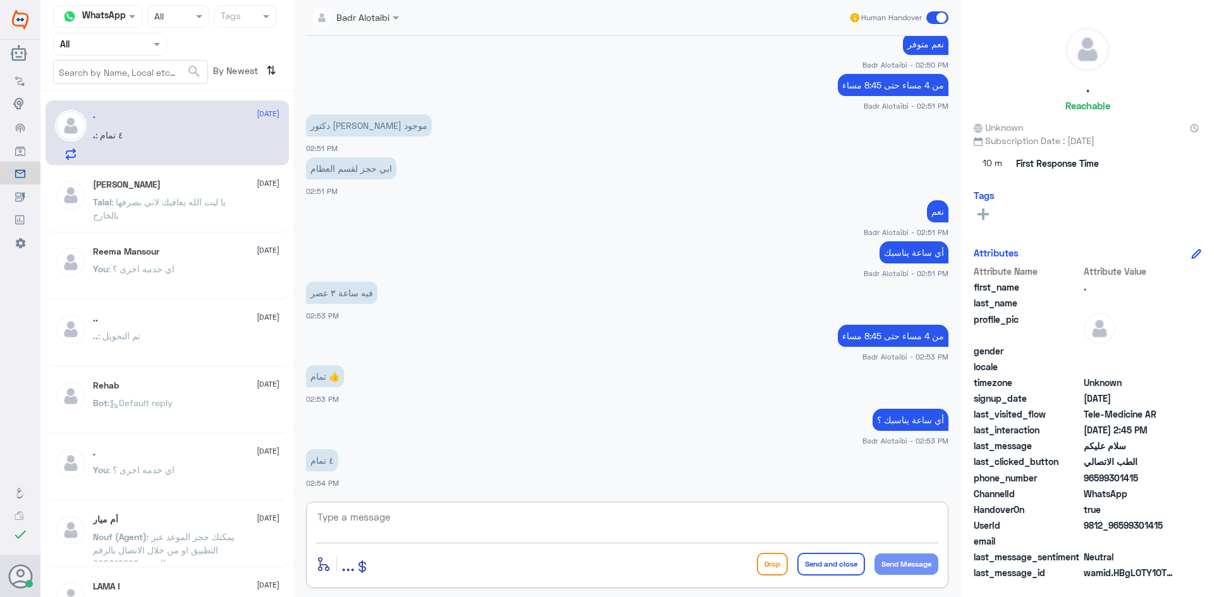
click at [705, 522] on textarea at bounding box center [627, 524] width 622 height 31
type textarea "بـ اسم [PERSON_NAME]"
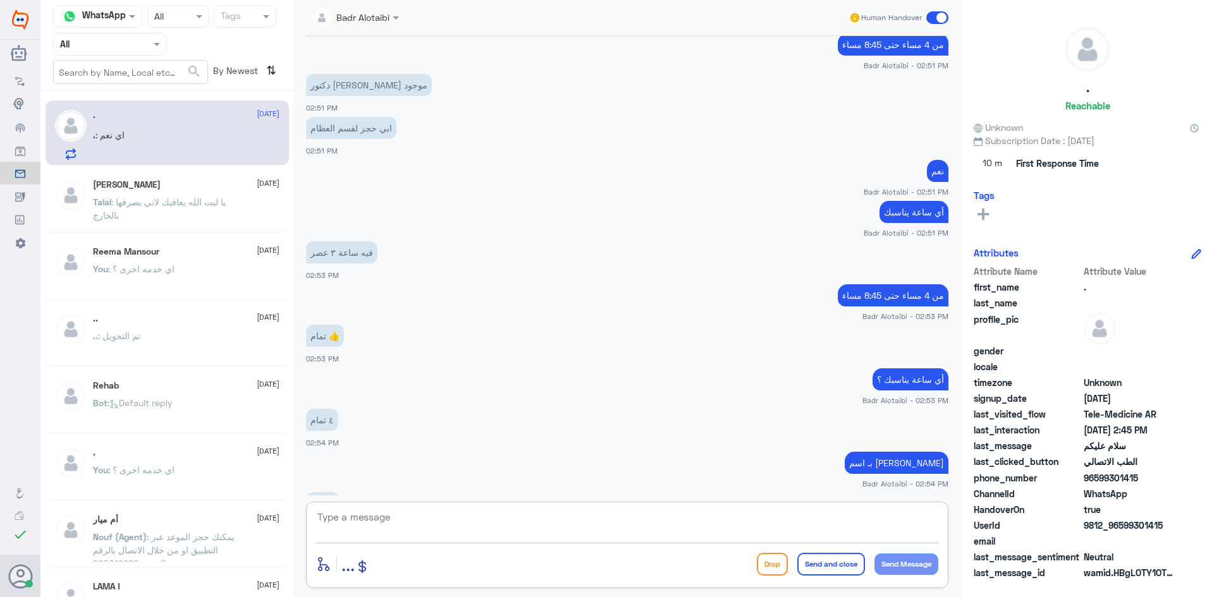
scroll to position [1387, 0]
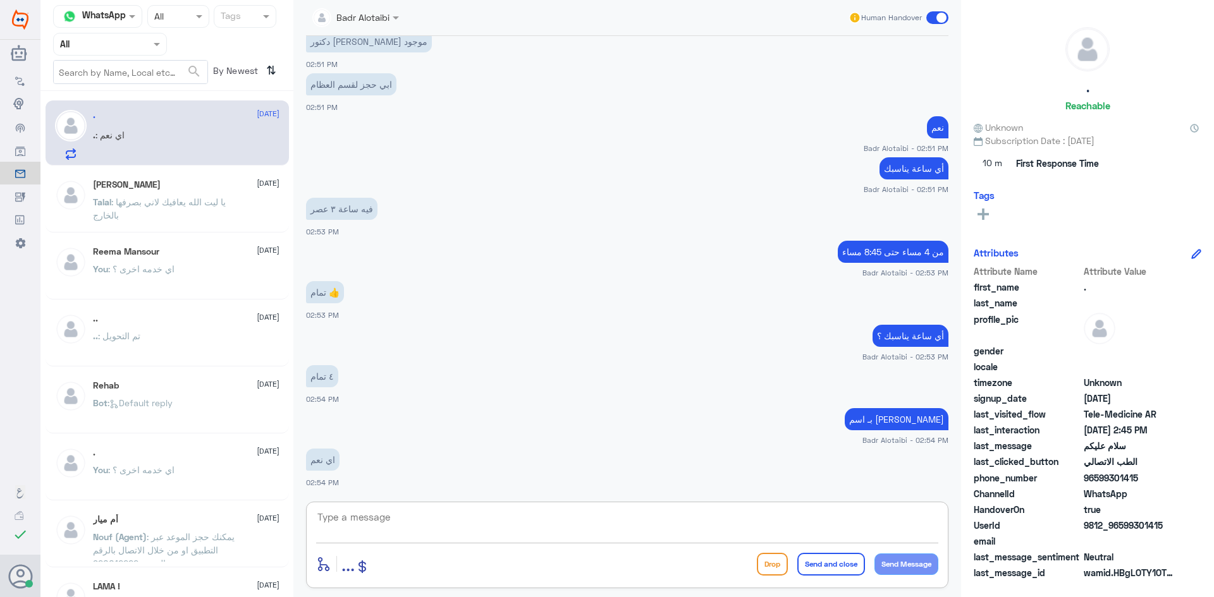
click at [417, 525] on textarea at bounding box center [627, 524] width 622 height 31
type textarea "تم الحجز"
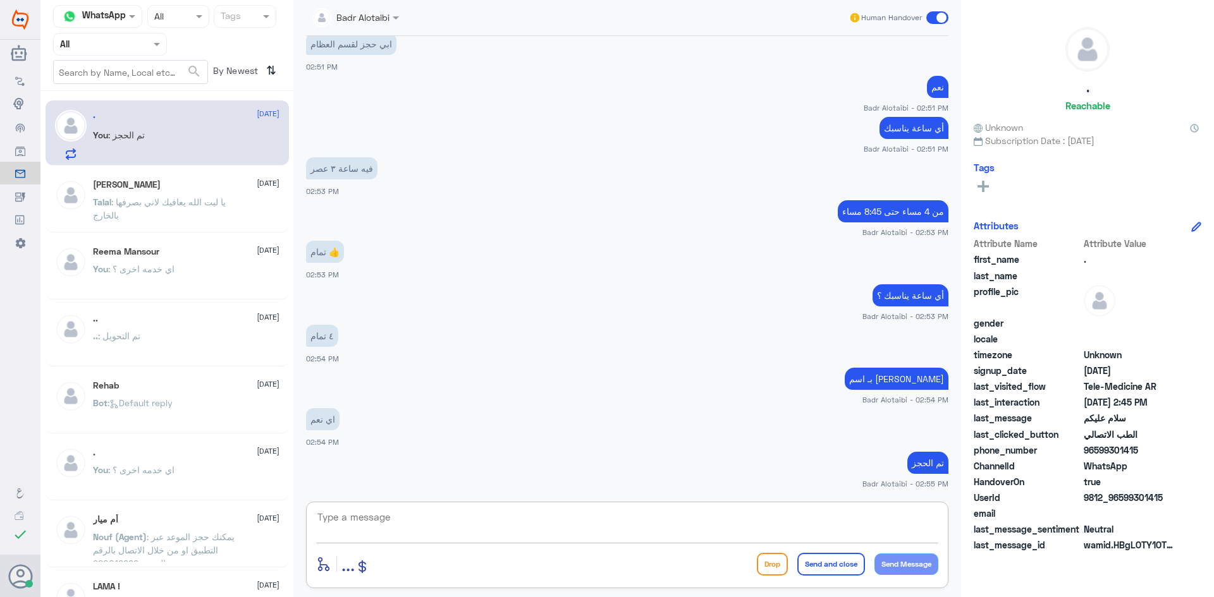
click at [635, 531] on textarea at bounding box center [627, 524] width 622 height 31
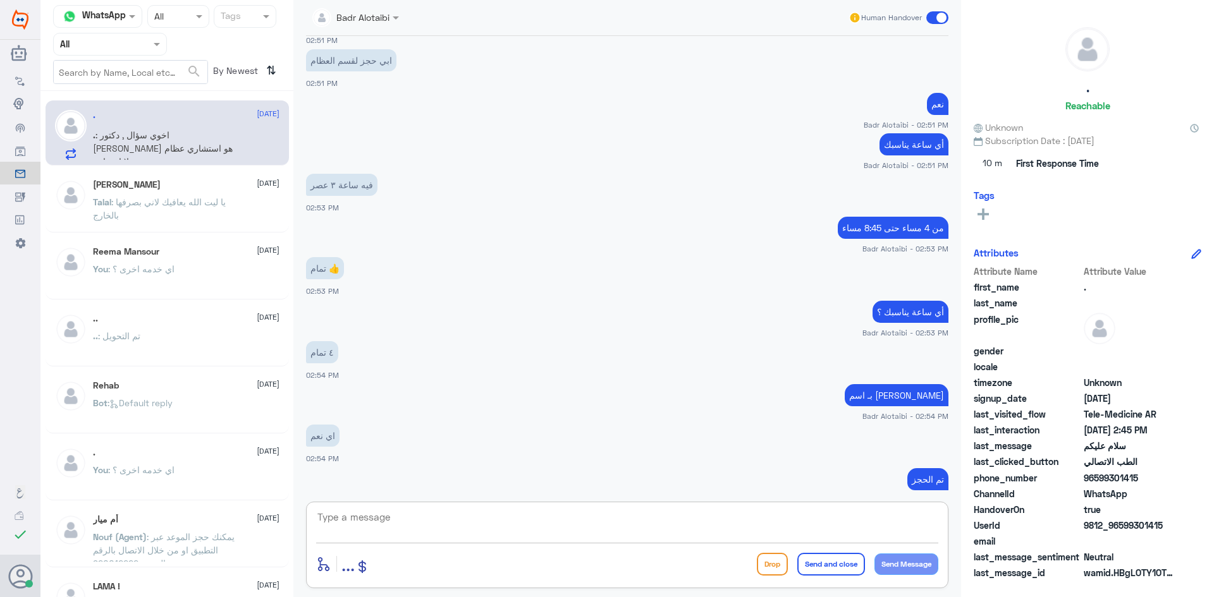
scroll to position [1600, 0]
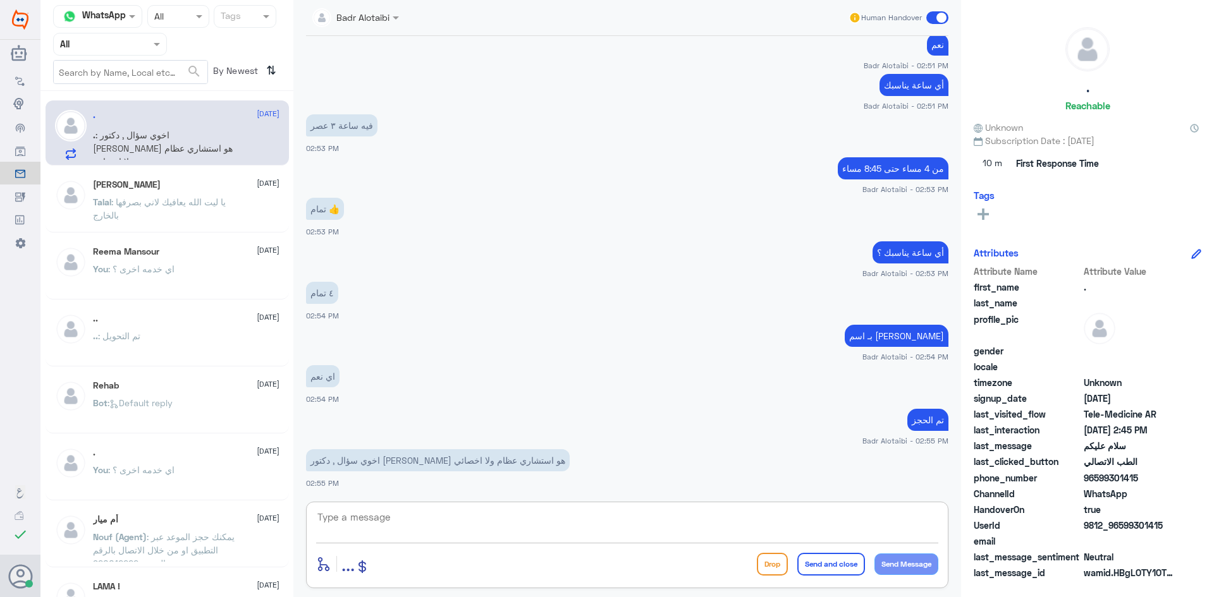
click at [722, 515] on textarea at bounding box center [627, 524] width 622 height 31
type textarea "أ"
type textarea "استشاري ورئيس قسم العظام"
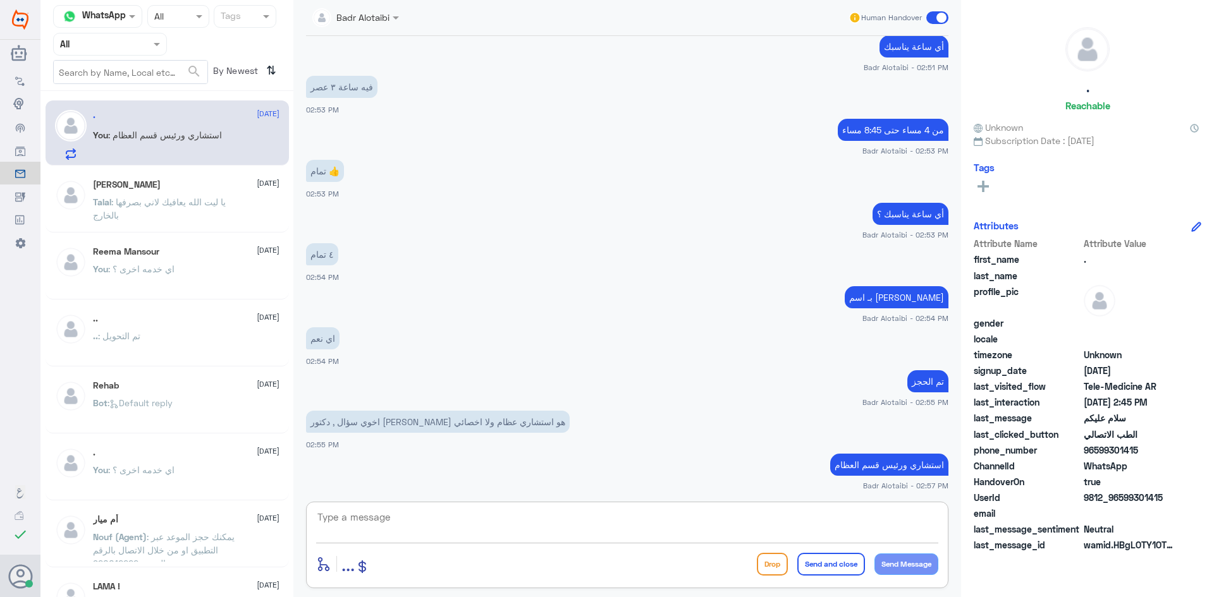
scroll to position [2583, 0]
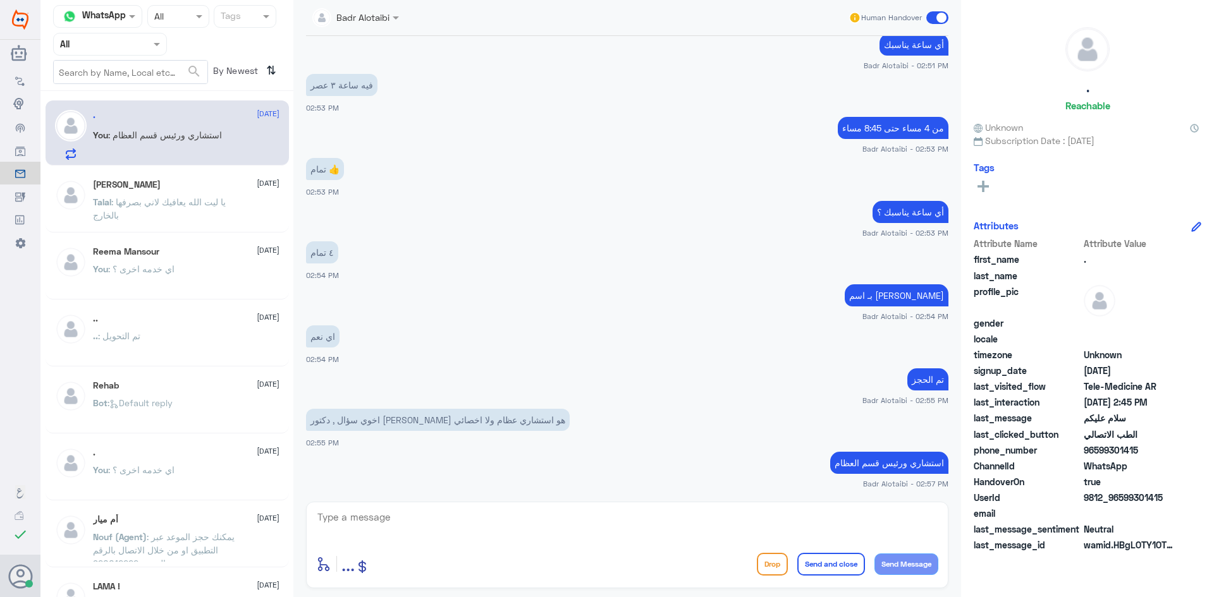
click at [923, 17] on div "Human Handover" at bounding box center [898, 17] width 101 height 23
click at [953, 15] on div "Badr Alotaibi Human Handover" at bounding box center [627, 18] width 668 height 36
click at [939, 16] on span at bounding box center [937, 17] width 22 height 13
click at [0, 0] on input "checkbox" at bounding box center [0, 0] width 0 height 0
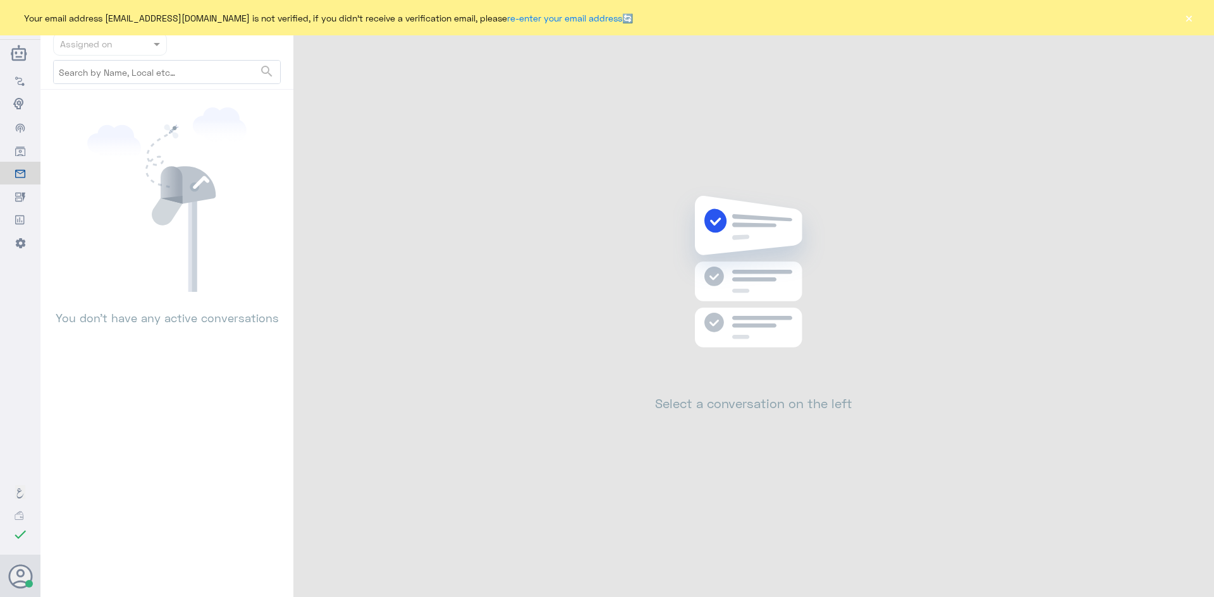
click at [1185, 22] on button "×" at bounding box center [1188, 17] width 13 height 13
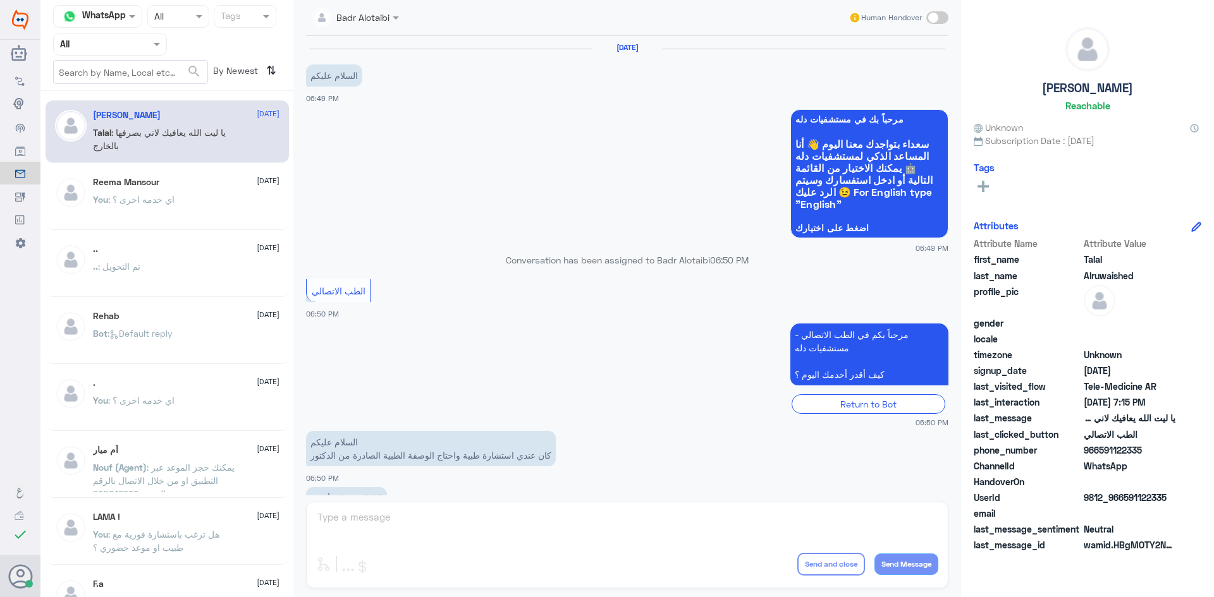
scroll to position [288, 0]
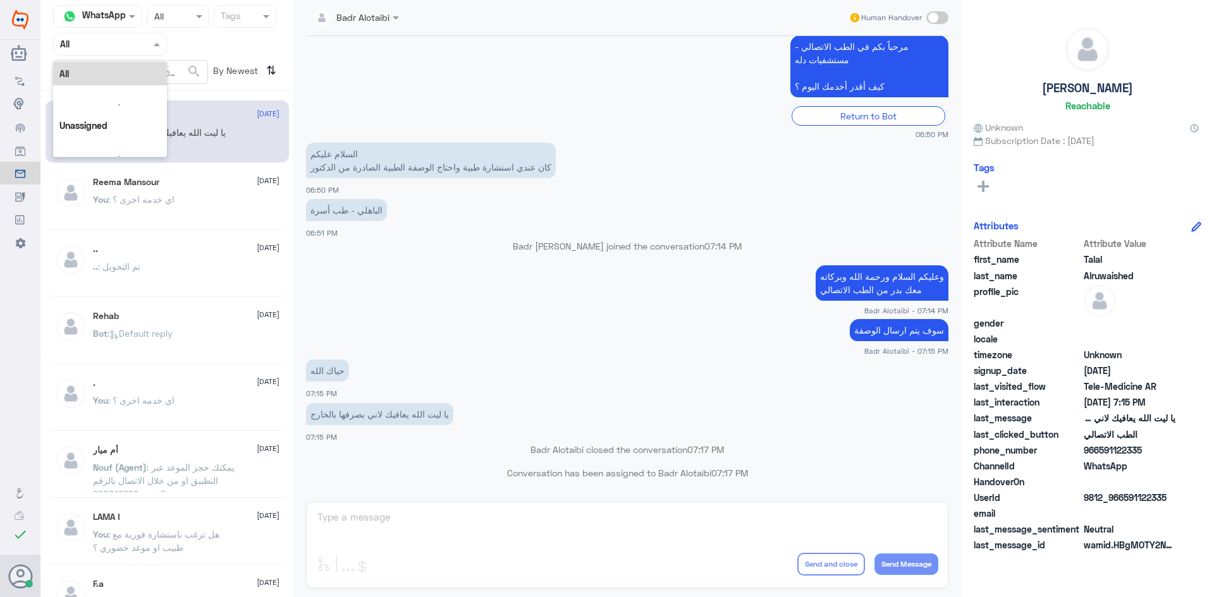
click at [162, 51] on span at bounding box center [158, 43] width 16 height 13
click at [148, 90] on div "Unassigned" at bounding box center [110, 99] width 114 height 29
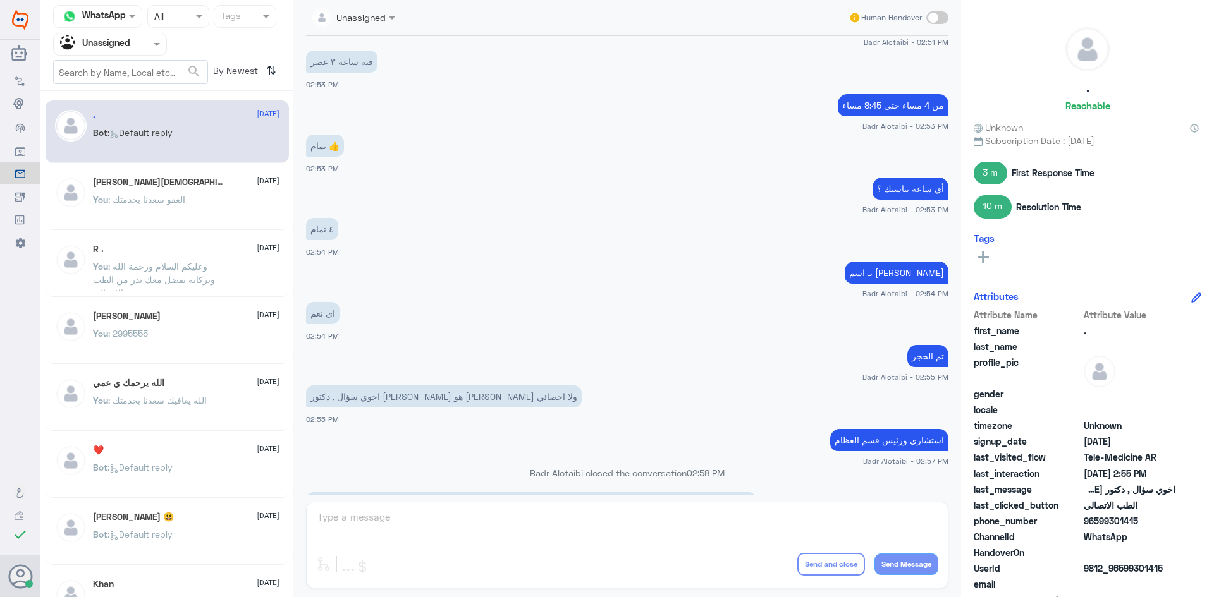
scroll to position [582, 0]
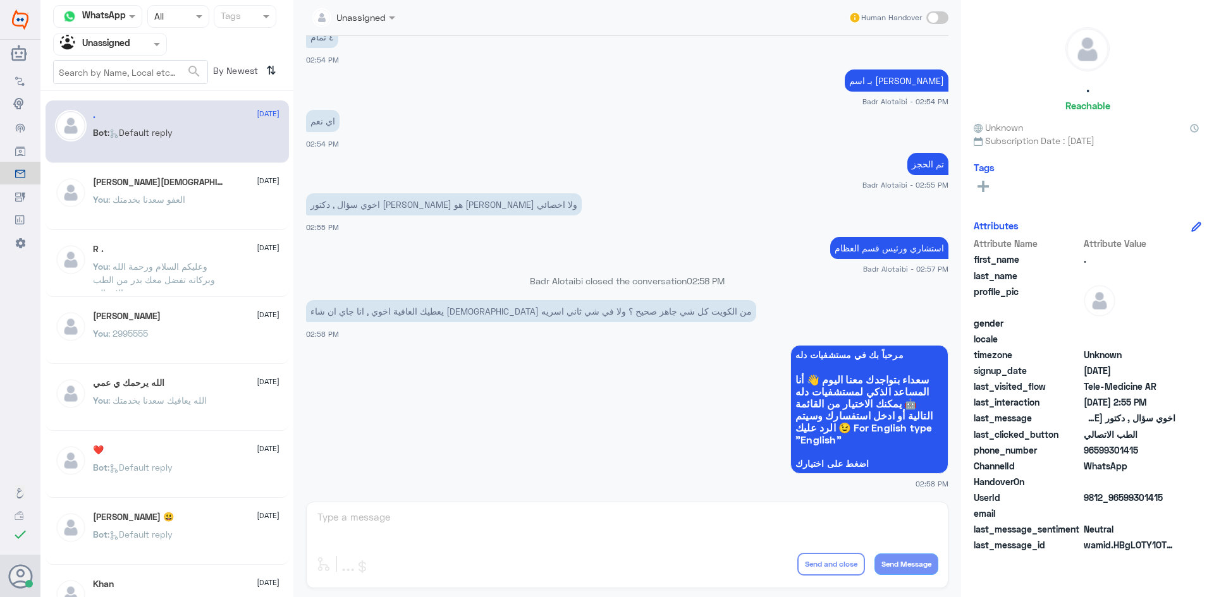
click at [933, 20] on span at bounding box center [937, 17] width 22 height 13
click at [0, 0] on input "checkbox" at bounding box center [0, 0] width 0 height 0
click at [683, 527] on textarea at bounding box center [627, 524] width 622 height 31
type textarea "ي"
click at [706, 520] on textarea "نعم تم الحجز موعدك بتاريخ [DATE] الساعة 4" at bounding box center [627, 524] width 622 height 31
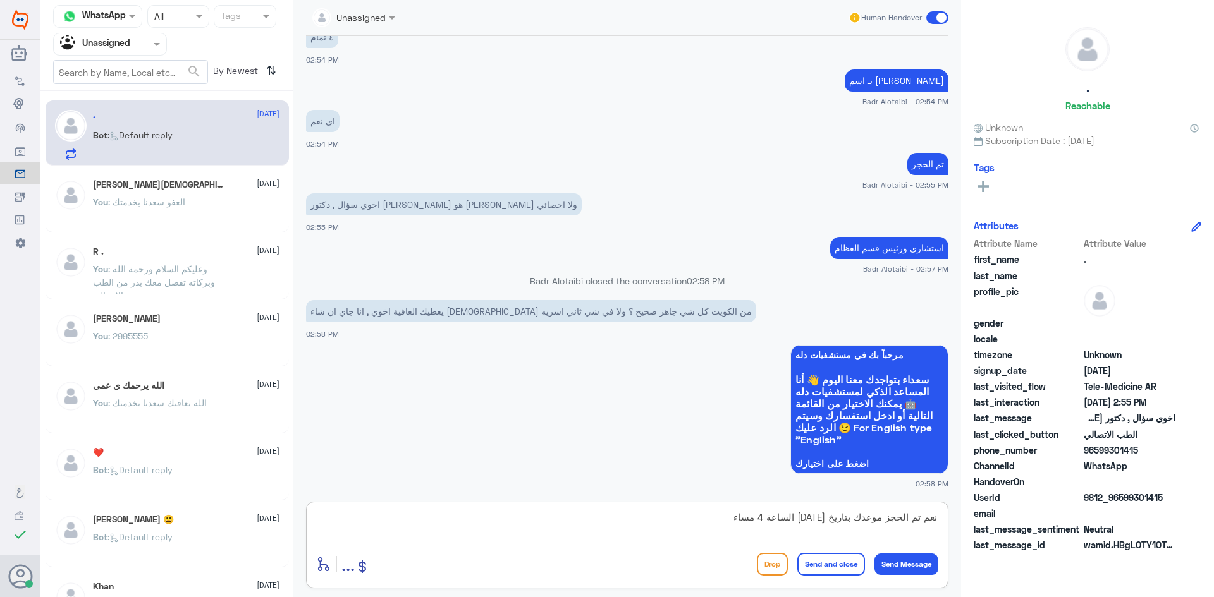
click at [903, 518] on textarea "نعم تم الحجز موعدك بتاريخ [DATE] الساعة 4 مساء" at bounding box center [627, 524] width 622 height 31
type textarea "نعم تم حجز موعدك بتاريخ [DATE] الساعة 4 مساء"
click at [698, 514] on textarea "نعم تم حجز موعدك بتاريخ [DATE] الساعة 4 مساء" at bounding box center [627, 524] width 622 height 31
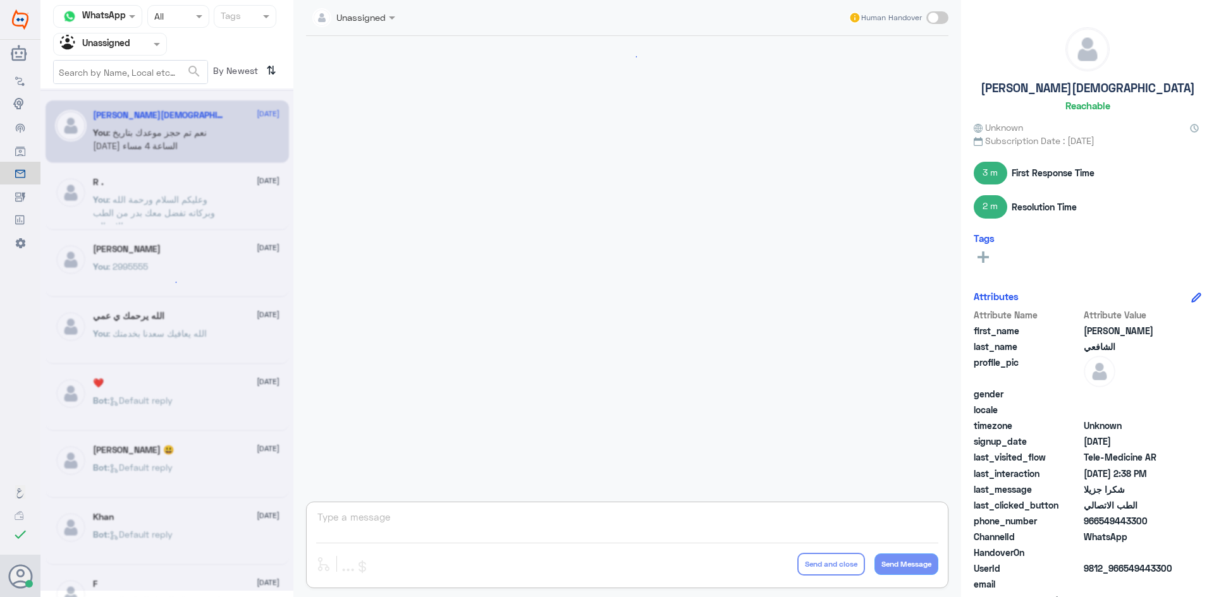
scroll to position [565, 0]
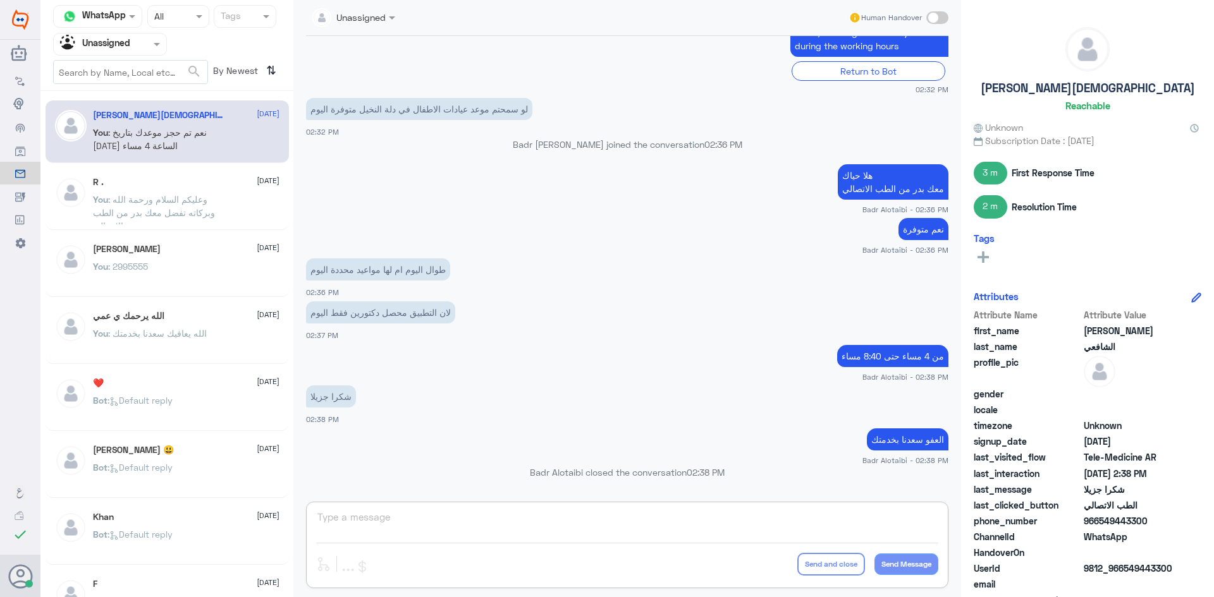
click at [145, 49] on div at bounding box center [110, 44] width 113 height 15
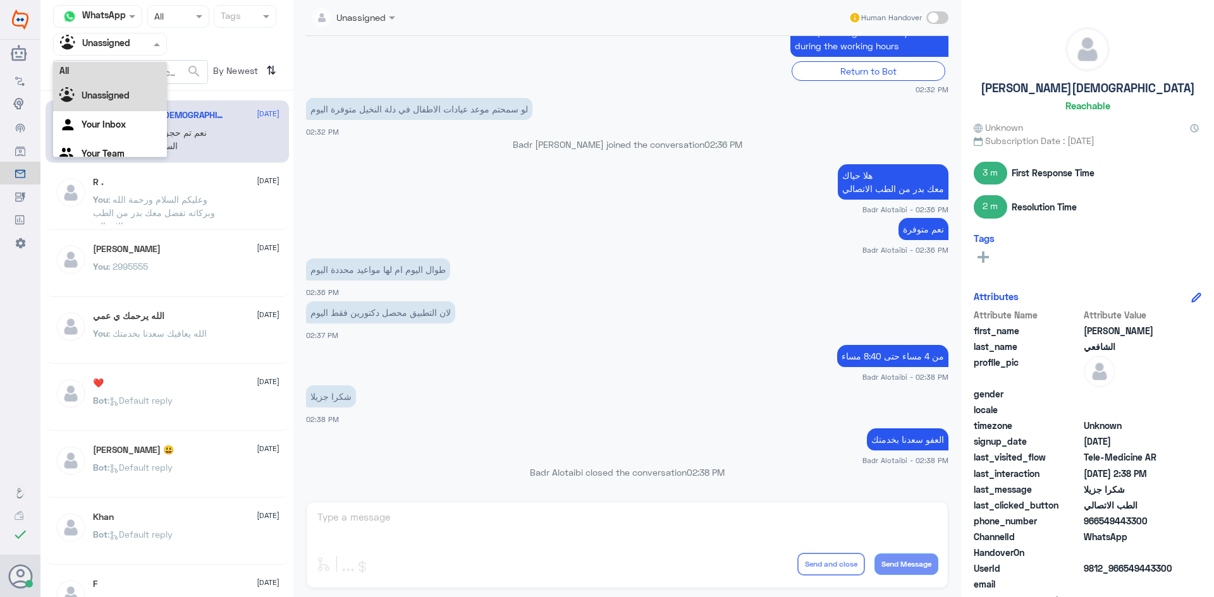
scroll to position [0, 0]
click at [126, 74] on div "All" at bounding box center [110, 73] width 114 height 23
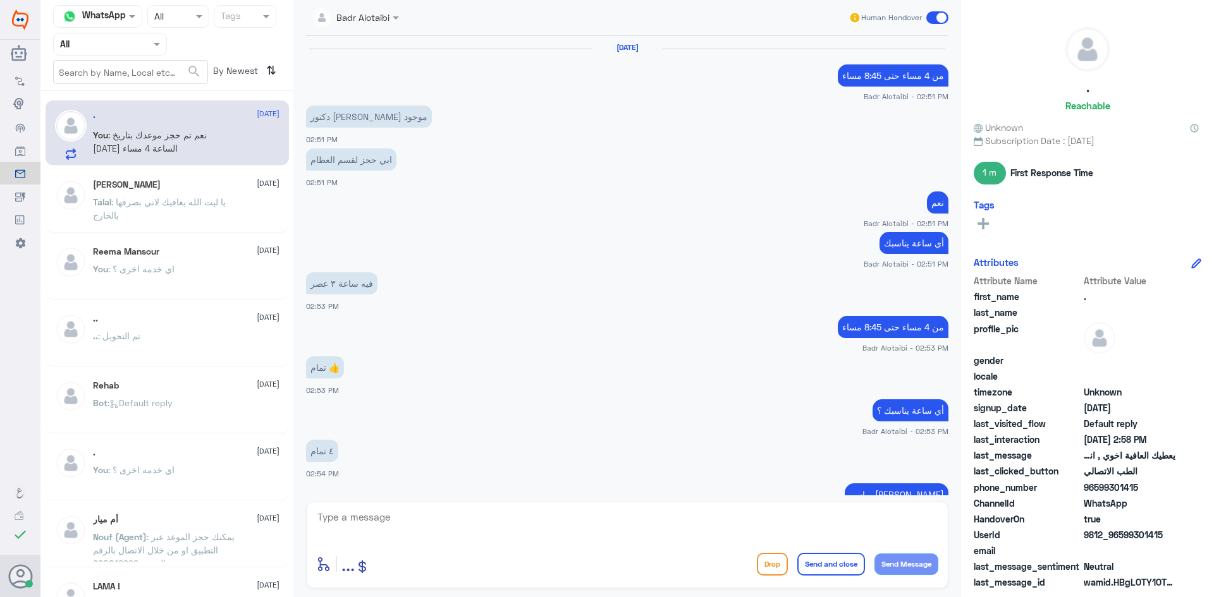
scroll to position [491, 0]
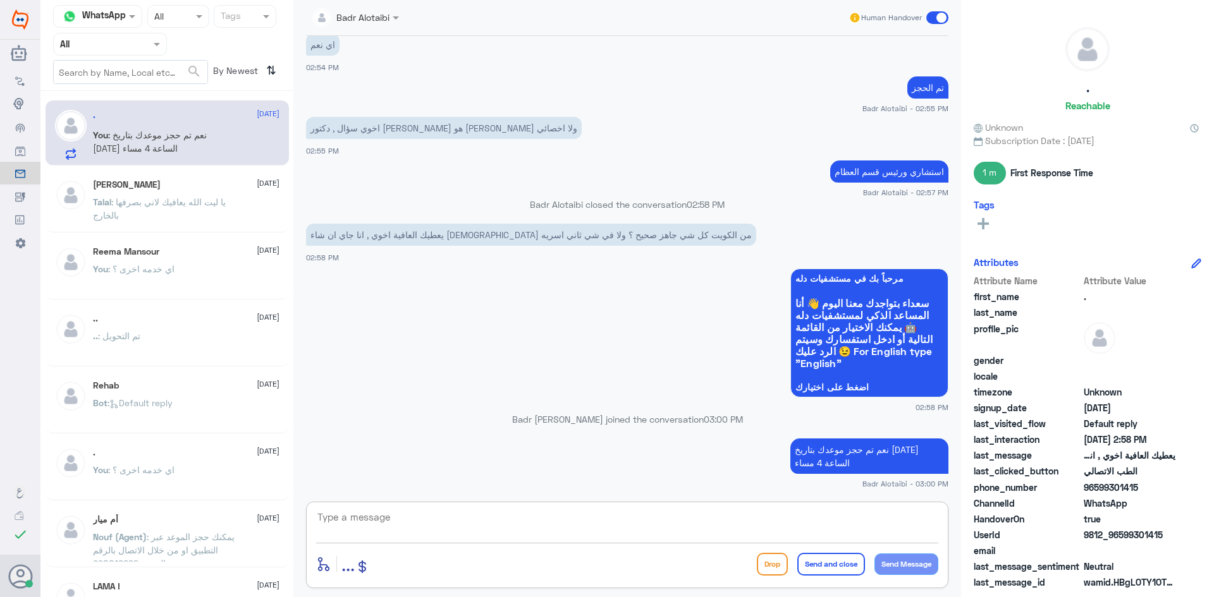
click at [515, 529] on textarea at bounding box center [627, 524] width 622 height 31
type textarea "[DEMOGRAPHIC_DATA] يعافيك [PERSON_NAME]نا بخدمتك"
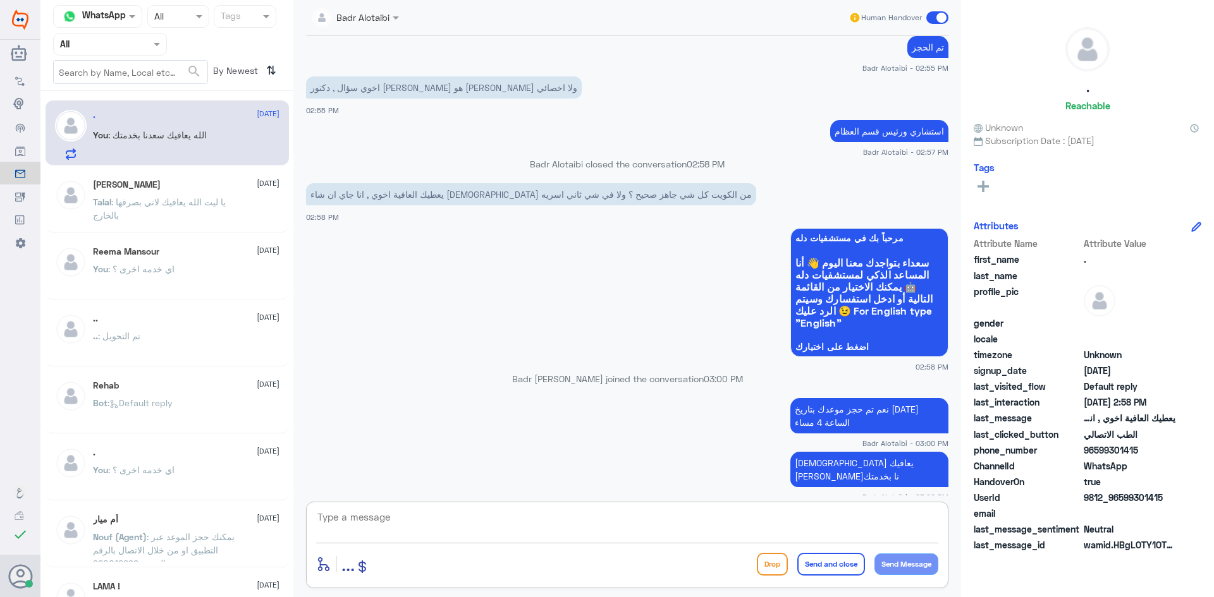
click at [933, 14] on span at bounding box center [937, 17] width 22 height 13
click at [0, 0] on input "checkbox" at bounding box center [0, 0] width 0 height 0
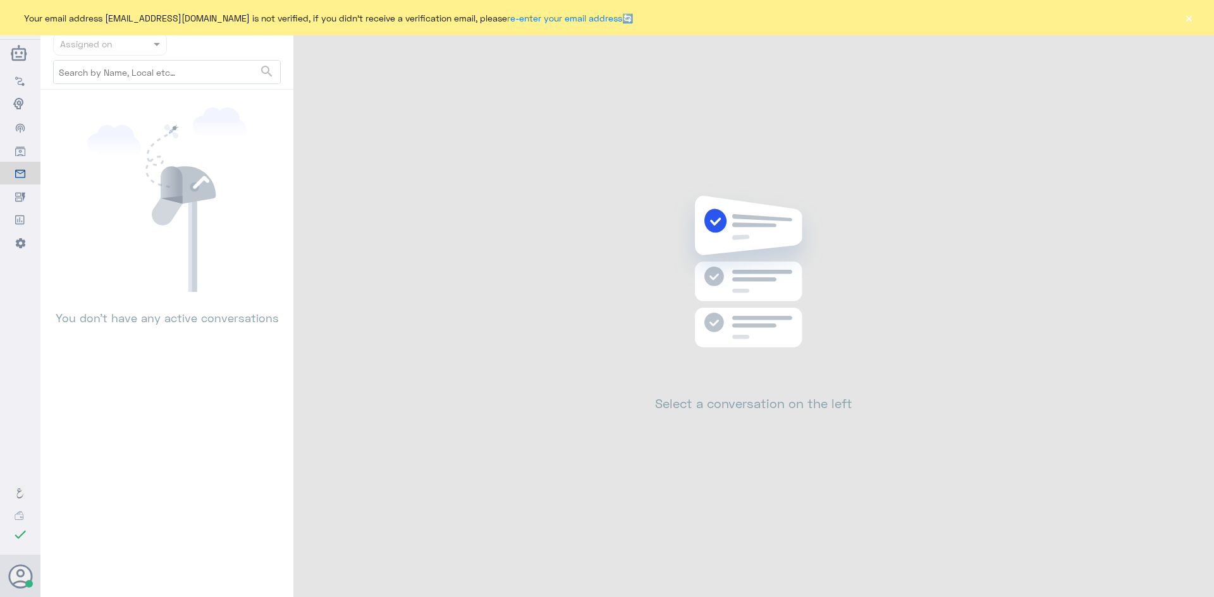
click at [1192, 18] on button "×" at bounding box center [1188, 17] width 13 height 13
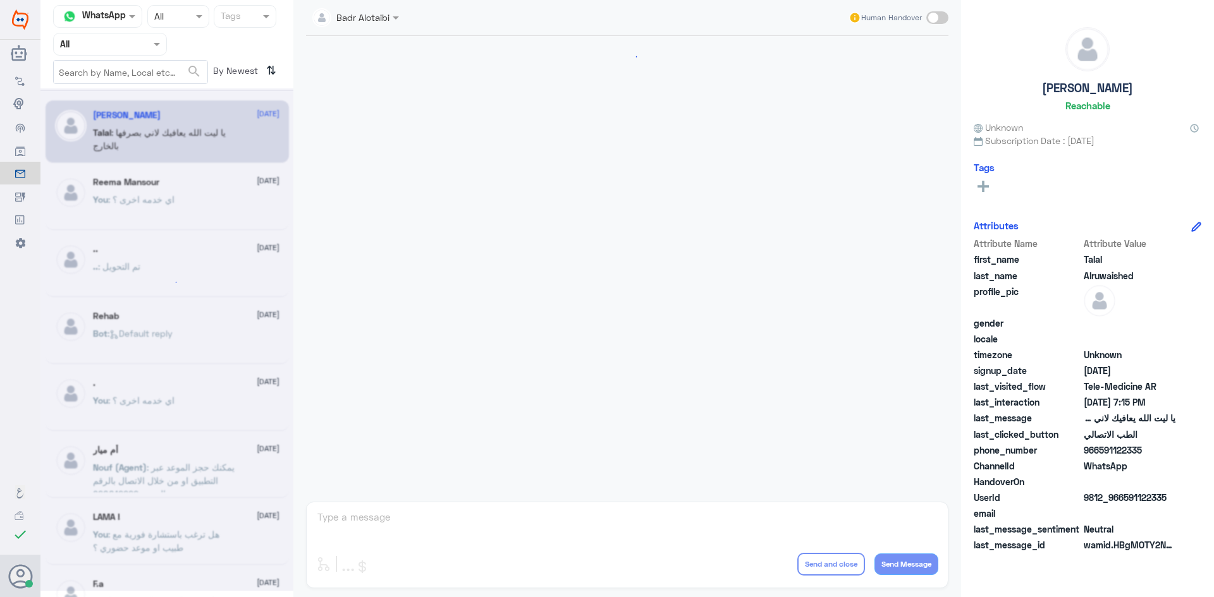
scroll to position [288, 0]
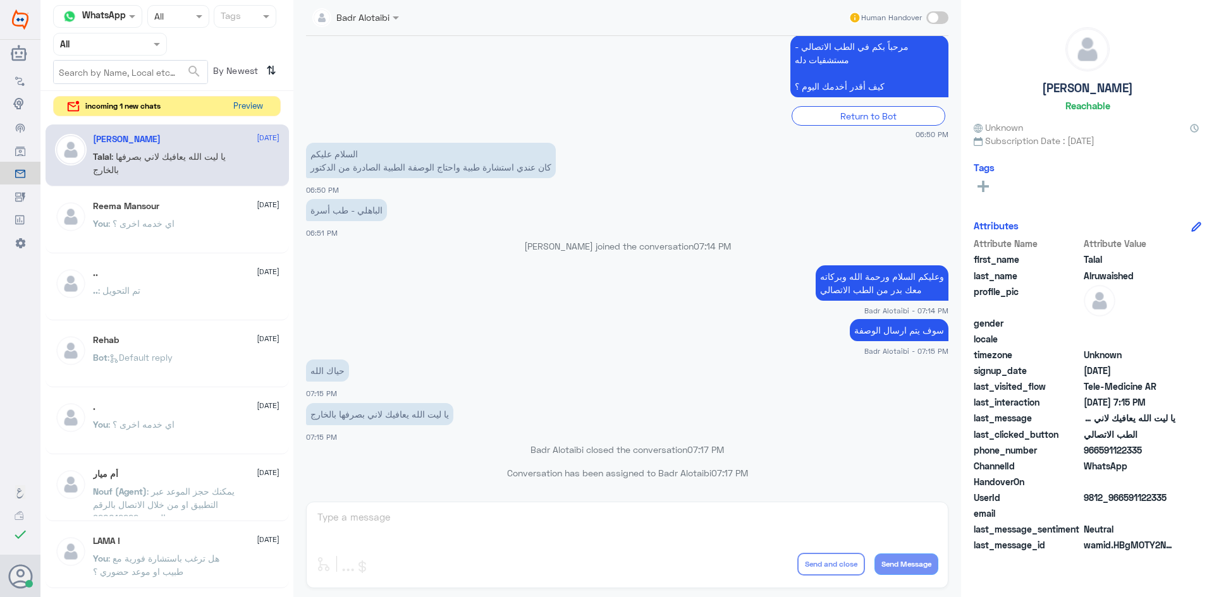
click at [254, 106] on button "Preview" at bounding box center [247, 107] width 39 height 20
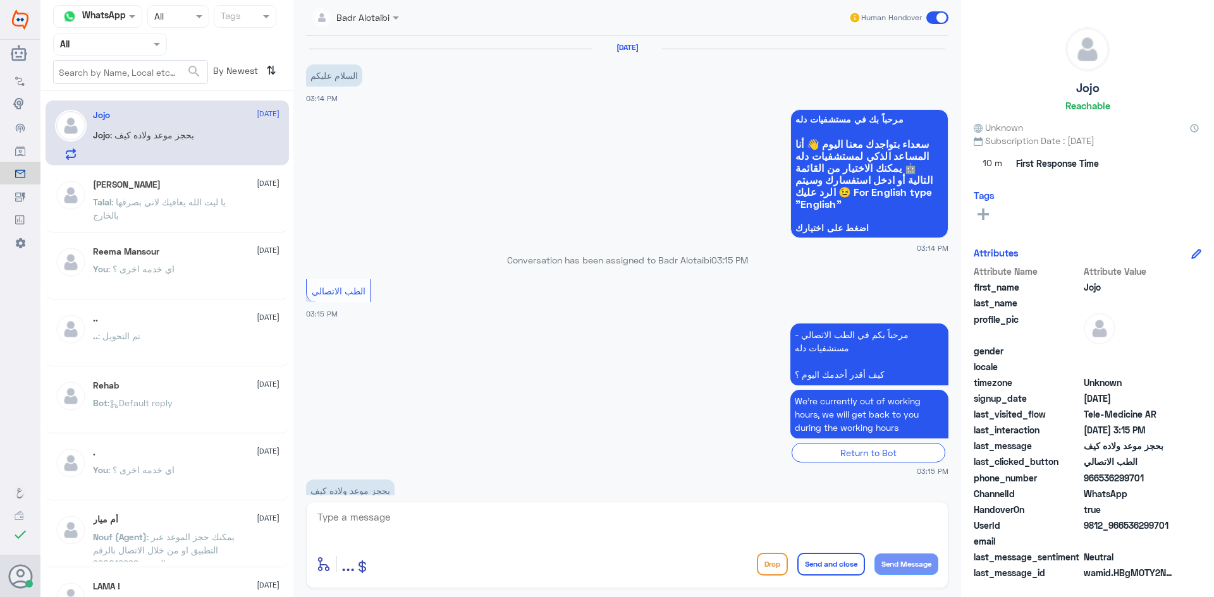
scroll to position [30, 0]
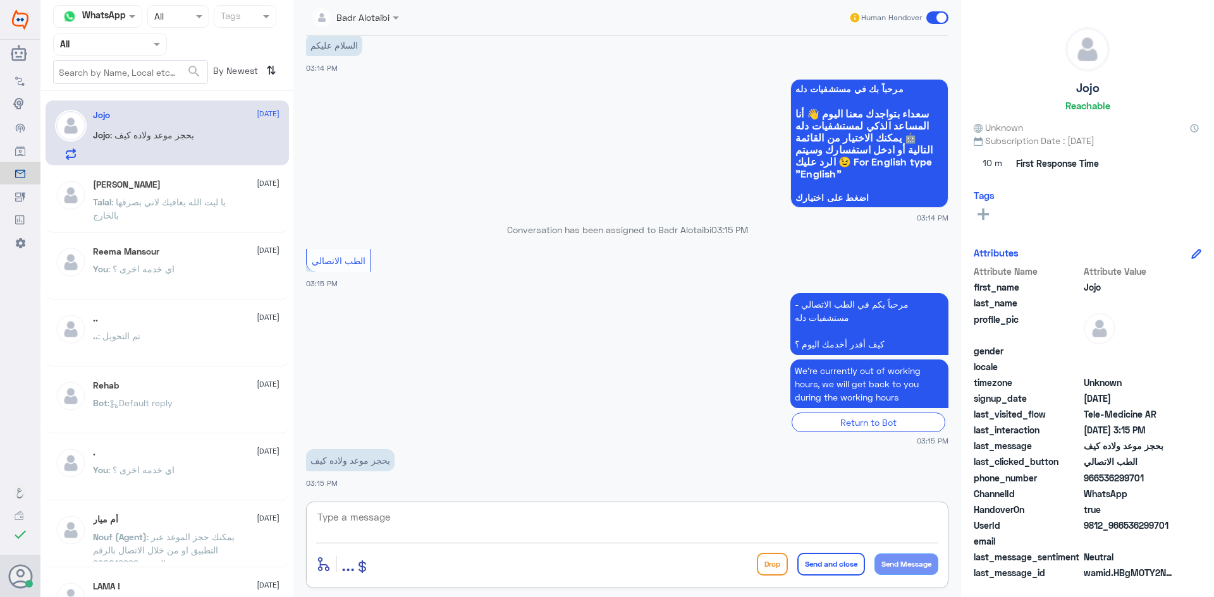
click at [440, 533] on textarea at bounding box center [627, 524] width 622 height 31
click at [138, 37] on div at bounding box center [110, 44] width 113 height 15
click at [124, 101] on b "Unassigned" at bounding box center [106, 98] width 48 height 11
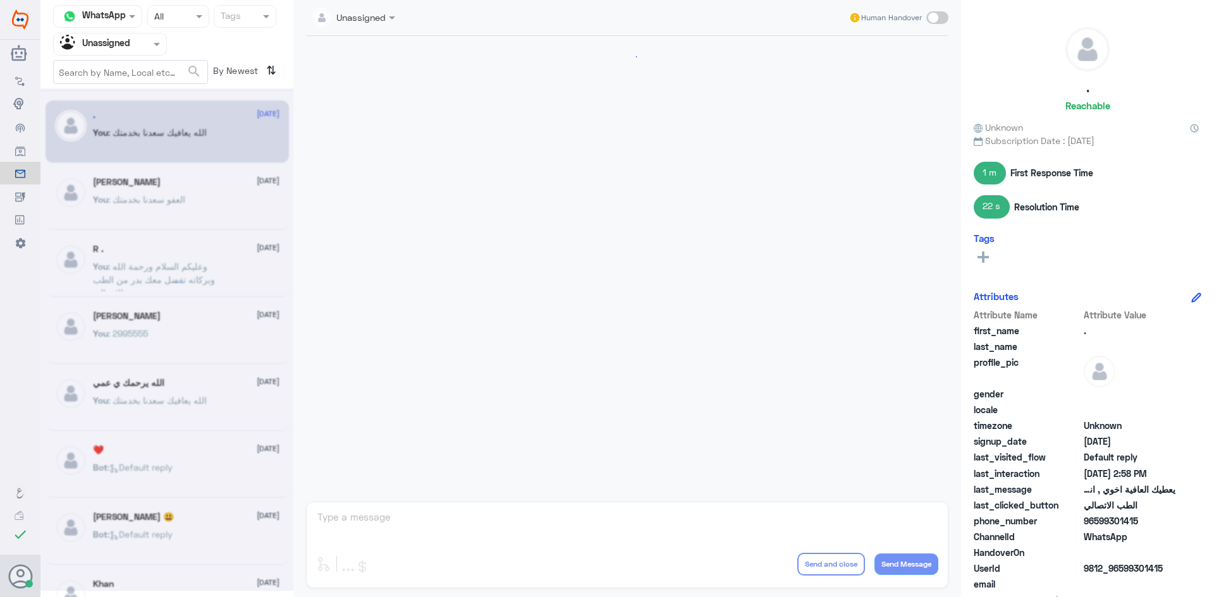
scroll to position [470, 0]
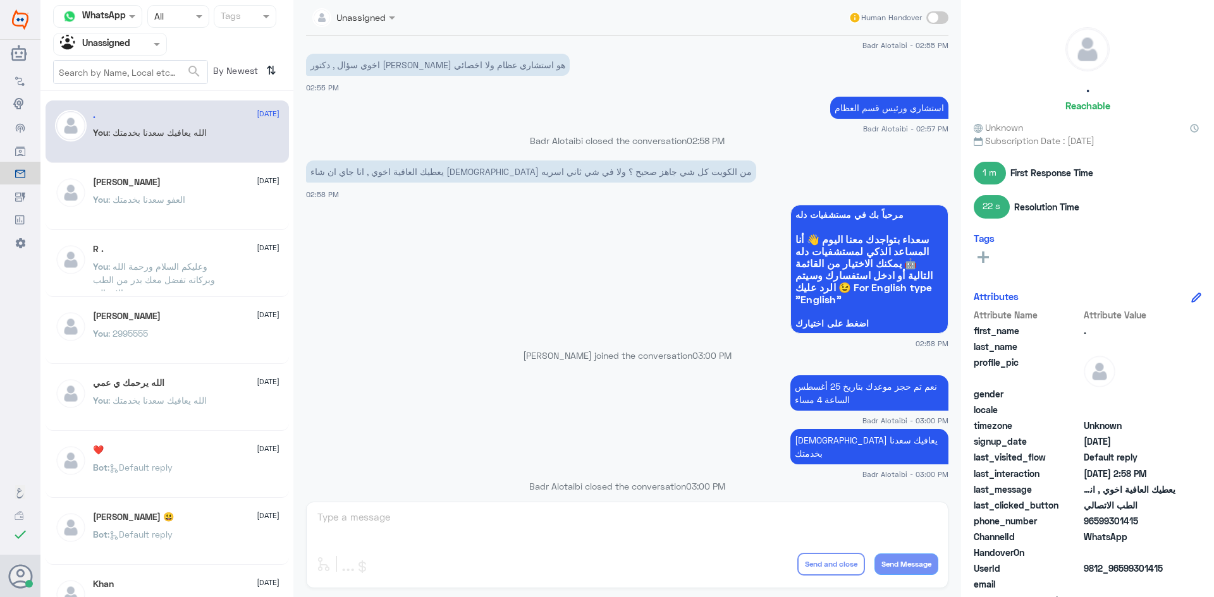
click at [139, 320] on div "[PERSON_NAME] [DATE]" at bounding box center [186, 316] width 187 height 11
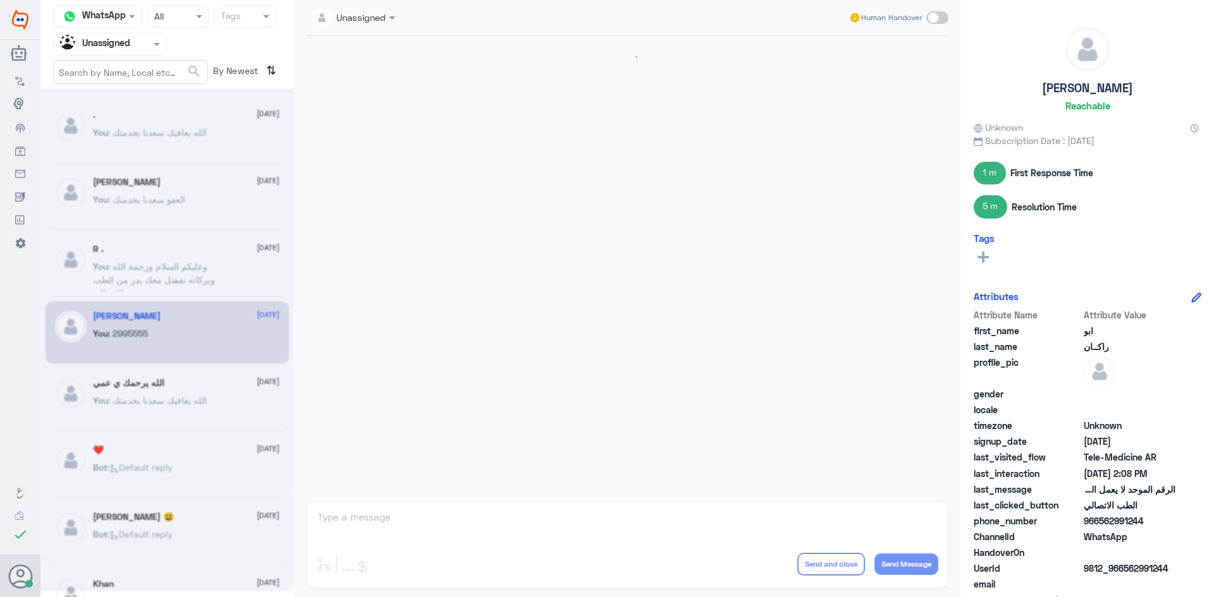
scroll to position [704, 0]
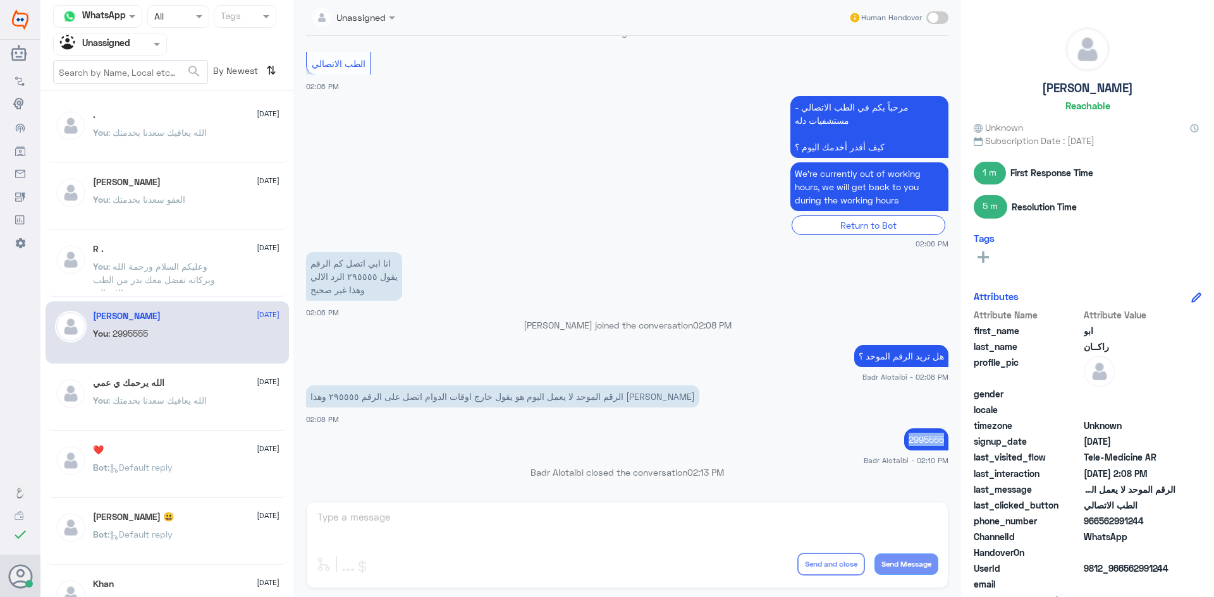
drag, startPoint x: 940, startPoint y: 441, endPoint x: 897, endPoint y: 443, distance: 42.4
click at [897, 443] on app-msgs-text "2995555" at bounding box center [627, 440] width 642 height 23
copy p "2995555"
click at [118, 52] on div "Unassigned" at bounding box center [95, 44] width 70 height 19
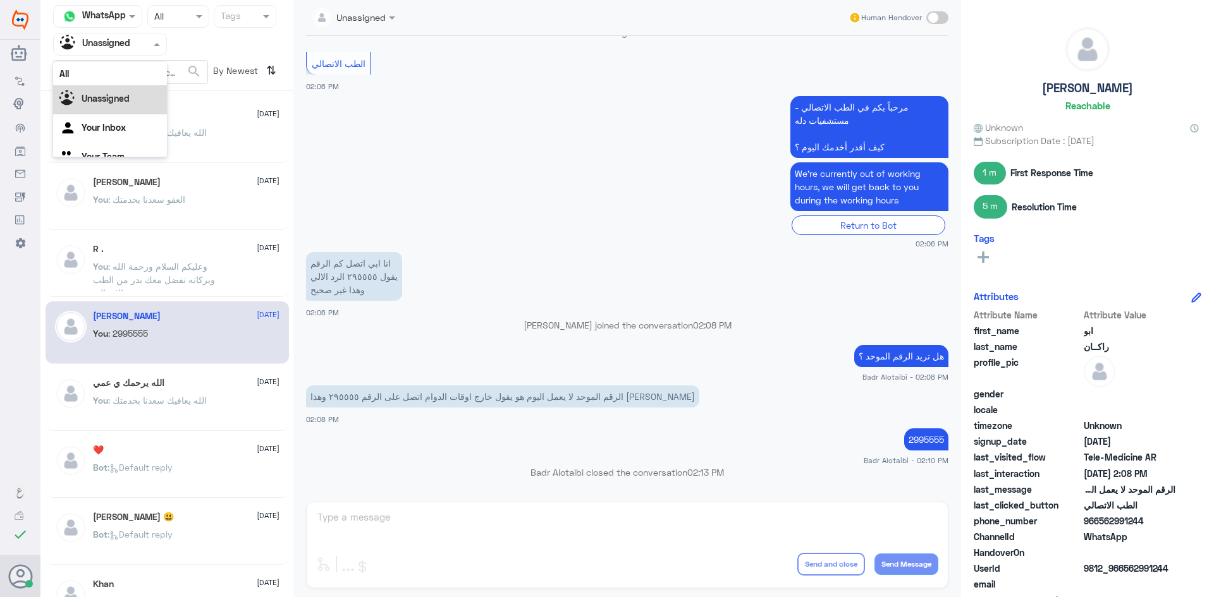
click at [115, 75] on div "All" at bounding box center [110, 73] width 114 height 23
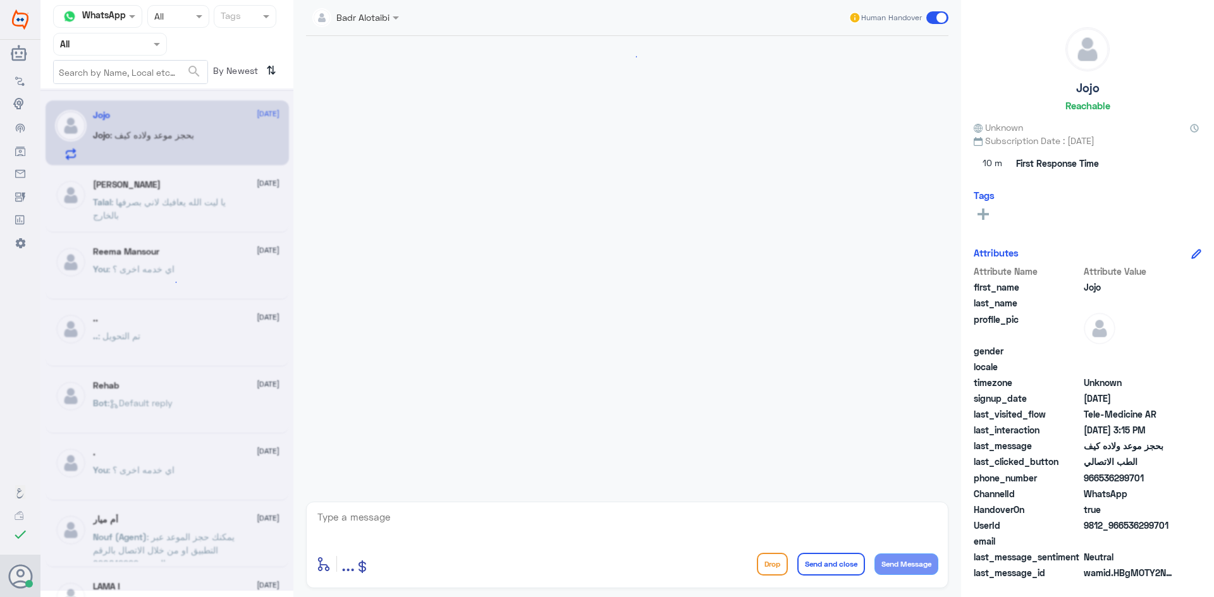
scroll to position [30, 0]
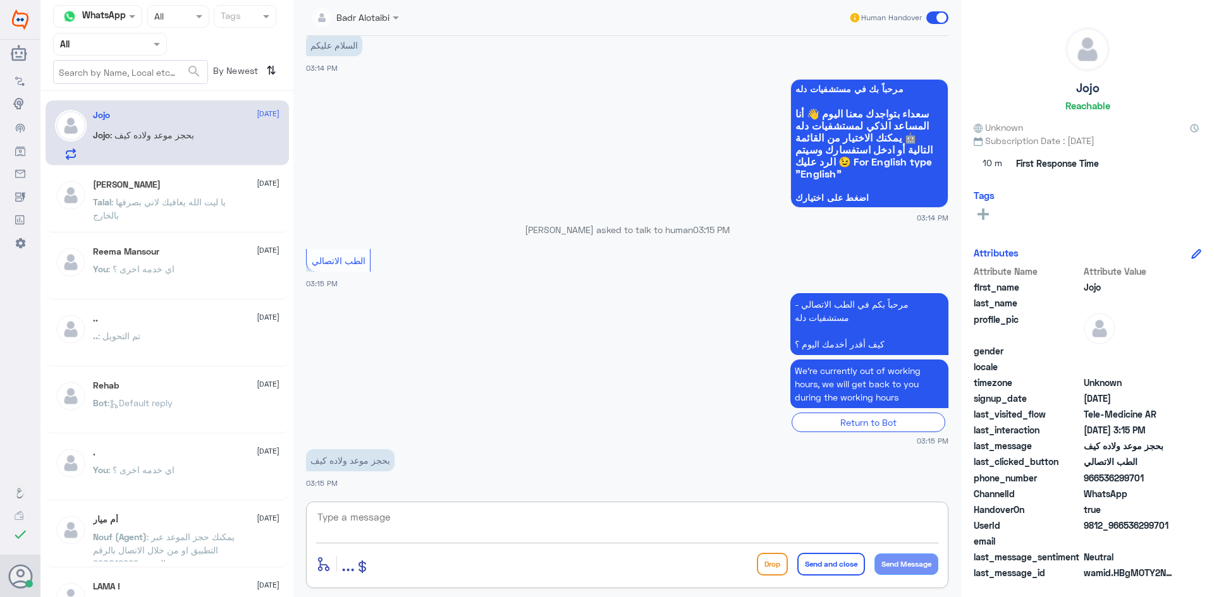
click at [587, 537] on textarea at bounding box center [627, 524] width 622 height 31
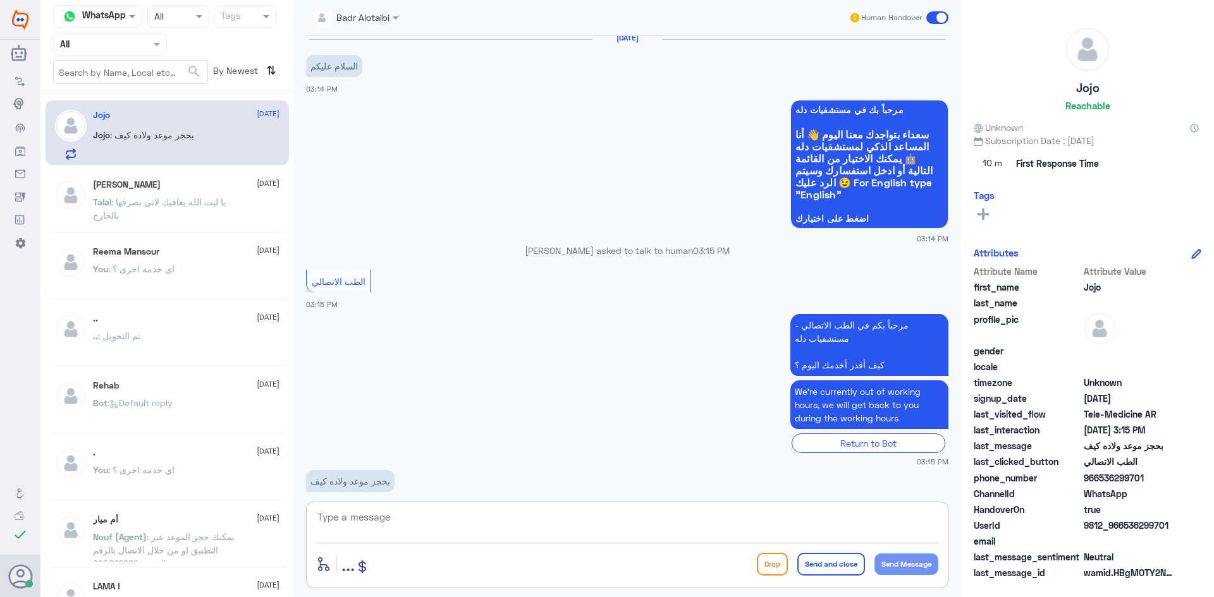
scroll to position [0, 0]
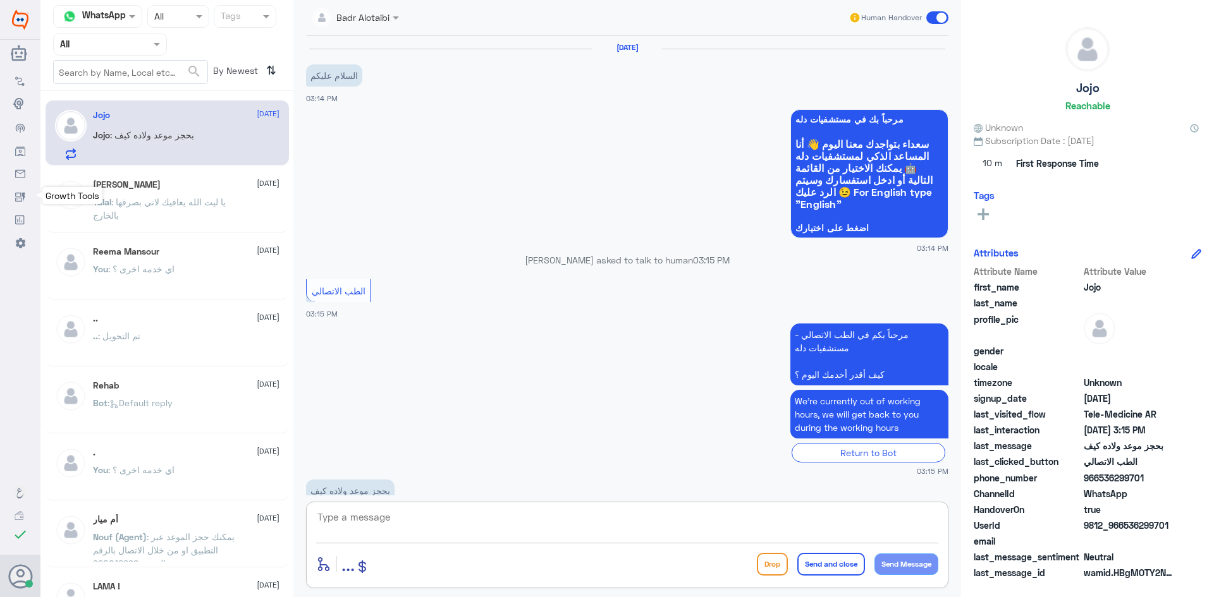
click at [85, 202] on div "Growth Tools" at bounding box center [72, 195] width 60 height 17
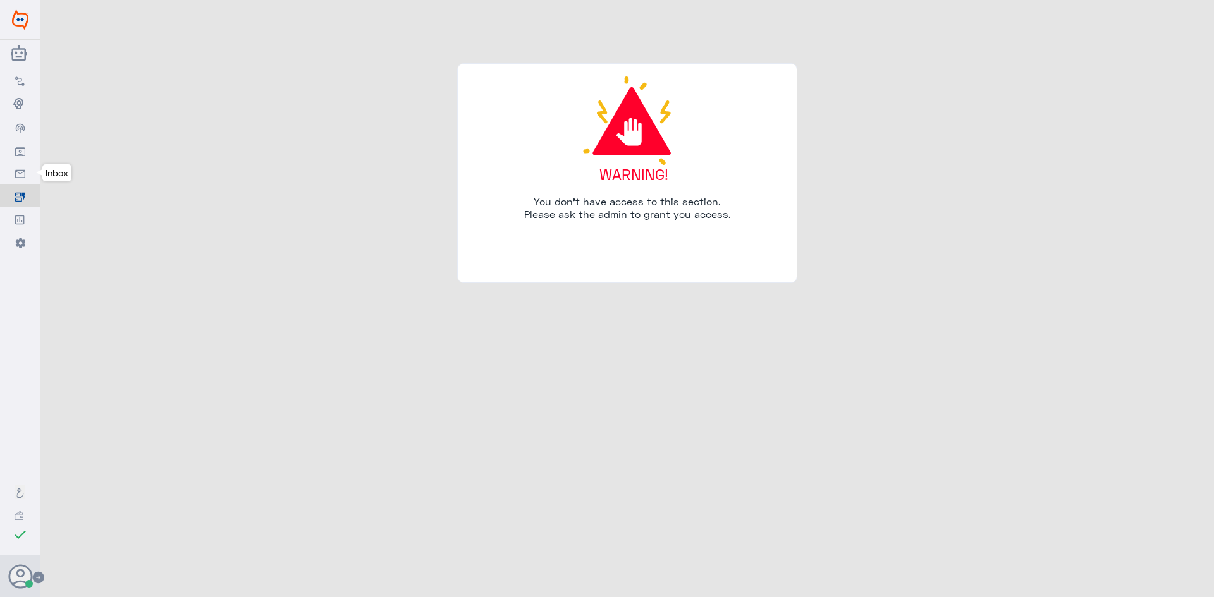
click at [30, 169] on link "Inbox" at bounding box center [20, 173] width 40 height 23
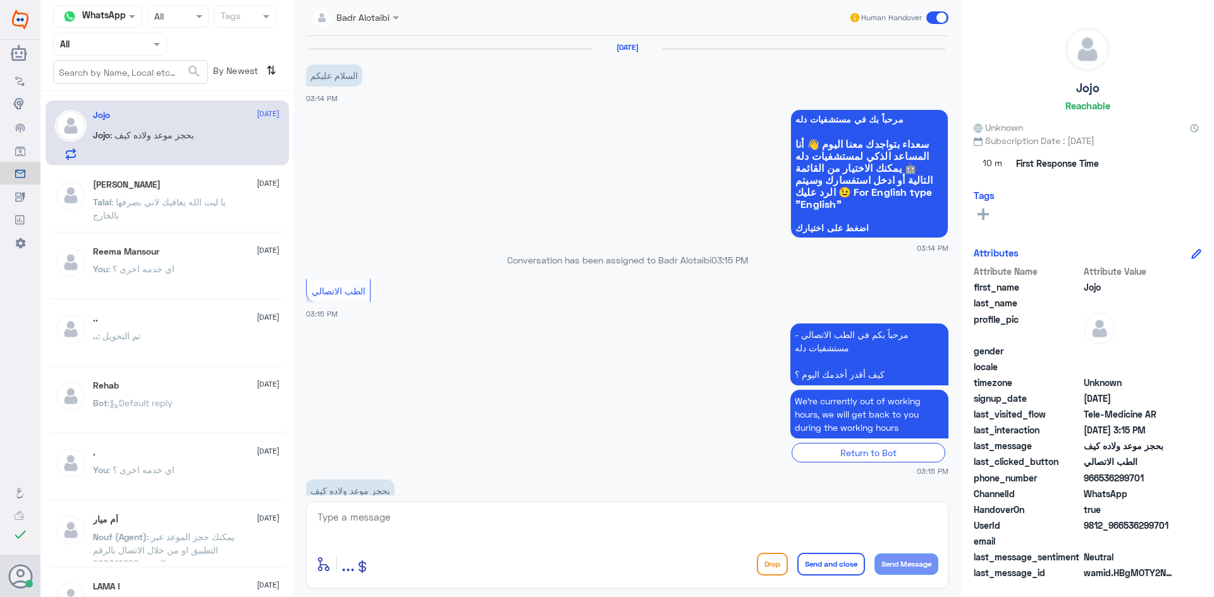
scroll to position [30, 0]
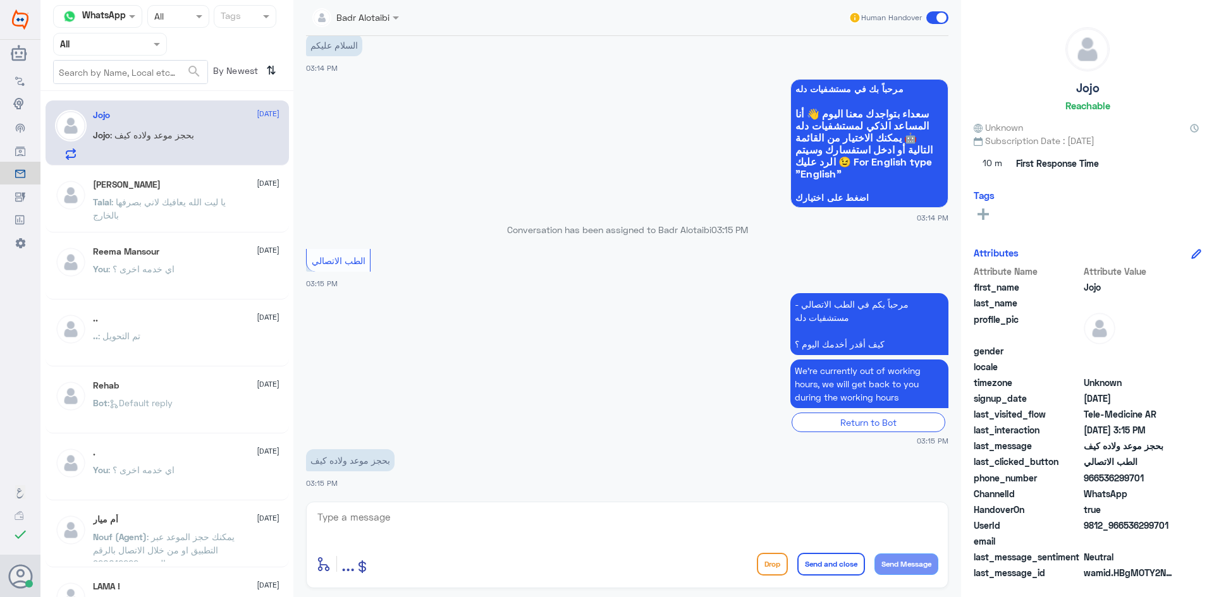
click at [460, 532] on textarea at bounding box center [627, 524] width 622 height 31
type textarea "وعليكم السلام ورحمة الله وبركاته معك بدر من الطب الاتصالي"
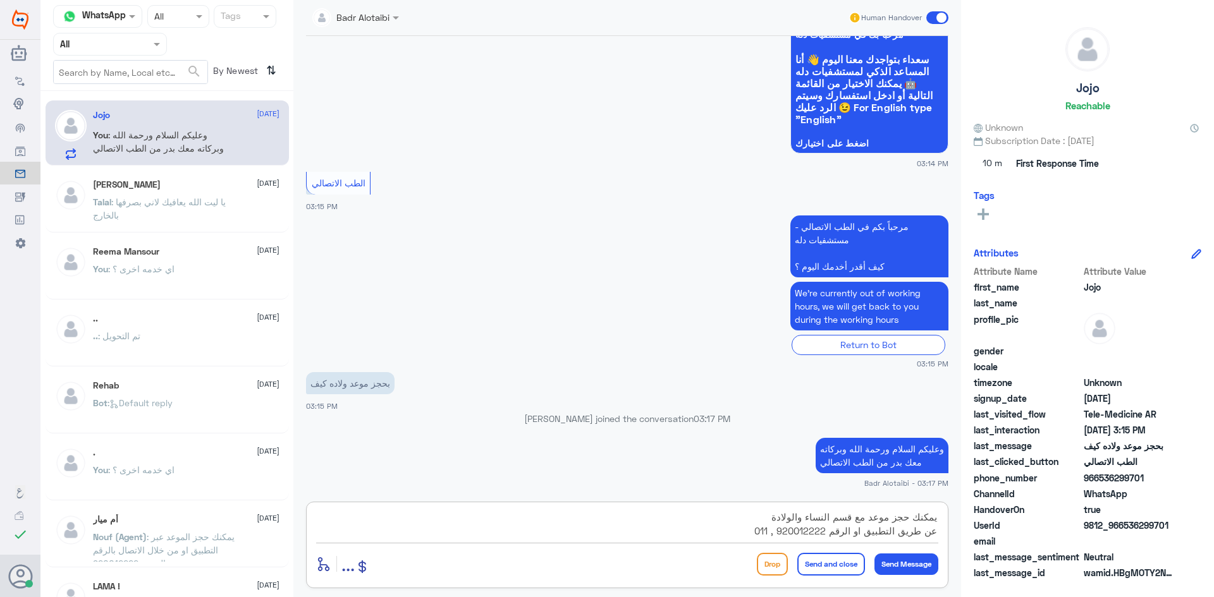
paste textarea "2995555"
type textarea "يمكنك حجز موعد مع قسم النساء والولادة عن طريق التطبيق او الرقم 920012222 , 0112…"
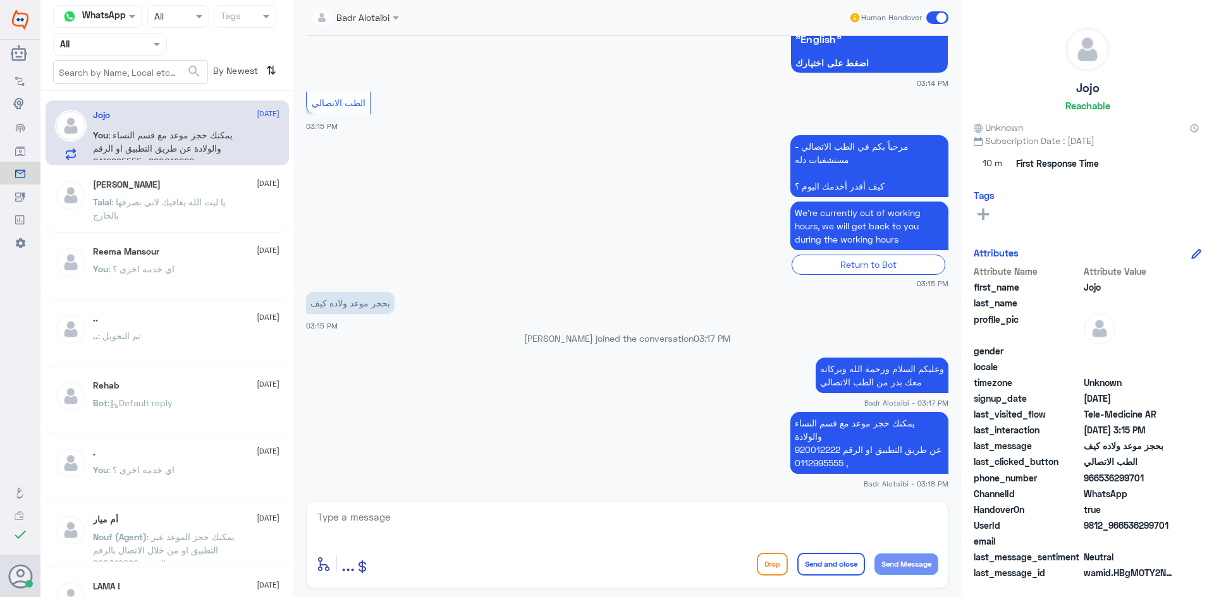
click at [935, 15] on span at bounding box center [937, 17] width 22 height 13
click at [0, 0] on input "checkbox" at bounding box center [0, 0] width 0 height 0
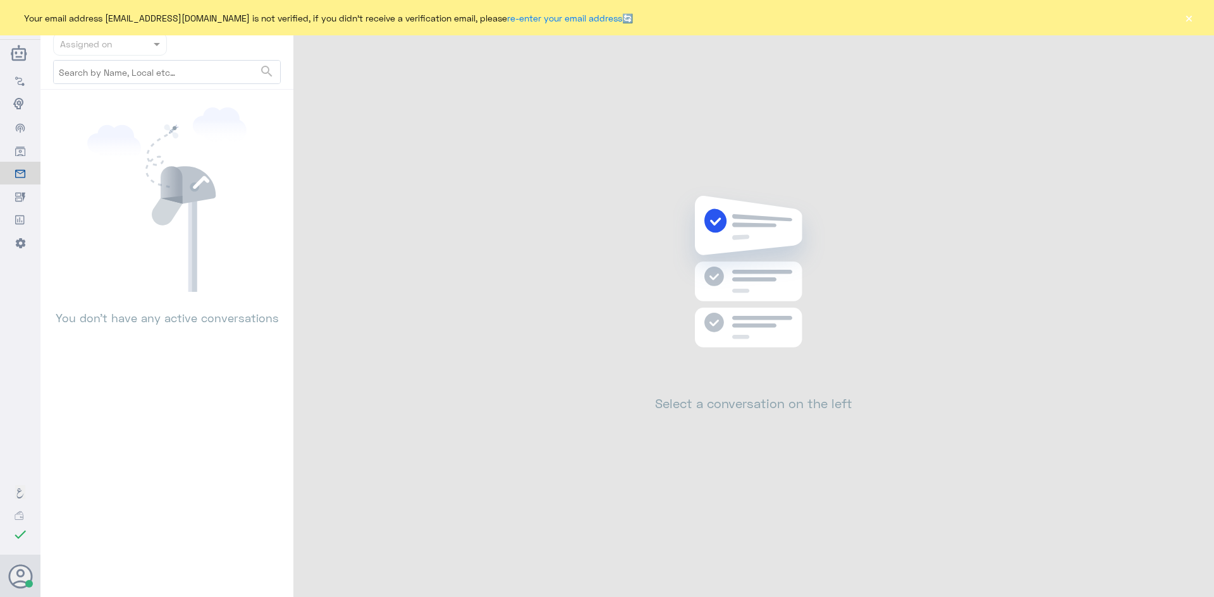
click at [1184, 18] on button "×" at bounding box center [1188, 17] width 13 height 13
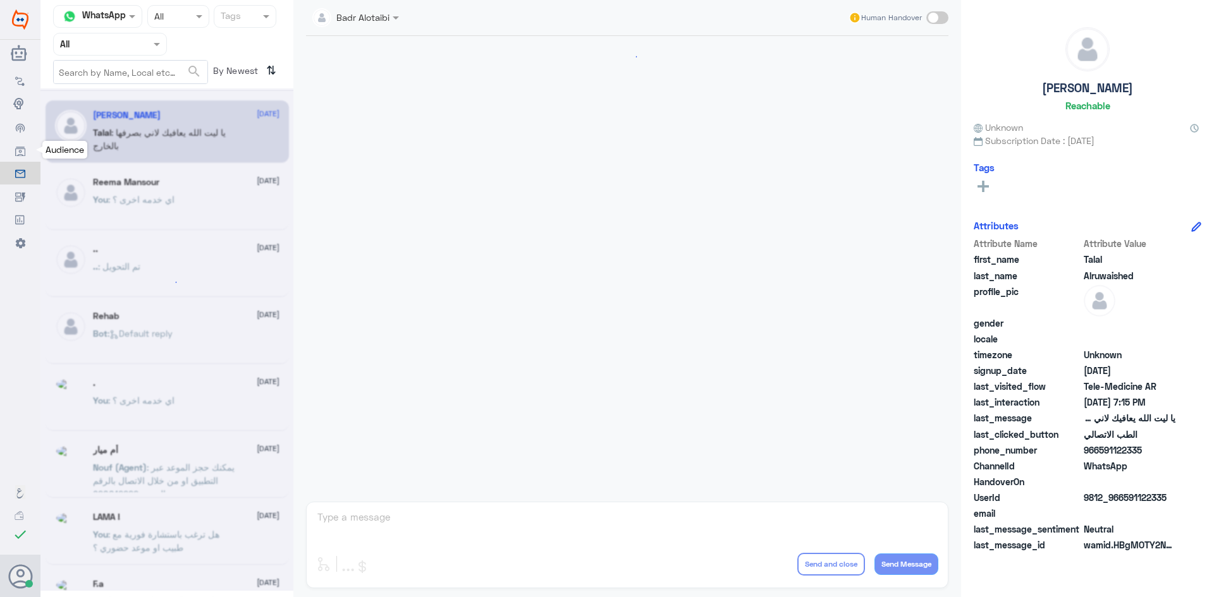
scroll to position [288, 0]
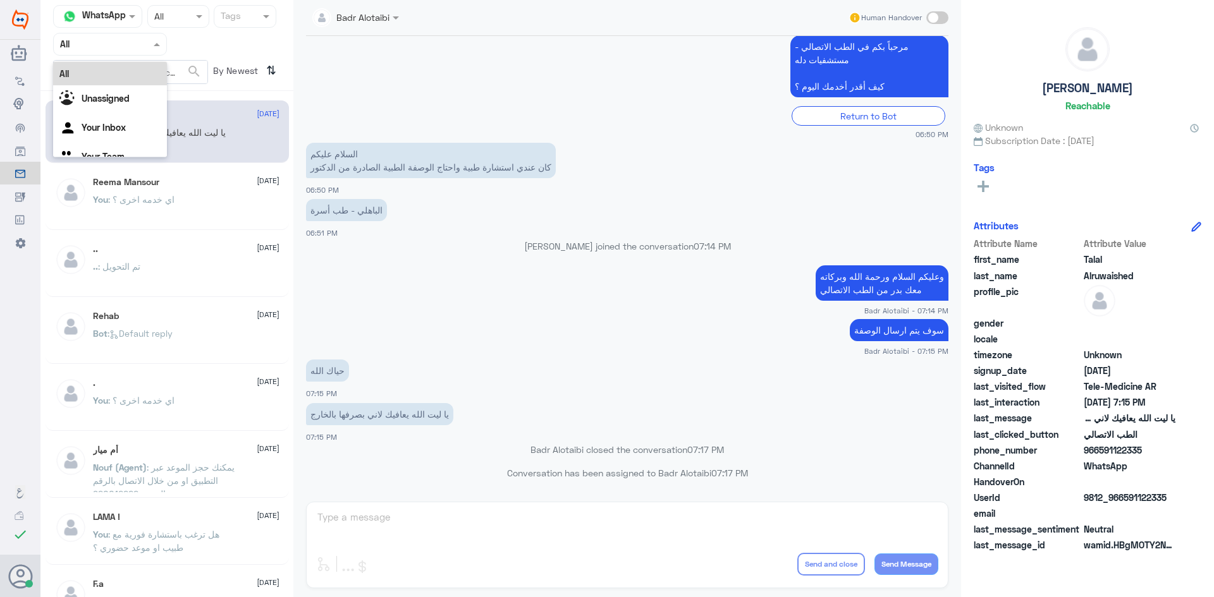
click at [146, 43] on div at bounding box center [110, 44] width 113 height 15
click at [137, 89] on div "Unassigned" at bounding box center [110, 99] width 114 height 29
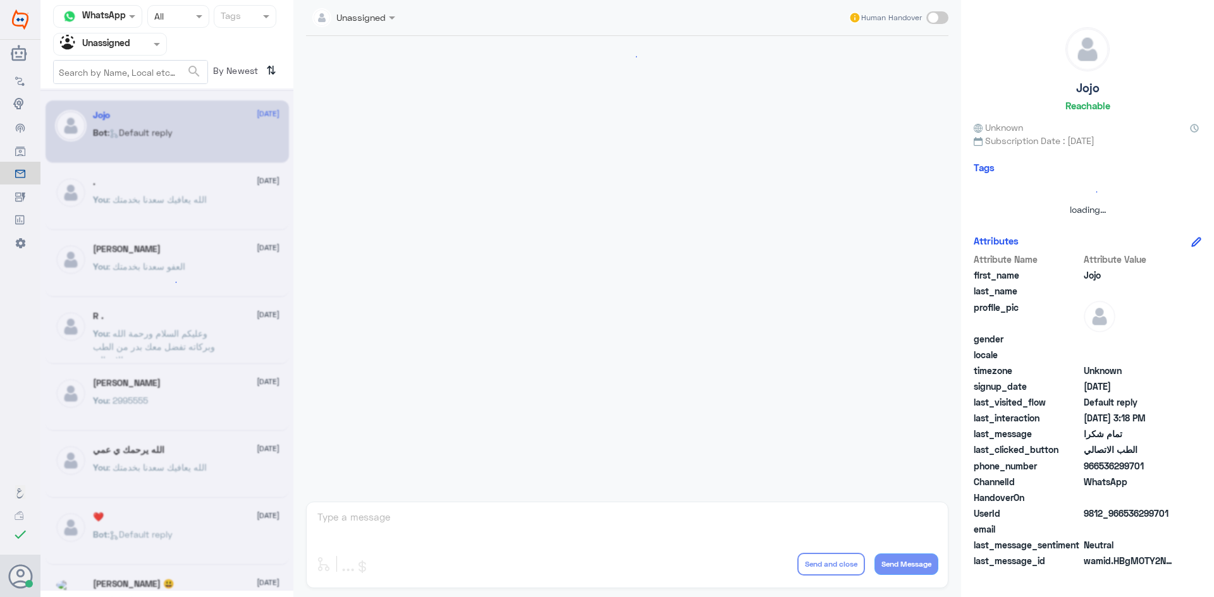
scroll to position [403, 0]
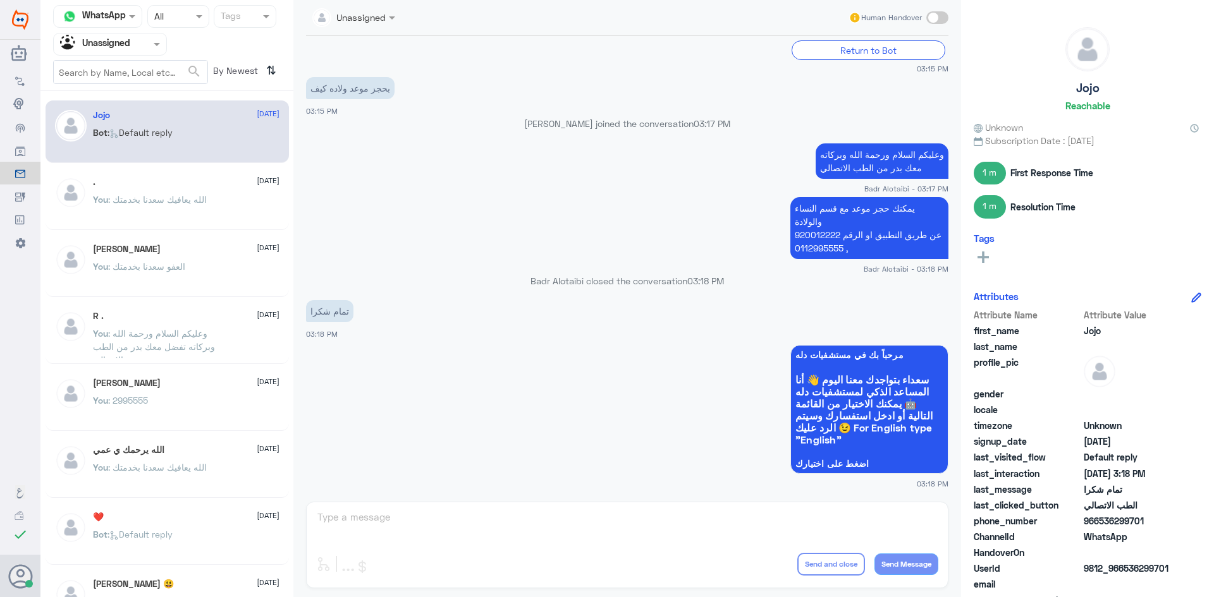
click at [929, 20] on span at bounding box center [937, 17] width 22 height 13
click at [0, 0] on input "checkbox" at bounding box center [0, 0] width 0 height 0
click at [594, 534] on textarea at bounding box center [627, 524] width 622 height 31
type textarea "العفو سعدنا بخدمتك"
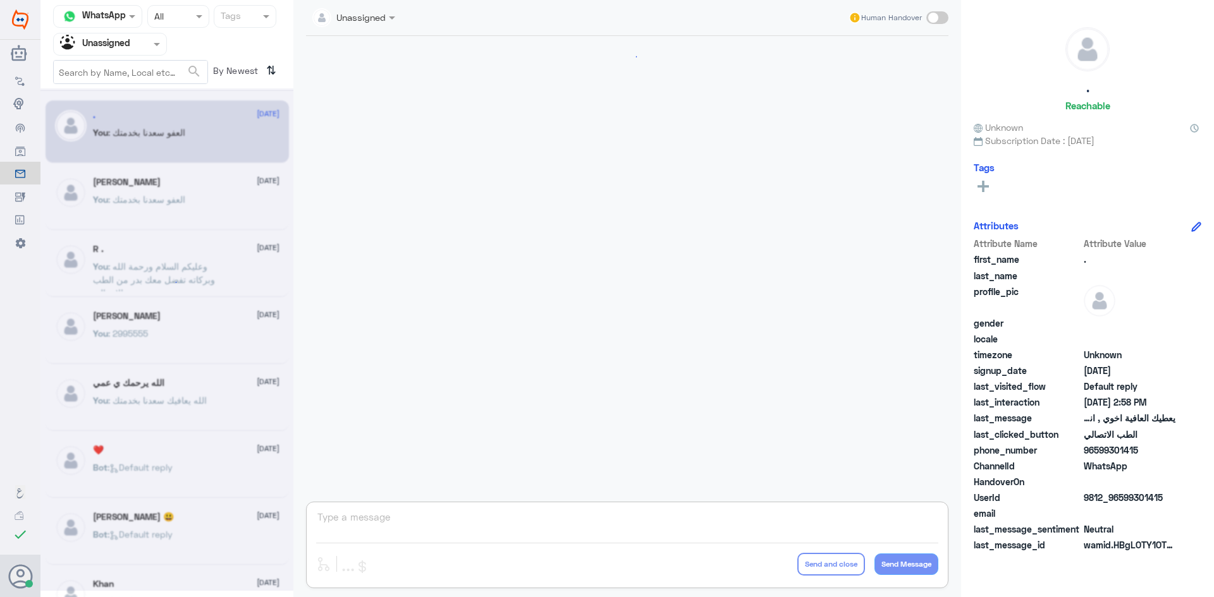
scroll to position [470, 0]
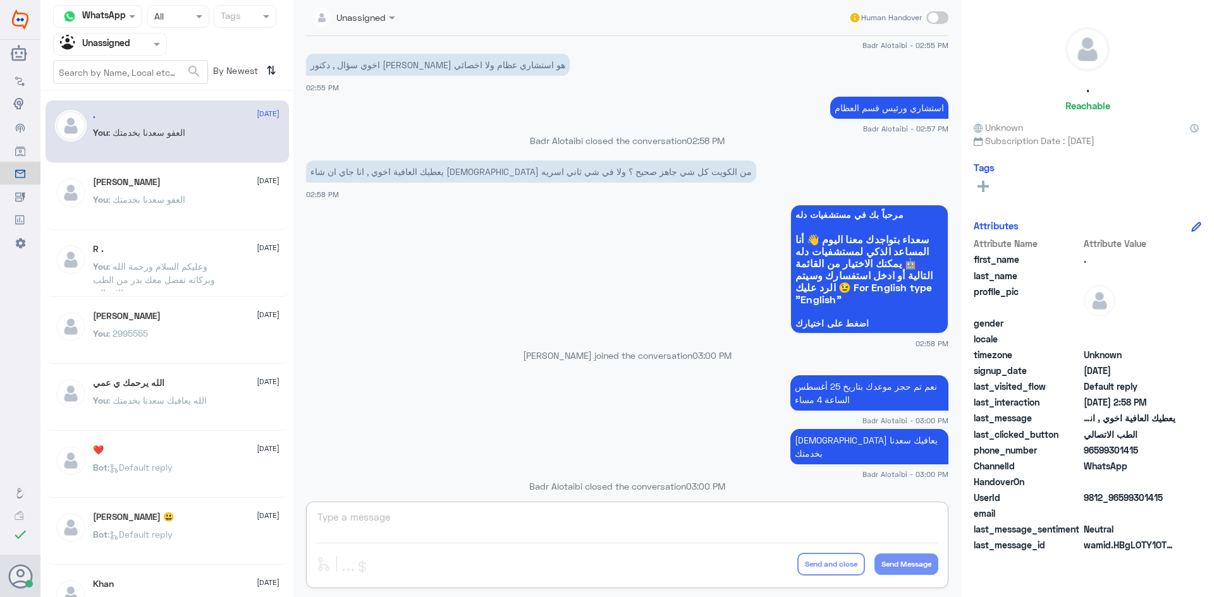
click at [124, 44] on input "text" at bounding box center [95, 44] width 70 height 15
click at [109, 67] on div "All" at bounding box center [110, 73] width 114 height 23
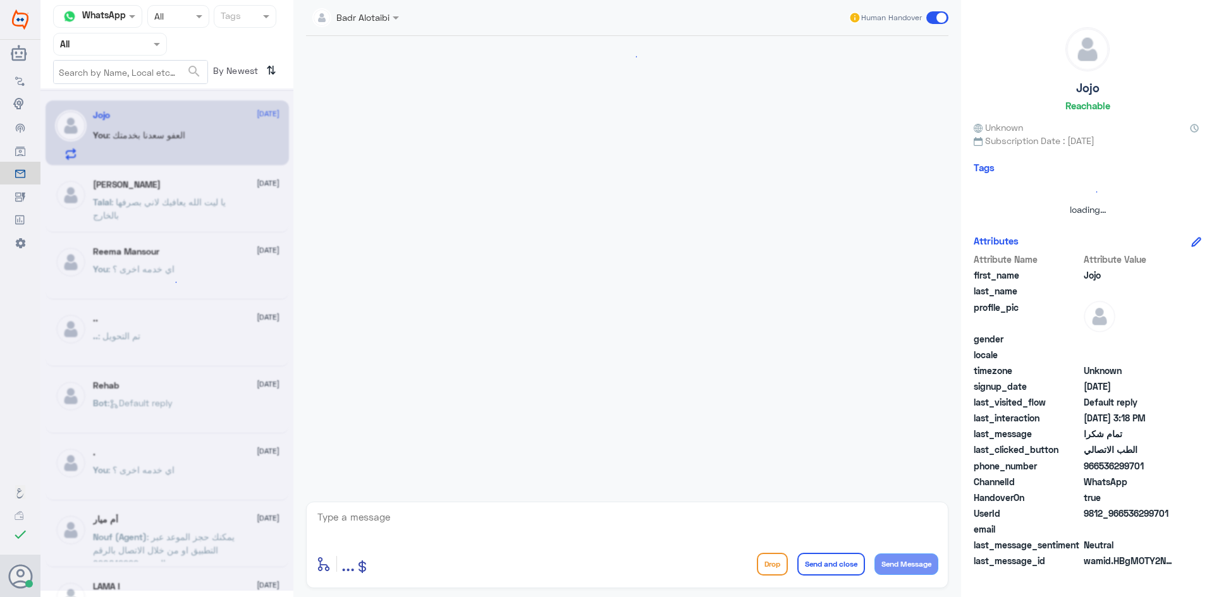
scroll to position [466, 0]
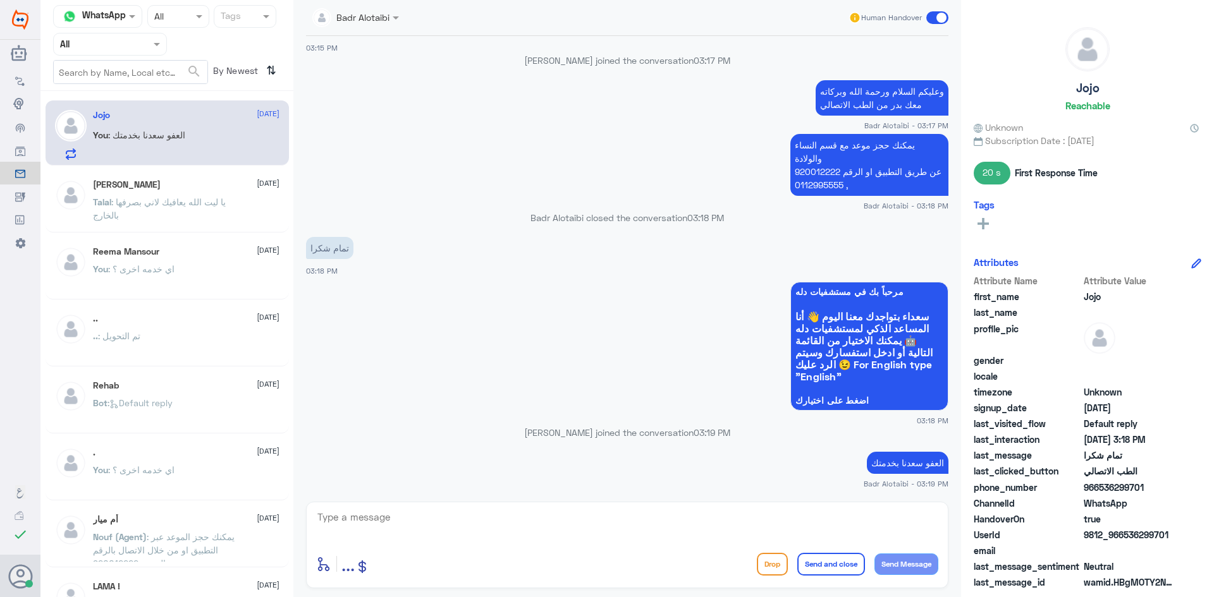
click at [936, 20] on span at bounding box center [937, 17] width 22 height 13
click at [0, 0] on input "checkbox" at bounding box center [0, 0] width 0 height 0
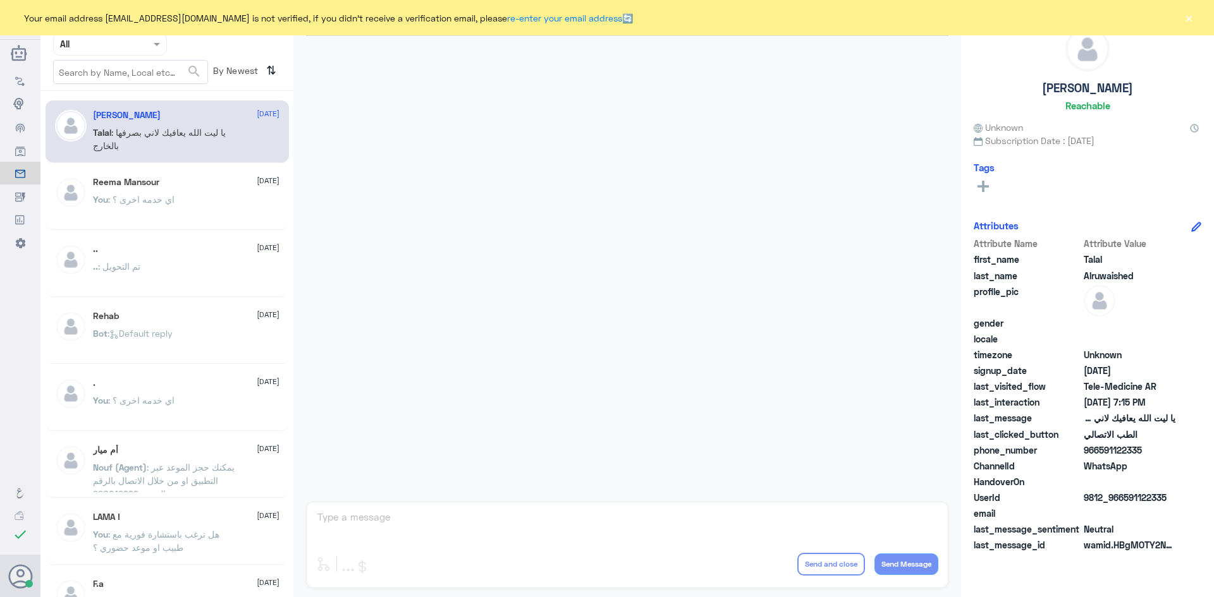
click at [1193, 13] on button "×" at bounding box center [1188, 17] width 13 height 13
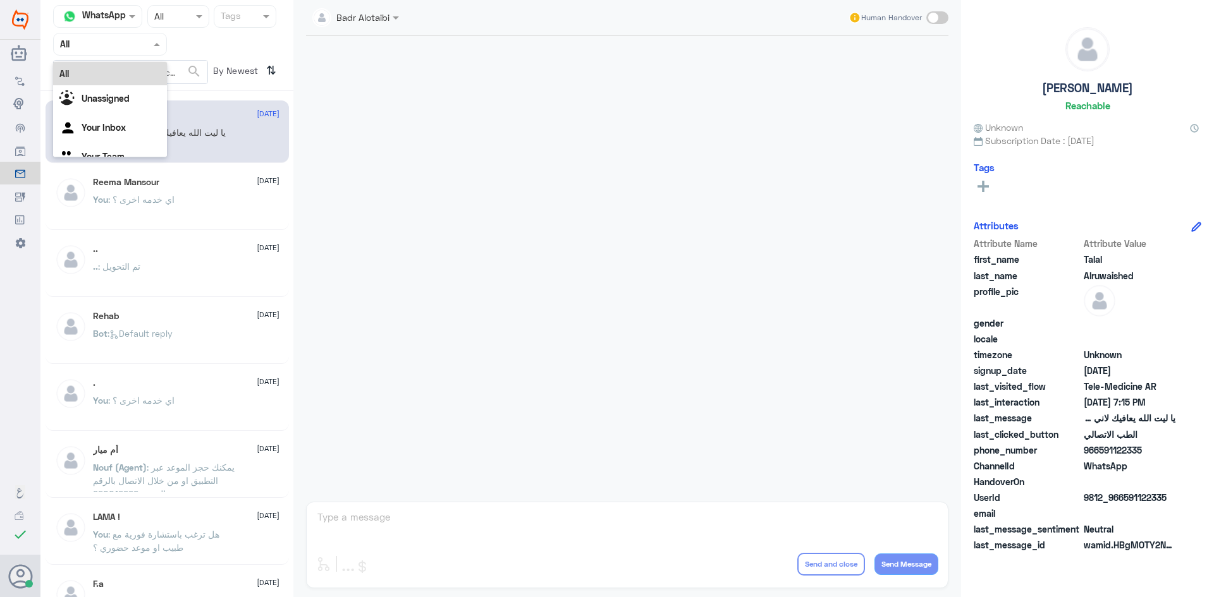
drag, startPoint x: 134, startPoint y: 40, endPoint x: 134, endPoint y: 103, distance: 62.6
click at [134, 41] on div at bounding box center [110, 44] width 113 height 15
click at [132, 113] on div "Unassigned" at bounding box center [110, 99] width 114 height 29
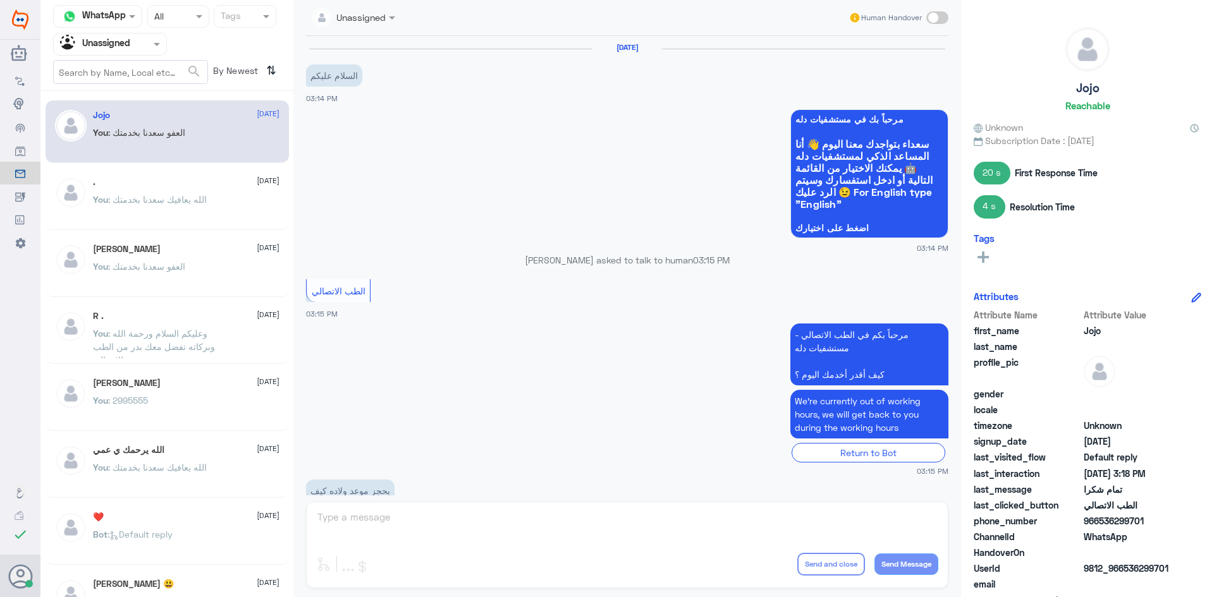
scroll to position [489, 0]
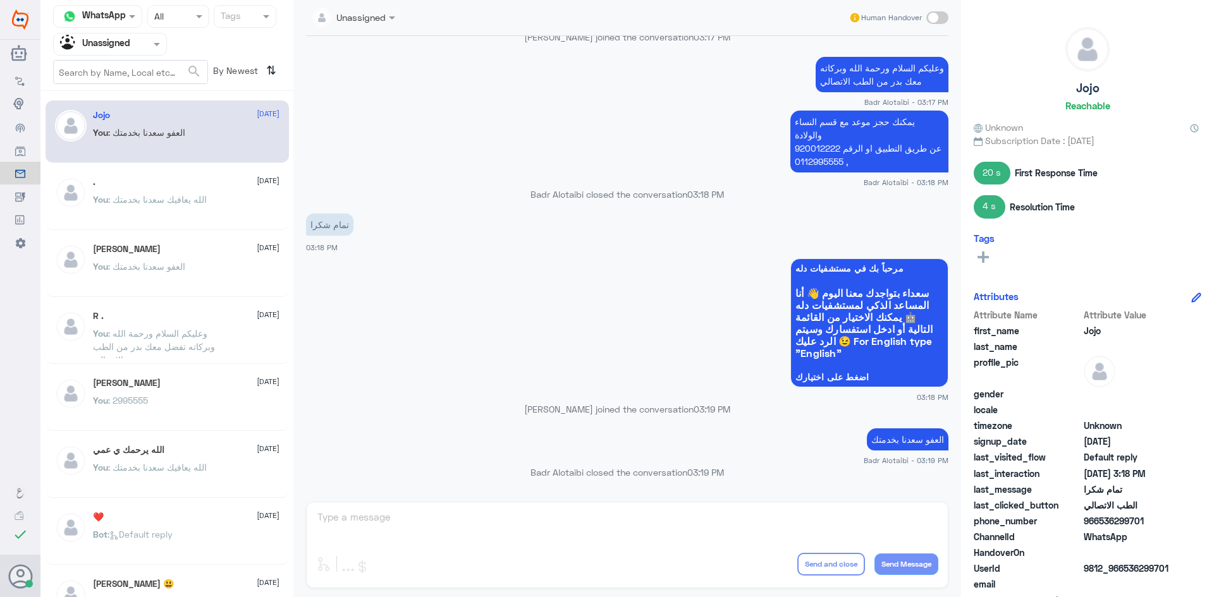
click at [185, 193] on p "You : [DEMOGRAPHIC_DATA] يعافيك سعدنا بخدمتك" at bounding box center [150, 209] width 114 height 32
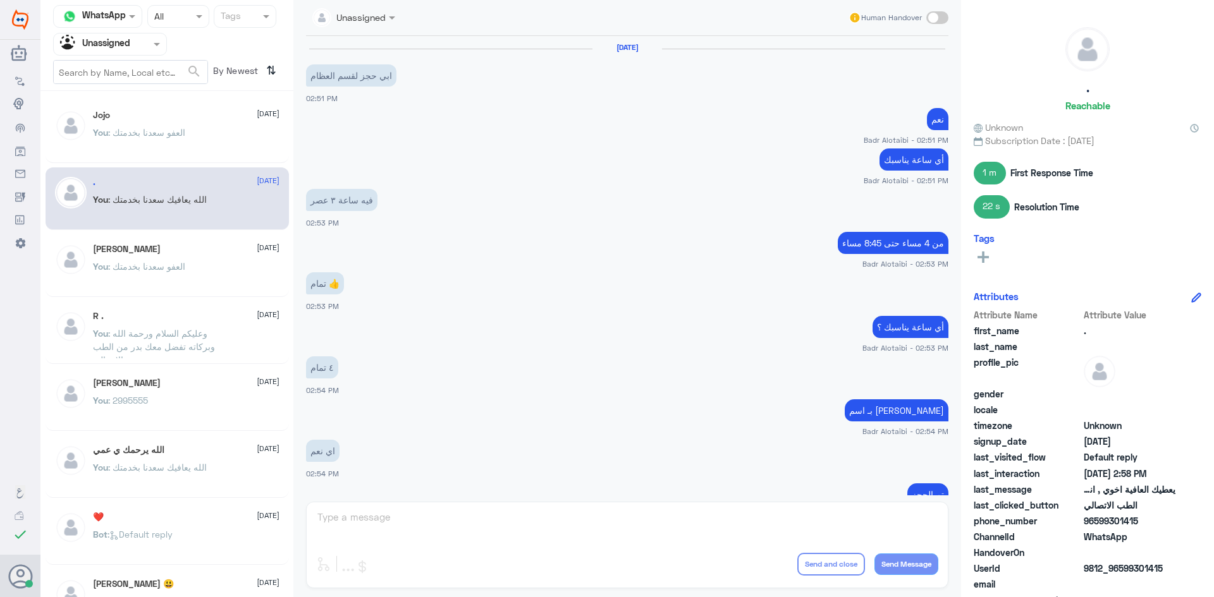
scroll to position [470, 0]
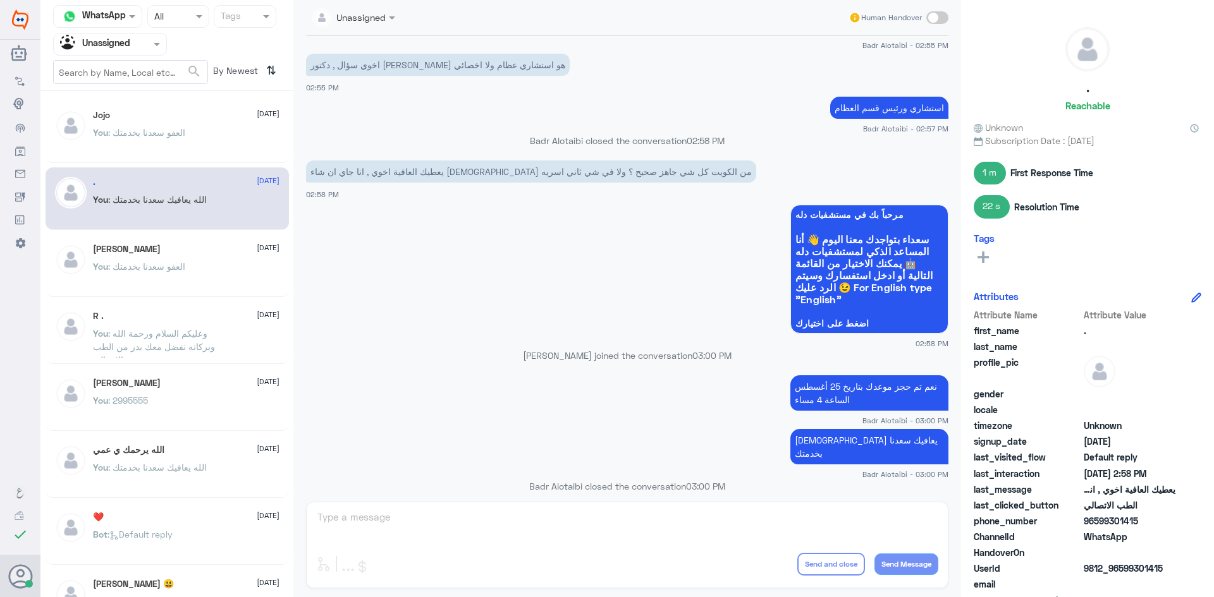
click at [224, 260] on div "[PERSON_NAME] [DATE] You : العفو سعدنا بخدمتك" at bounding box center [186, 267] width 187 height 47
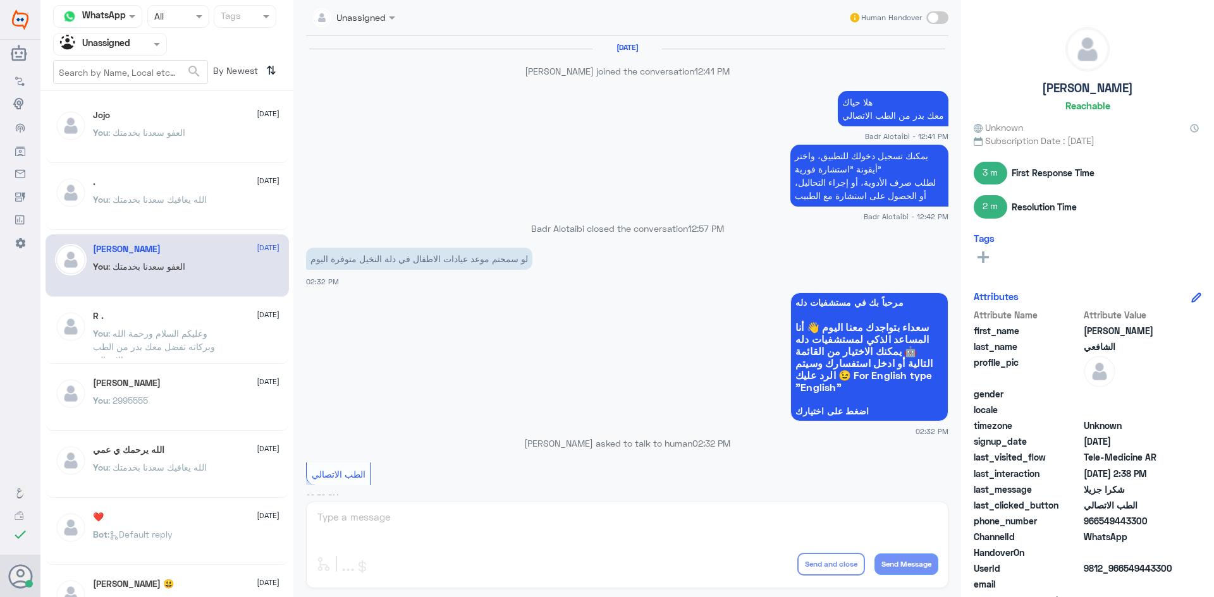
scroll to position [565, 0]
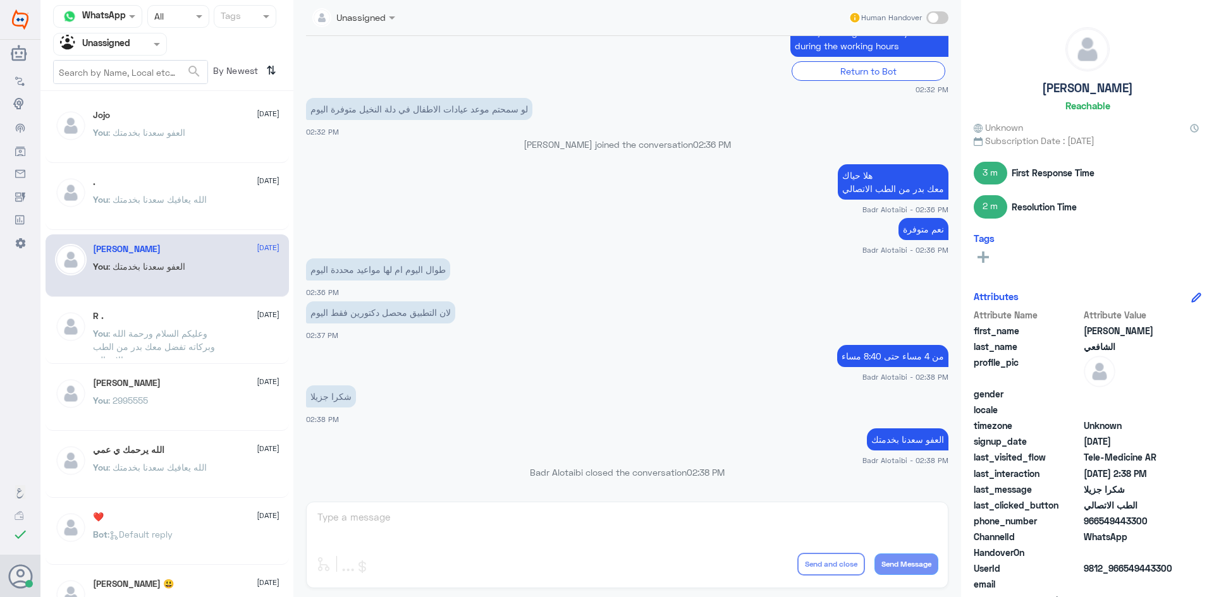
click at [156, 323] on div "R . [DATE] You : وعليكم السلام ورحمة الله وبركاته تفضل معك بدر من الطب الاتصالي" at bounding box center [186, 334] width 187 height 47
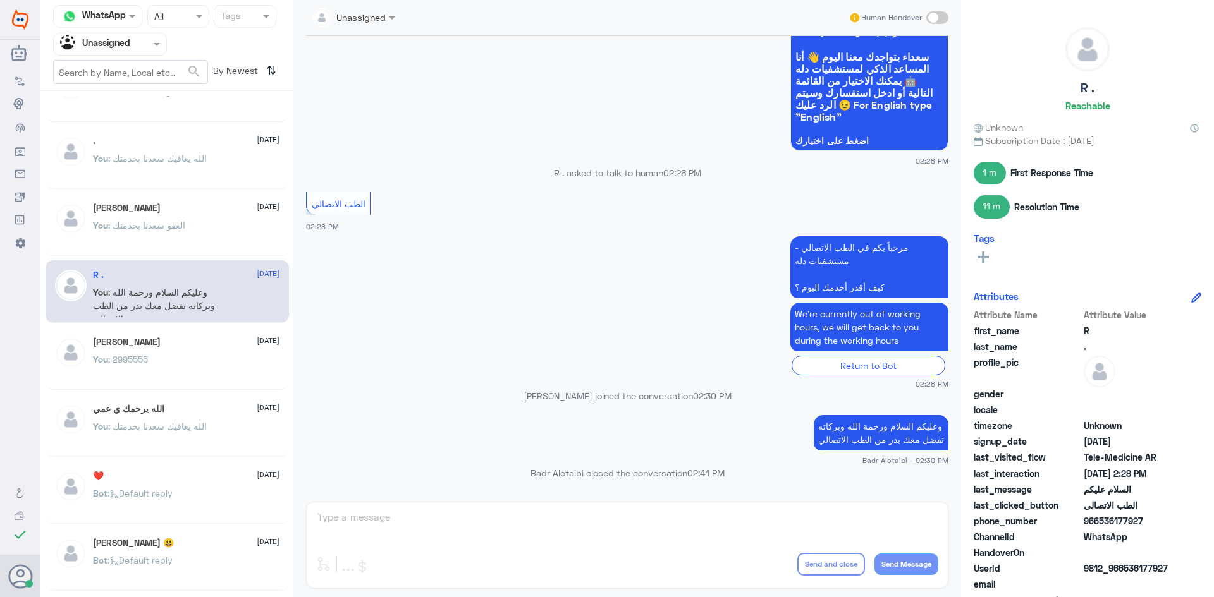
scroll to position [63, 0]
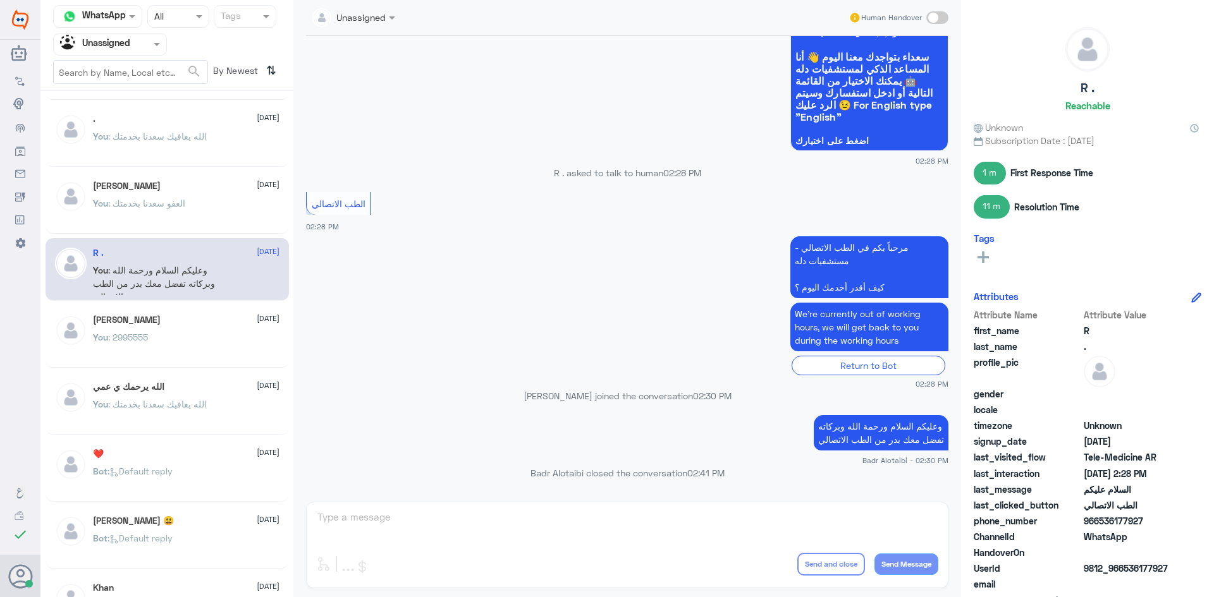
click at [164, 311] on div "[PERSON_NAME] [DATE] You : 2995555" at bounding box center [167, 336] width 243 height 63
click at [164, 323] on div "[PERSON_NAME] [DATE]" at bounding box center [186, 320] width 187 height 11
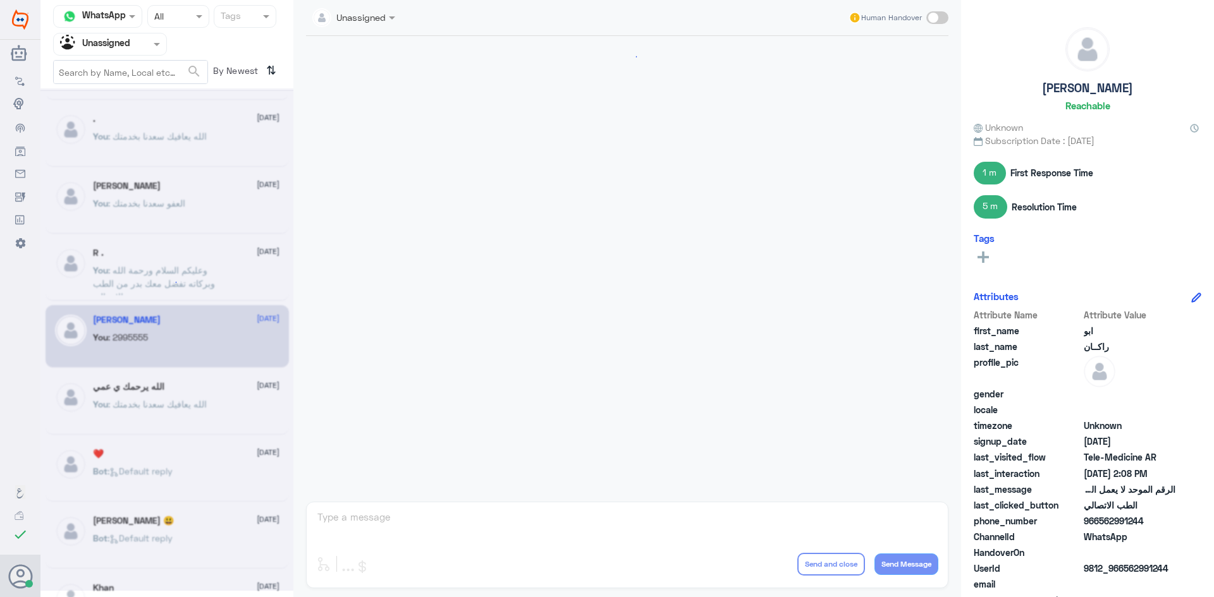
scroll to position [704, 0]
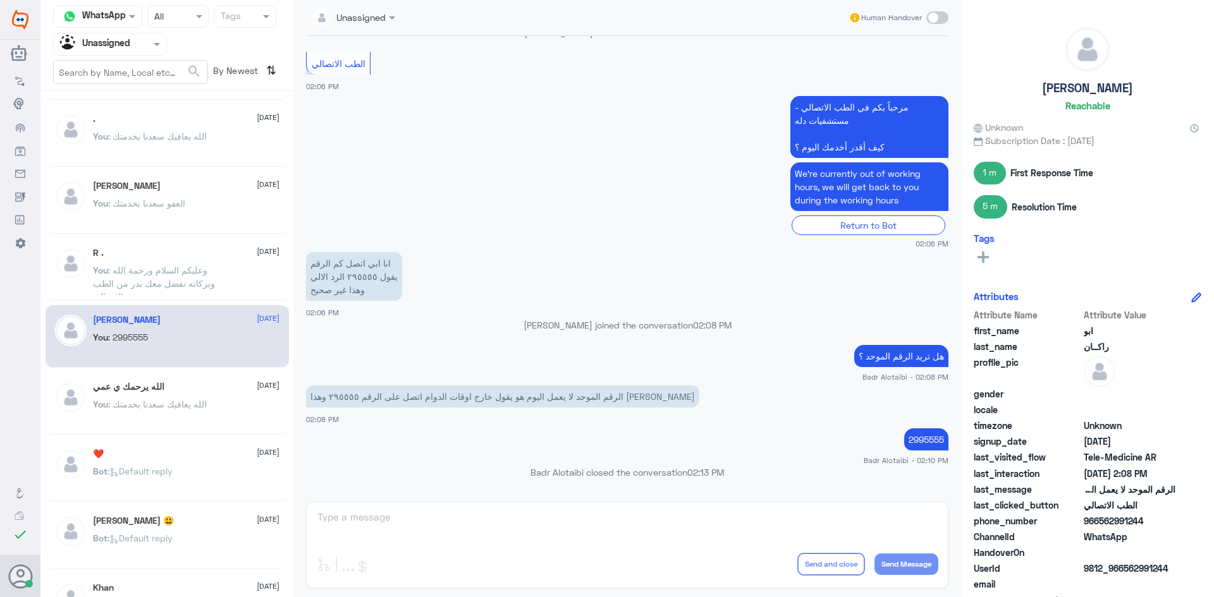
click at [143, 379] on div "الله يرحمك ي عمي [DATE] You : الله يعافيك سعدنا بخدمتك" at bounding box center [167, 403] width 243 height 63
click at [146, 379] on div "الله يرحمك ي عمي [DATE] You : الله يعافيك سعدنا بخدمتك" at bounding box center [167, 403] width 243 height 63
click at [146, 395] on div "الله يرحمك ي عمي [DATE] You : الله يعافيك سعدنا بخدمتك" at bounding box center [186, 405] width 187 height 47
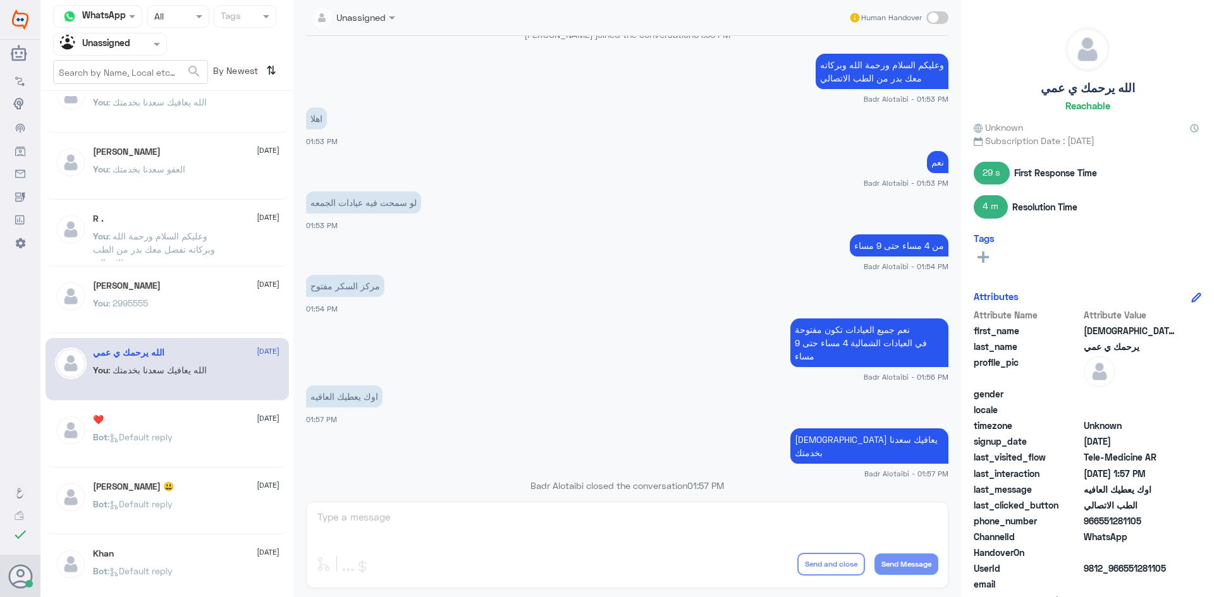
scroll to position [126, 0]
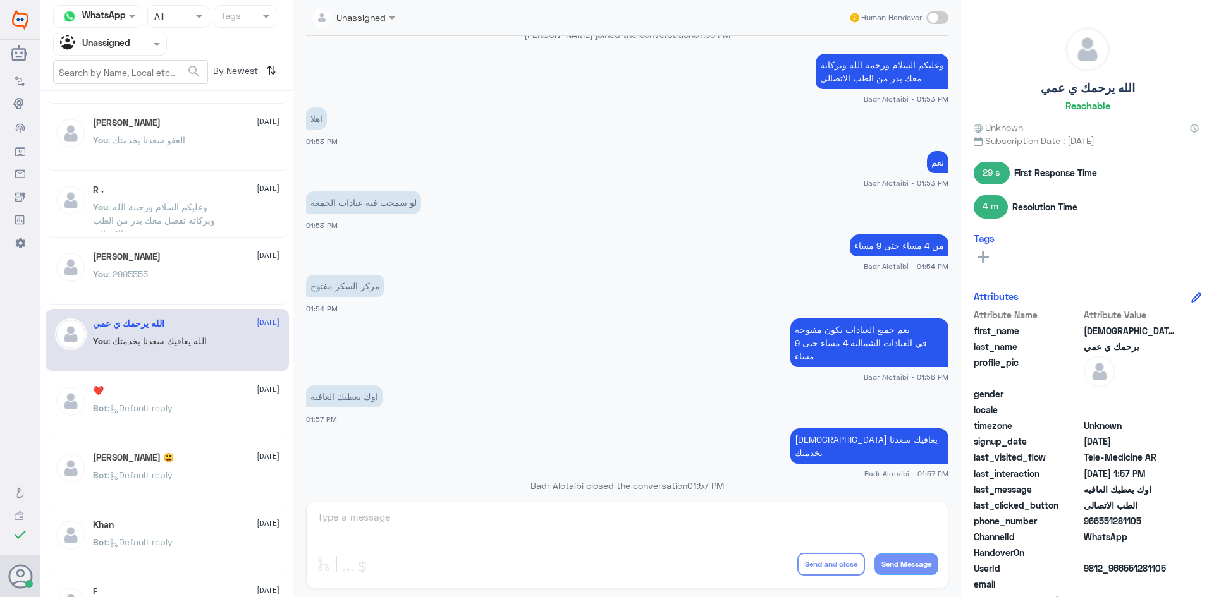
click at [158, 396] on div "❤️ [DATE]" at bounding box center [186, 391] width 187 height 11
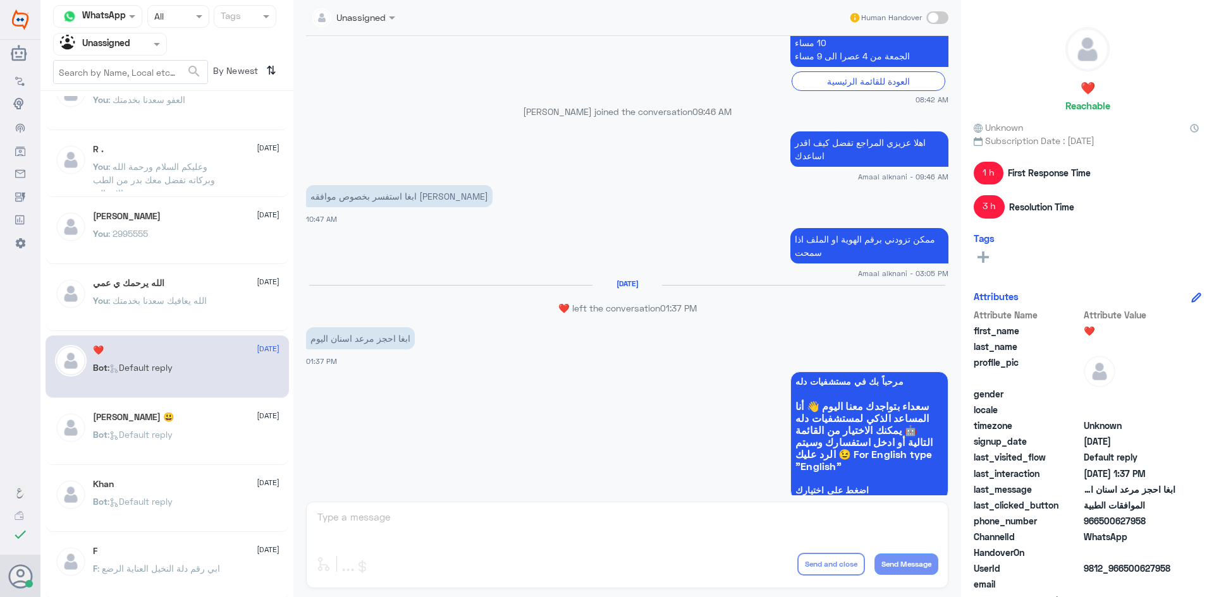
scroll to position [190, 0]
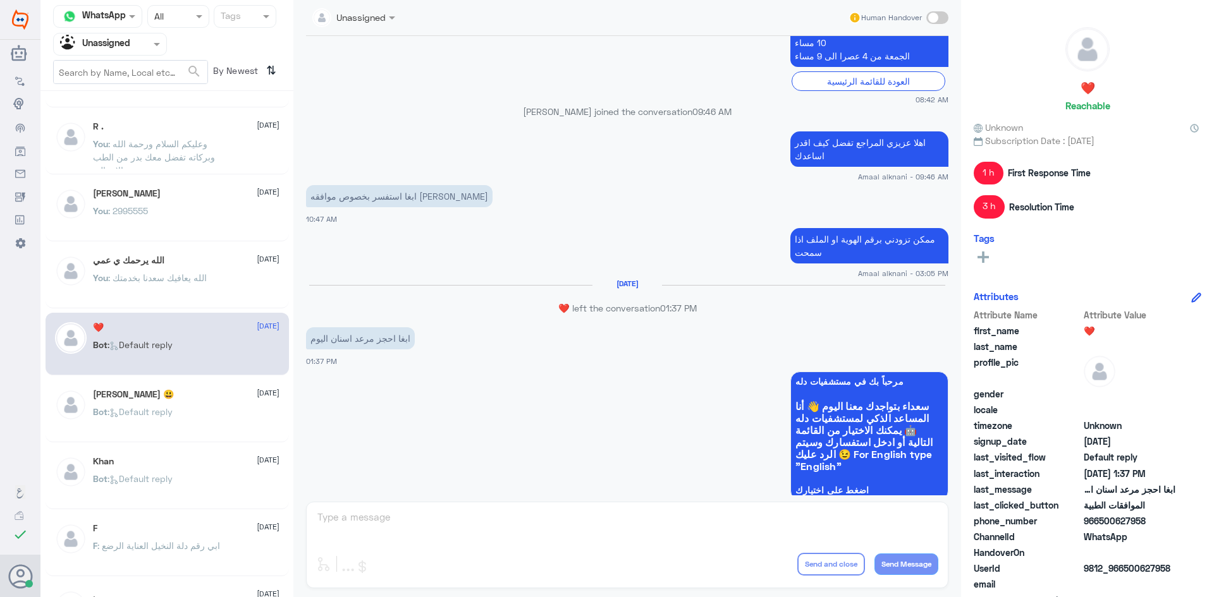
click at [158, 396] on div "[PERSON_NAME] 😃 [DATE]" at bounding box center [186, 394] width 187 height 11
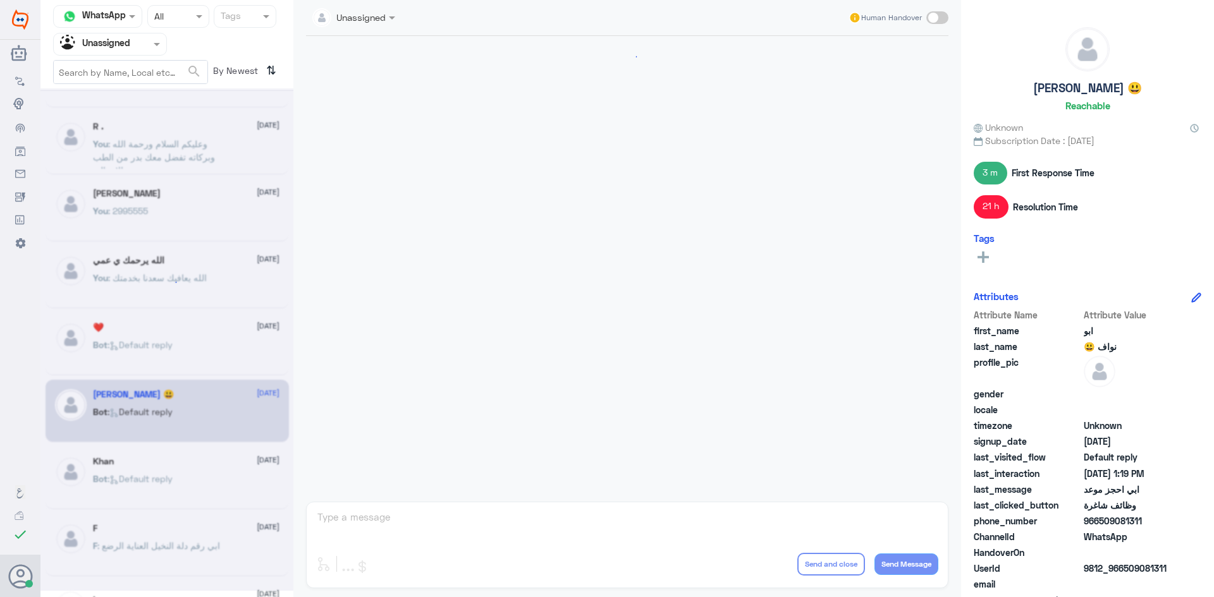
scroll to position [890, 0]
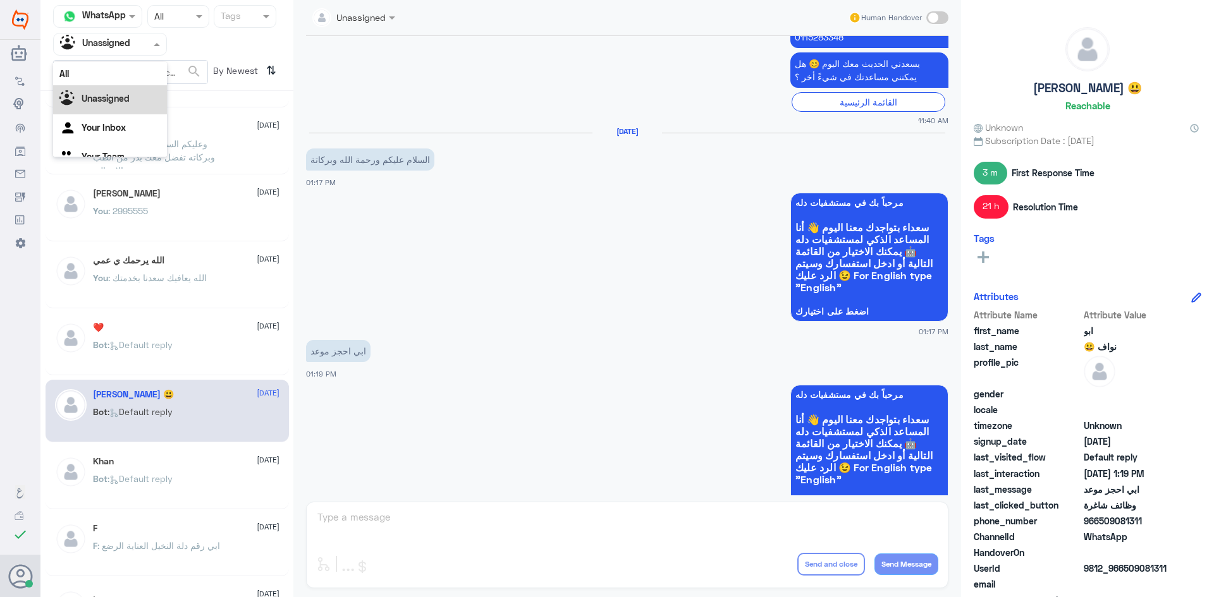
drag, startPoint x: 151, startPoint y: 43, endPoint x: 150, endPoint y: 65, distance: 22.2
click at [150, 46] on span at bounding box center [158, 43] width 16 height 13
click at [132, 76] on div "All" at bounding box center [110, 73] width 114 height 23
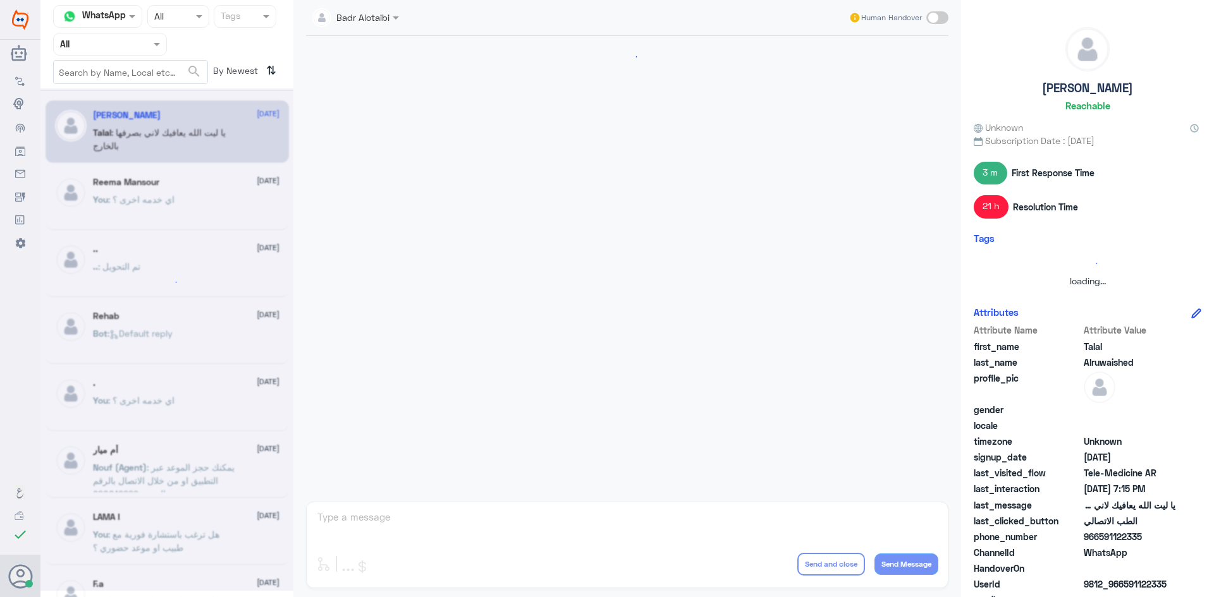
scroll to position [288, 0]
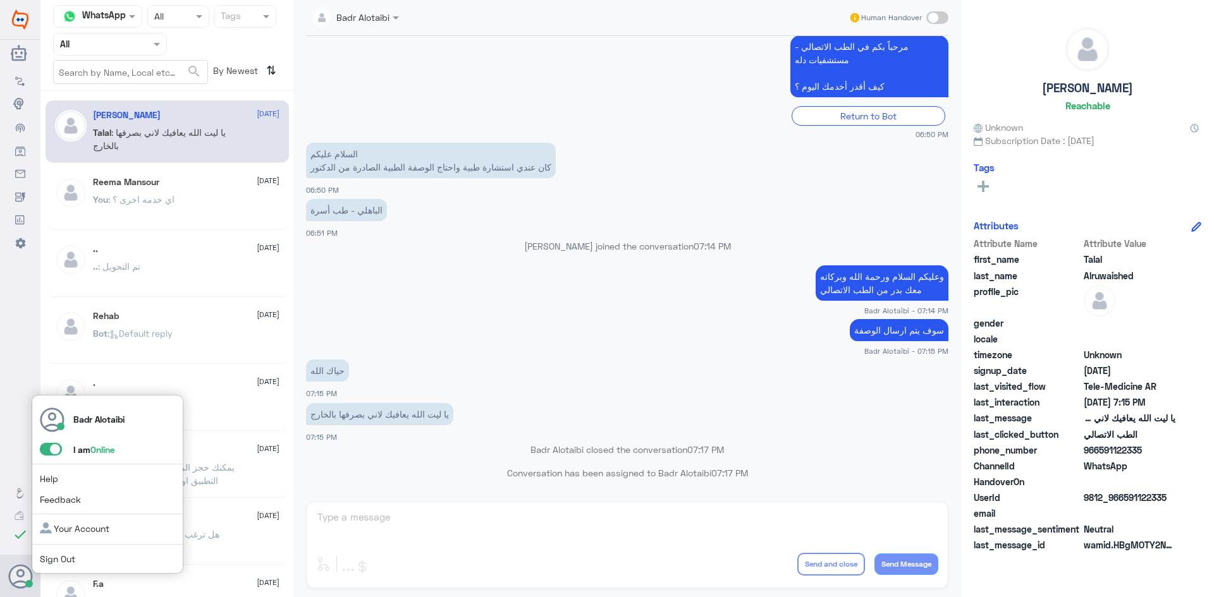
click at [49, 455] on span at bounding box center [51, 449] width 22 height 13
click at [0, 0] on input "checkbox" at bounding box center [0, 0] width 0 height 0
